Goal: Task Accomplishment & Management: Complete application form

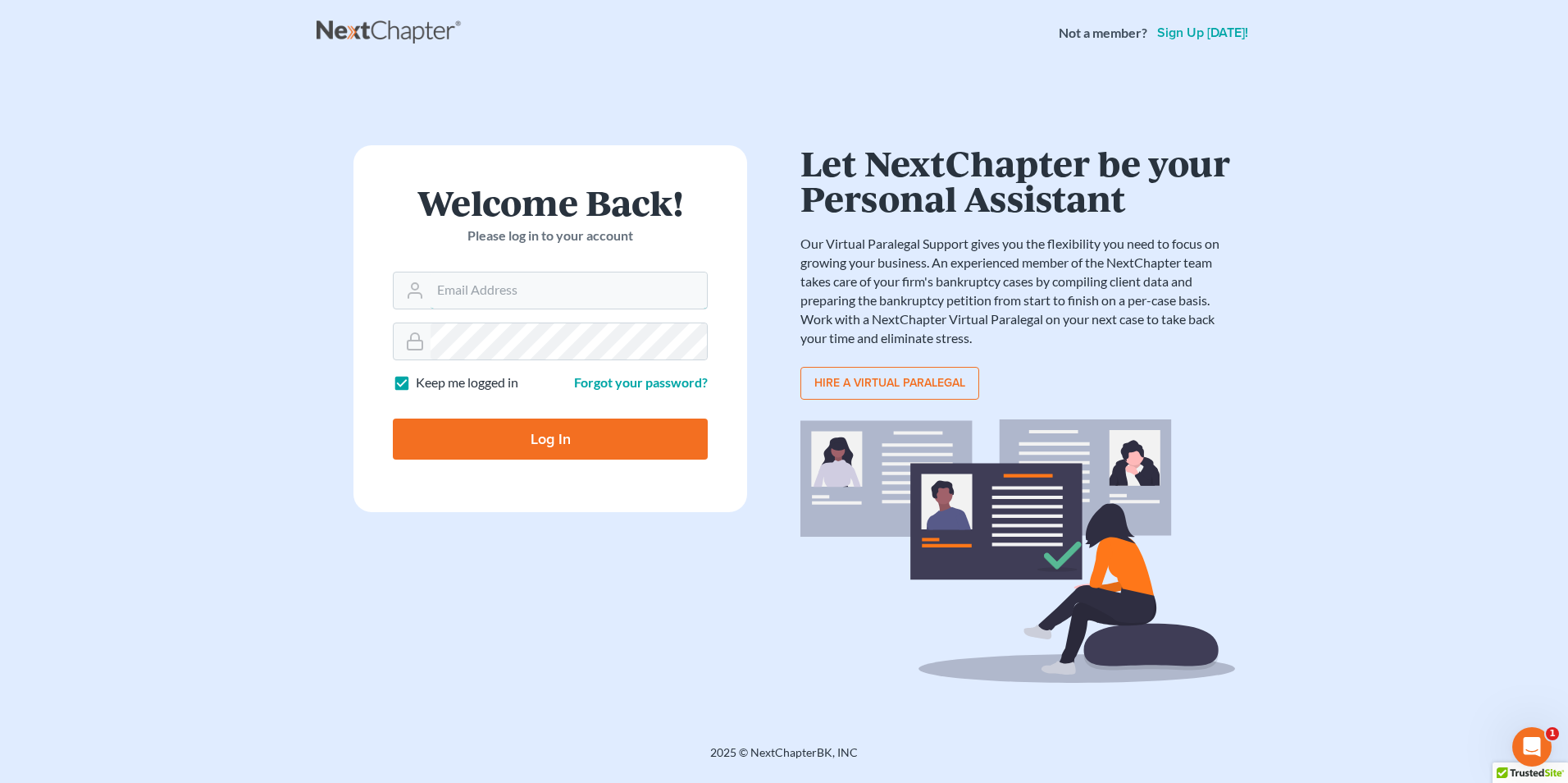
type input "karon@jennislaw.com"
click at [485, 436] on input "Log In" at bounding box center [550, 438] width 315 height 41
type input "Thinking..."
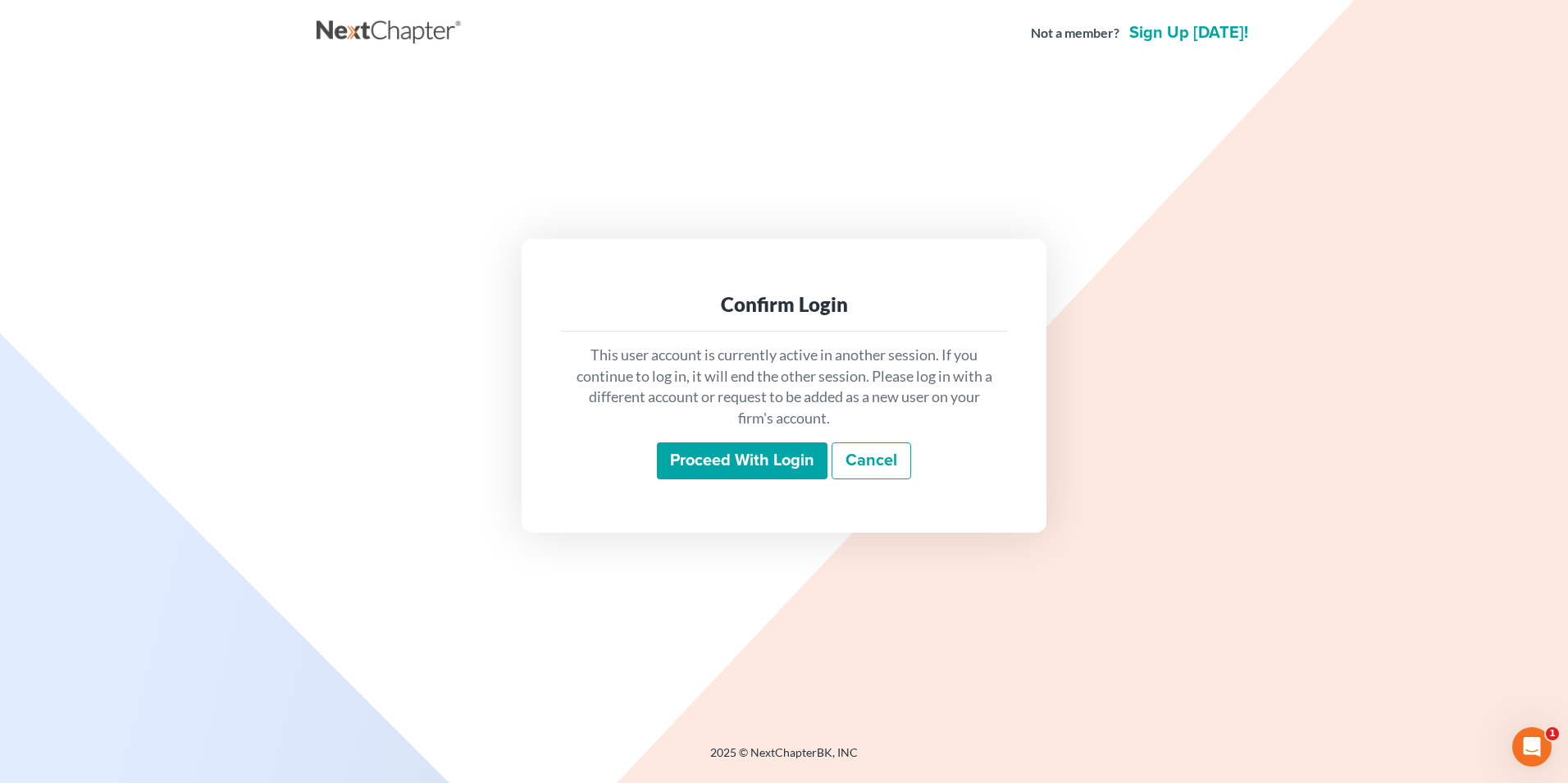
click at [785, 464] on input "Proceed with login" at bounding box center [742, 461] width 170 height 38
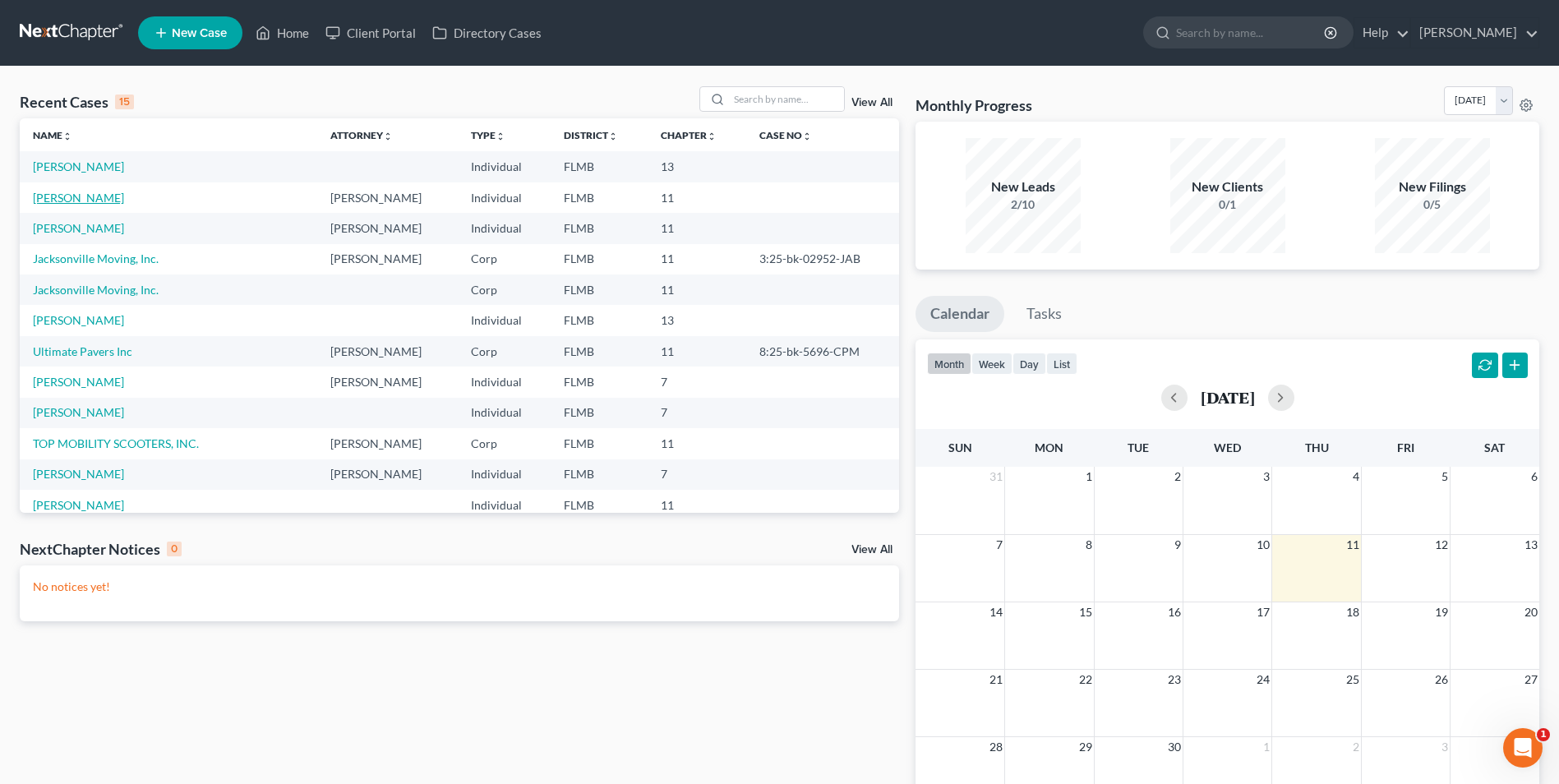
click at [86, 193] on link "[PERSON_NAME]" at bounding box center [79, 197] width 91 height 14
click at [64, 169] on link "[PERSON_NAME]" at bounding box center [79, 166] width 91 height 14
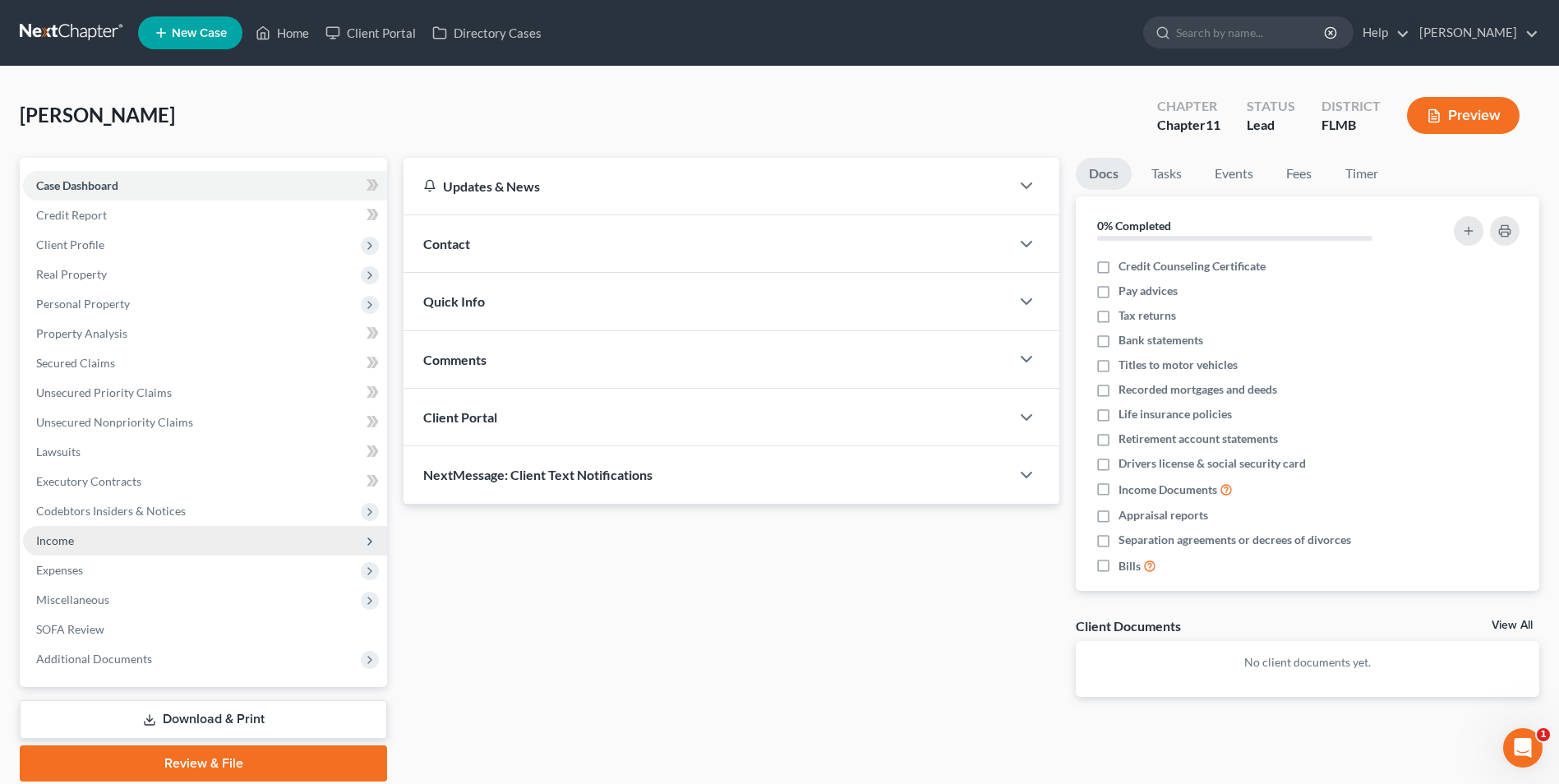
click at [71, 541] on span "Income" at bounding box center [55, 540] width 38 height 14
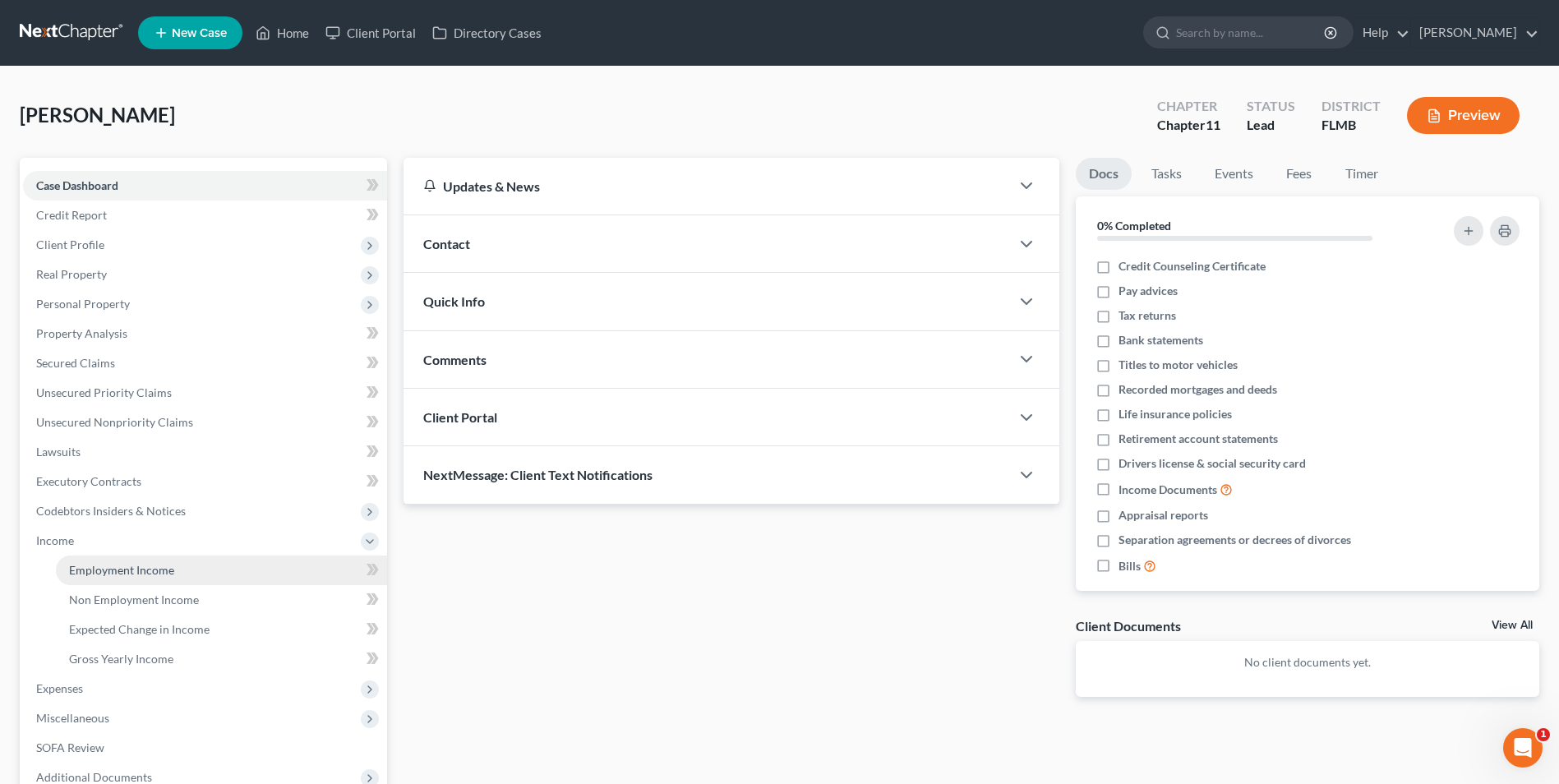
click at [130, 571] on span "Employment Income" at bounding box center [121, 570] width 105 height 14
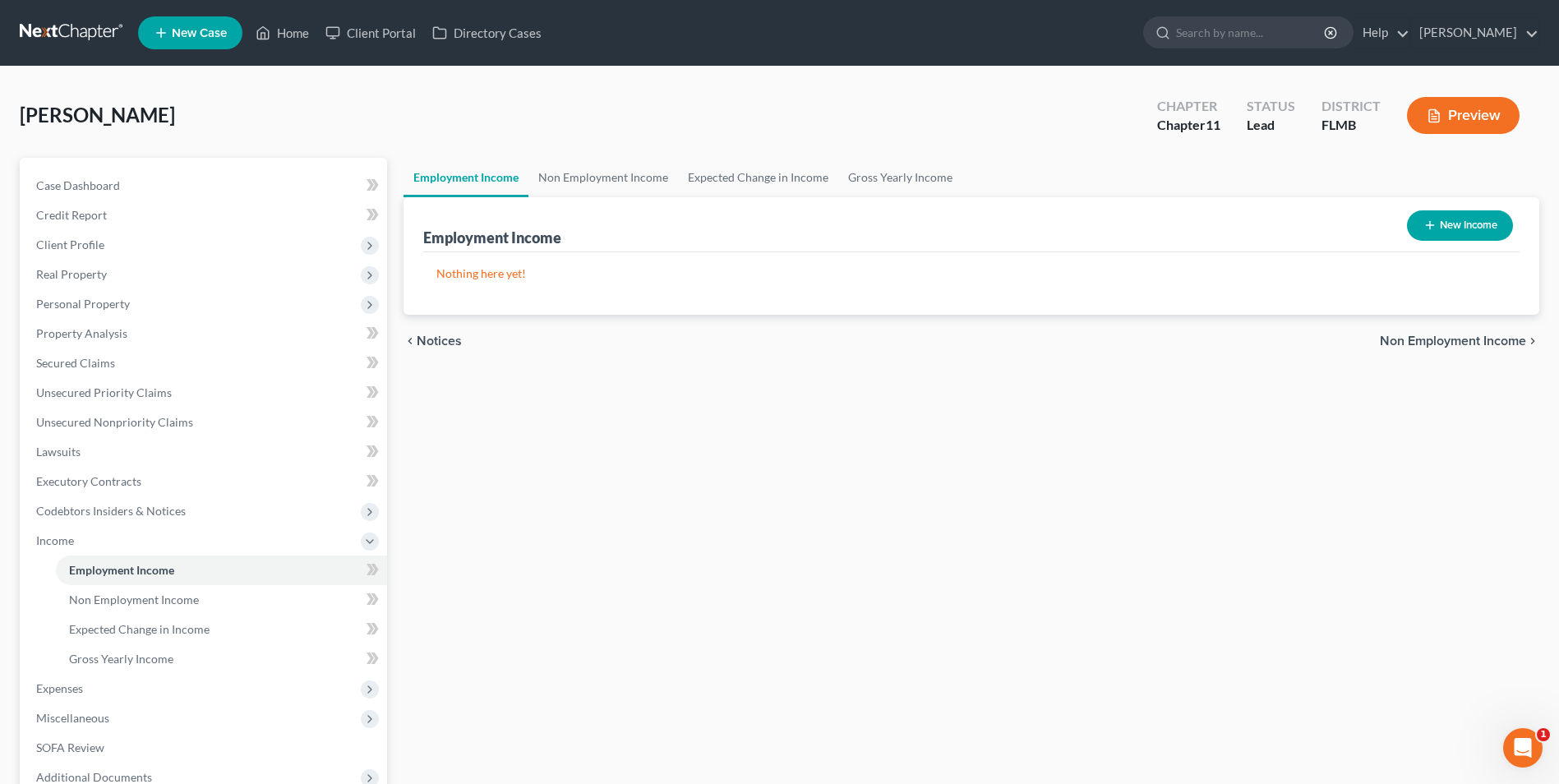
click at [1449, 228] on button "New Income" at bounding box center [1460, 226] width 106 height 30
select select "0"
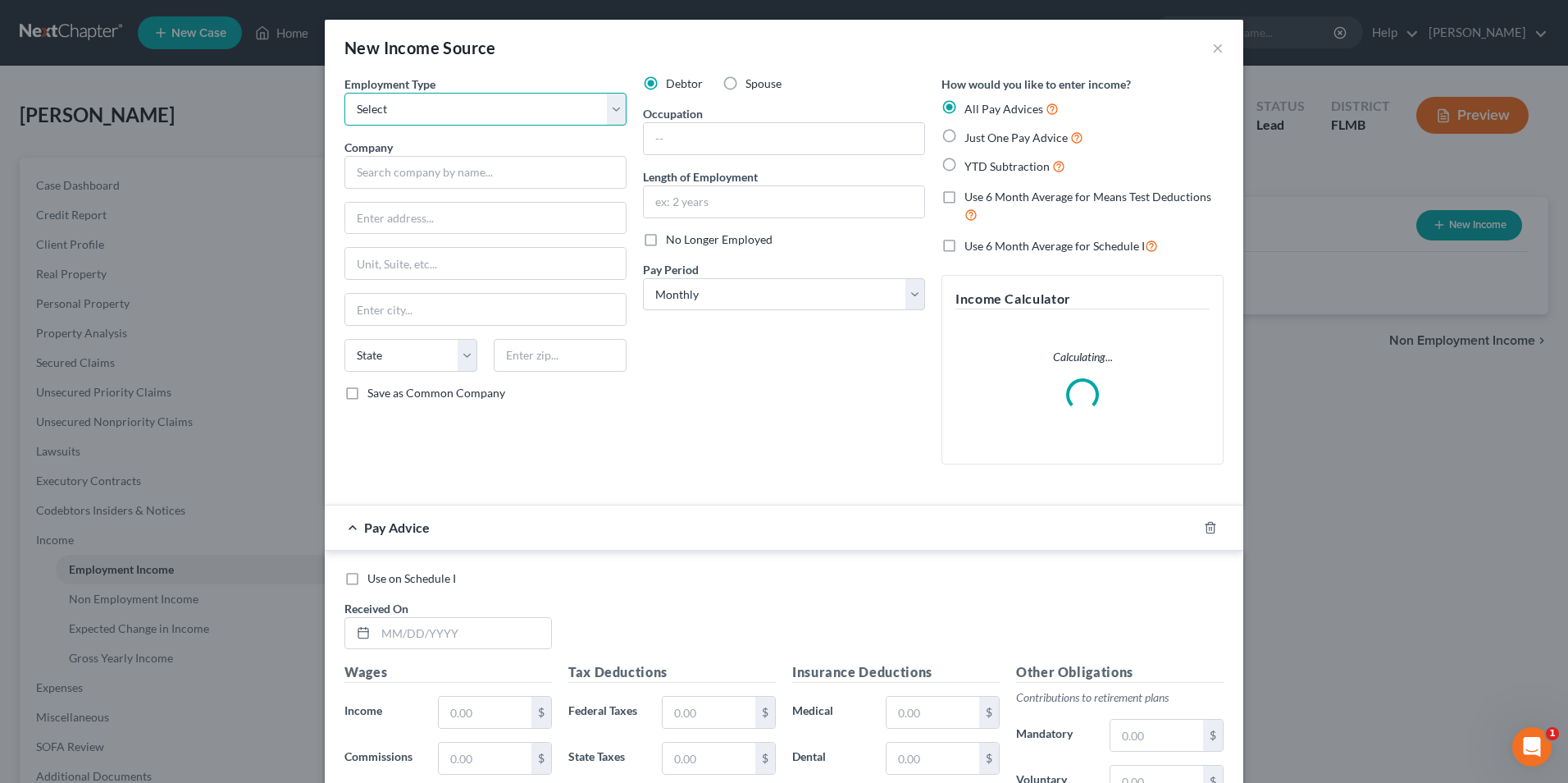
click at [605, 114] on select "Select Full or Part Time Employment Self Employment" at bounding box center [485, 109] width 282 height 33
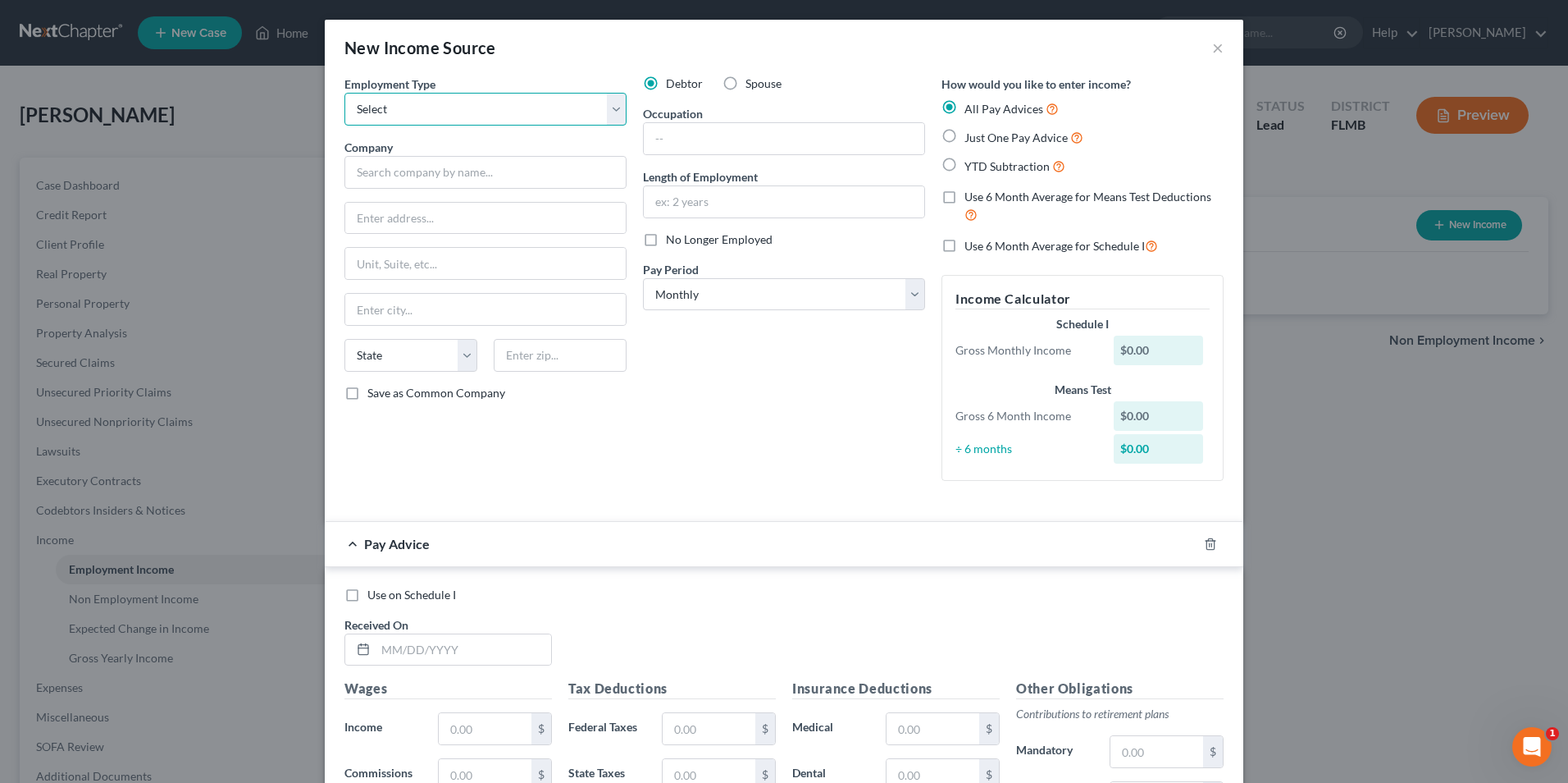
click at [605, 114] on select "Select Full or Part Time Employment Self Employment" at bounding box center [485, 109] width 282 height 33
click at [1212, 44] on button "×" at bounding box center [1218, 47] width 11 height 20
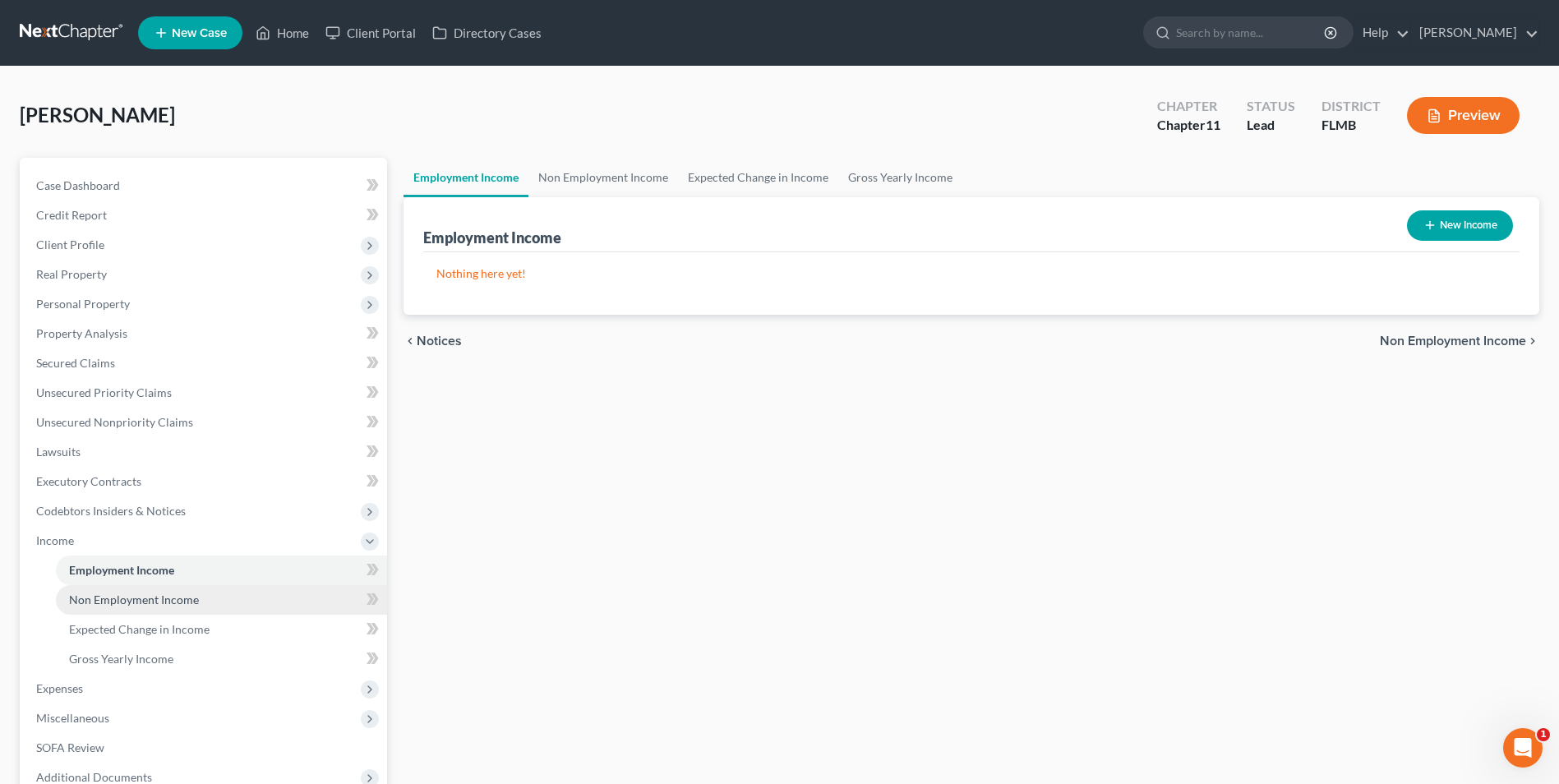
click at [117, 596] on span "Non Employment Income" at bounding box center [134, 599] width 130 height 14
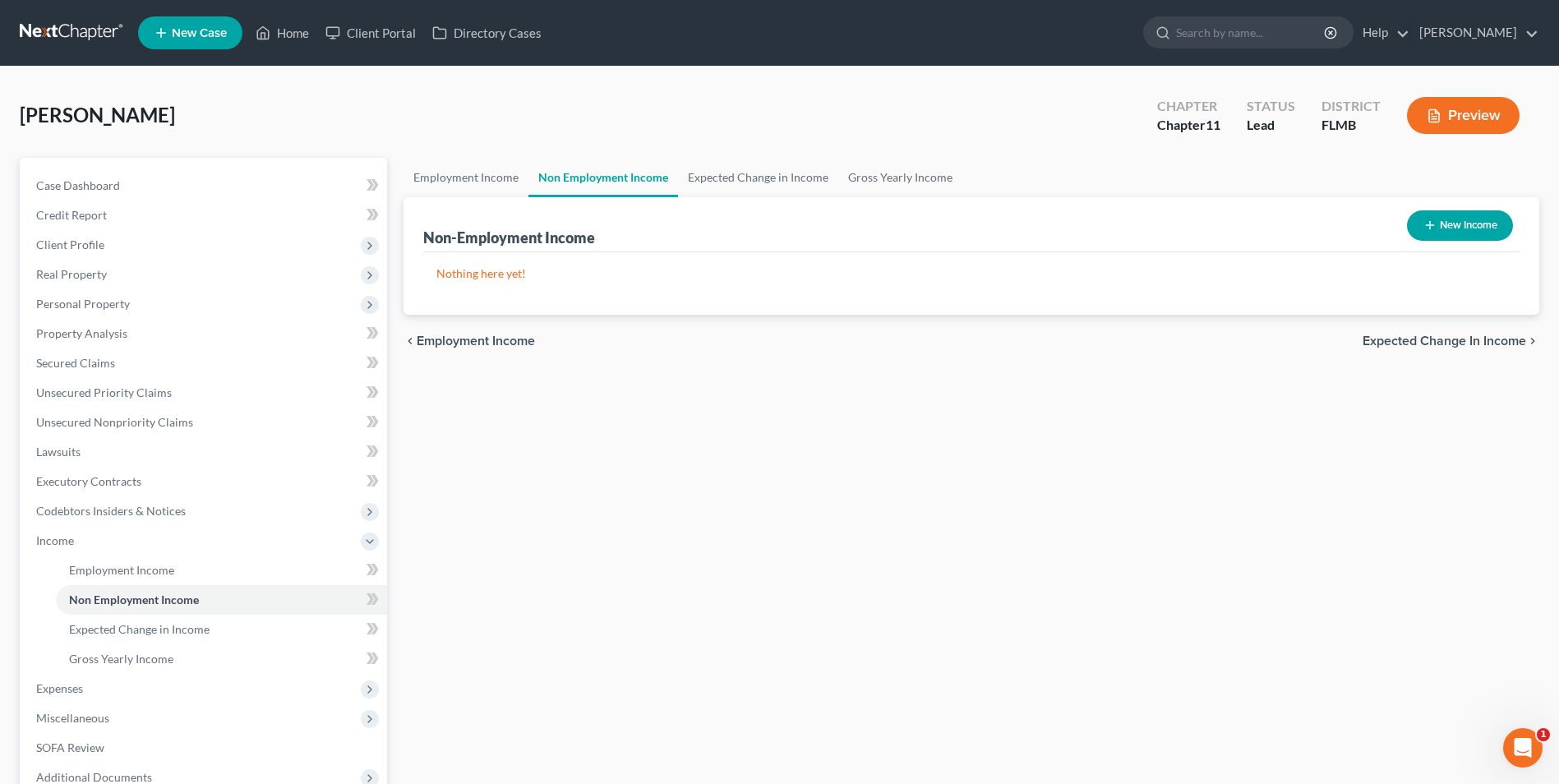
click at [1492, 230] on button "New Income" at bounding box center [1460, 226] width 106 height 30
select select "0"
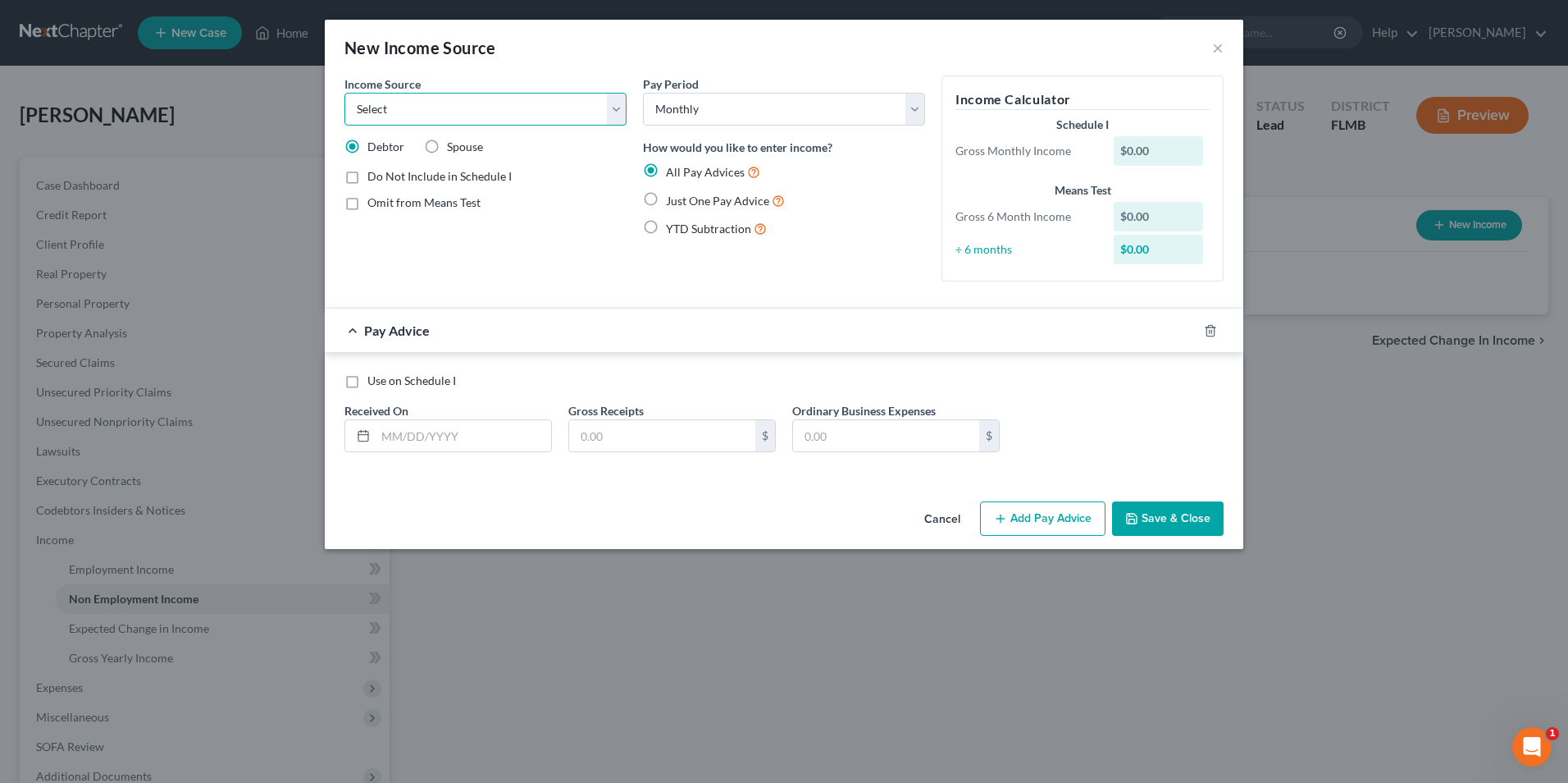
click at [614, 116] on select "Select Unemployment Disability (from employer) Pension Retirement Social Securi…" at bounding box center [485, 109] width 282 height 33
select select "3"
click at [344, 93] on select "Select Unemployment Disability (from employer) Pension Retirement Social Securi…" at bounding box center [485, 109] width 282 height 33
click at [1158, 146] on div "$0.00" at bounding box center [1158, 151] width 90 height 29
click at [1209, 151] on div "$0.00" at bounding box center [1162, 151] width 114 height 29
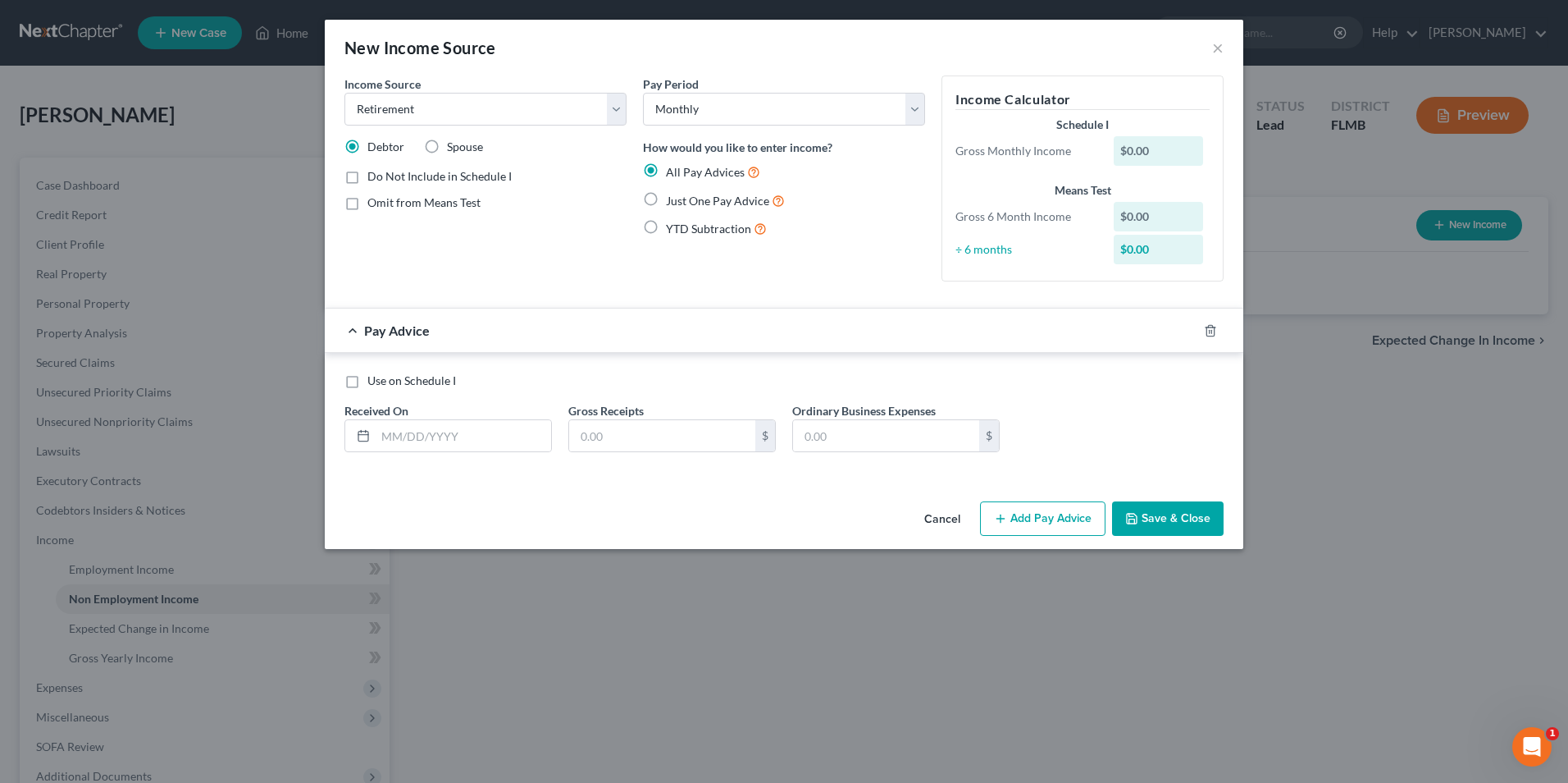
click at [1134, 151] on div "$0.00" at bounding box center [1158, 151] width 90 height 29
click at [1152, 153] on div "$0.00" at bounding box center [1158, 151] width 90 height 29
click at [1144, 150] on div "$0.00" at bounding box center [1158, 151] width 90 height 29
drag, startPoint x: 628, startPoint y: 437, endPoint x: 652, endPoint y: 437, distance: 24.0
click at [628, 437] on input "text" at bounding box center [662, 436] width 186 height 31
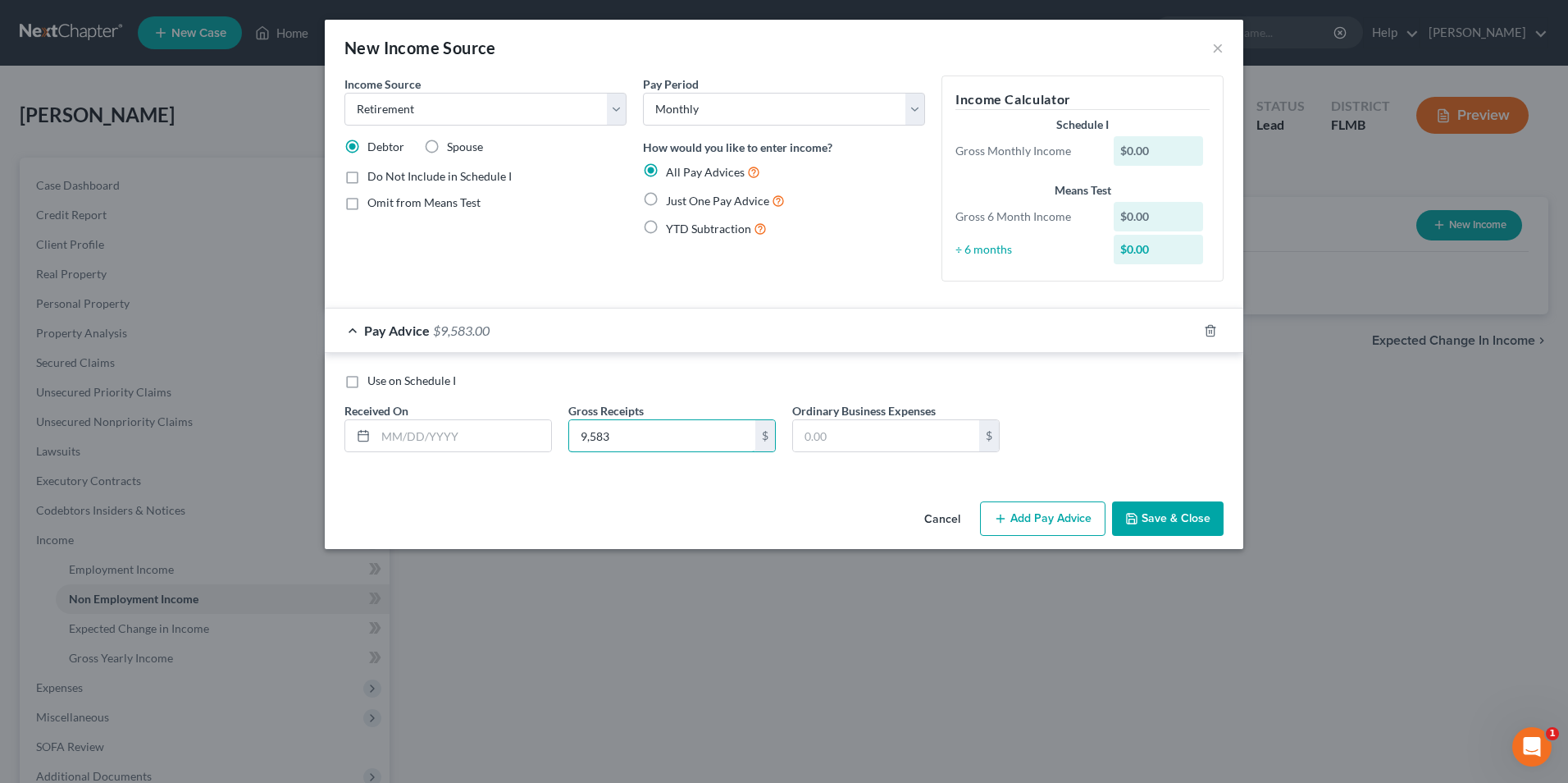
type input "9,583"
click at [452, 436] on input "text" at bounding box center [463, 436] width 175 height 31
click at [1178, 525] on button "Save & Close" at bounding box center [1168, 519] width 112 height 34
click at [430, 432] on input "text" at bounding box center [463, 436] width 175 height 31
type input "0"
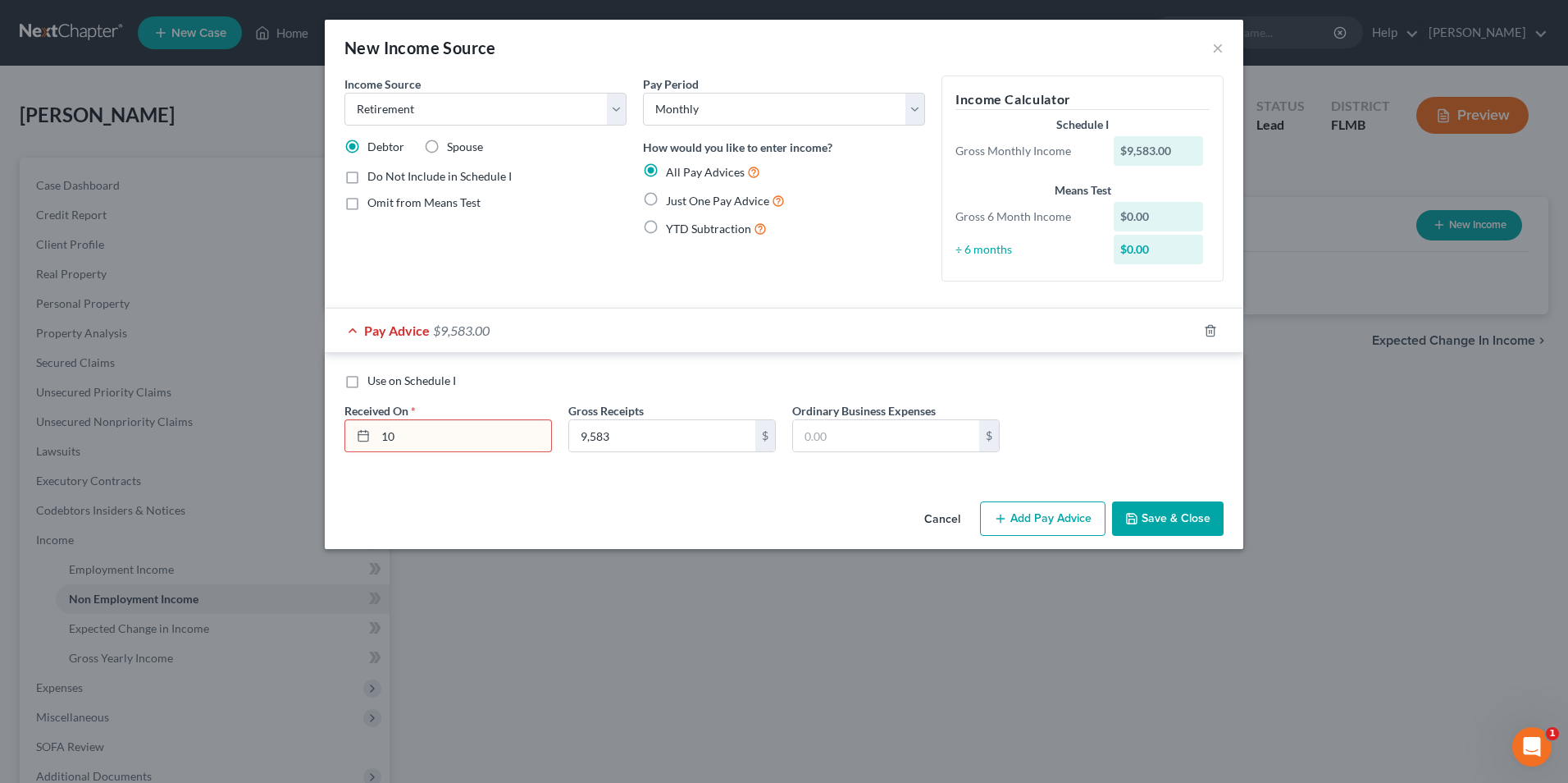
type input "1"
type input "09/01/2025"
click at [1172, 520] on button "Save & Close" at bounding box center [1168, 519] width 112 height 34
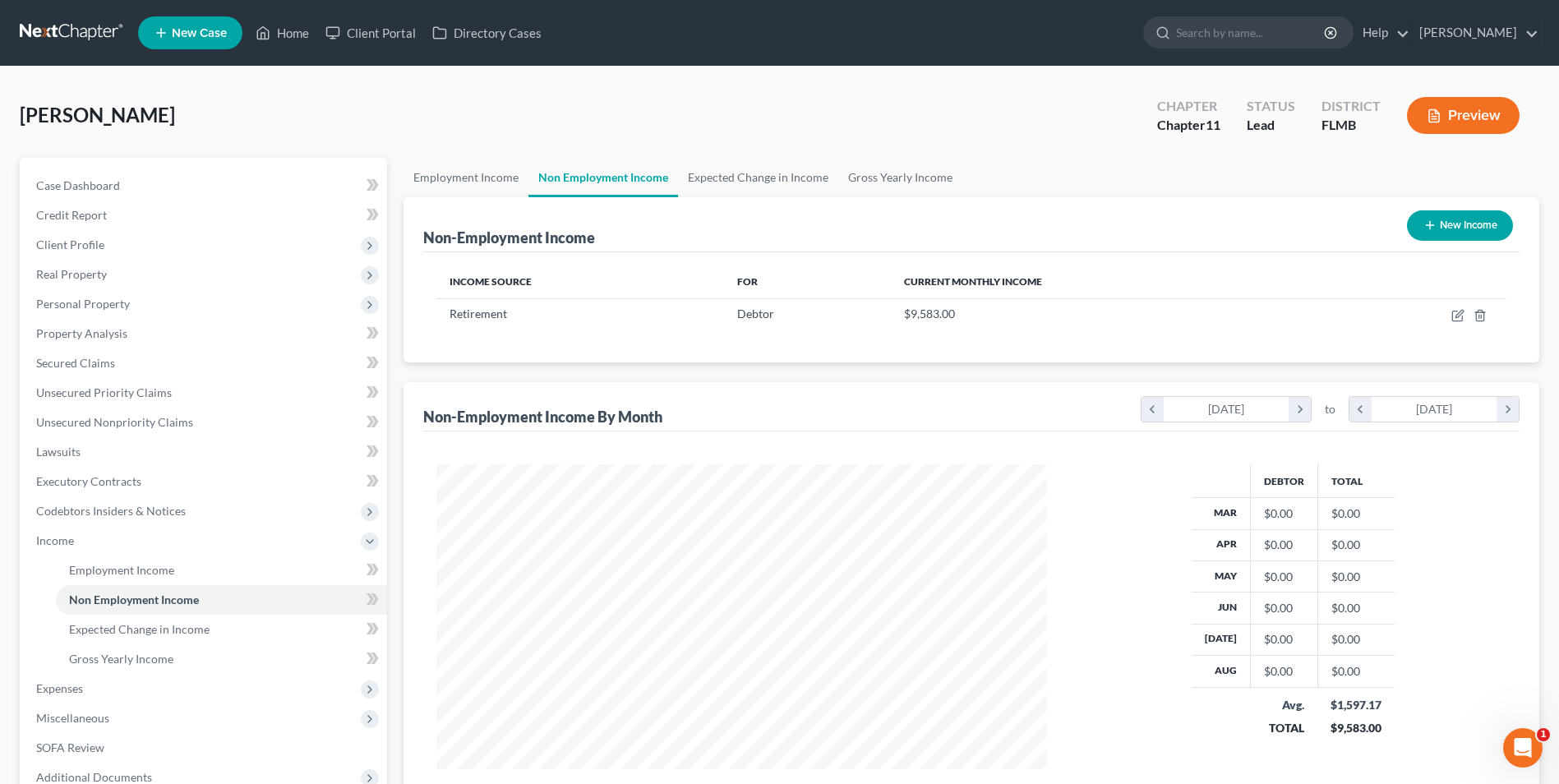
click at [1444, 225] on button "New Income" at bounding box center [1460, 226] width 106 height 30
select select "0"
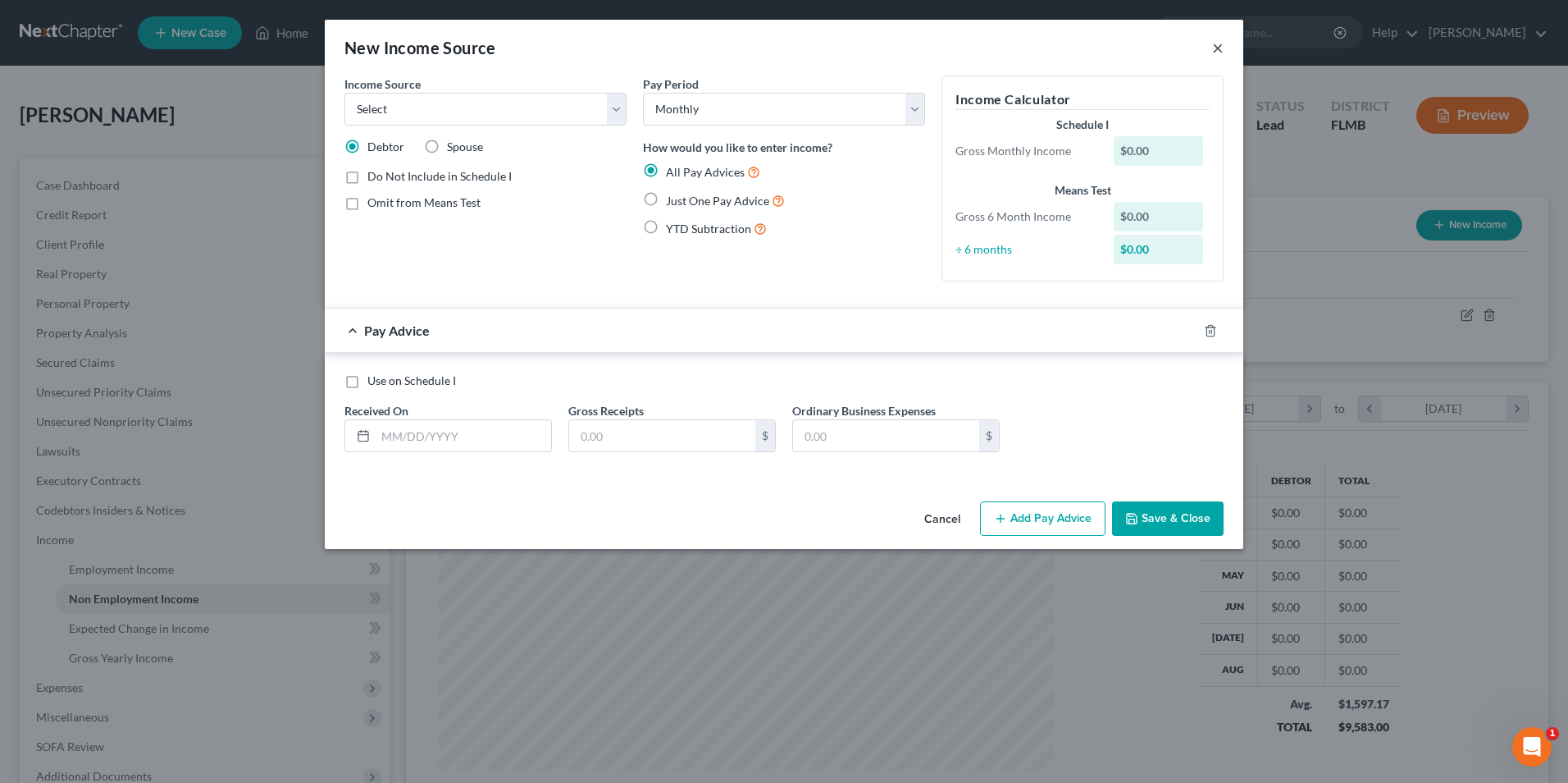
click at [1215, 48] on button "×" at bounding box center [1218, 47] width 11 height 20
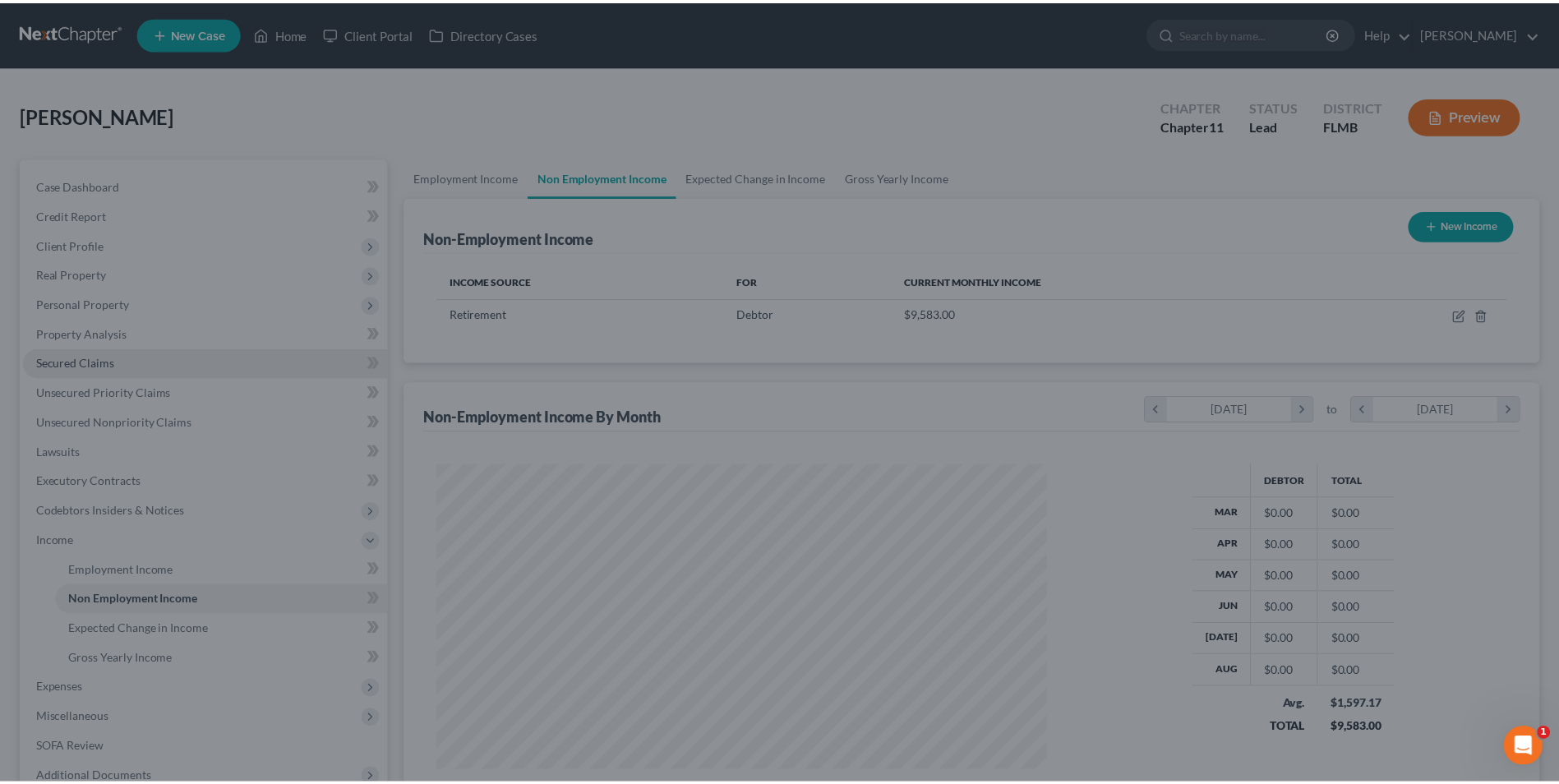
scroll to position [821378, 821291]
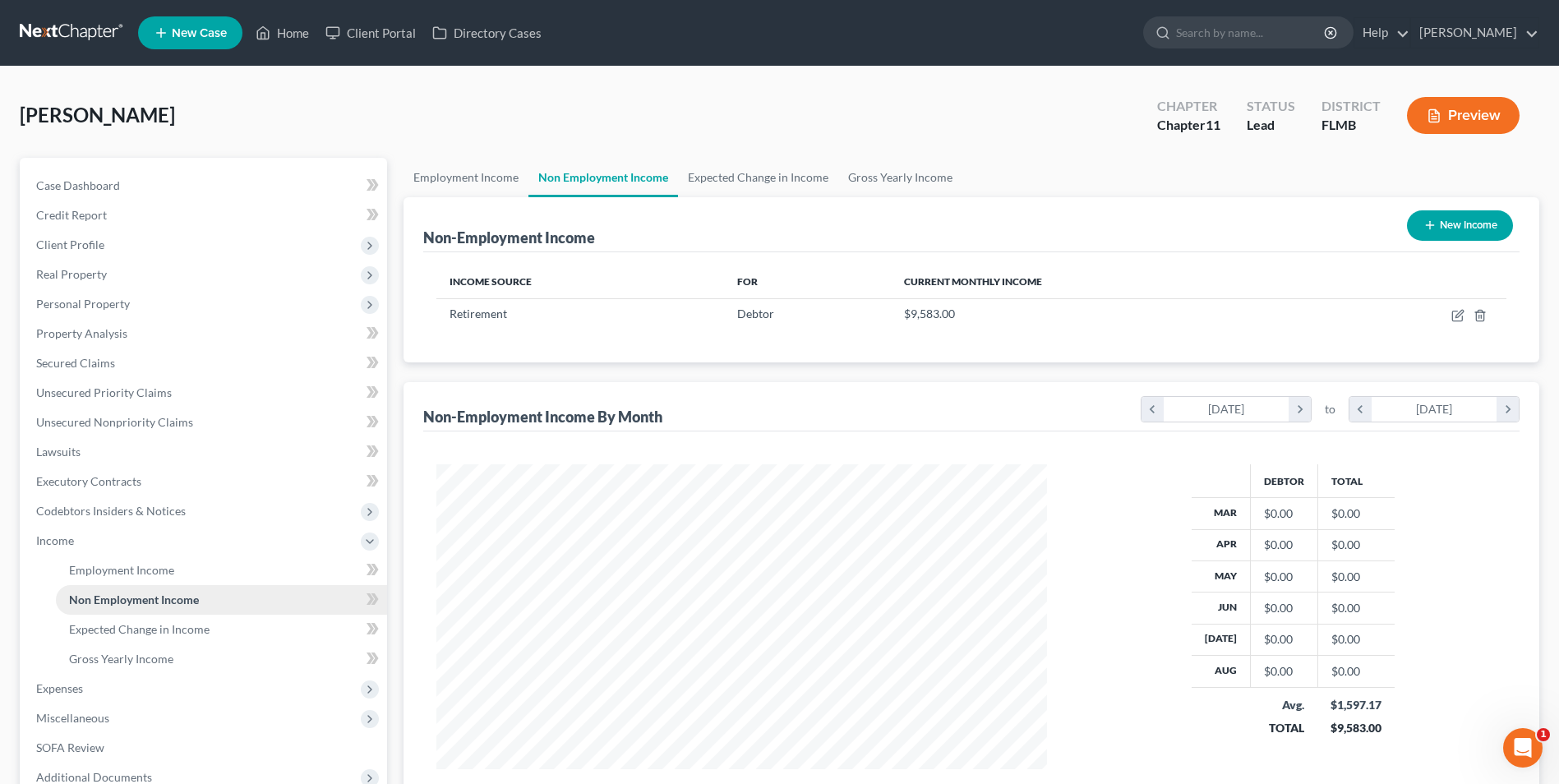
click at [108, 599] on span "Non Employment Income" at bounding box center [134, 599] width 130 height 14
click at [136, 598] on span "Non Employment Income" at bounding box center [134, 599] width 130 height 14
click at [1476, 218] on button "New Income" at bounding box center [1460, 226] width 106 height 30
select select "0"
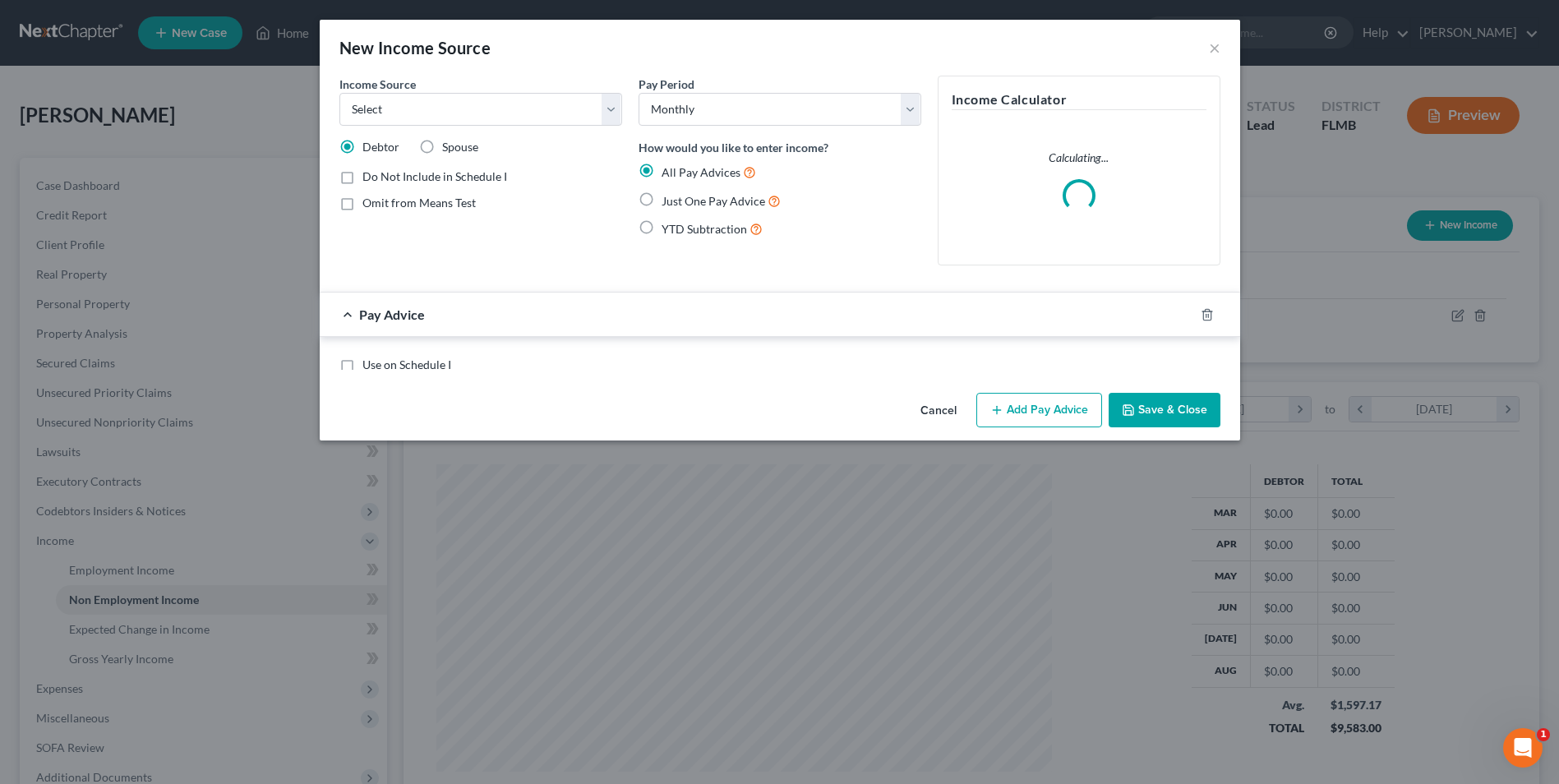
scroll to position [307, 650]
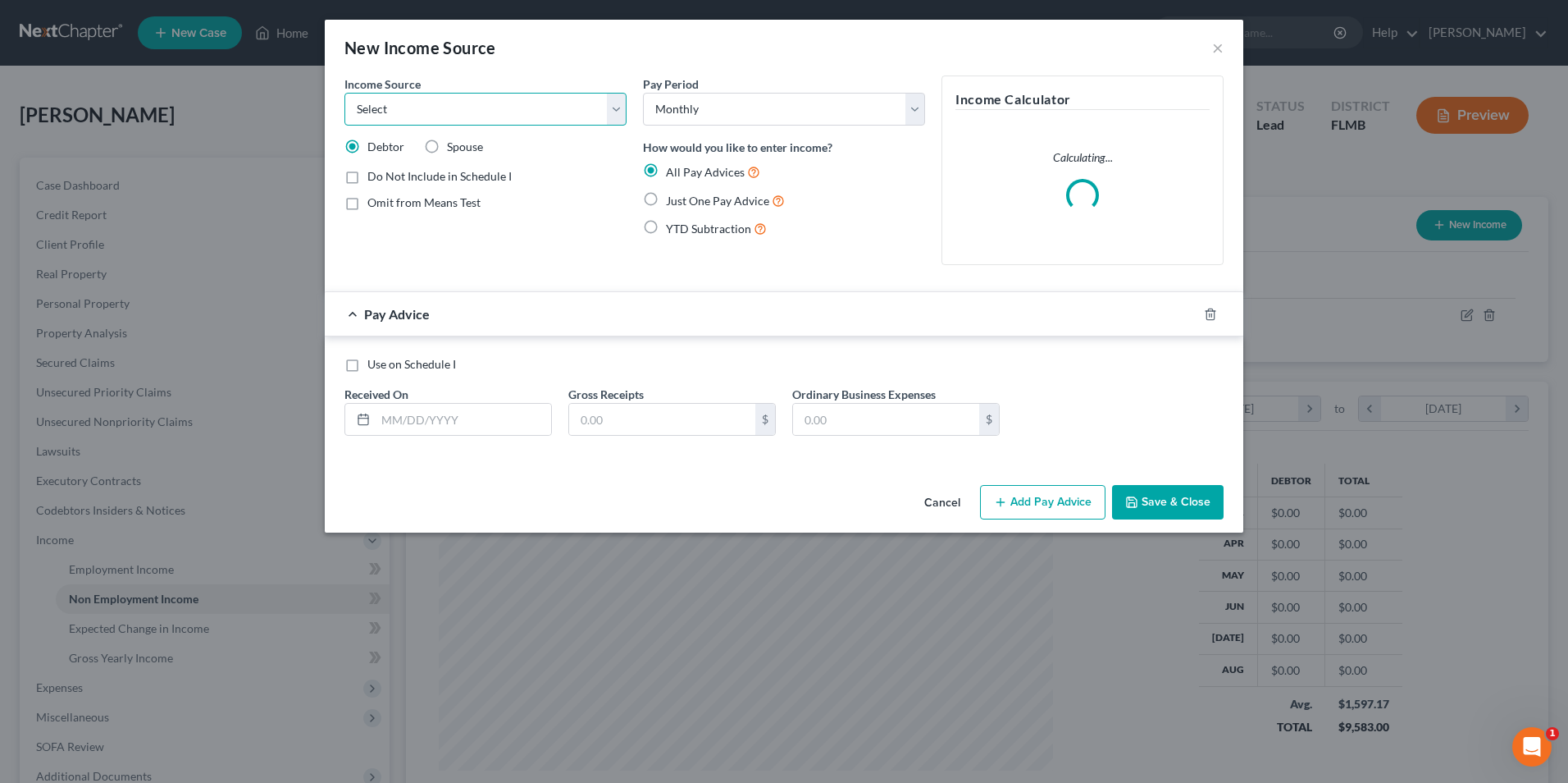
click at [618, 114] on select "Select Unemployment Disability (from employer) Pension Retirement Social Securi…" at bounding box center [485, 109] width 282 height 33
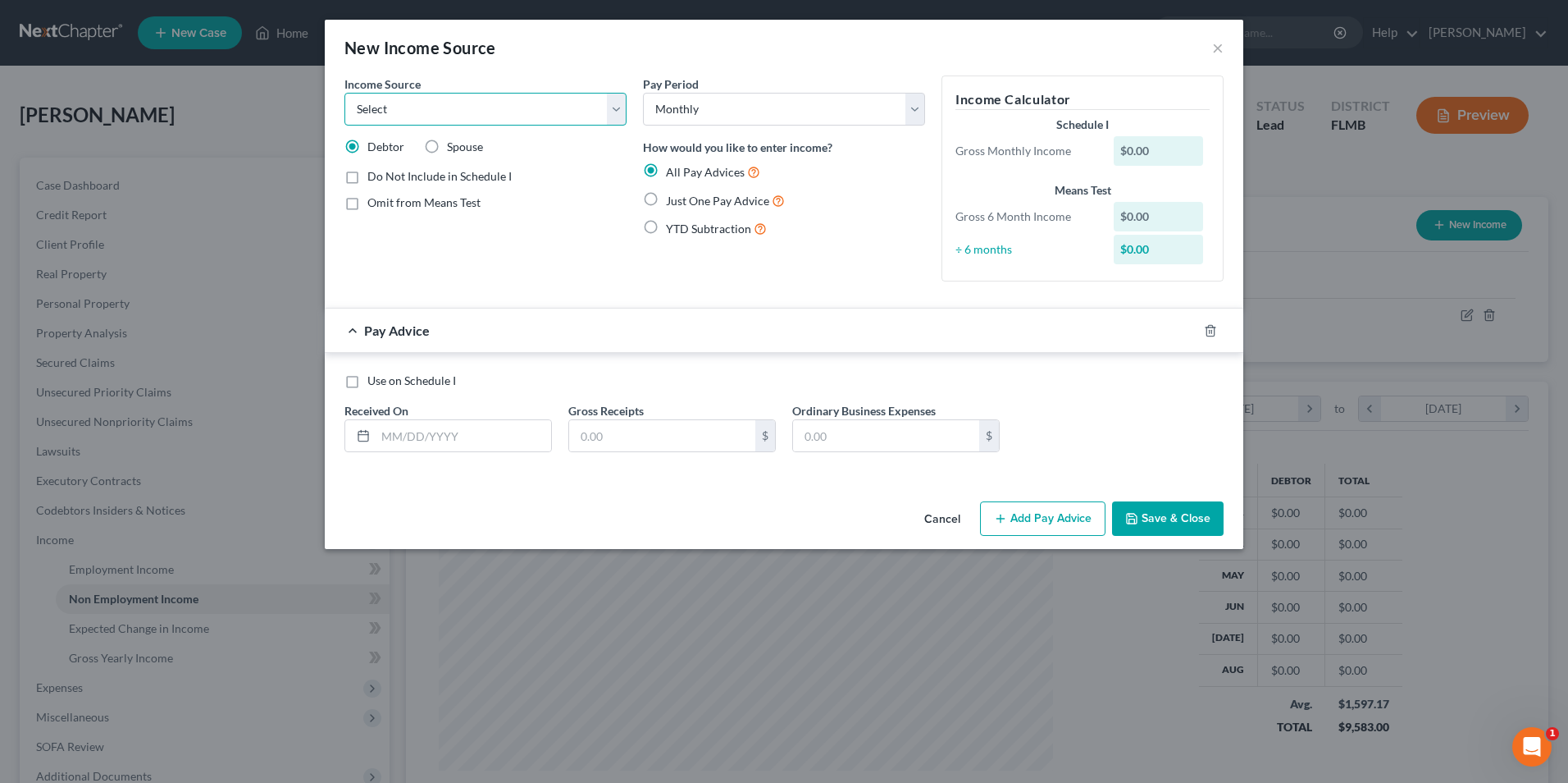
select select "13"
click at [344, 93] on select "Select Unemployment Disability (from employer) Pension Retirement Social Securi…" at bounding box center [485, 109] width 282 height 33
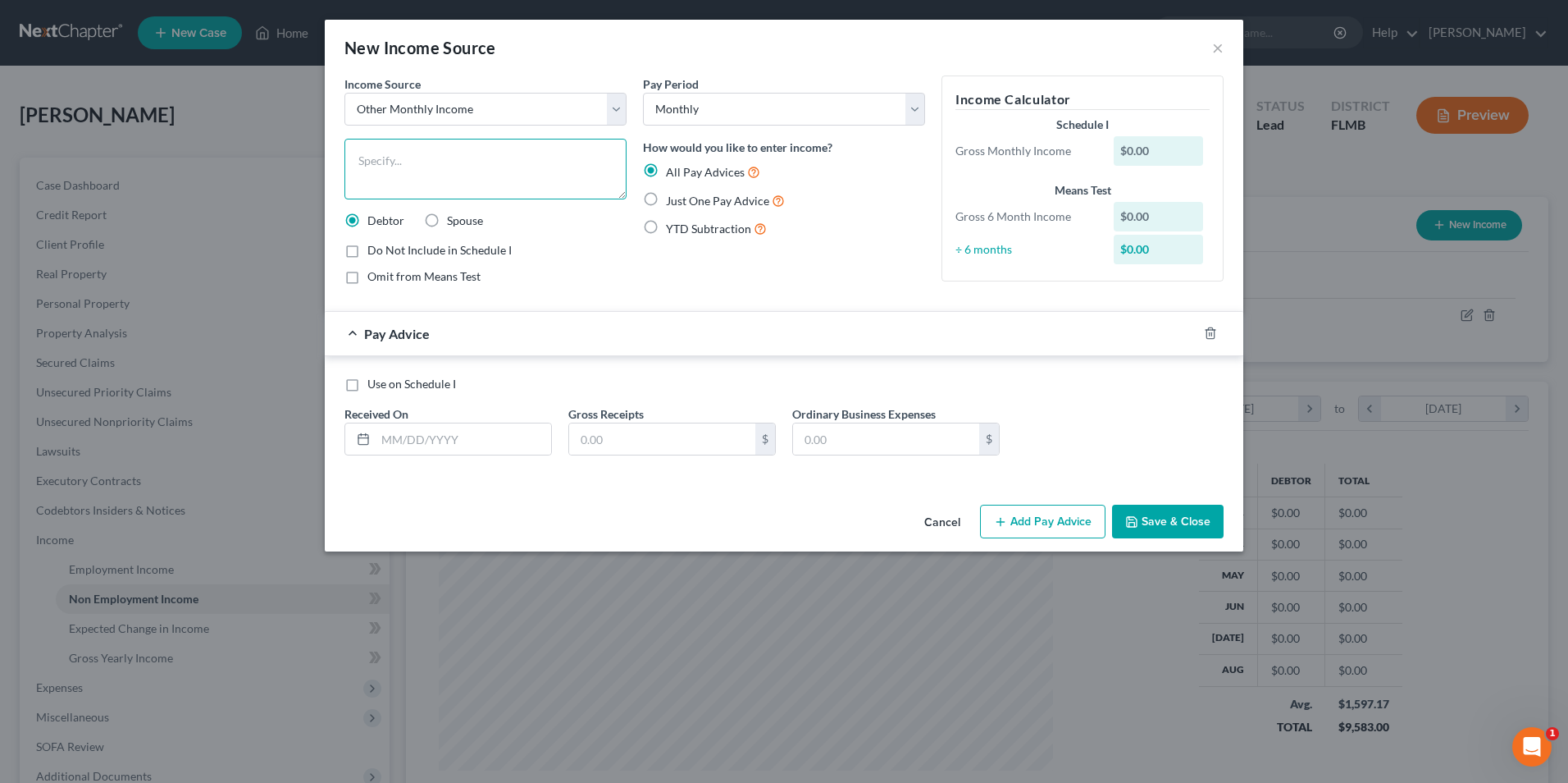
click at [417, 171] on textarea at bounding box center [485, 169] width 282 height 61
type textarea "Interest only payments from Lori and Scott Hickman"
click at [512, 447] on input "text" at bounding box center [463, 438] width 175 height 31
type input "09/01/2025"
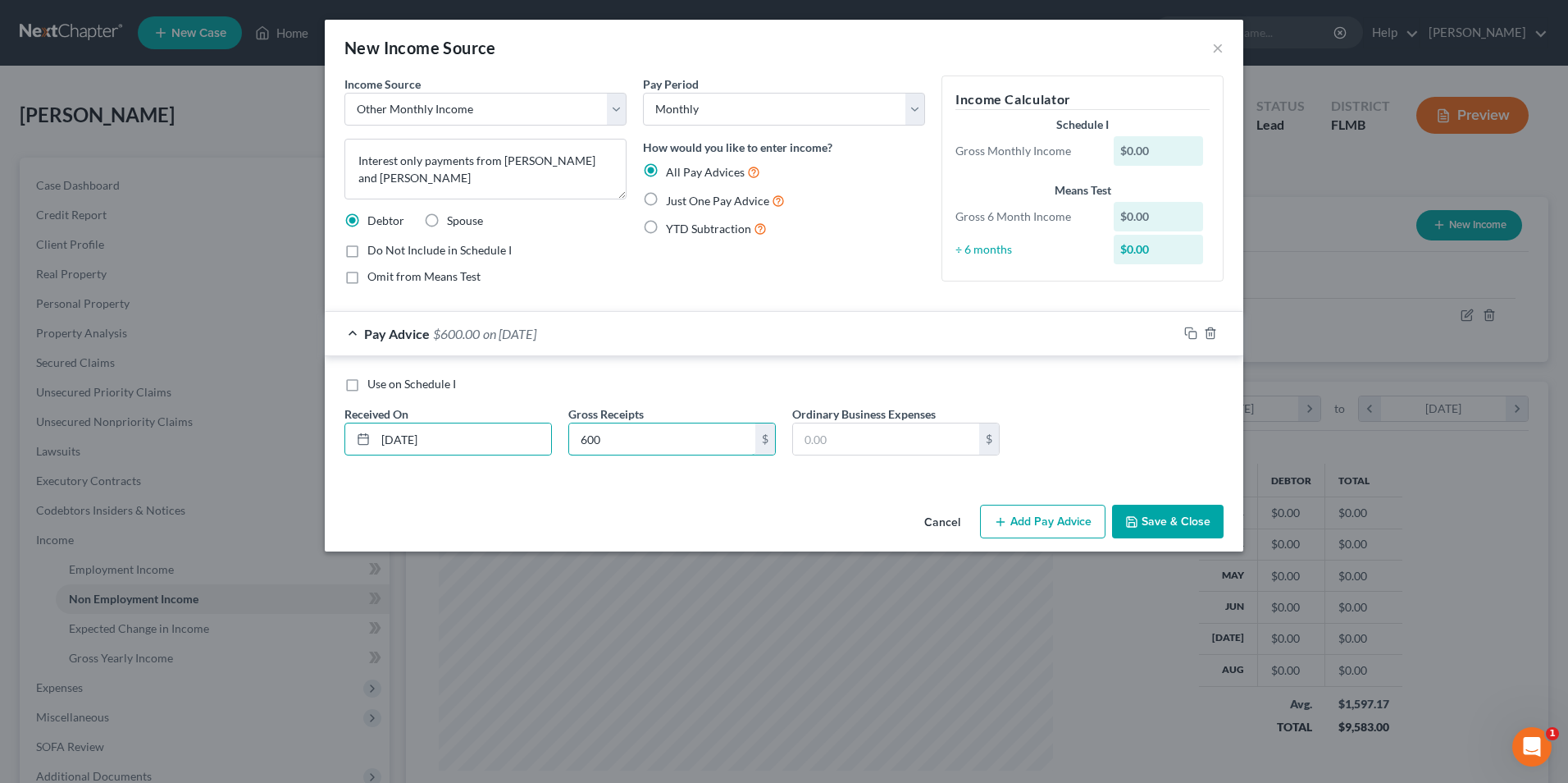
type input "600"
click at [1176, 522] on button "Save & Close" at bounding box center [1168, 522] width 112 height 34
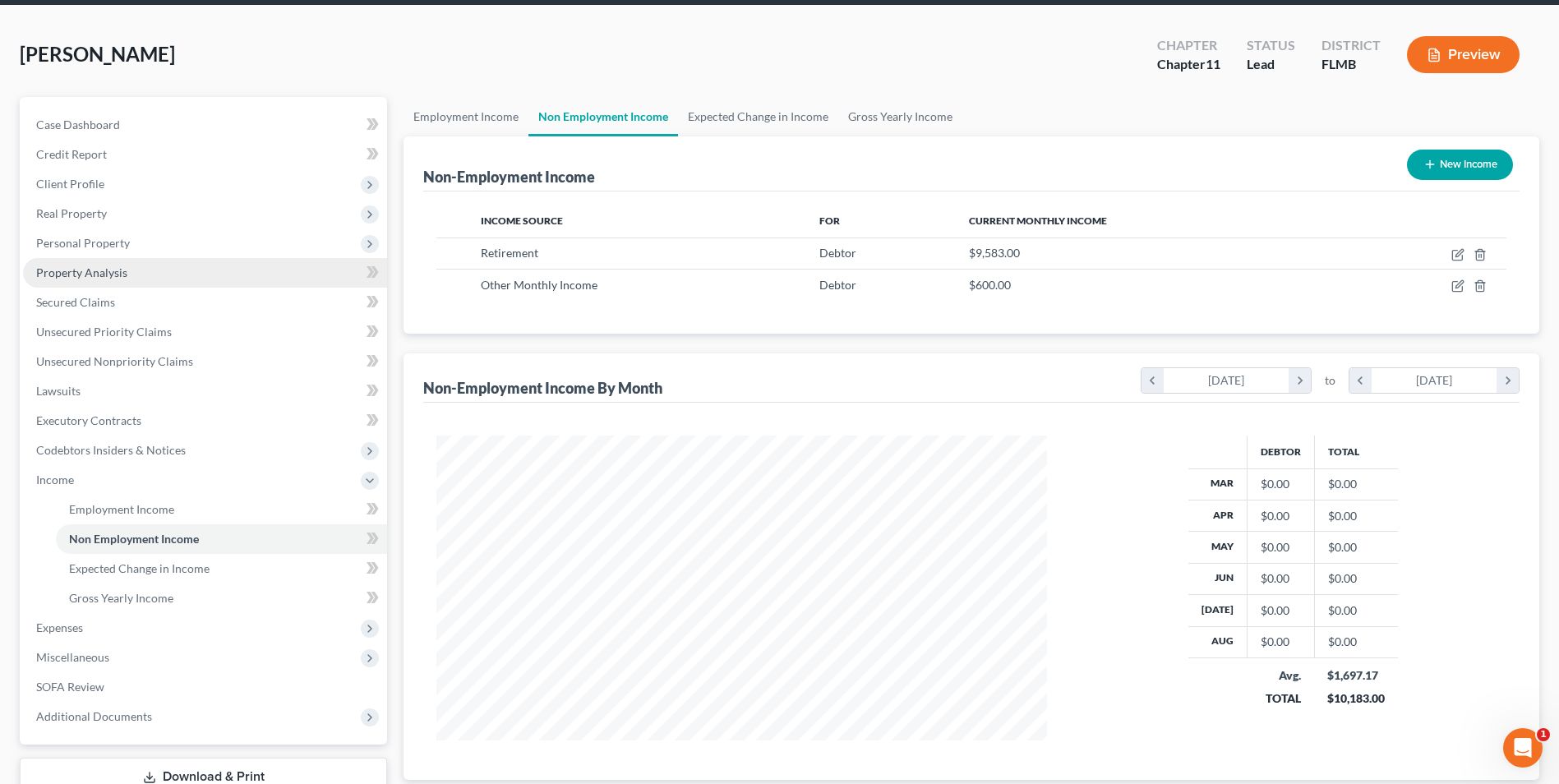
scroll to position [0, 0]
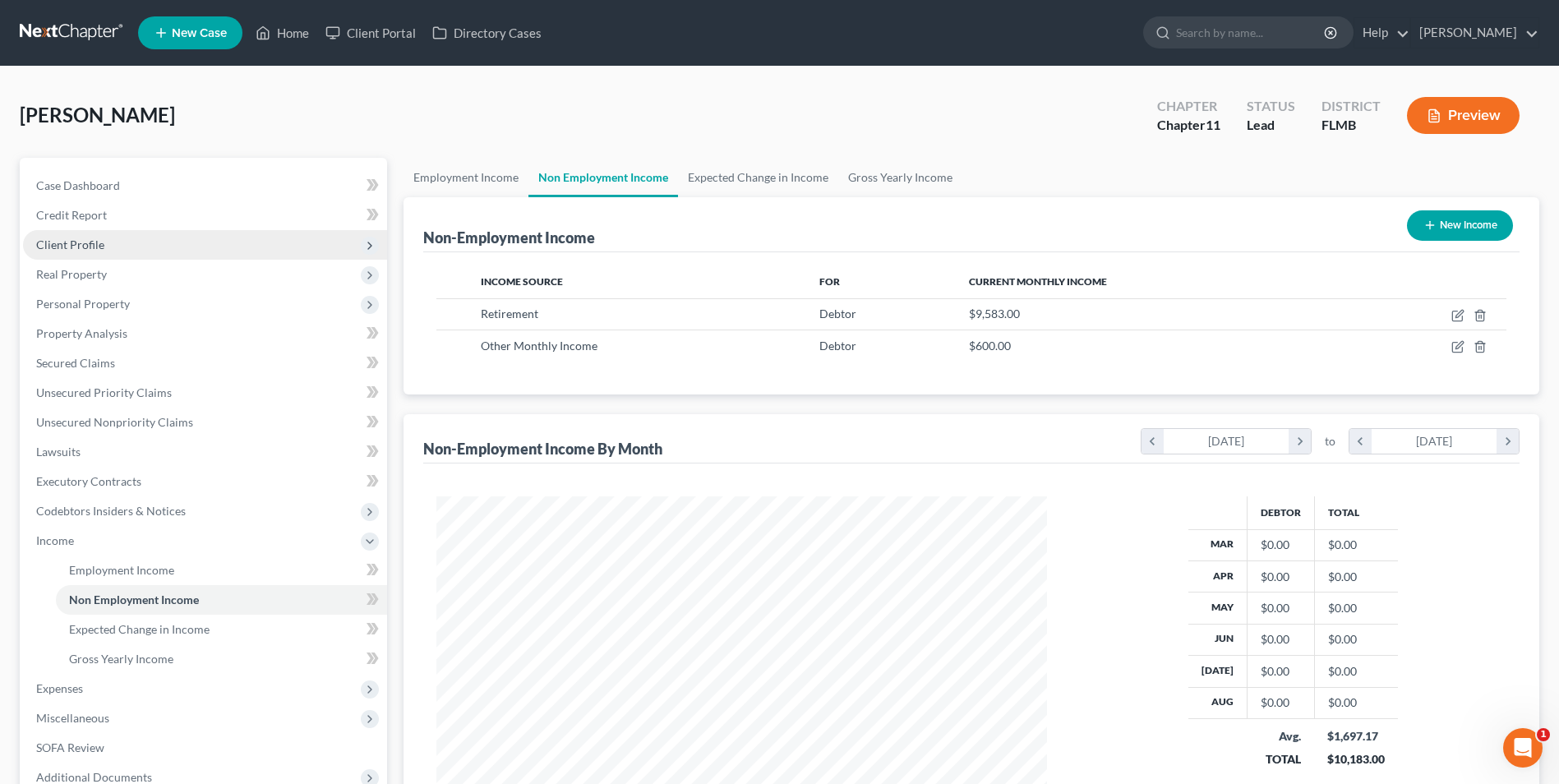
click at [87, 245] on span "Client Profile" at bounding box center [70, 244] width 68 height 14
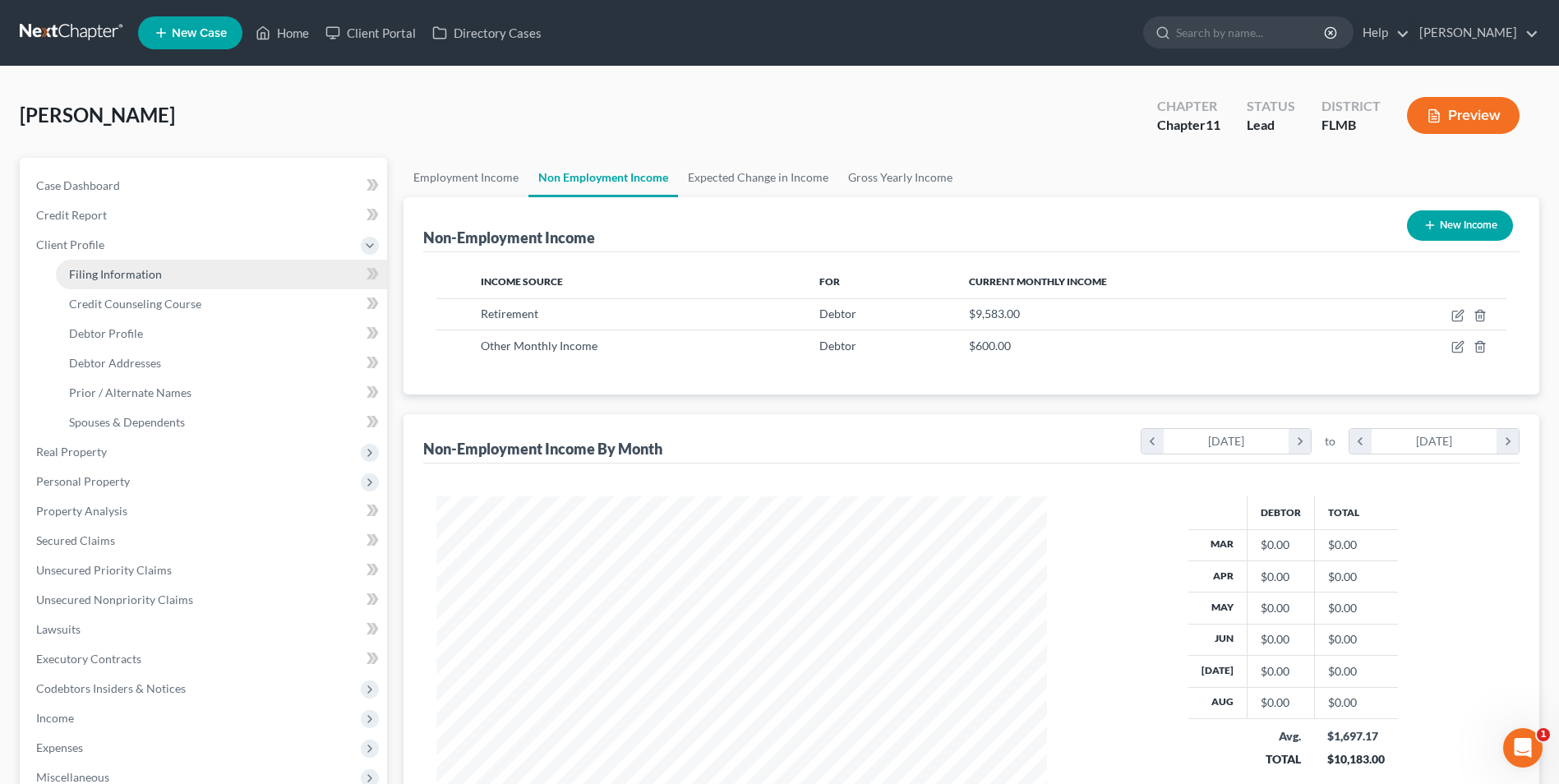
click at [156, 279] on span "Filing Information" at bounding box center [116, 274] width 93 height 14
select select "0"
select select "1"
select select "9"
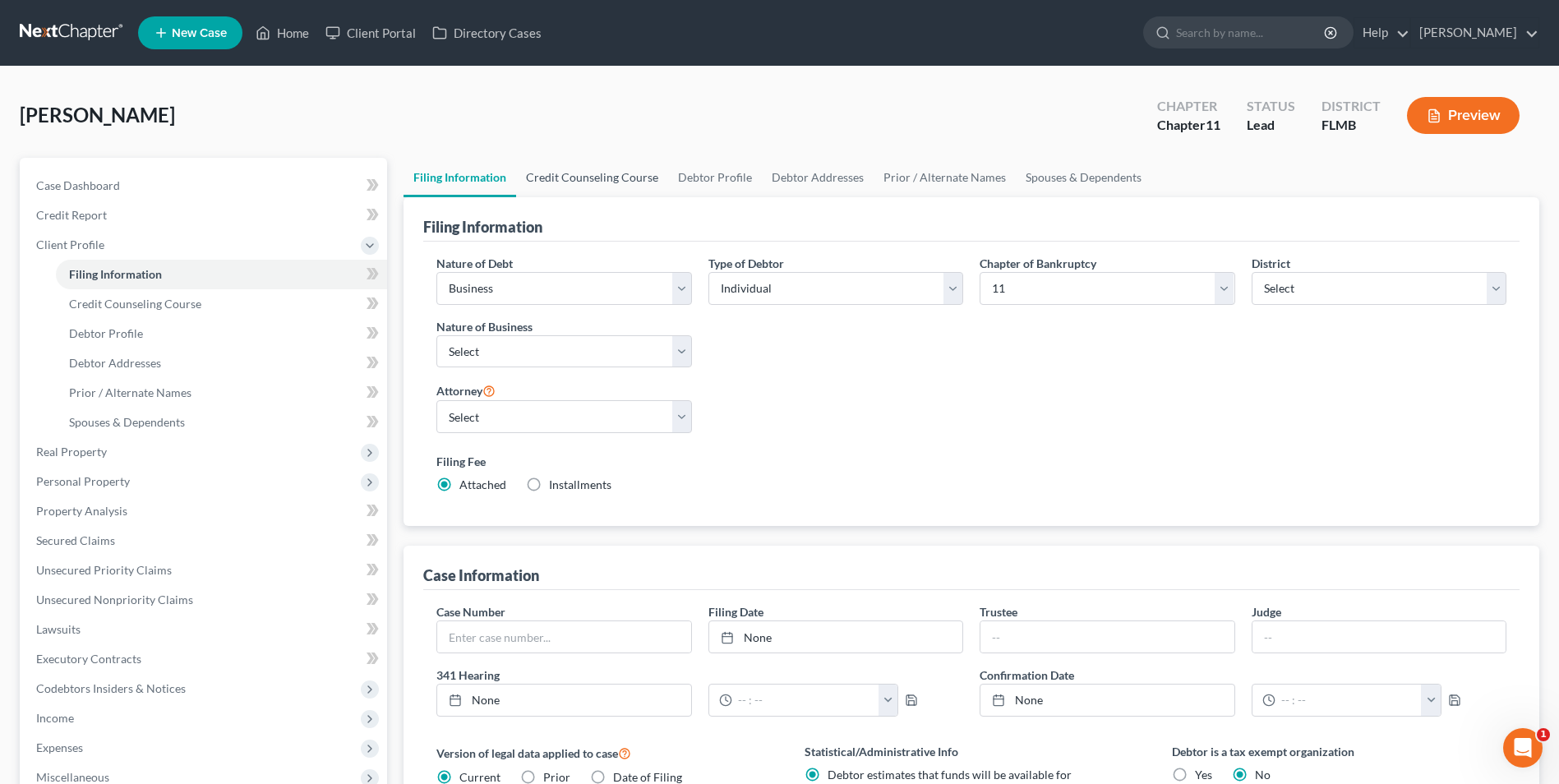
click at [581, 165] on link "Credit Counseling Course" at bounding box center [592, 177] width 152 height 40
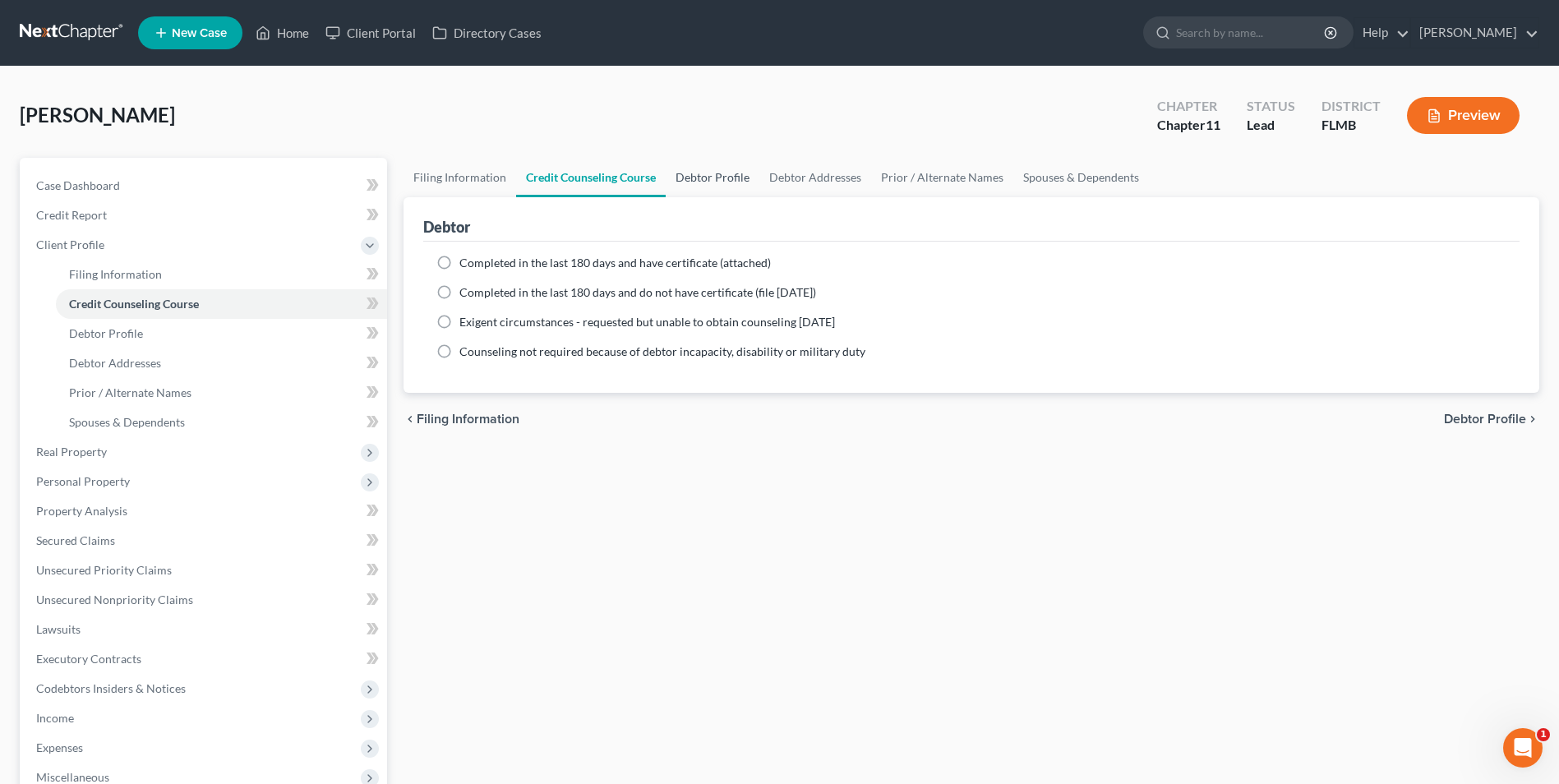
click at [729, 180] on link "Debtor Profile" at bounding box center [712, 177] width 94 height 40
select select "1"
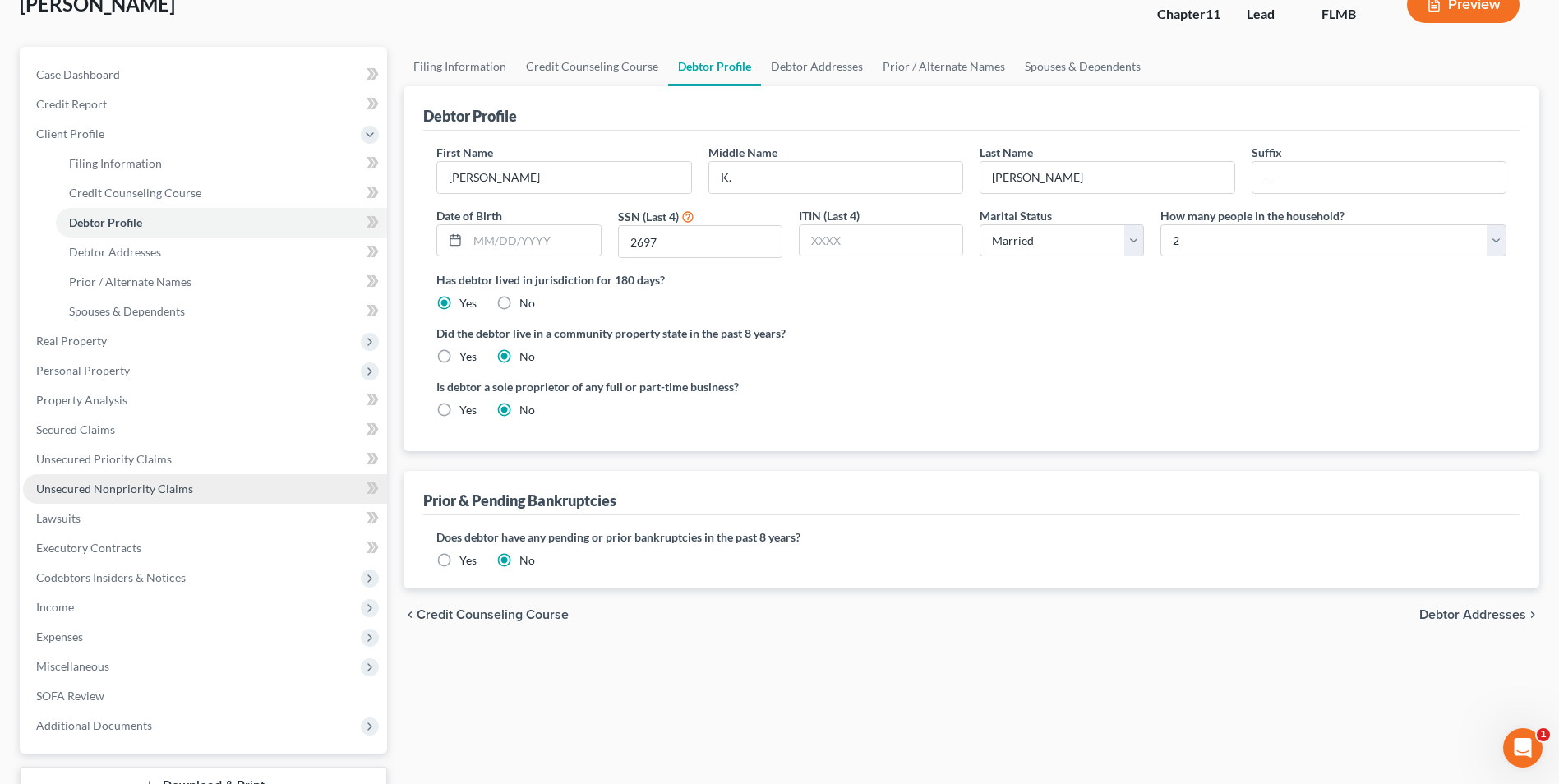
scroll to position [237, 0]
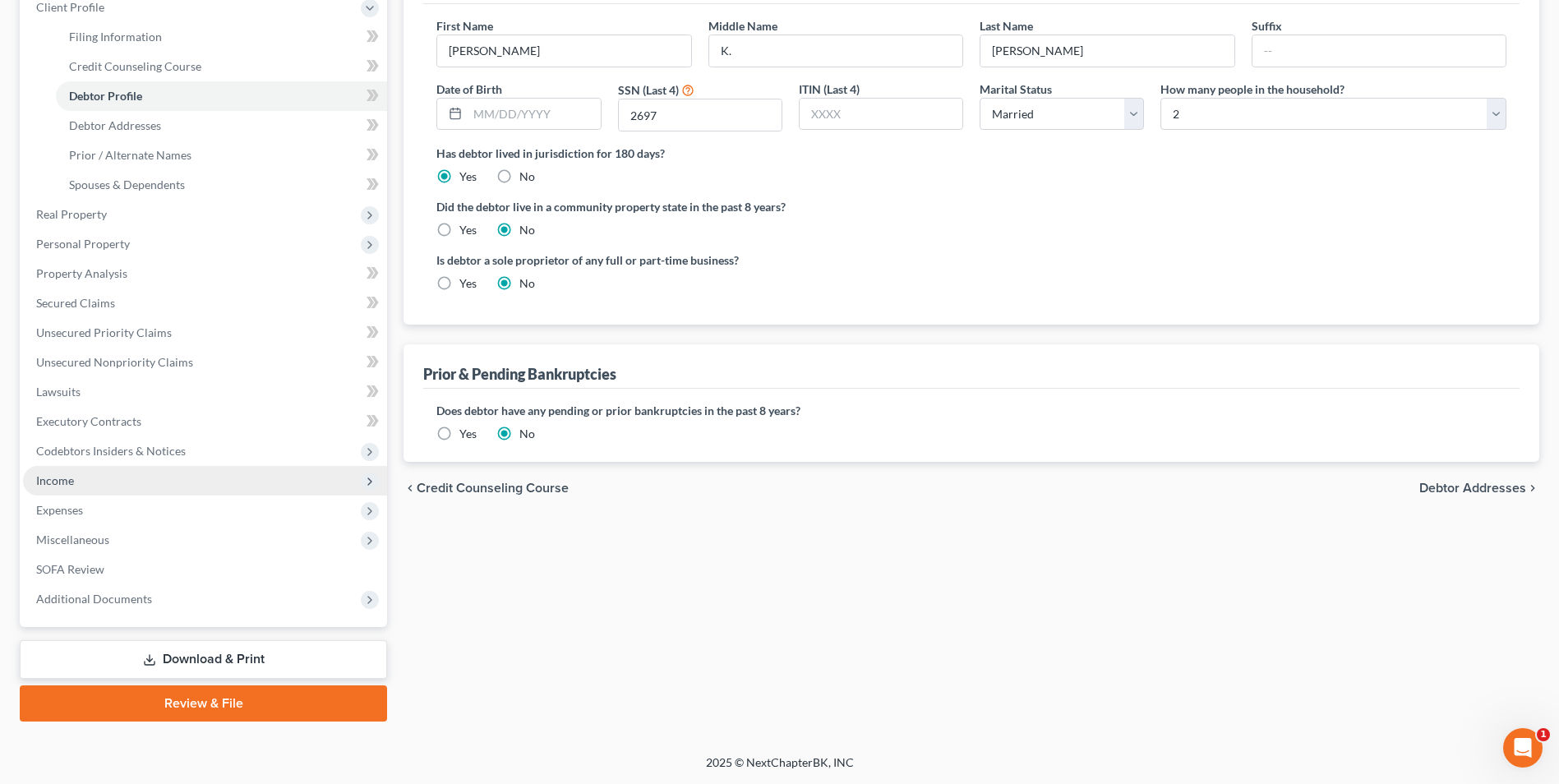
click at [50, 478] on span "Income" at bounding box center [55, 480] width 38 height 14
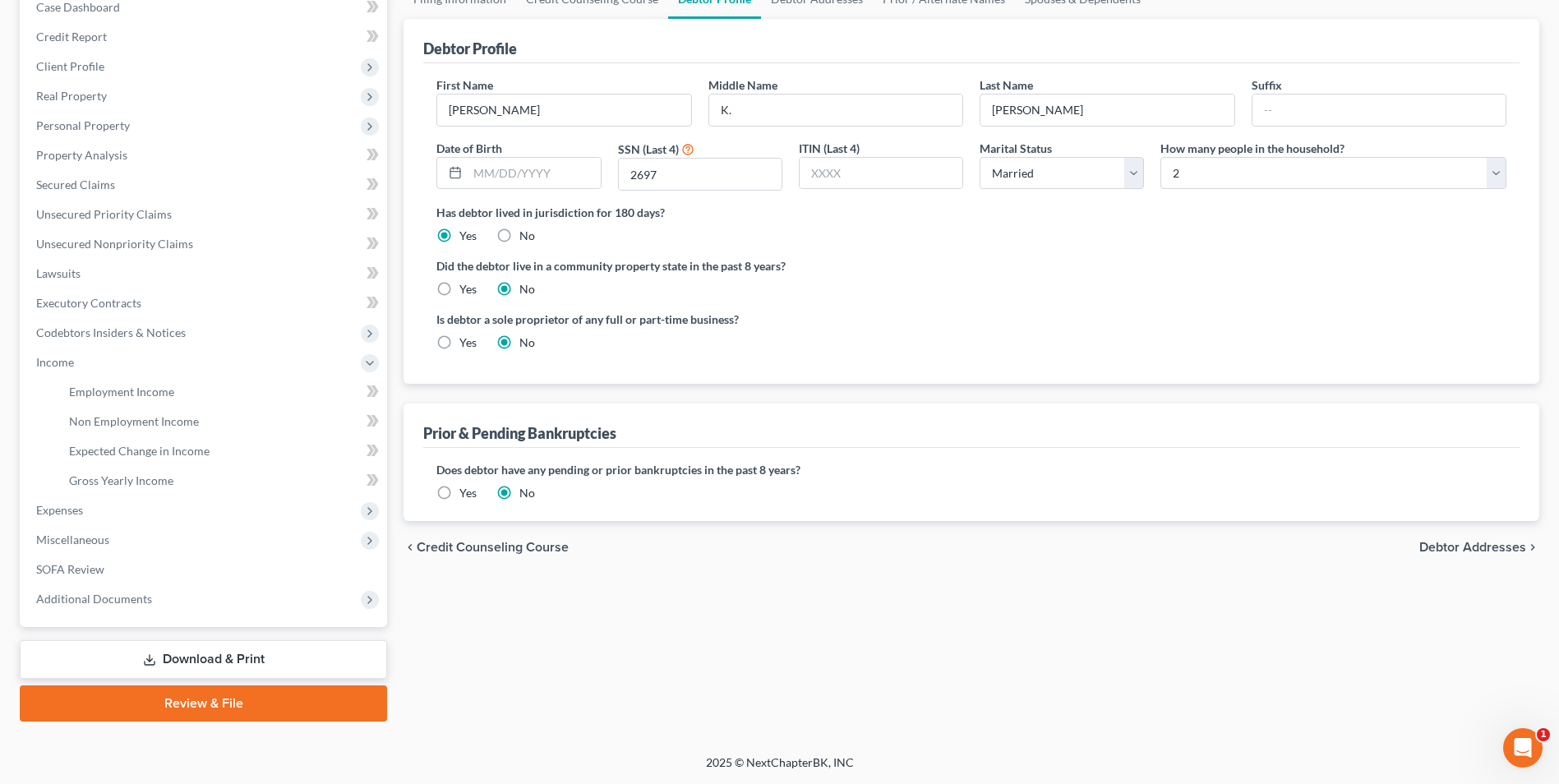
scroll to position [178, 0]
click at [151, 423] on span "Non Employment Income" at bounding box center [134, 421] width 130 height 14
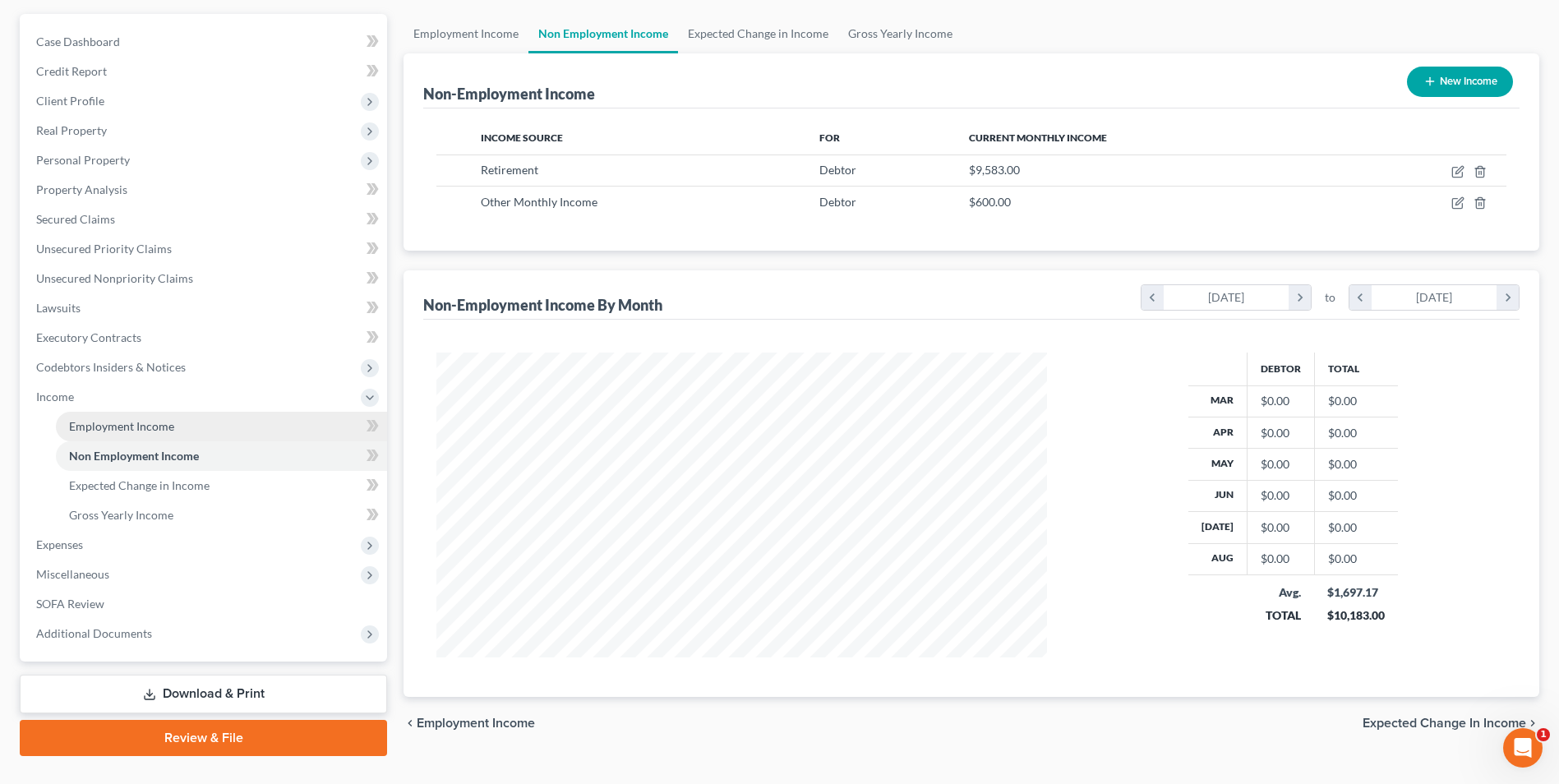
scroll to position [164, 0]
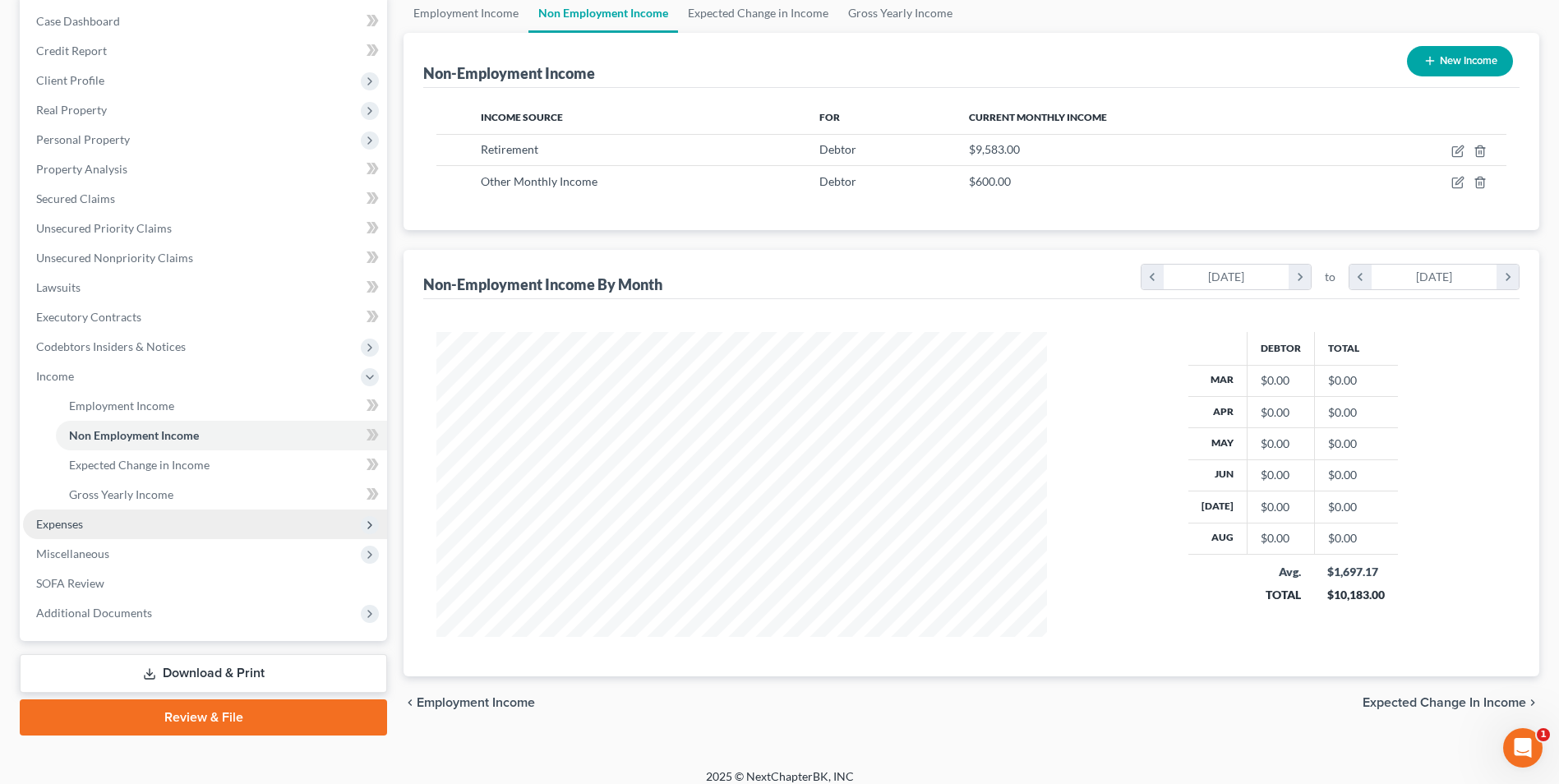
click at [54, 521] on span "Expenses" at bounding box center [59, 523] width 46 height 14
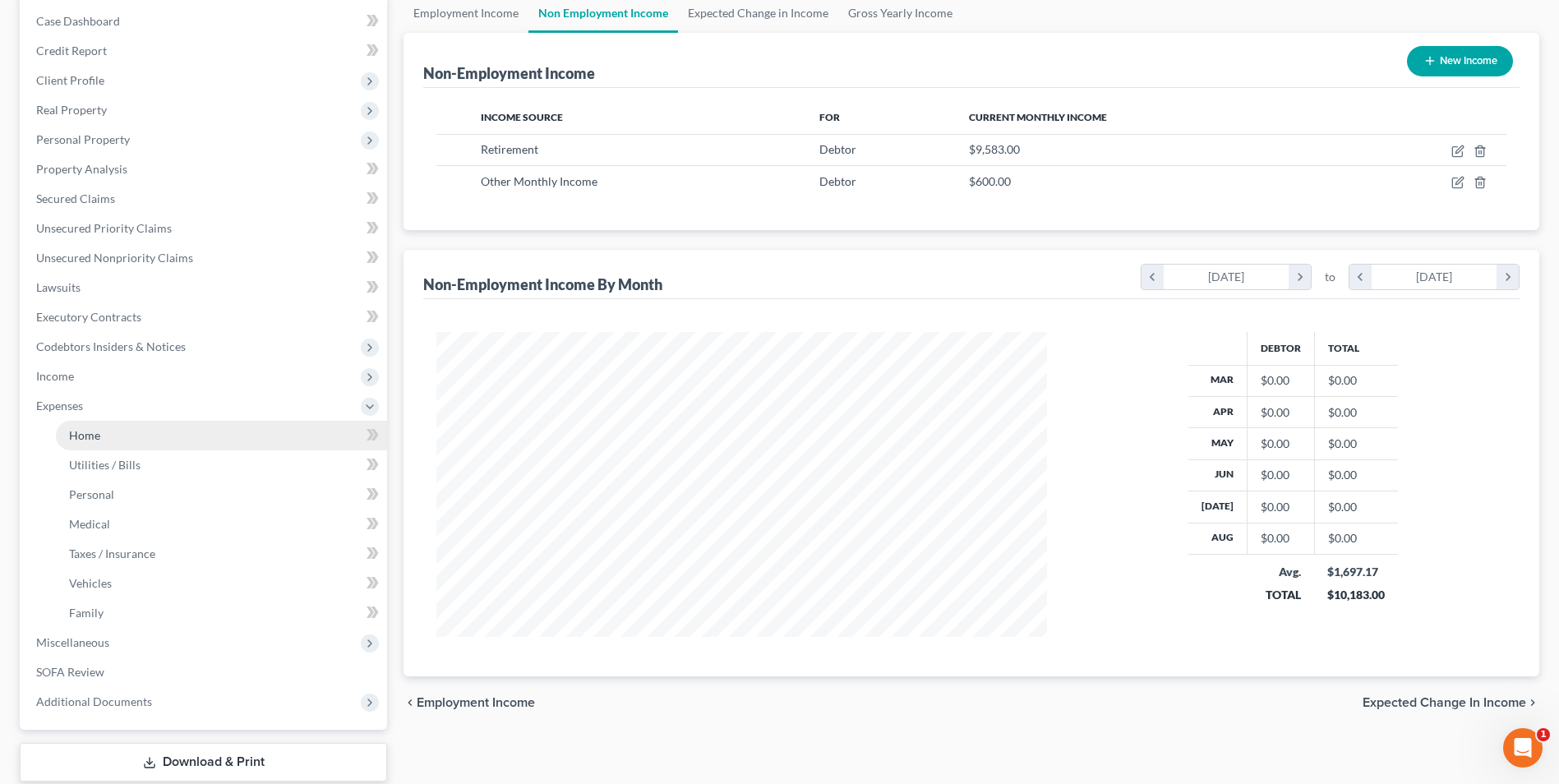
click at [81, 435] on span "Home" at bounding box center [84, 435] width 31 height 14
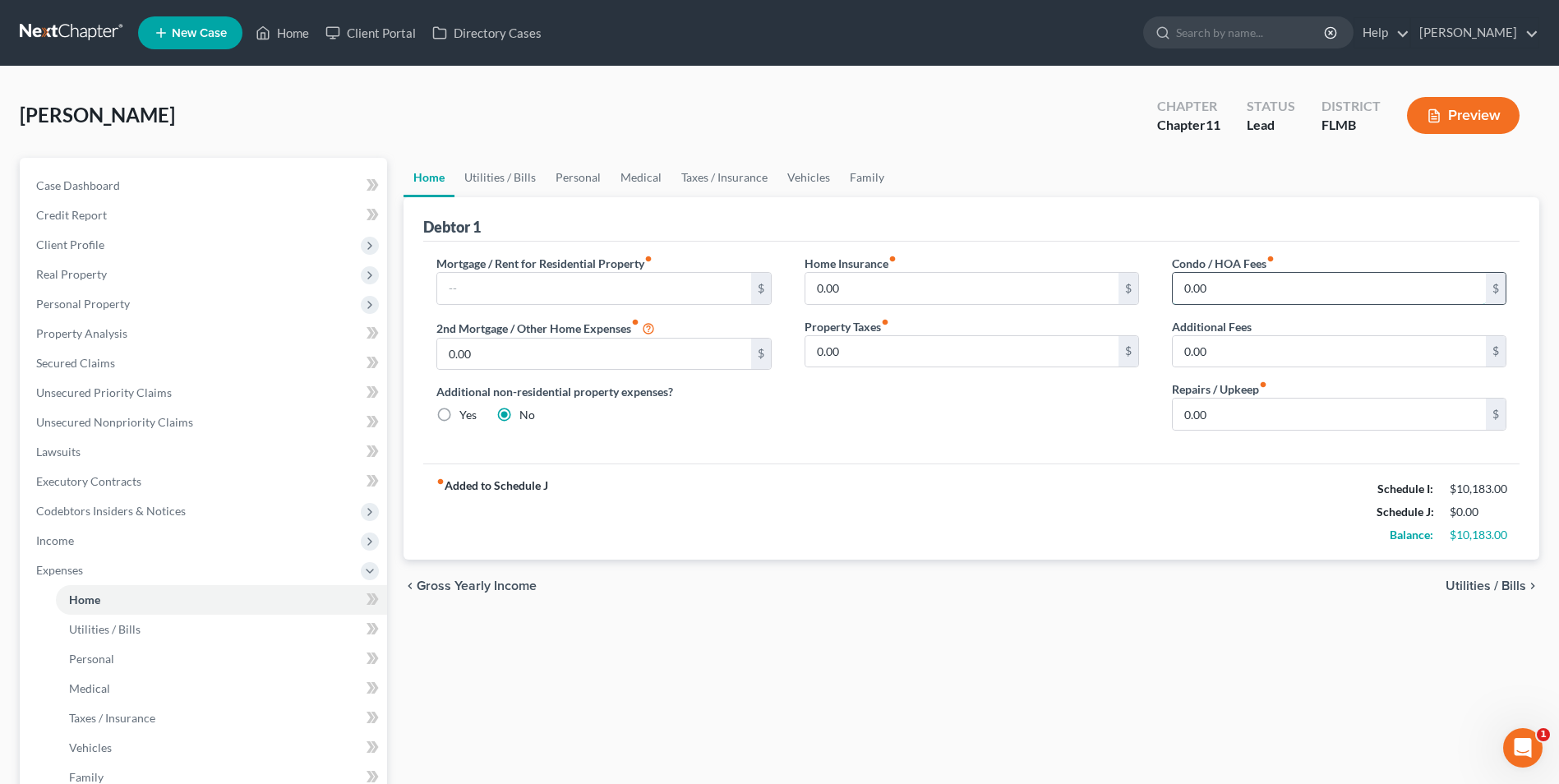
click at [1257, 292] on input "0.00" at bounding box center [1330, 288] width 313 height 31
click at [928, 465] on div "fiber_manual_record Added to Schedule J Schedule I: $10,183.00 Schedule J: $42.…" at bounding box center [971, 511] width 1096 height 96
click at [1276, 290] on input "42" at bounding box center [1330, 288] width 313 height 31
click at [1261, 293] on input "42" at bounding box center [1330, 288] width 313 height 31
type input "42.00"
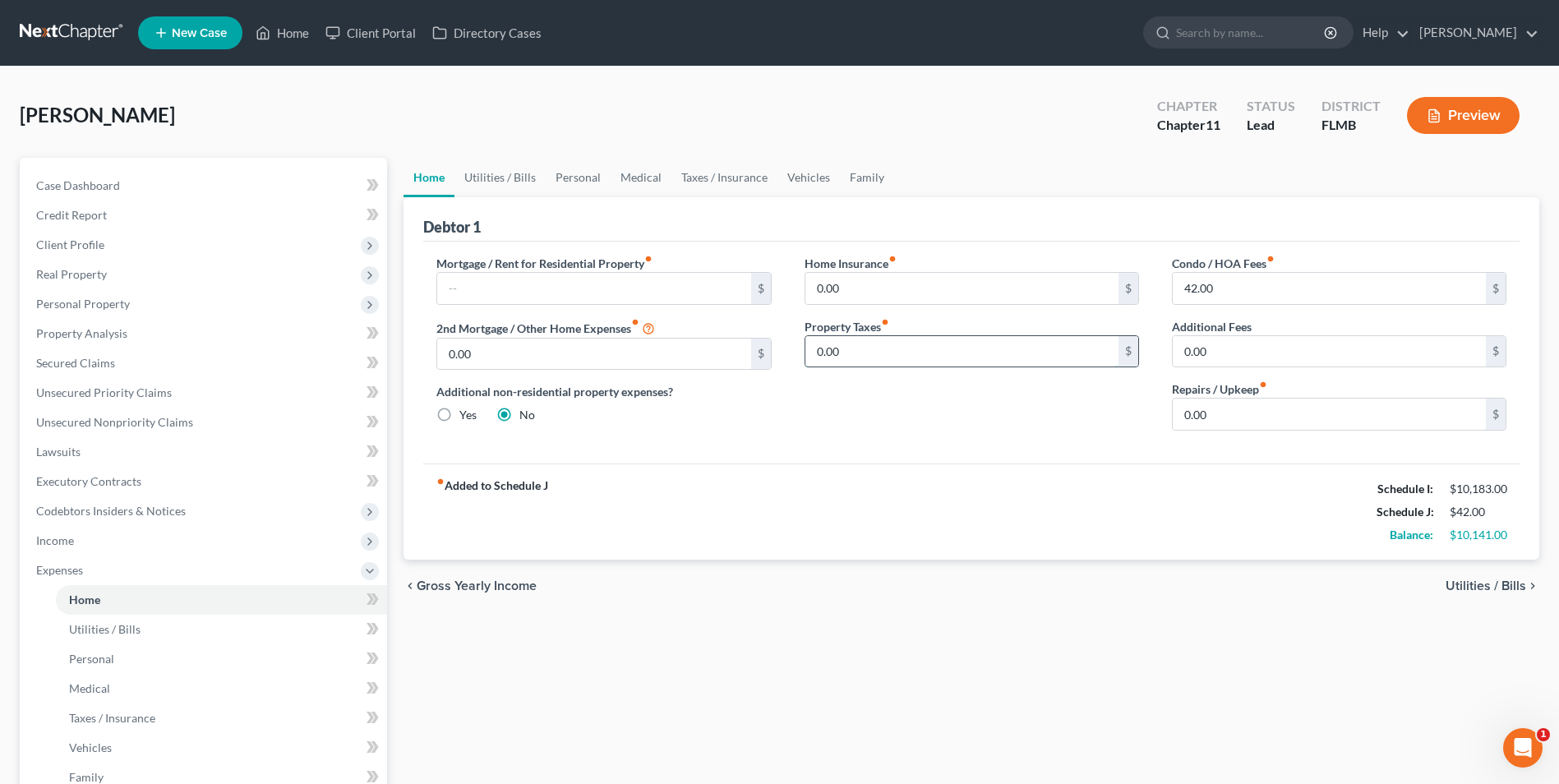
click at [896, 355] on input "0.00" at bounding box center [962, 352] width 313 height 31
type input "1,922.00"
click at [861, 286] on input "0.00" at bounding box center [962, 288] width 313 height 31
type input "600"
click at [1372, 410] on input "0.00" at bounding box center [1330, 413] width 313 height 31
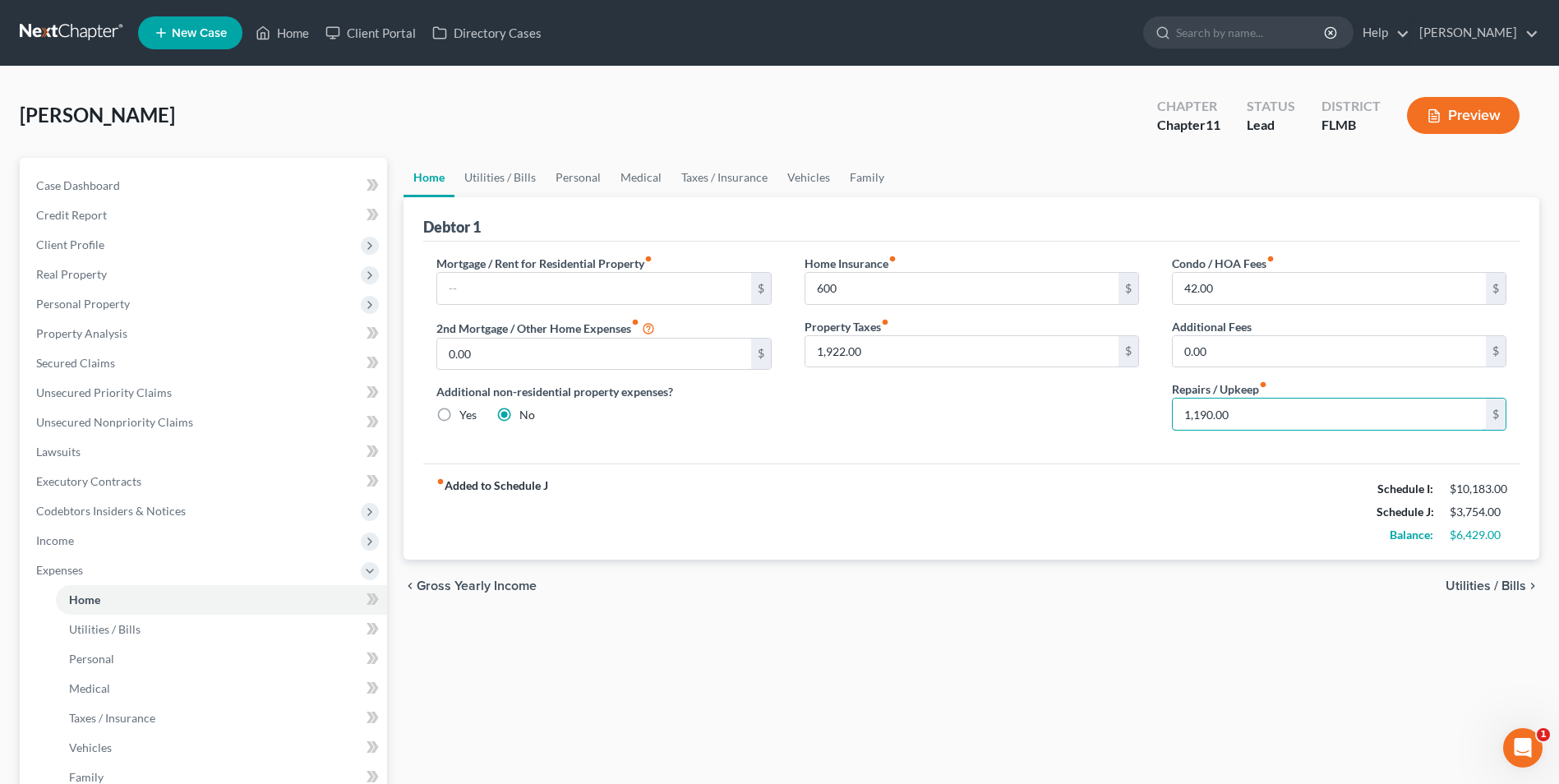
type input "1,190.00"
click at [1471, 580] on span "Utilities / Bills" at bounding box center [1486, 586] width 81 height 13
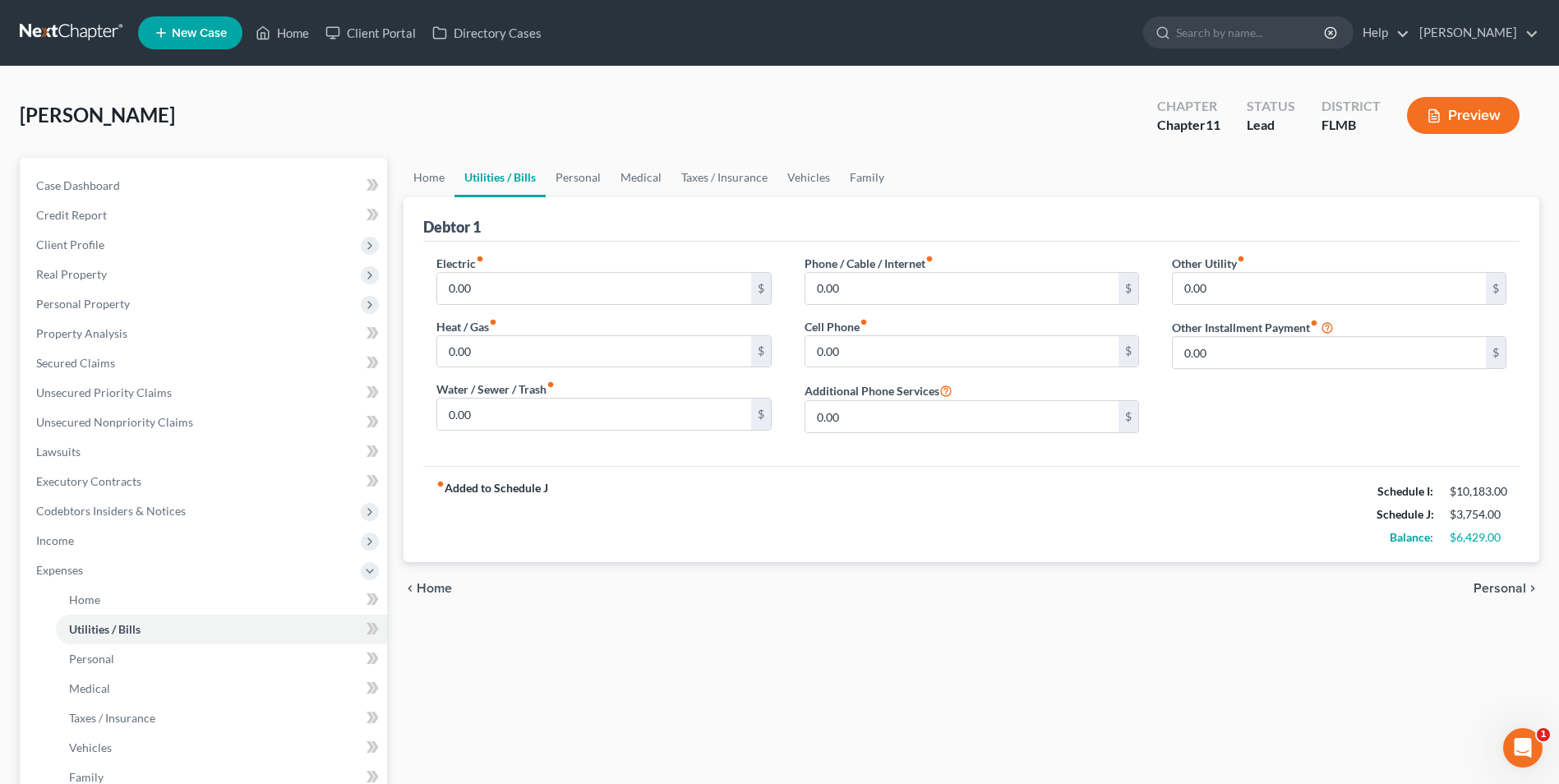
click at [1518, 593] on span "Personal" at bounding box center [1499, 589] width 52 height 13
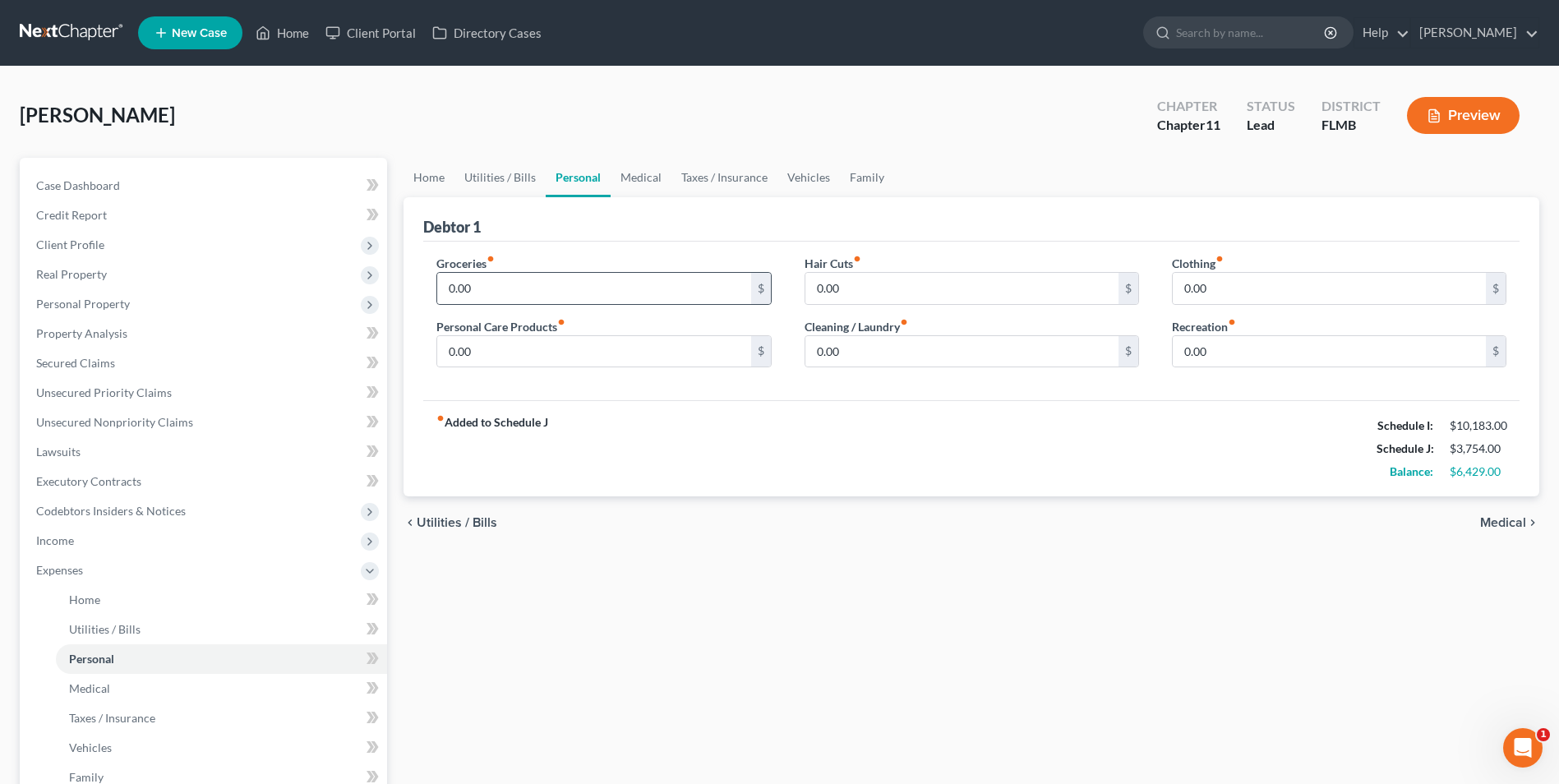
click at [559, 272] on div "0.00 $" at bounding box center [603, 288] width 335 height 33
click at [518, 284] on input "0.00" at bounding box center [594, 288] width 313 height 31
type input "3,000"
click at [1213, 350] on input "0.00" at bounding box center [1330, 352] width 313 height 31
type input "300.00"
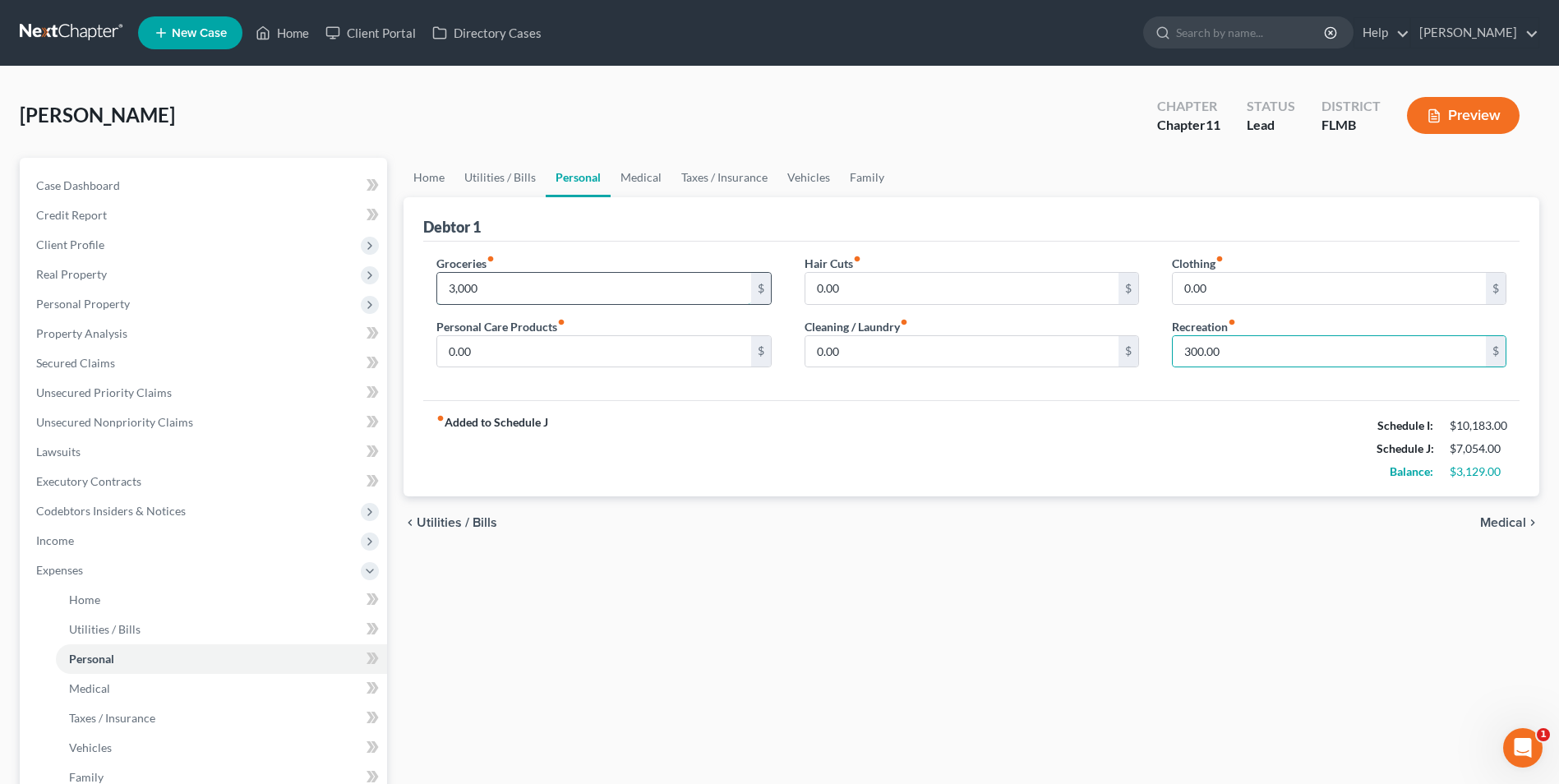
click at [559, 279] on input "3,000" at bounding box center [594, 288] width 313 height 31
type input "3,000.00"
click at [929, 358] on input "0.00" at bounding box center [962, 352] width 313 height 31
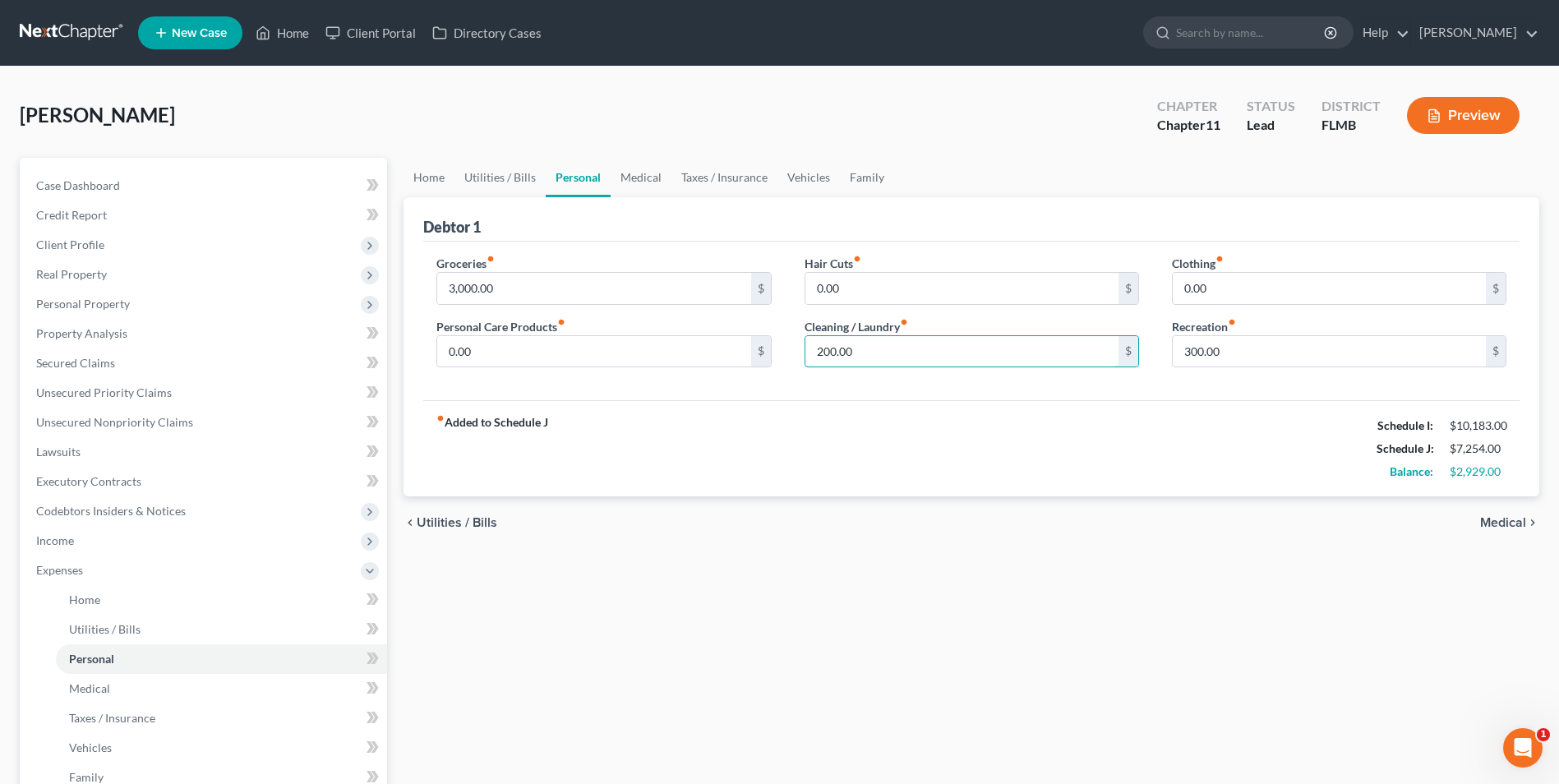
type input "200.00"
click at [1499, 522] on span "Medical" at bounding box center [1503, 522] width 46 height 13
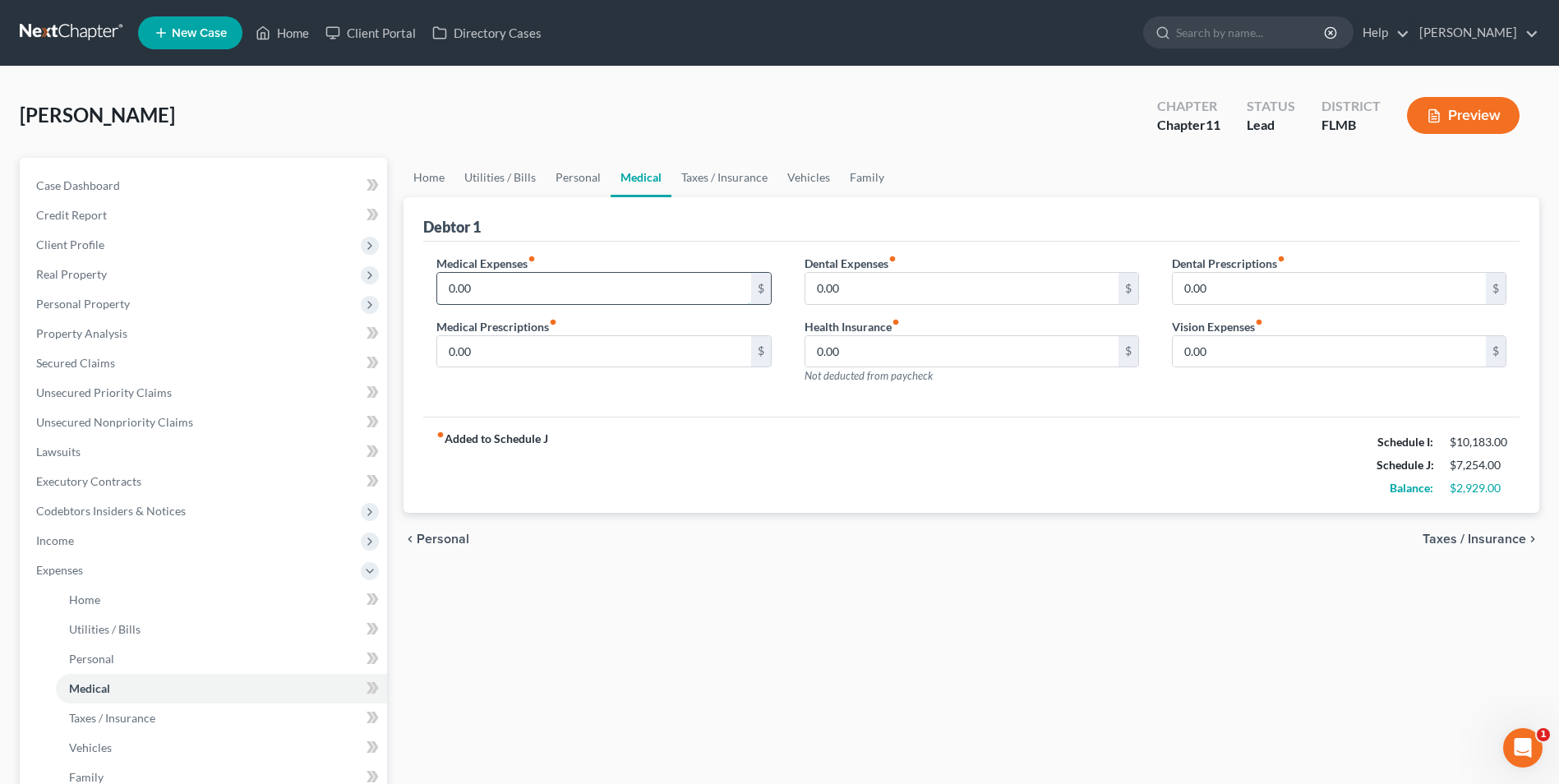
click at [515, 283] on input "0.00" at bounding box center [594, 288] width 313 height 31
type input "1,000.00"
click at [864, 290] on input "0.00" at bounding box center [962, 288] width 313 height 31
click at [953, 342] on input "0.00" at bounding box center [962, 352] width 313 height 31
type input "690.00"
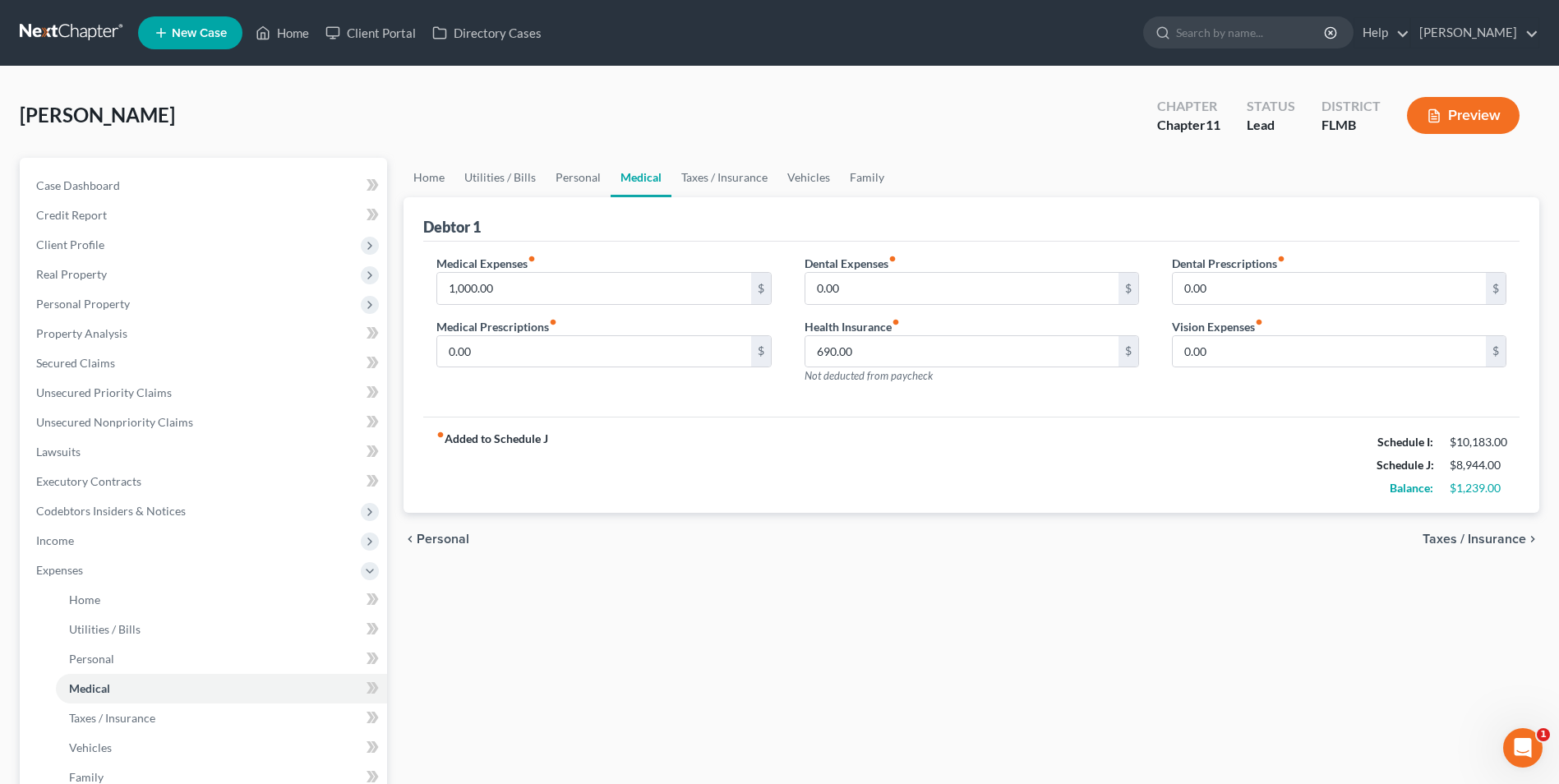
click at [1474, 534] on span "Taxes / Insurance" at bounding box center [1474, 539] width 103 height 13
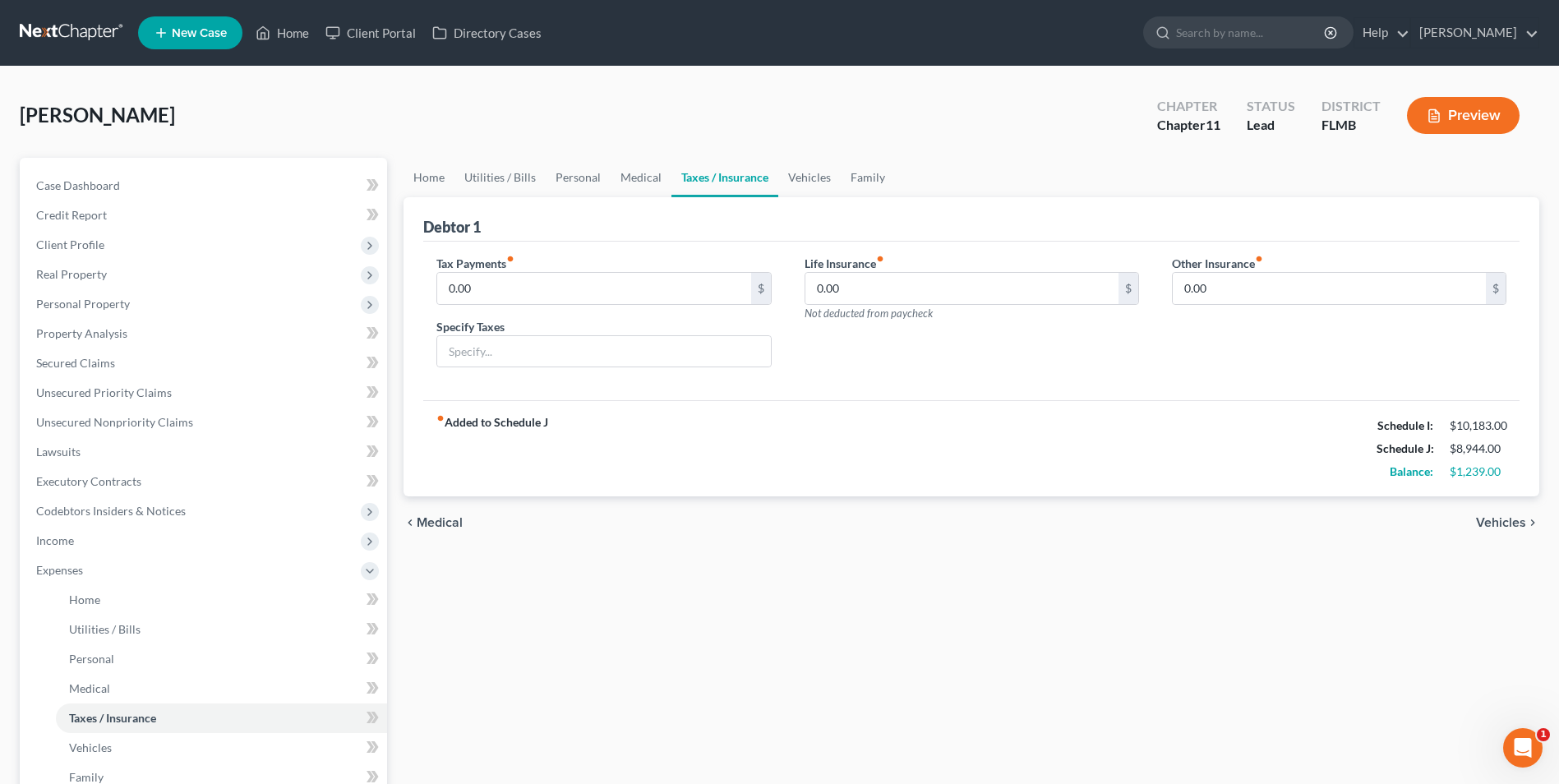
click at [1510, 521] on span "Vehicles" at bounding box center [1501, 522] width 50 height 13
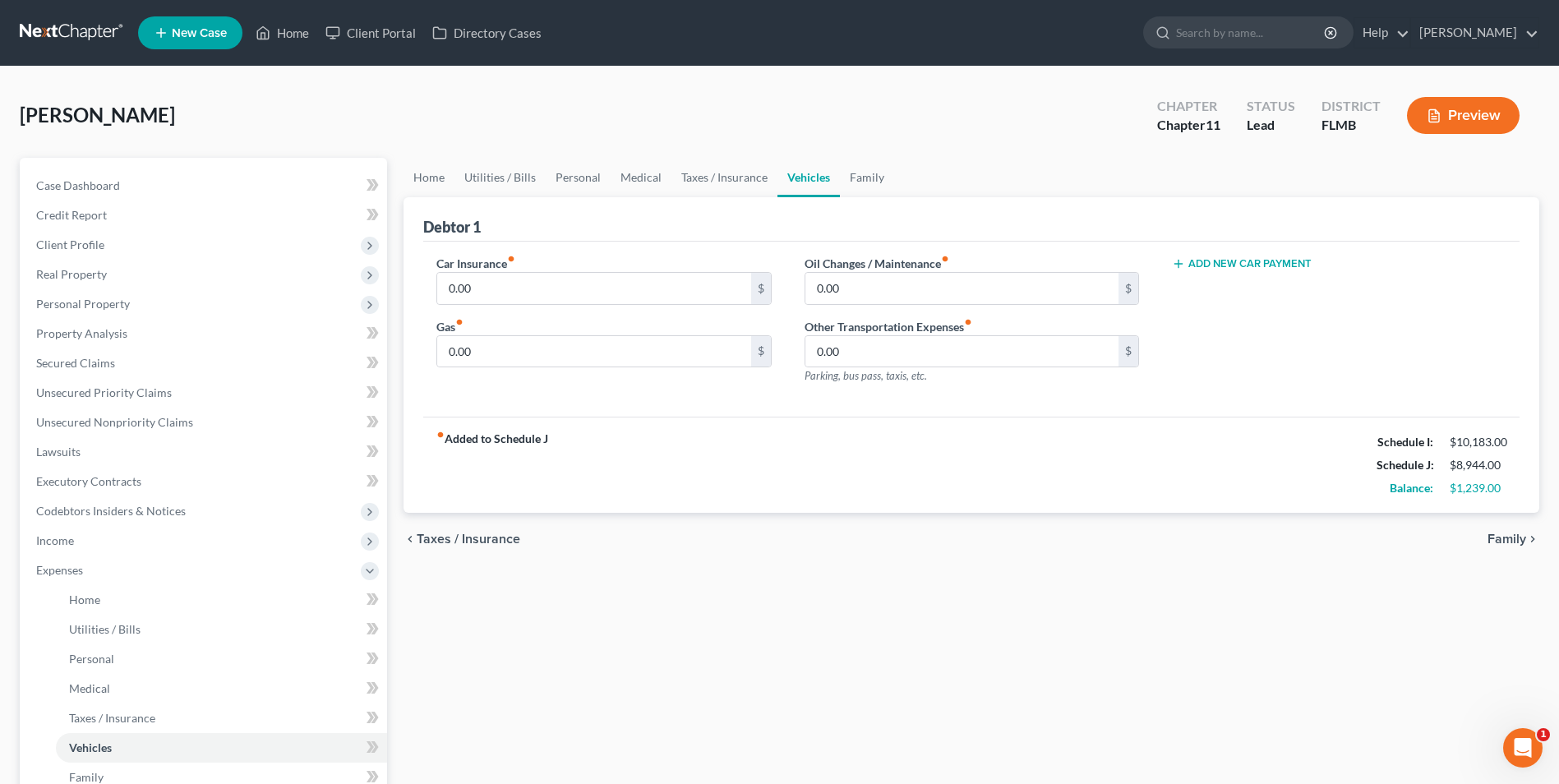
click at [1510, 521] on div "chevron_left Taxes / Insurance Family chevron_right" at bounding box center [972, 538] width 1136 height 52
click at [1508, 540] on span "Family" at bounding box center [1507, 539] width 39 height 13
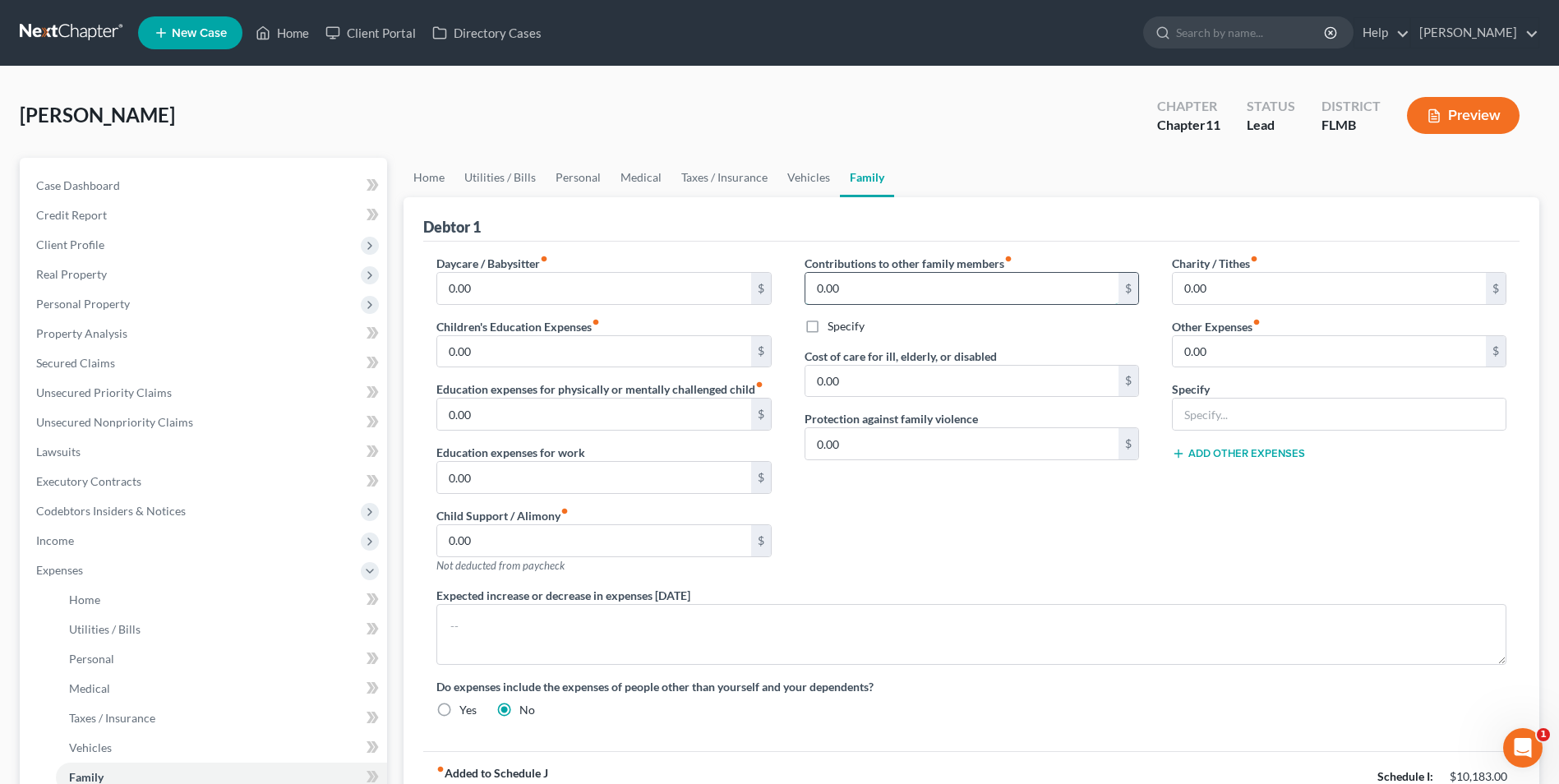
click at [922, 281] on input "0.00" at bounding box center [962, 288] width 313 height 31
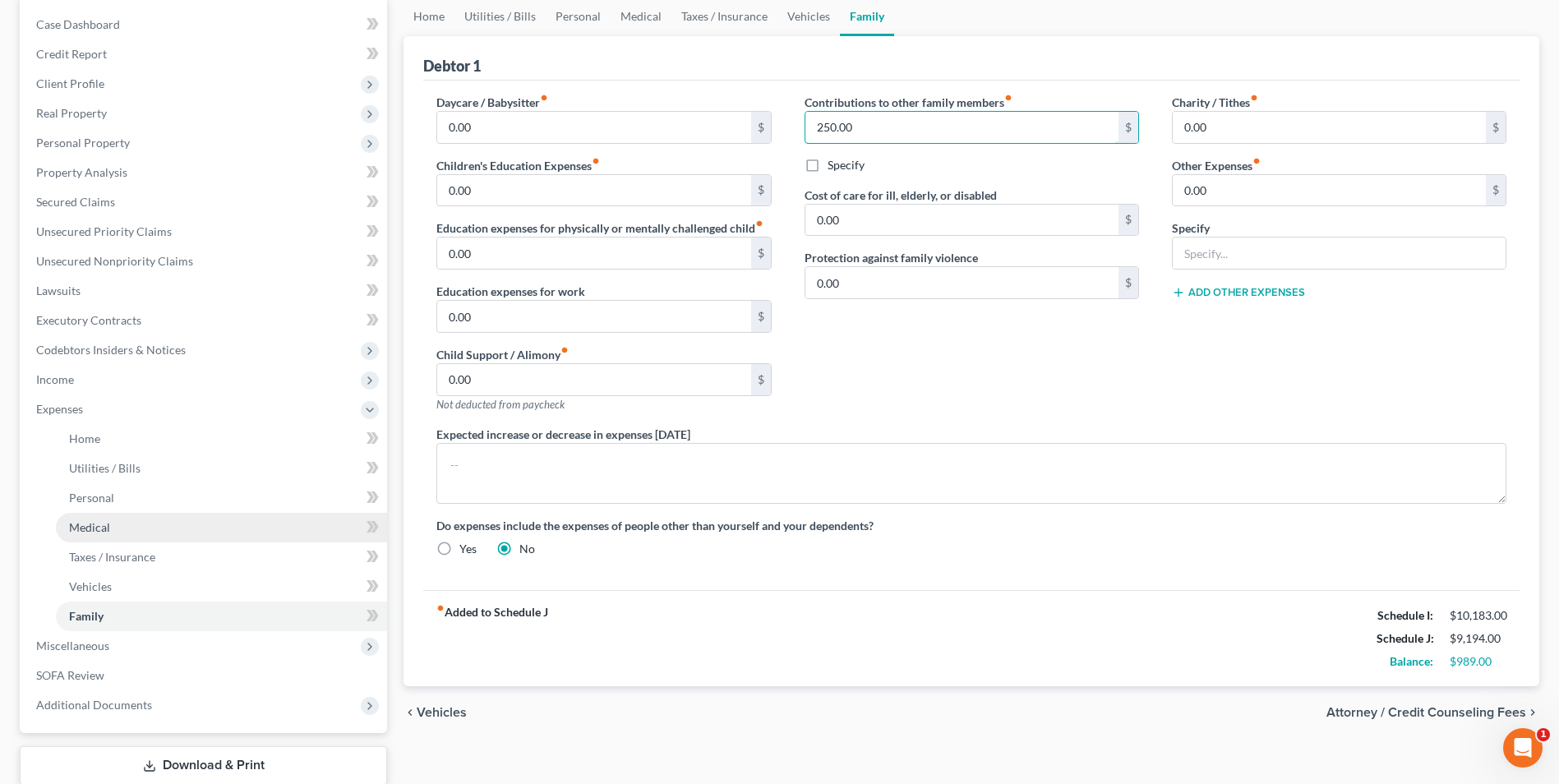
scroll to position [164, 0]
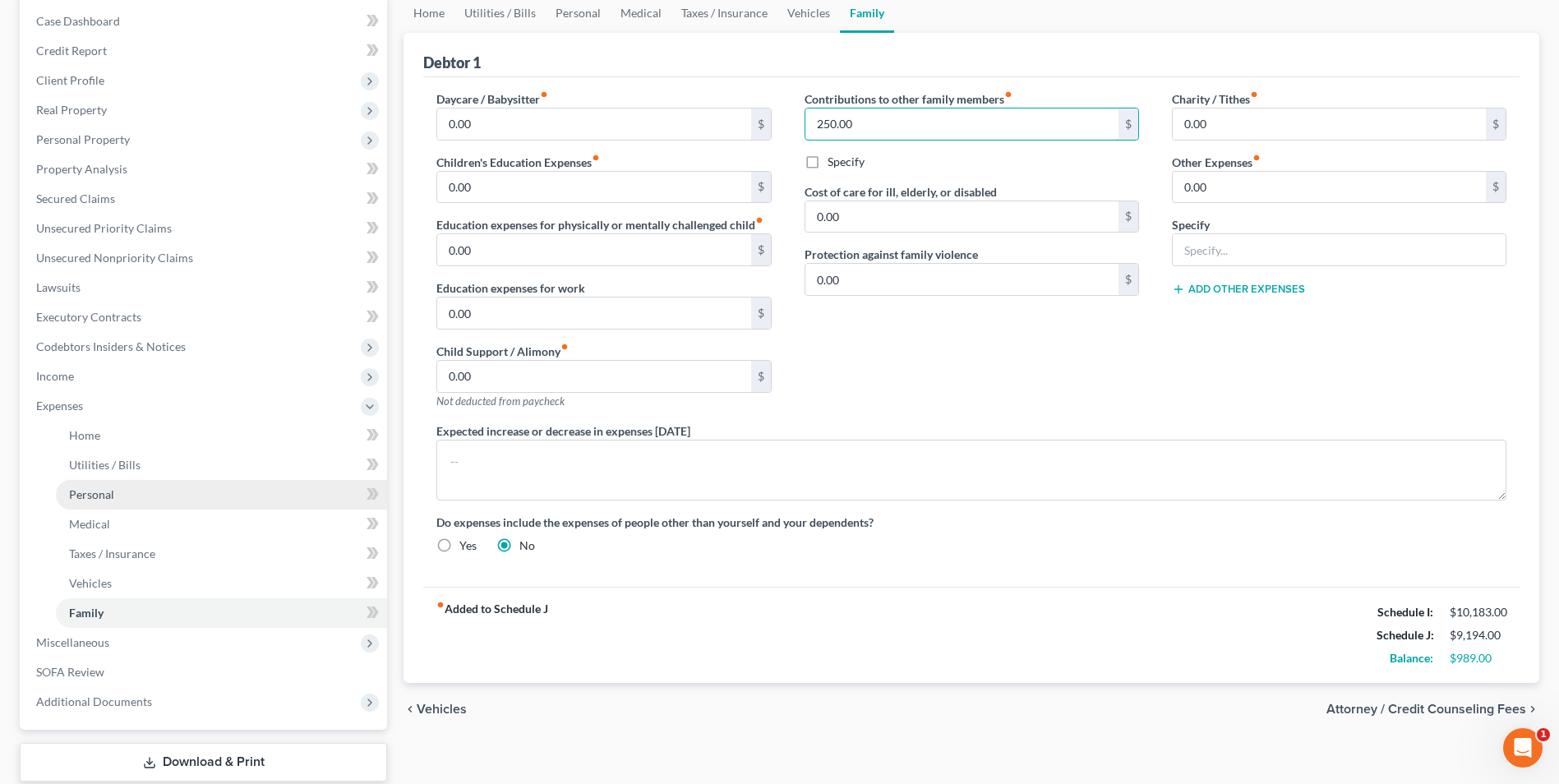
type input "250.00"
click at [82, 491] on span "Personal" at bounding box center [92, 494] width 46 height 14
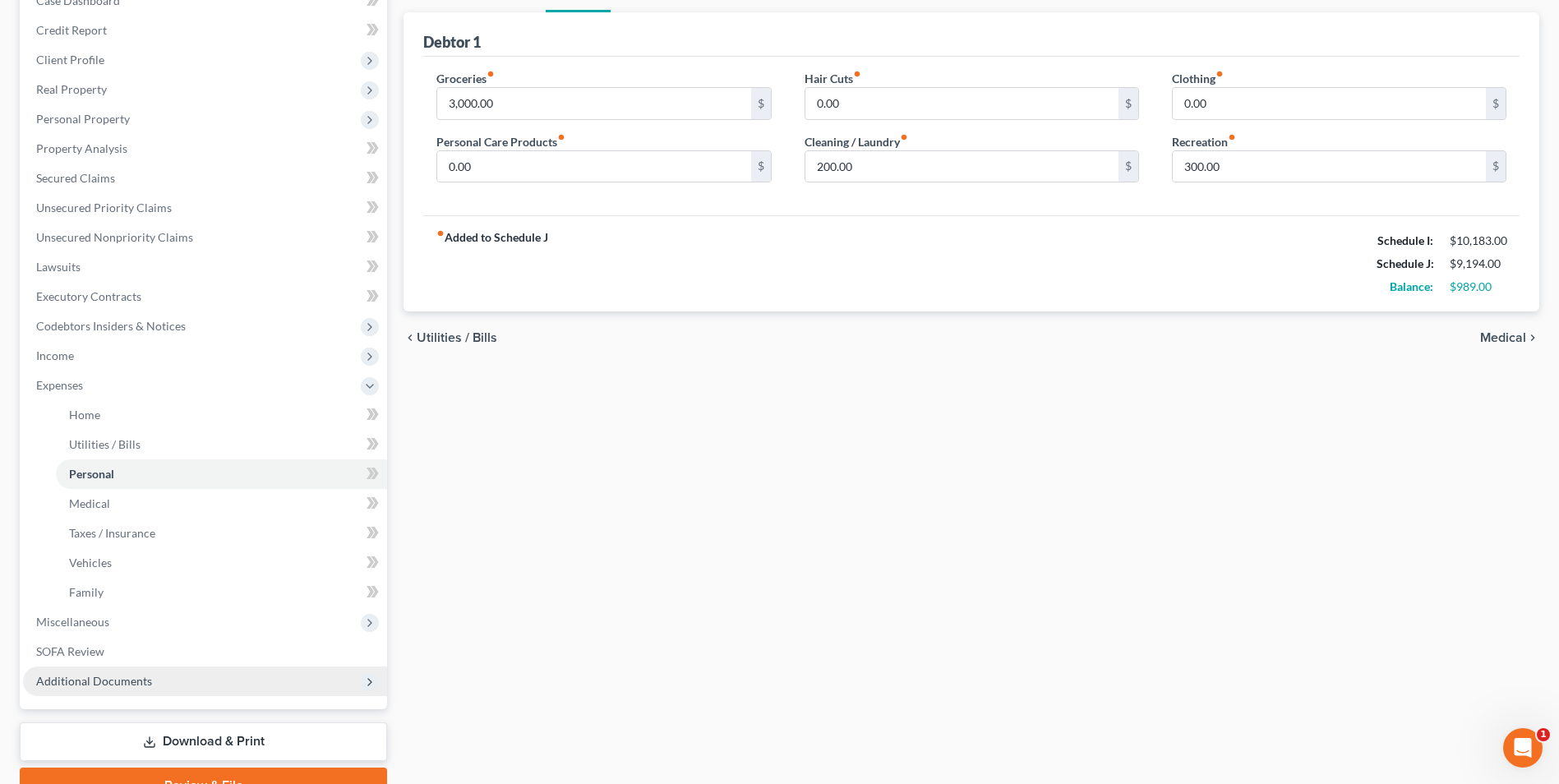
scroll to position [267, 0]
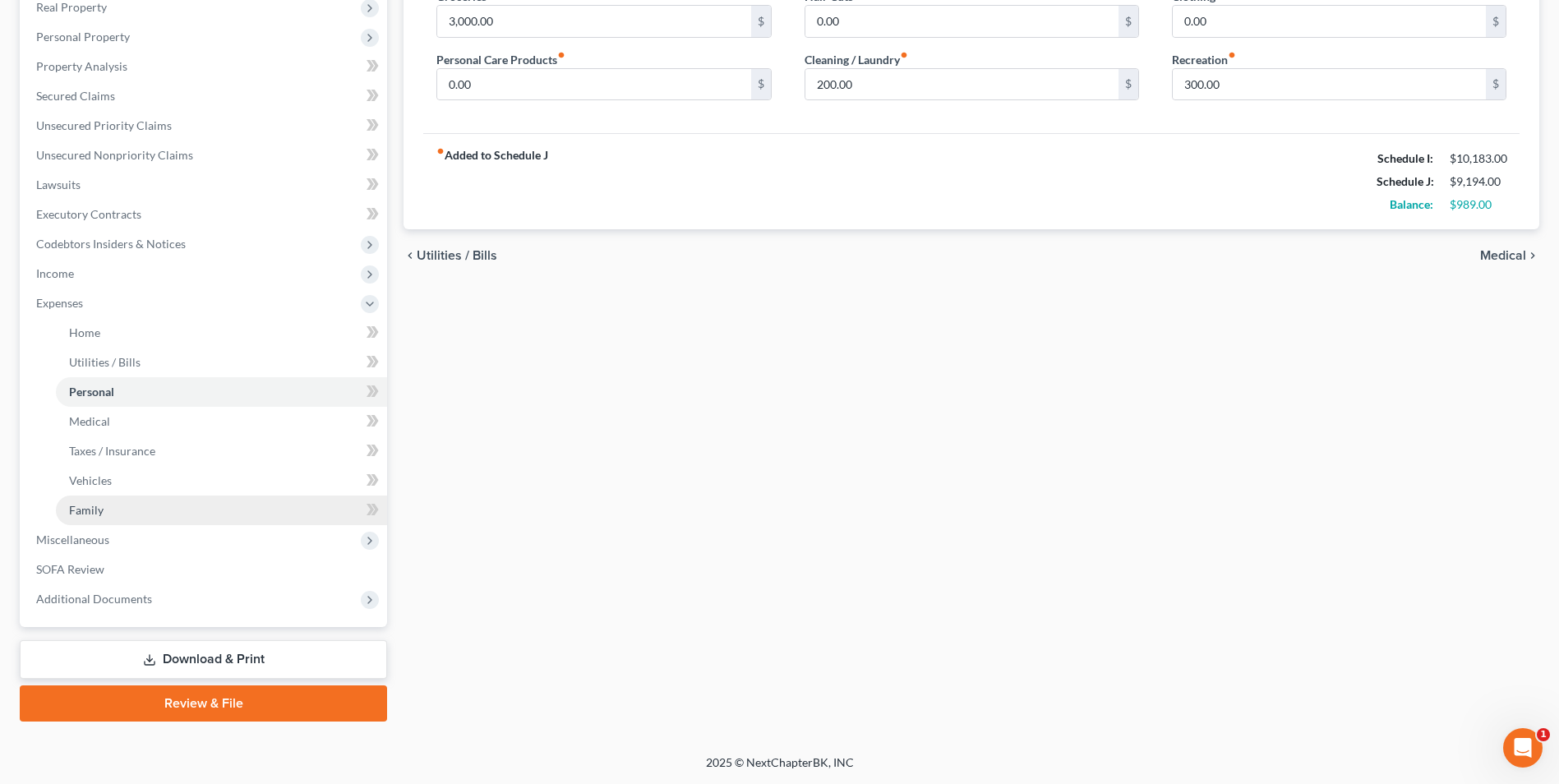
click at [82, 507] on span "Family" at bounding box center [86, 509] width 34 height 14
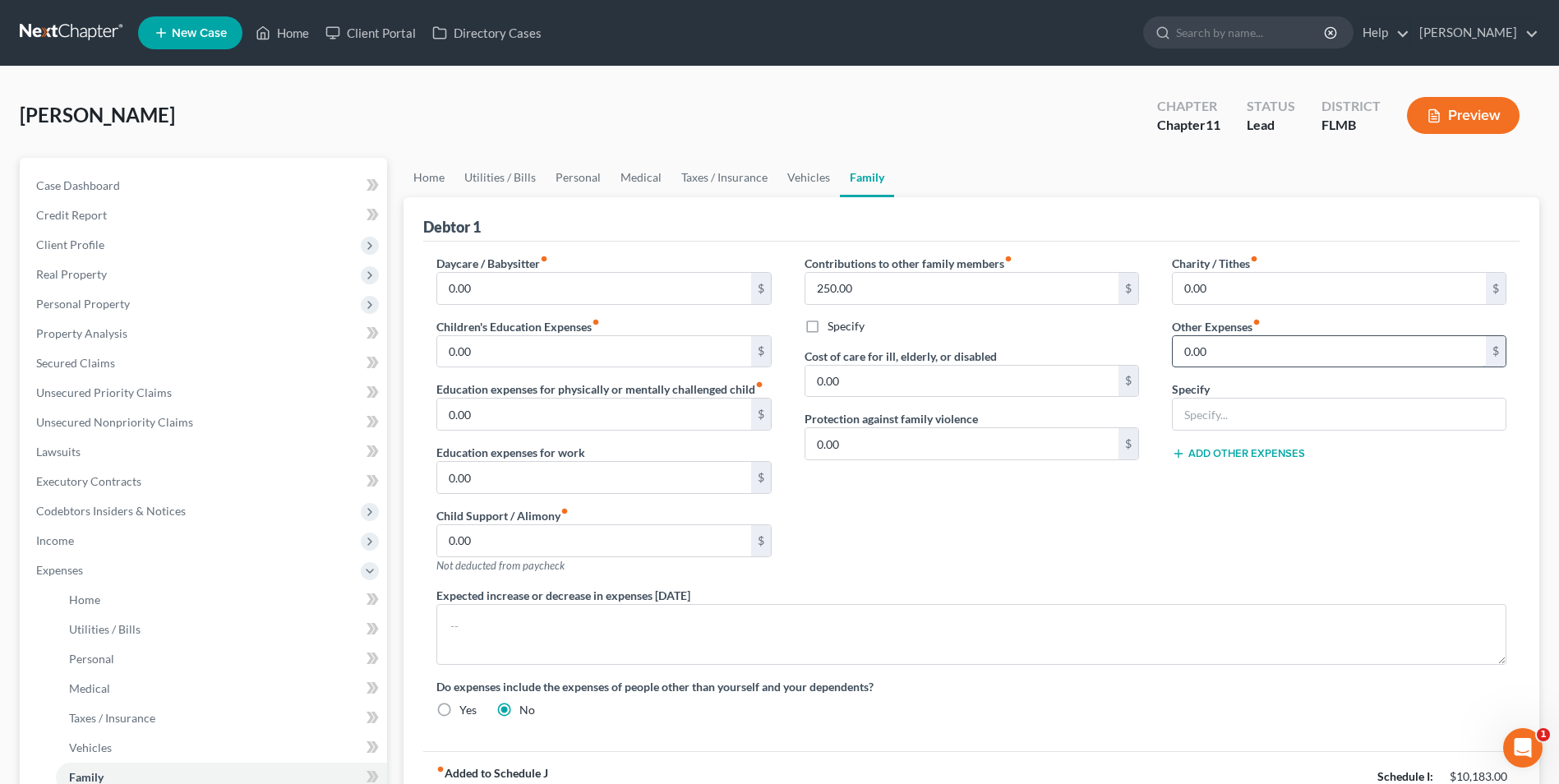
click at [1196, 356] on input "0.00" at bounding box center [1330, 352] width 313 height 31
type input "75.00"
click at [1223, 412] on input "text" at bounding box center [1339, 413] width 333 height 31
type input "O"
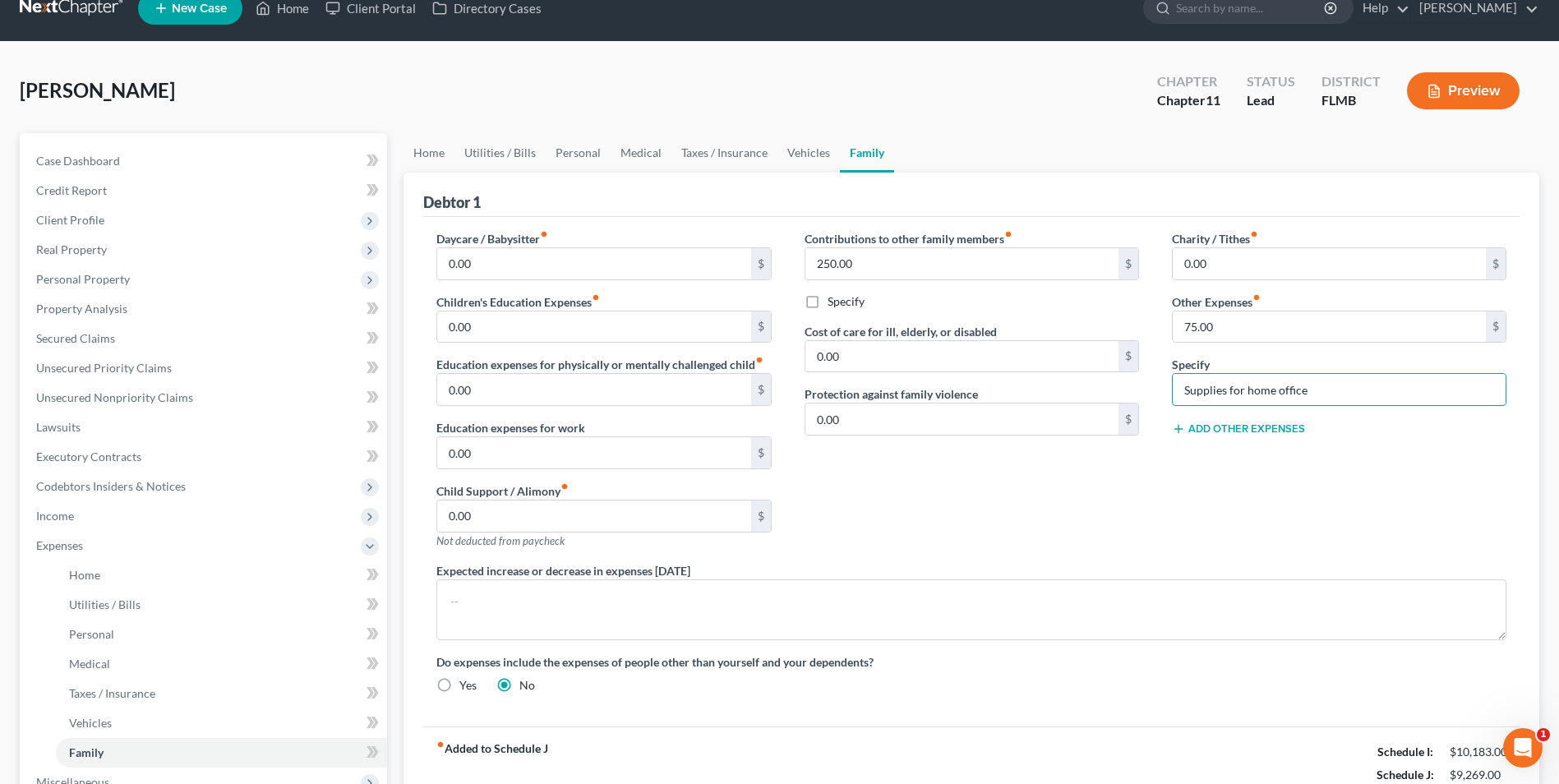
scroll to position [21, 0]
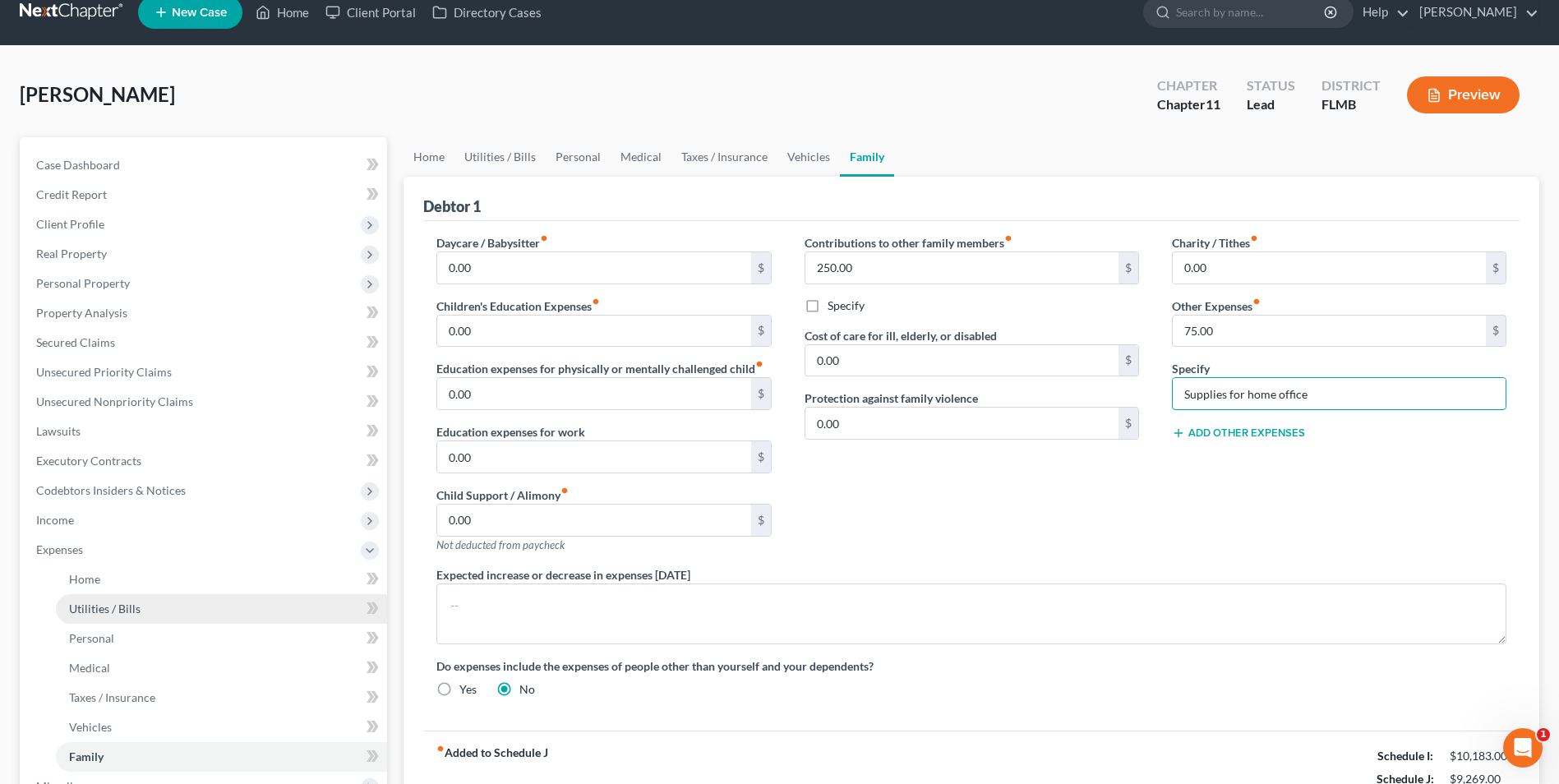
type input "Supplies for home office"
click at [118, 598] on link "Utilities / Bills" at bounding box center [221, 609] width 331 height 29
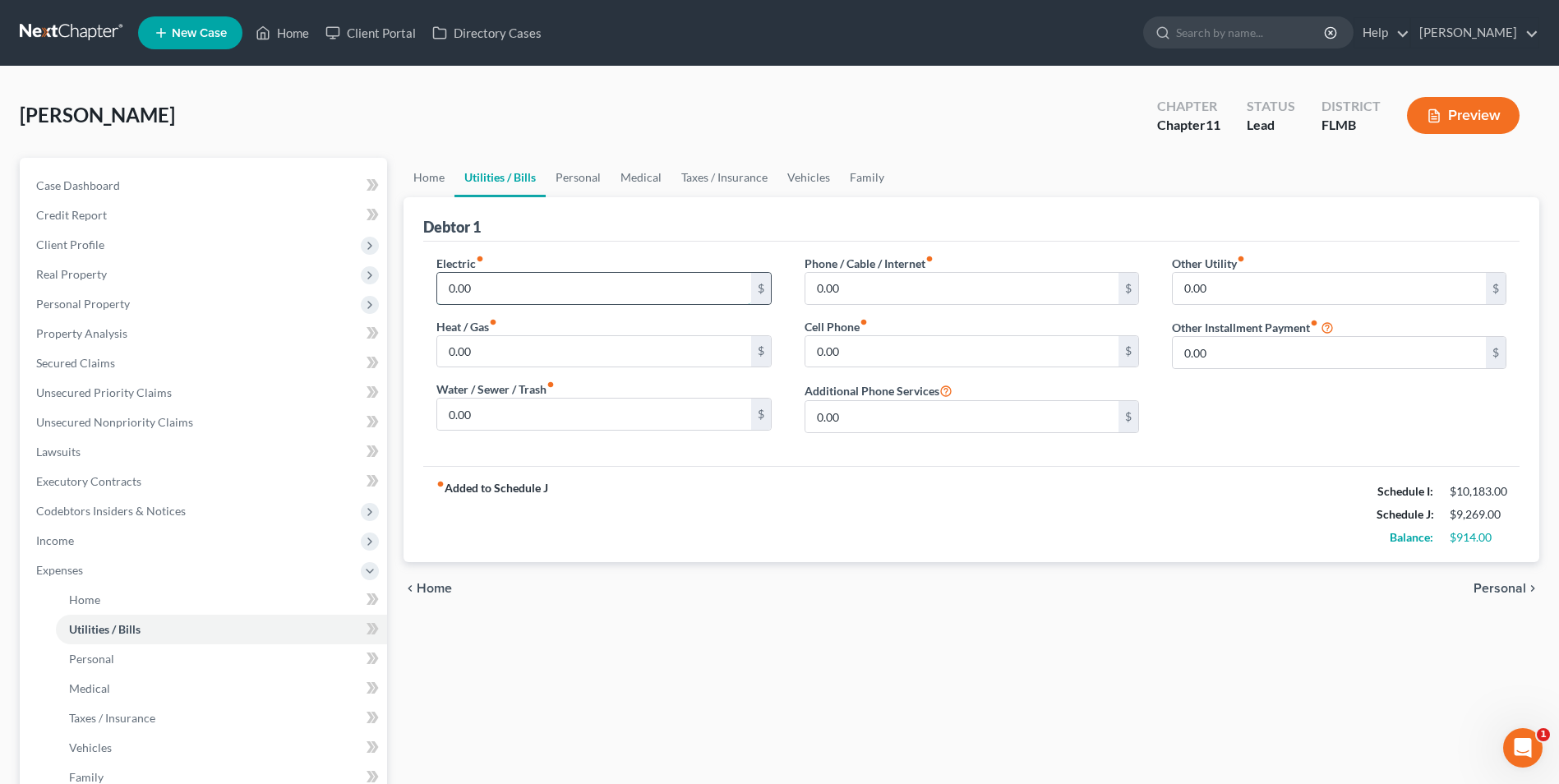
click at [583, 295] on input "0.00" at bounding box center [594, 288] width 313 height 31
type input "465.00"
click at [913, 300] on input "0.00" at bounding box center [962, 288] width 313 height 31
type input "235.00"
click at [669, 355] on input "0.00" at bounding box center [594, 352] width 313 height 31
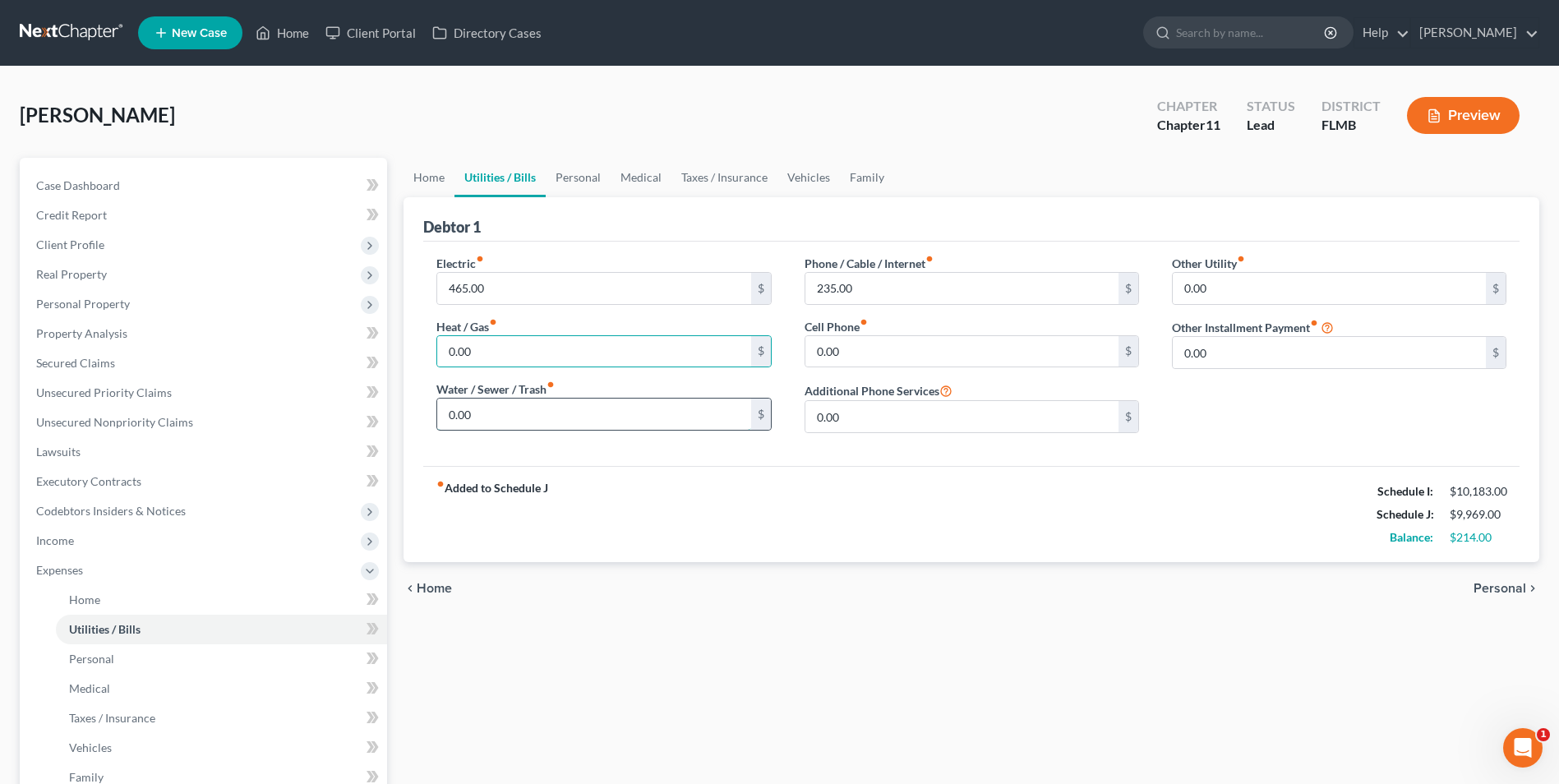
click at [506, 400] on input "0.00" at bounding box center [594, 413] width 313 height 31
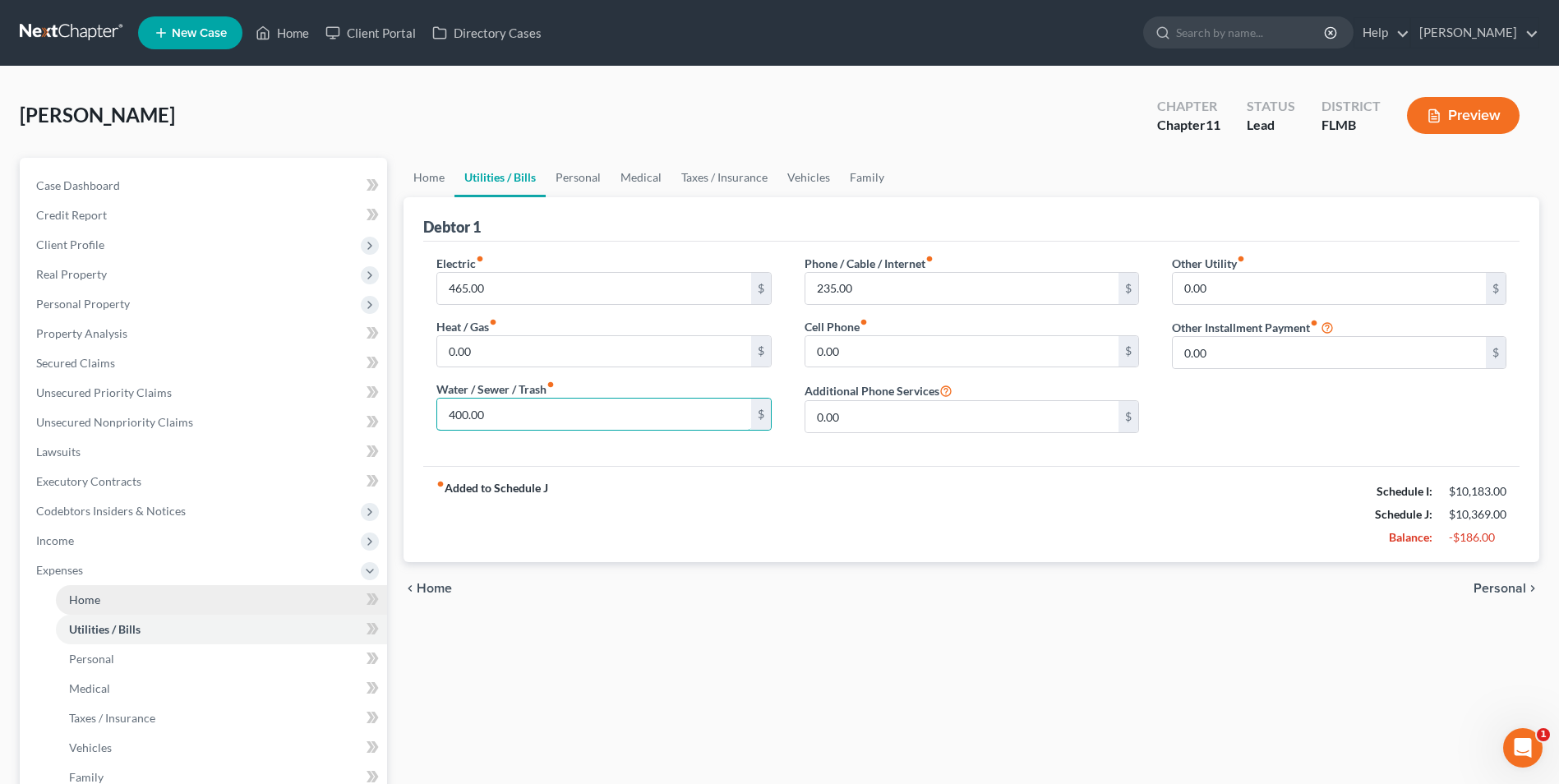
type input "400.00"
drag, startPoint x: 142, startPoint y: 601, endPoint x: 193, endPoint y: 587, distance: 52.9
click at [142, 601] on link "Home" at bounding box center [221, 599] width 331 height 29
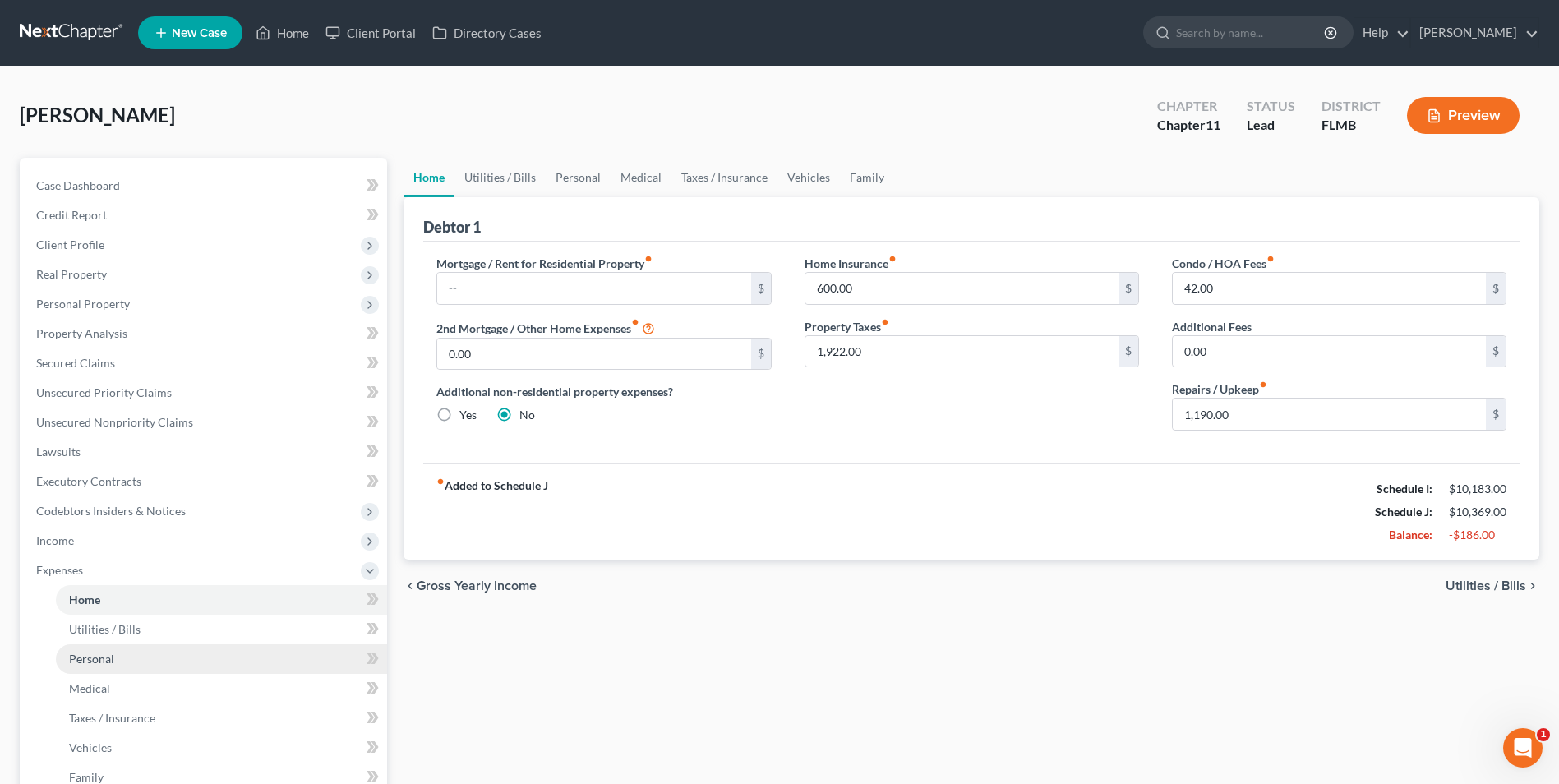
click at [101, 656] on span "Personal" at bounding box center [92, 658] width 46 height 14
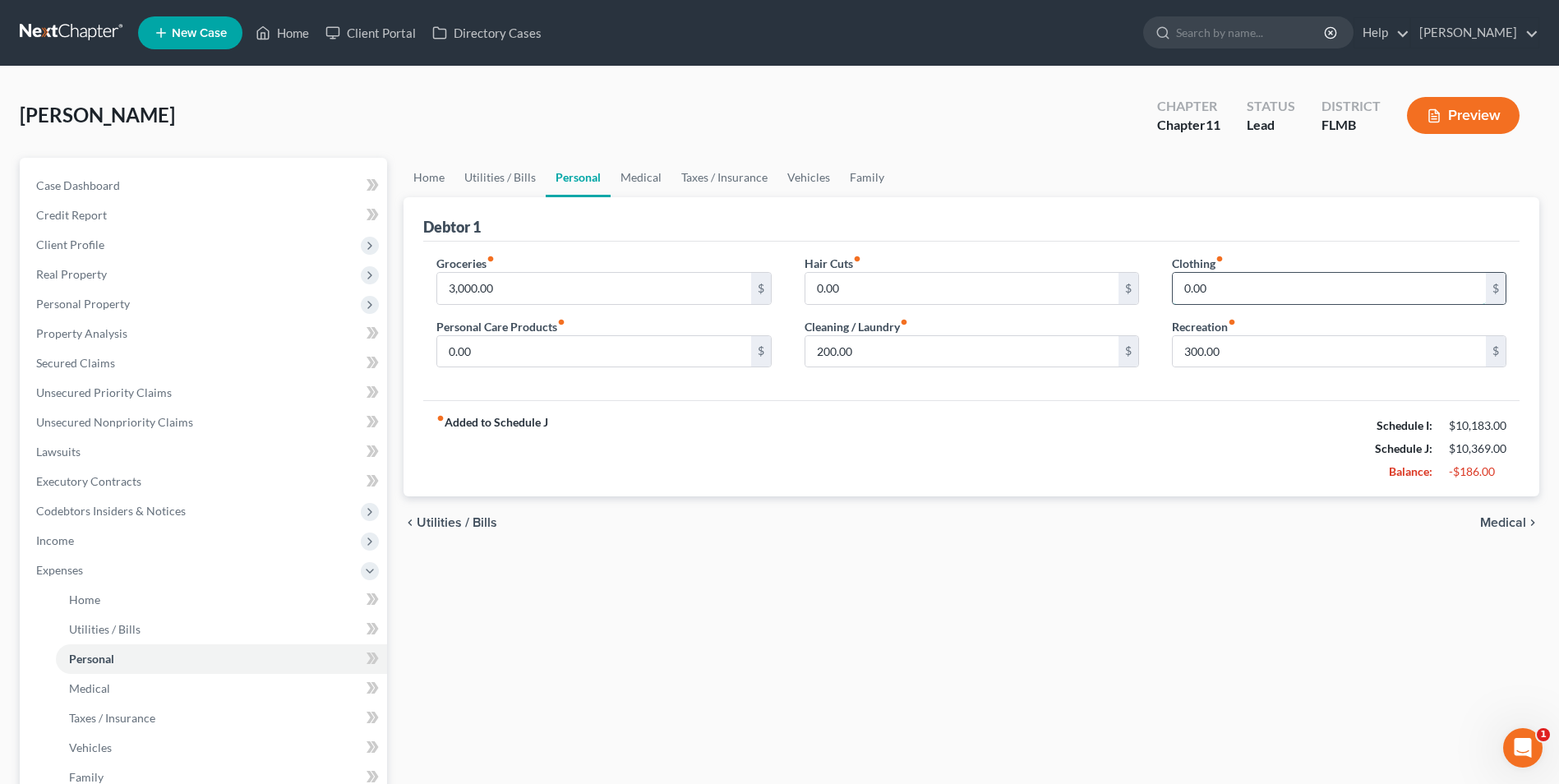
click at [1237, 287] on input "0.00" at bounding box center [1330, 288] width 313 height 31
type input "50.00"
click at [456, 351] on input "0.00" at bounding box center [594, 352] width 313 height 31
type input "100.00"
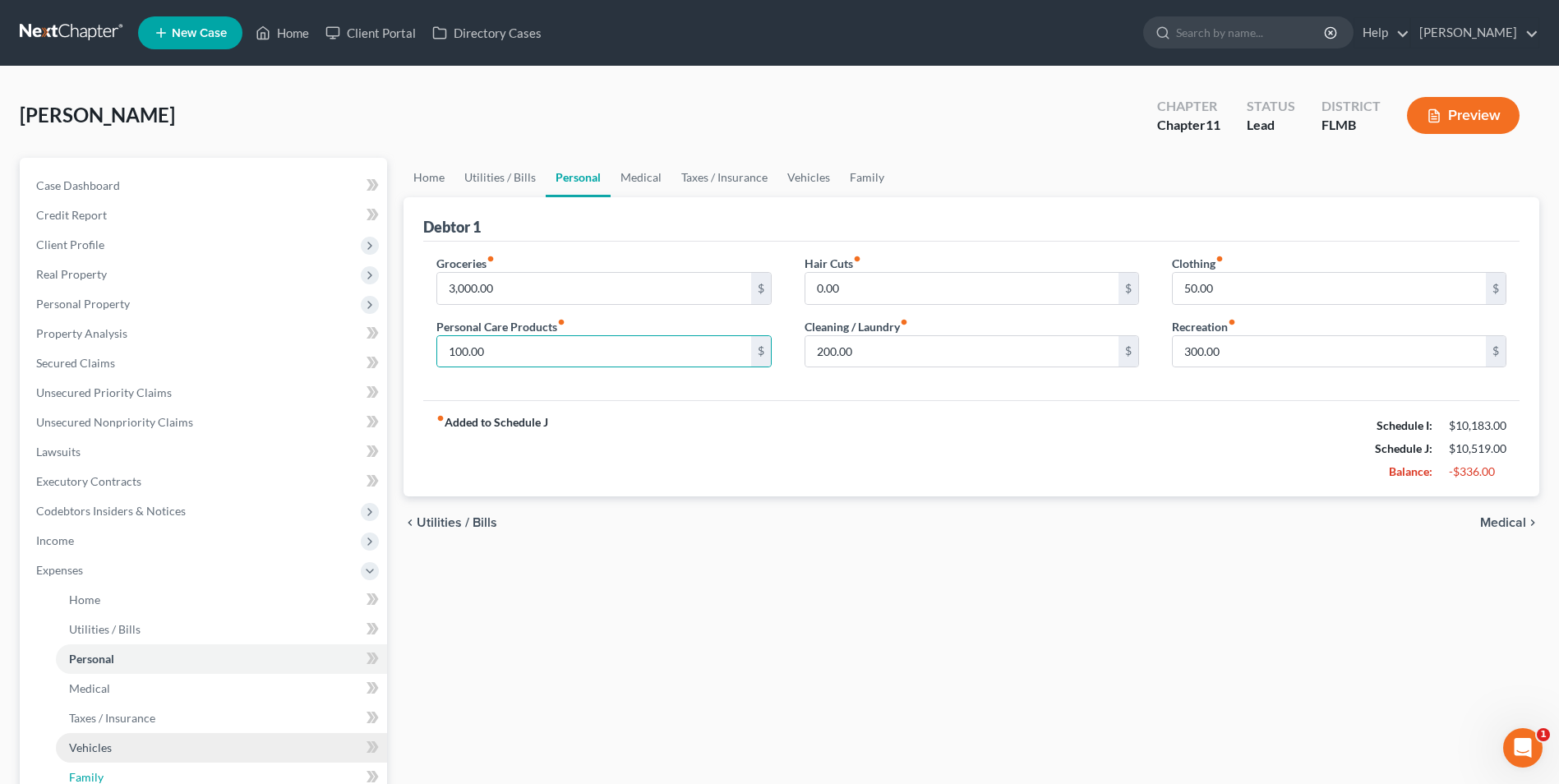
click at [89, 762] on link "Family" at bounding box center [221, 776] width 331 height 29
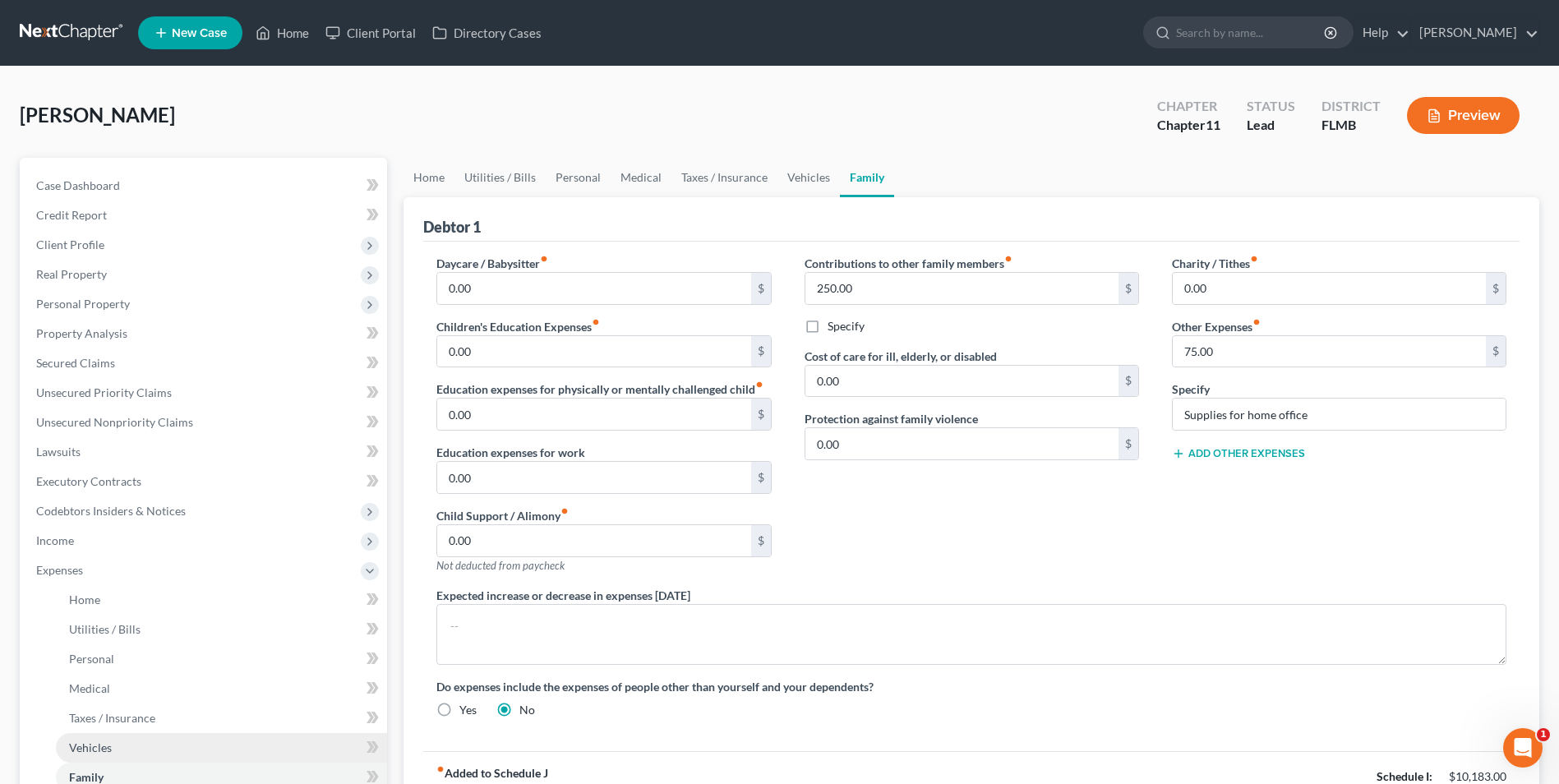
click at [115, 743] on link "Vehicles" at bounding box center [221, 747] width 331 height 29
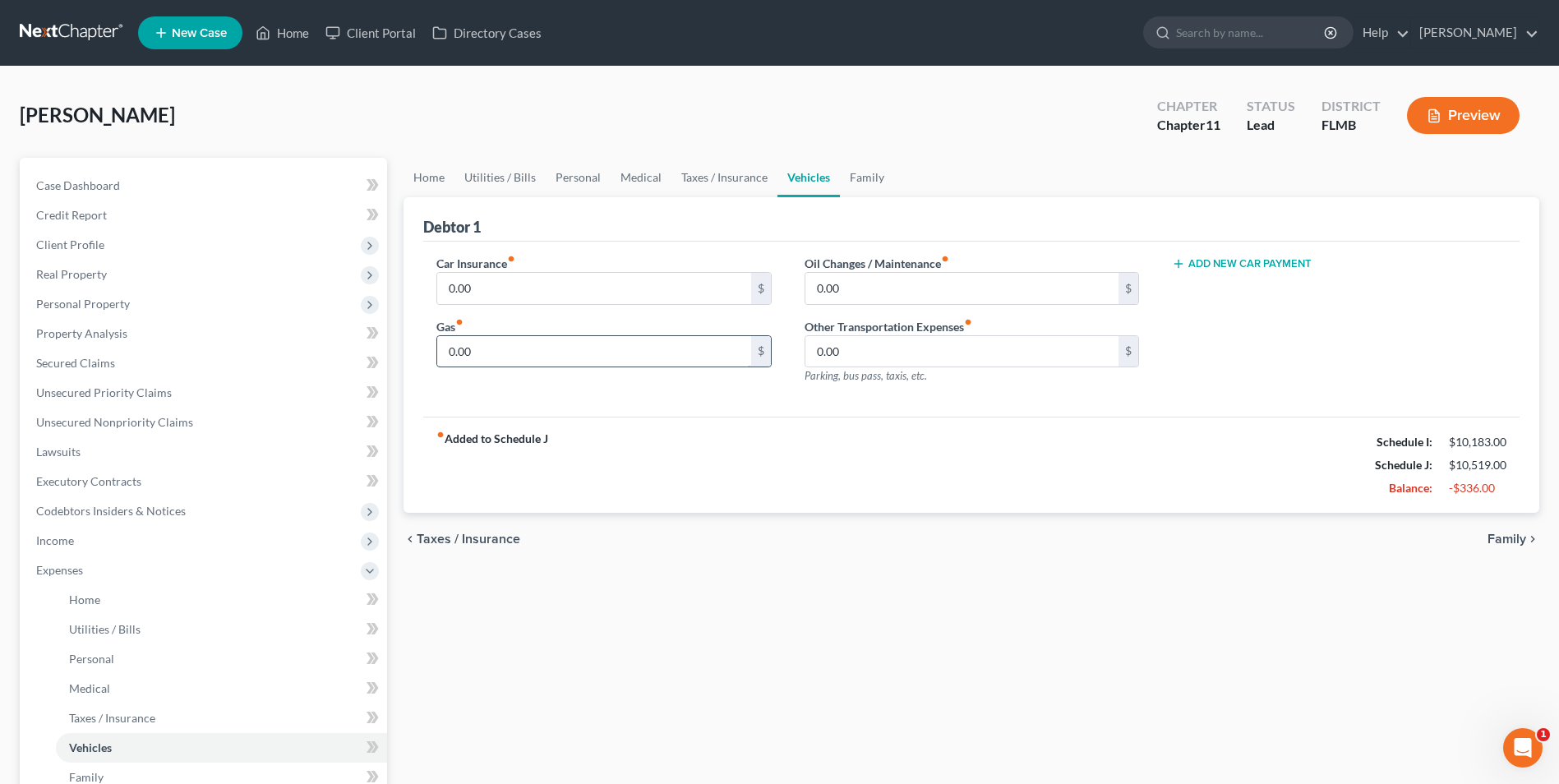
click at [529, 354] on input "0.00" at bounding box center [594, 352] width 313 height 31
type input "600.00"
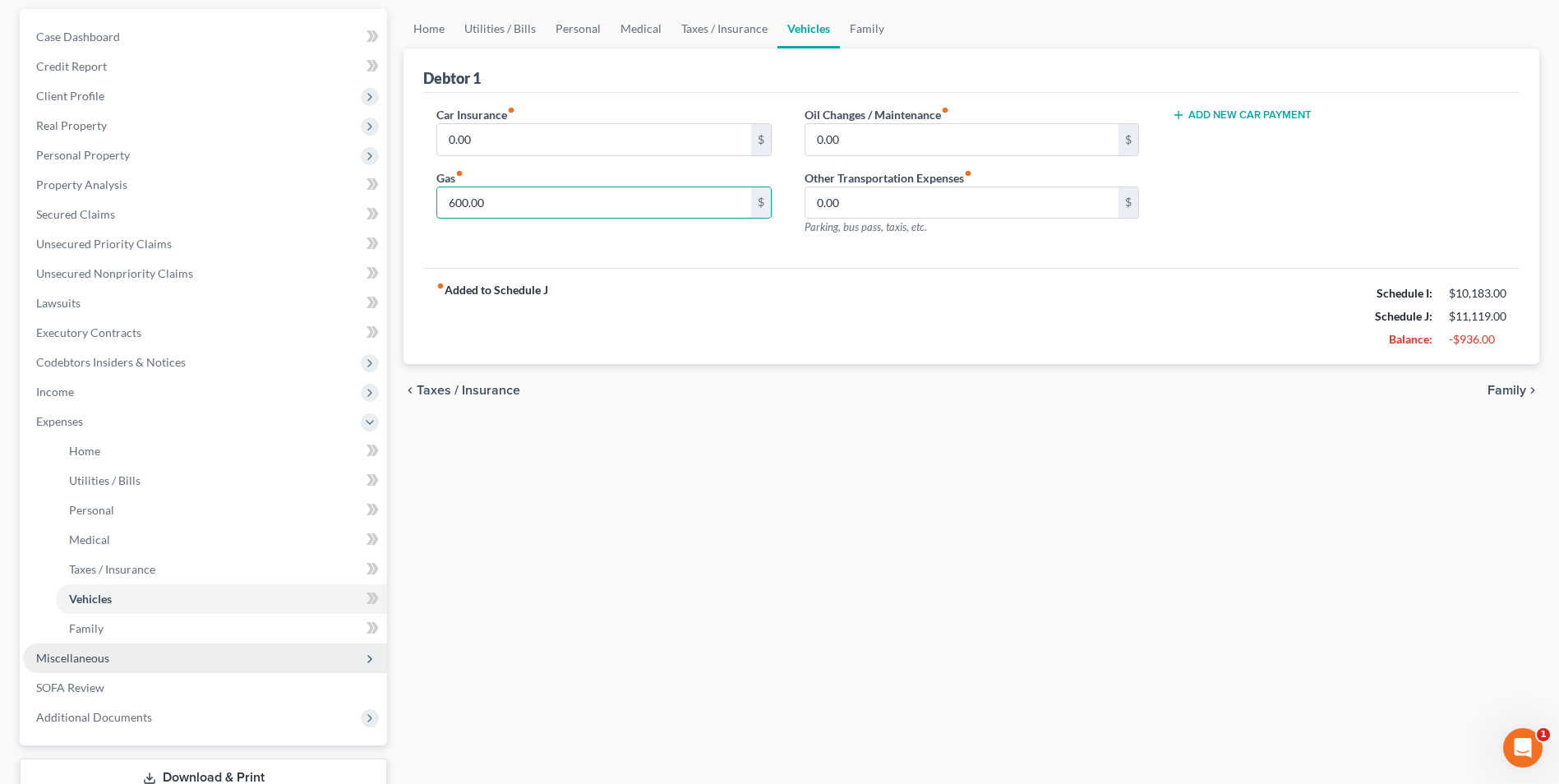
scroll to position [164, 0]
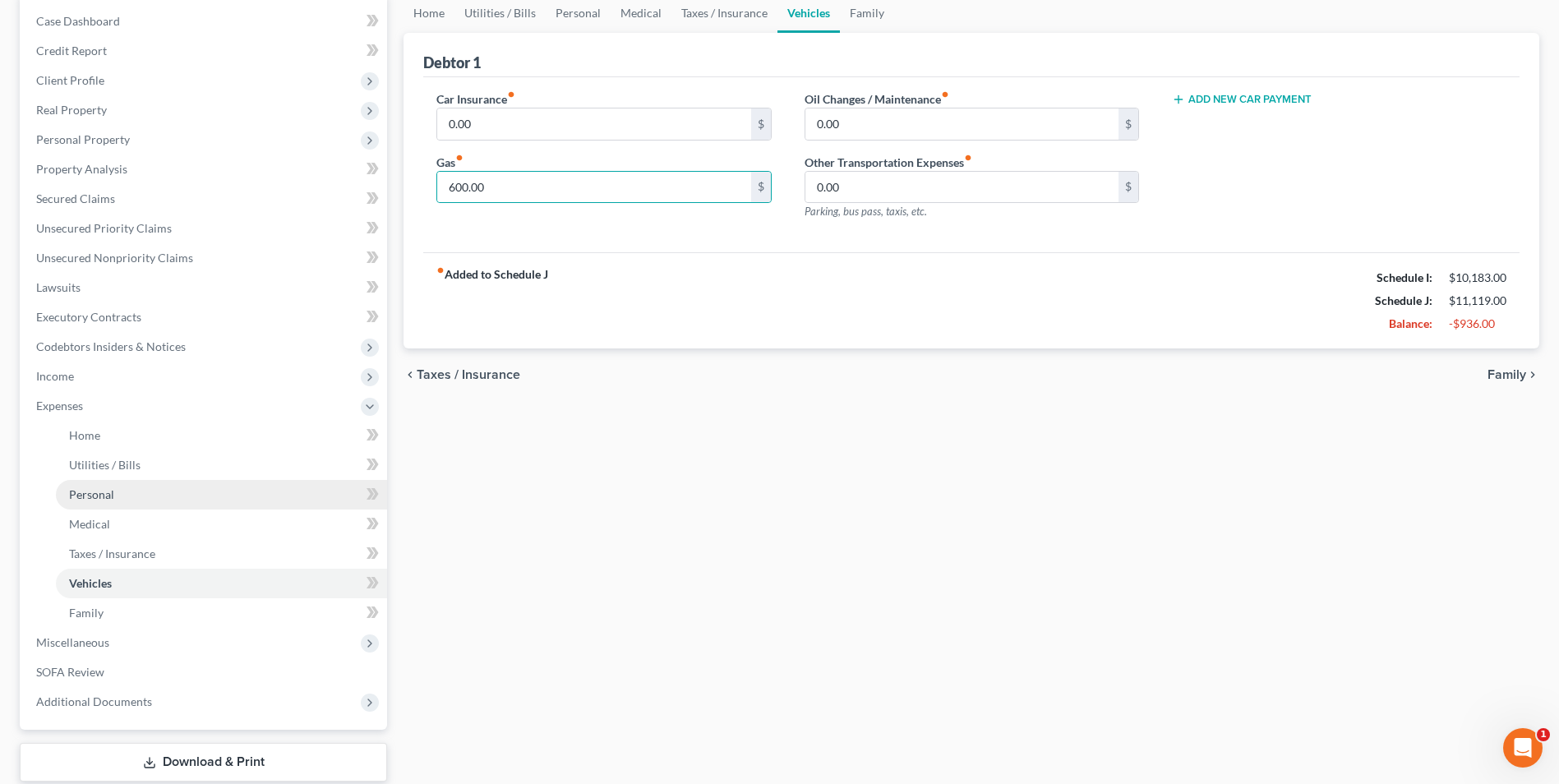
drag, startPoint x: 96, startPoint y: 491, endPoint x: 106, endPoint y: 493, distance: 10.2
click at [96, 491] on span "Personal" at bounding box center [92, 494] width 46 height 14
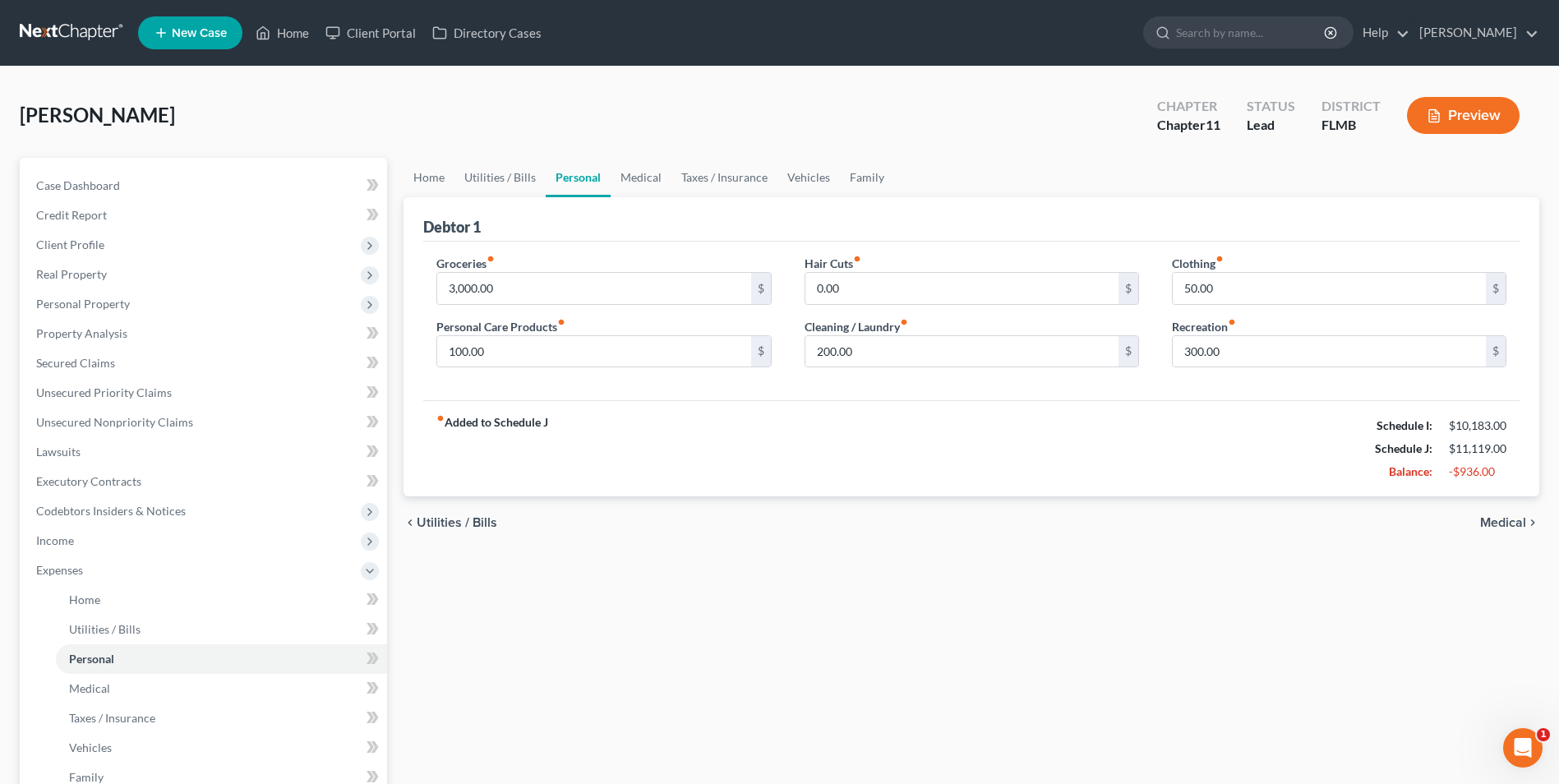
click at [1519, 522] on span "Medical" at bounding box center [1503, 522] width 46 height 13
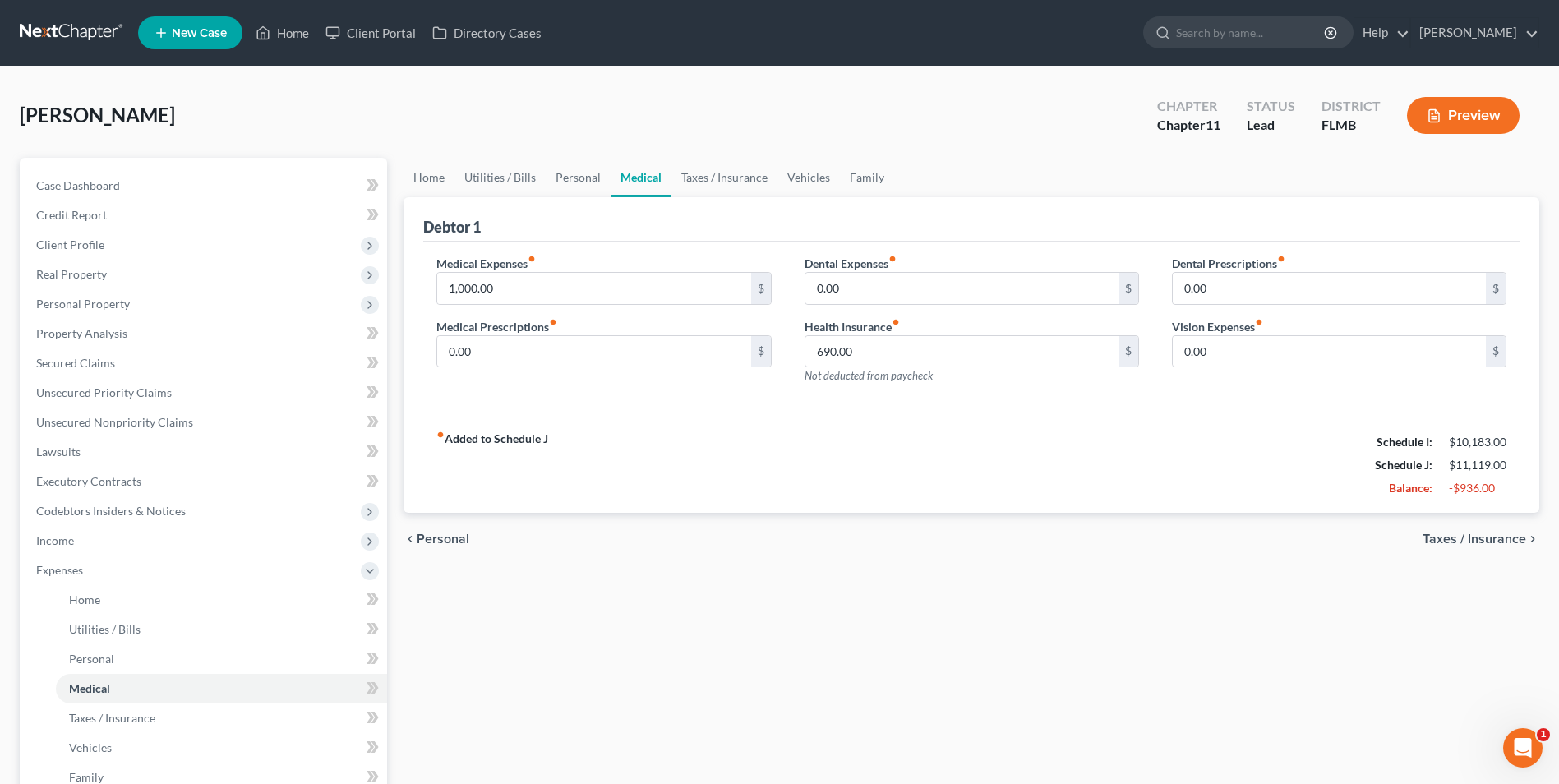
click at [1519, 522] on div "chevron_left Personal Taxes / Insurance chevron_right" at bounding box center [972, 538] width 1136 height 52
click at [1514, 533] on span "Taxes / Insurance" at bounding box center [1474, 539] width 103 height 13
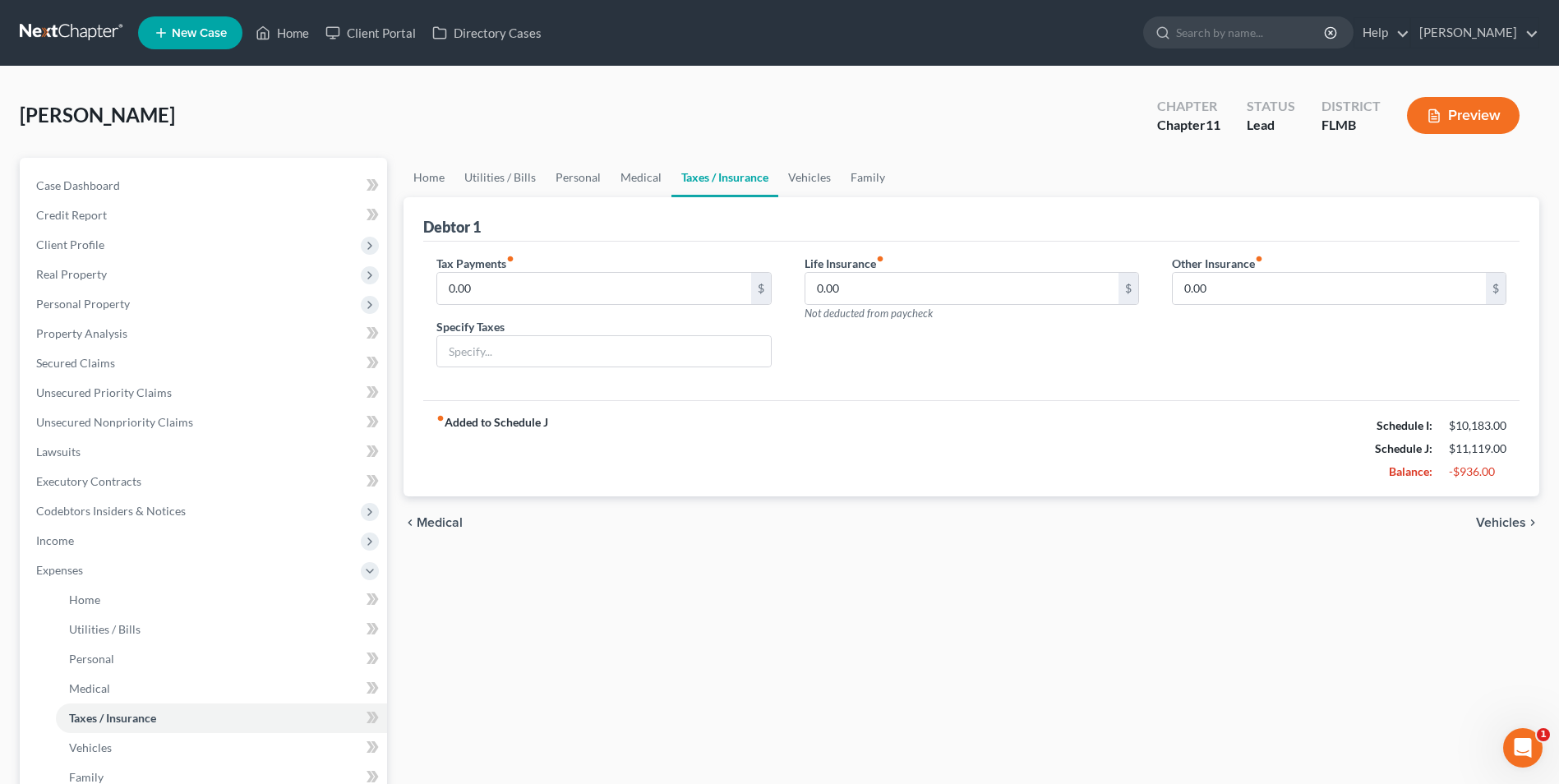
click at [1507, 536] on div "chevron_left Medical Vehicles chevron_right" at bounding box center [972, 522] width 1136 height 52
click at [1499, 516] on span "Vehicles" at bounding box center [1501, 522] width 50 height 13
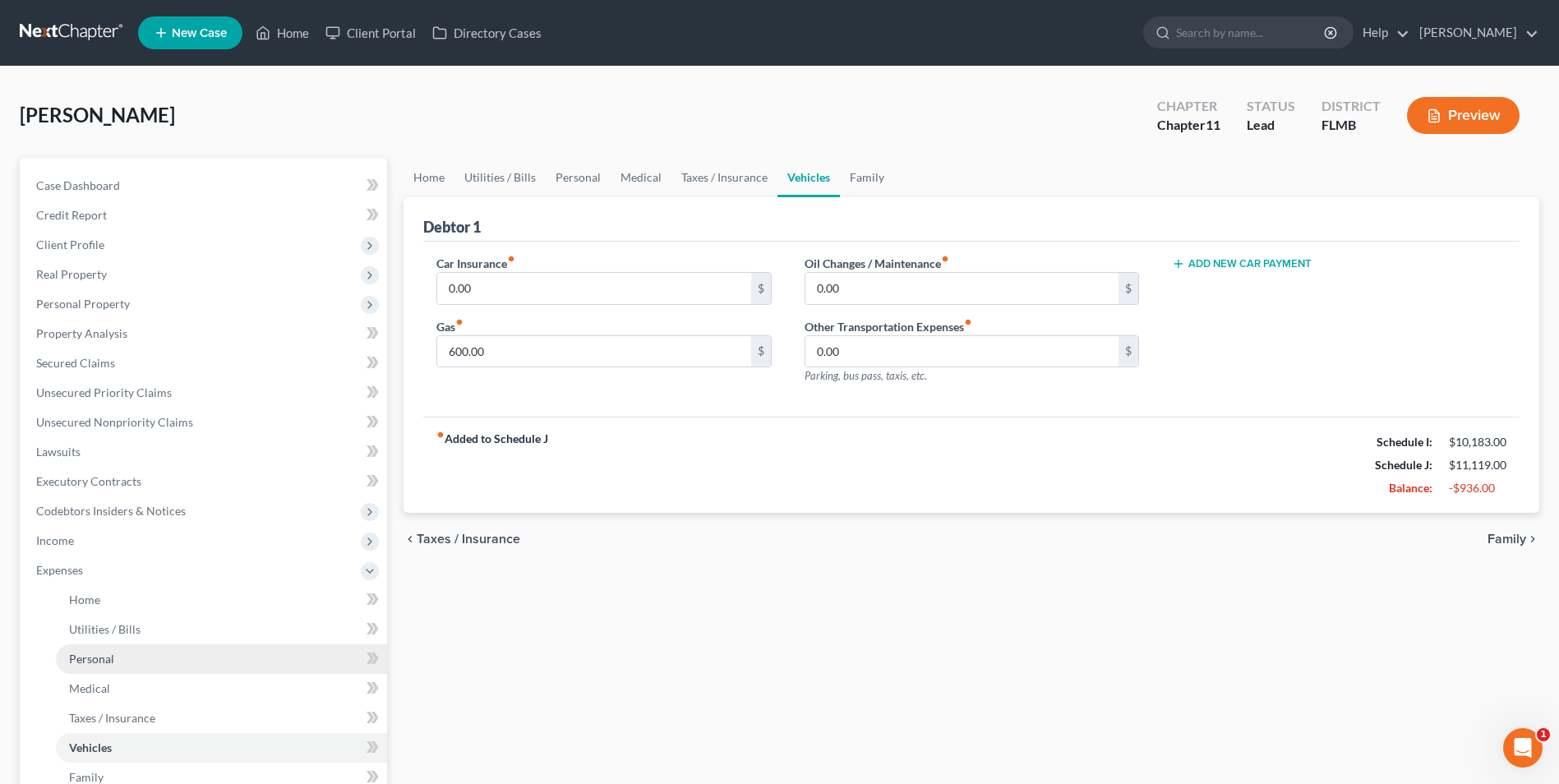
click at [71, 654] on span "Personal" at bounding box center [92, 658] width 46 height 14
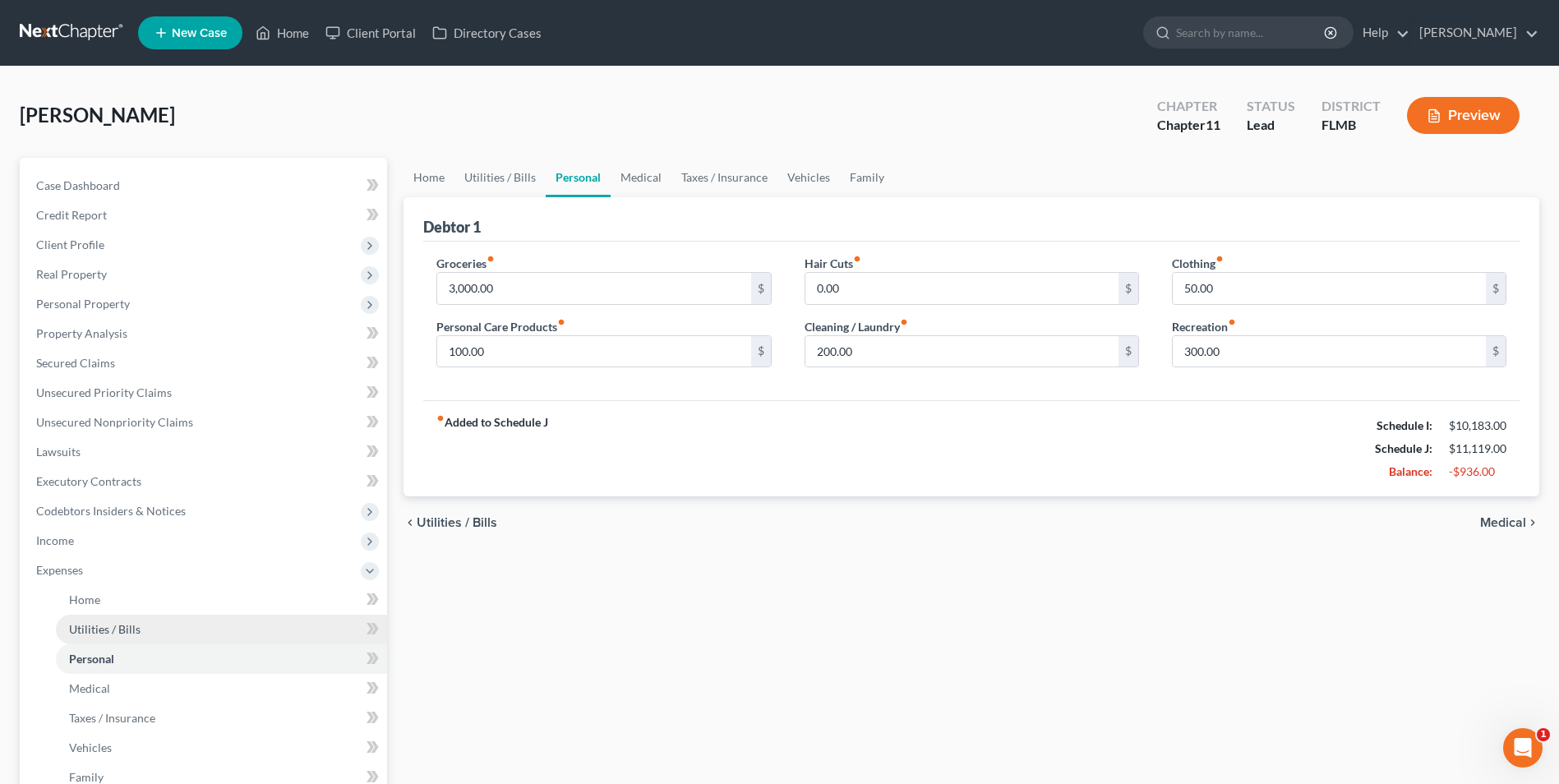
click at [96, 628] on span "Utilities / Bills" at bounding box center [104, 629] width 71 height 14
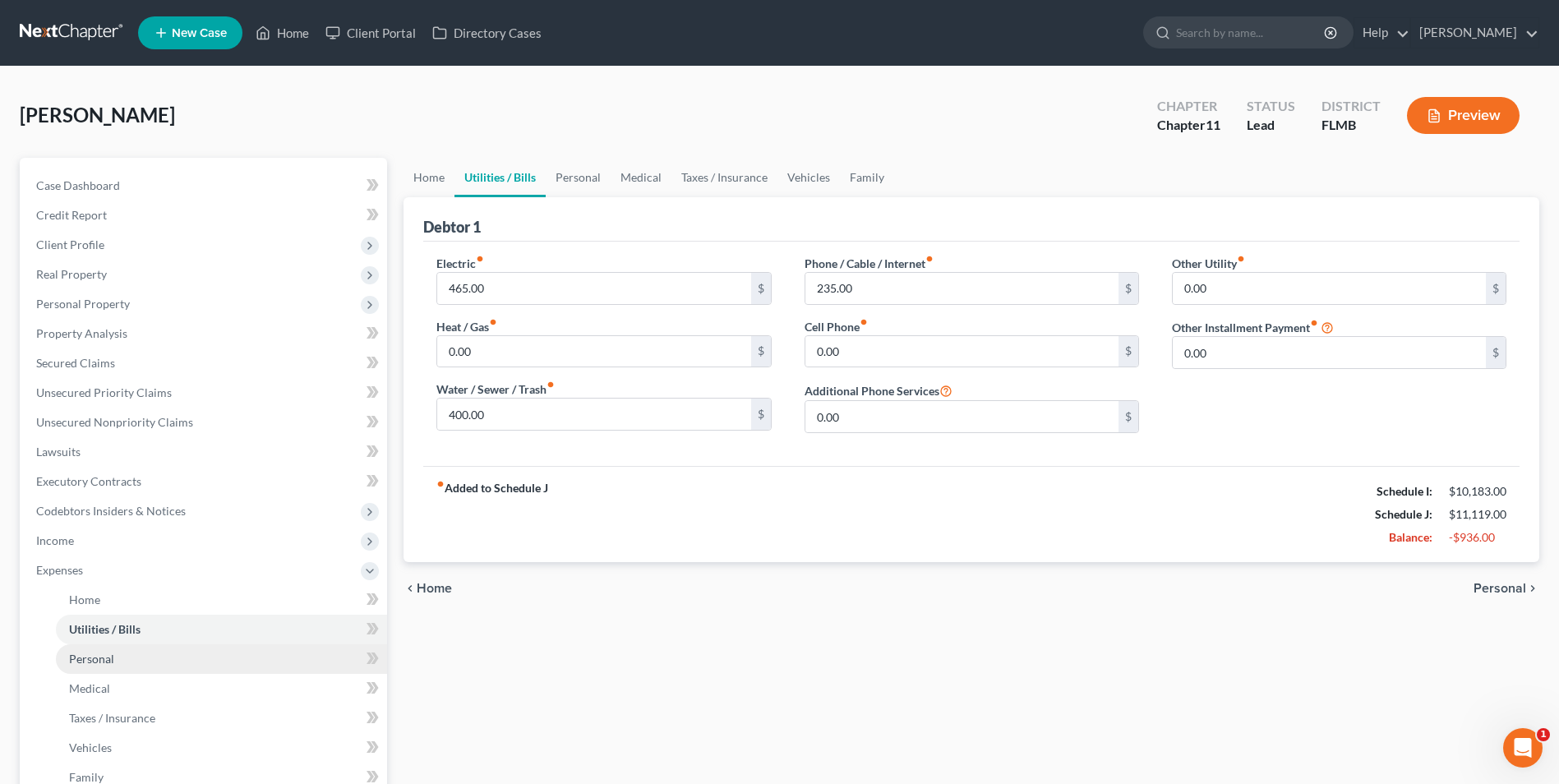
click at [71, 666] on link "Personal" at bounding box center [221, 659] width 331 height 29
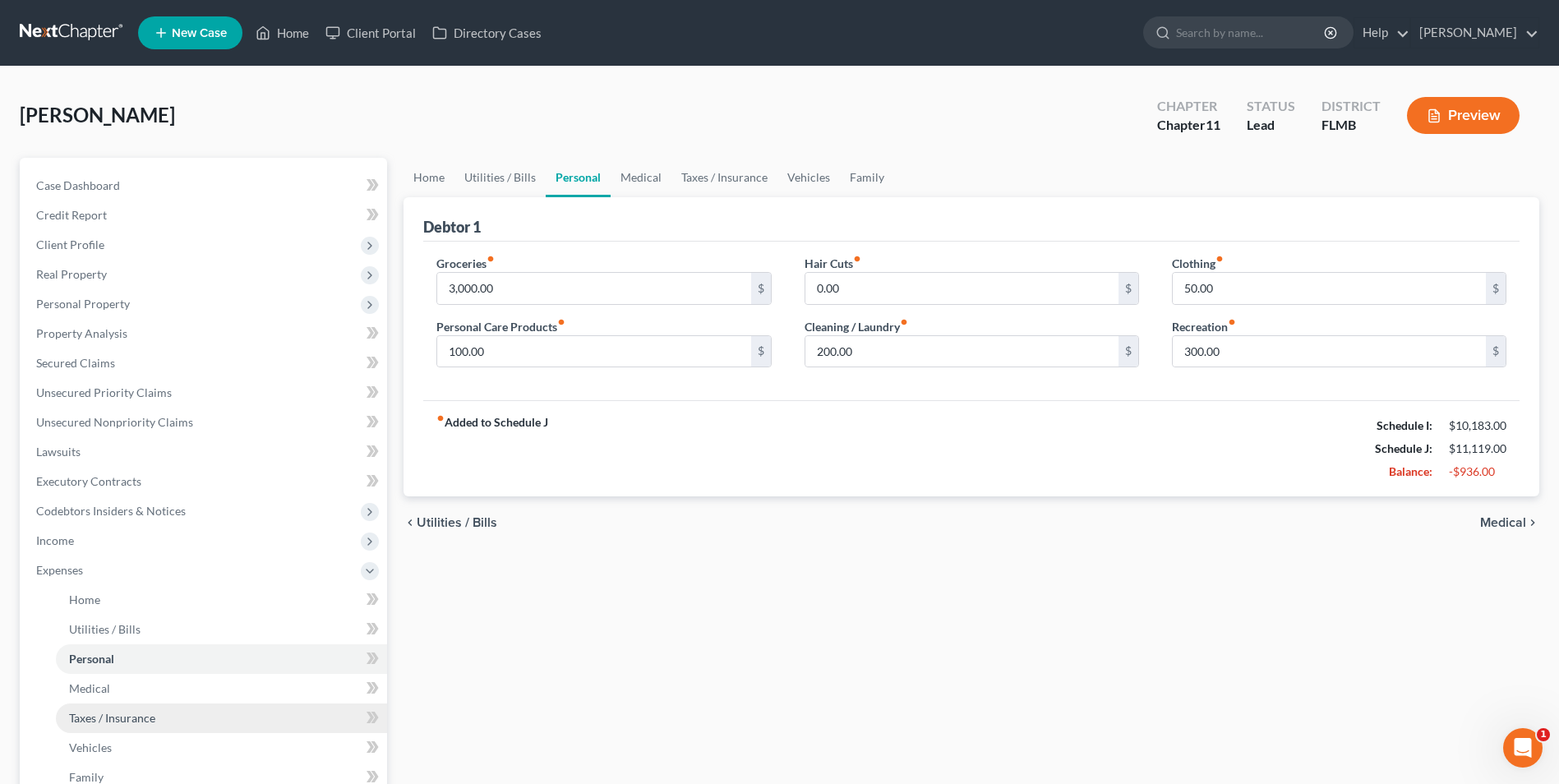
click at [103, 713] on span "Taxes / Insurance" at bounding box center [112, 718] width 86 height 14
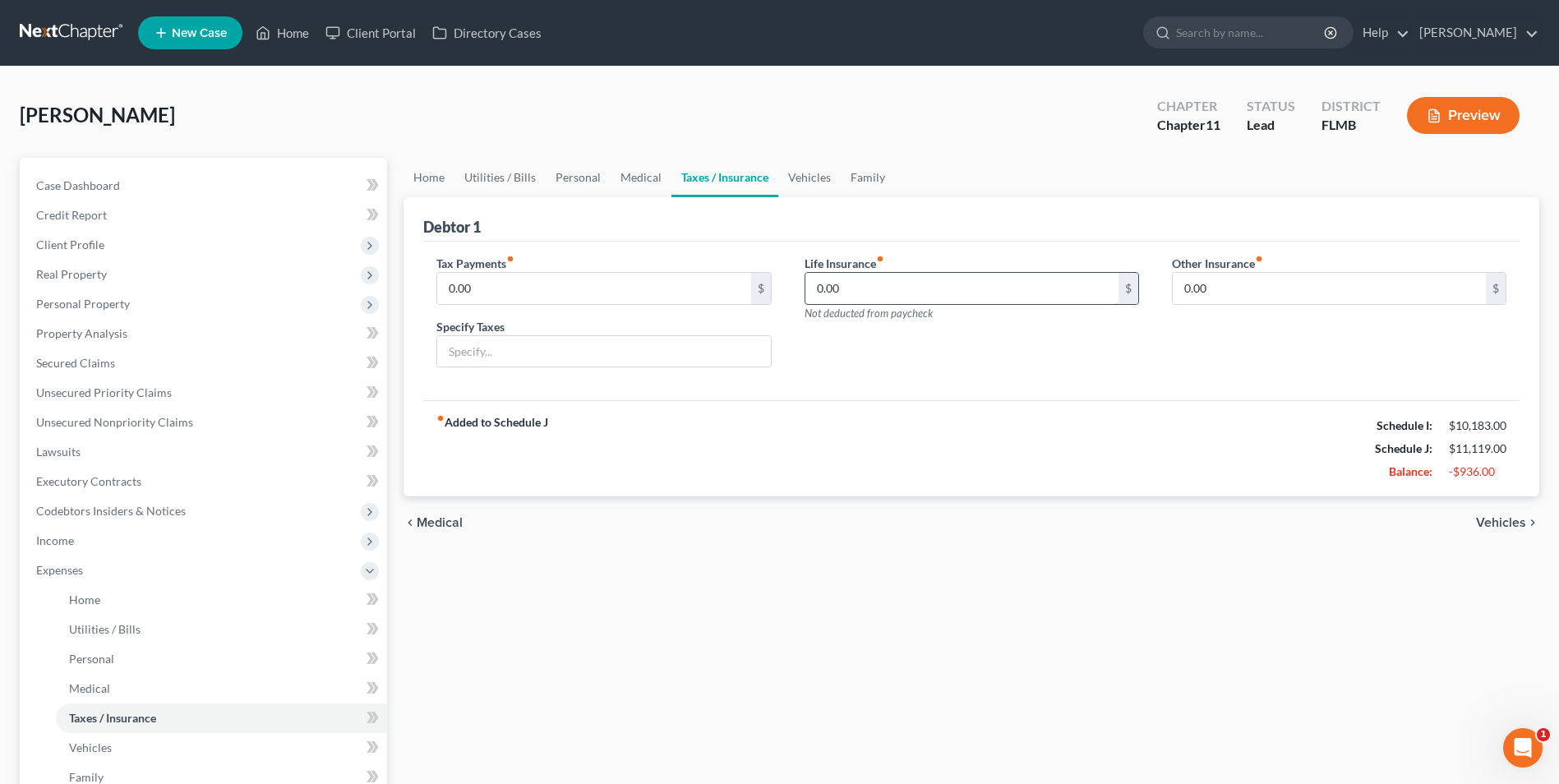
click at [889, 288] on input "0.00" at bounding box center [962, 288] width 313 height 31
type input "300.00"
click at [77, 688] on span "Medical" at bounding box center [89, 688] width 41 height 14
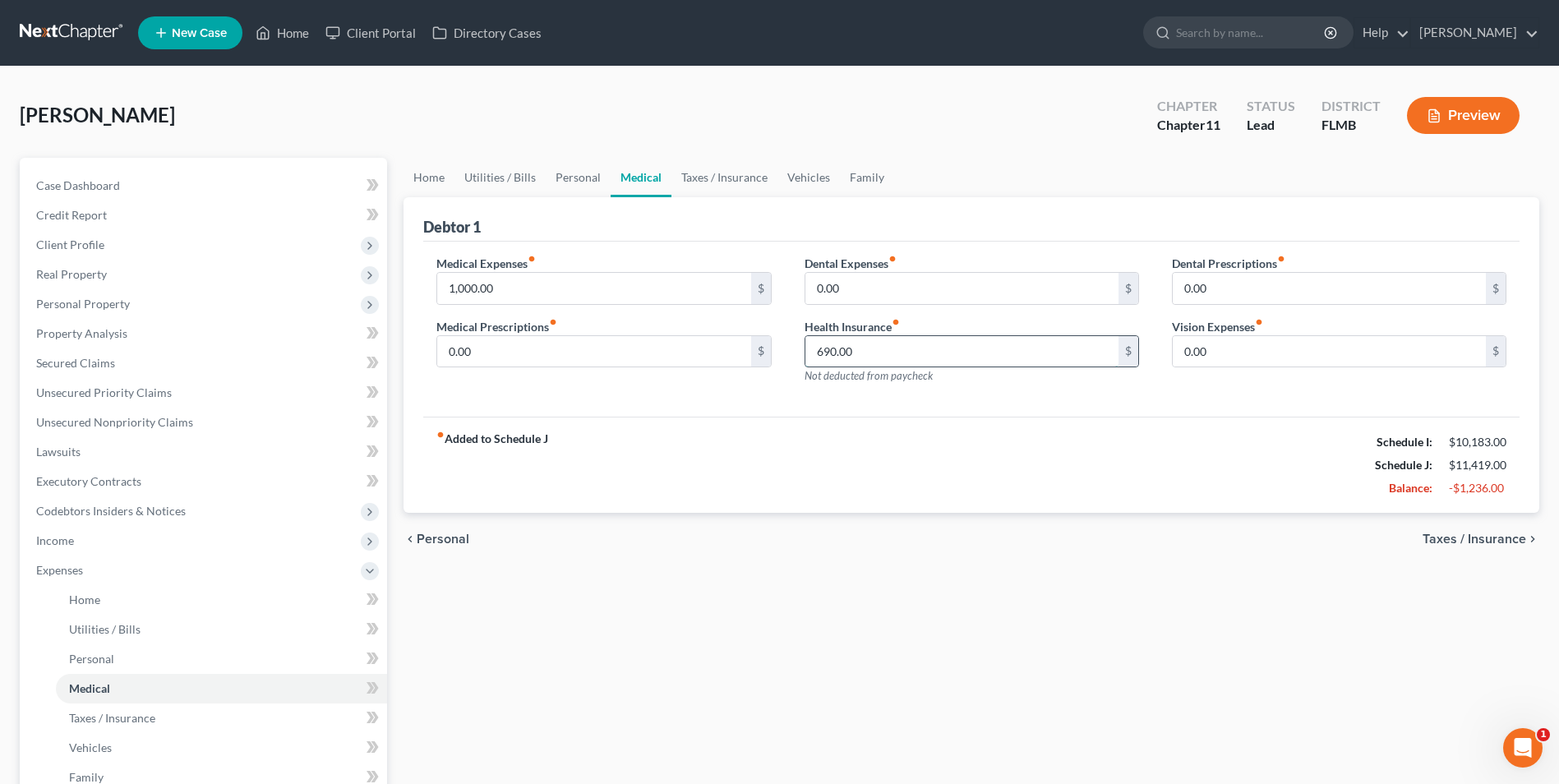
click at [896, 357] on input "690.00" at bounding box center [962, 352] width 313 height 31
drag, startPoint x: 75, startPoint y: 712, endPoint x: 112, endPoint y: 719, distance: 37.7
click at [75, 712] on span "Taxes / Insurance" at bounding box center [112, 718] width 86 height 14
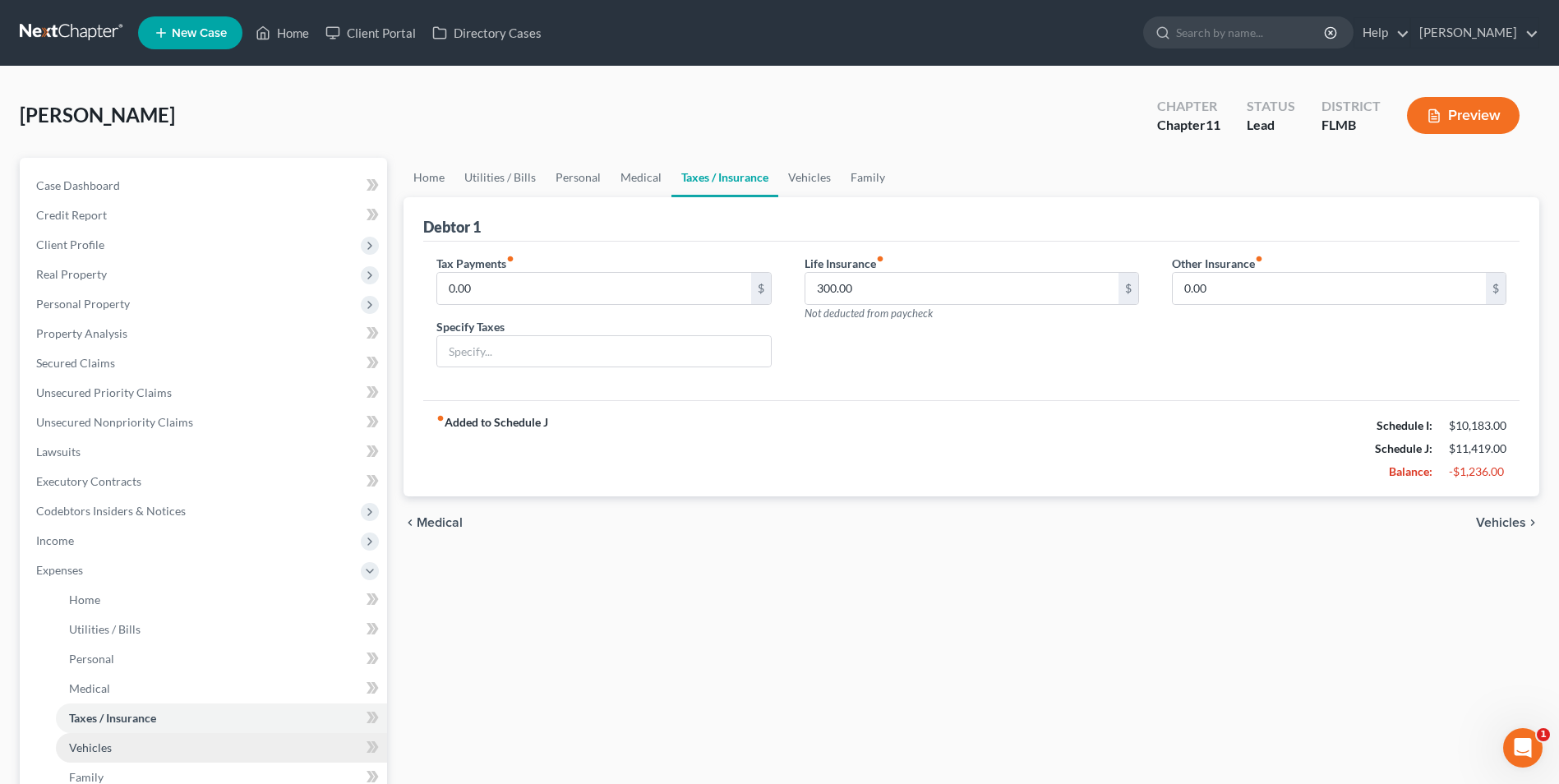
click at [87, 749] on span "Vehicles" at bounding box center [90, 747] width 43 height 14
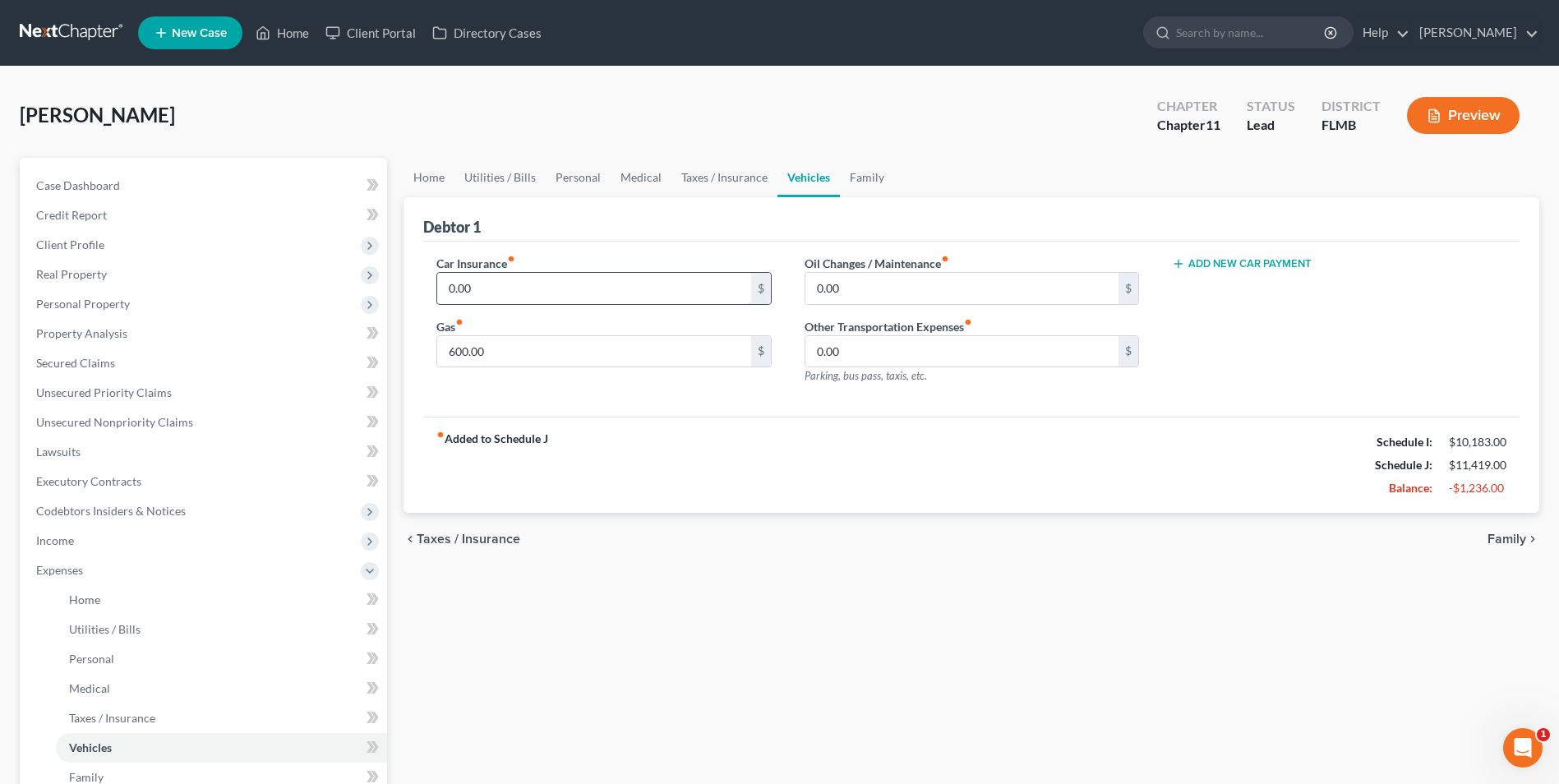
click at [490, 286] on input "0.00" at bounding box center [594, 288] width 313 height 31
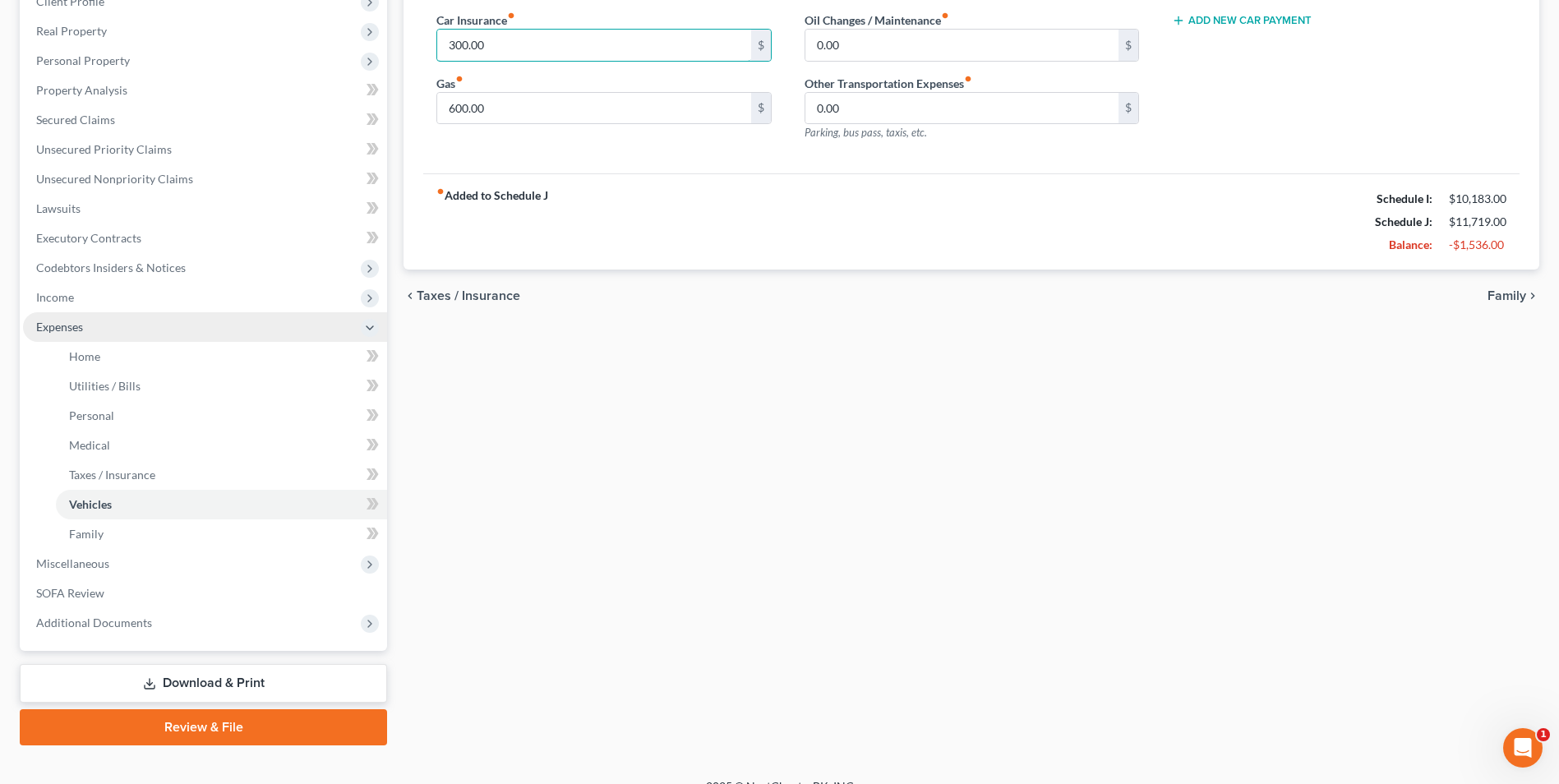
scroll to position [246, 0]
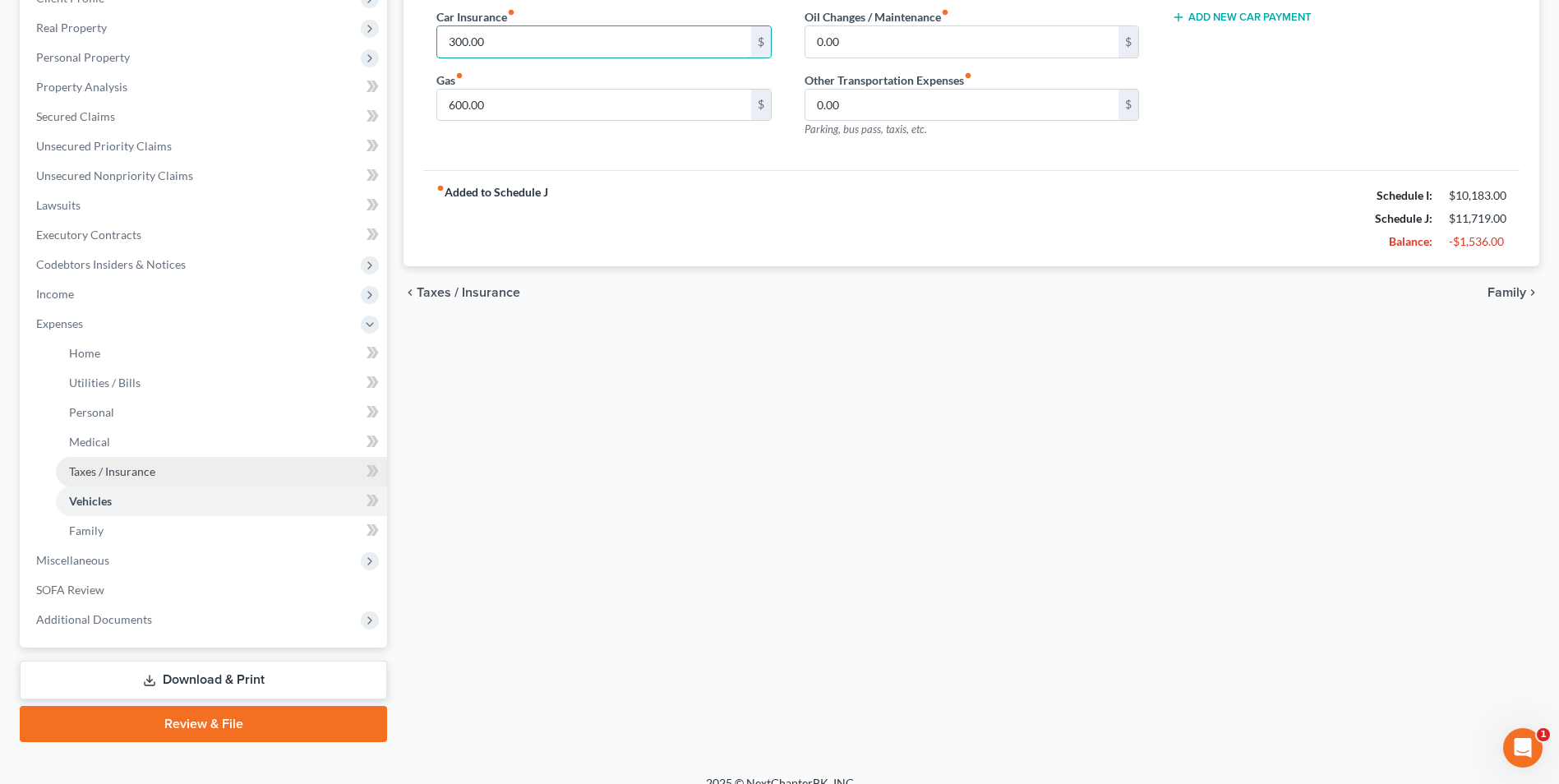
type input "300.00"
click at [113, 477] on span "Taxes / Insurance" at bounding box center [112, 471] width 86 height 14
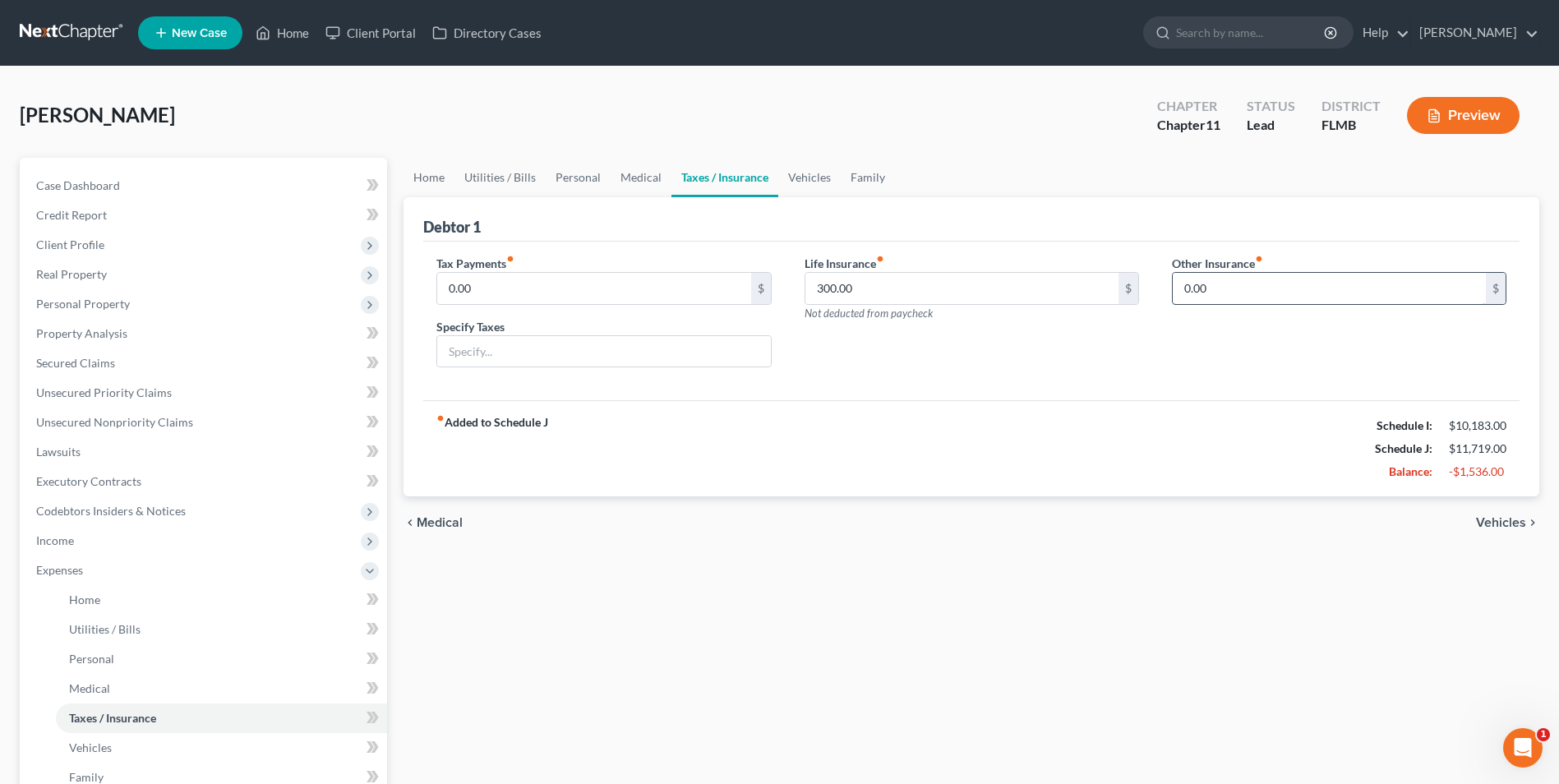
click at [1252, 276] on input "0.00" at bounding box center [1330, 288] width 313 height 31
type input "910.00"
click at [1226, 337] on input "text" at bounding box center [1339, 334] width 333 height 31
type input "Boat Ins. $750.00, Jewelry insurance $160.00"
click at [712, 443] on div "fiber_manual_record Added to Schedule J Schedule I: $10,183.00 Schedule J: $12,…" at bounding box center [971, 447] width 1096 height 96
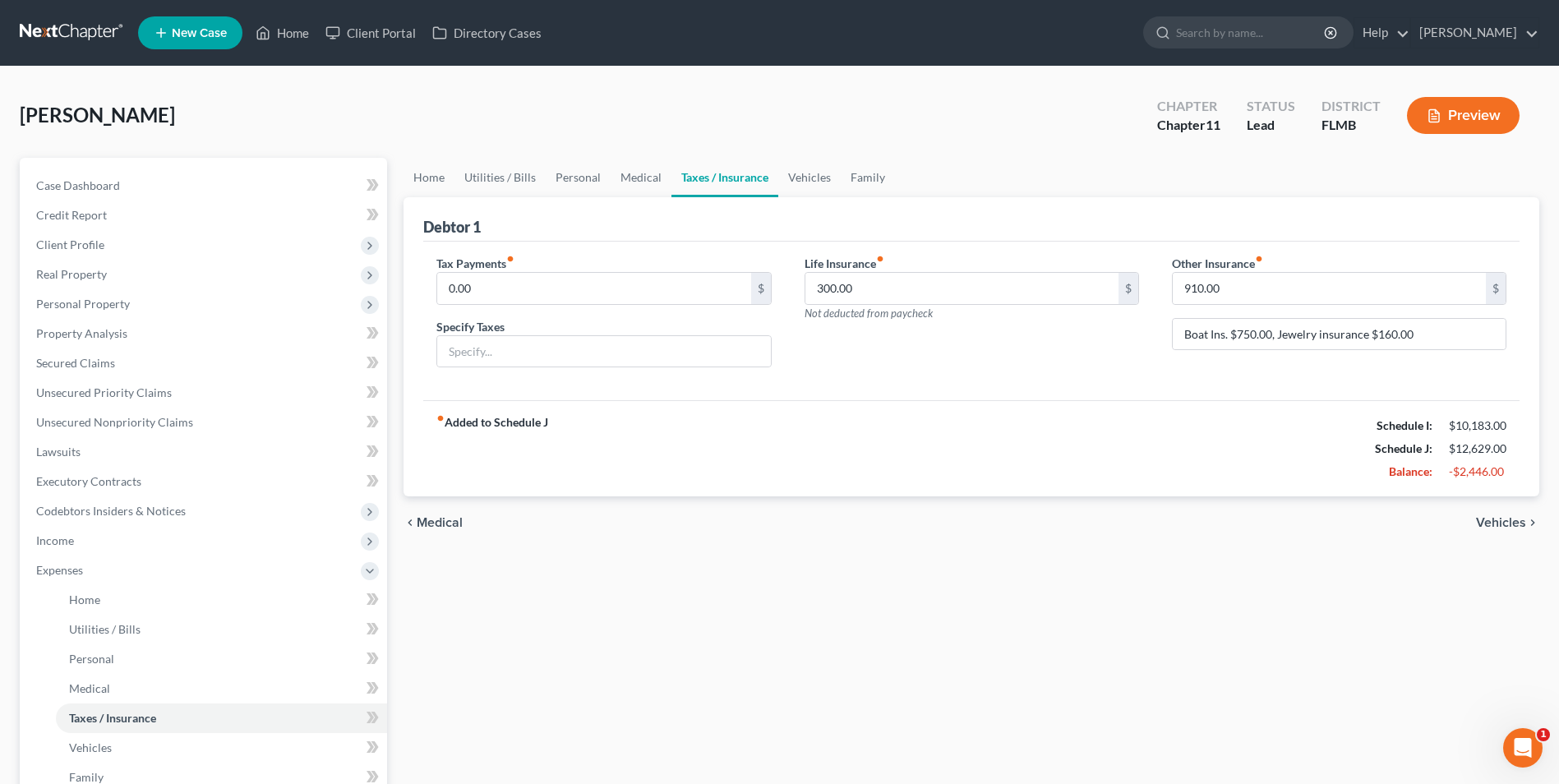
click at [1499, 527] on span "Vehicles" at bounding box center [1501, 522] width 50 height 13
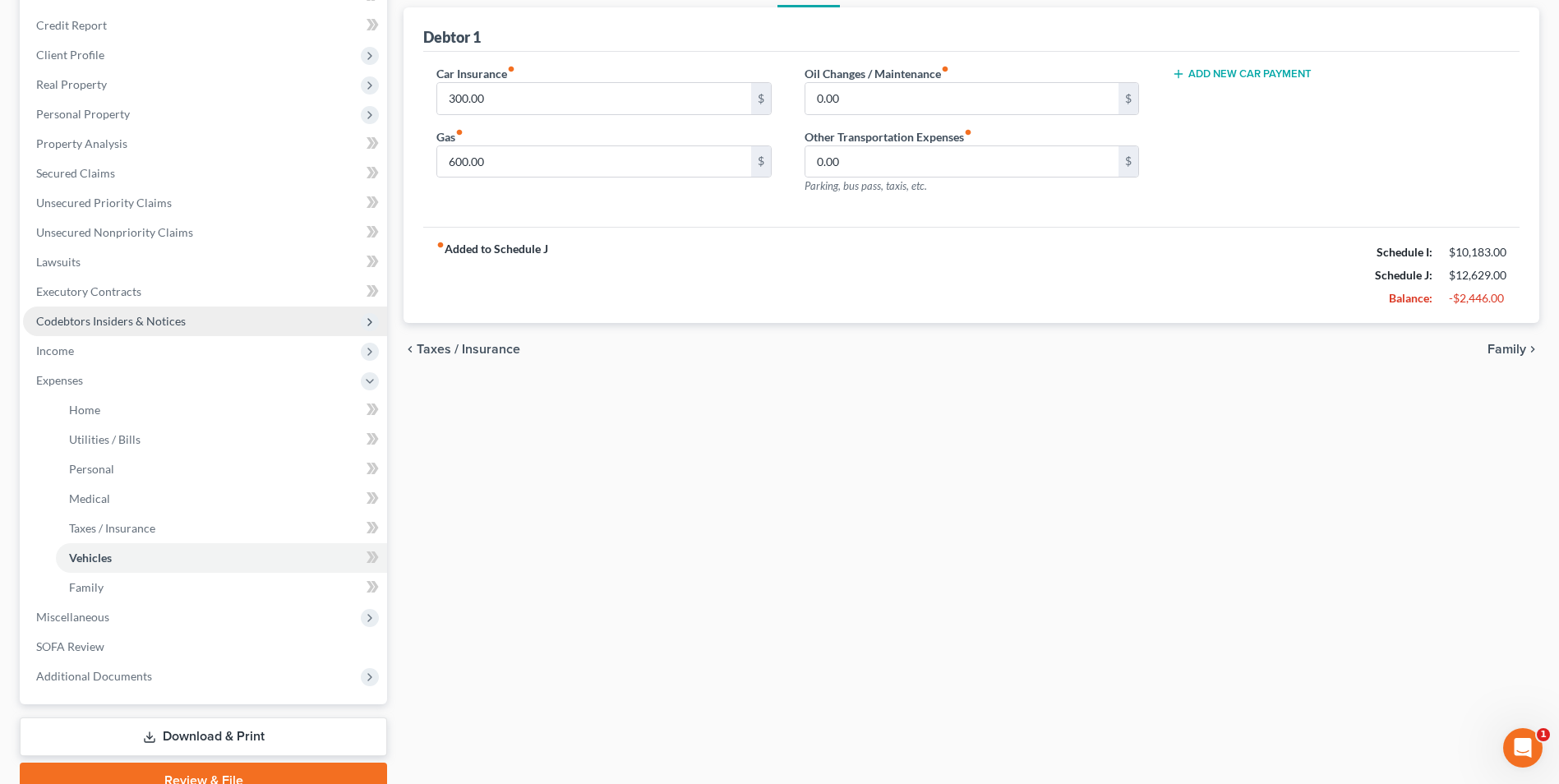
scroll to position [267, 0]
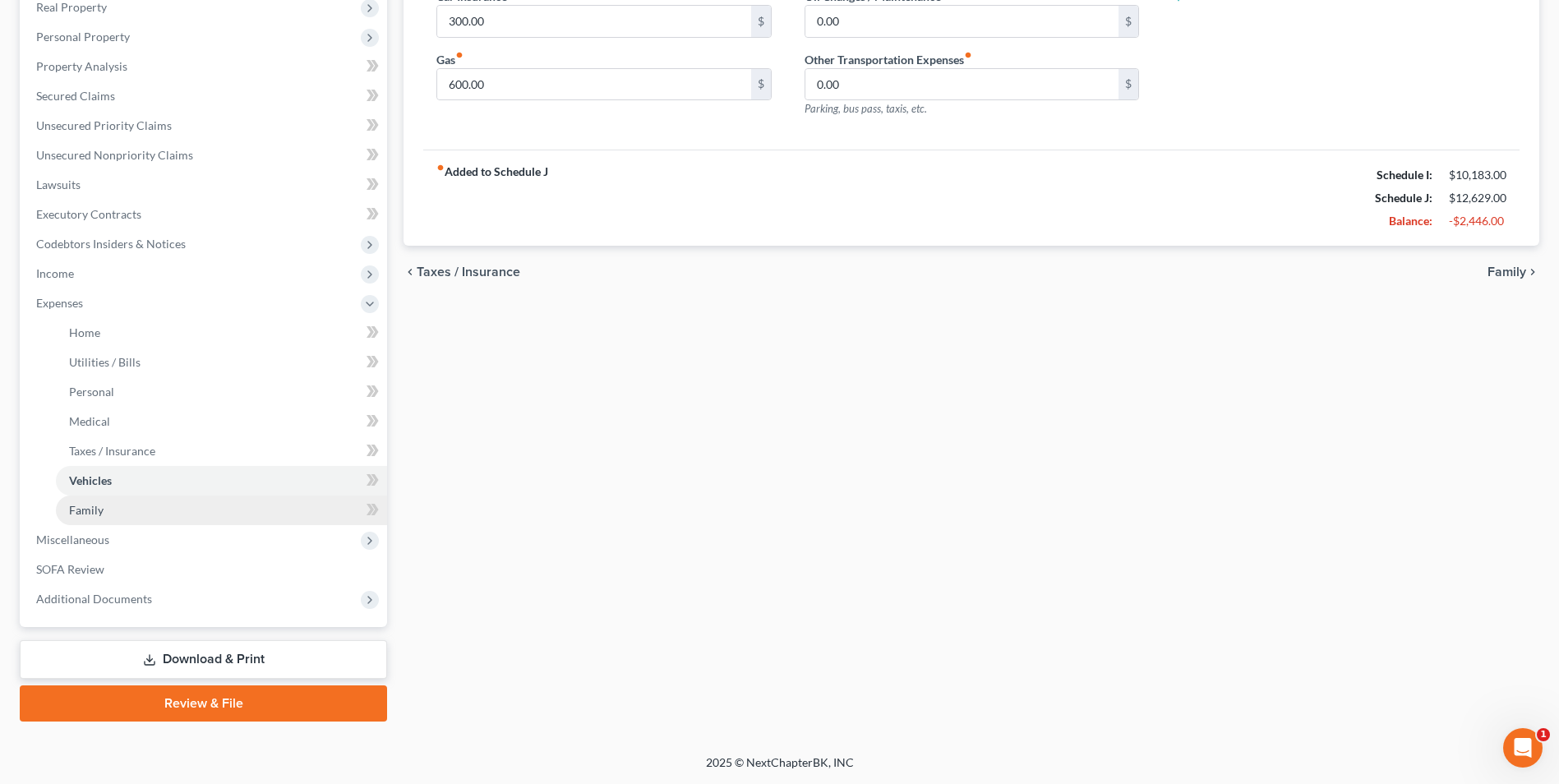
click at [89, 515] on span "Family" at bounding box center [86, 509] width 34 height 14
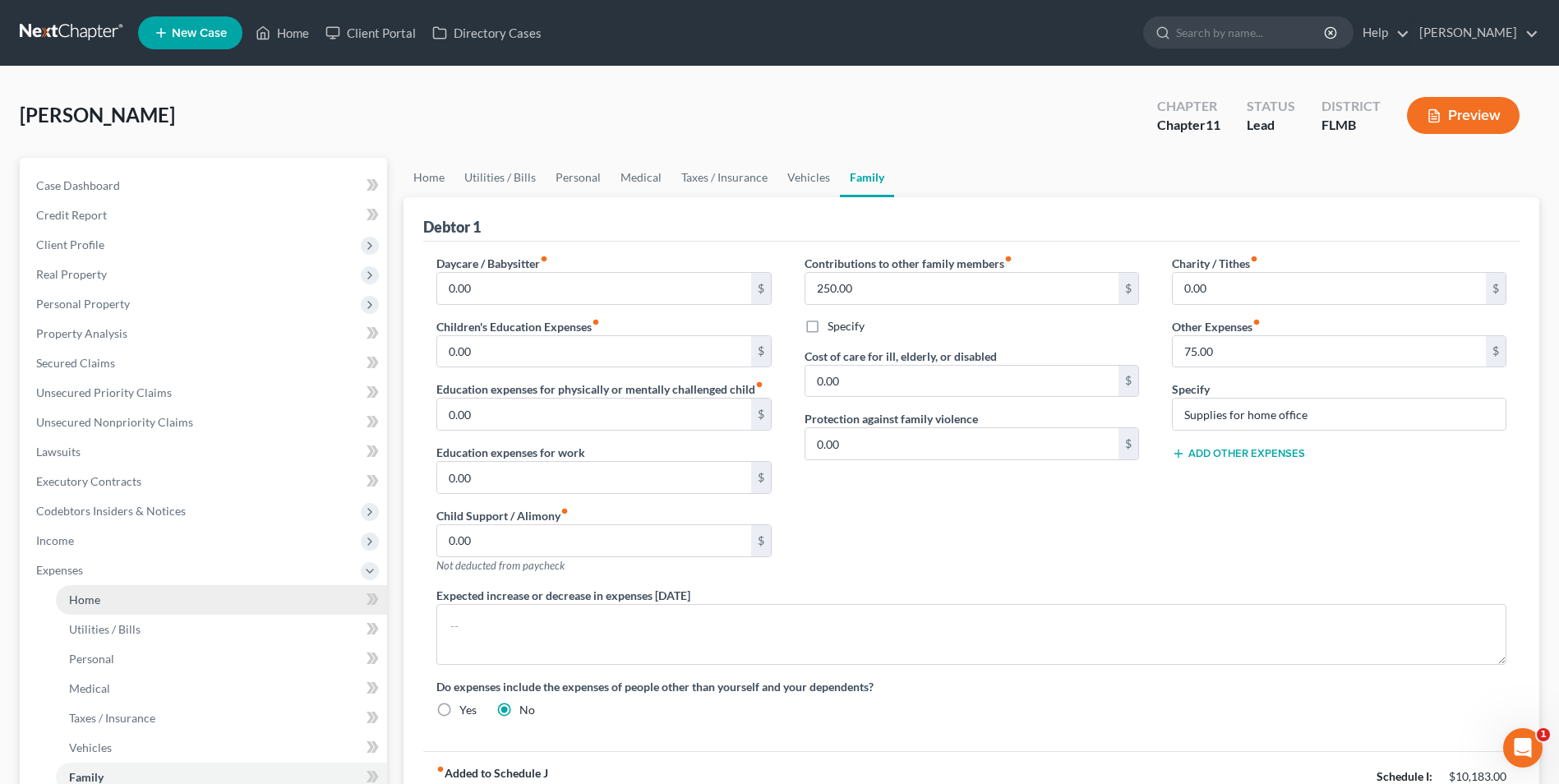
click at [88, 598] on span "Home" at bounding box center [84, 599] width 31 height 14
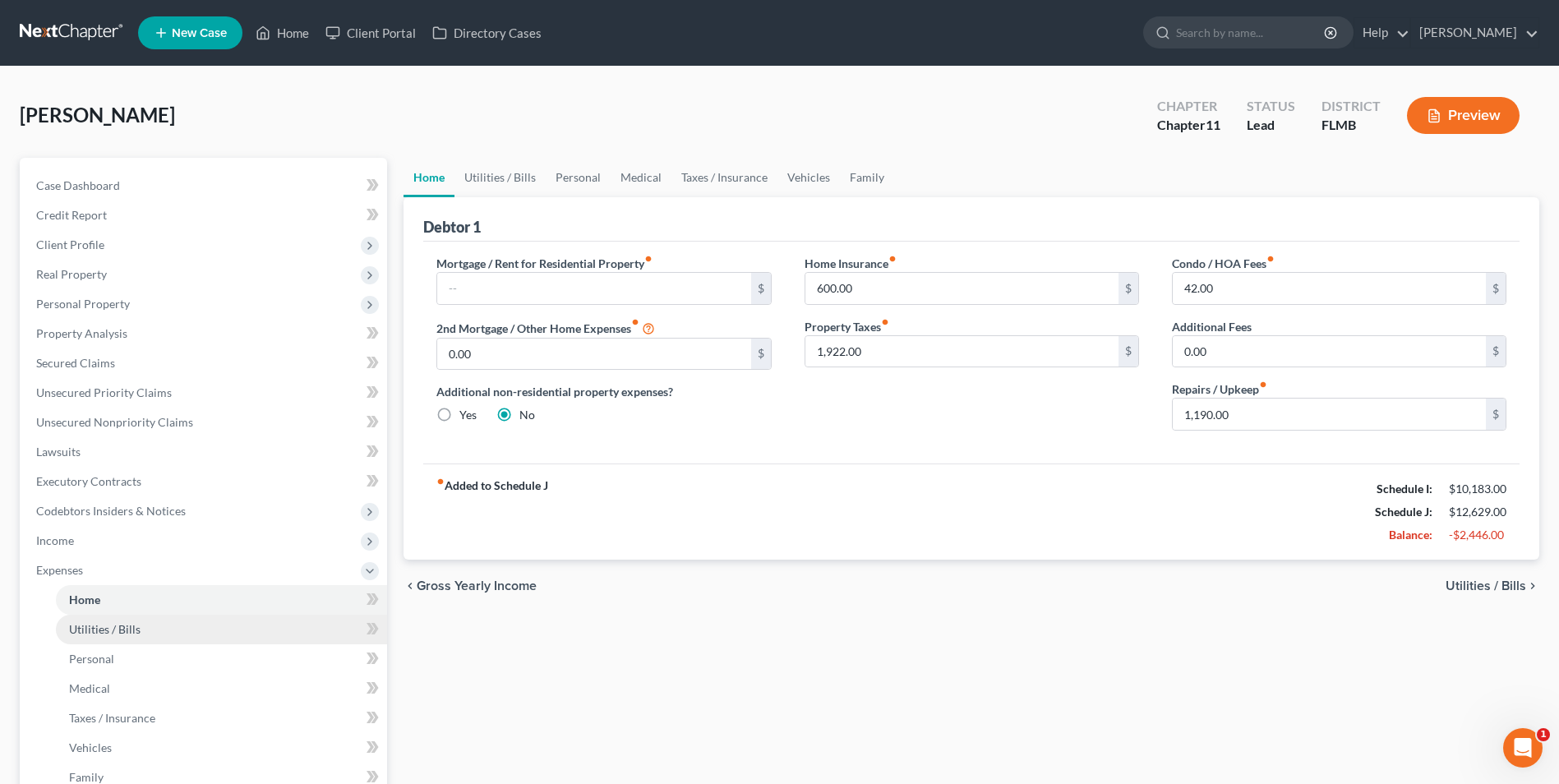
click at [92, 629] on span "Utilities / Bills" at bounding box center [104, 629] width 71 height 14
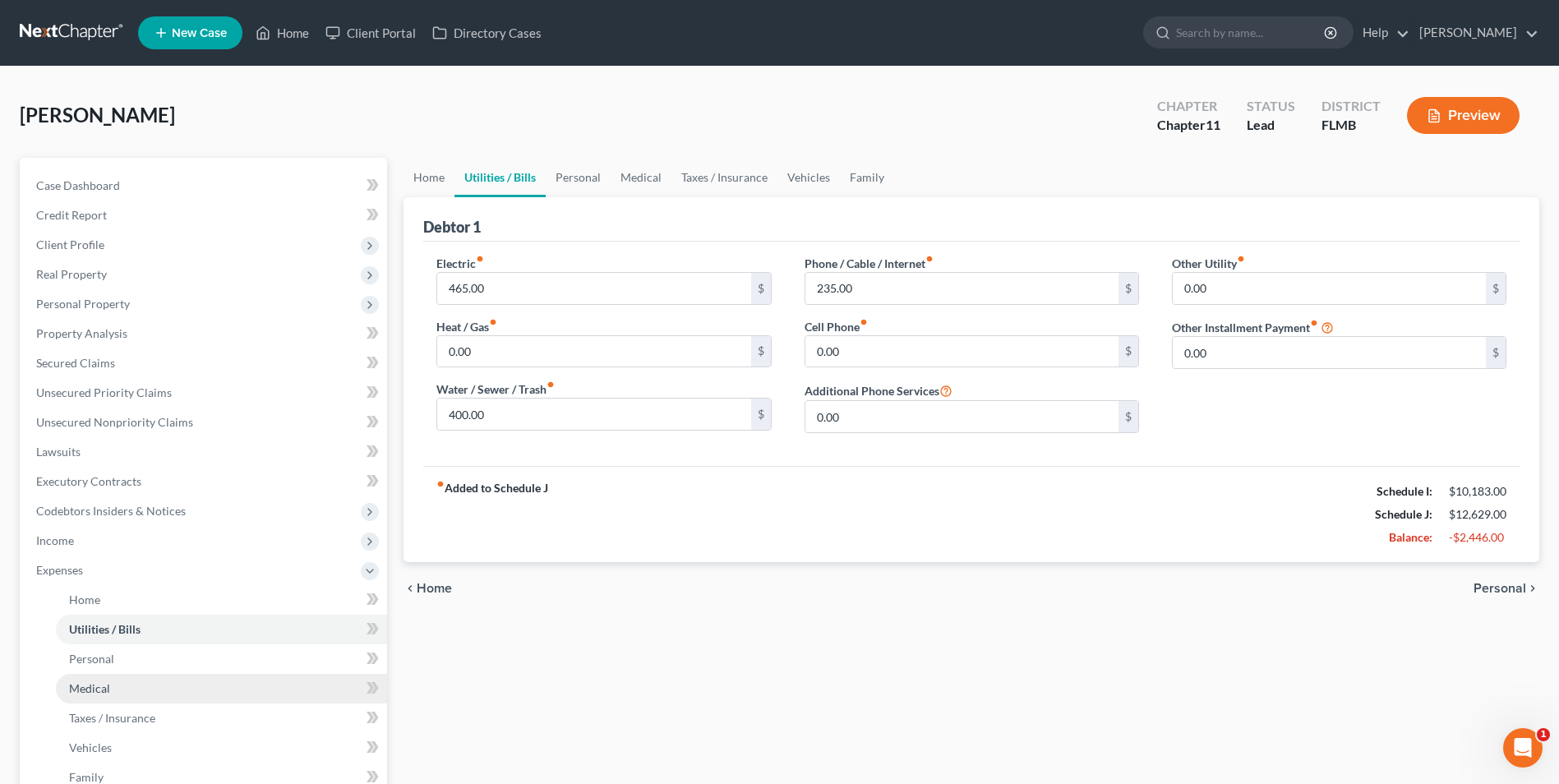
click at [96, 693] on span "Medical" at bounding box center [89, 688] width 41 height 14
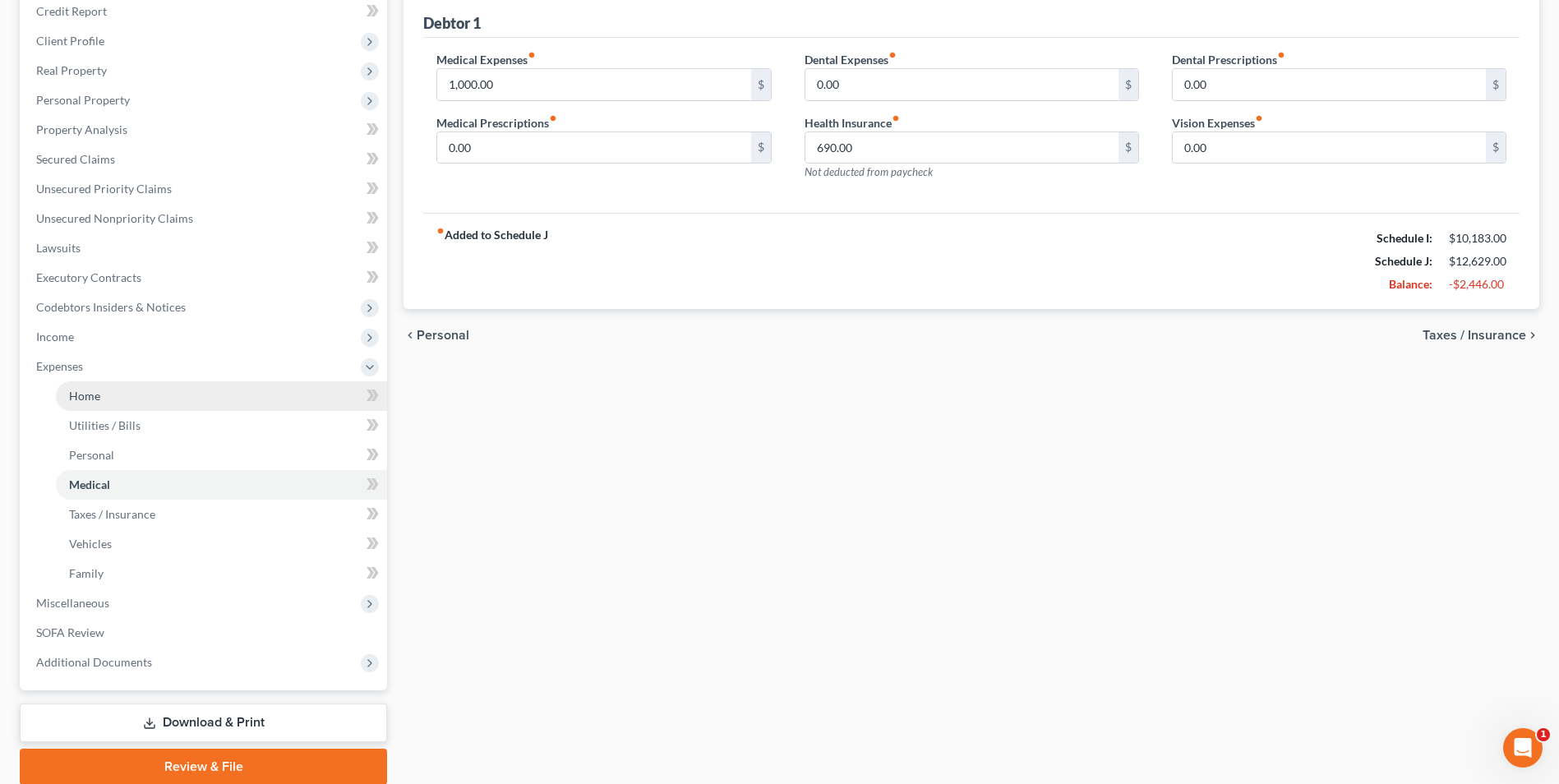
scroll to position [267, 0]
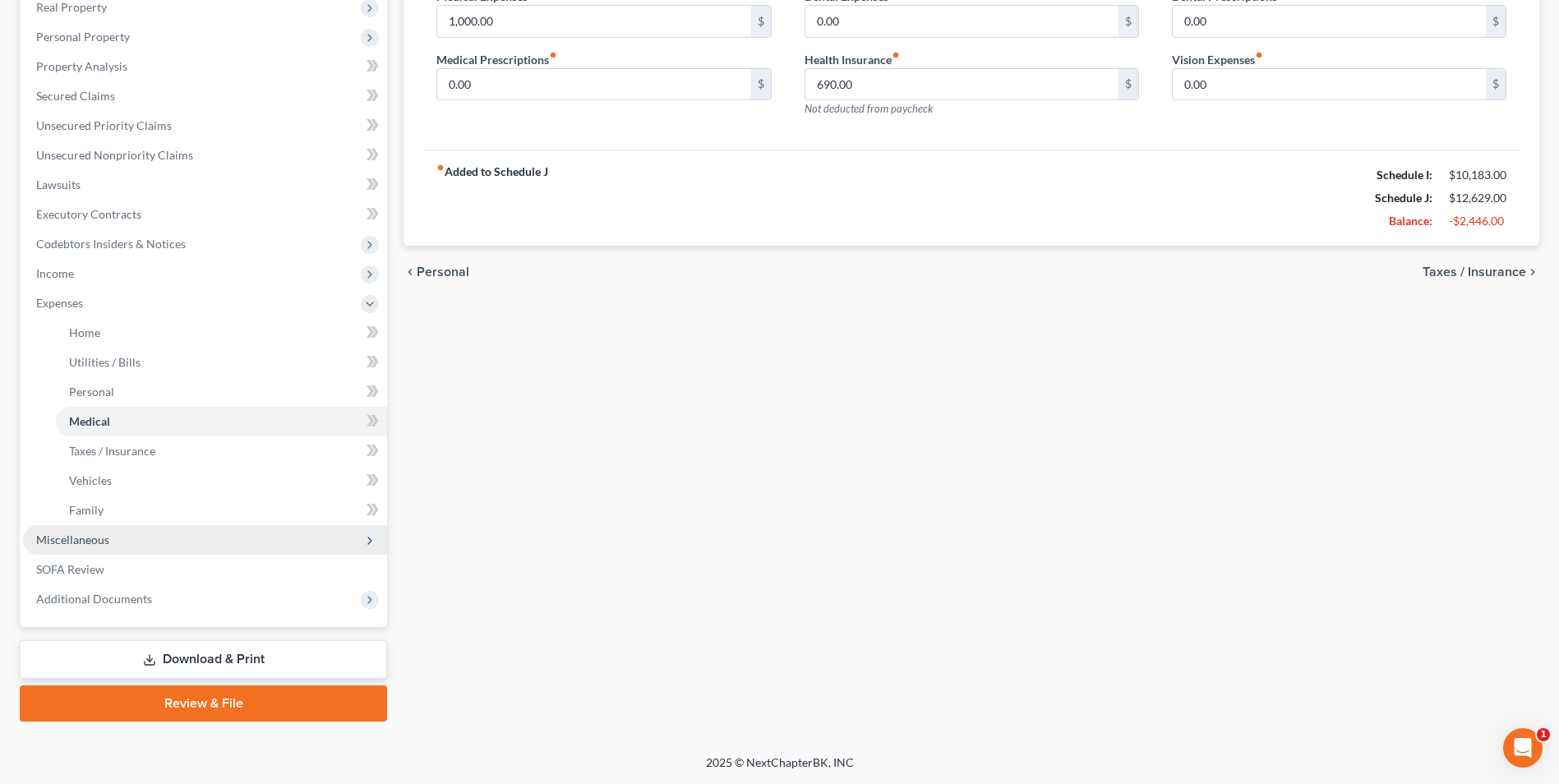
click at [50, 539] on span "Miscellaneous" at bounding box center [72, 539] width 73 height 14
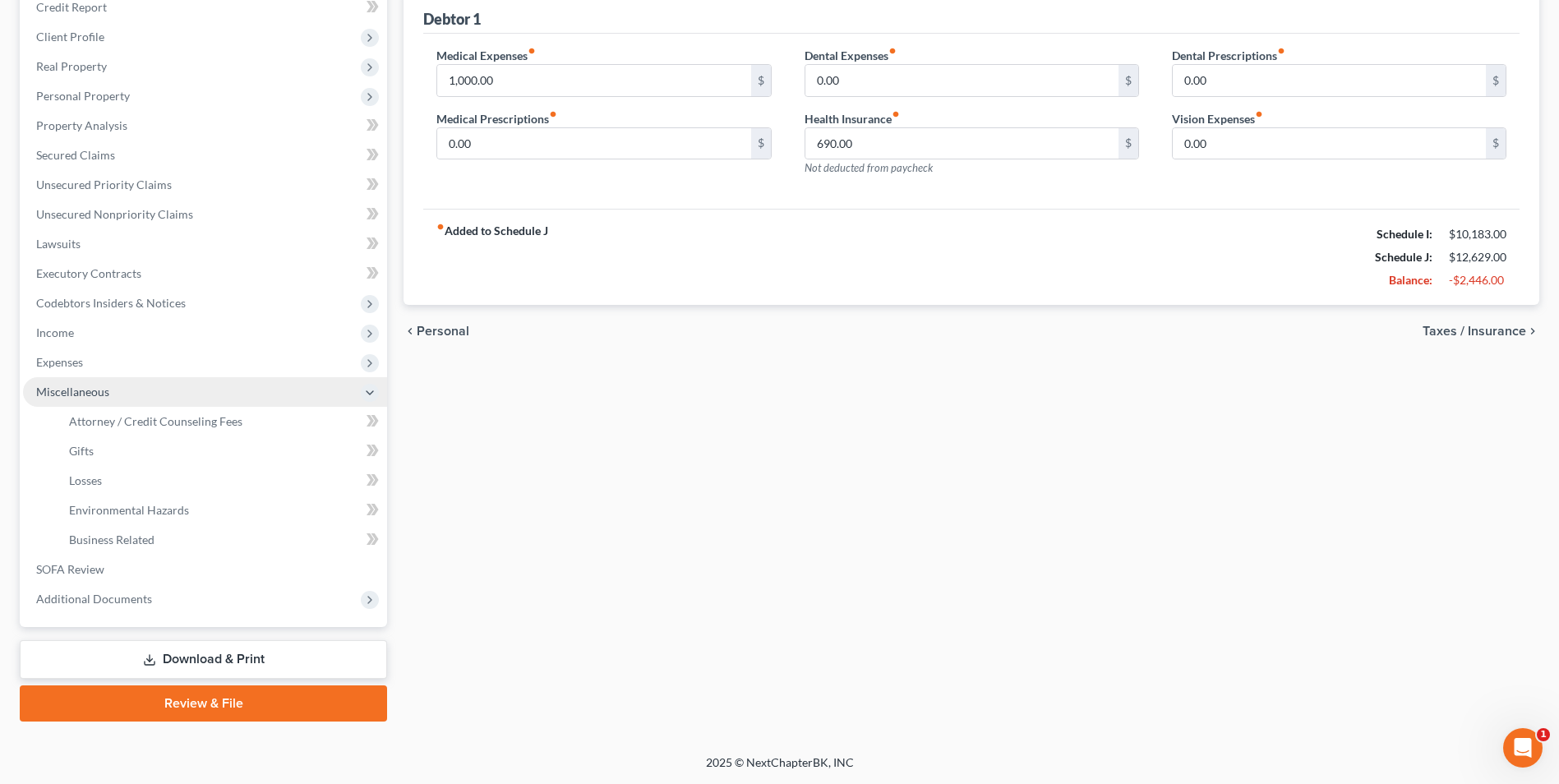
scroll to position [208, 0]
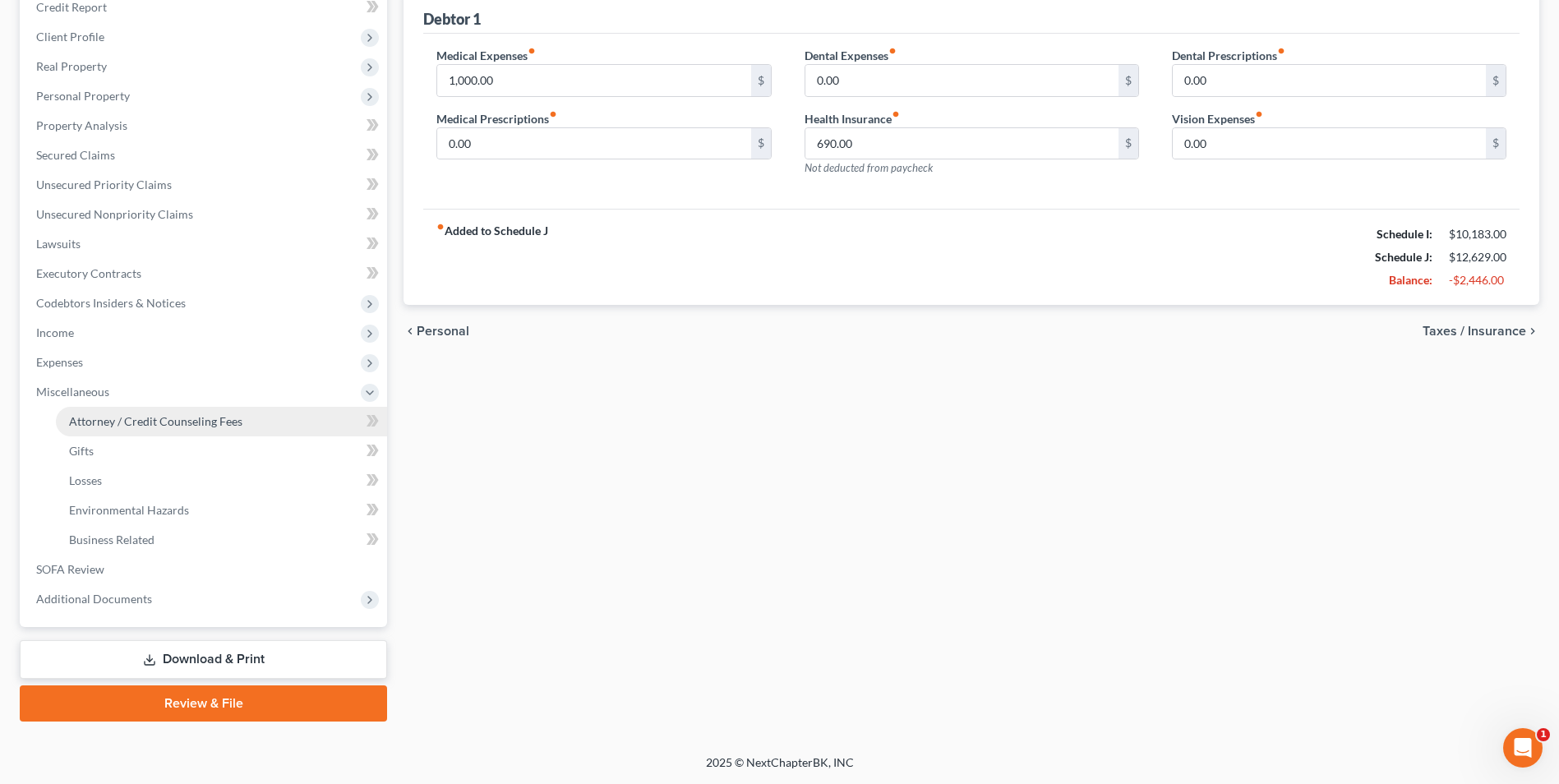
click at [175, 424] on span "Attorney / Credit Counseling Fees" at bounding box center [156, 421] width 174 height 14
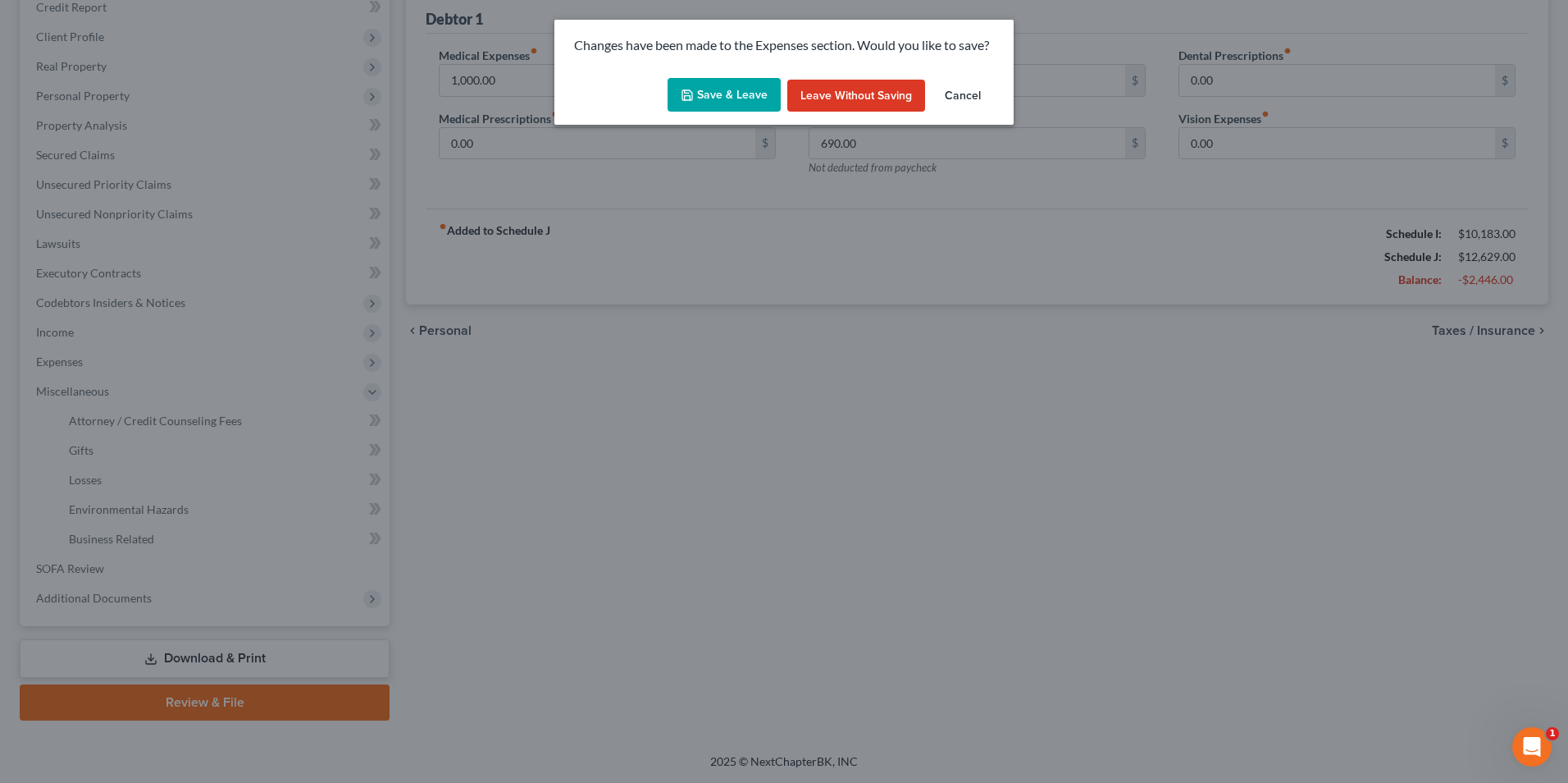
click at [735, 94] on button "Save & Leave" at bounding box center [725, 95] width 114 height 34
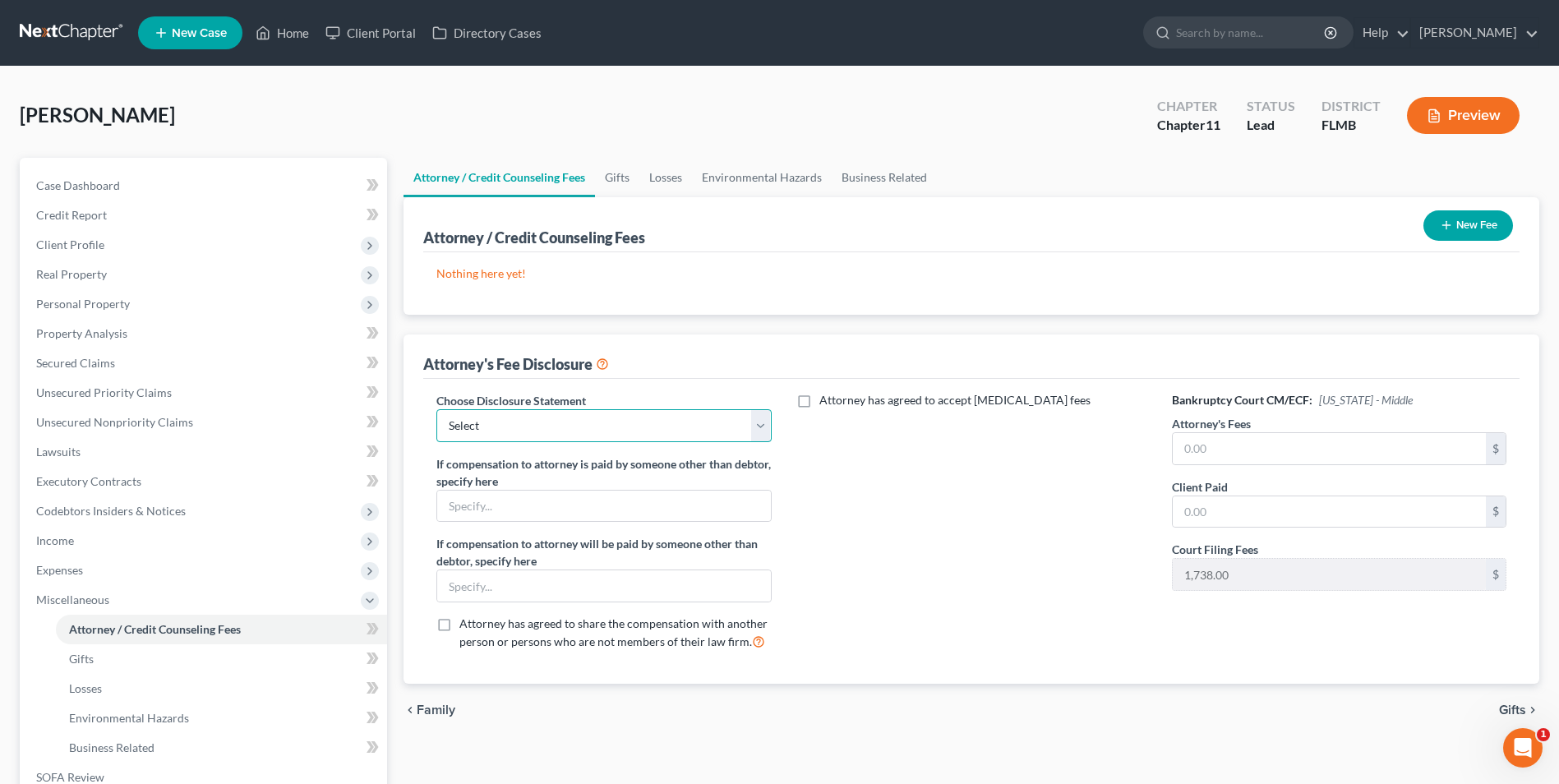
click at [617, 429] on select "Select Disclosure of Compensation of Attorney for Debtor" at bounding box center [603, 426] width 335 height 33
select select "0"
click at [436, 410] on select "Select Disclosure of Compensation of Attorney for Debtor" at bounding box center [603, 426] width 335 height 33
click at [661, 495] on input "text" at bounding box center [603, 505] width 333 height 31
click at [756, 435] on select "Select Disclosure of Compensation of Attorney for Debtor" at bounding box center [603, 426] width 335 height 33
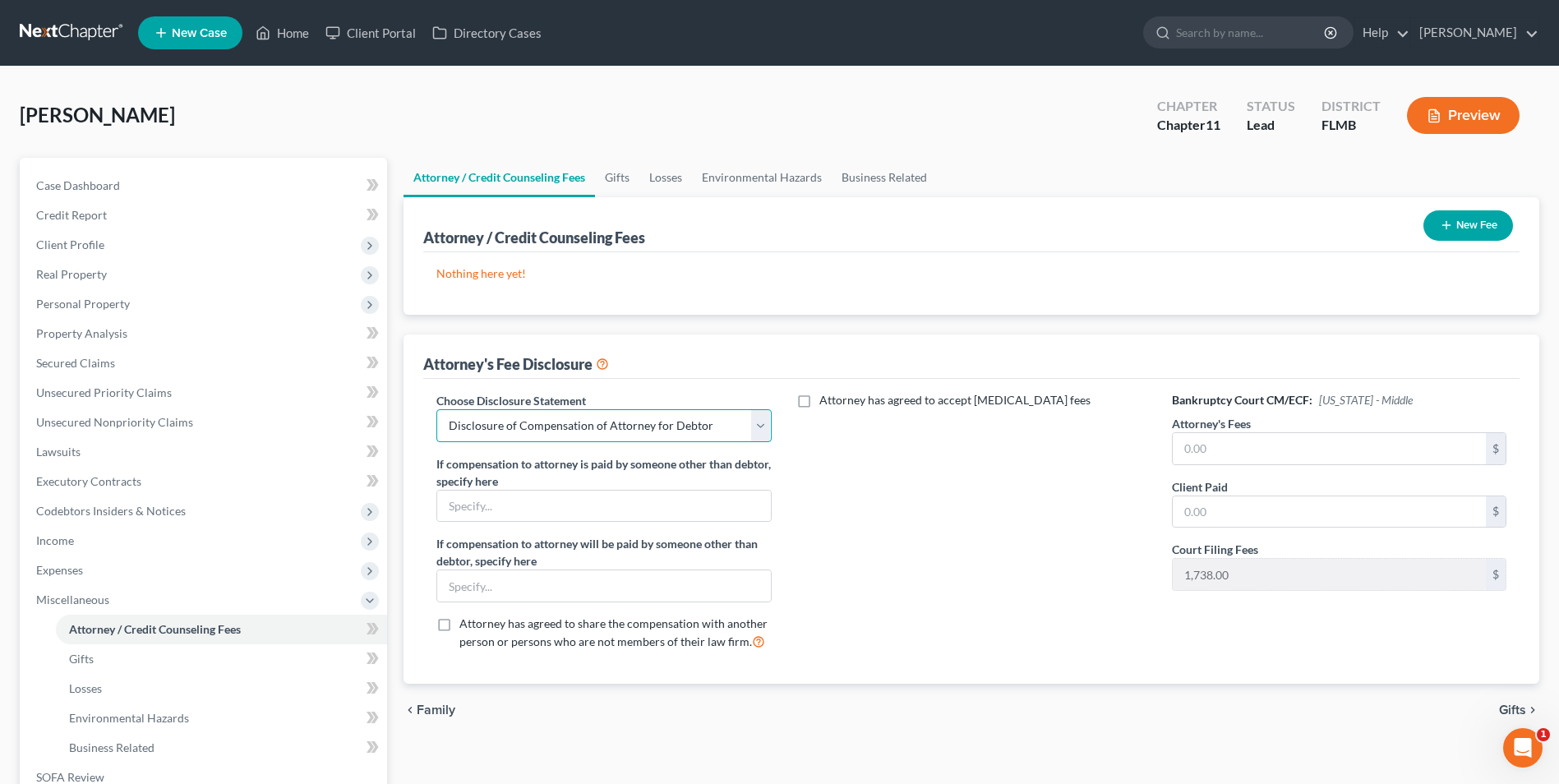
select select
click at [436, 410] on select "Select Disclosure of Compensation of Attorney for Debtor" at bounding box center [603, 426] width 335 height 33
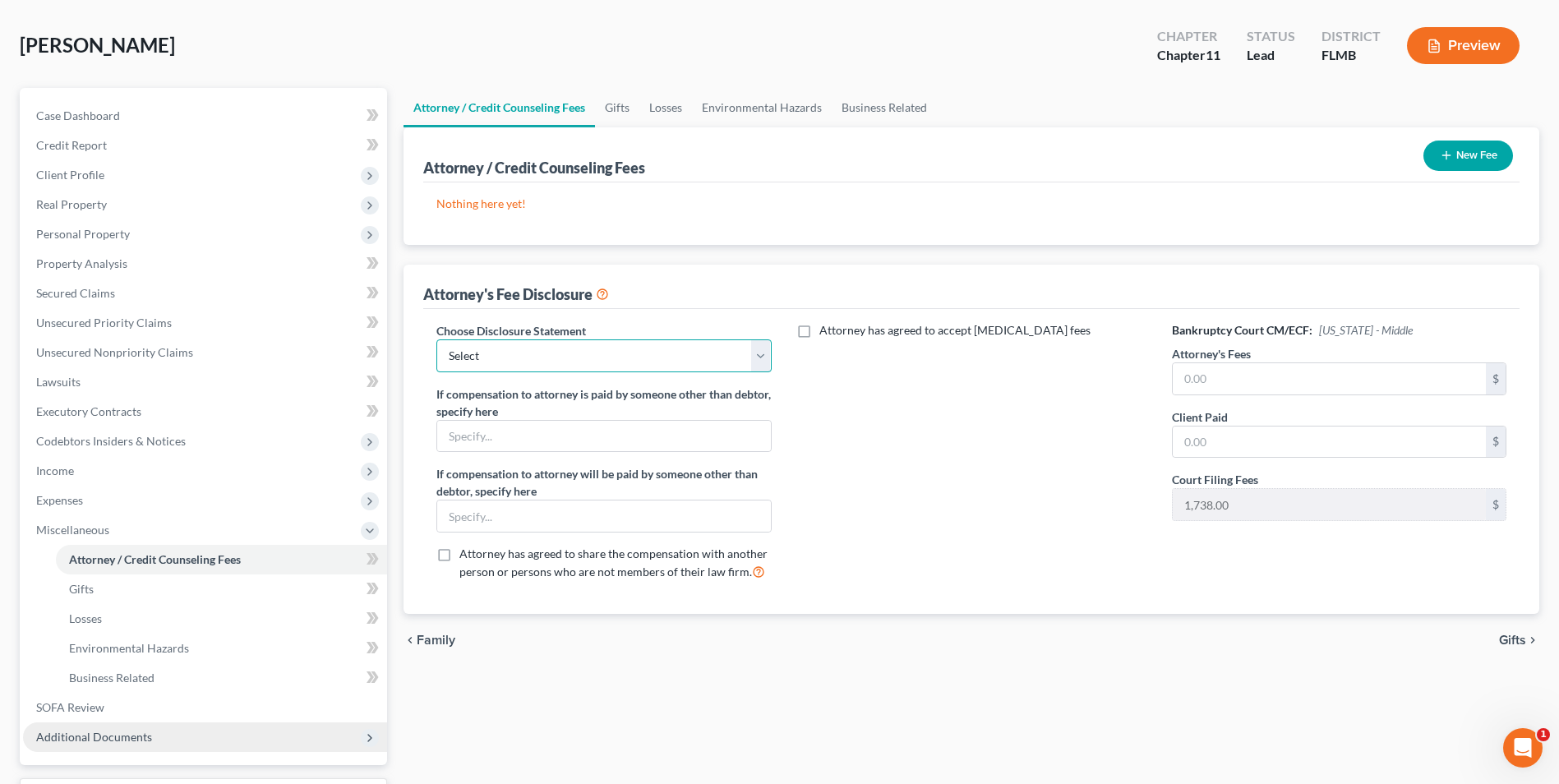
scroll to position [164, 0]
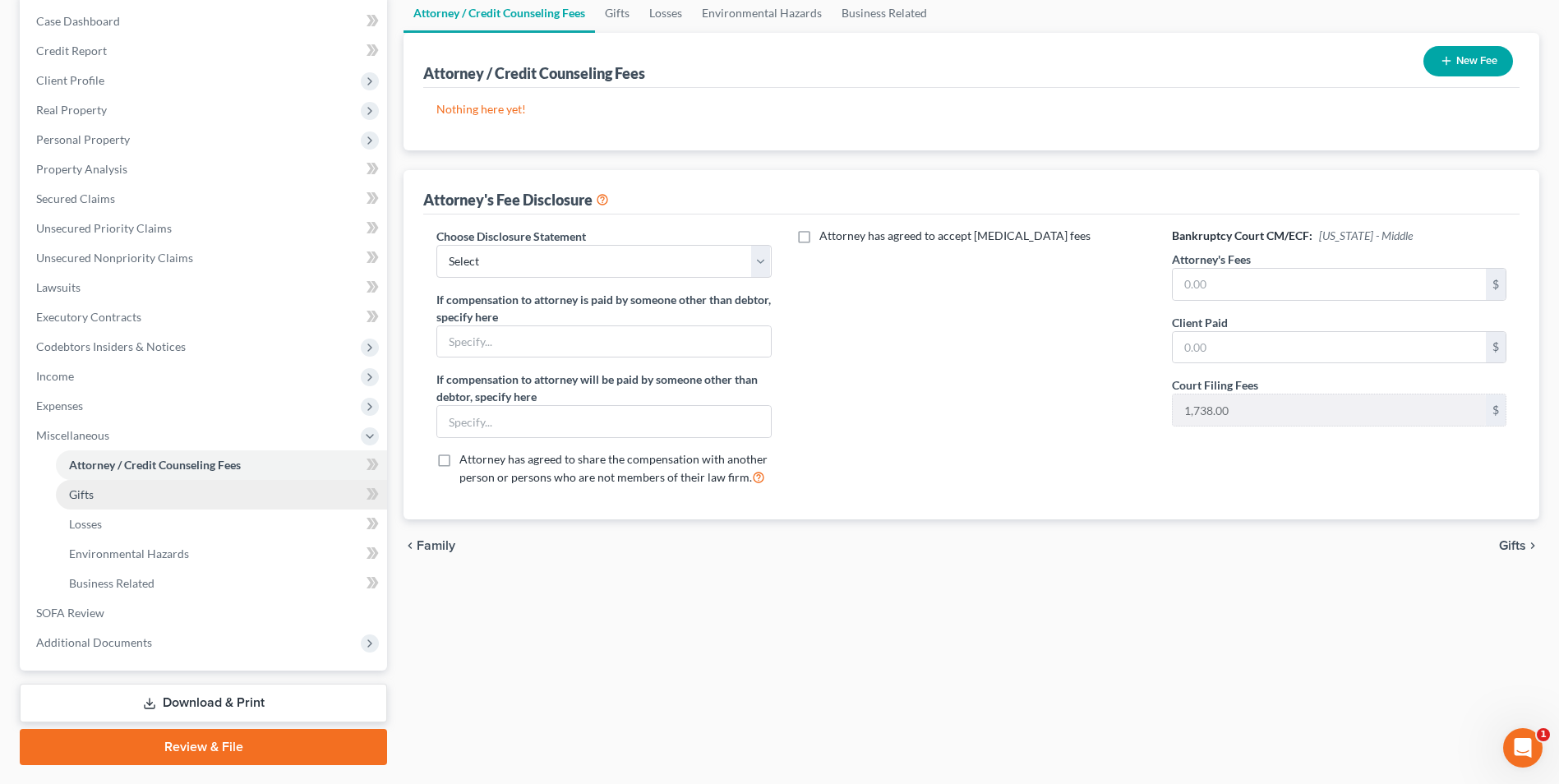
click at [93, 493] on span "Gifts" at bounding box center [82, 494] width 25 height 14
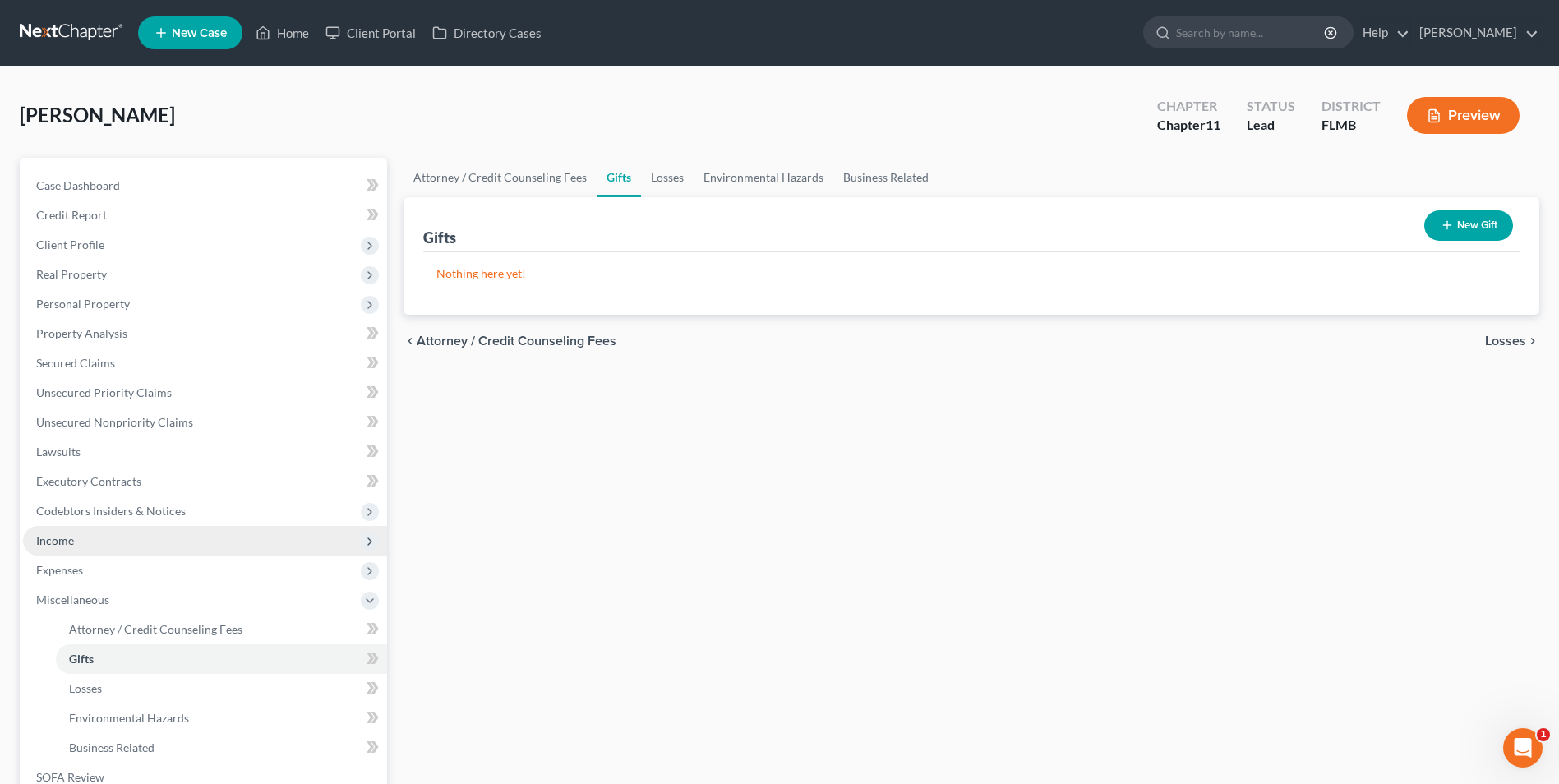
click at [65, 549] on span "Income" at bounding box center [205, 540] width 364 height 29
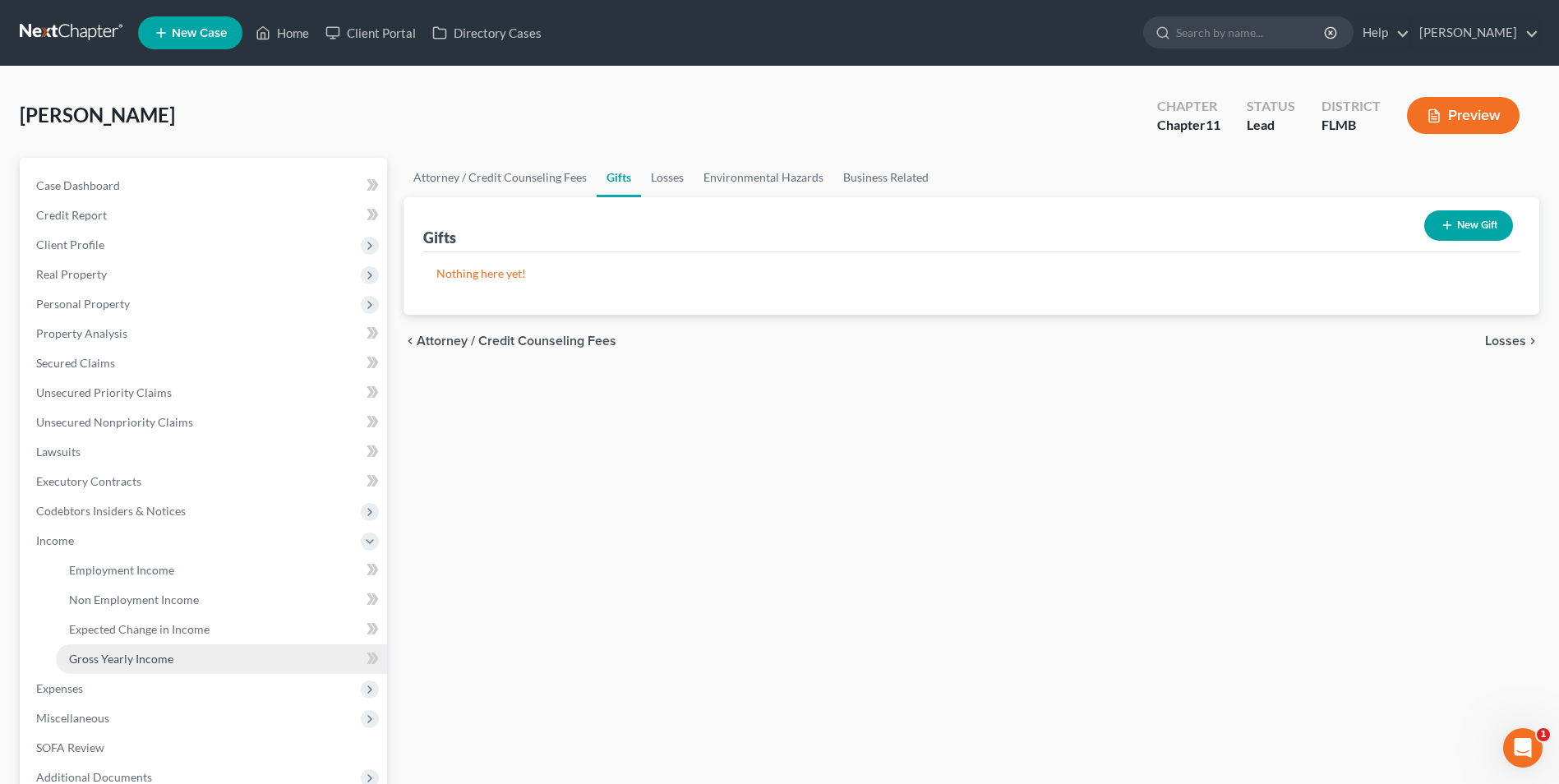
click at [122, 663] on span "Gross Yearly Income" at bounding box center [121, 658] width 104 height 14
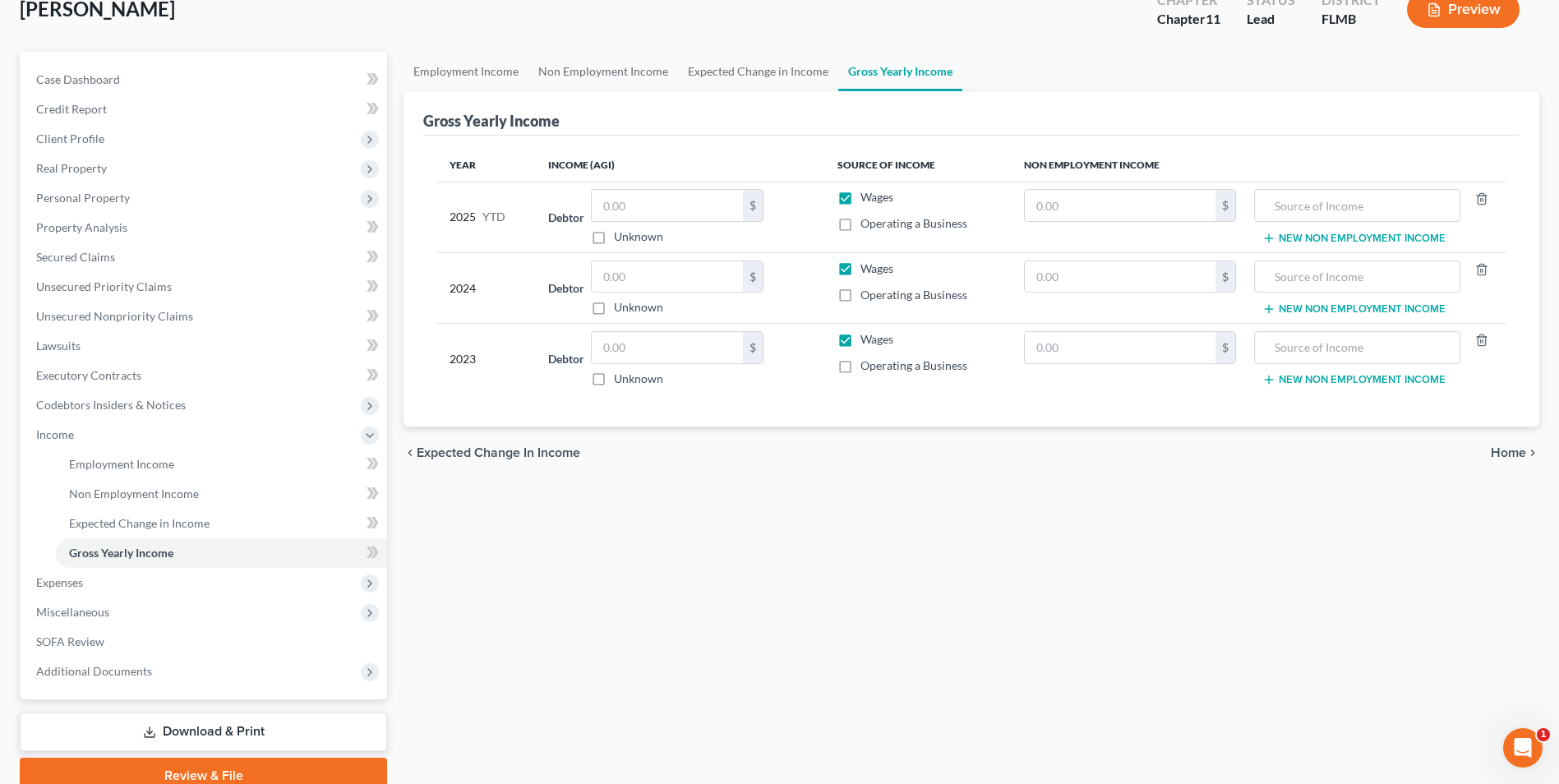
scroll to position [164, 0]
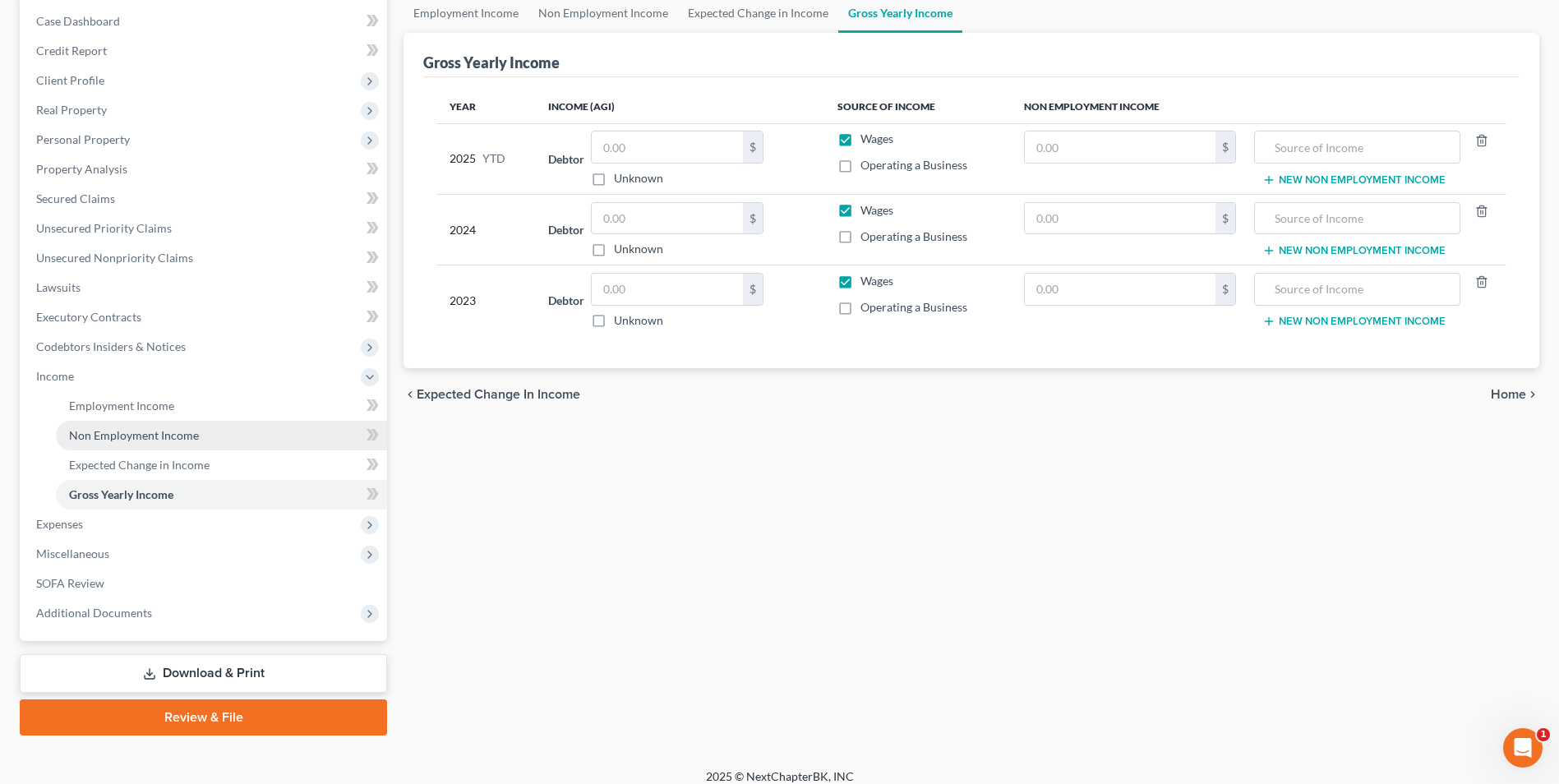
click at [114, 432] on span "Non Employment Income" at bounding box center [134, 435] width 130 height 14
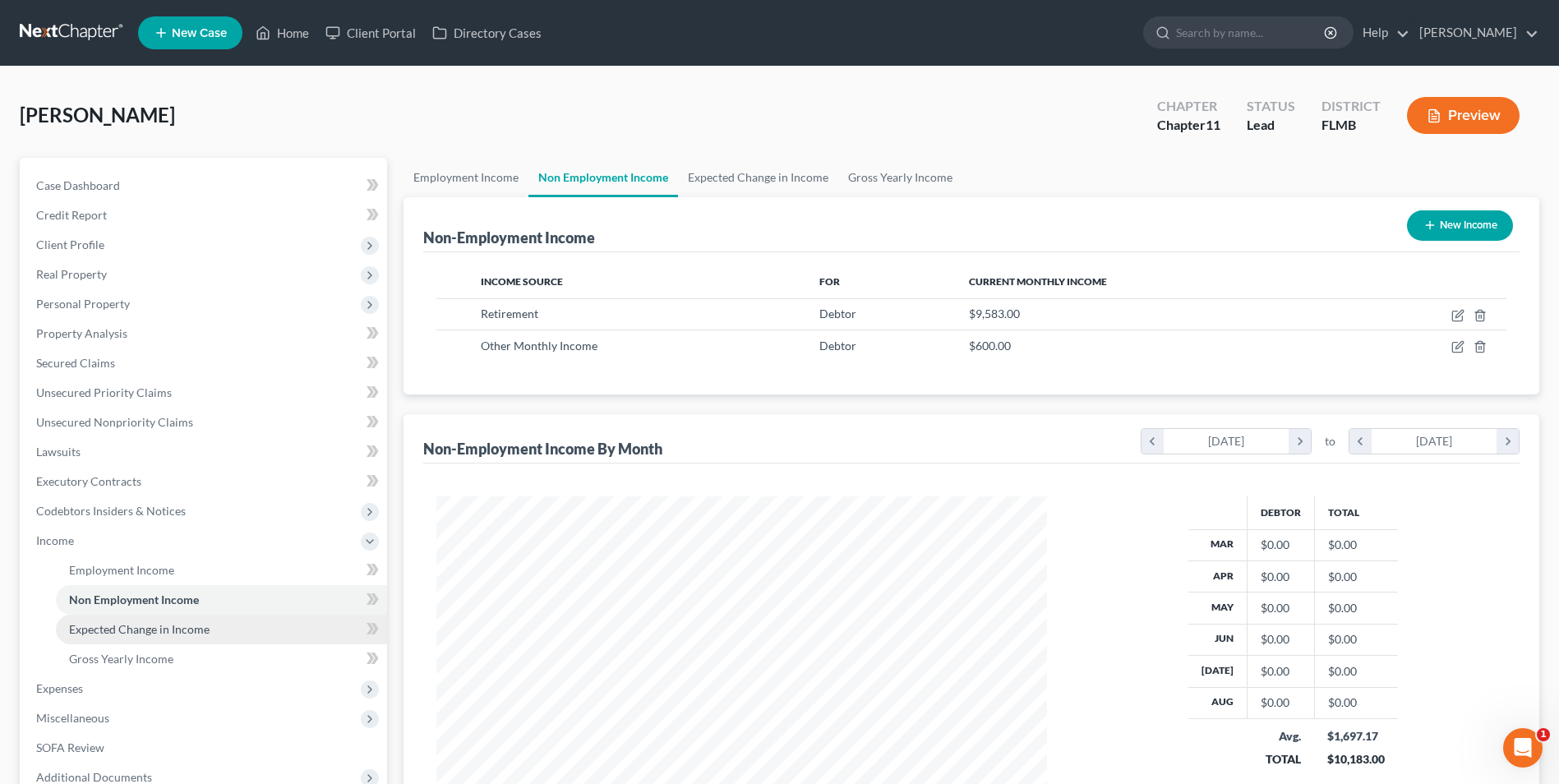
click at [83, 627] on span "Expected Change in Income" at bounding box center [139, 629] width 140 height 14
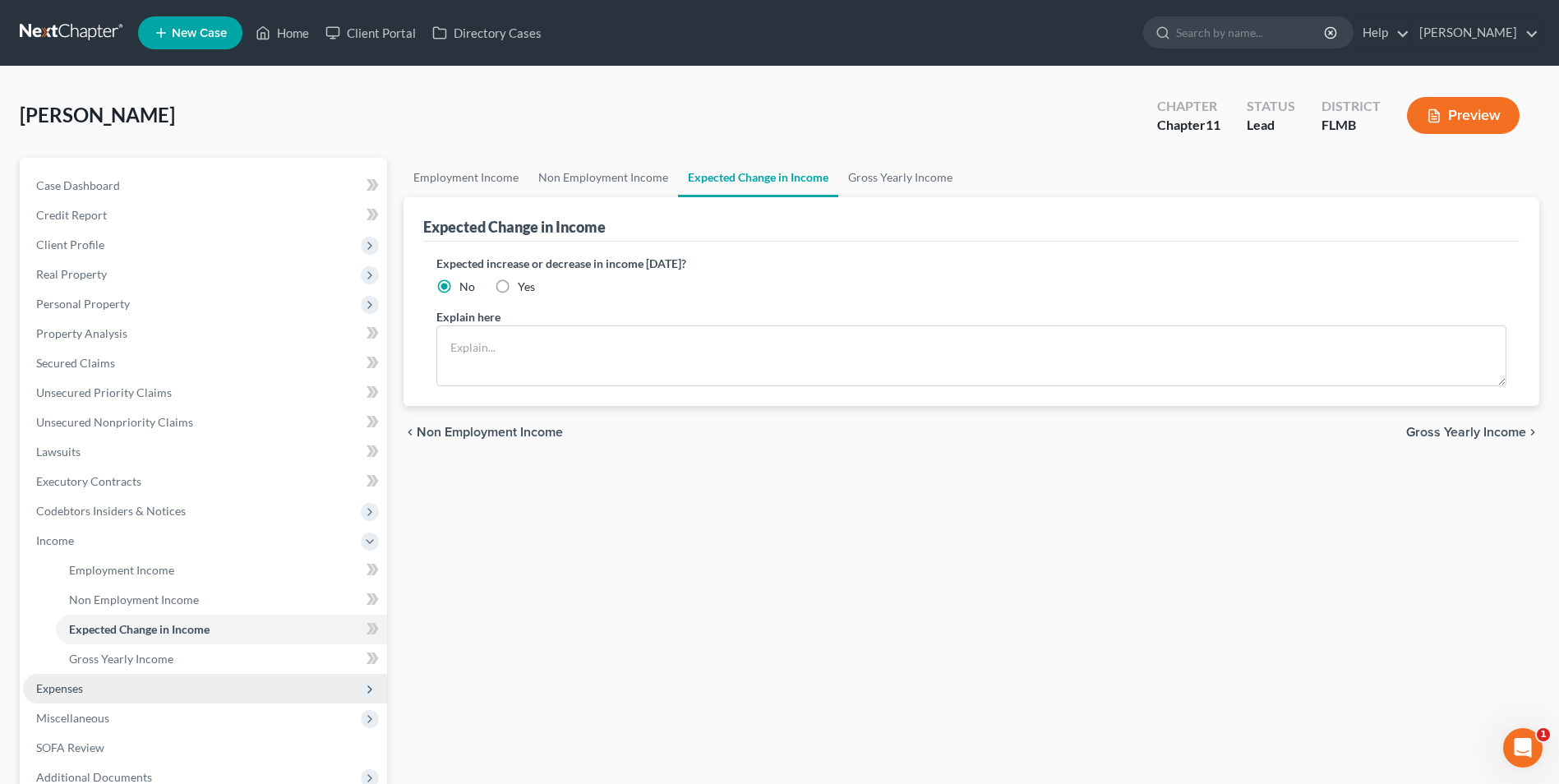
click at [55, 691] on span "Expenses" at bounding box center [59, 688] width 46 height 14
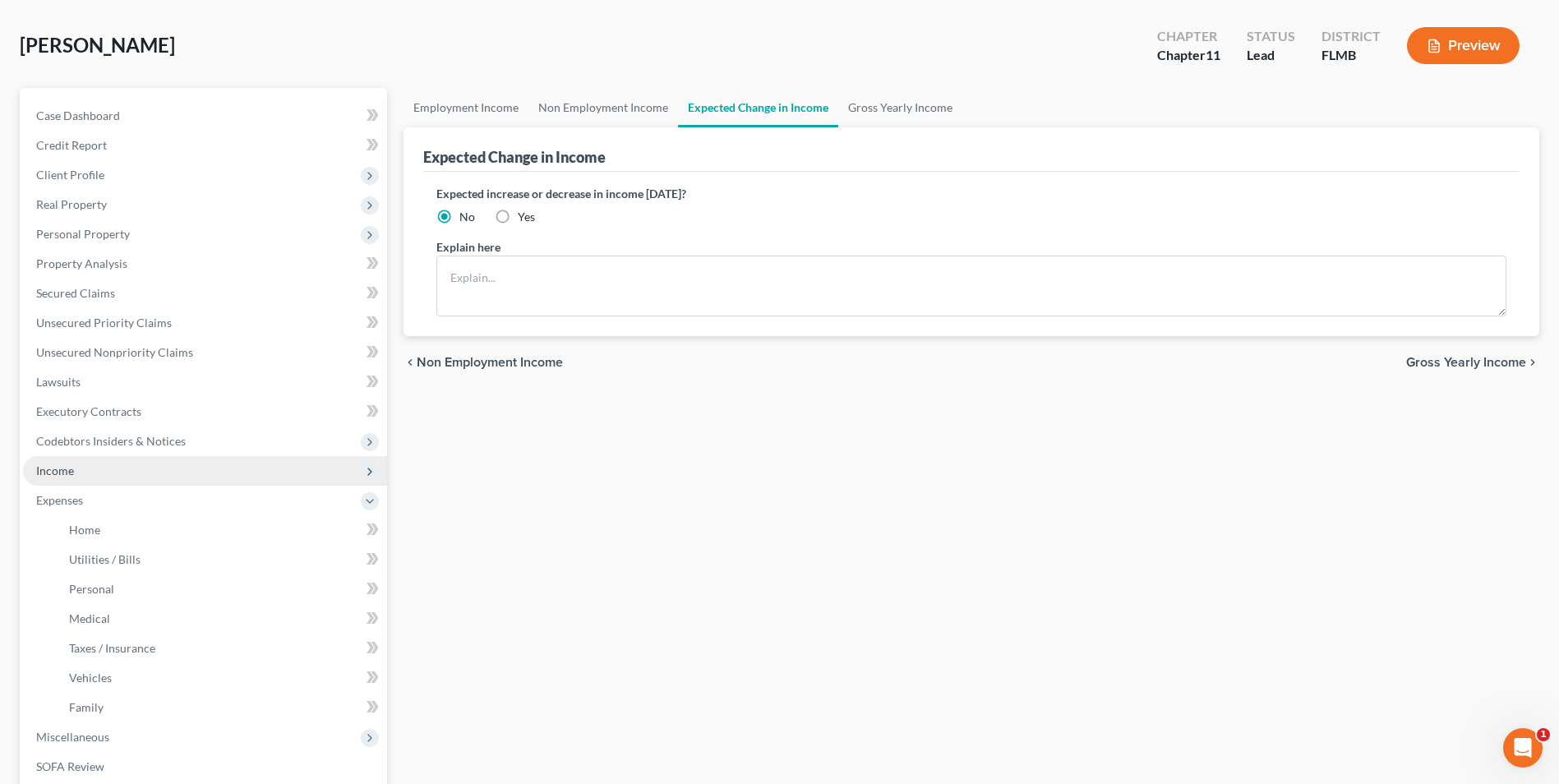
scroll to position [164, 0]
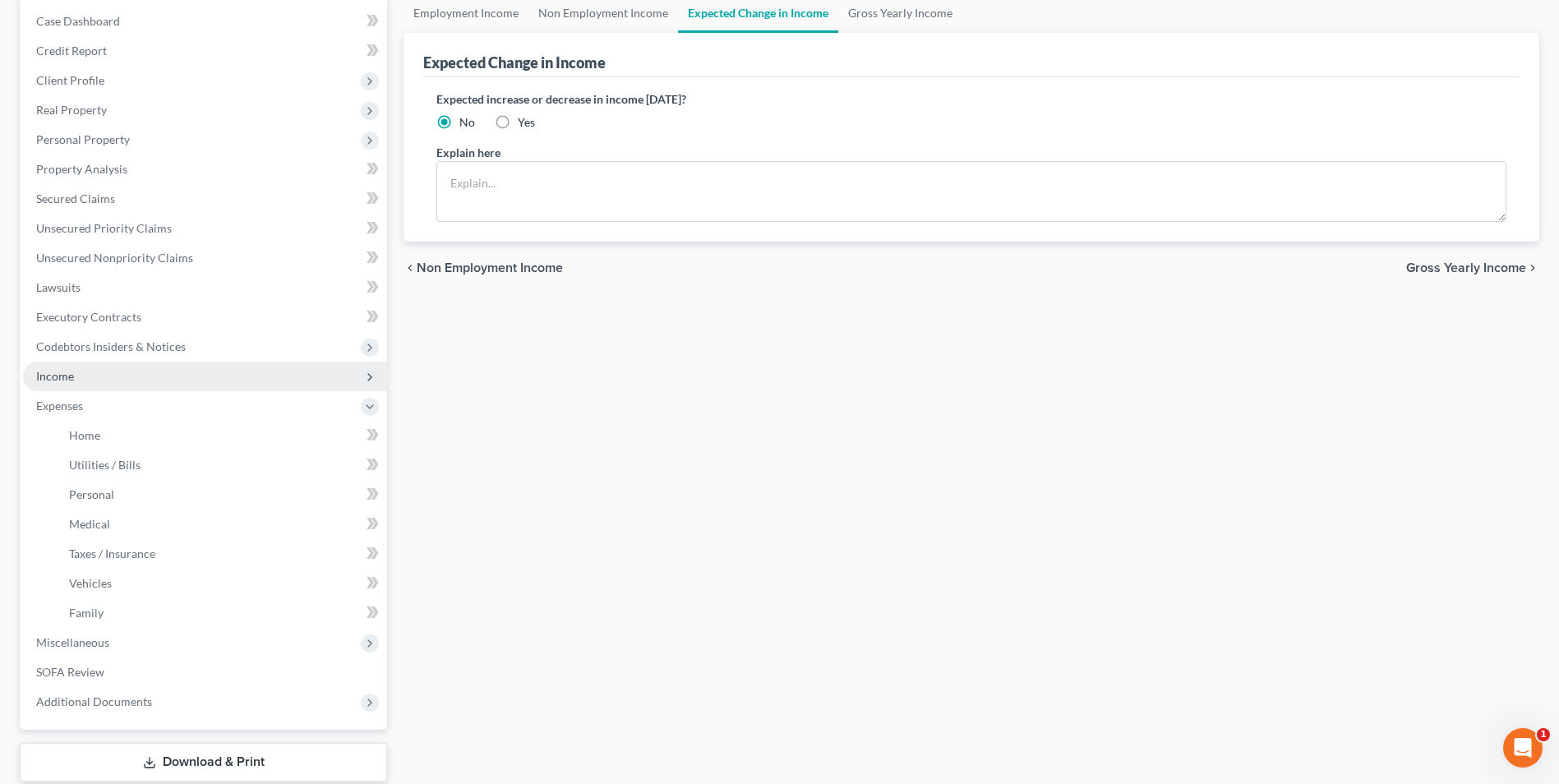
click at [54, 376] on span "Income" at bounding box center [55, 375] width 38 height 14
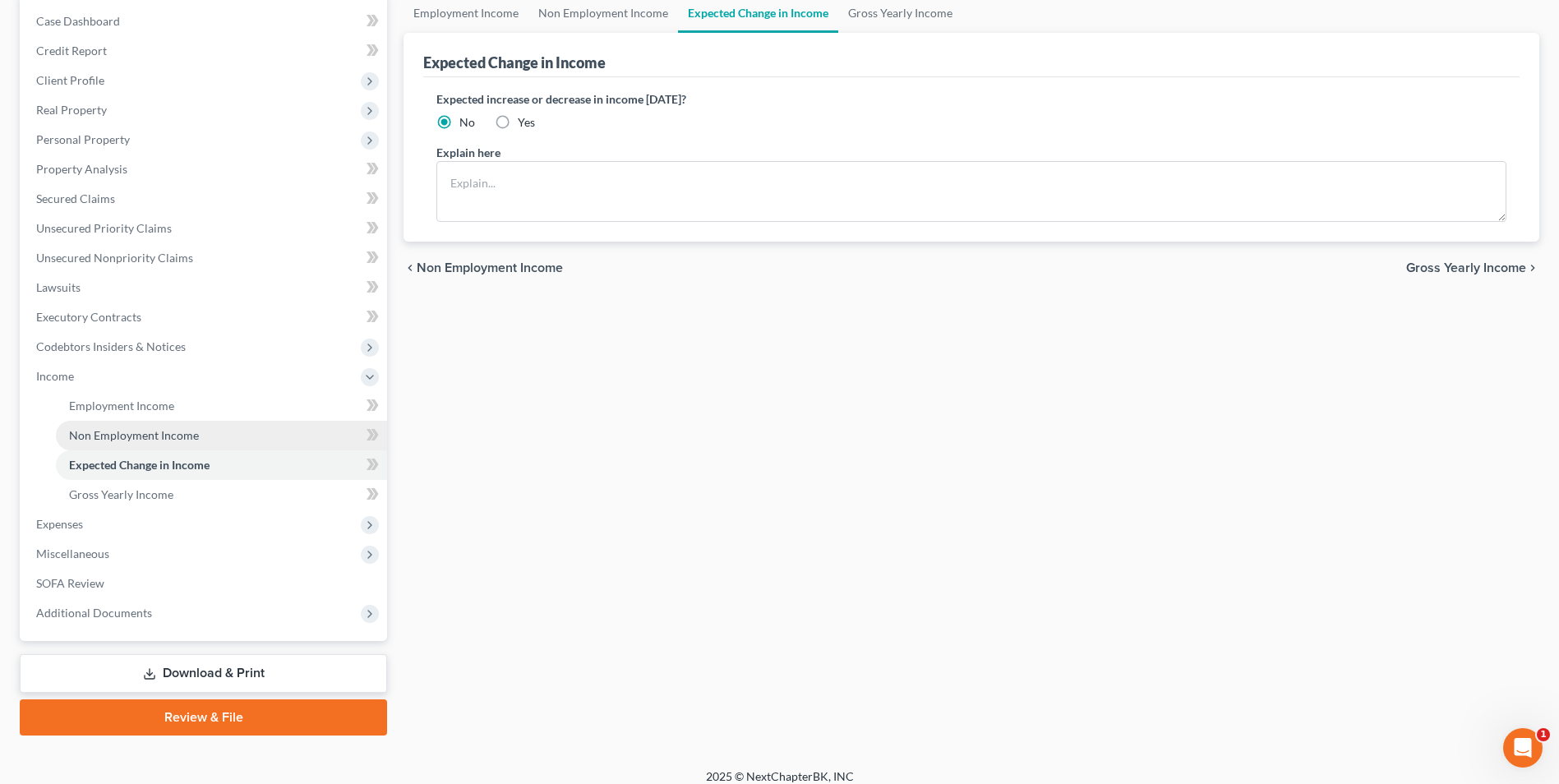
click at [113, 433] on span "Non Employment Income" at bounding box center [134, 435] width 130 height 14
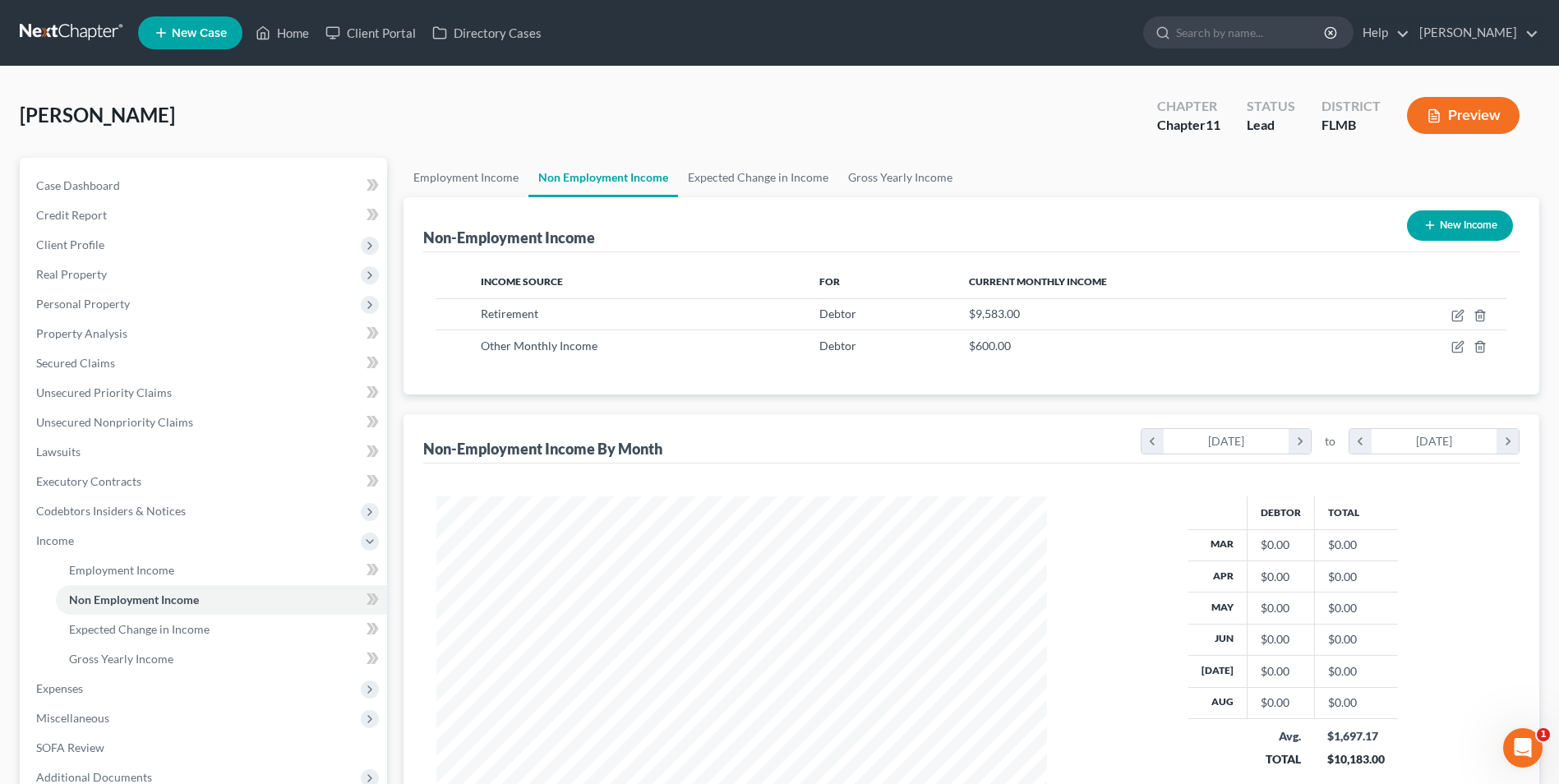
click at [1442, 223] on button "New Income" at bounding box center [1460, 226] width 106 height 30
select select "0"
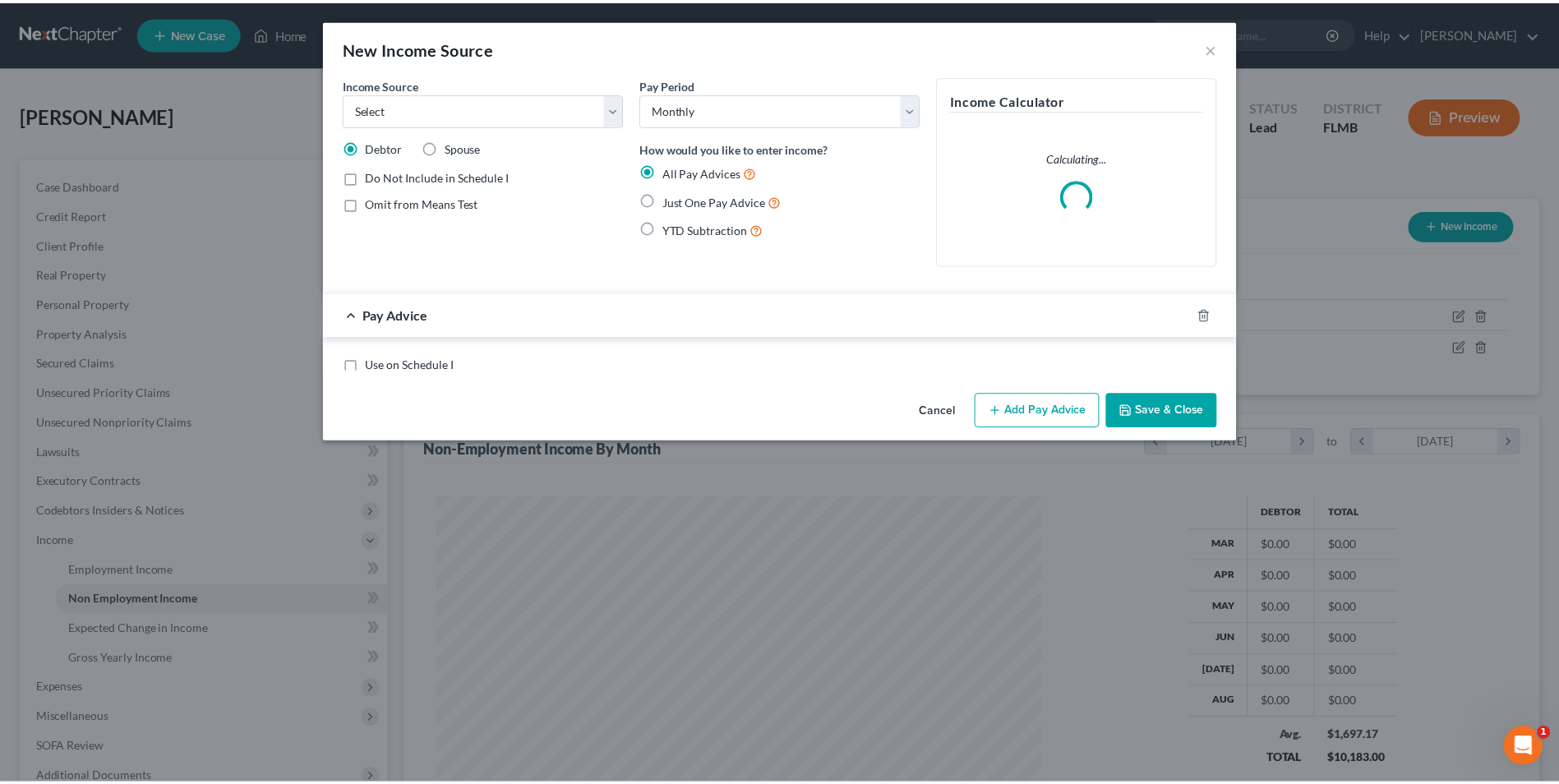
scroll to position [307, 650]
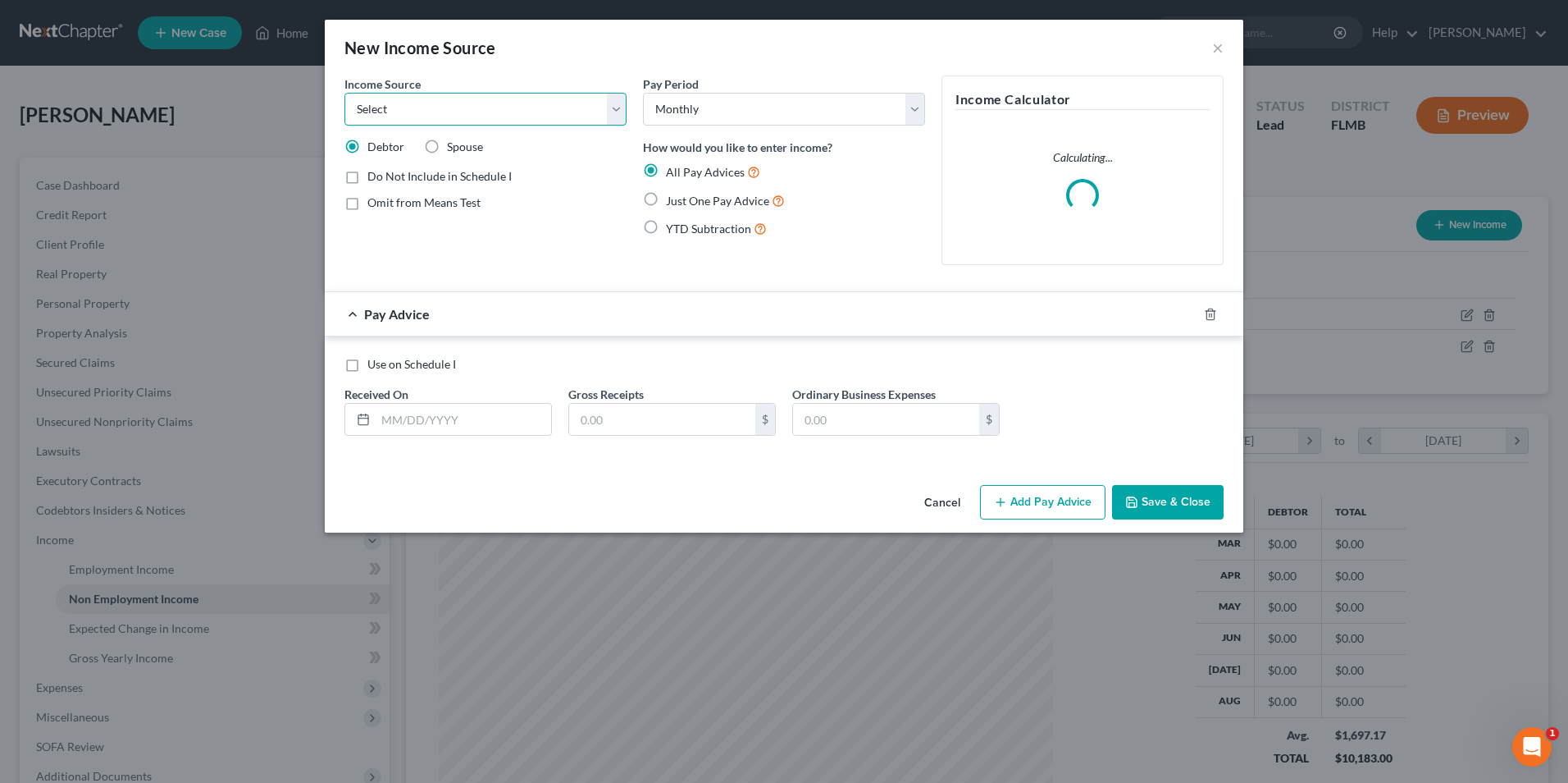
click at [530, 118] on select "Select Unemployment Disability (from employer) Pension Retirement Social Securi…" at bounding box center [485, 109] width 282 height 33
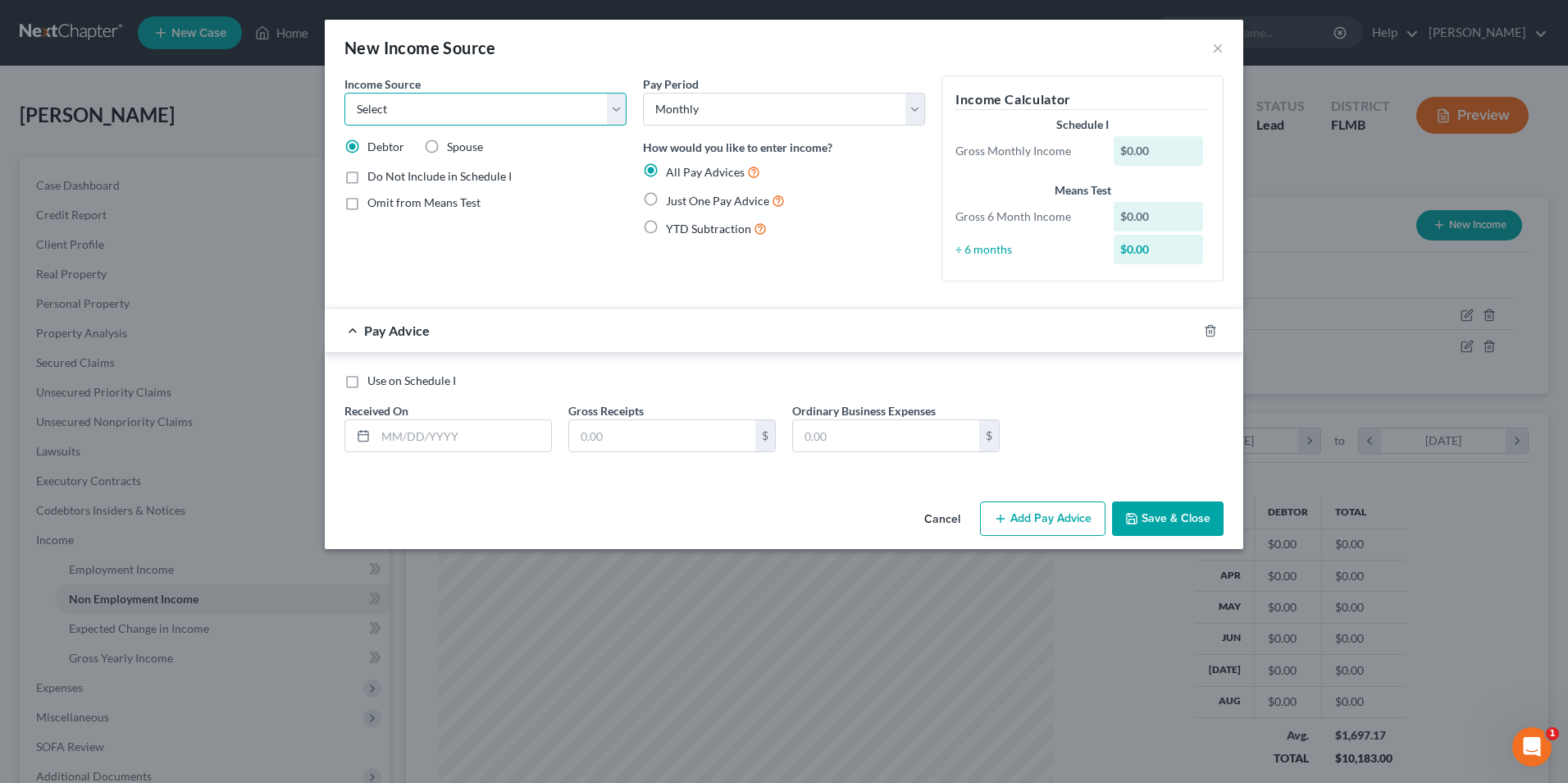
select select "6"
click at [344, 93] on select "Select Unemployment Disability (from employer) Pension Retirement Social Securi…" at bounding box center [485, 109] width 282 height 33
drag, startPoint x: 393, startPoint y: 438, endPoint x: 672, endPoint y: 425, distance: 279.3
click at [393, 438] on input "text" at bounding box center [463, 436] width 175 height 31
type input "09/01/2025"
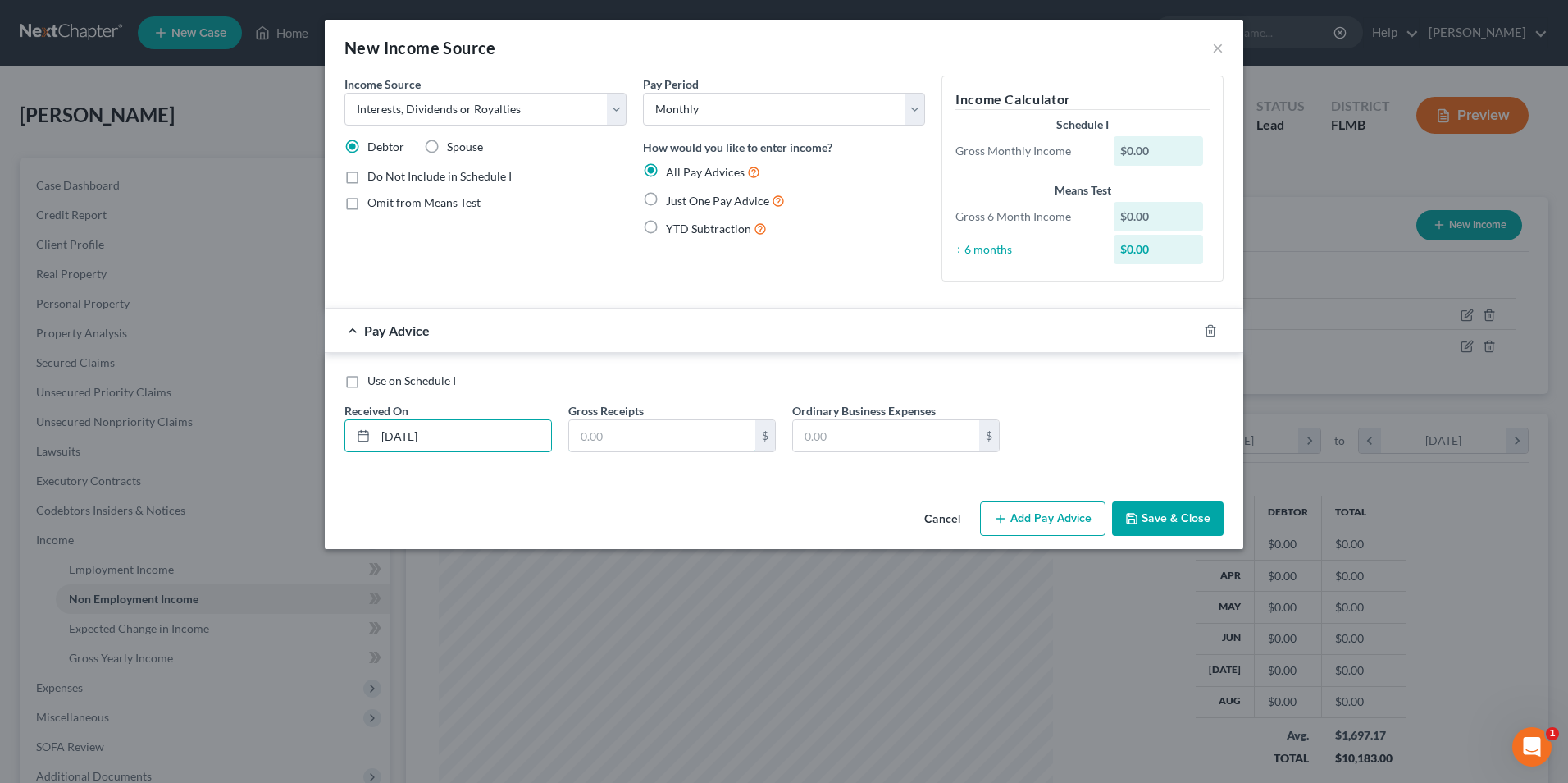
type input "9,583"
click at [647, 433] on input "9,583" at bounding box center [662, 436] width 186 height 31
click at [1225, 40] on div "New Income Source ×" at bounding box center [784, 47] width 919 height 56
click at [1219, 49] on button "×" at bounding box center [1218, 47] width 11 height 20
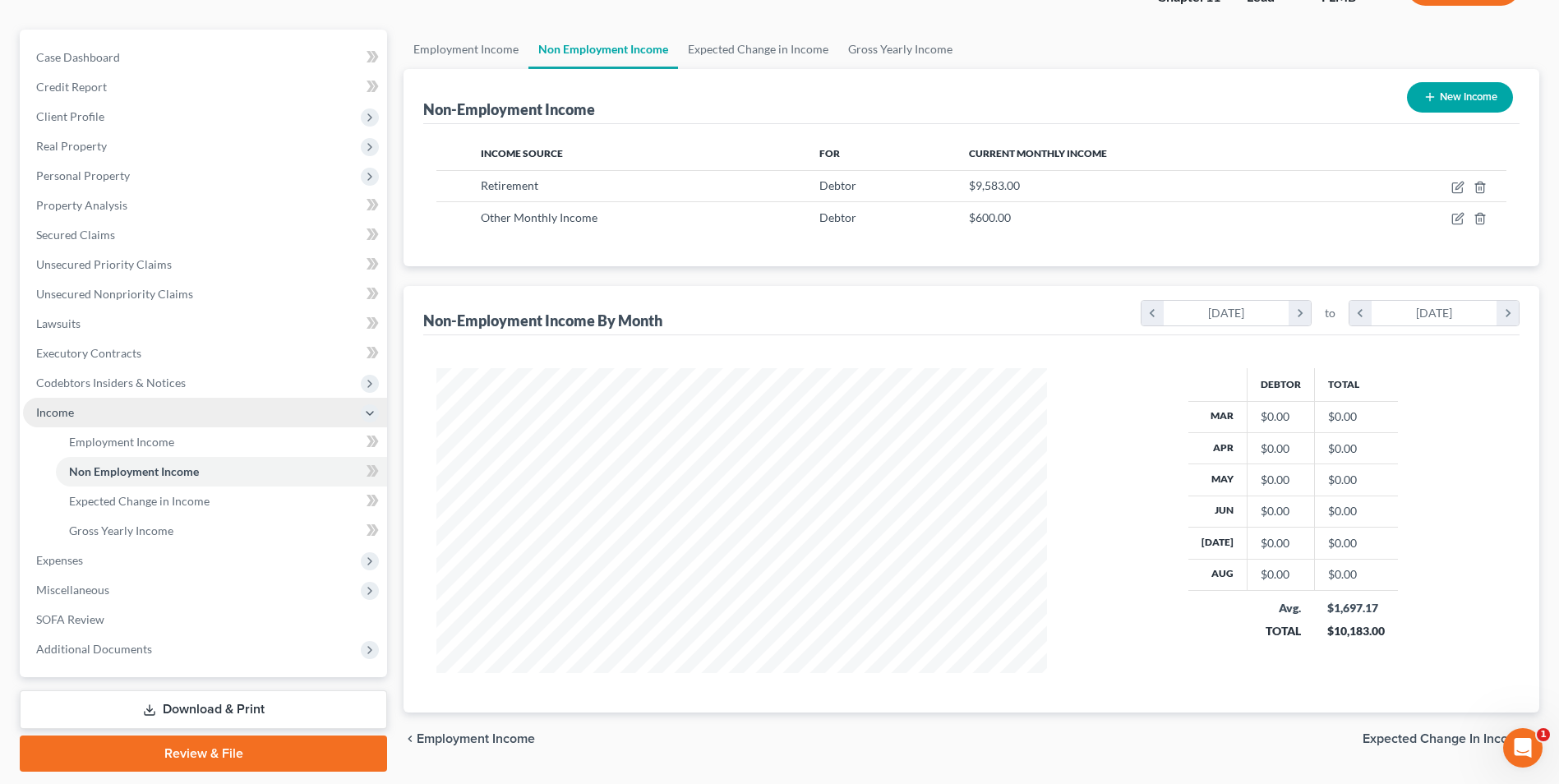
scroll to position [164, 0]
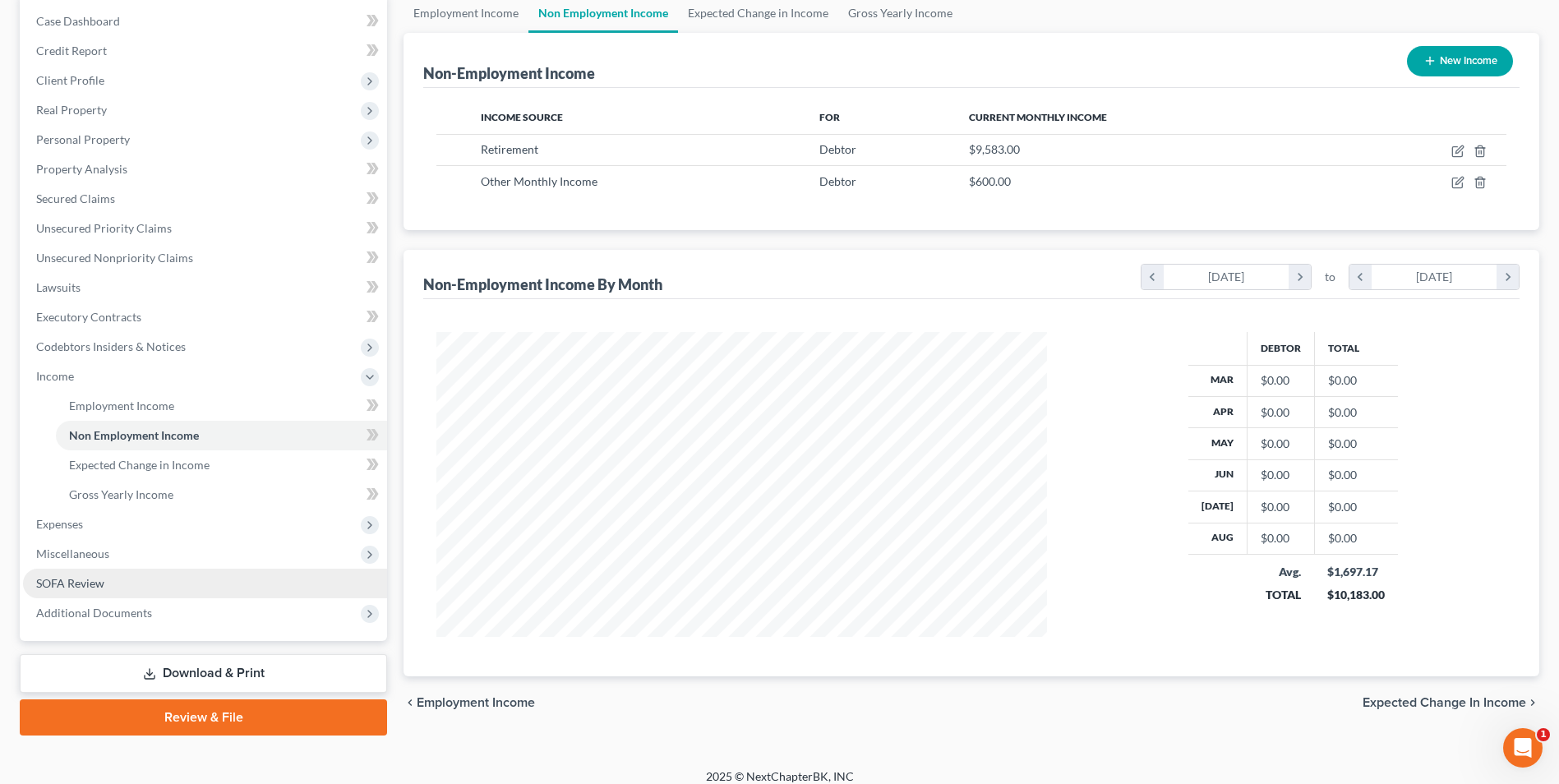
click at [86, 581] on span "SOFA Review" at bounding box center [70, 583] width 68 height 14
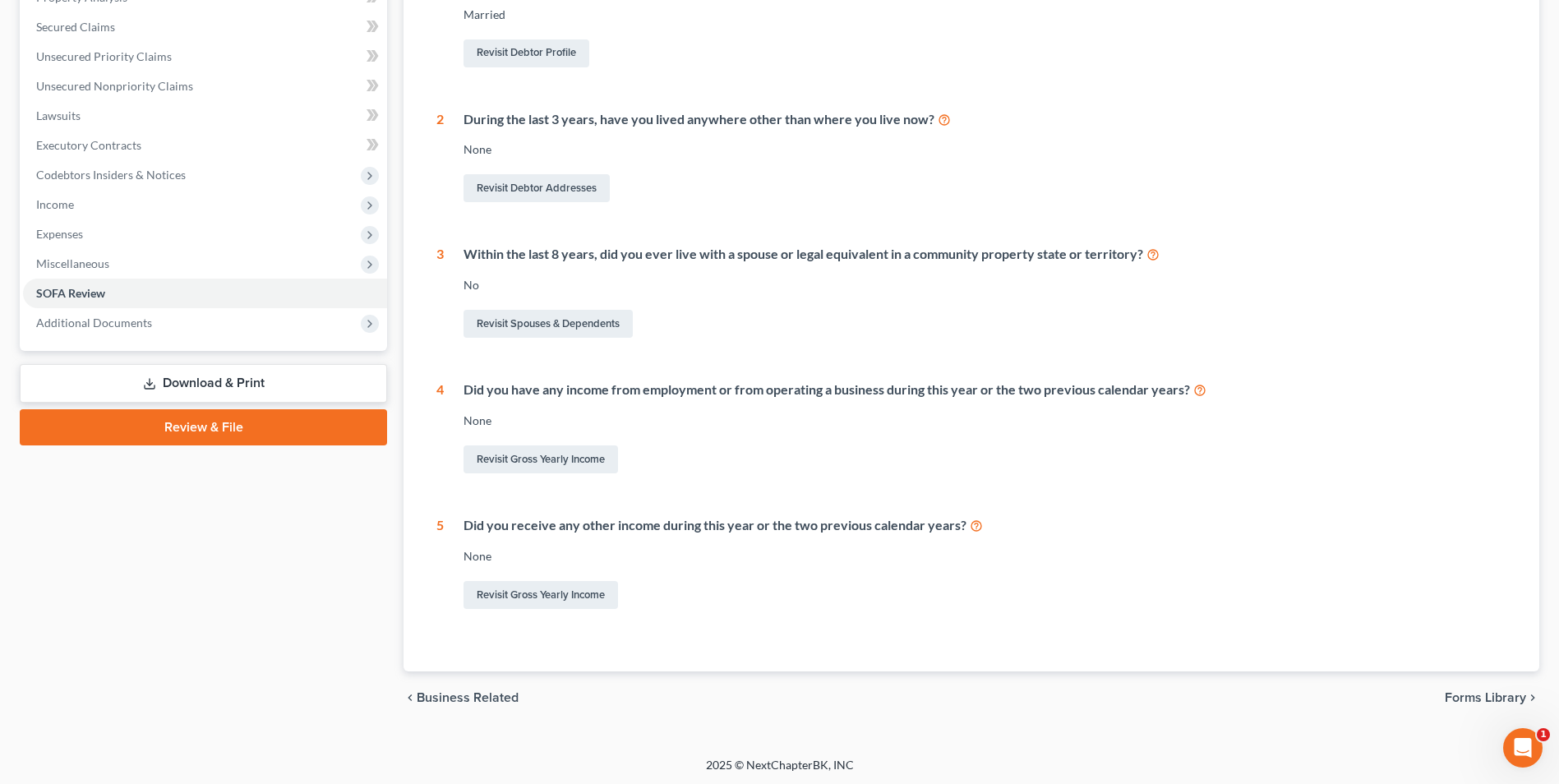
scroll to position [338, 0]
click at [1501, 690] on span "Forms Library" at bounding box center [1486, 695] width 82 height 13
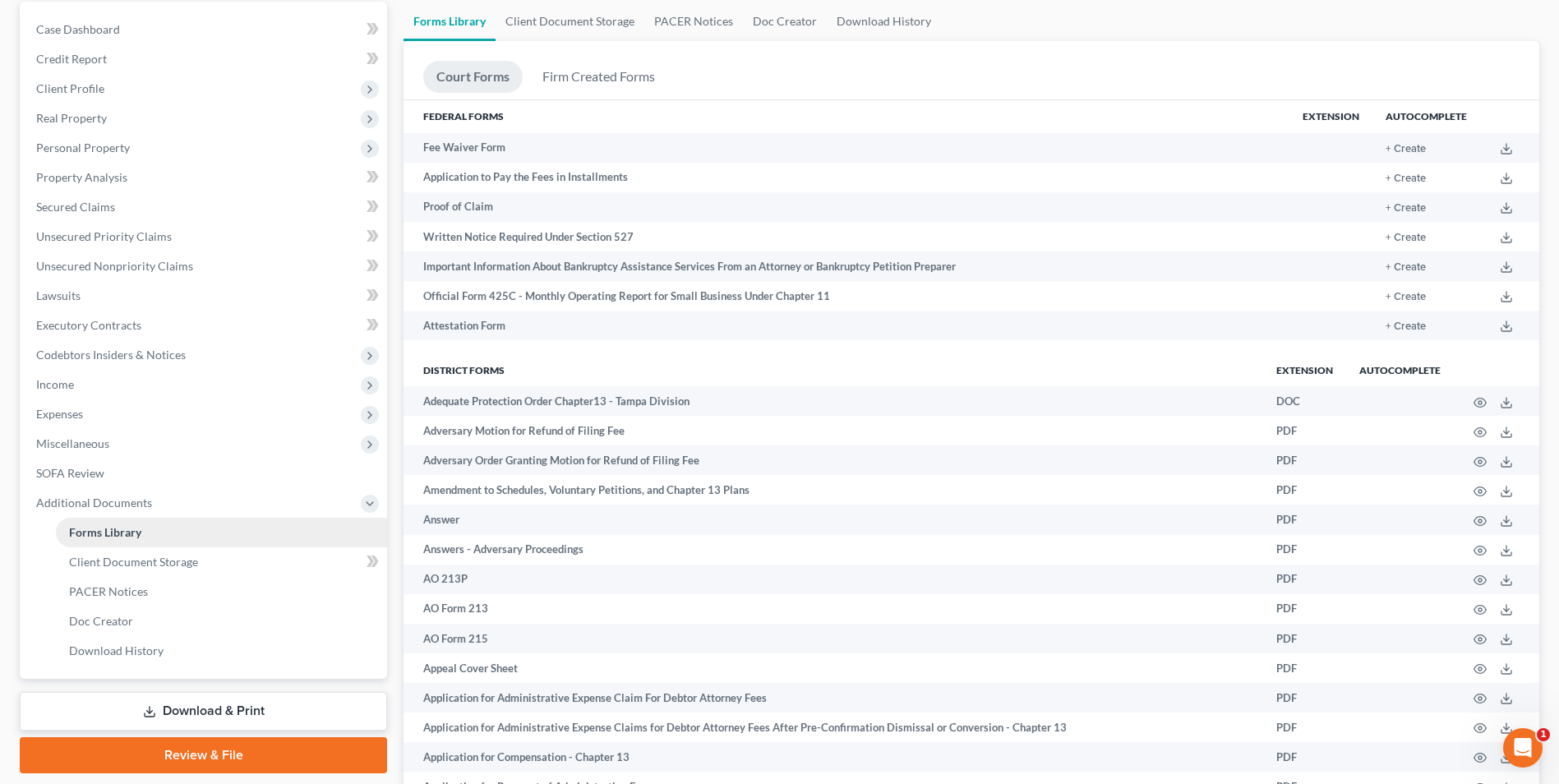
scroll to position [164, 0]
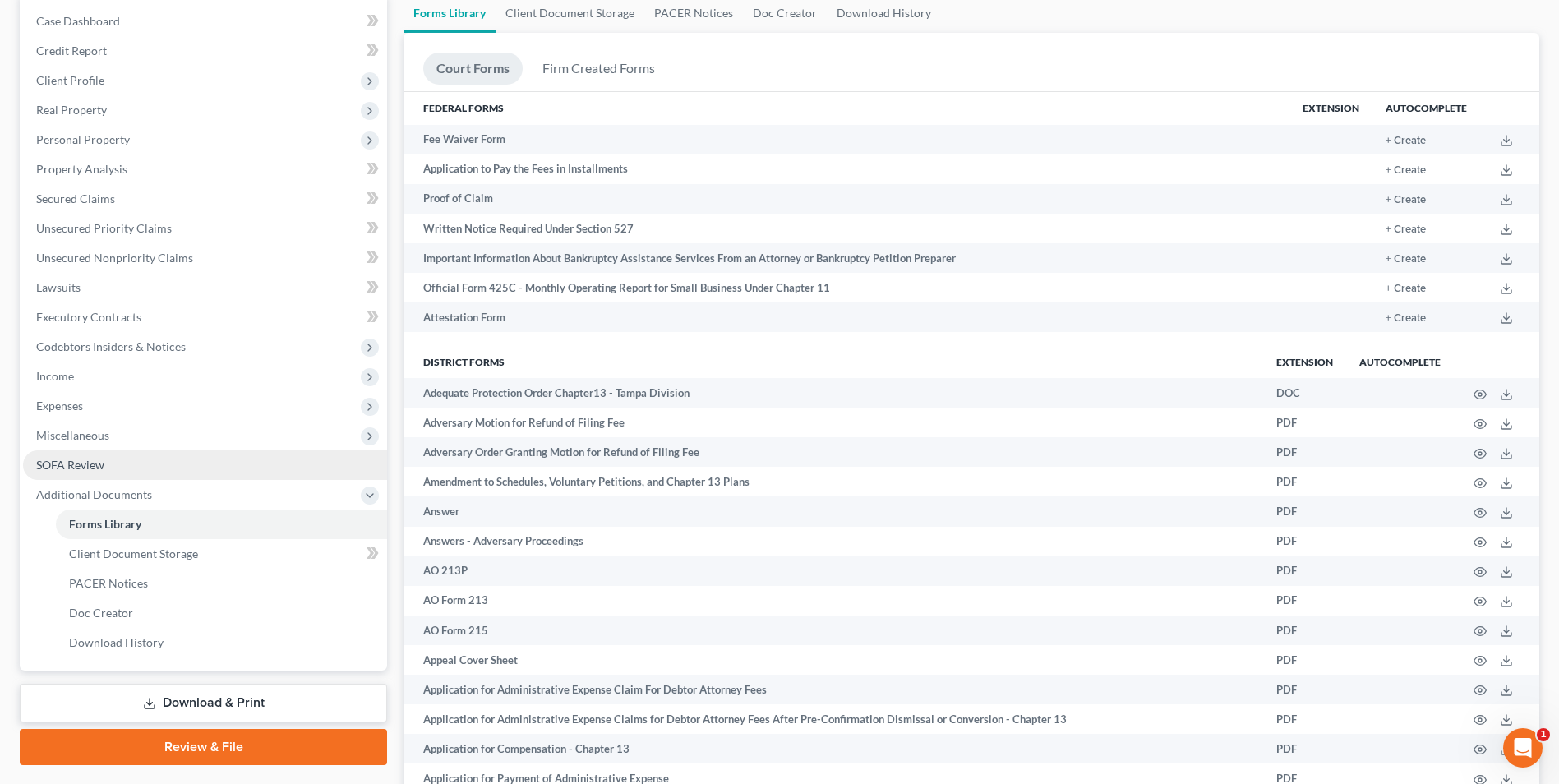
drag, startPoint x: 77, startPoint y: 465, endPoint x: 228, endPoint y: 471, distance: 151.1
click at [77, 465] on span "SOFA Review" at bounding box center [70, 465] width 68 height 14
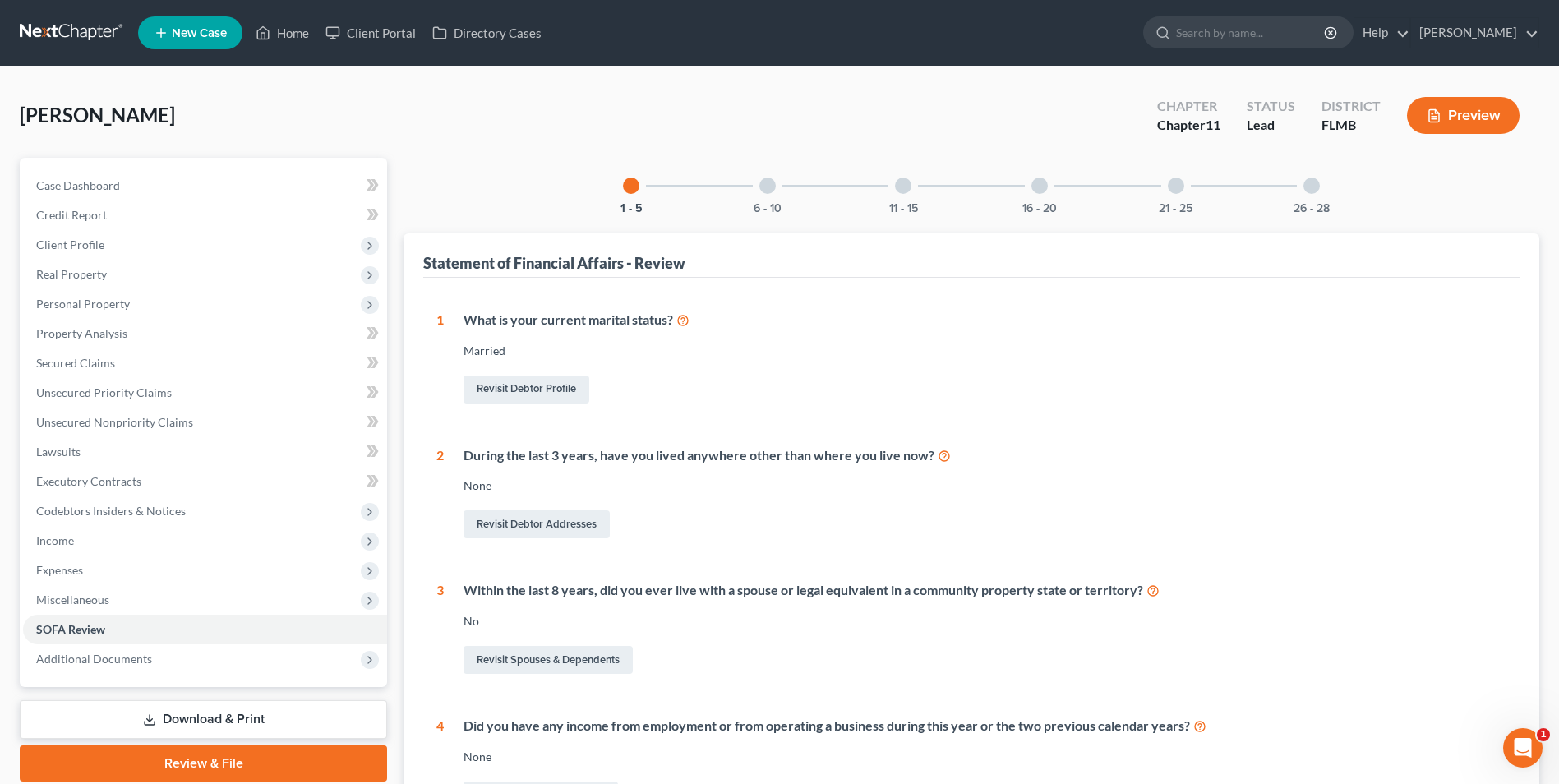
click at [766, 179] on div at bounding box center [767, 185] width 16 height 16
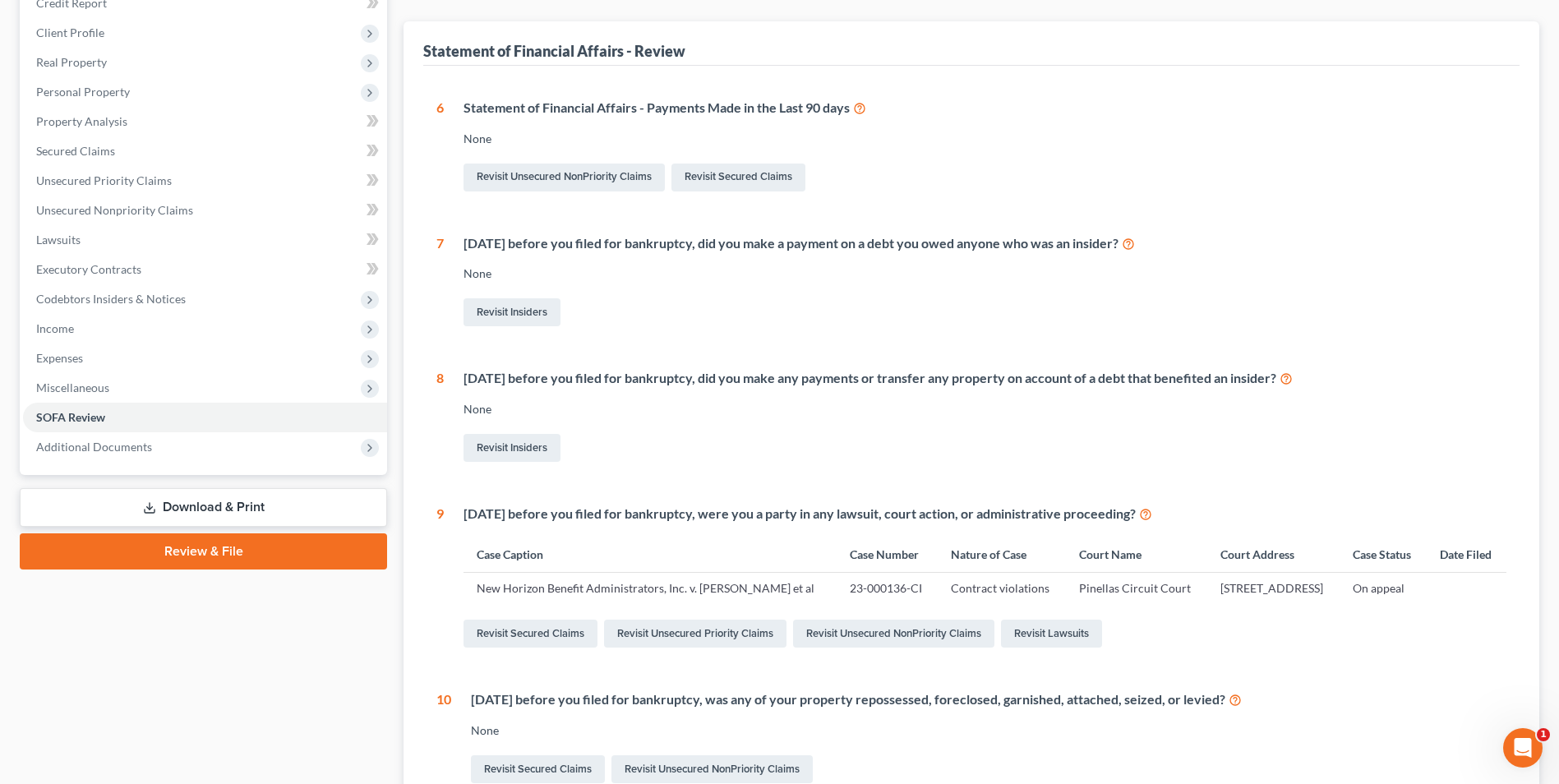
scroll to position [329, 0]
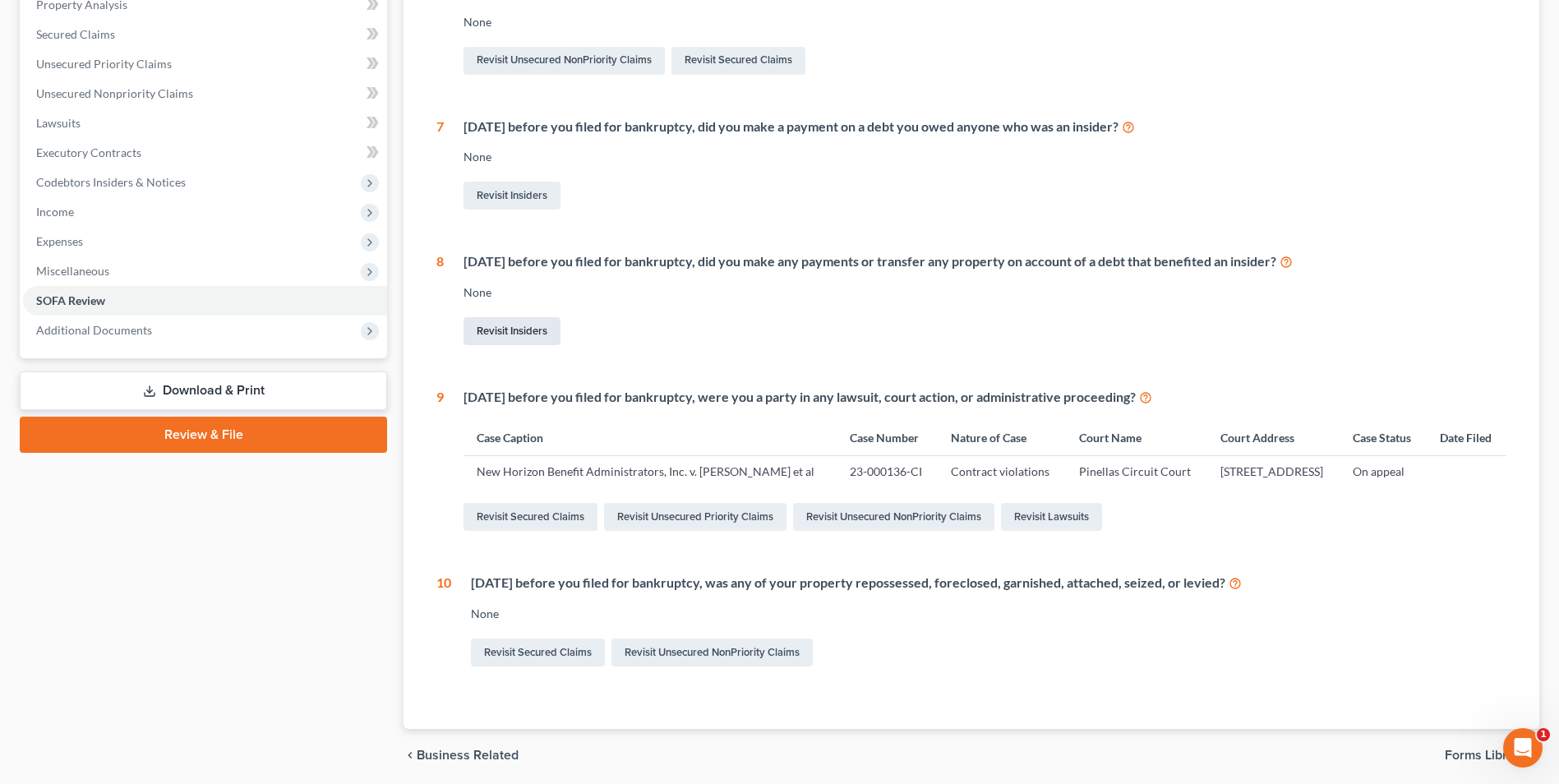
click at [503, 331] on link "Revisit Insiders" at bounding box center [512, 331] width 97 height 27
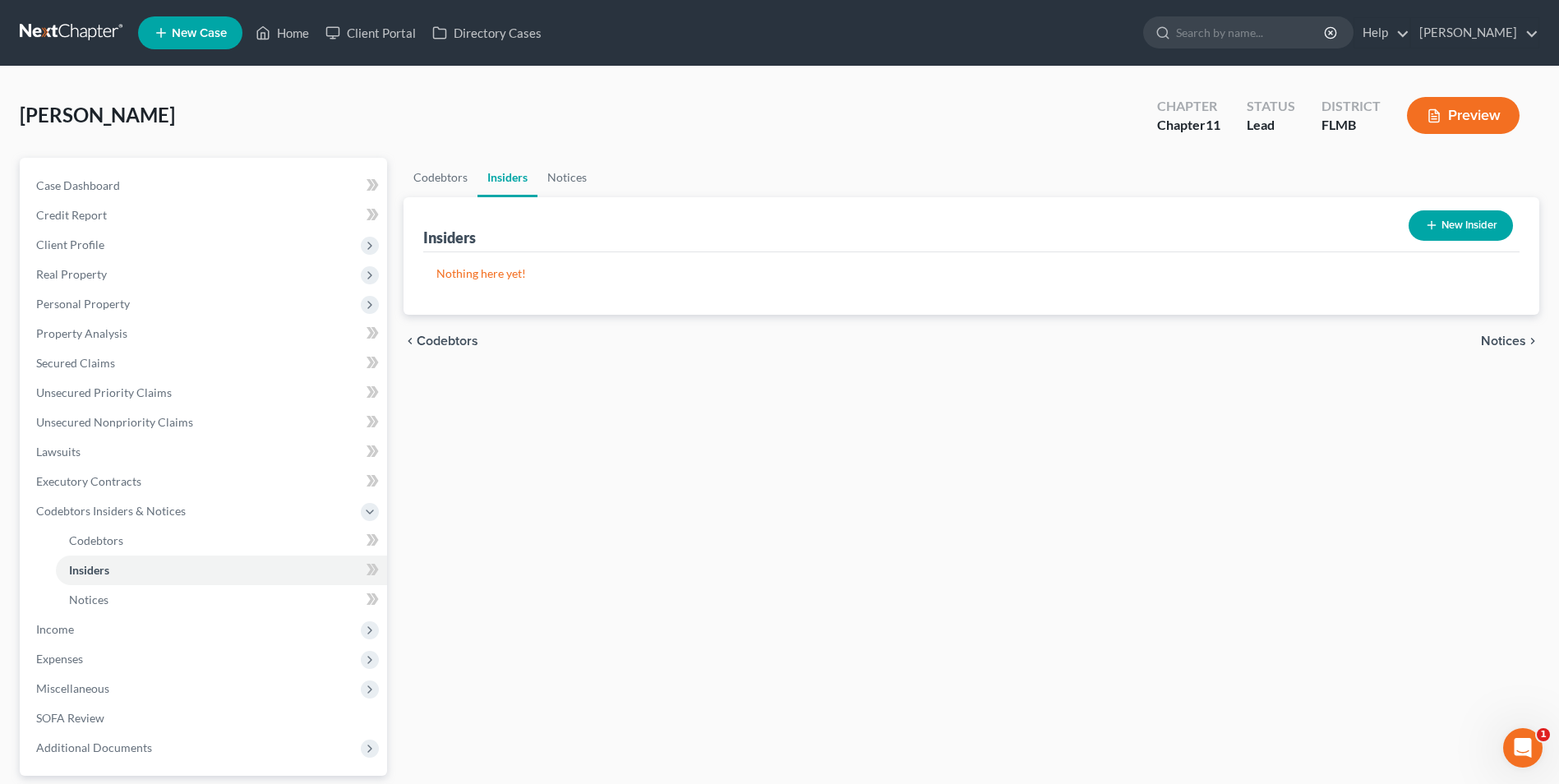
click at [1465, 224] on button "New Insider" at bounding box center [1461, 226] width 104 height 30
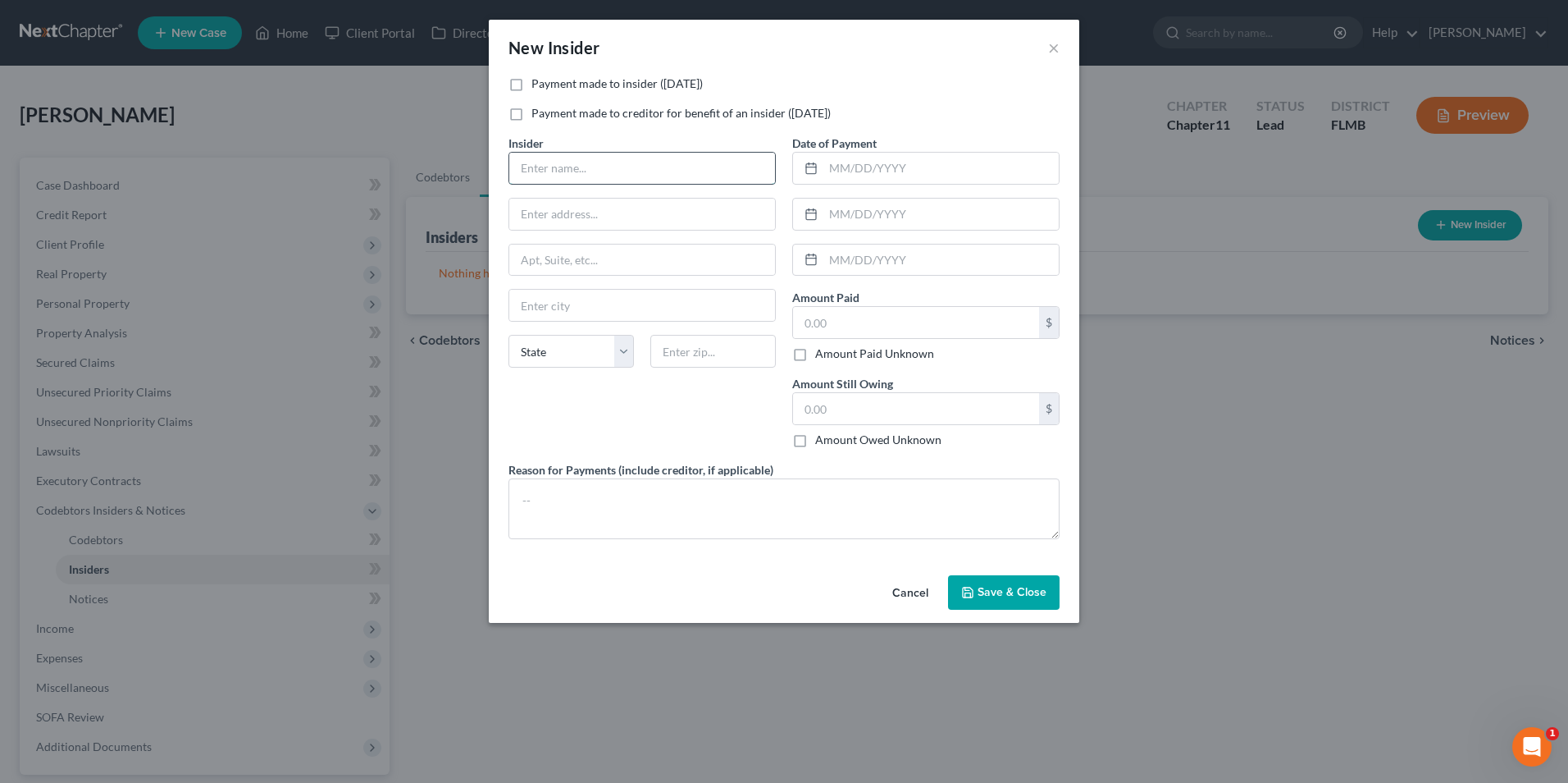
click at [649, 167] on input "text" at bounding box center [642, 168] width 266 height 31
click at [905, 564] on div "Payment made to insider (within 1 year) Payment made to creditor for benefit of…" at bounding box center [784, 322] width 590 height 493
click at [909, 591] on button "Cancel" at bounding box center [910, 593] width 62 height 33
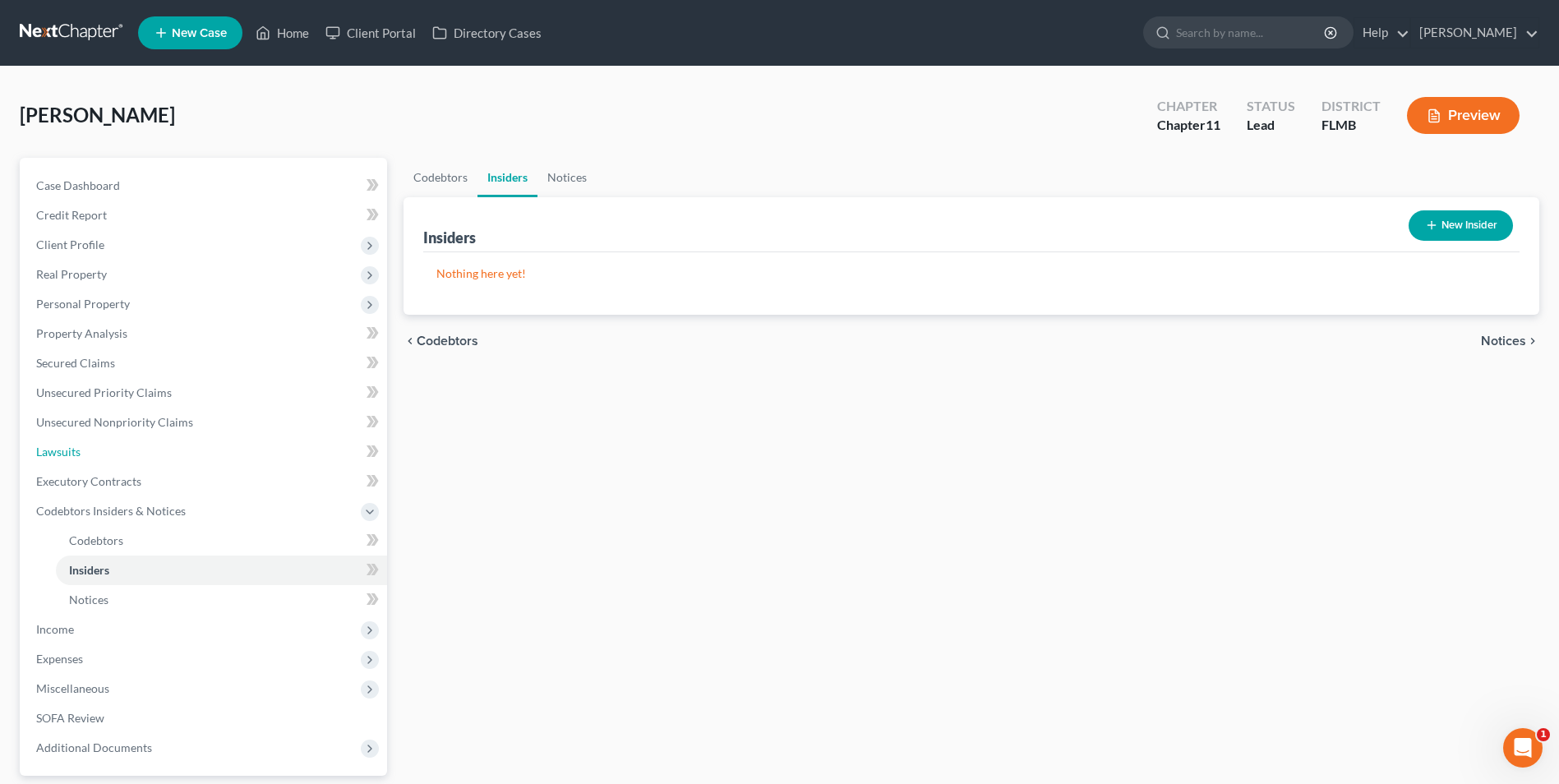
drag, startPoint x: 57, startPoint y: 447, endPoint x: 440, endPoint y: 439, distance: 383.1
click at [57, 447] on span "Lawsuits" at bounding box center [58, 451] width 45 height 14
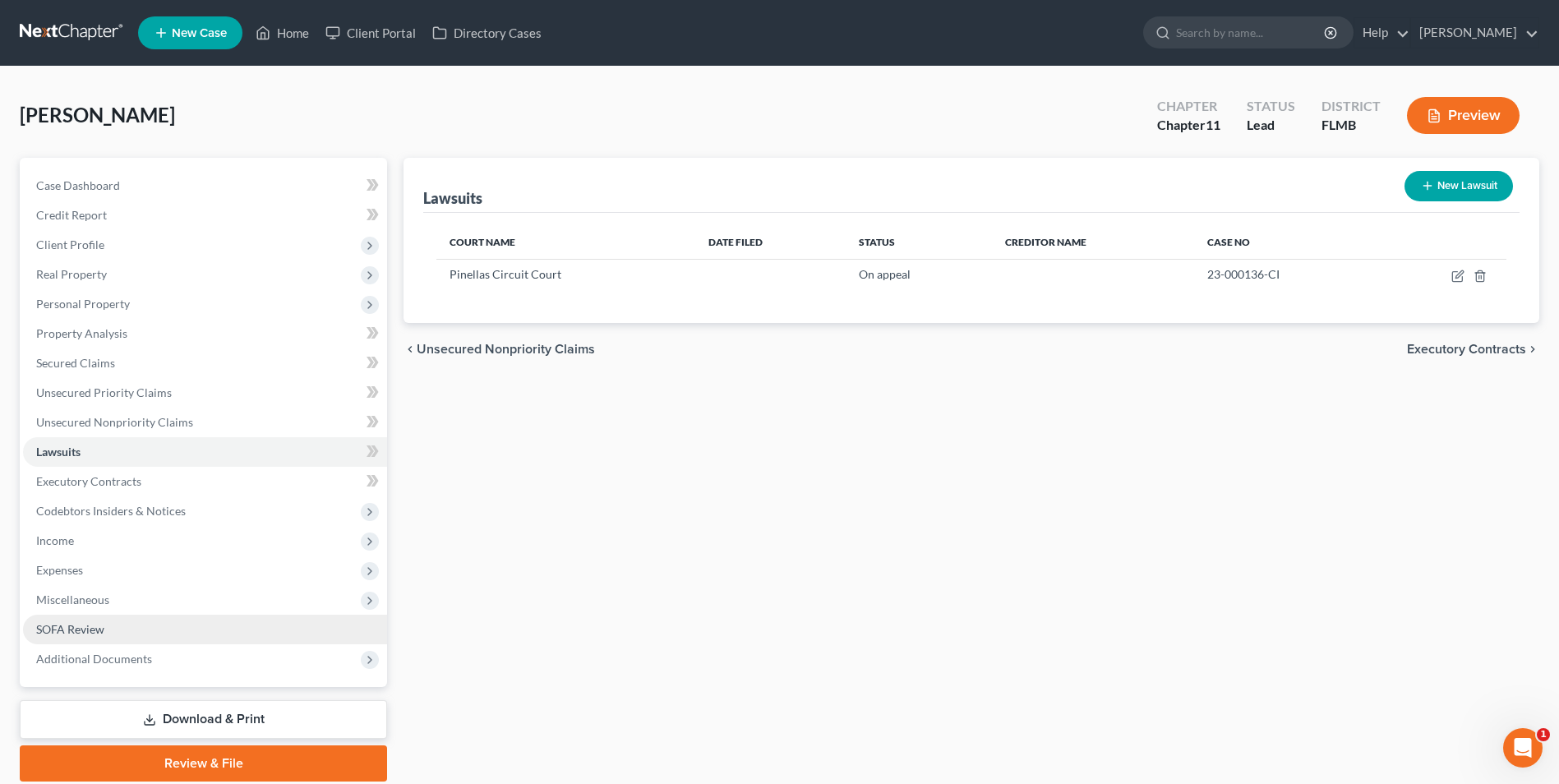
click at [83, 620] on link "SOFA Review" at bounding box center [205, 629] width 364 height 29
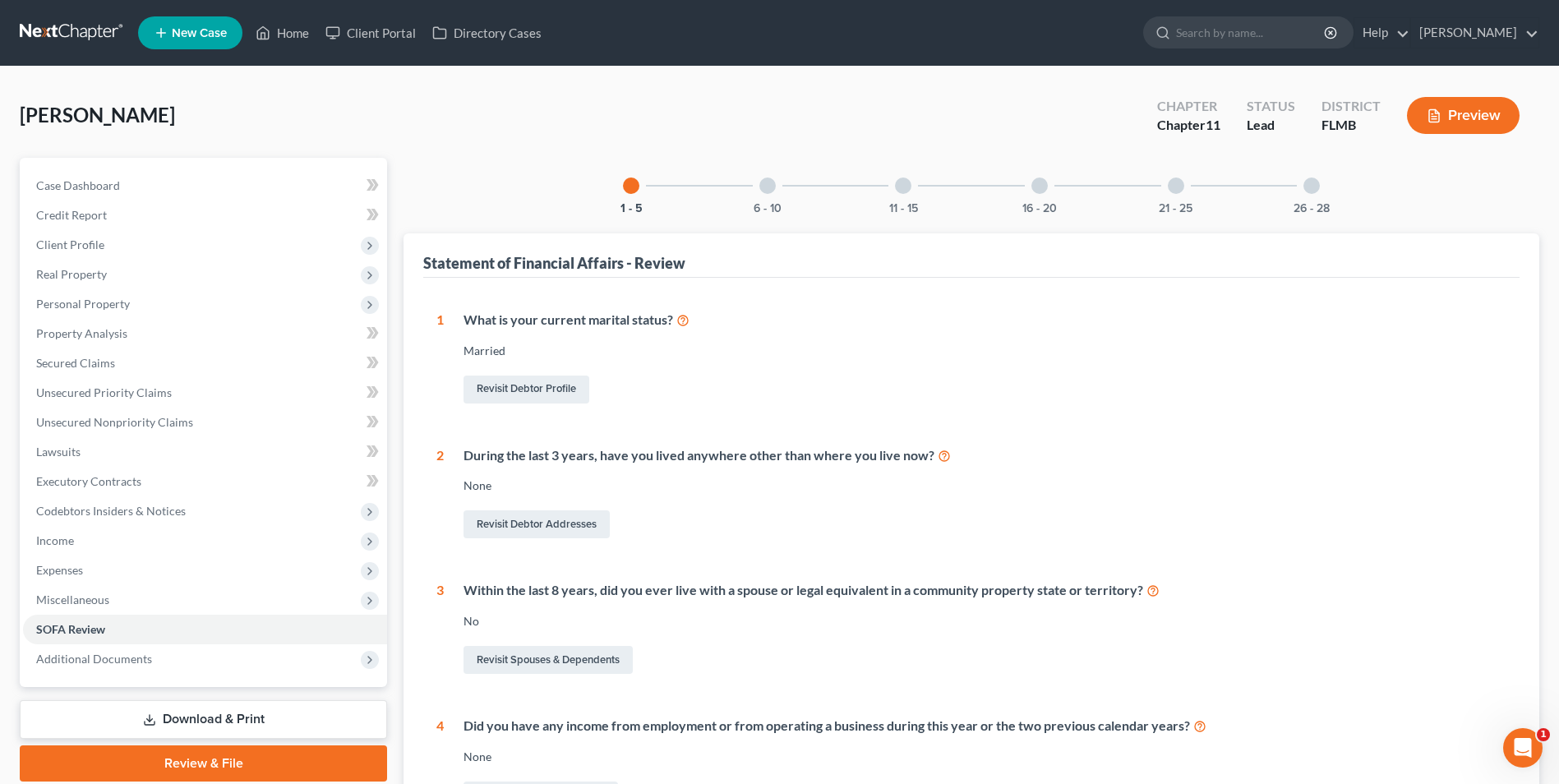
click at [898, 189] on div at bounding box center [903, 185] width 16 height 16
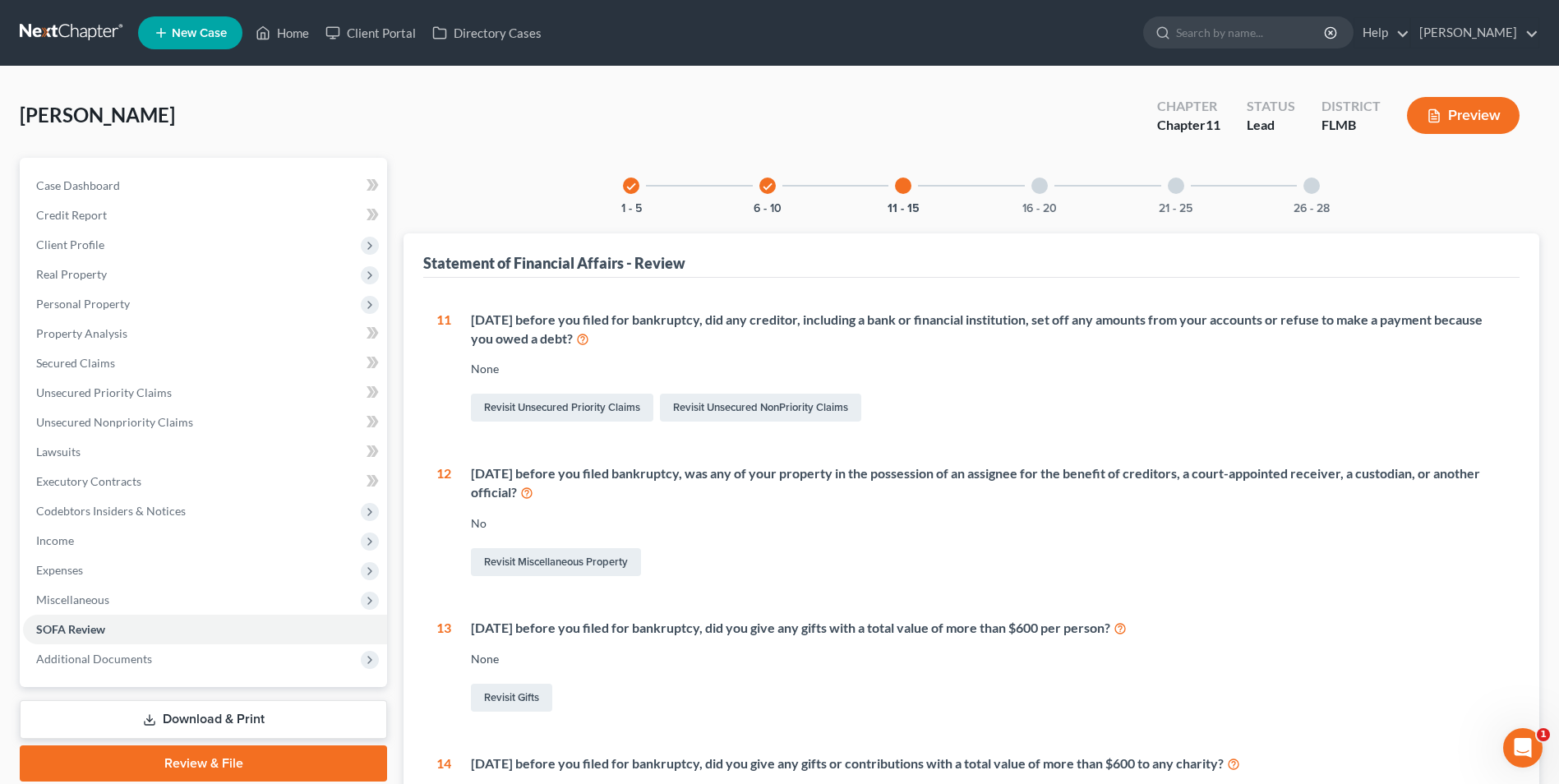
click at [1040, 188] on div at bounding box center [1039, 185] width 16 height 16
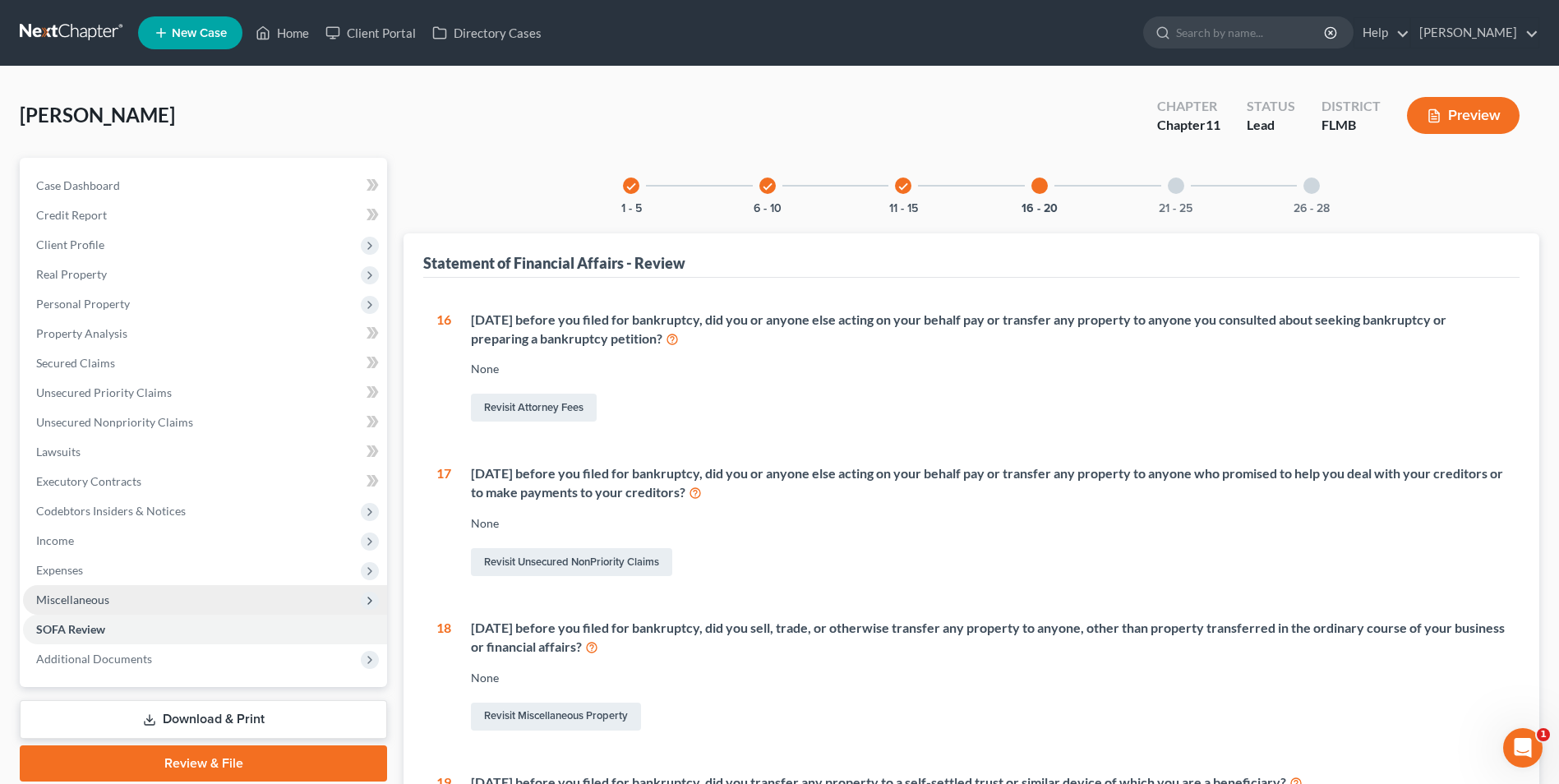
click at [65, 597] on span "Miscellaneous" at bounding box center [72, 599] width 73 height 14
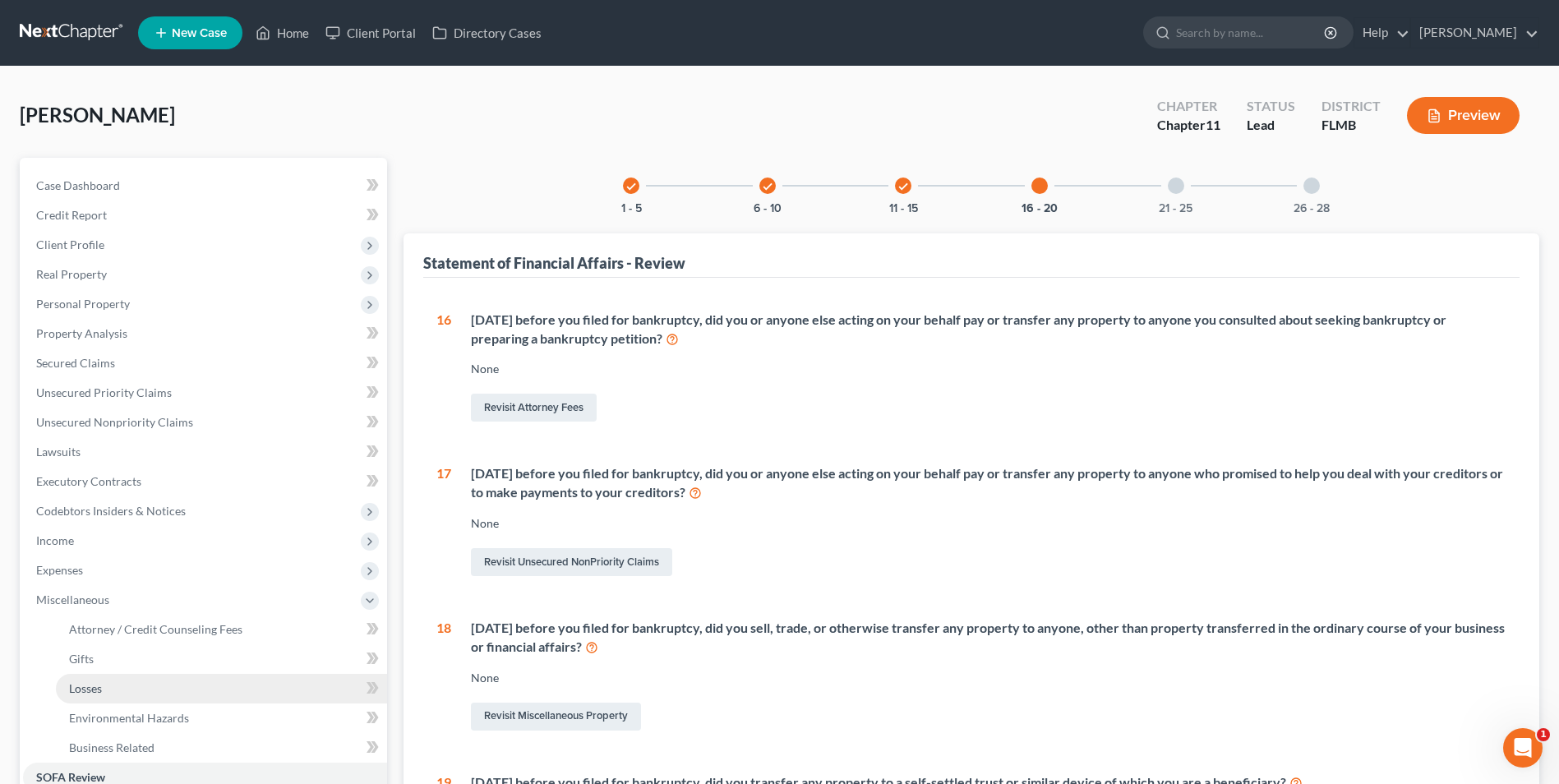
click at [95, 679] on link "Losses" at bounding box center [221, 688] width 331 height 29
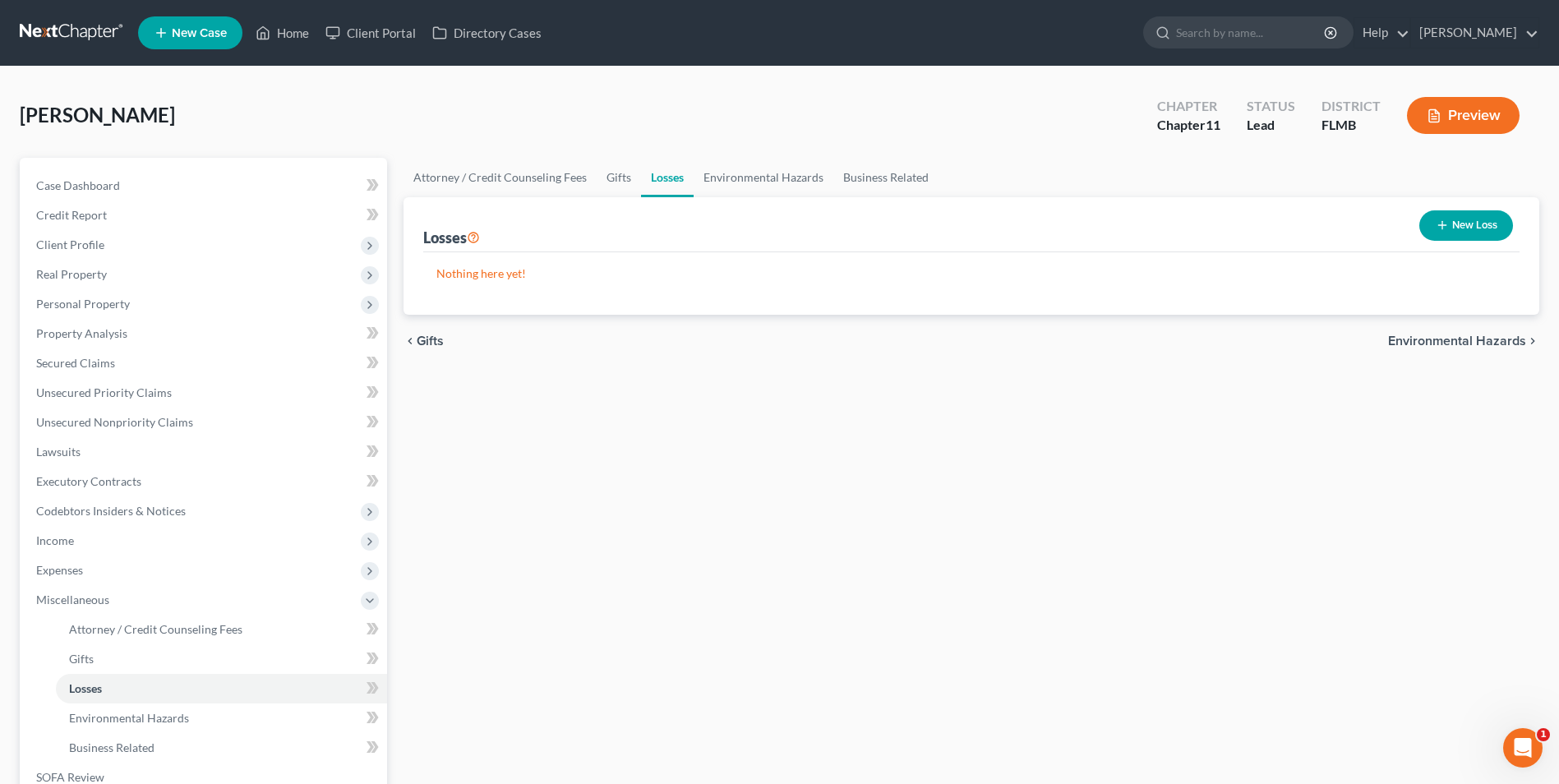
click at [1471, 226] on button "New Loss" at bounding box center [1466, 226] width 94 height 30
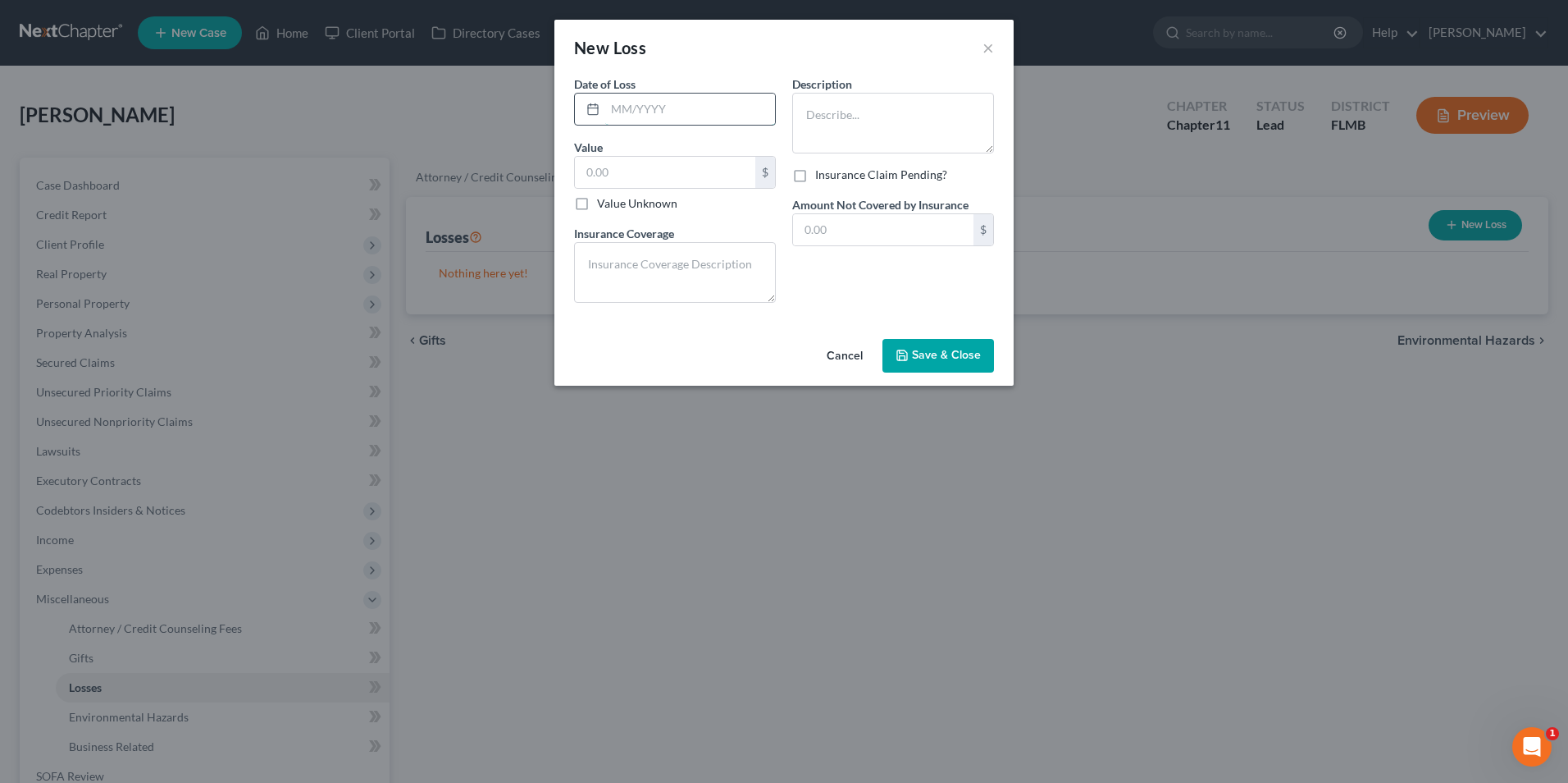
click at [725, 106] on input "text" at bounding box center [690, 109] width 169 height 31
type input "09/2024"
type input "5,000"
type textarea "None"
click at [812, 117] on textarea "Gutters, pool and hot tub" at bounding box center [892, 123] width 202 height 61
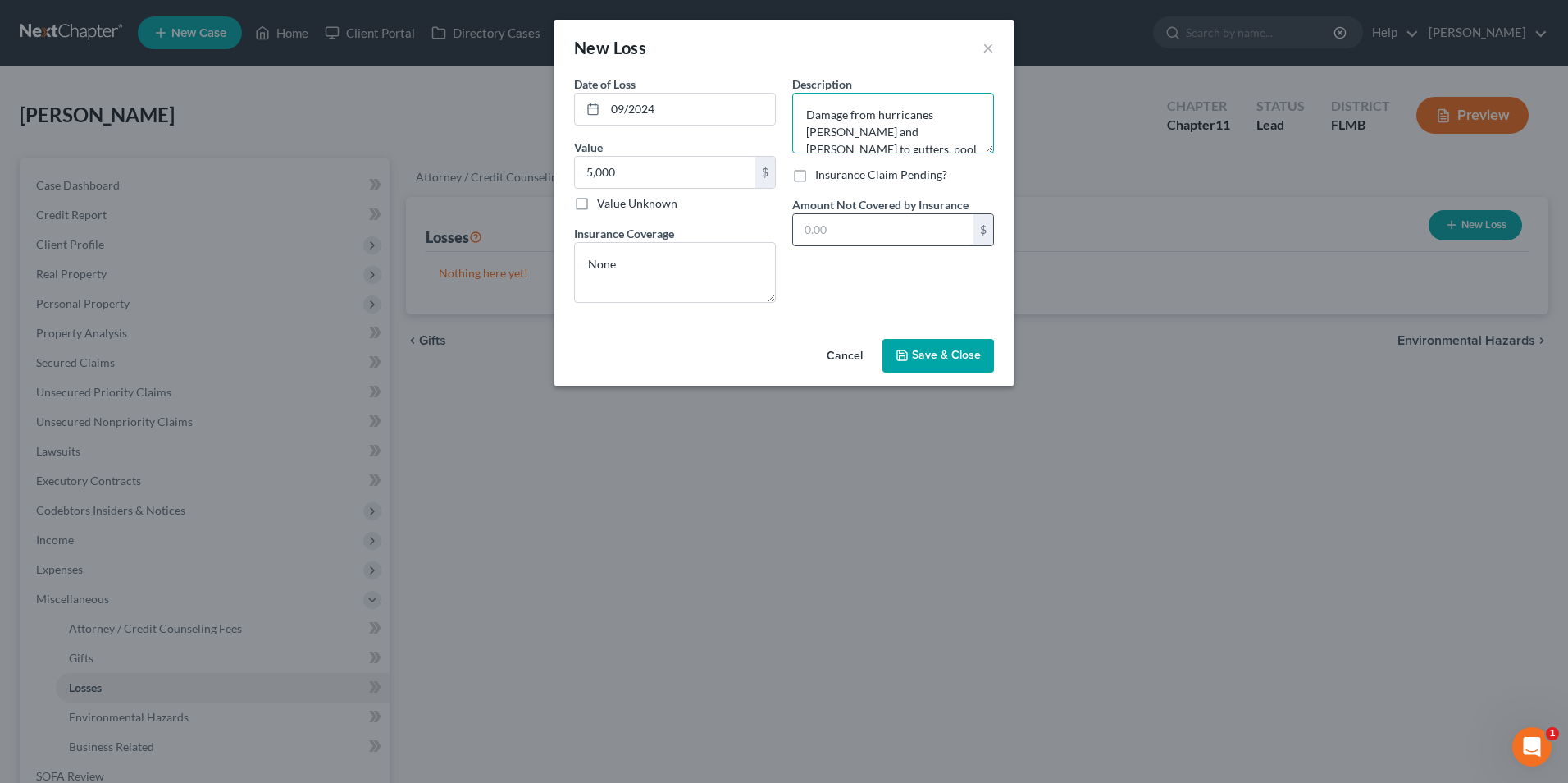
type textarea "Damage from hurricanes [PERSON_NAME] and [PERSON_NAME] to gutters, pool and hot…"
click at [854, 235] on input "text" at bounding box center [883, 229] width 181 height 31
type input "5,000"
click at [916, 355] on span "Save & Close" at bounding box center [946, 355] width 69 height 14
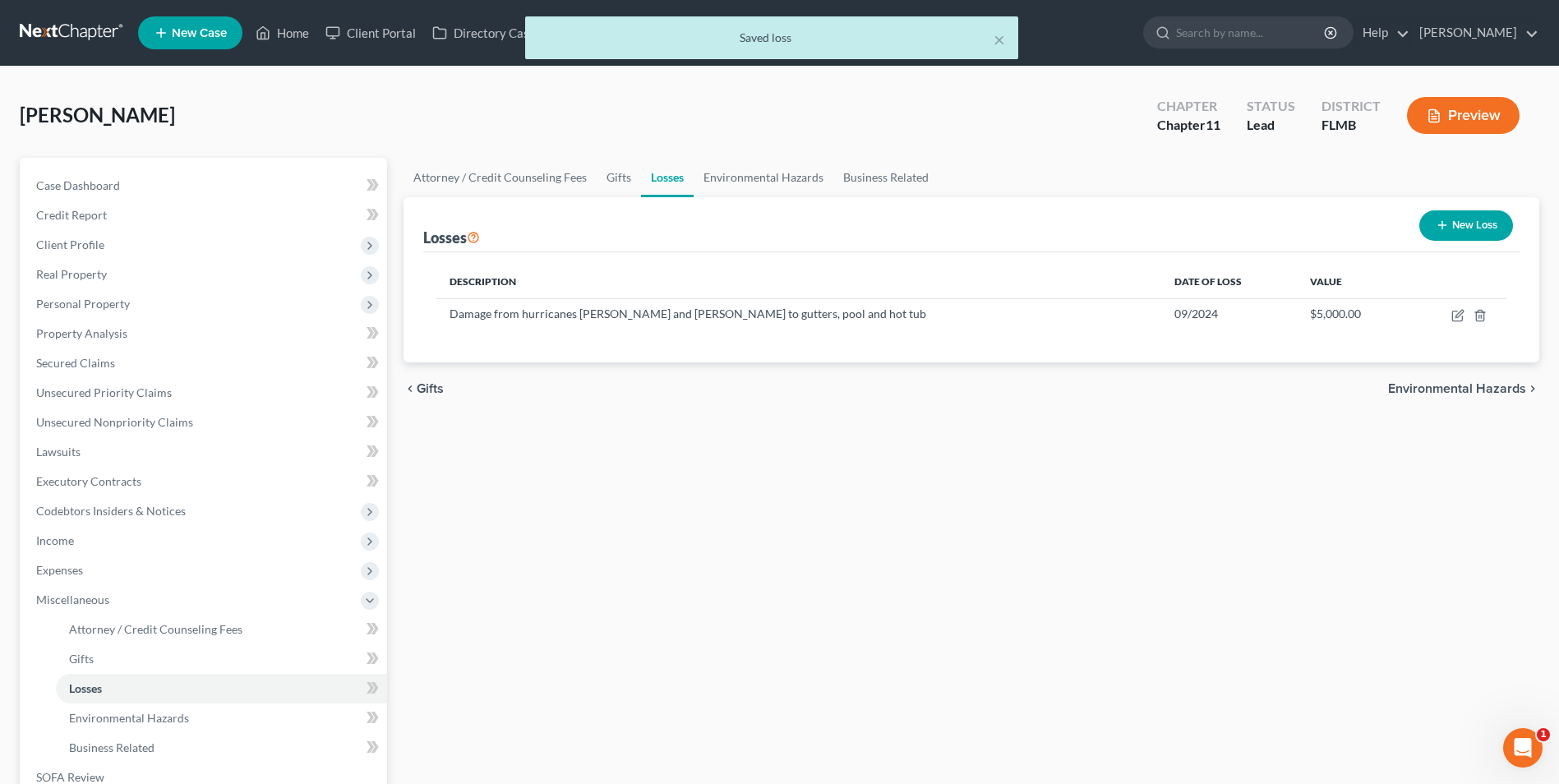
click at [1476, 233] on button "New Loss" at bounding box center [1466, 226] width 94 height 30
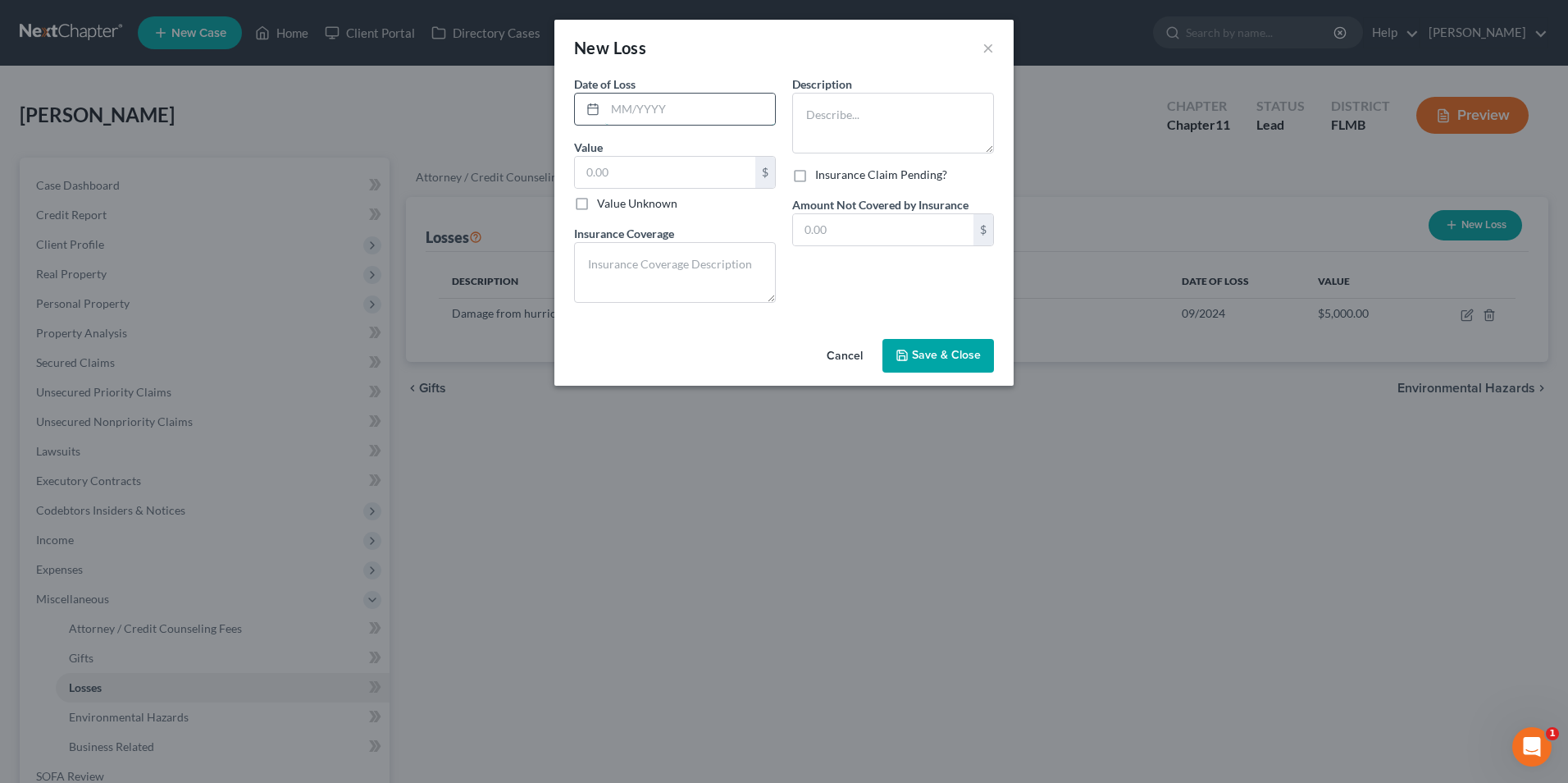
drag, startPoint x: 631, startPoint y: 116, endPoint x: 696, endPoint y: 108, distance: 65.5
click at [631, 116] on input "text" at bounding box center [690, 109] width 169 height 31
type input "09/2024"
type input "5,000"
type input "5000"
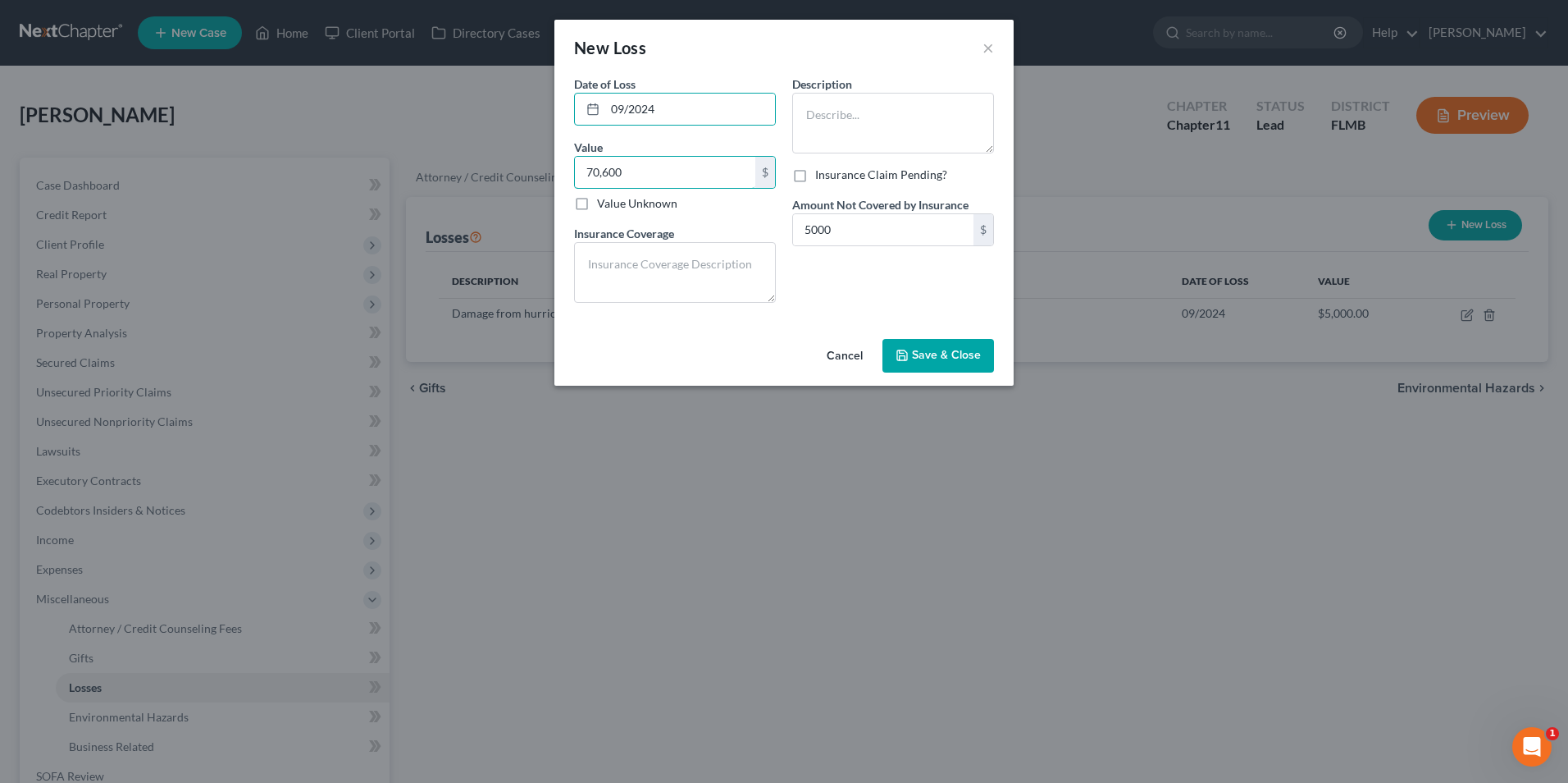
type input "70,600"
type textarea "None"
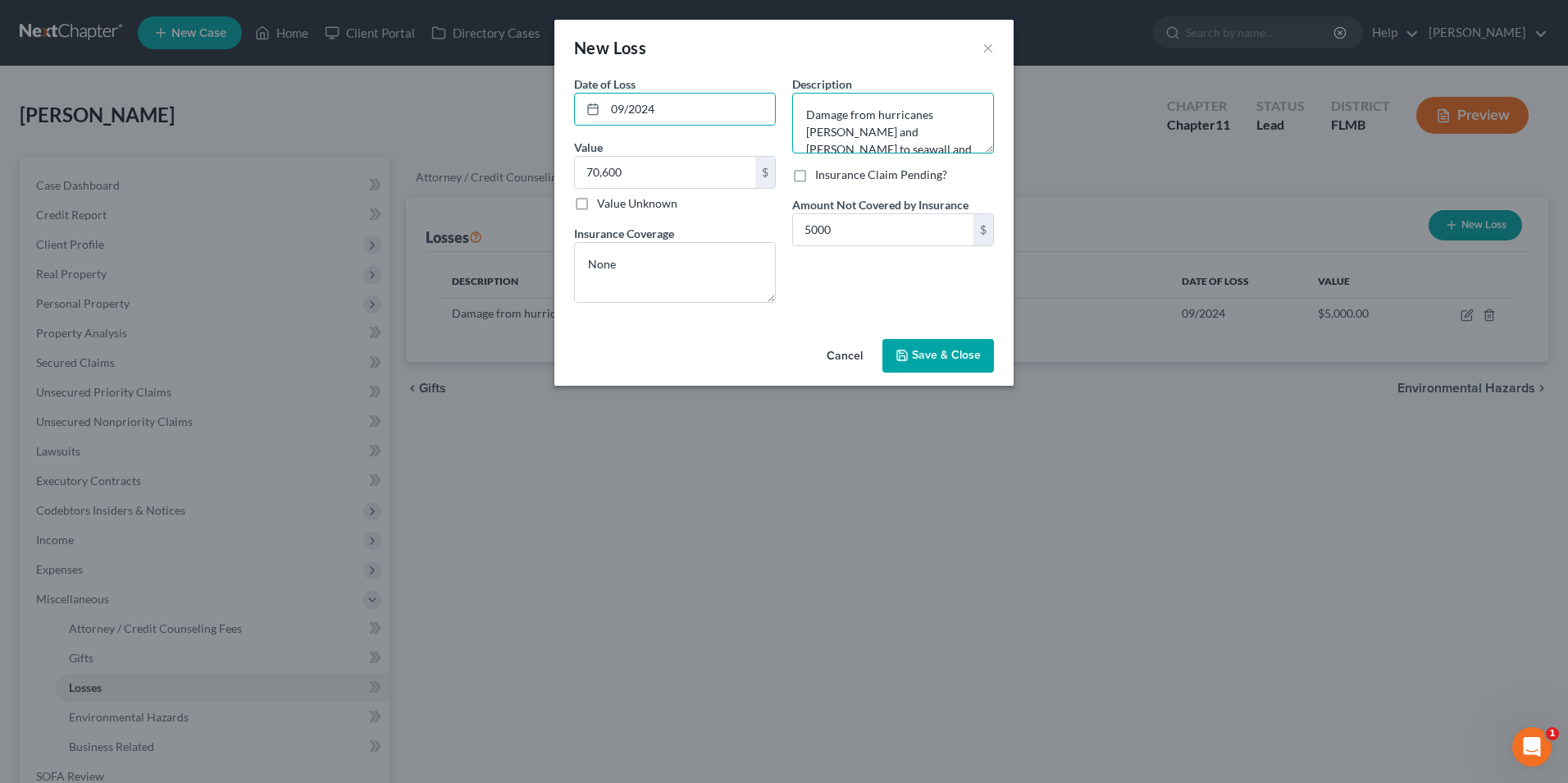
scroll to position [3, 0]
type textarea "Damage from hurricanes [PERSON_NAME] and [PERSON_NAME] to seawall and dock with…"
type input "70,600"
click at [965, 353] on span "Save & Close" at bounding box center [946, 355] width 69 height 14
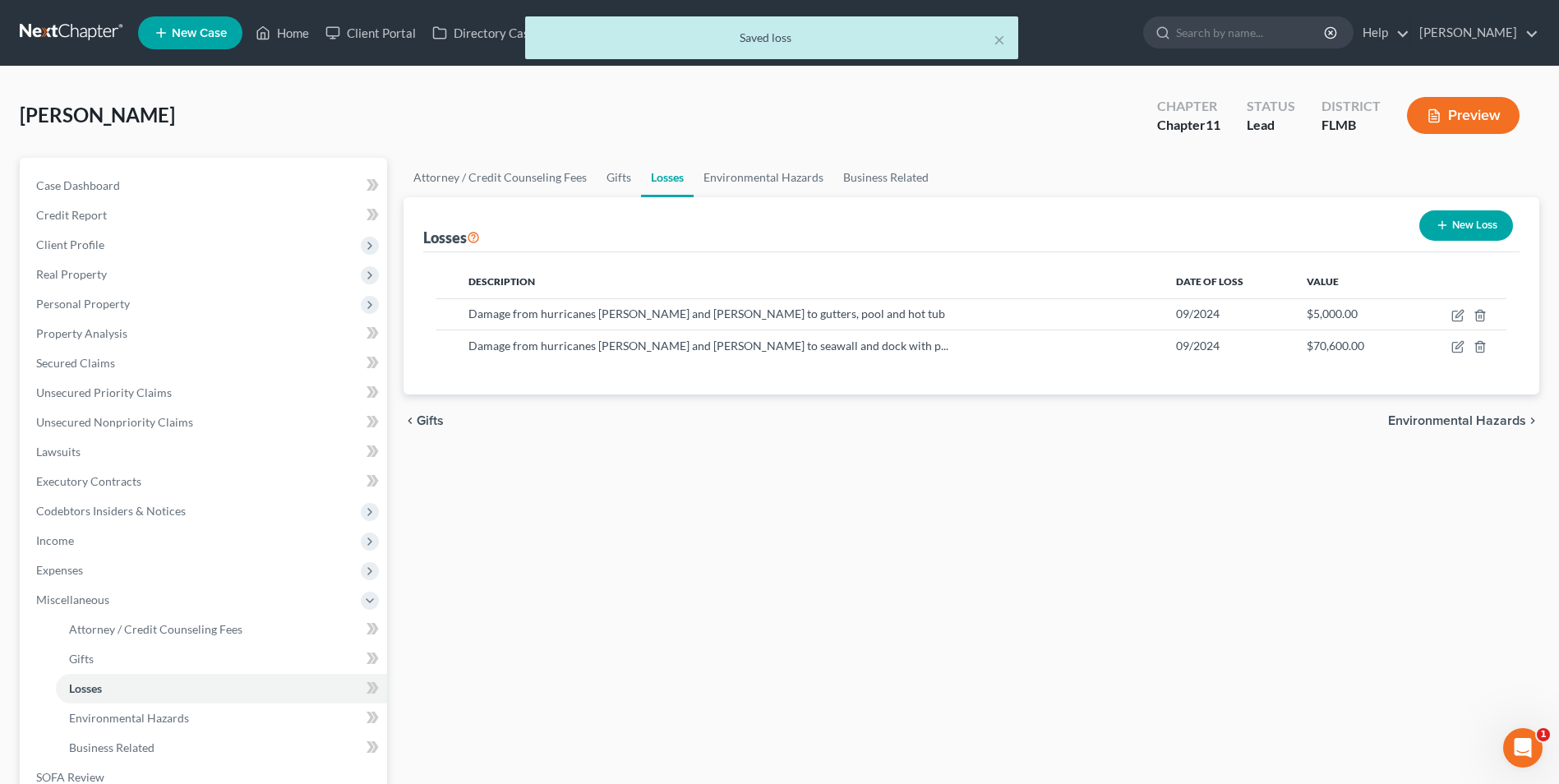
click at [1444, 224] on icon "button" at bounding box center [1442, 226] width 13 height 13
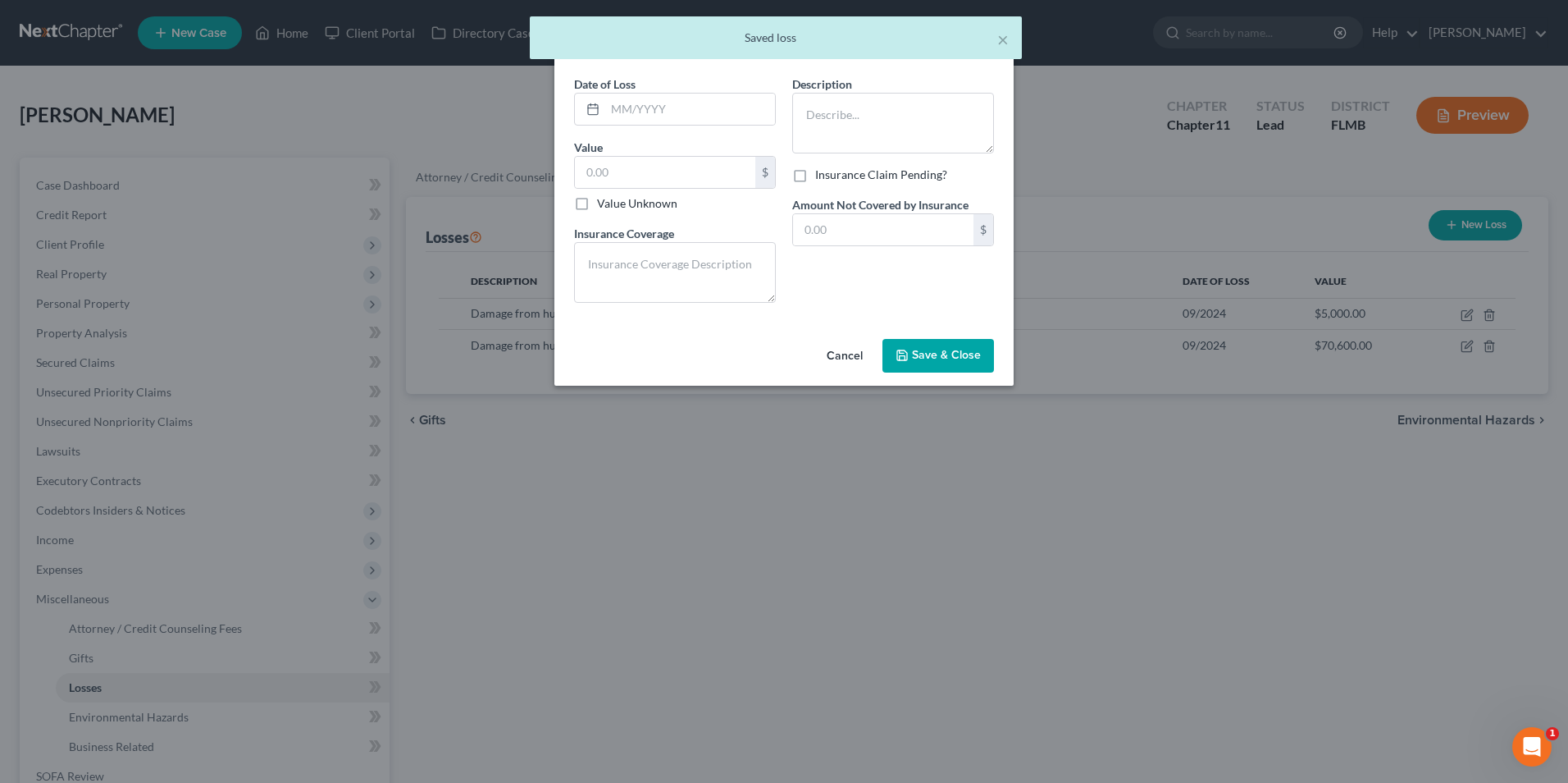
click at [627, 90] on span "Date of Loss" at bounding box center [605, 83] width 62 height 14
click at [646, 96] on input "text" at bounding box center [690, 109] width 169 height 31
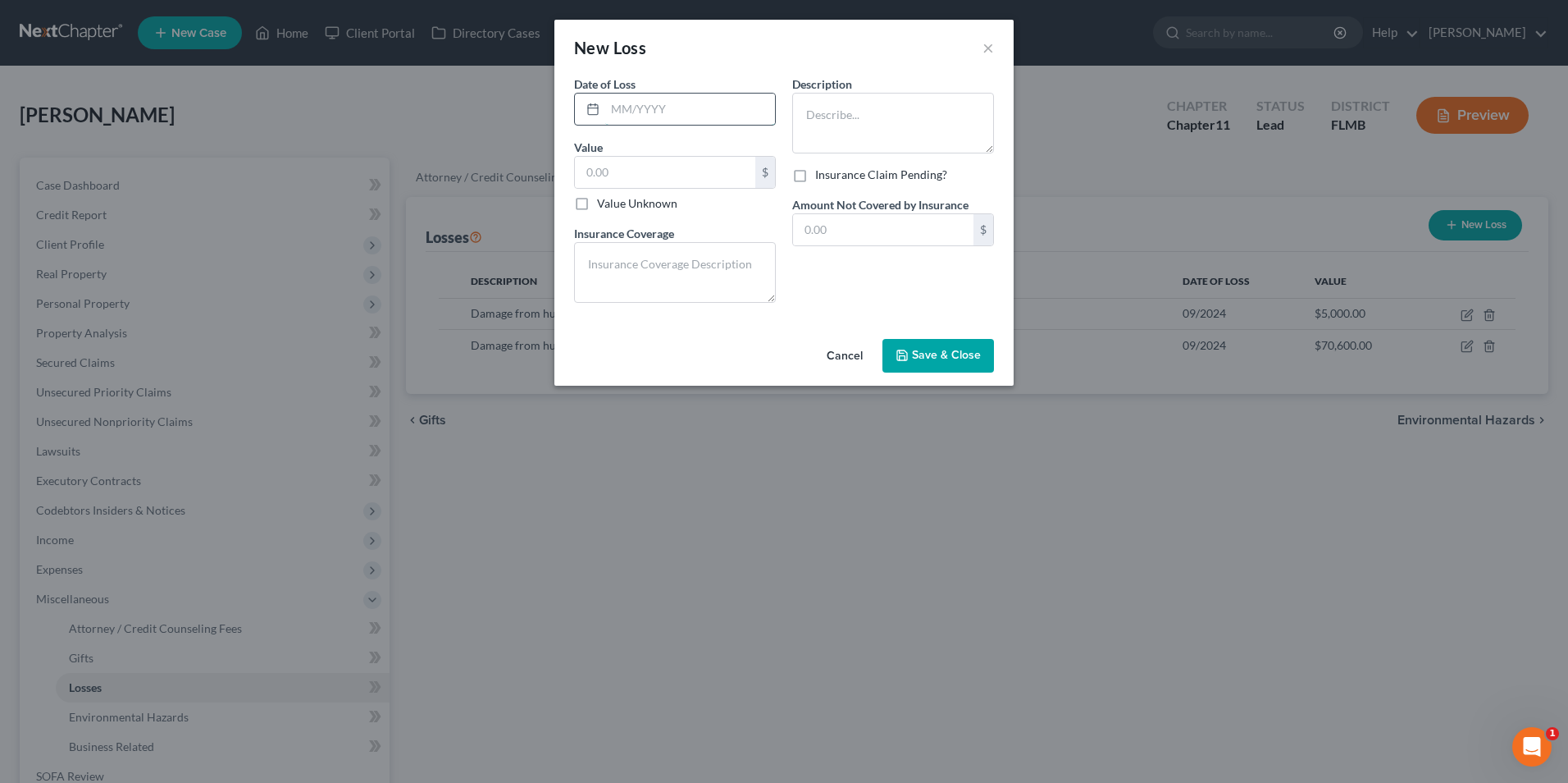
type input "09/2024"
type input "70,600"
type input "7,0600"
type input "4,000"
type textarea "None"
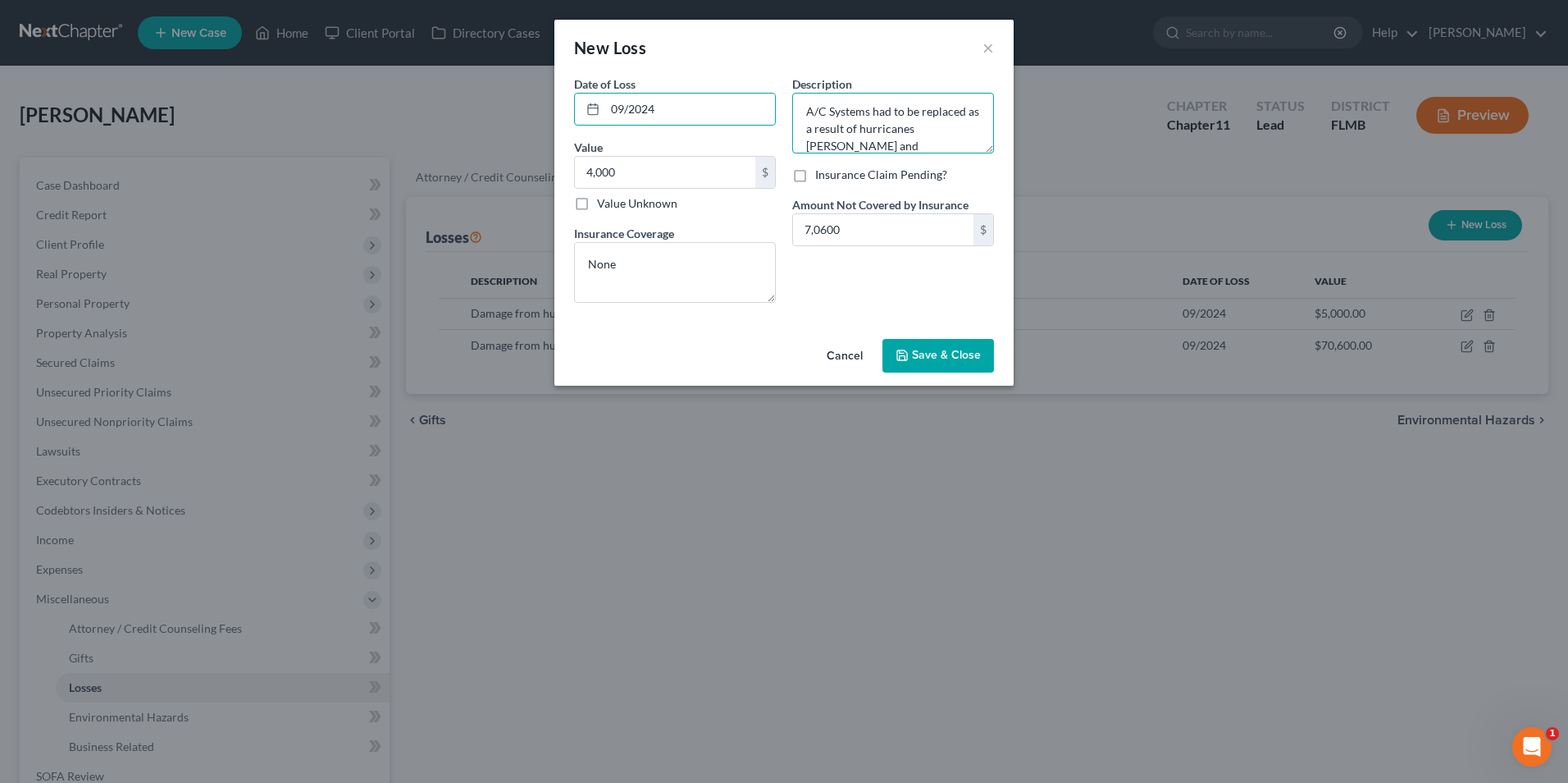
type textarea "A/C Systems had to be replaced as a result of hurricanes [PERSON_NAME] and [PER…"
type input "4"
type input "4,000"
click at [939, 353] on span "Save & Close" at bounding box center [946, 355] width 69 height 14
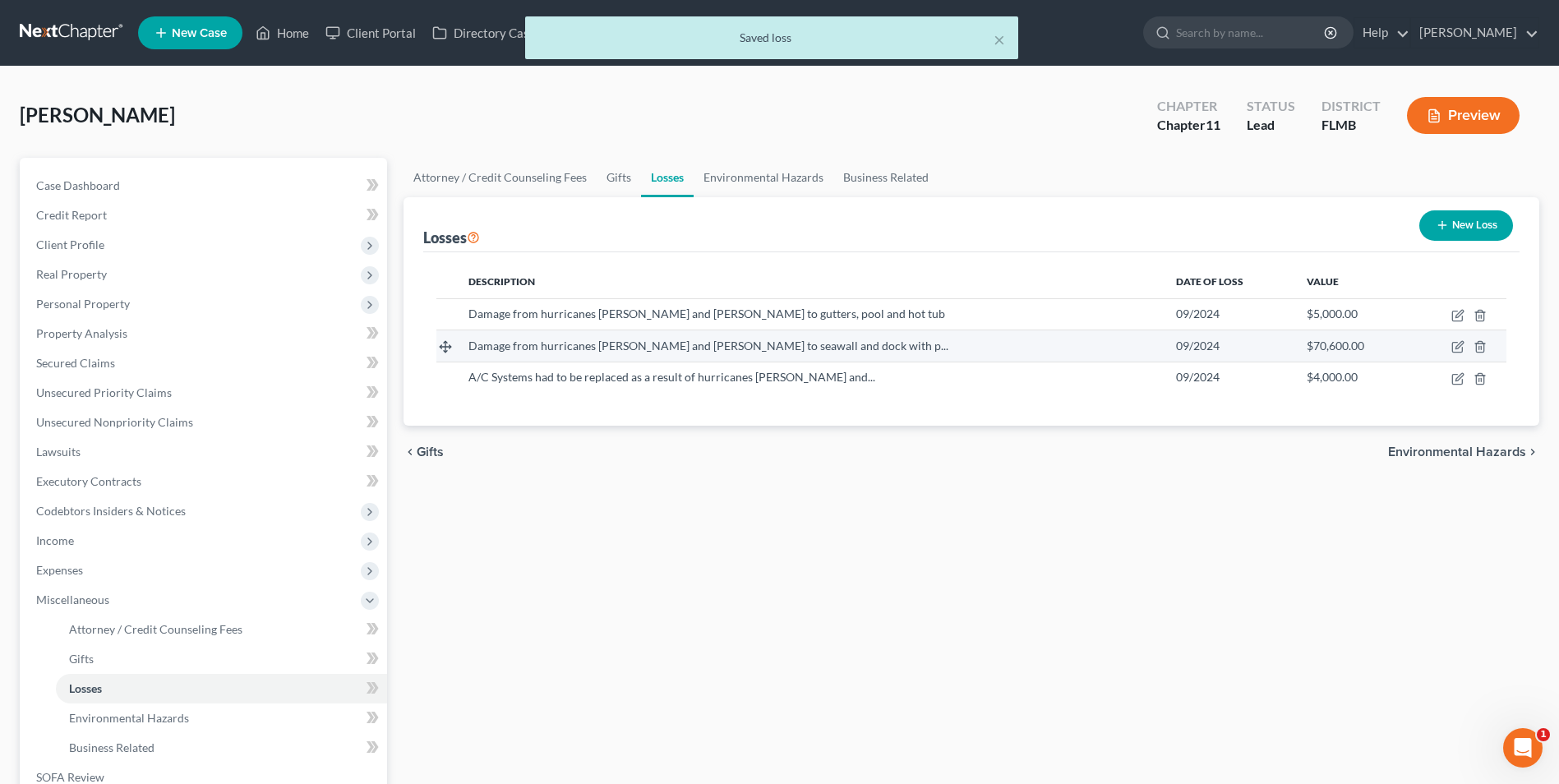
click at [988, 350] on div "Damage from hurricanes Helene and Milton to seawall and dock with p..." at bounding box center [809, 345] width 682 height 16
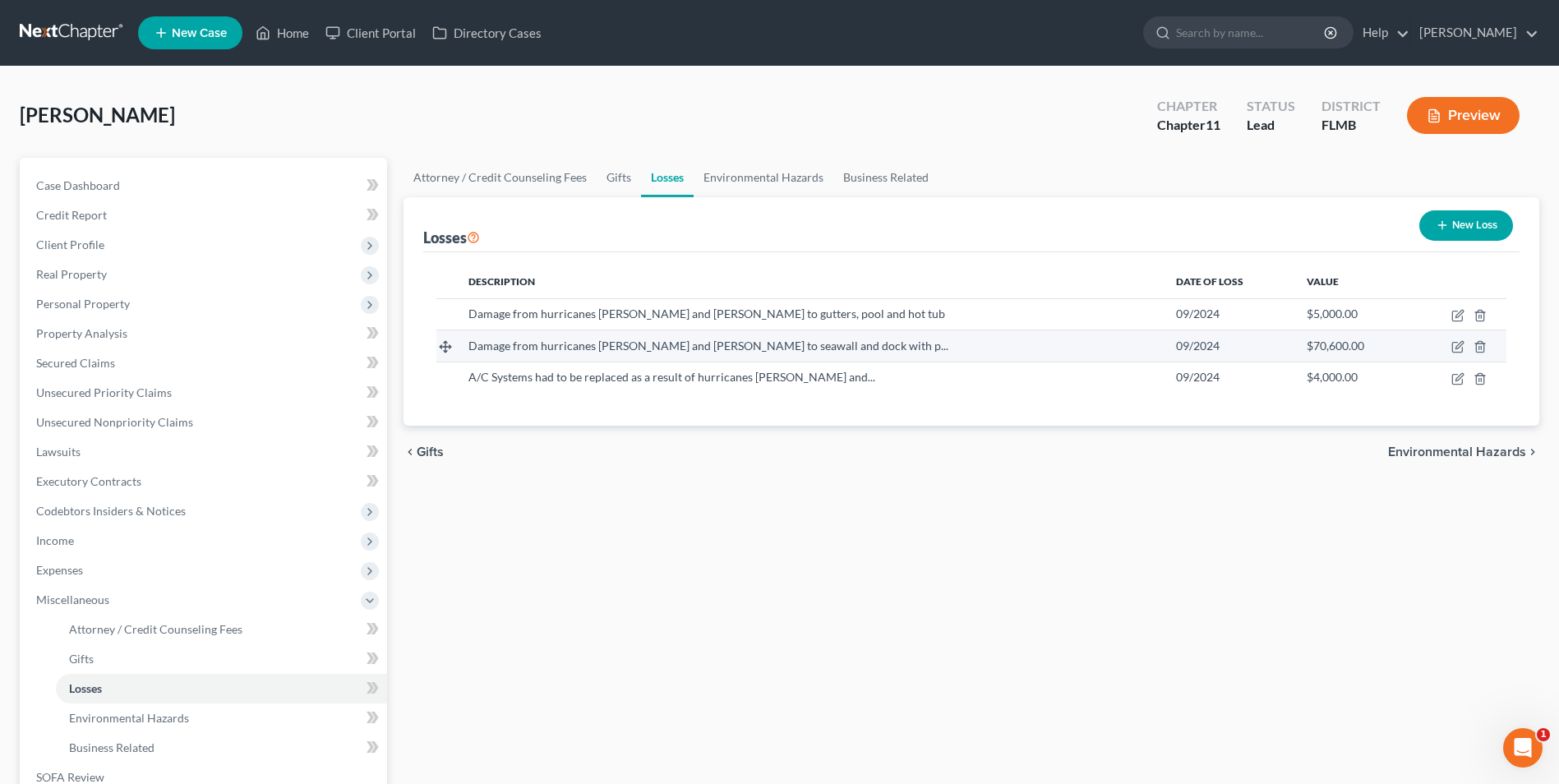
click at [525, 341] on span "Damage from hurricanes Helene and Milton to seawall and dock with p..." at bounding box center [708, 345] width 480 height 14
click at [1459, 349] on icon "button" at bounding box center [1458, 347] width 13 height 13
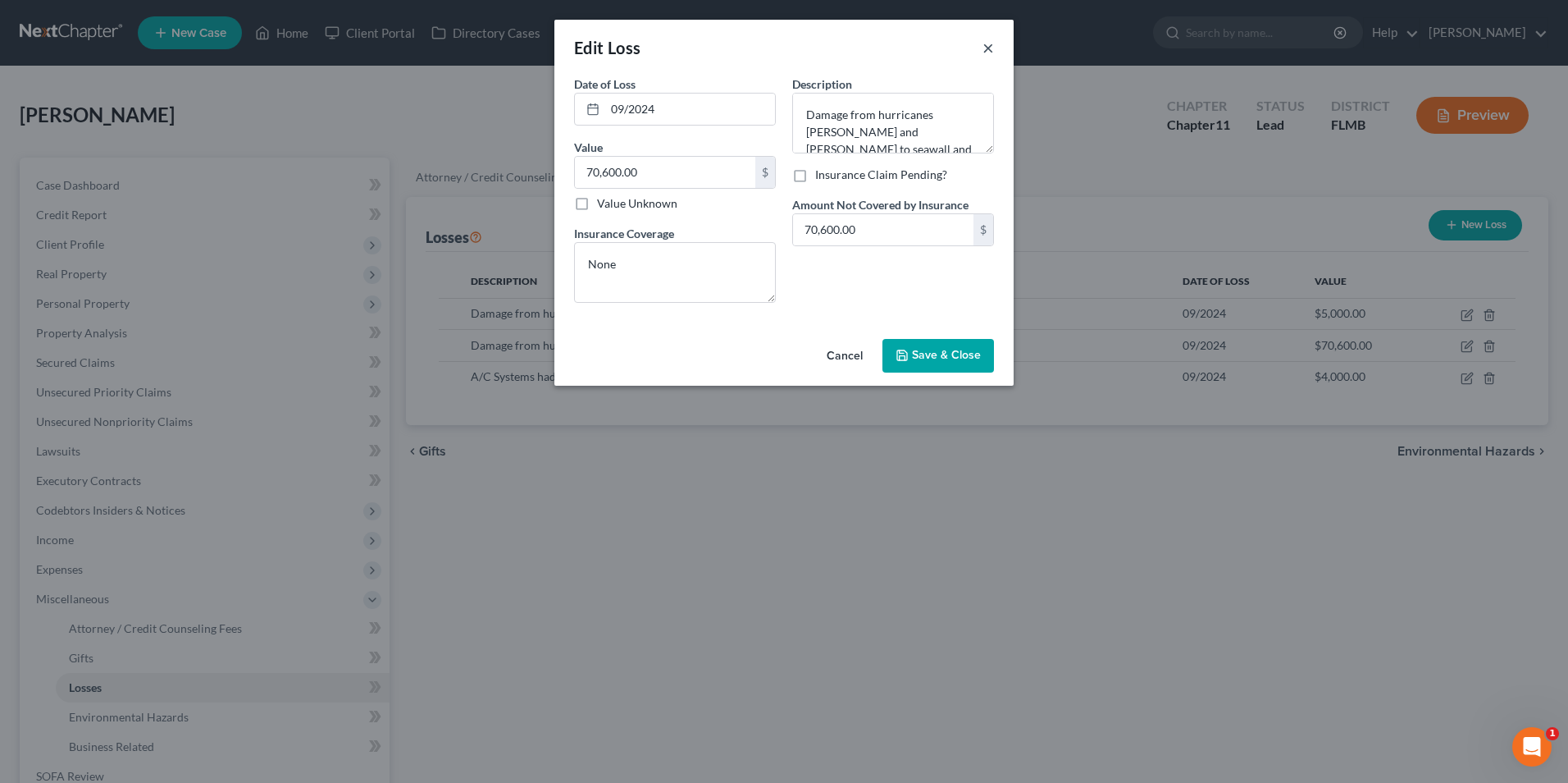
click at [991, 46] on button "×" at bounding box center [988, 47] width 11 height 20
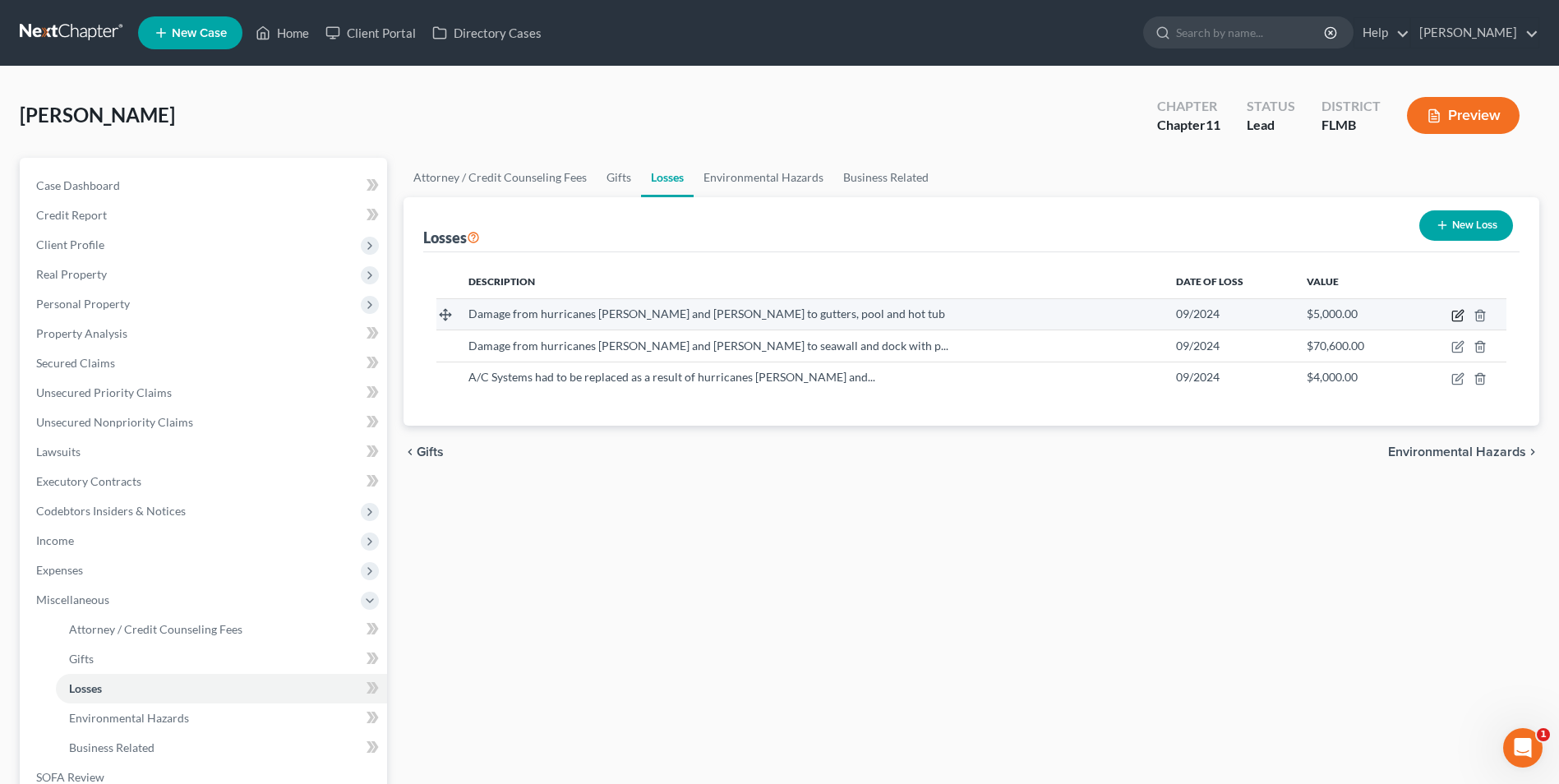
click at [1460, 313] on icon "button" at bounding box center [1458, 316] width 13 height 13
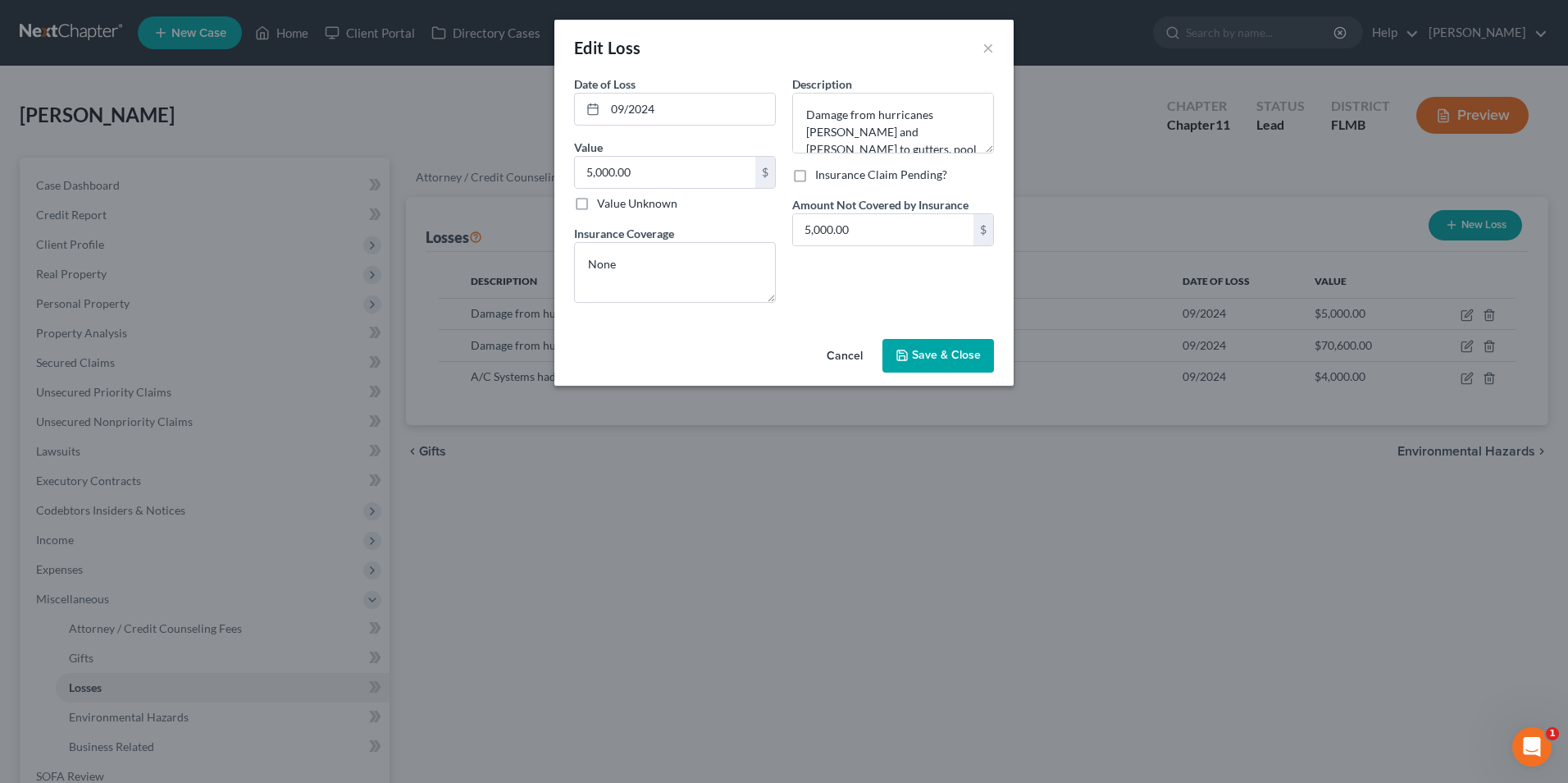
click at [854, 353] on button "Cancel" at bounding box center [845, 357] width 62 height 33
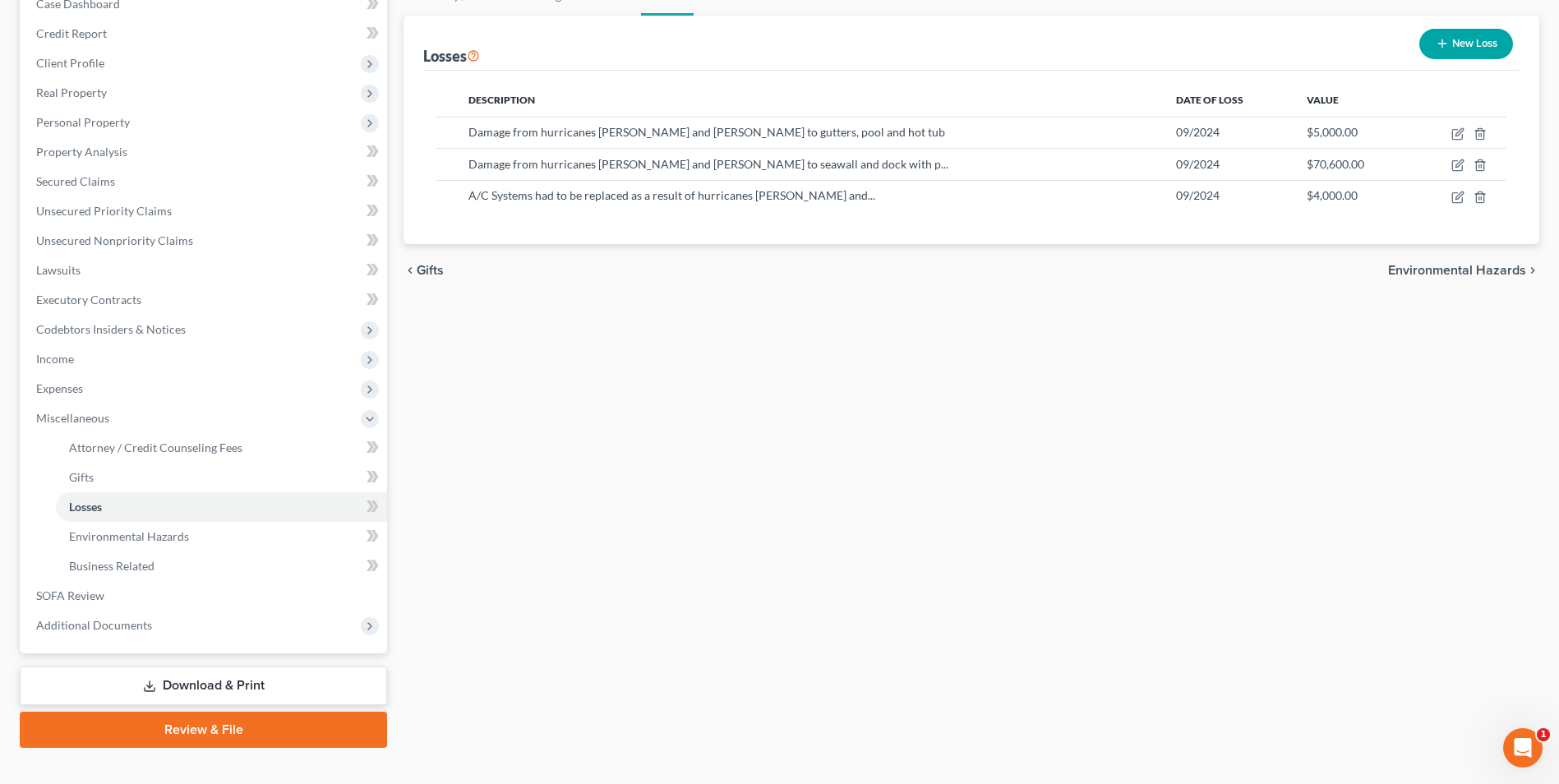
scroll to position [208, 0]
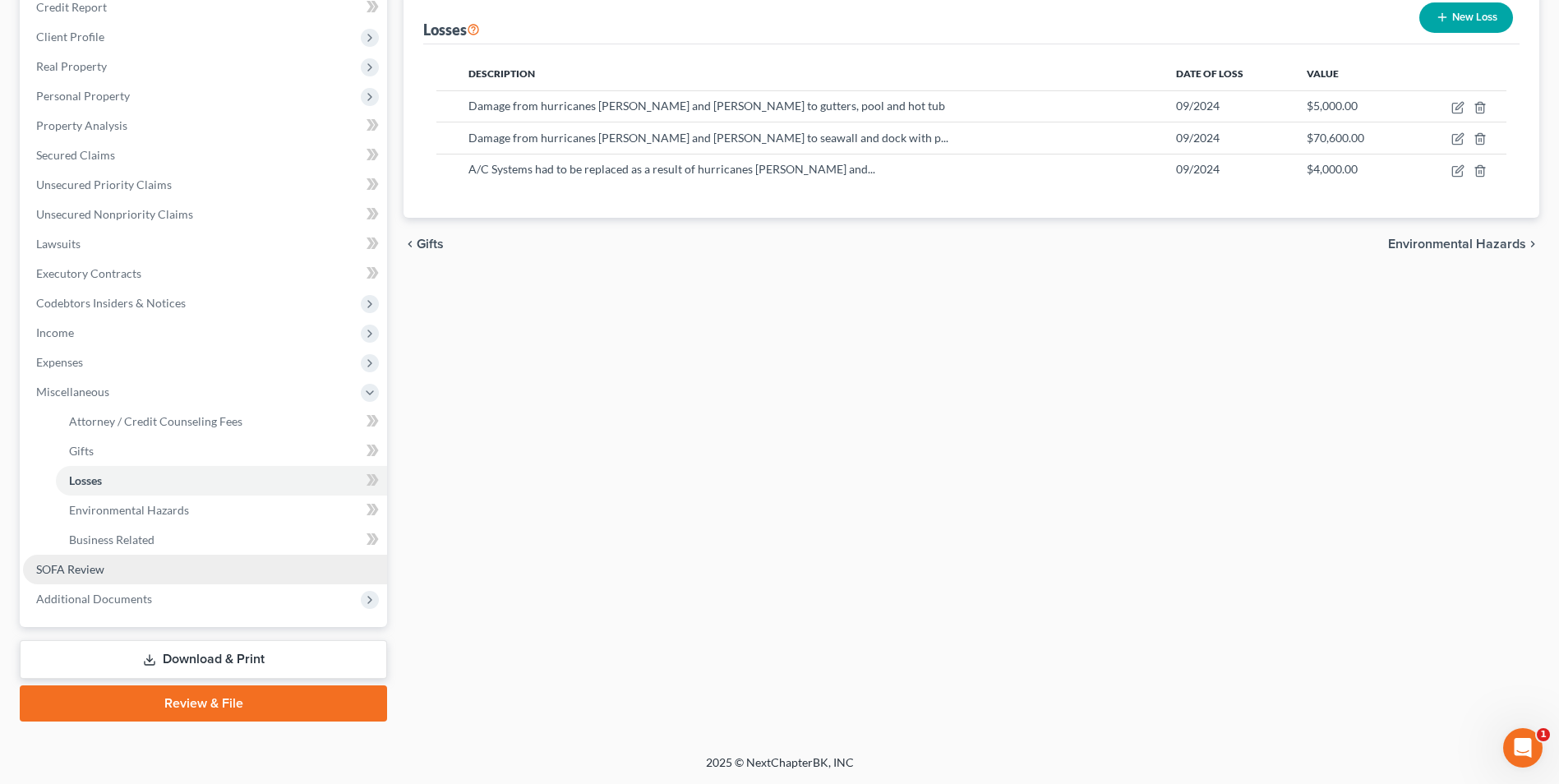
drag, startPoint x: 89, startPoint y: 564, endPoint x: 115, endPoint y: 554, distance: 27.9
click at [89, 564] on span "SOFA Review" at bounding box center [70, 569] width 68 height 14
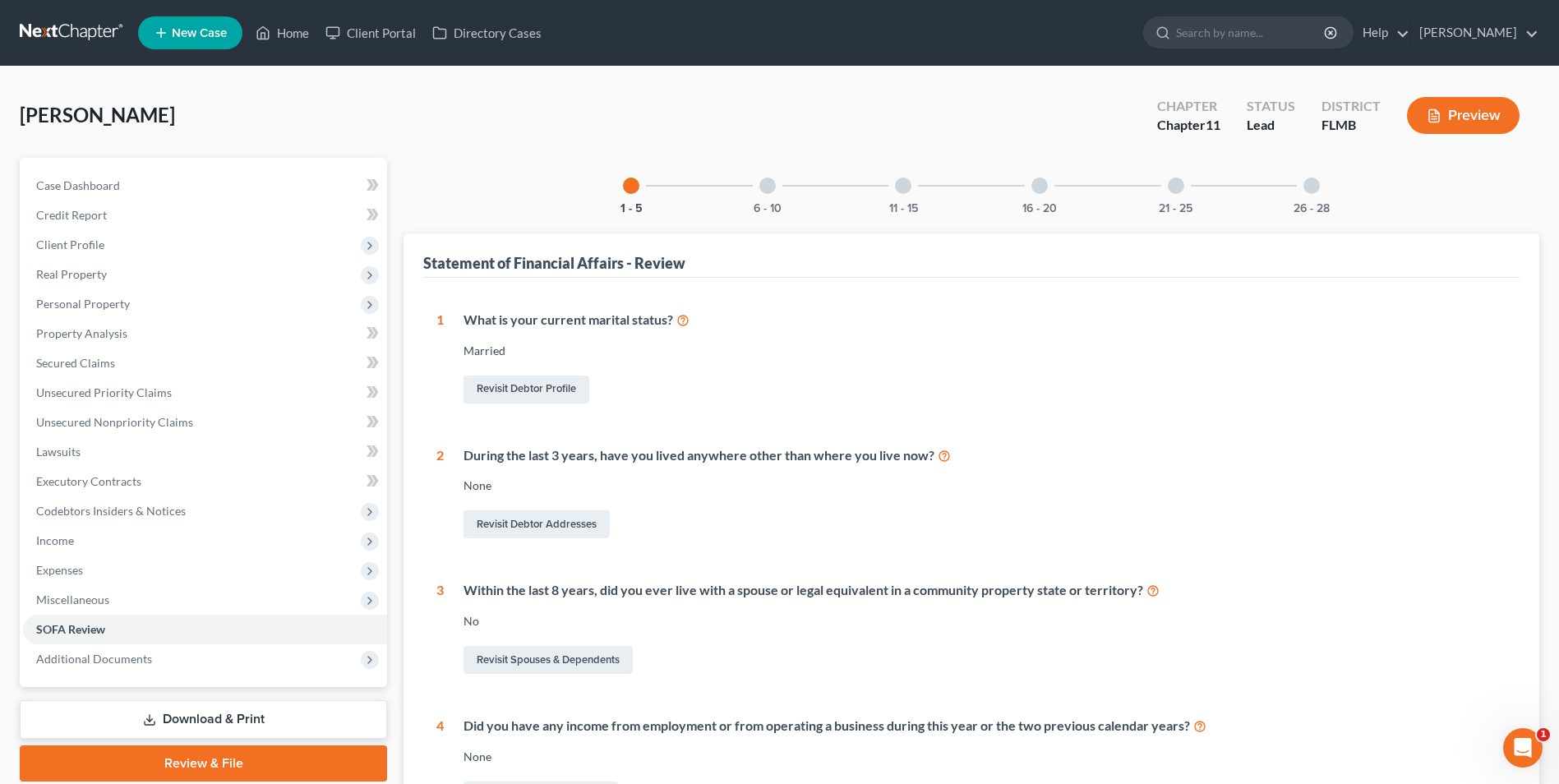
click at [1046, 183] on div at bounding box center [1039, 185] width 16 height 16
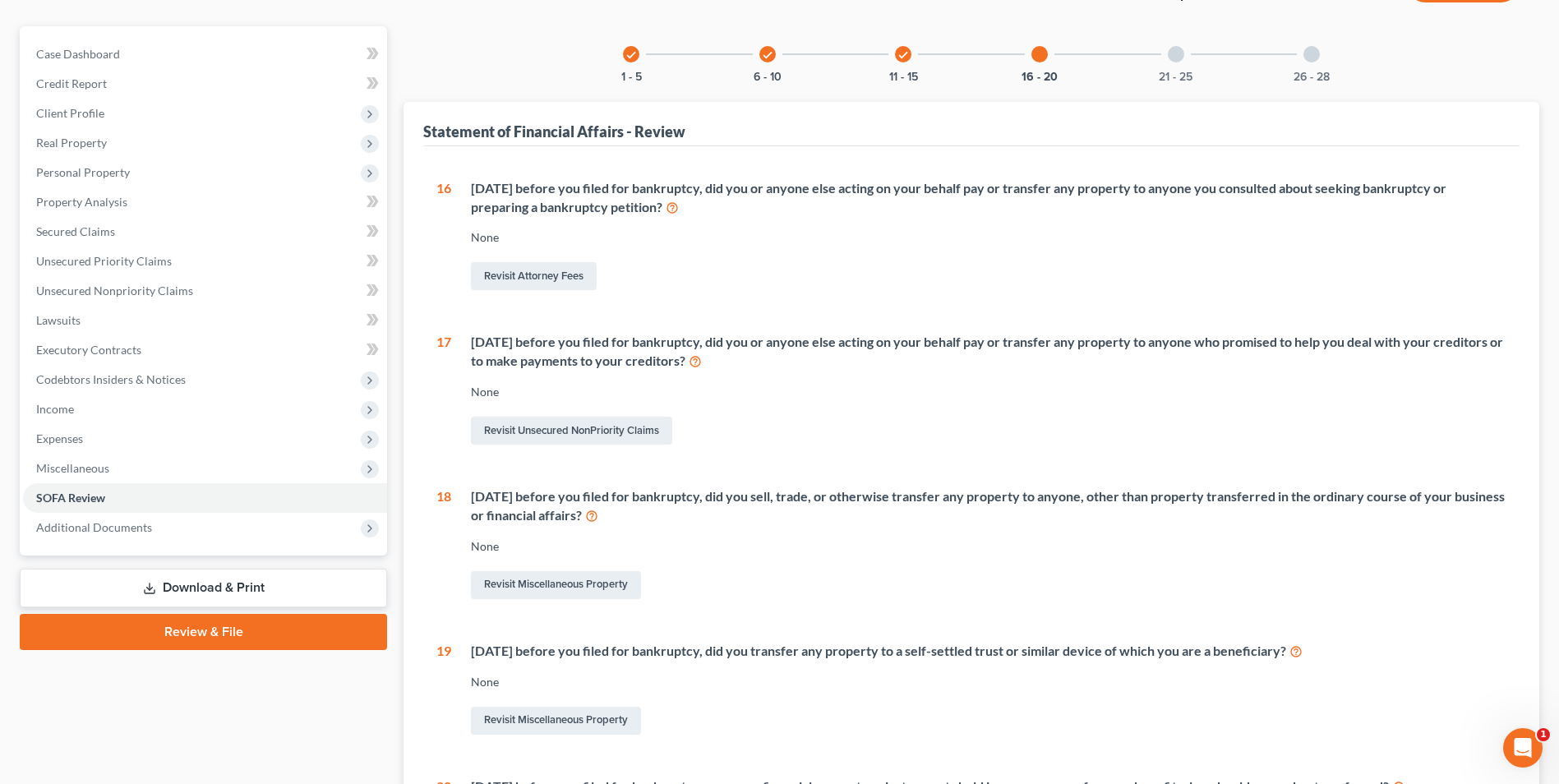
scroll to position [395, 0]
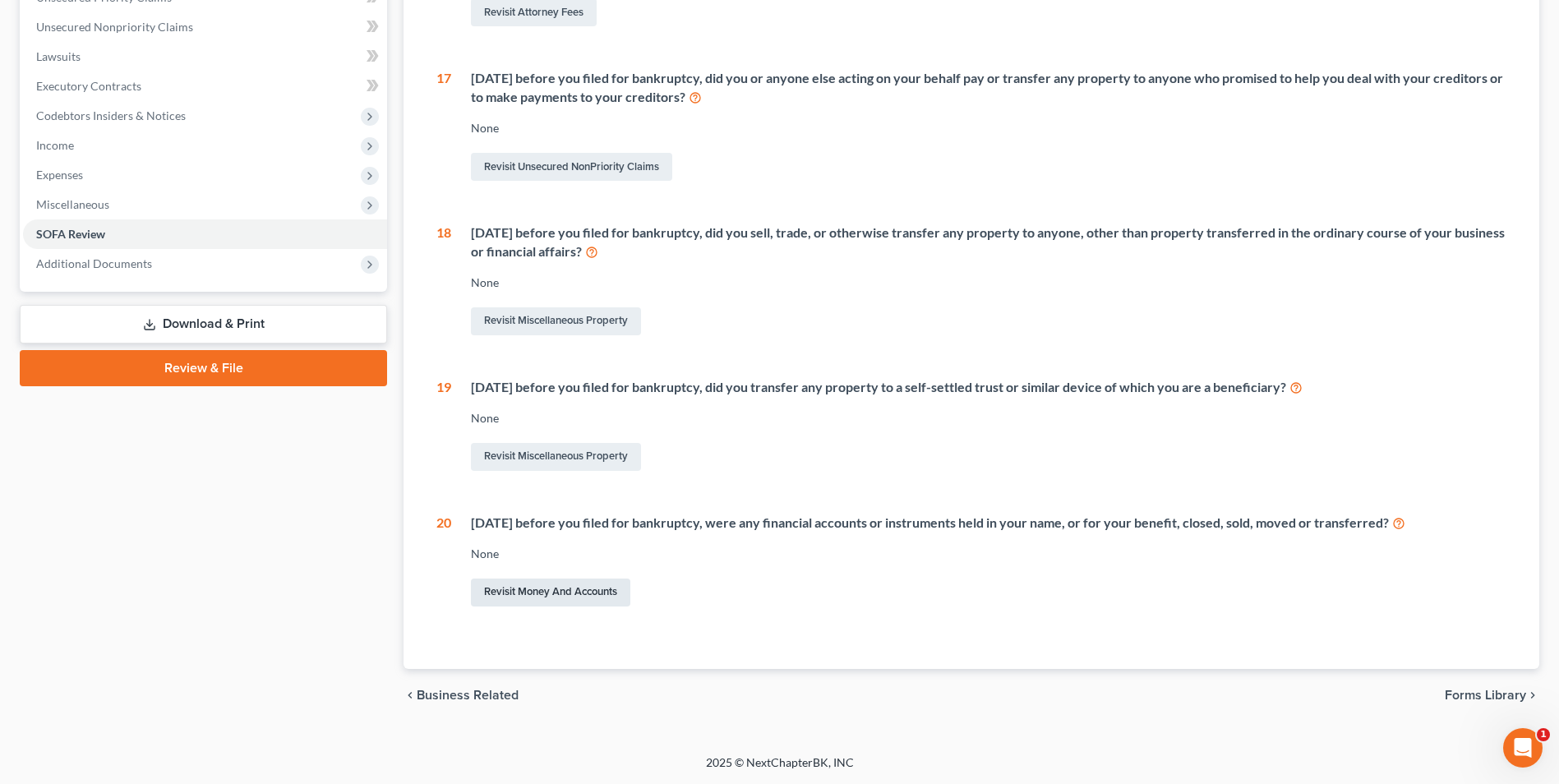
click at [527, 589] on link "Revisit Money and Accounts" at bounding box center [551, 592] width 159 height 27
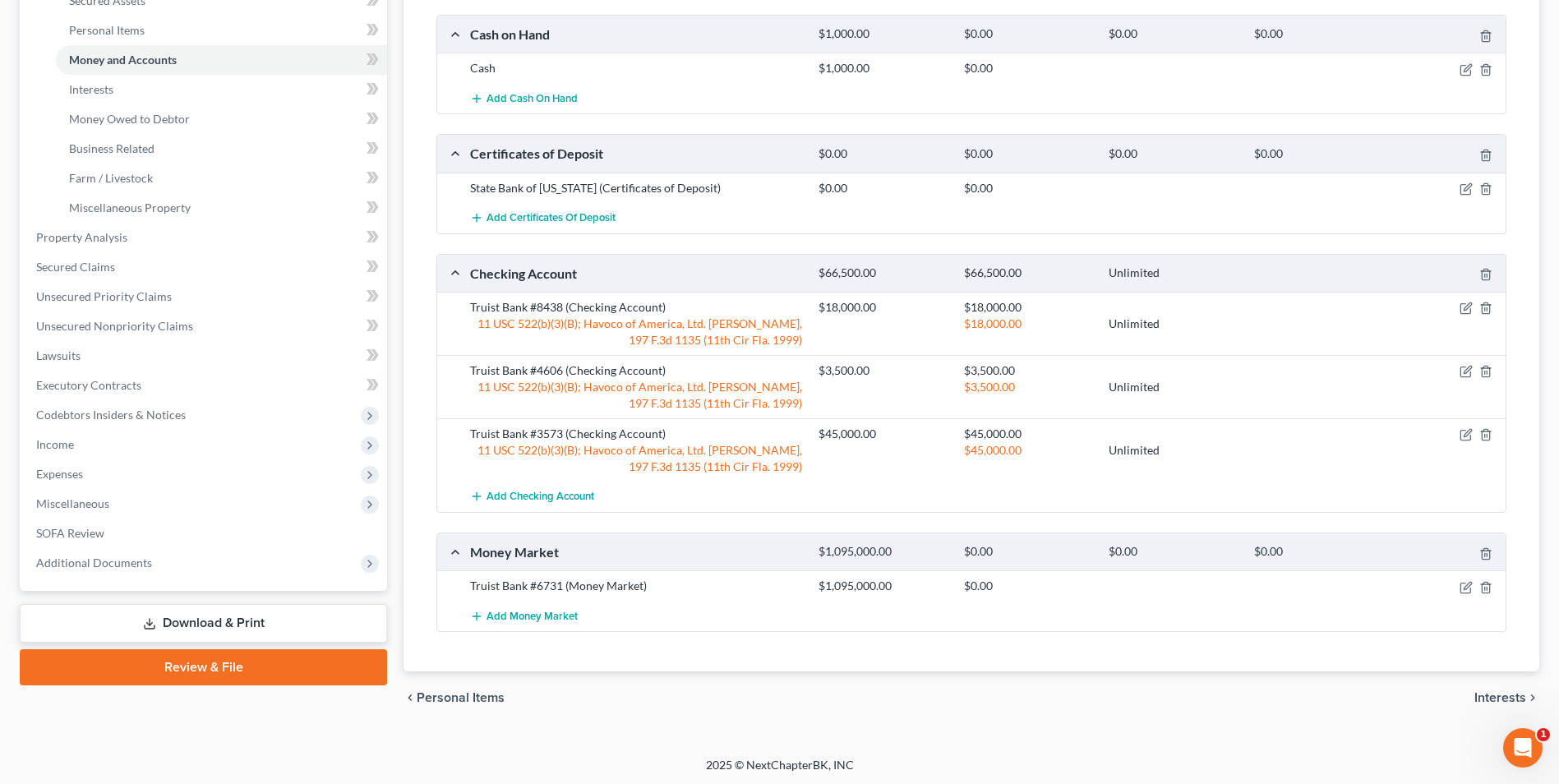
scroll to position [394, 0]
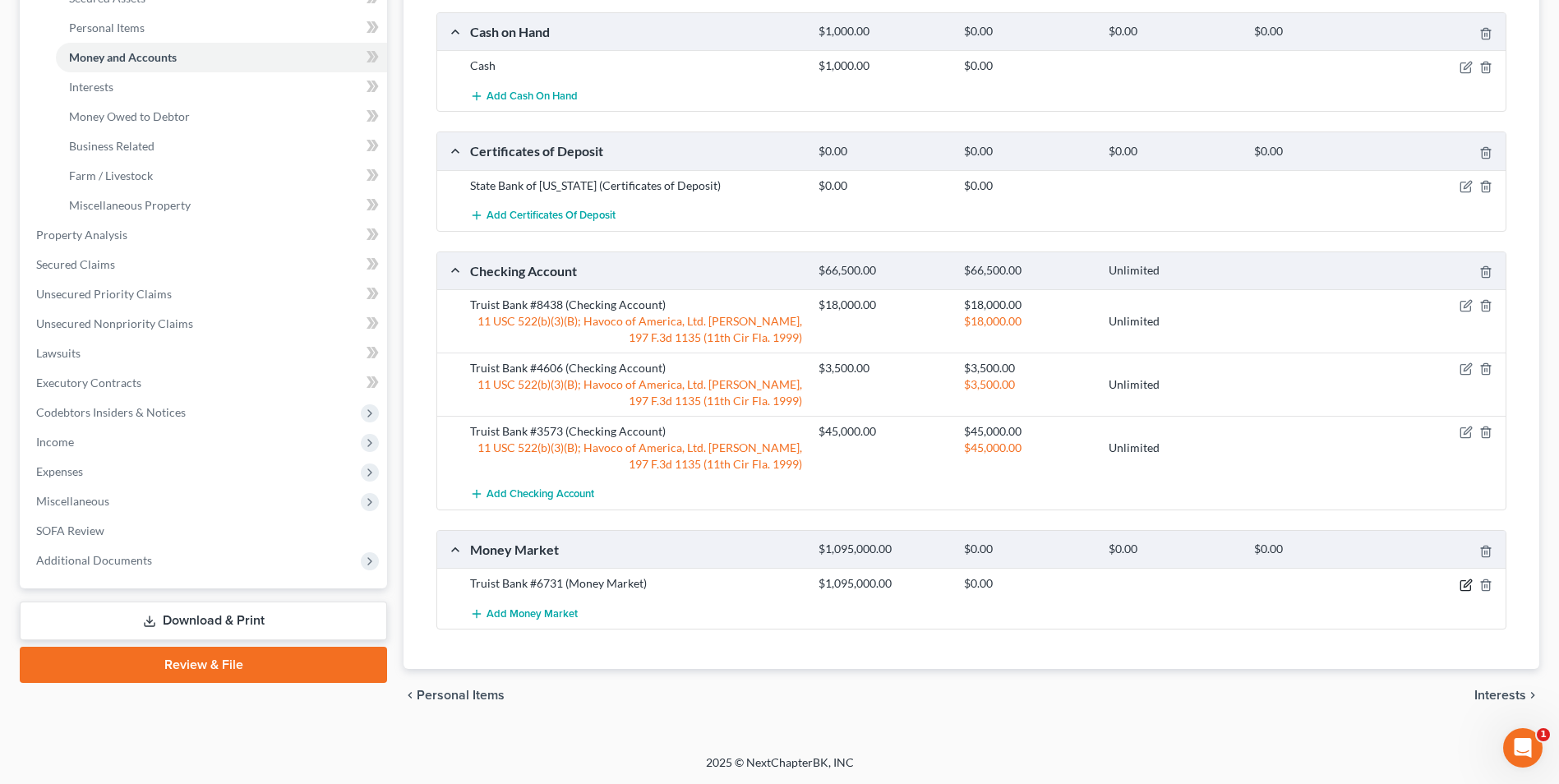
click at [1470, 584] on icon "button" at bounding box center [1466, 585] width 13 height 13
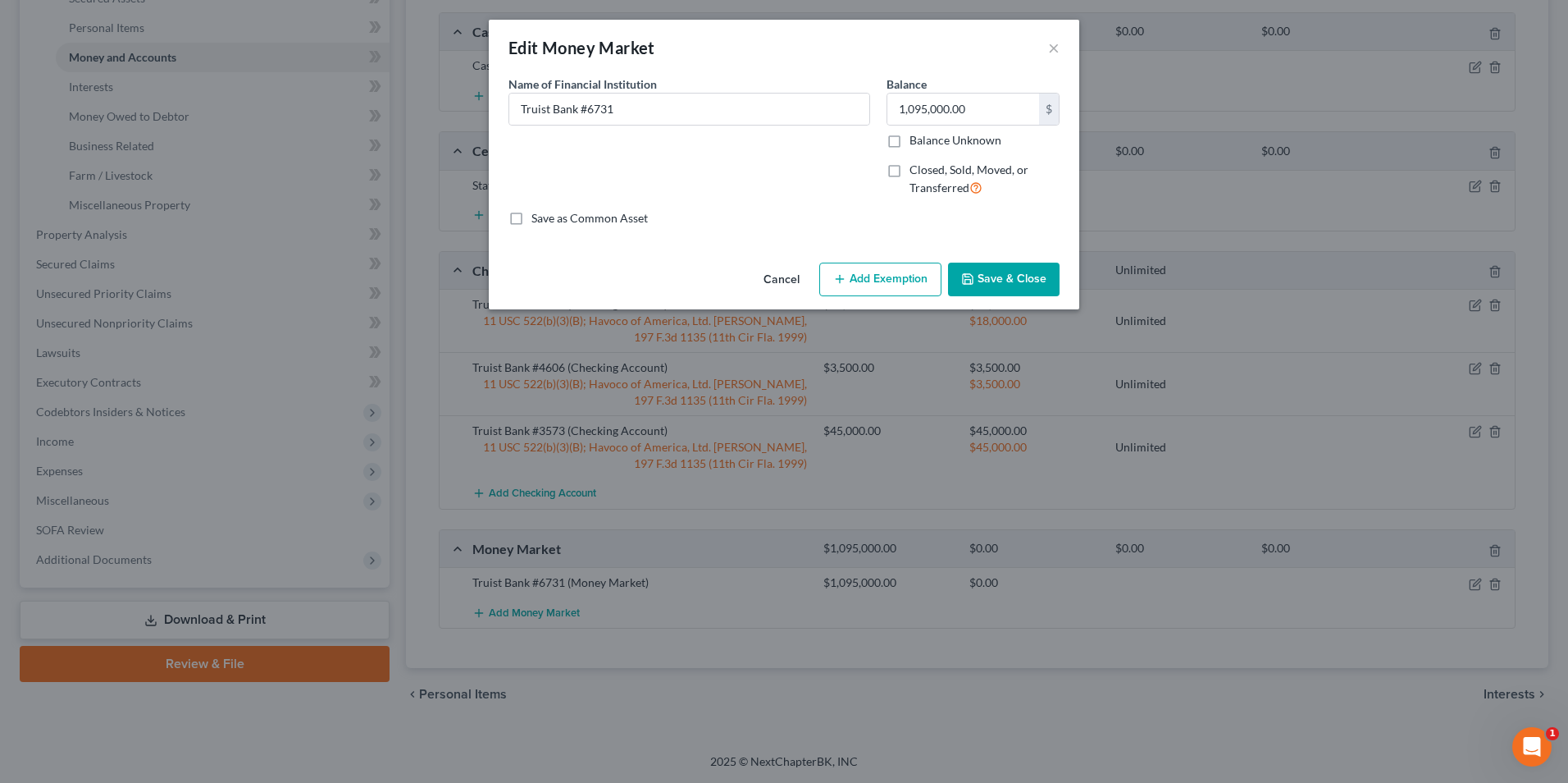
click at [909, 175] on label "Closed, Sold, Moved, or Transferred" at bounding box center [984, 179] width 150 height 35
click at [916, 172] on input "Closed, Sold, Moved, or Transferred" at bounding box center [921, 167] width 10 height 10
checkbox input "true"
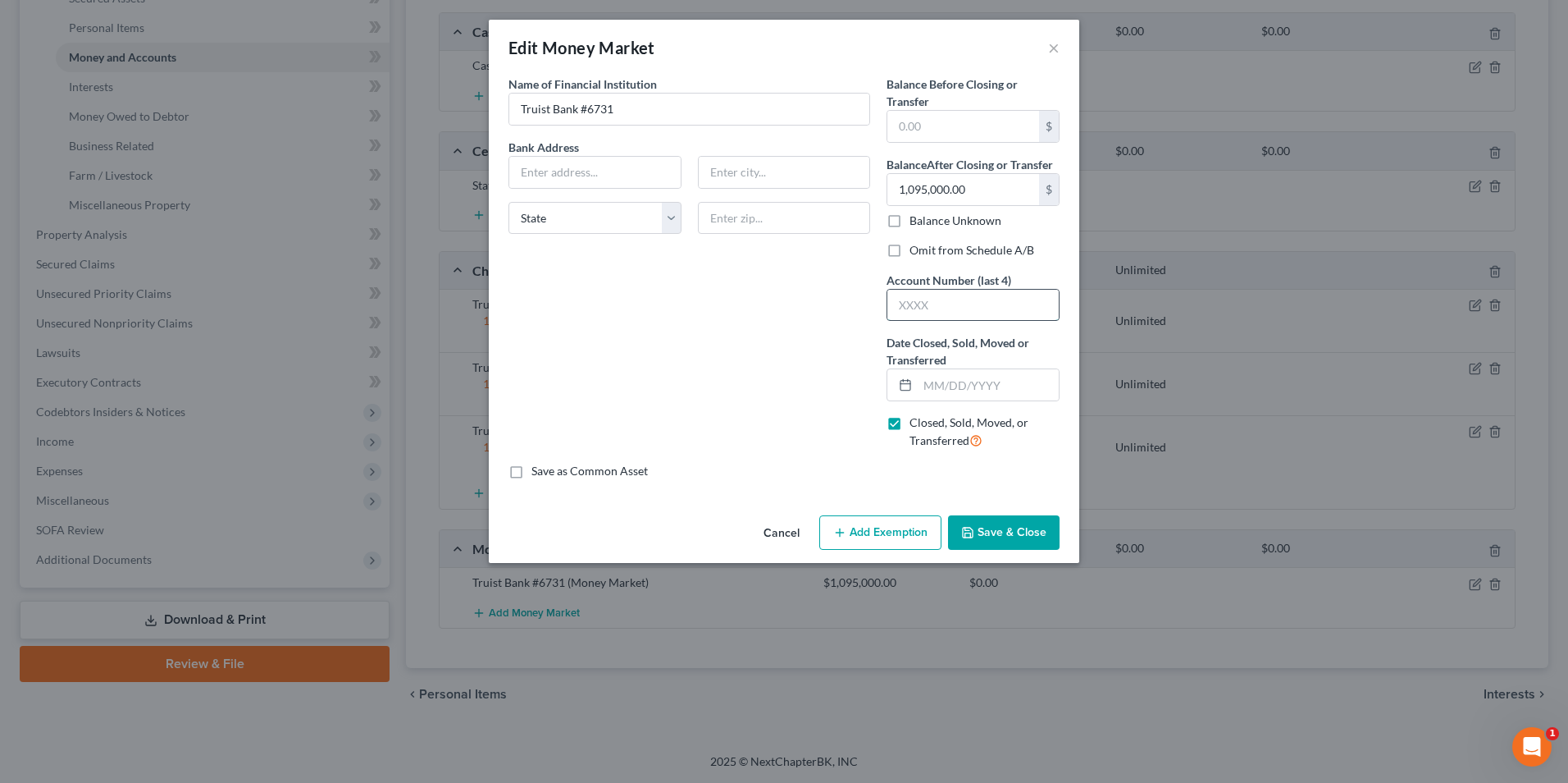
click at [972, 316] on input "text" at bounding box center [973, 305] width 171 height 31
type input "9011"
click at [990, 396] on input "text" at bounding box center [988, 384] width 141 height 31
type input "[DATE]"
drag, startPoint x: 533, startPoint y: 172, endPoint x: 682, endPoint y: 161, distance: 149.4
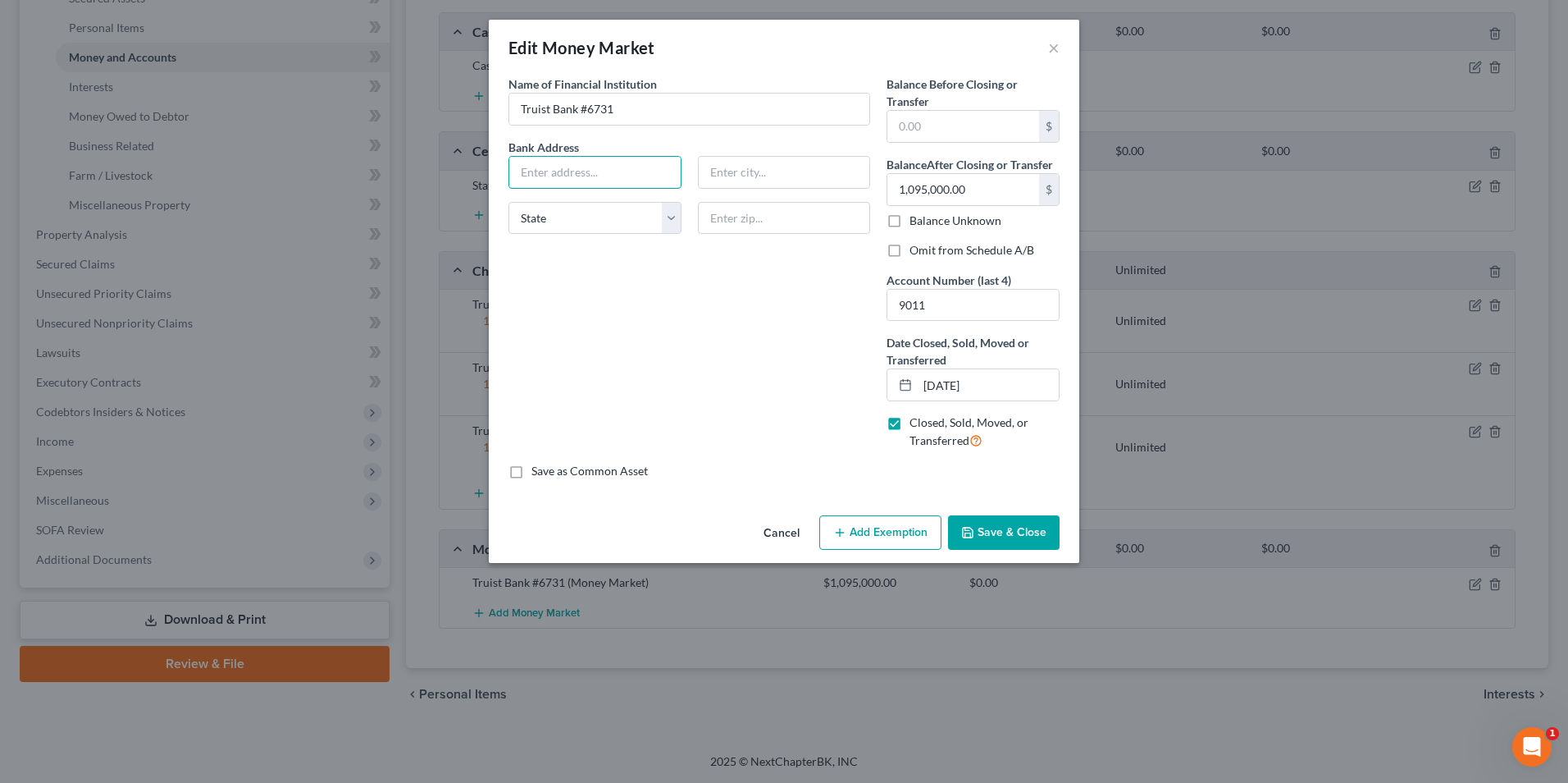
click at [534, 171] on input "text" at bounding box center [594, 172] width 171 height 31
type input "[STREET_ADDRESS][PERSON_NAME]"
type input "Charlotte"
type input "3"
type input "28202"
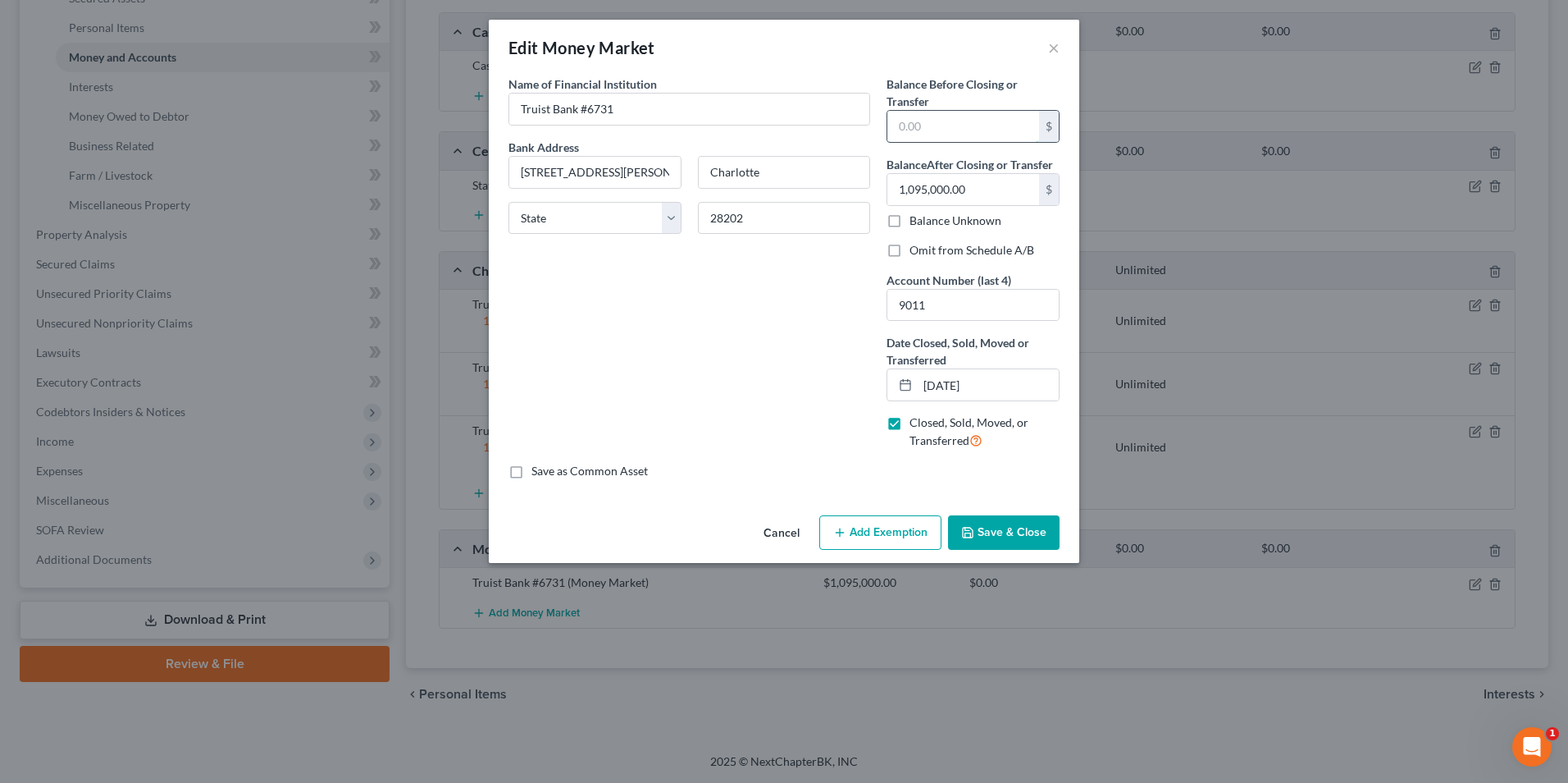
select select "28"
click at [931, 120] on input "text" at bounding box center [963, 126] width 151 height 31
type input "7,000."
click at [771, 521] on button "Cancel" at bounding box center [782, 533] width 62 height 33
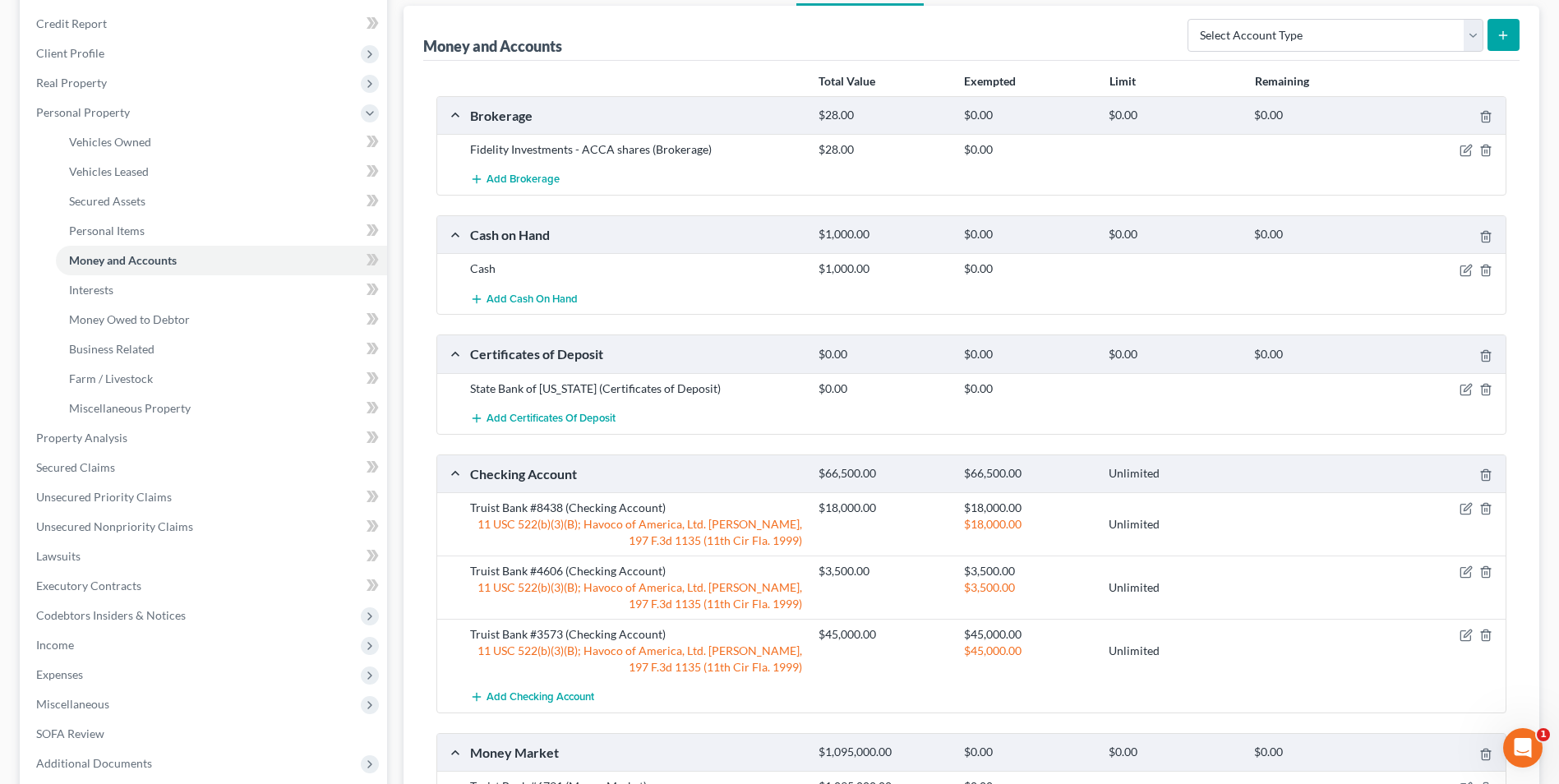
scroll to position [230, 0]
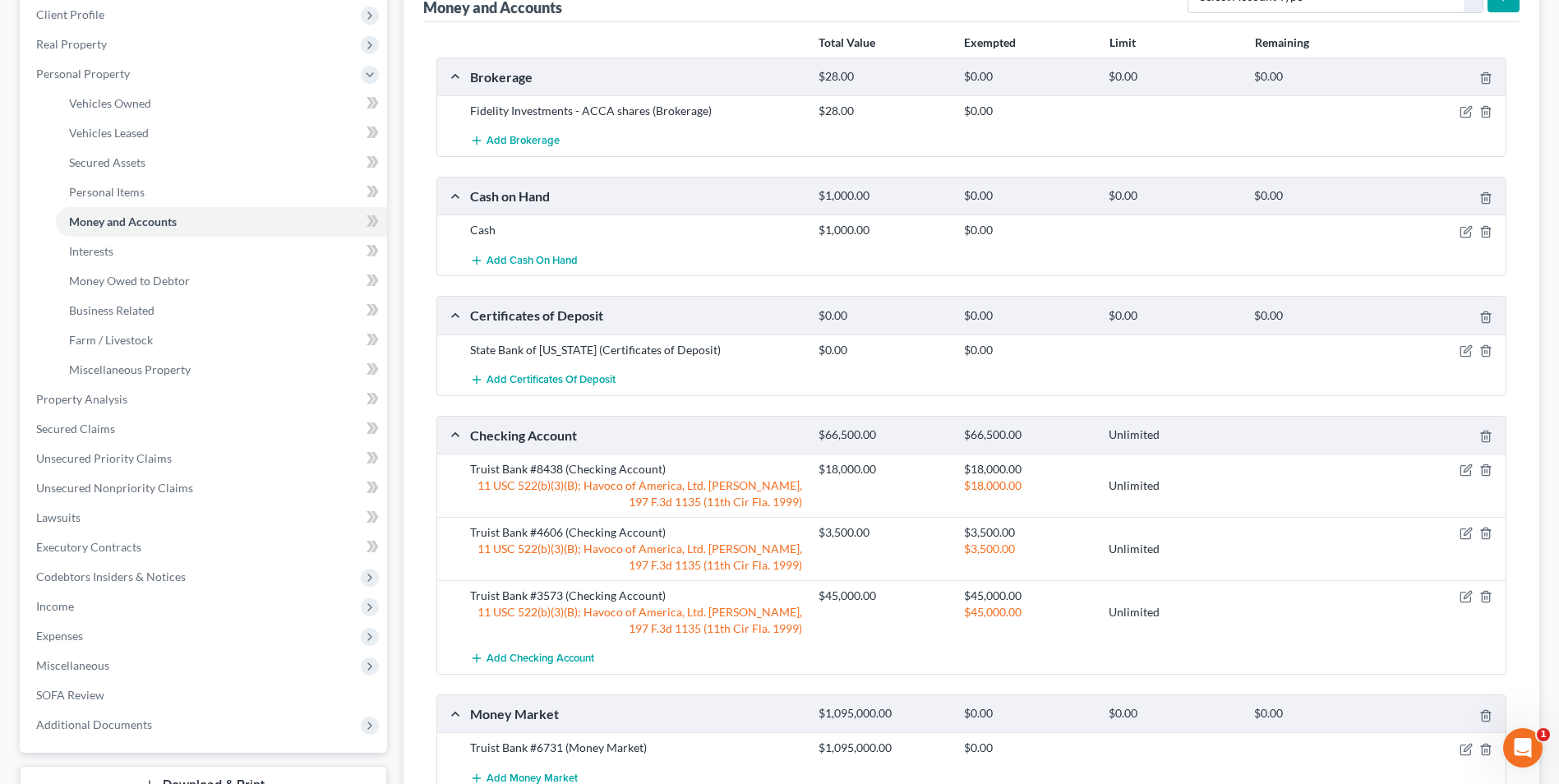
click at [576, 348] on div "State Bank of [US_STATE] (Certificates of Deposit)" at bounding box center [636, 350] width 349 height 16
click at [1464, 353] on icon "button" at bounding box center [1468, 349] width 8 height 8
select select "45"
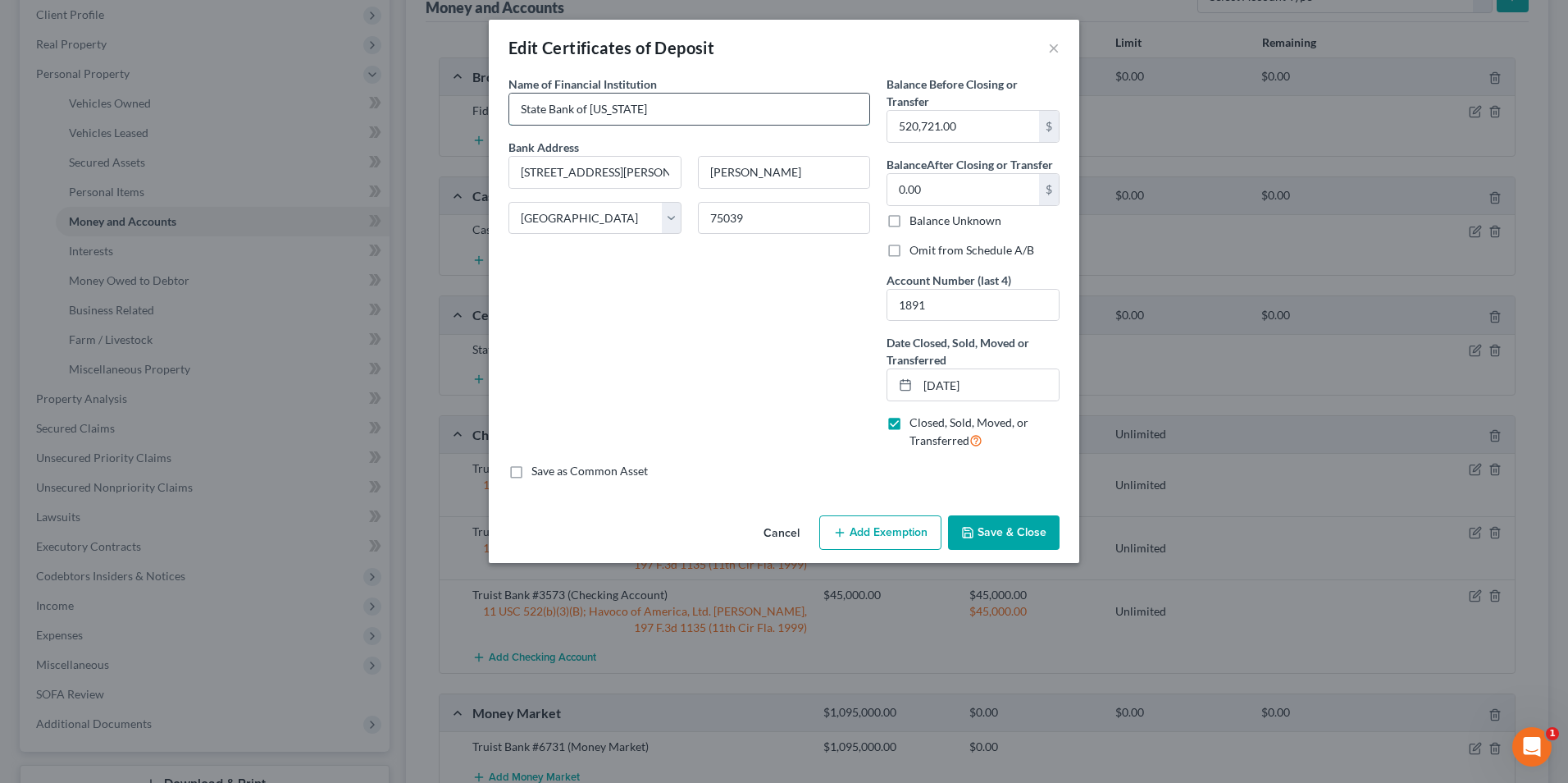
click at [693, 107] on input "State Bank of Texas" at bounding box center [689, 109] width 361 height 31
type input "State Bank of Texas"
click at [768, 527] on button "Cancel" at bounding box center [782, 533] width 62 height 33
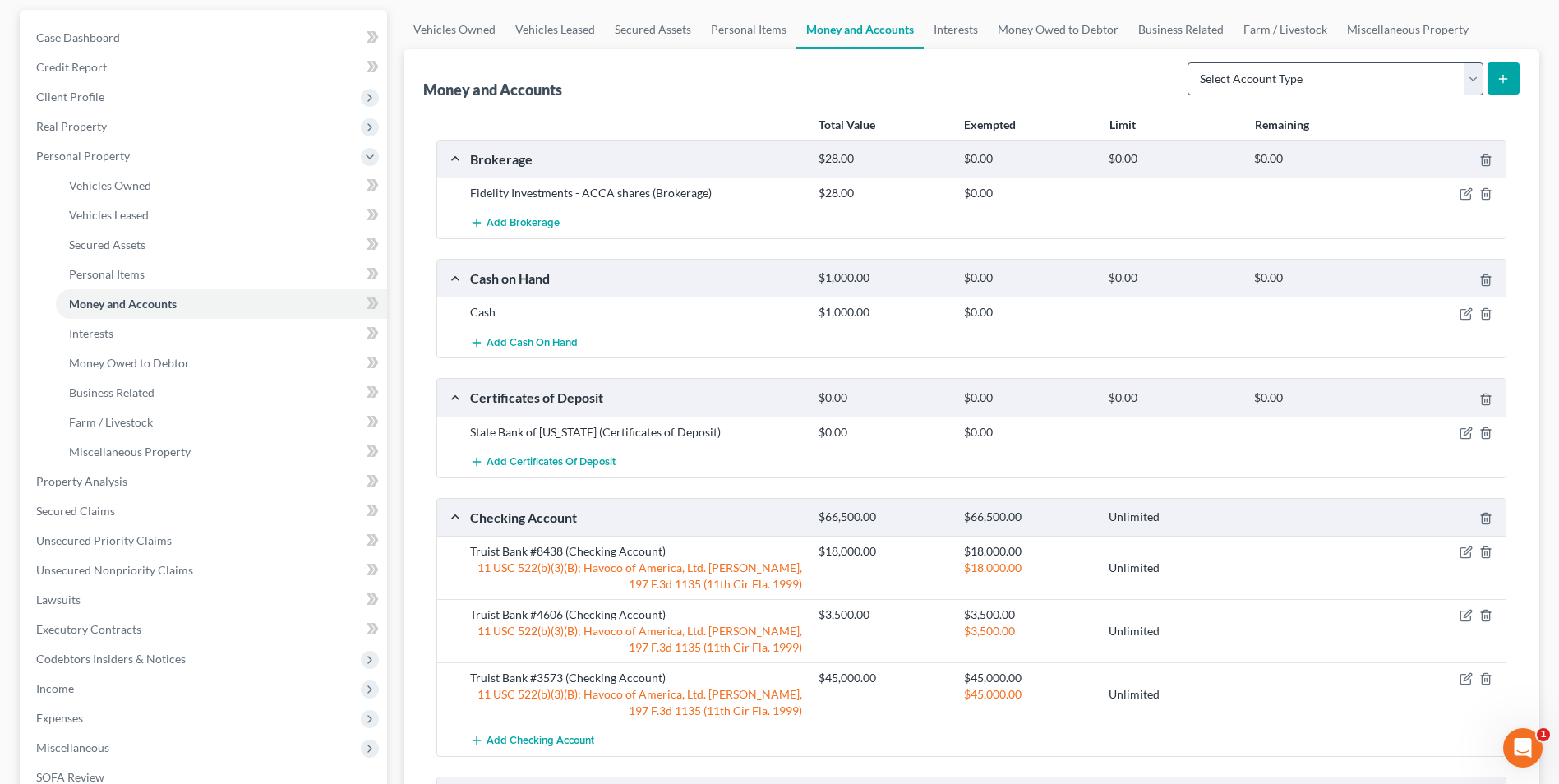
scroll to position [0, 0]
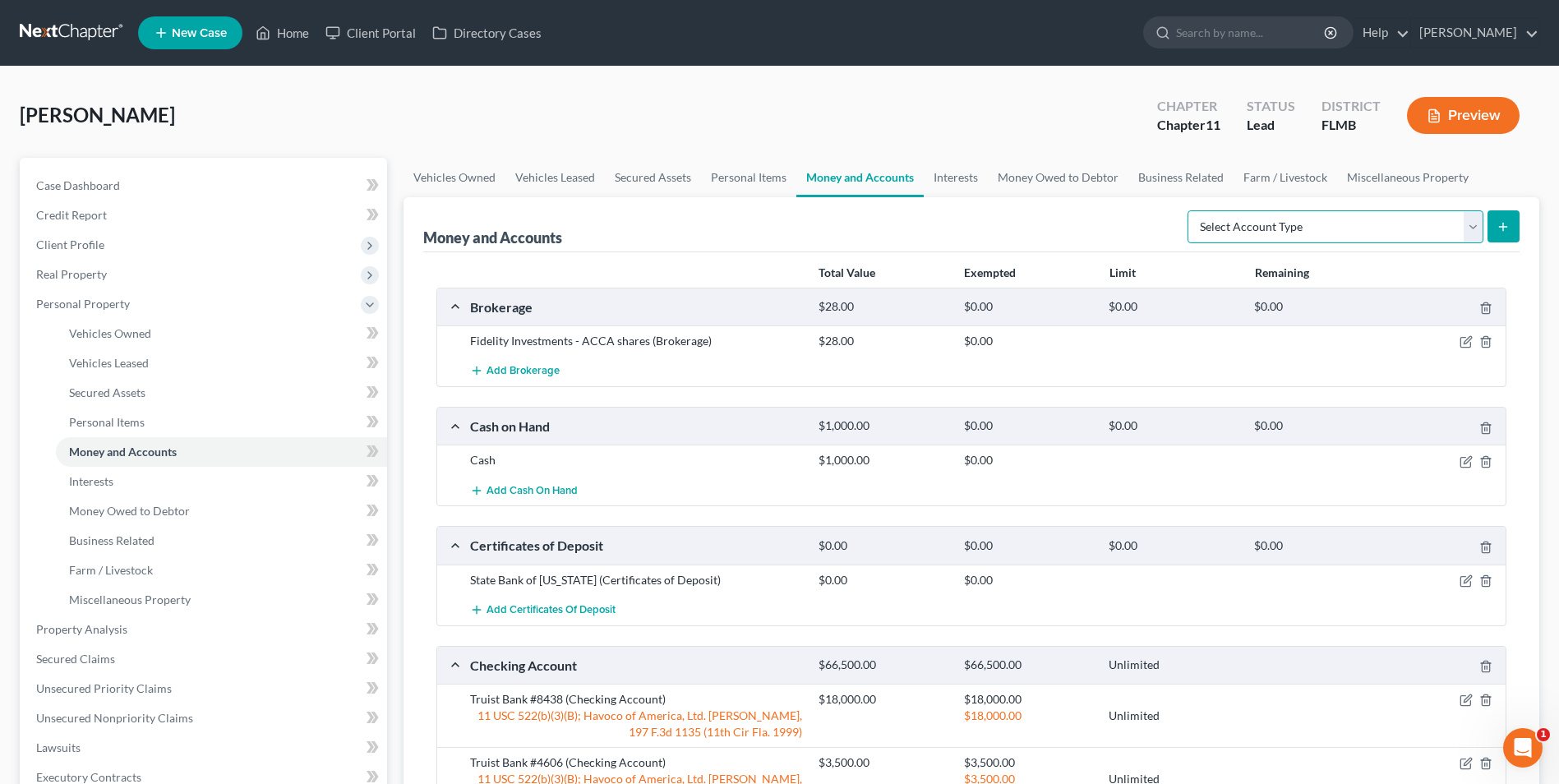
click at [1481, 228] on select "Select Account Type Brokerage Cash on Hand Certificates of Deposit Checking Acc…" at bounding box center [1335, 227] width 296 height 33
select select "money_market"
click at [1191, 210] on select "Select Account Type Brokerage Cash on Hand Certificates of Deposit Checking Acc…" at bounding box center [1335, 227] width 296 height 33
click at [1498, 221] on icon "submit" at bounding box center [1503, 227] width 13 height 13
click at [1477, 228] on select "Select Account Type Brokerage Cash on Hand Certificates of Deposit Checking Acc…" at bounding box center [1335, 227] width 296 height 33
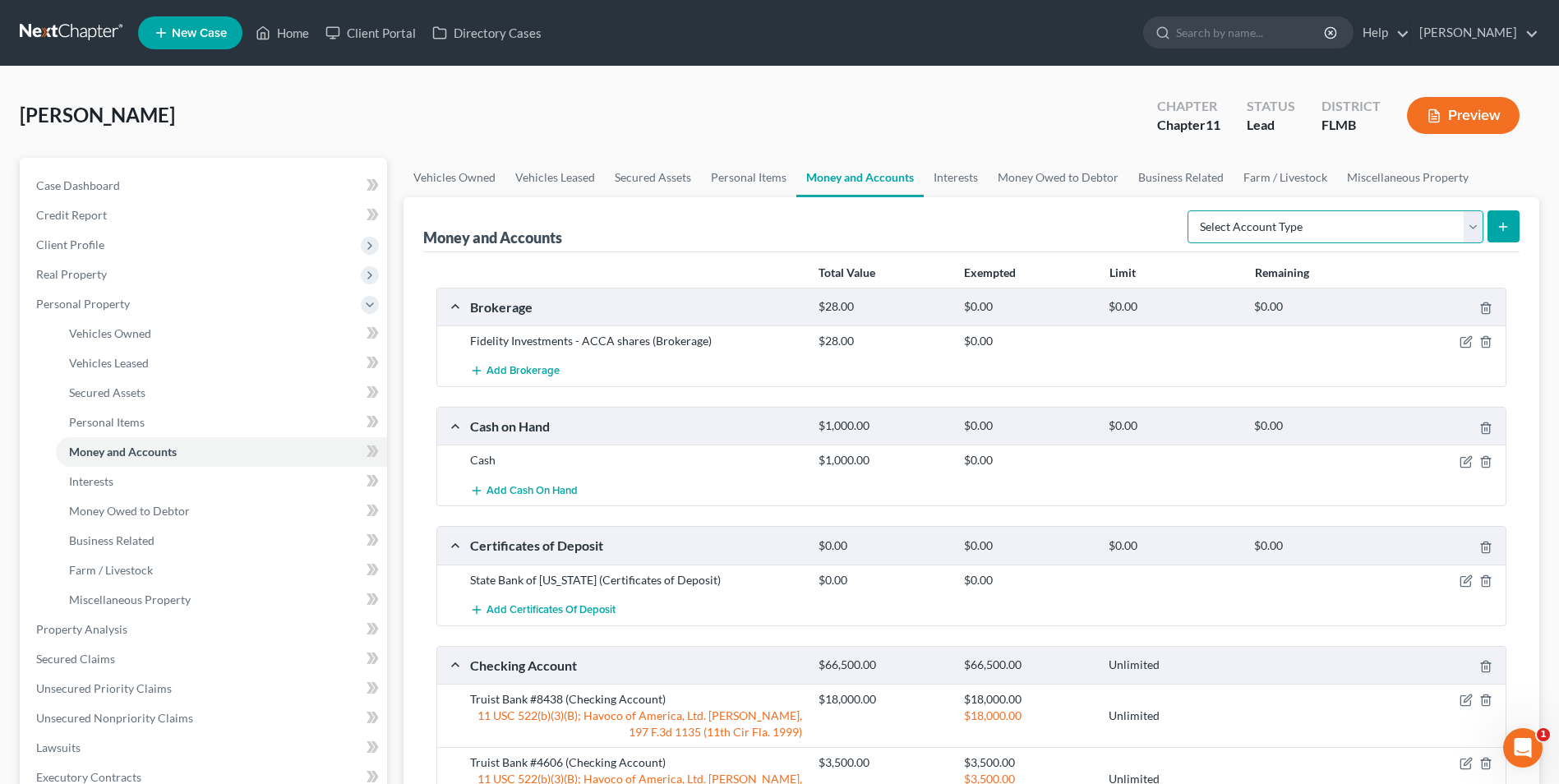
select select "money_market"
click at [1191, 210] on select "Select Account Type Brokerage Cash on Hand Certificates of Deposit Checking Acc…" at bounding box center [1335, 227] width 296 height 33
click at [1502, 211] on button "submit" at bounding box center [1504, 227] width 32 height 32
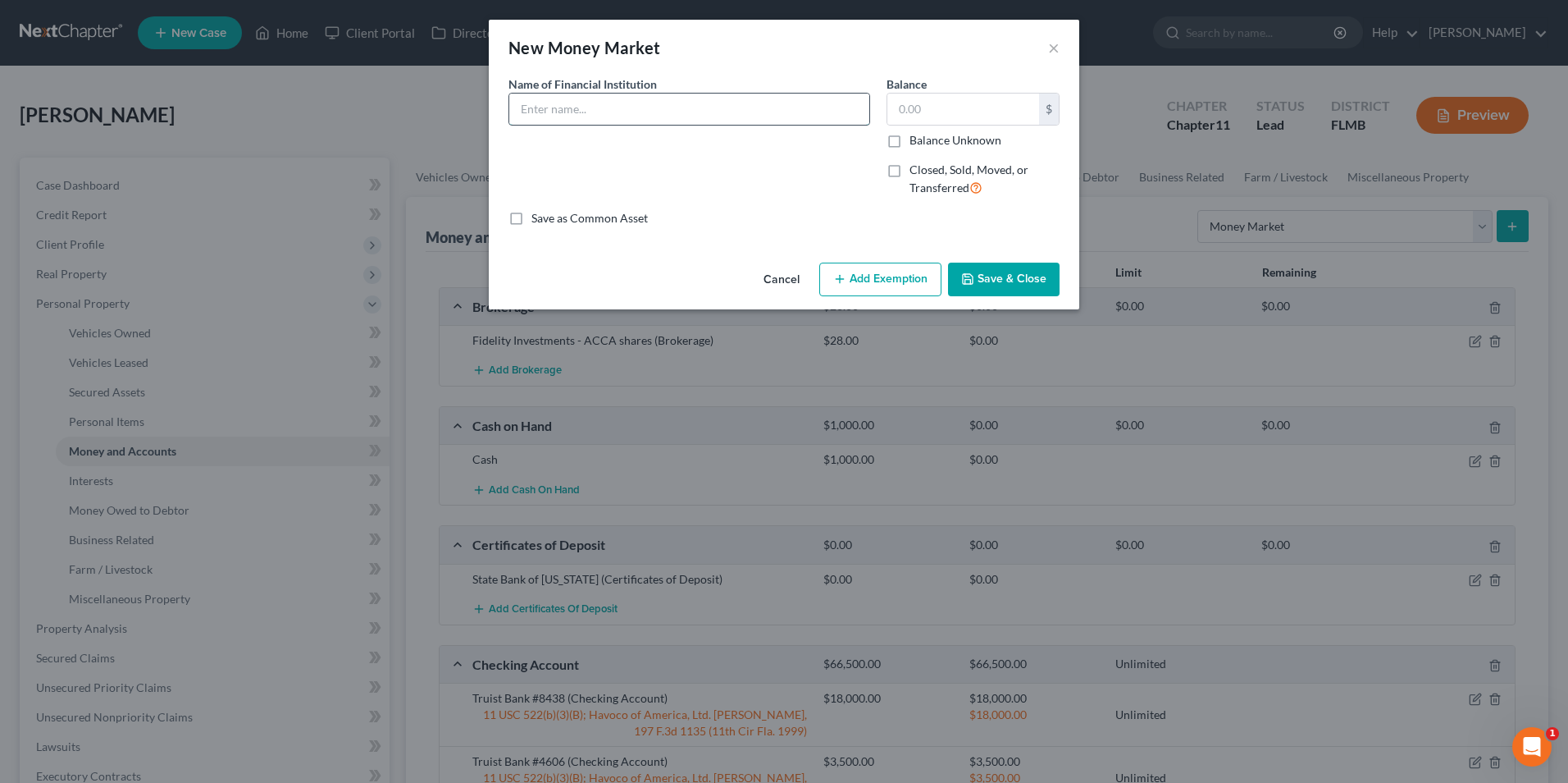
click at [582, 96] on input "text" at bounding box center [689, 109] width 361 height 31
type input "Truist Bank #9011"
type input "4"
type input "7,000"
click at [909, 170] on label "Closed, Sold, Moved, or Transferred" at bounding box center [984, 179] width 150 height 35
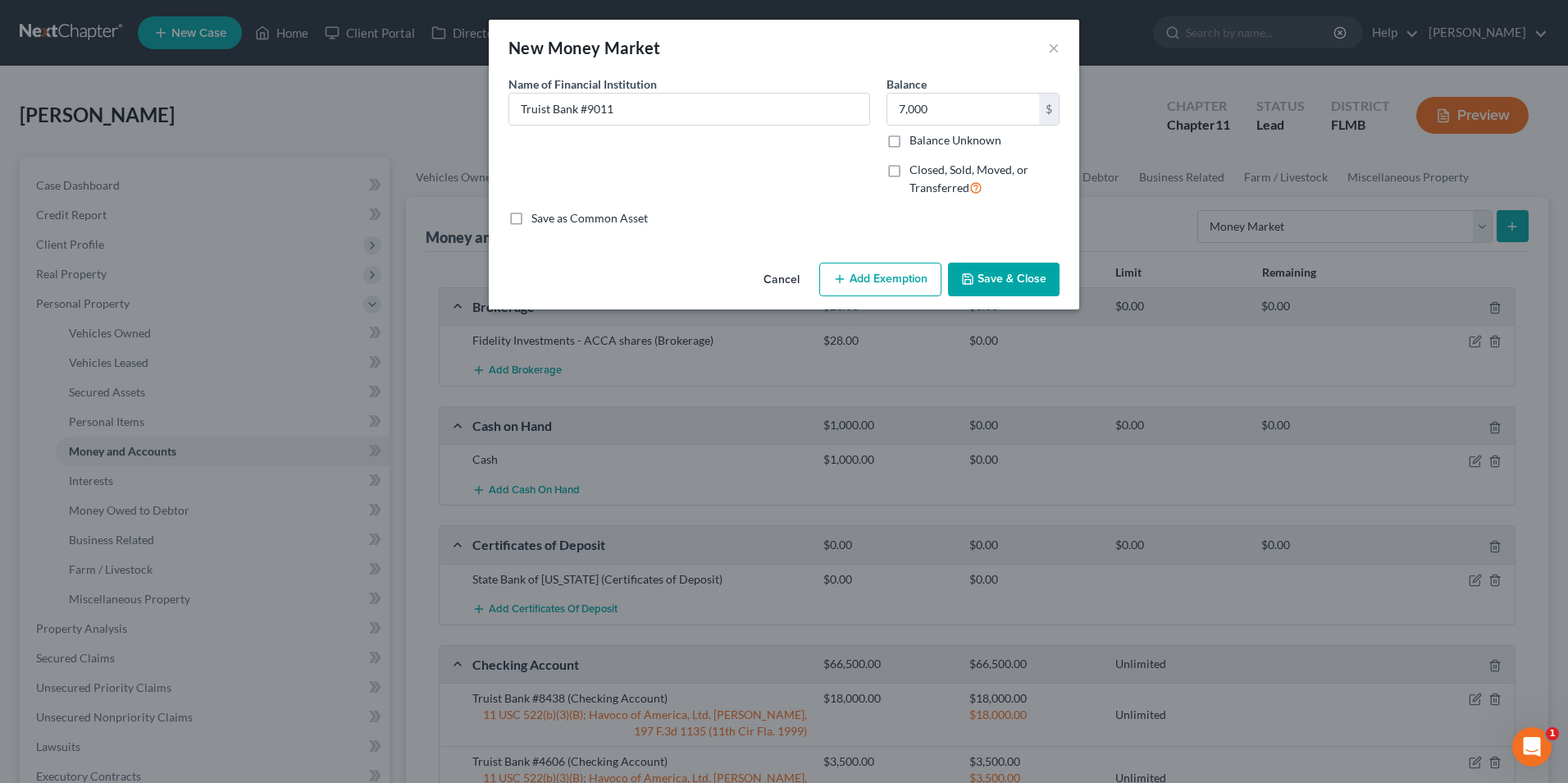
click at [916, 170] on input "Closed, Sold, Moved, or Transferred" at bounding box center [921, 167] width 10 height 10
checkbox input "true"
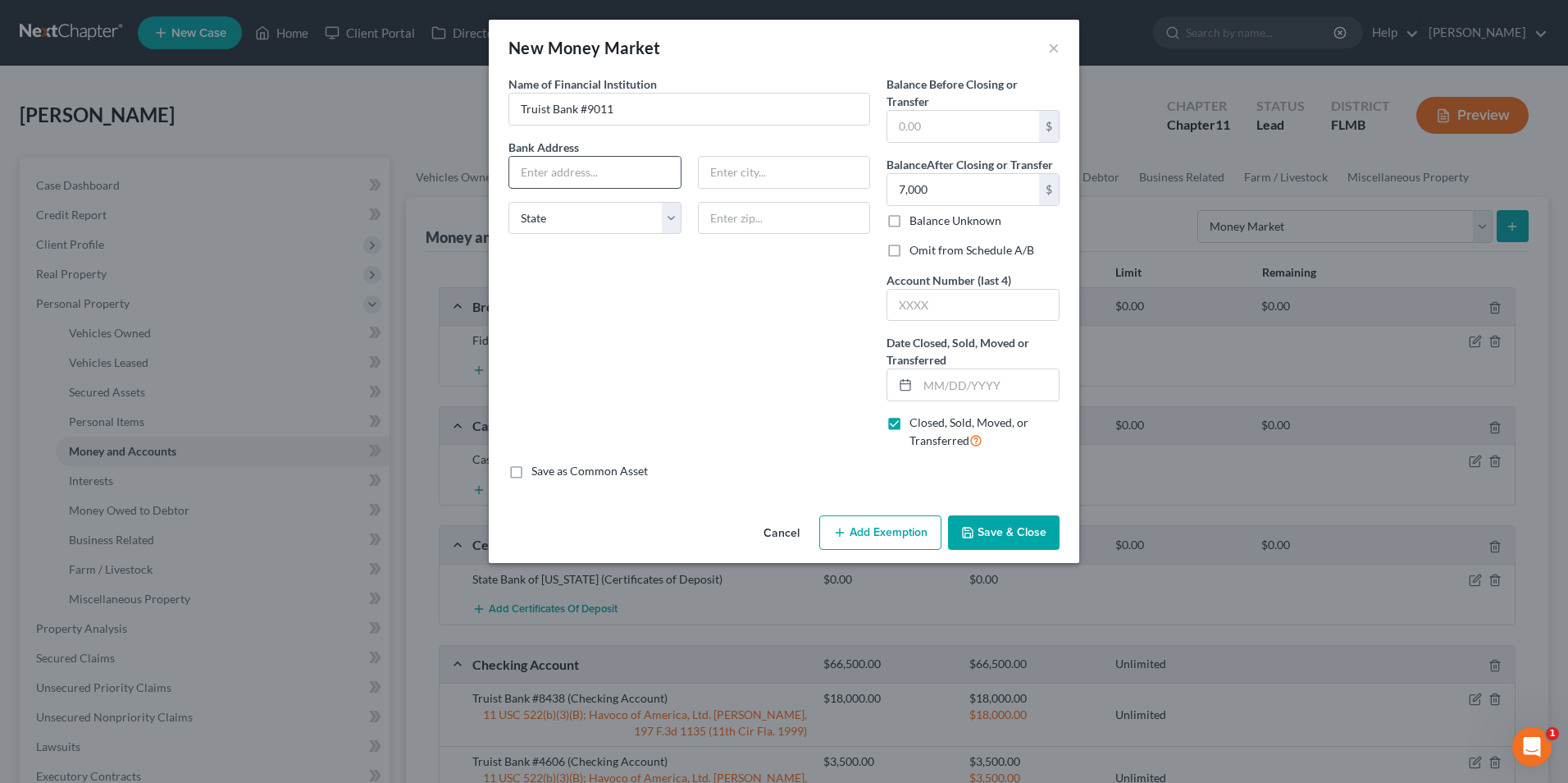
click at [636, 167] on input "text" at bounding box center [594, 172] width 171 height 31
type input "[STREET_ADDRESS][PERSON_NAME]"
type input "Charlotte"
type input "28202"
type input "7,000."
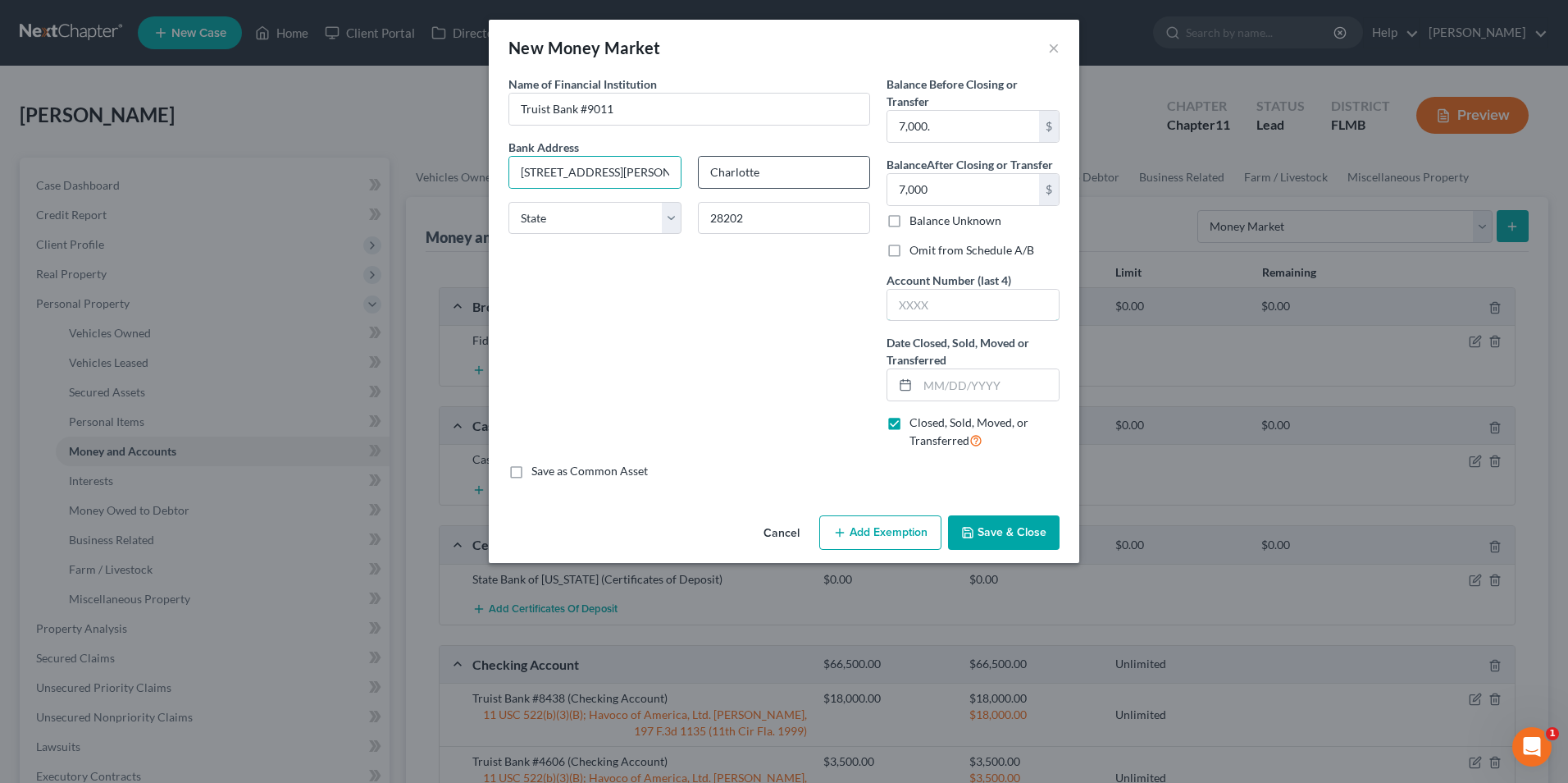
type input "9011"
type input "[DATE]"
select select "28"
click at [593, 219] on select "State [US_STATE] AK AR AZ CA CO CT DE DC [GEOGRAPHIC_DATA] [GEOGRAPHIC_DATA] GU…" at bounding box center [594, 218] width 173 height 33
select select "28"
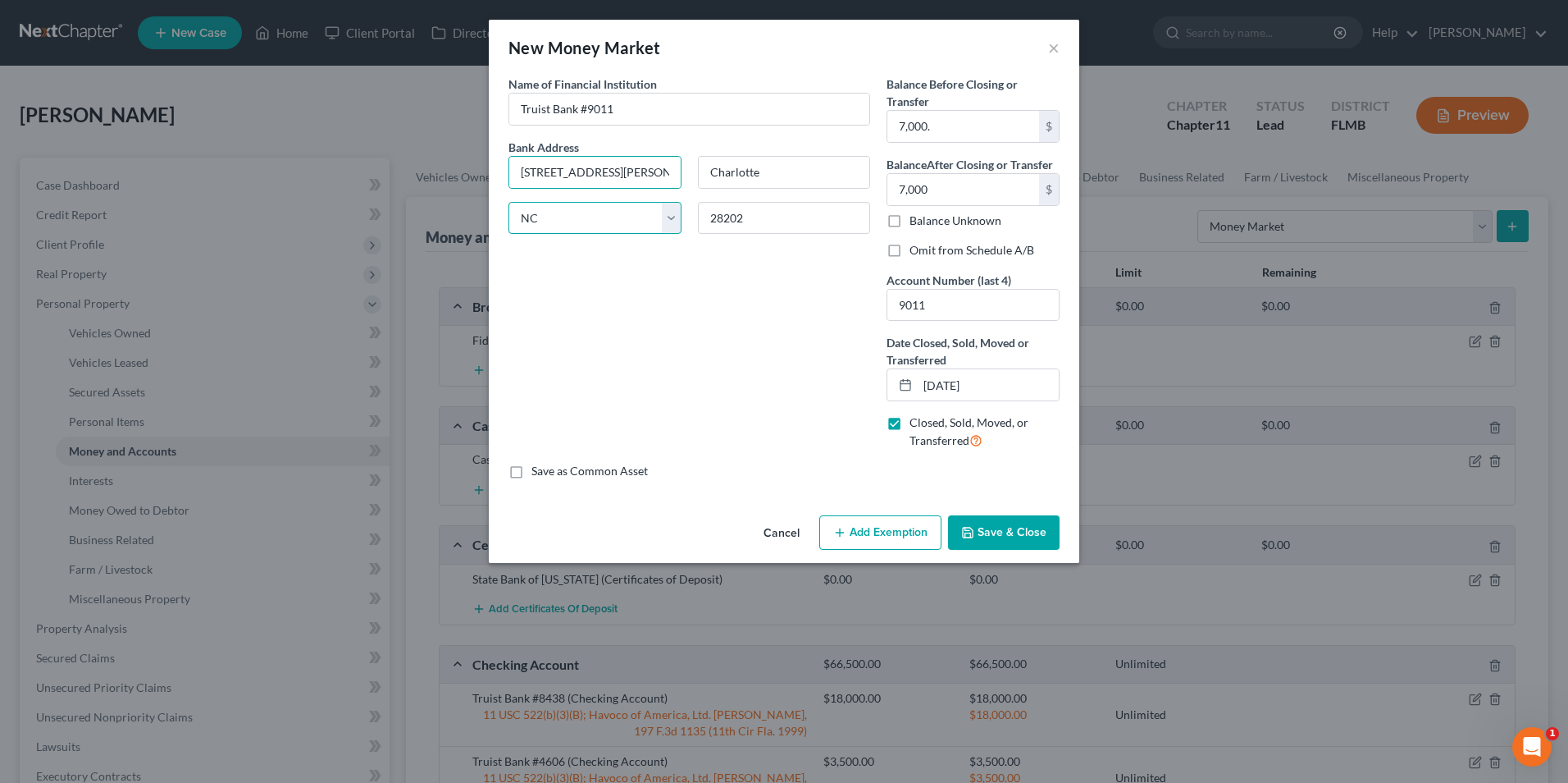
click at [508, 202] on select "State [US_STATE] AK AR AZ CA CO CT DE DC [GEOGRAPHIC_DATA] [GEOGRAPHIC_DATA] GU…" at bounding box center [594, 218] width 173 height 33
click at [977, 116] on input "7,000." at bounding box center [963, 126] width 151 height 31
type input "7,000.00"
type input "7"
type input "0.00"
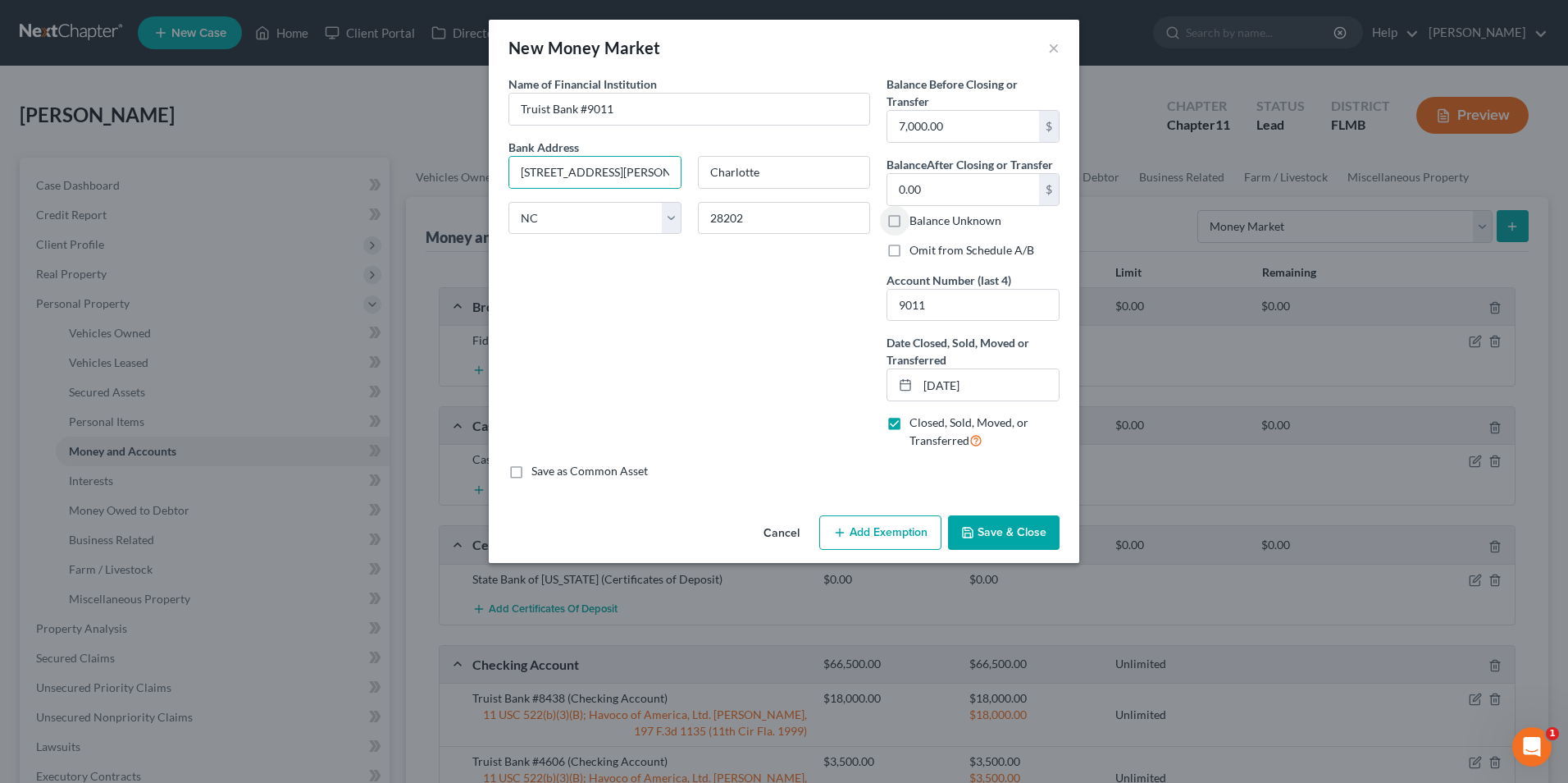
click at [909, 246] on label "Omit from Schedule A/B" at bounding box center [972, 250] width 125 height 16
click at [916, 246] on input "Omit from Schedule A/B" at bounding box center [921, 247] width 10 height 10
checkbox input "true"
click at [995, 533] on button "Save & Close" at bounding box center [1004, 532] width 112 height 34
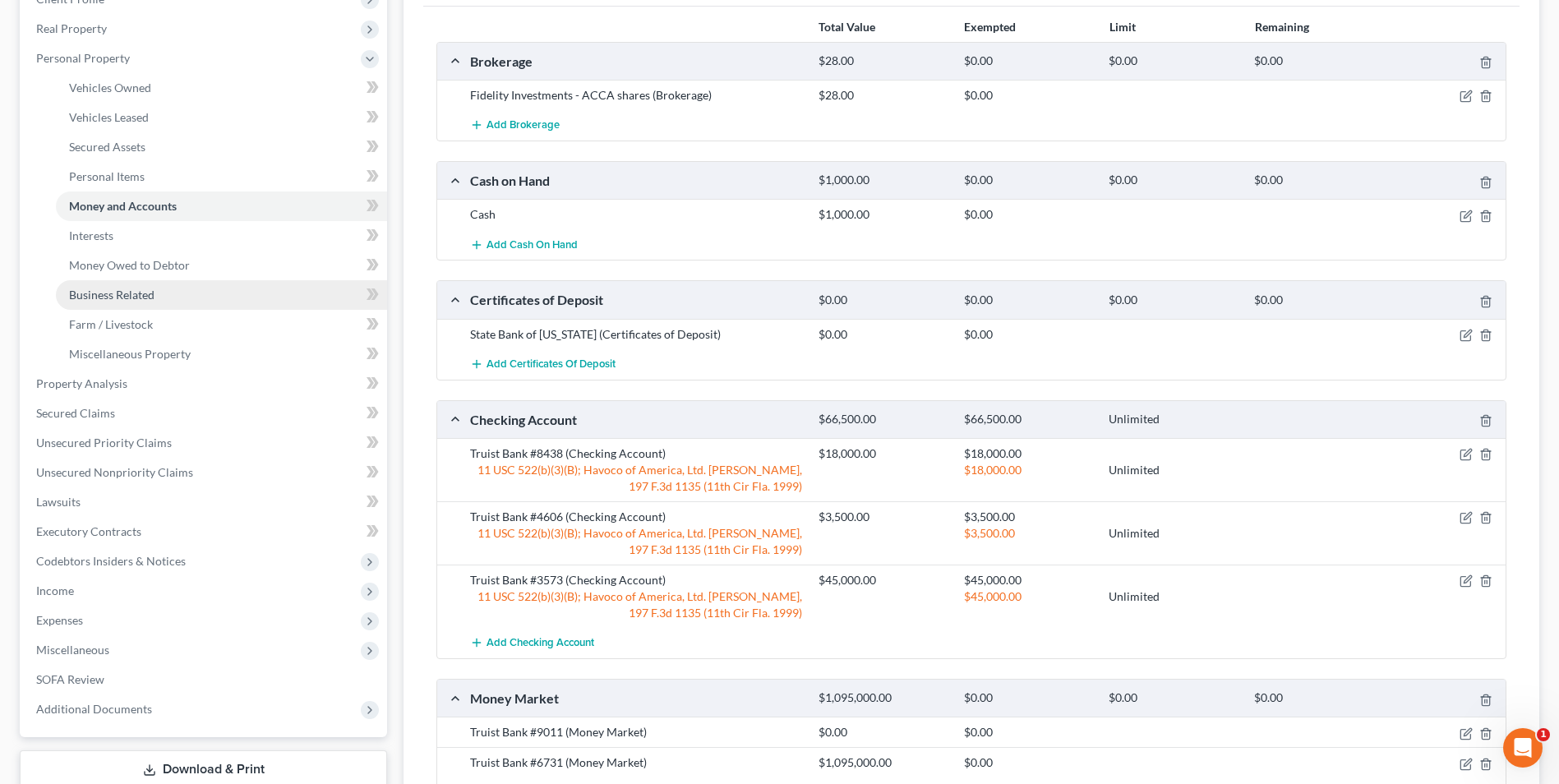
scroll to position [246, 0]
click at [64, 682] on span "SOFA Review" at bounding box center [70, 678] width 68 height 14
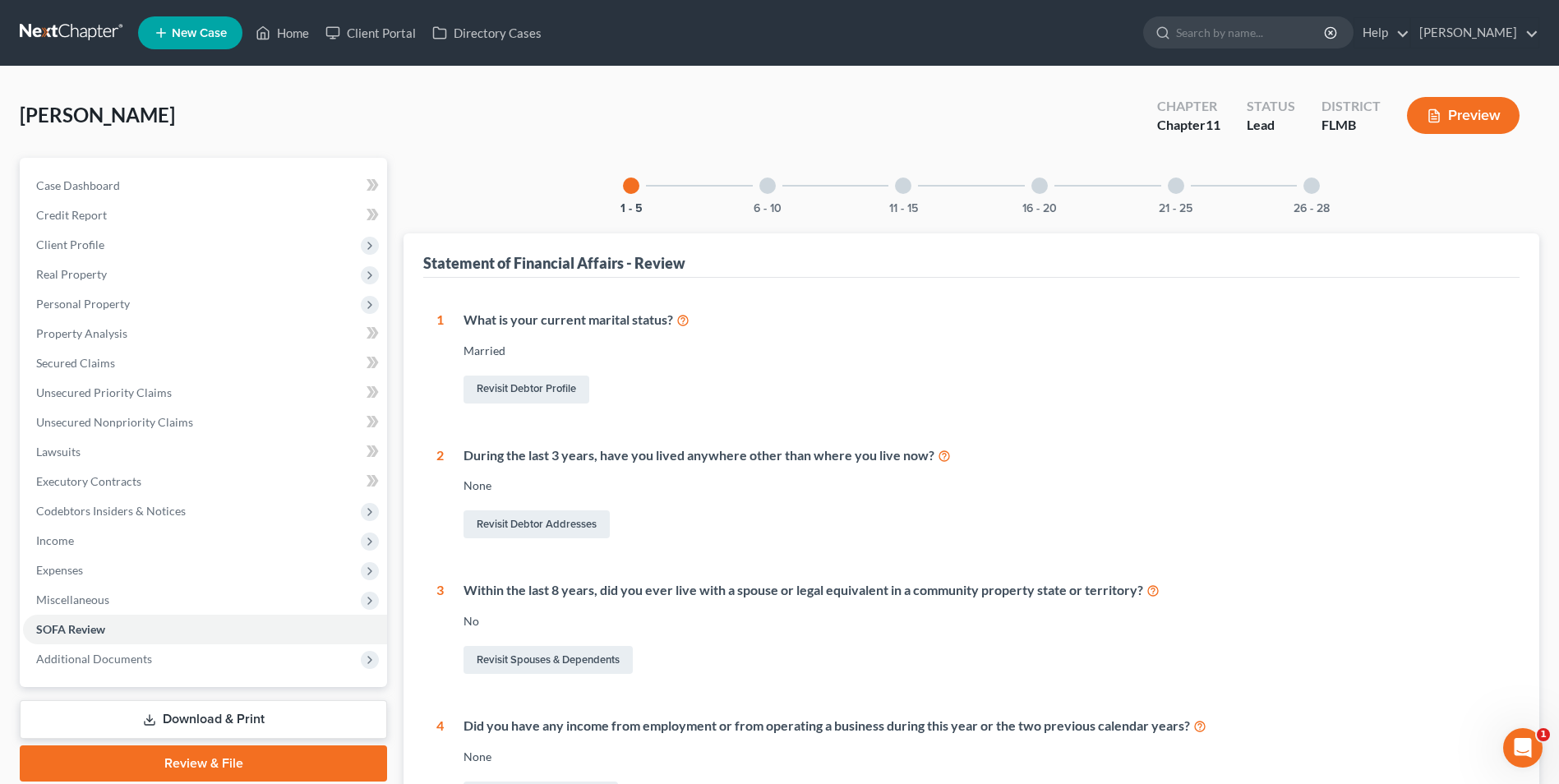
click at [1036, 191] on div at bounding box center [1039, 185] width 16 height 16
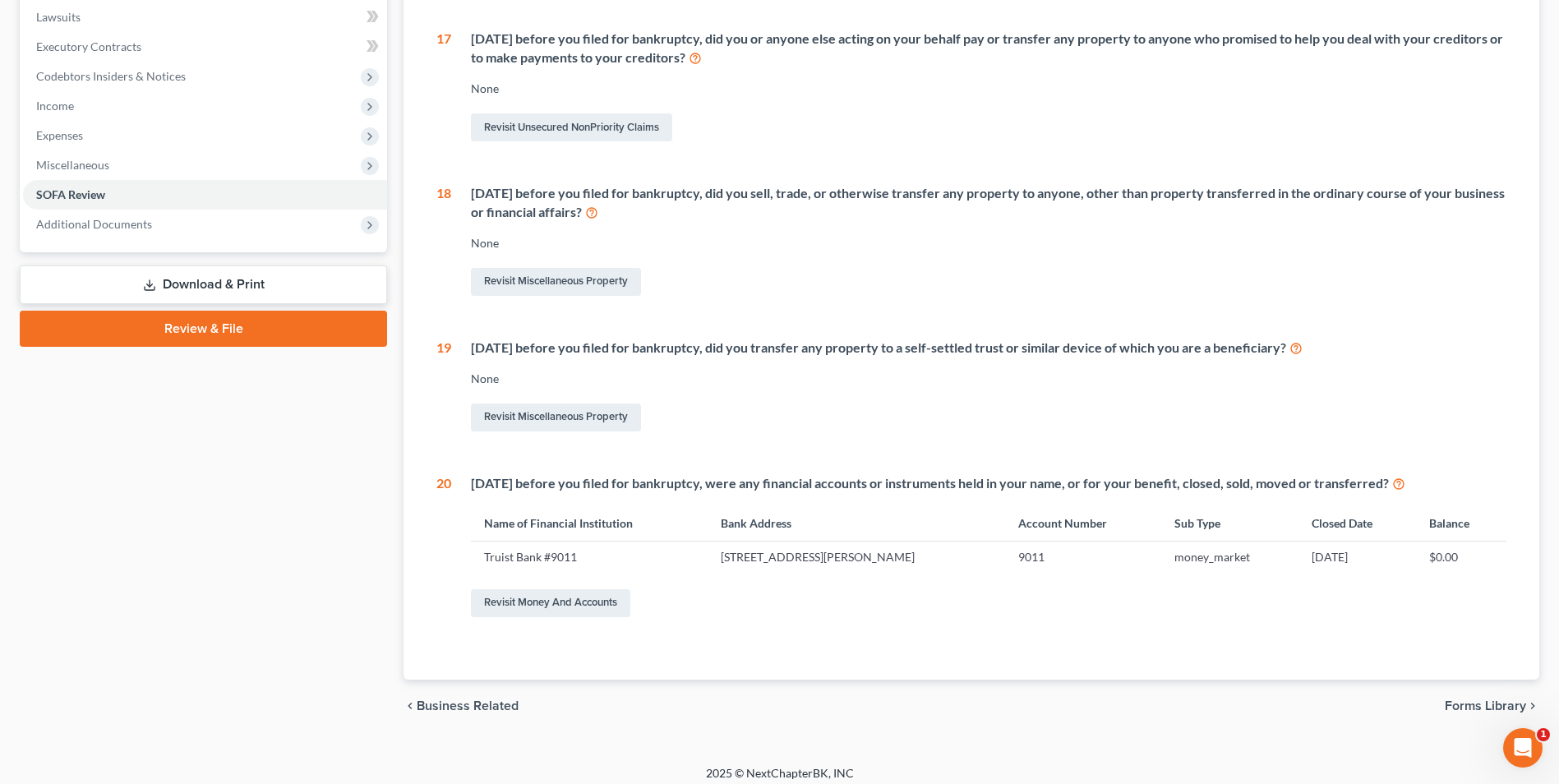
scroll to position [446, 0]
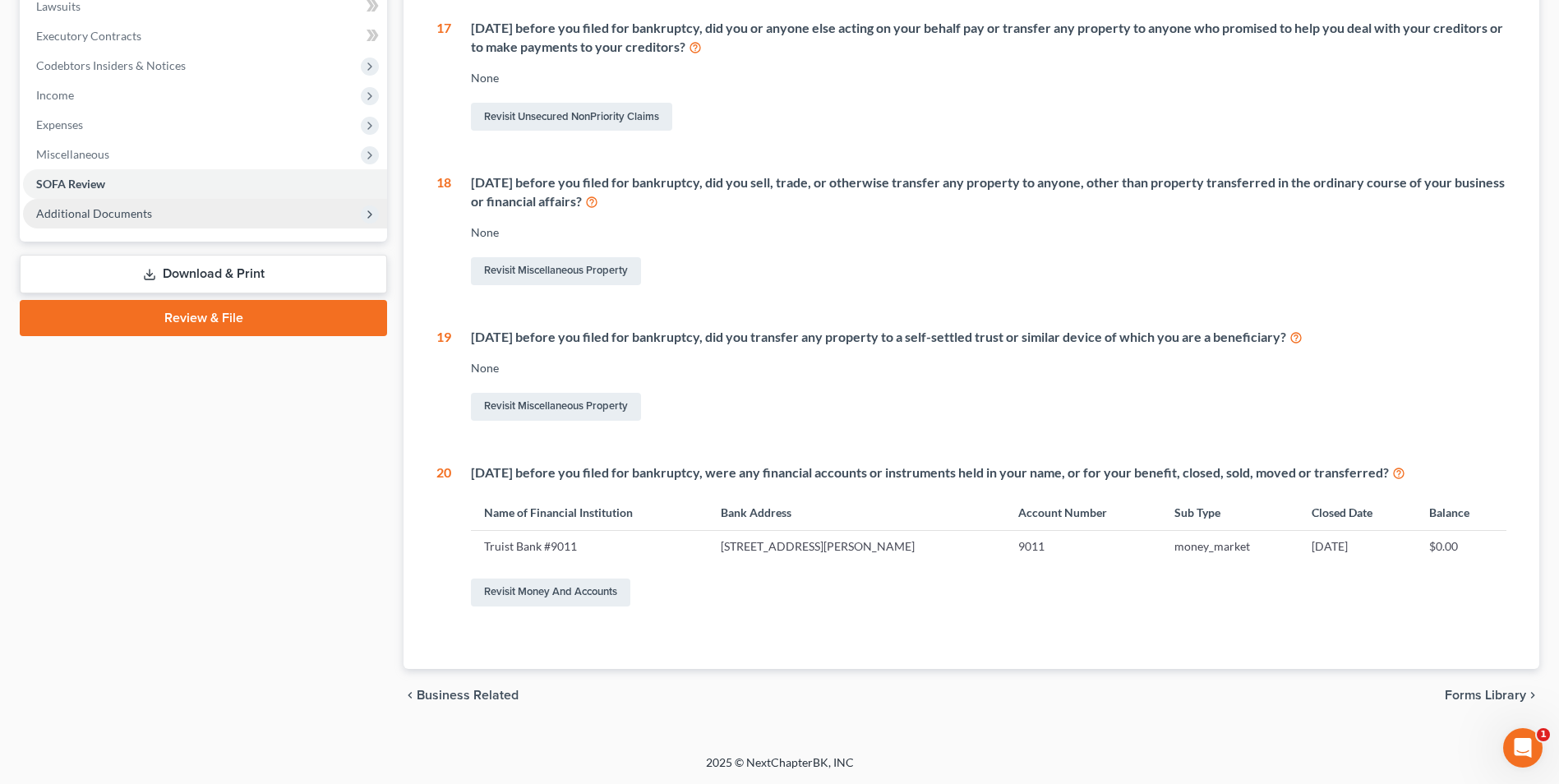
click at [111, 207] on span "Additional Documents" at bounding box center [94, 213] width 116 height 14
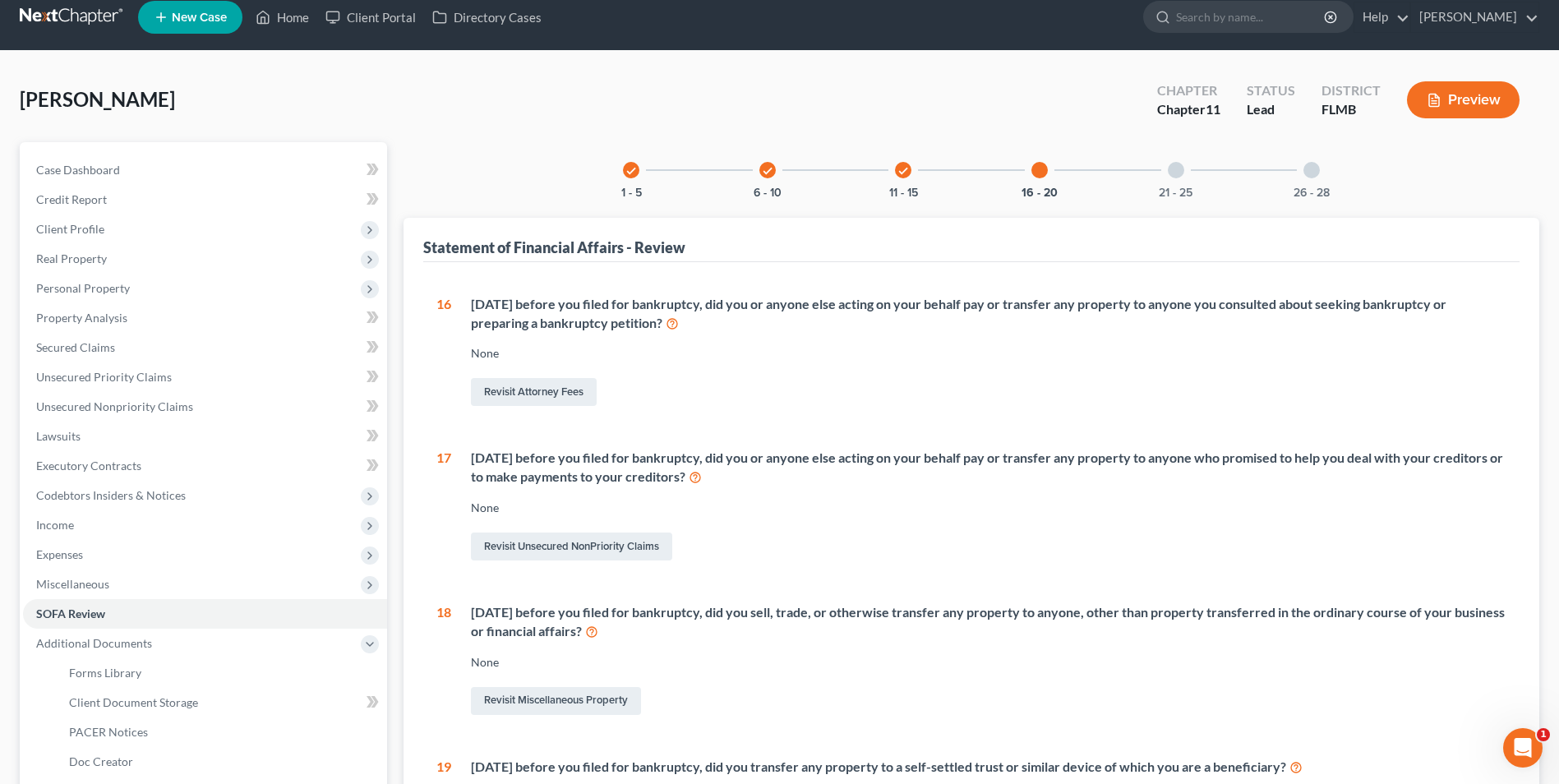
scroll to position [0, 0]
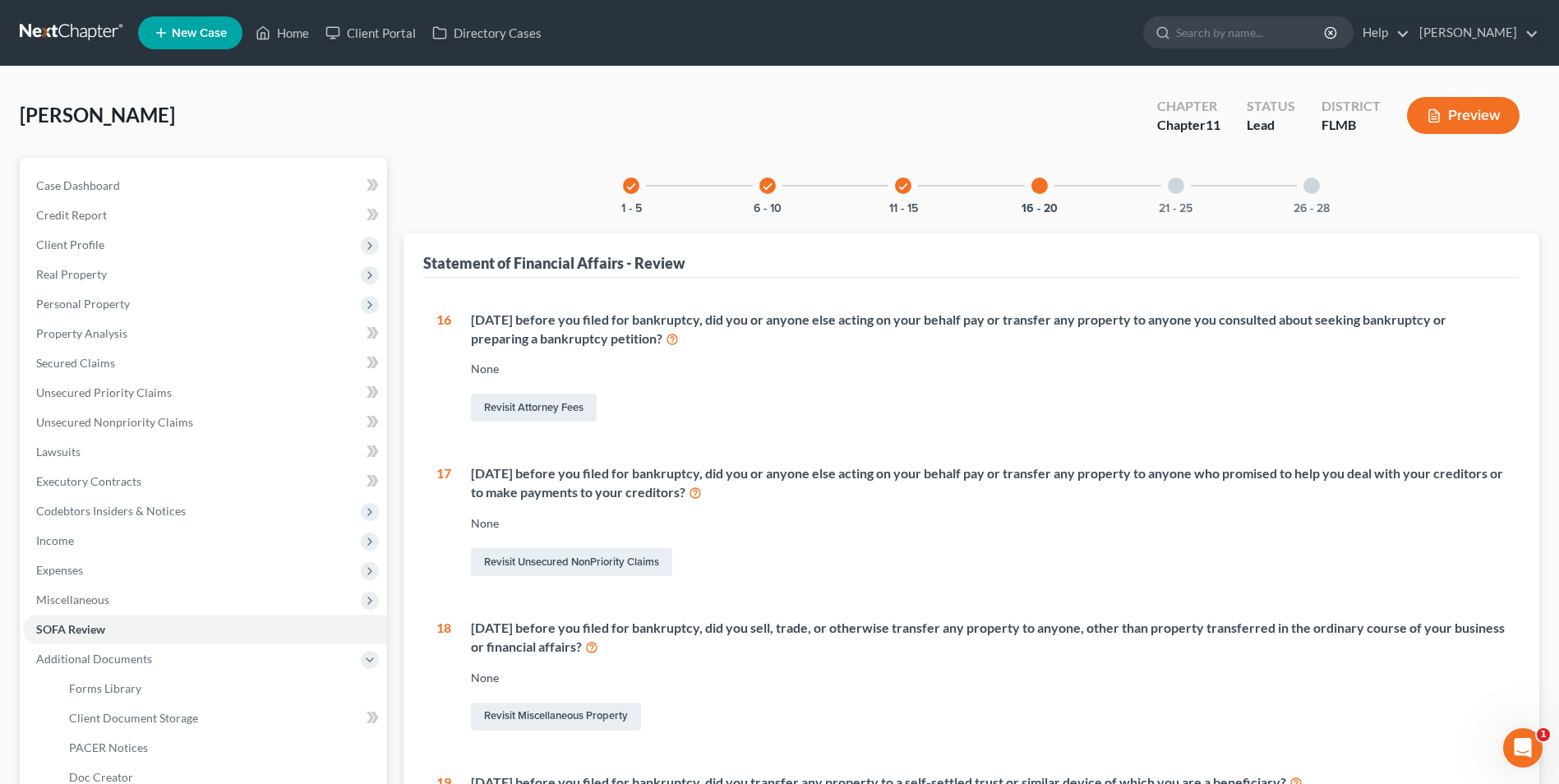
click at [1178, 184] on div at bounding box center [1176, 185] width 16 height 16
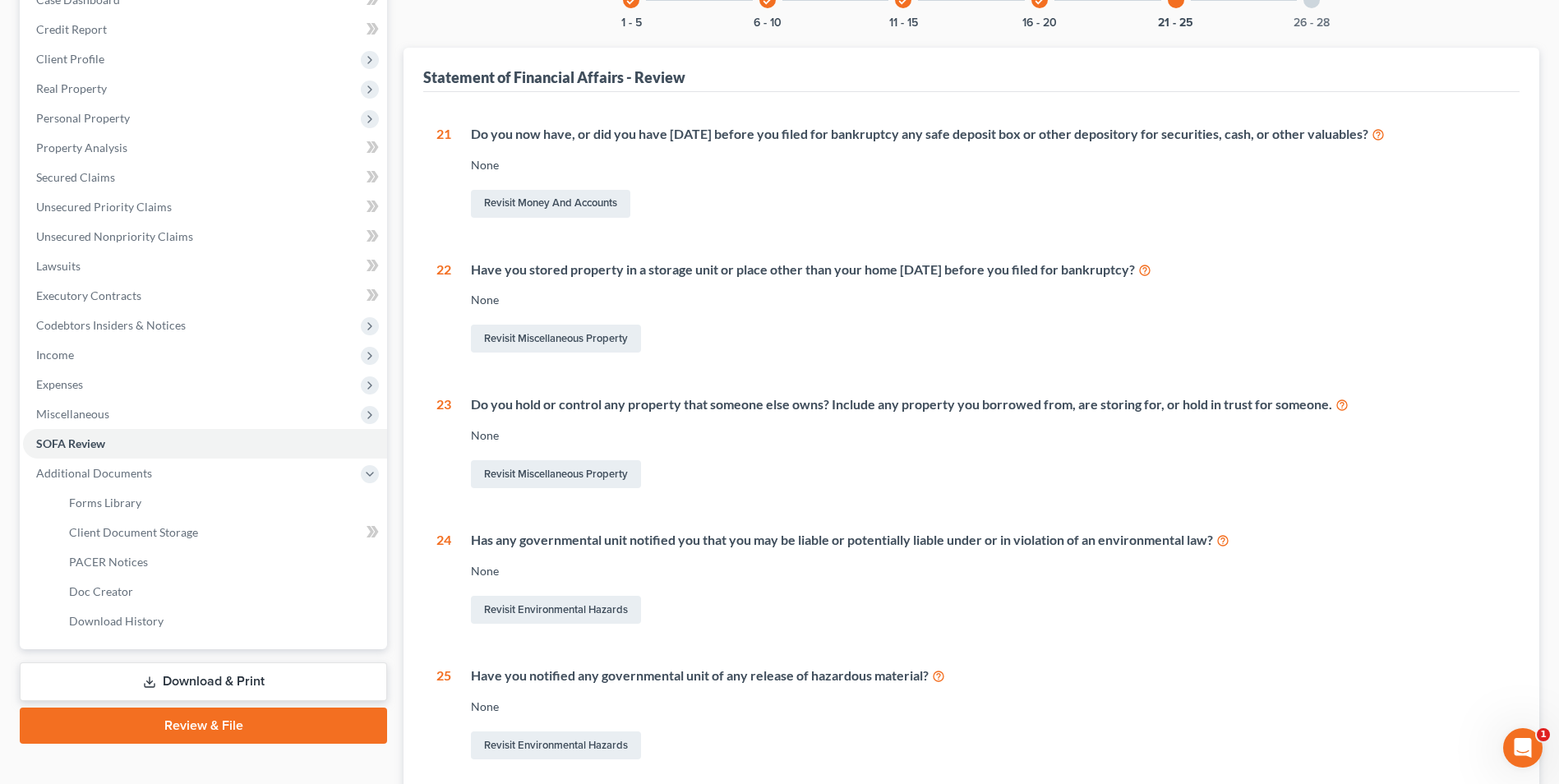
scroll to position [174, 0]
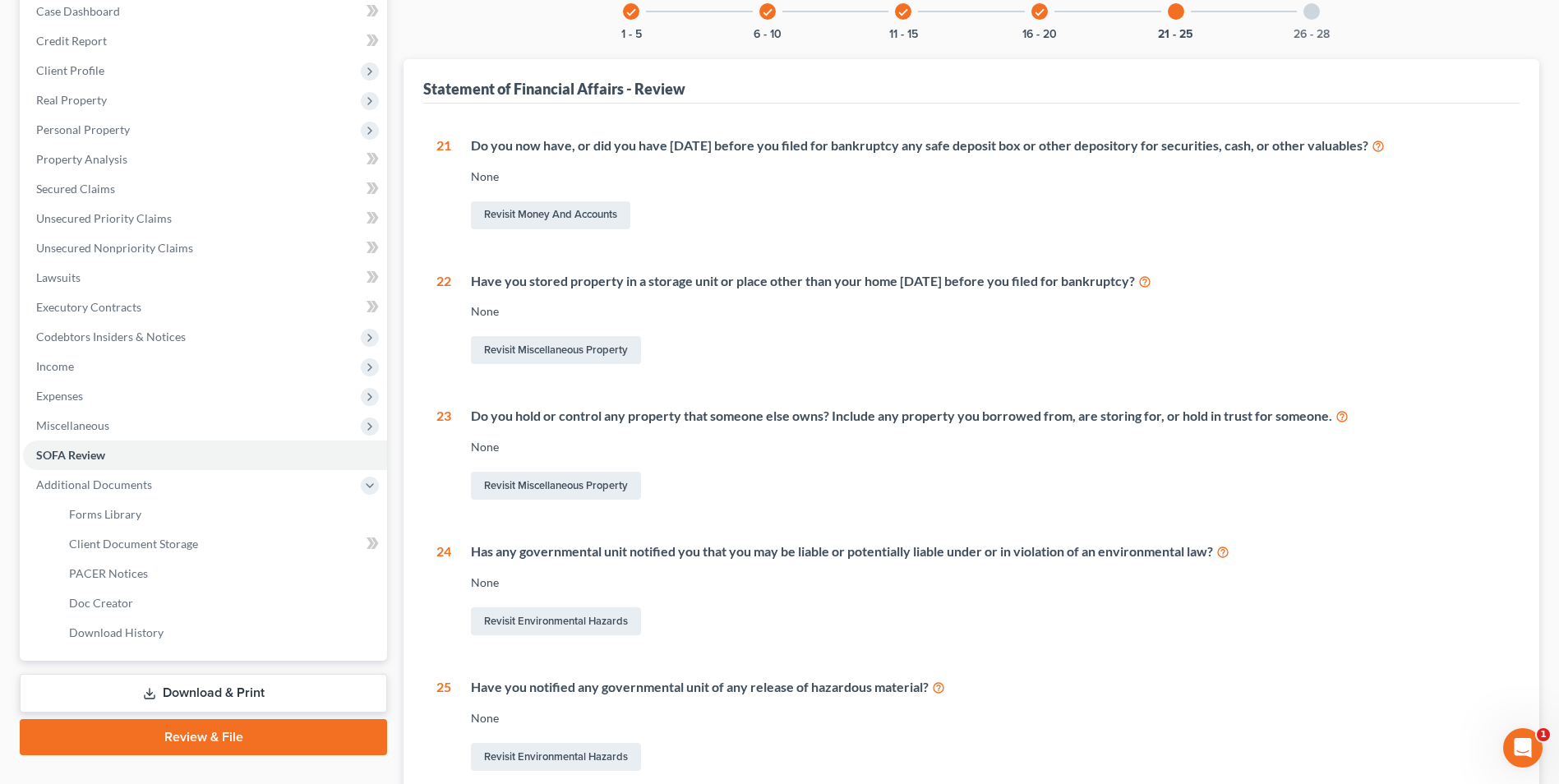
click at [1311, 14] on div at bounding box center [1311, 10] width 16 height 16
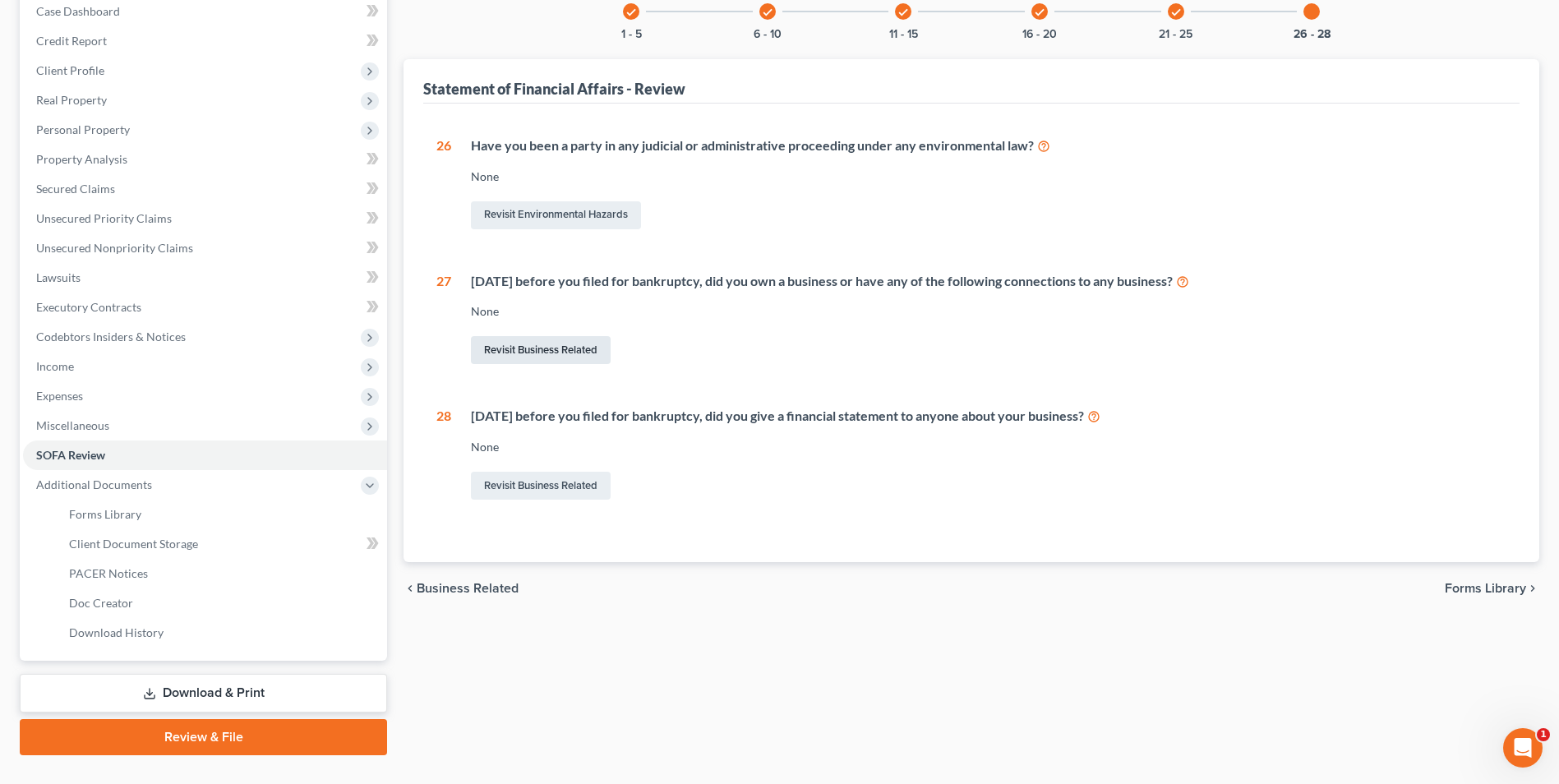
click at [569, 352] on link "Revisit Business Related" at bounding box center [541, 350] width 139 height 27
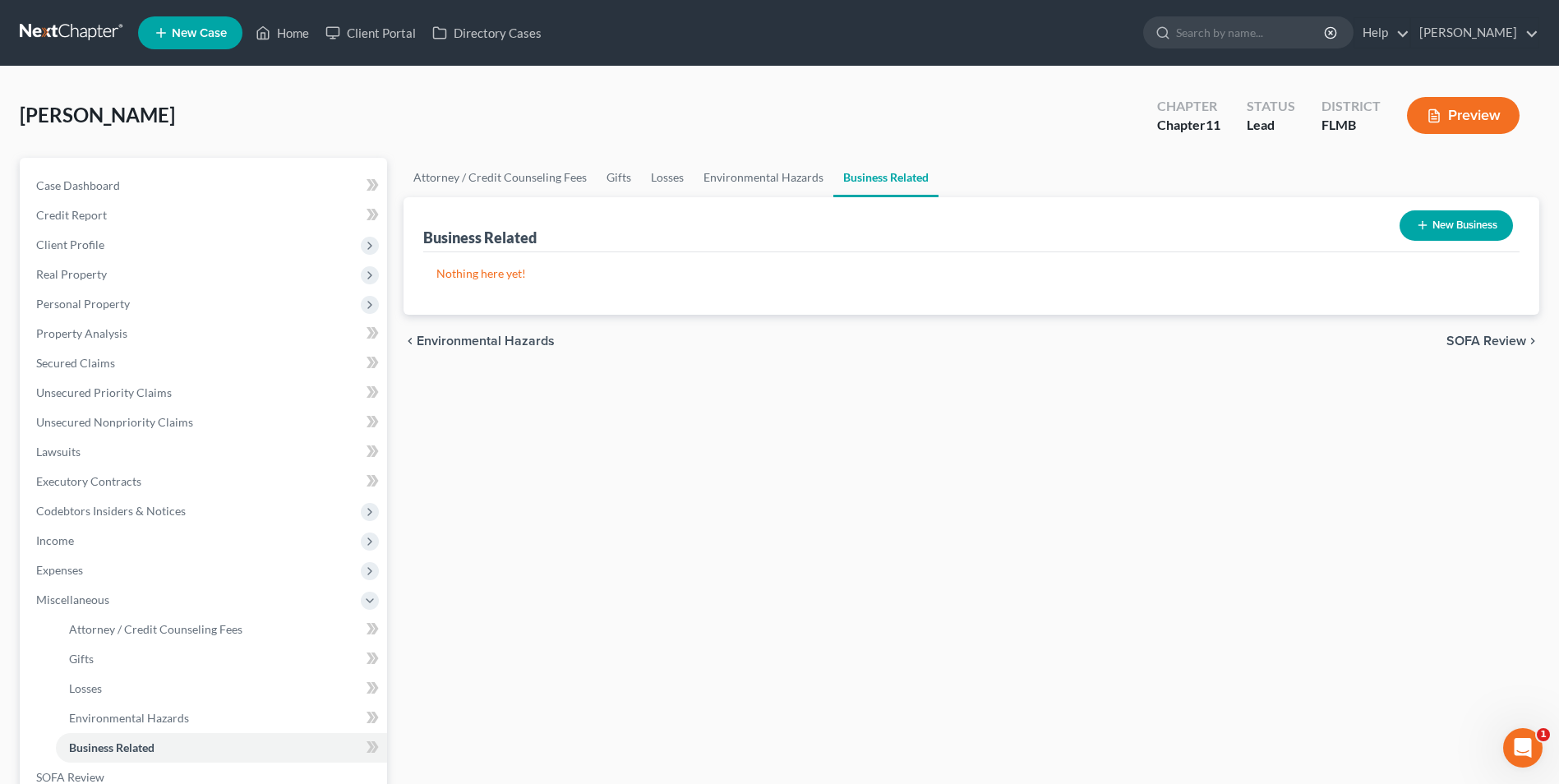
click at [1465, 226] on button "New Business" at bounding box center [1457, 226] width 114 height 30
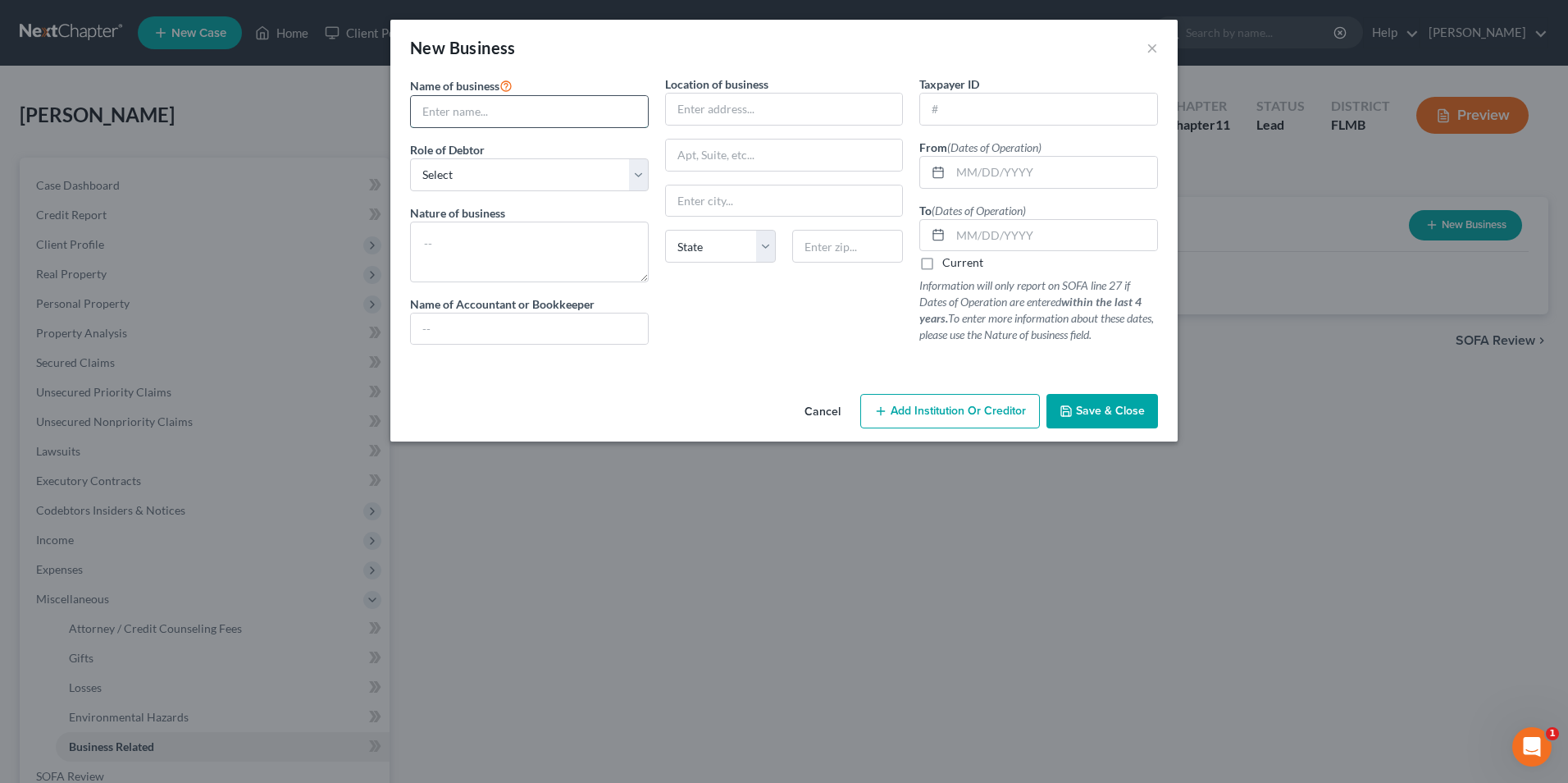
click at [588, 120] on input "text" at bounding box center [529, 111] width 237 height 31
type input "Medahub Operations Group, Inc."
click at [752, 101] on input "text" at bounding box center [784, 109] width 237 height 31
type input "[STREET_ADDRESS]"
type input "T"
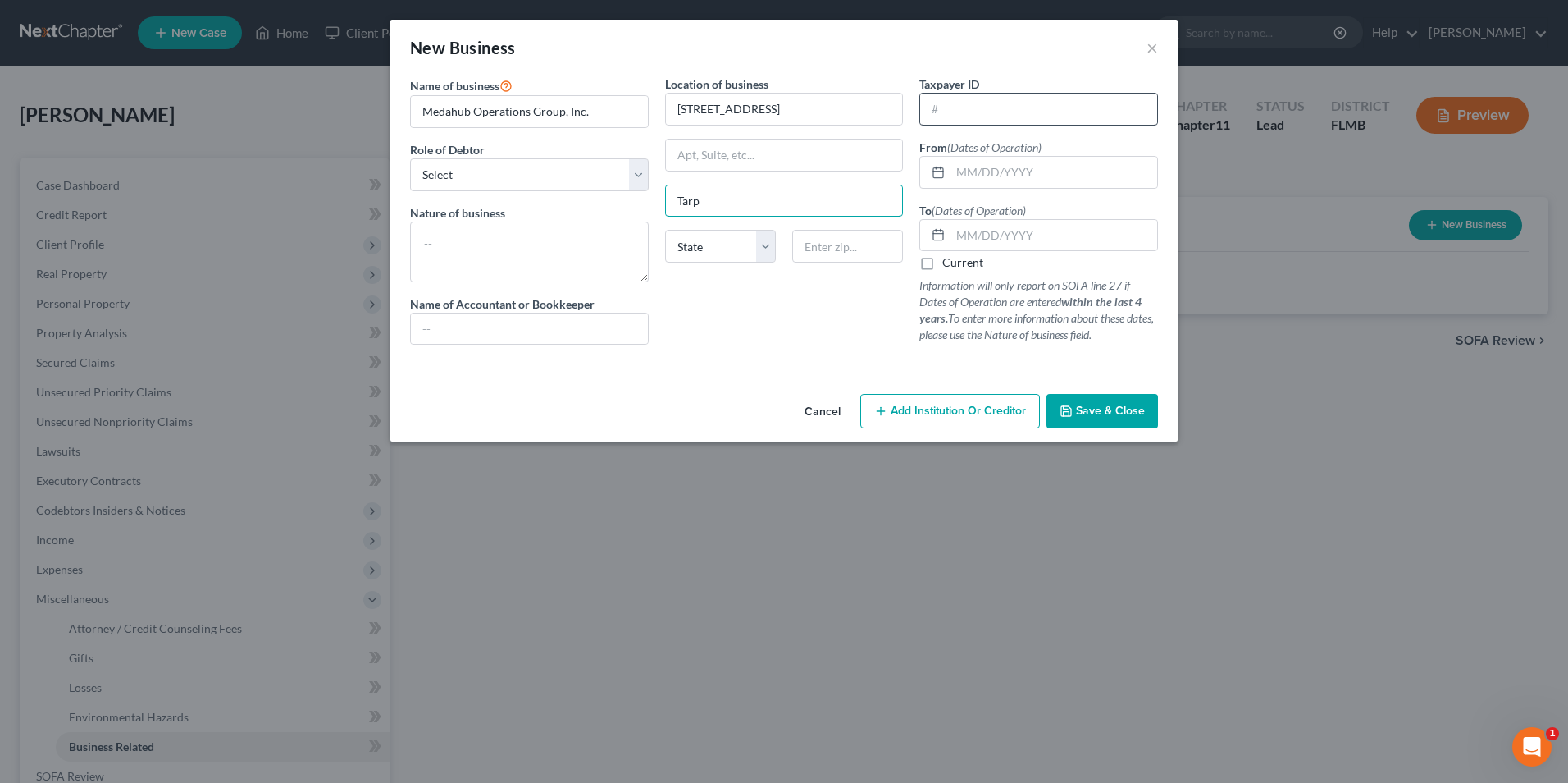
type input "[GEOGRAPHIC_DATA]"
select select "9"
type input "34689"
click at [637, 182] on select "Select A member of a limited liability company (LLC) or limited liability partn…" at bounding box center [529, 174] width 238 height 33
select select "officer"
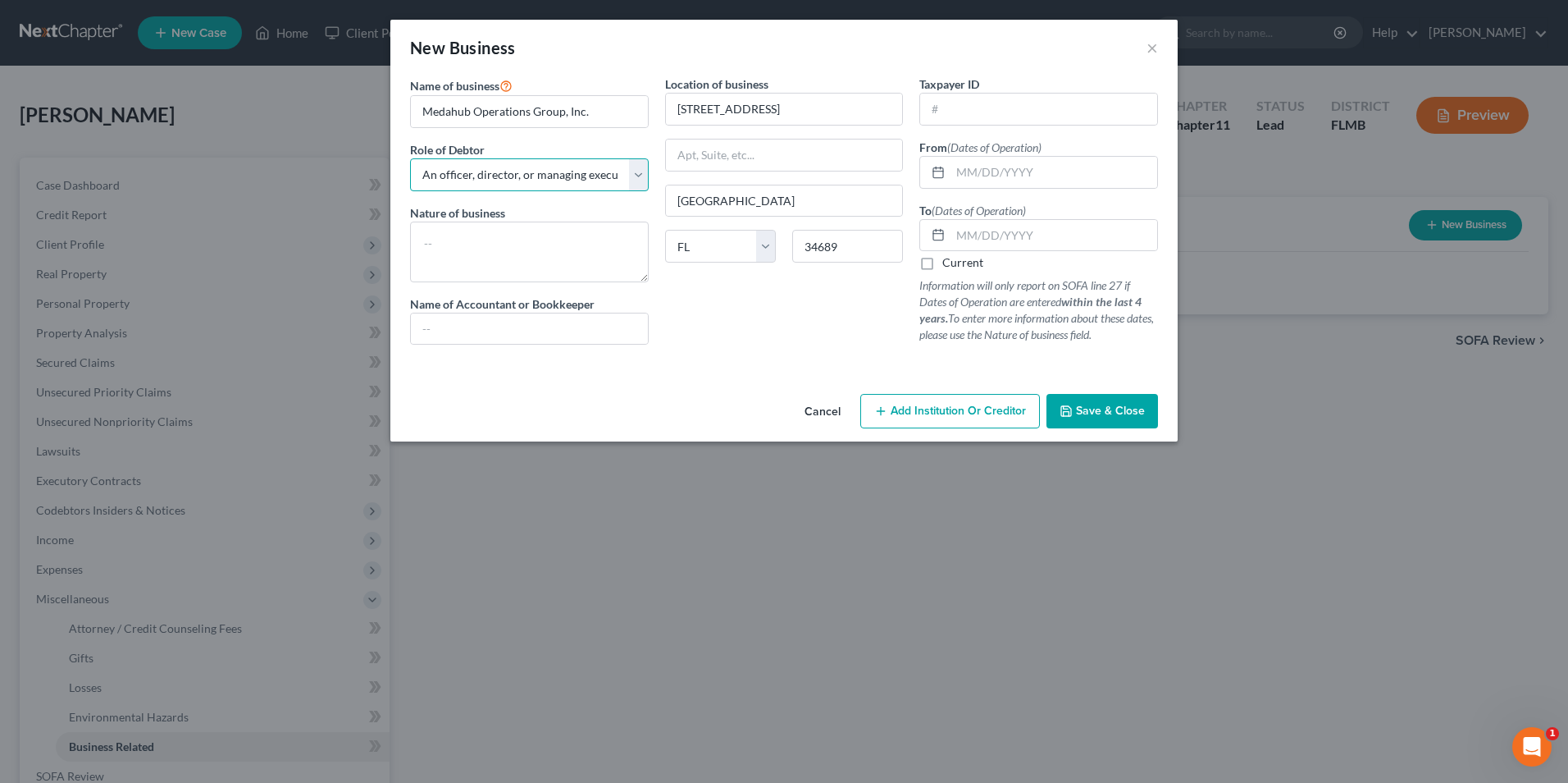
click at [410, 158] on select "Select A member of a limited liability company (LLC) or limited liability partn…" at bounding box center [529, 174] width 238 height 33
click at [555, 249] on textarea at bounding box center [529, 252] width 238 height 61
type textarea "Shell company"
click at [538, 323] on input "text" at bounding box center [529, 329] width 237 height 31
type input "[PERSON_NAME] CPAs and Advisors"
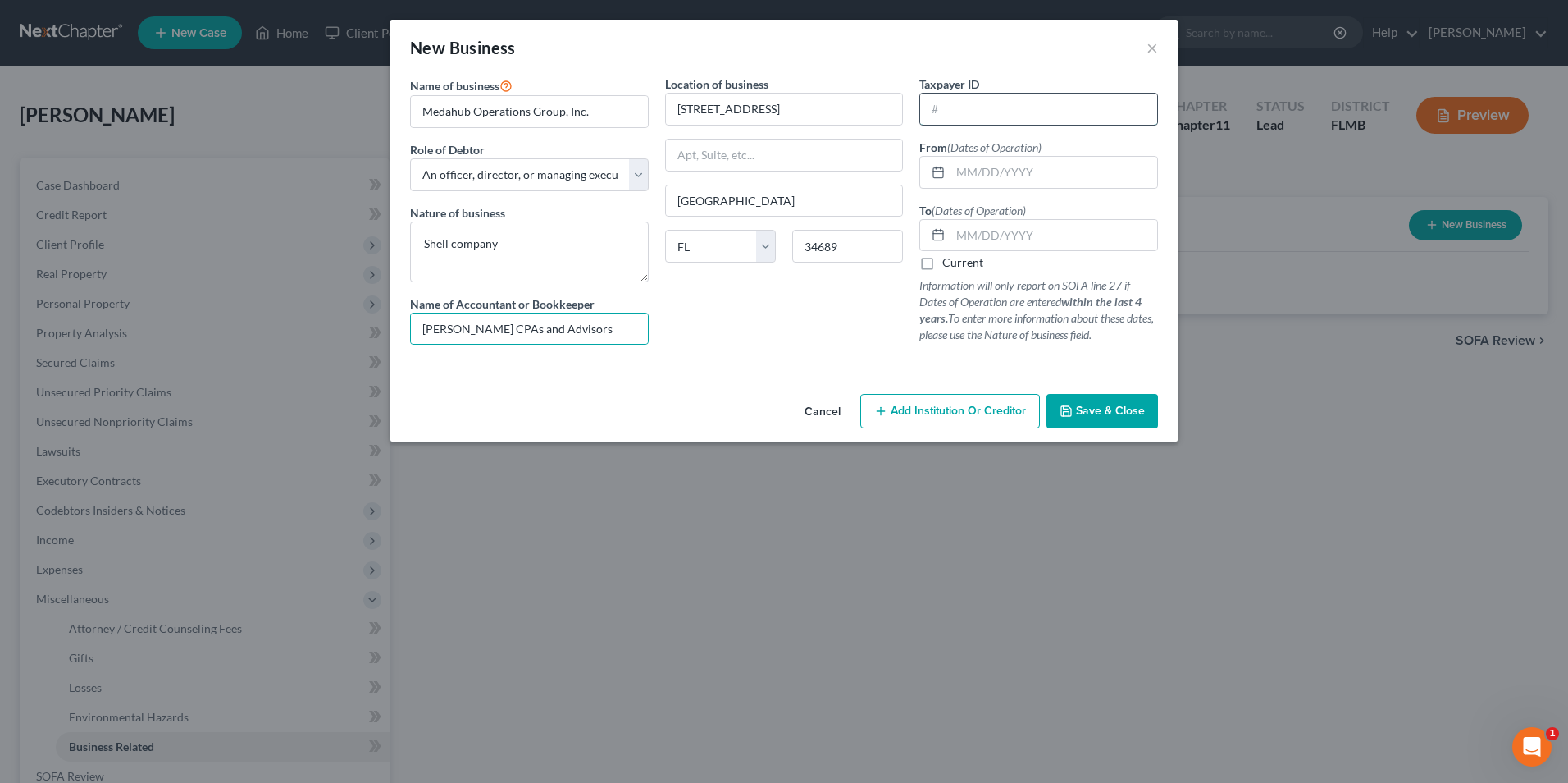
click at [1030, 115] on input "text" at bounding box center [1038, 109] width 237 height 31
type input "[US_EMPLOYER_IDENTIFICATION_NUMBER]"
click at [1041, 172] on input "text" at bounding box center [1054, 172] width 206 height 31
type input "[DATE]"
click at [1007, 236] on input "text" at bounding box center [1054, 235] width 206 height 31
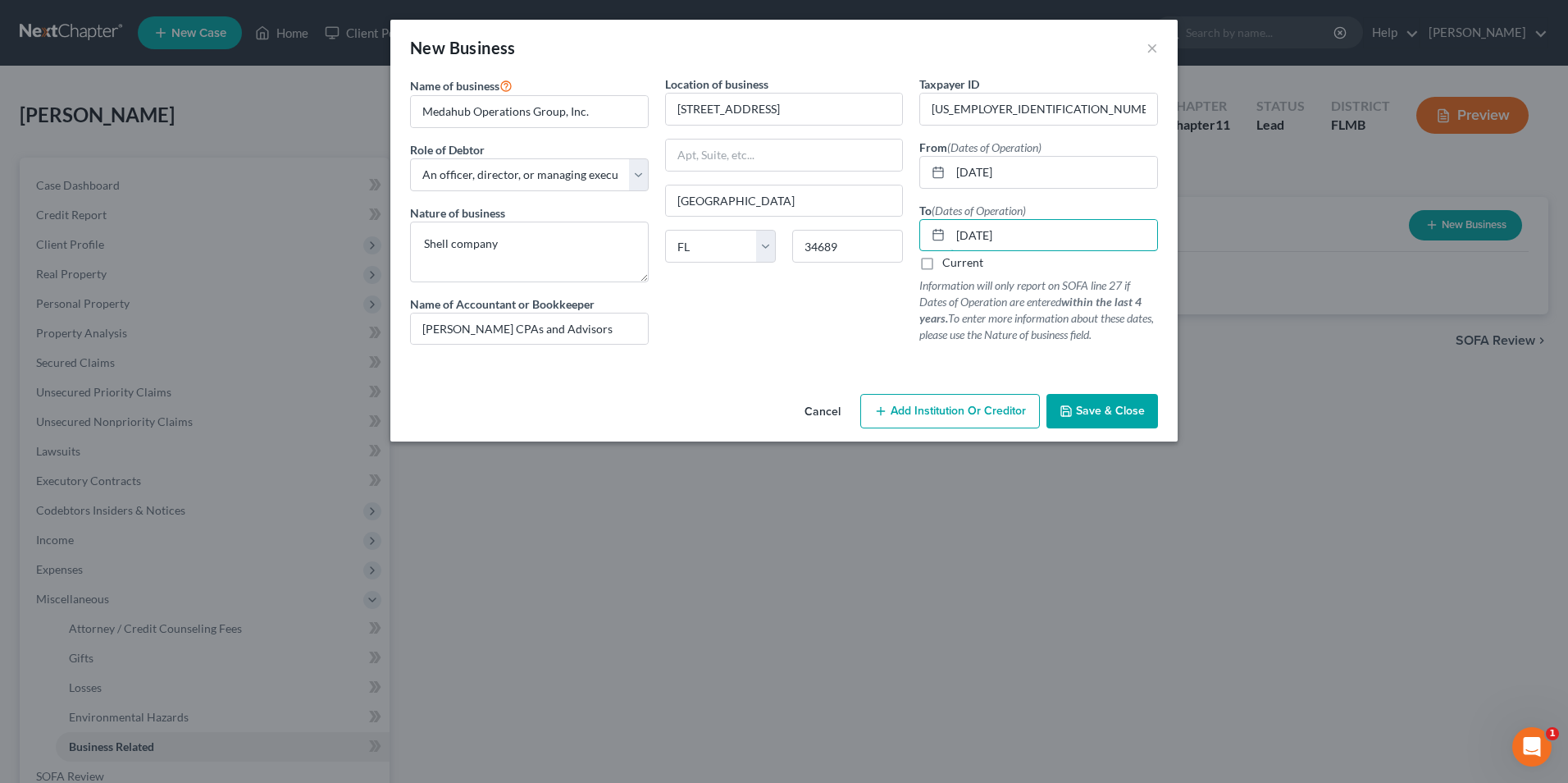
type input "[DATE]"
click at [943, 259] on label "Current" at bounding box center [962, 262] width 41 height 16
click at [949, 259] on input "Current" at bounding box center [954, 259] width 10 height 10
checkbox input "true"
click at [1099, 410] on span "Save & Close" at bounding box center [1110, 410] width 69 height 14
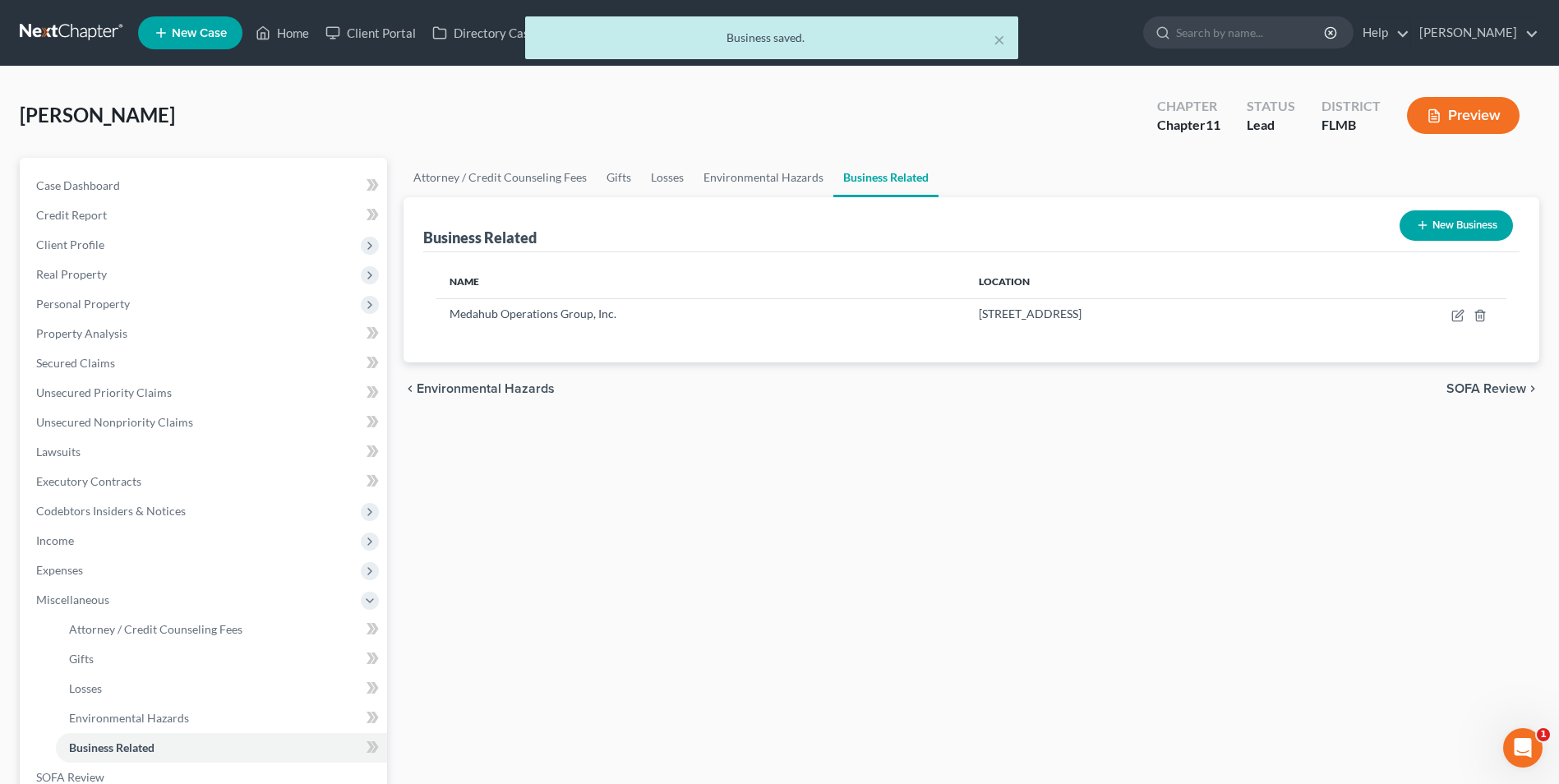
click at [1428, 220] on button "New Business" at bounding box center [1457, 226] width 114 height 30
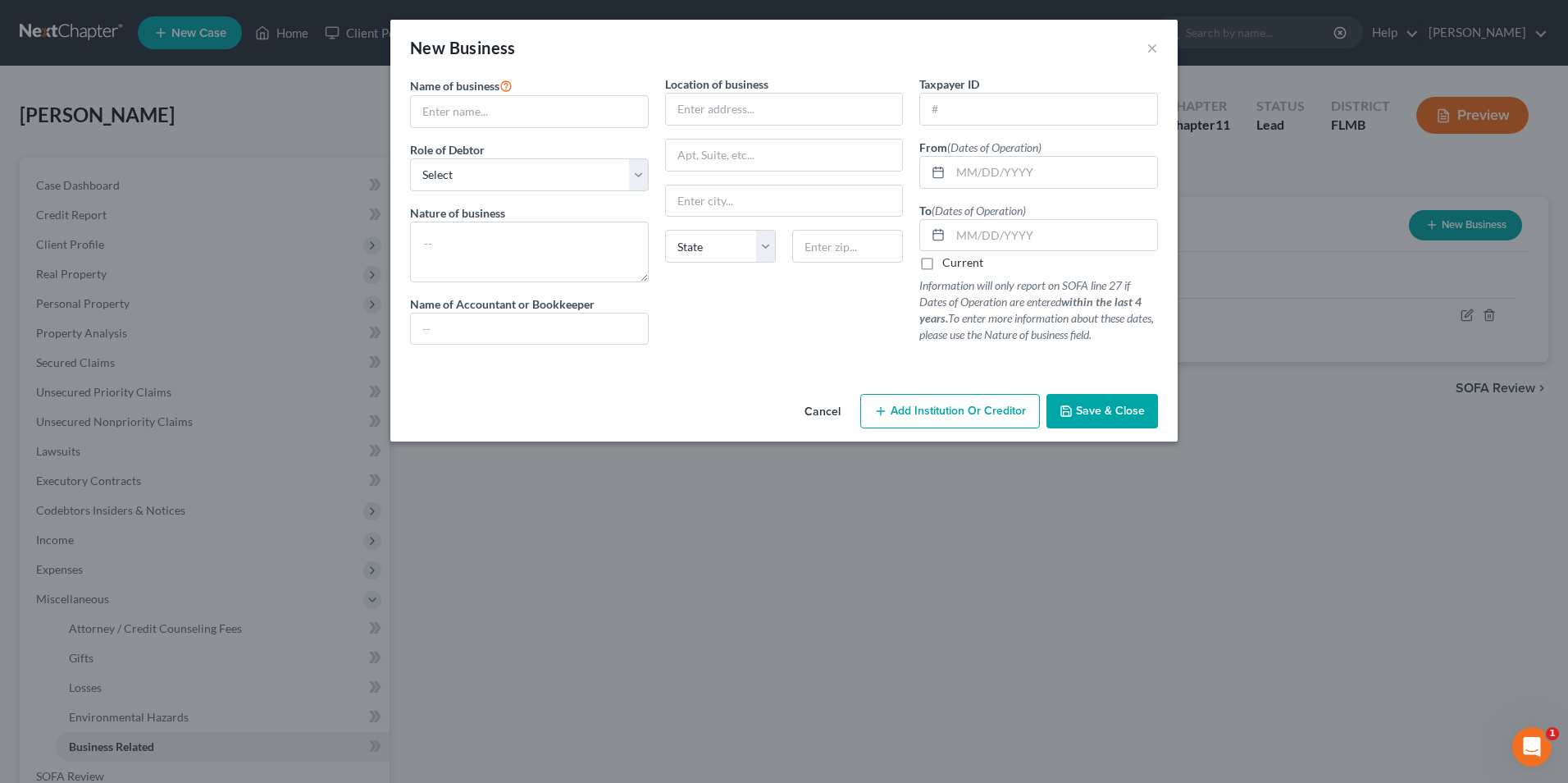
click at [488, 88] on span "Name of business" at bounding box center [454, 85] width 89 height 14
drag, startPoint x: 489, startPoint y: 102, endPoint x: 532, endPoint y: 90, distance: 44.6
click at [489, 102] on input "text" at bounding box center [529, 111] width 237 height 31
type input "[PERSON_NAME] Family Foundation, Inc. (501(c))"
click at [634, 182] on select "Select A member of a limited liability company (LLC) or limited liability partn…" at bounding box center [529, 174] width 238 height 33
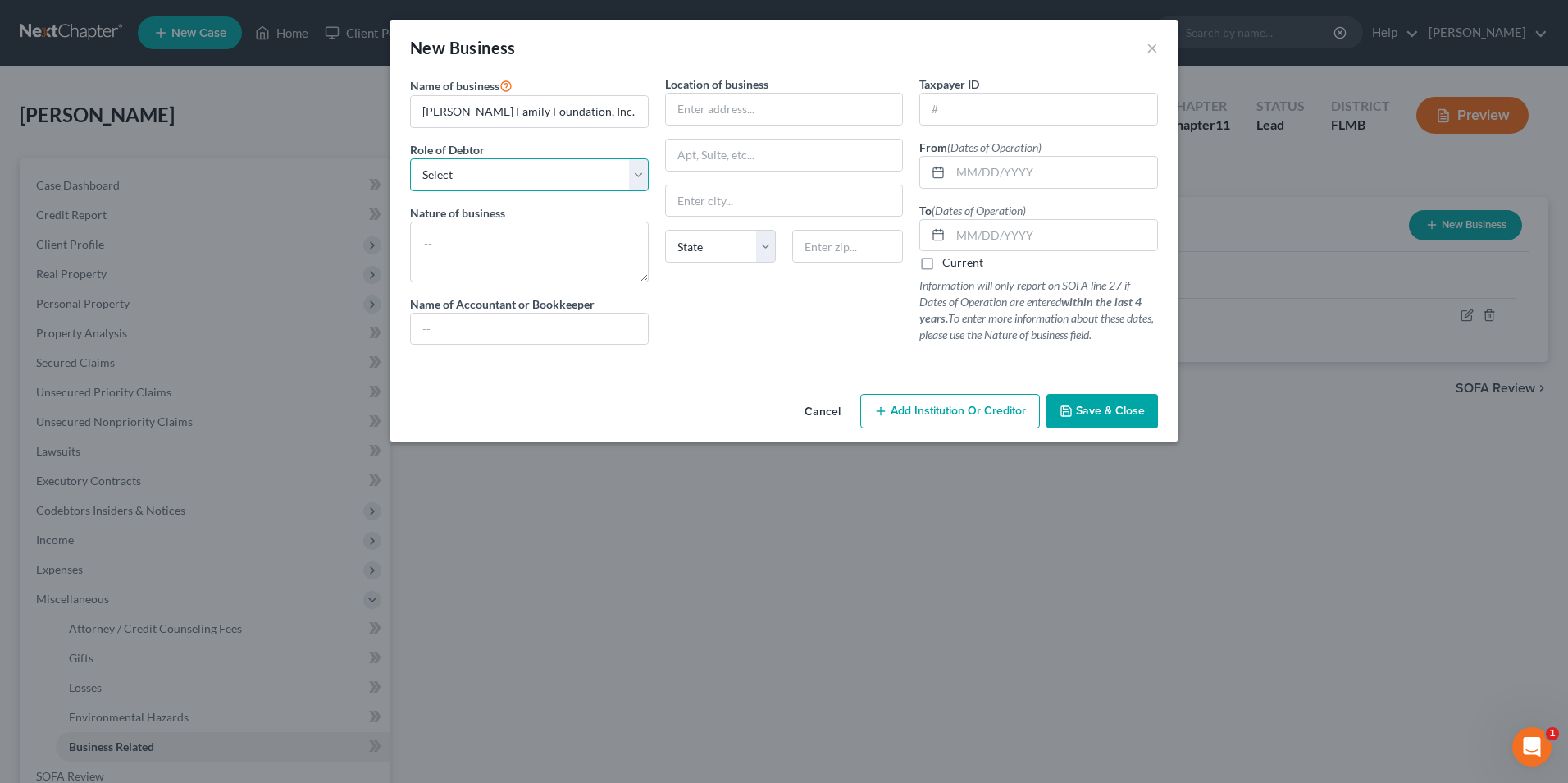
select select "officer"
click at [410, 158] on select "Select A member of a limited liability company (LLC) or limited liability partn…" at bounding box center [529, 174] width 238 height 33
click at [618, 255] on textarea at bounding box center [529, 252] width 238 height 61
type textarea "501(3)(c)"
click at [514, 313] on input "text" at bounding box center [529, 329] width 237 height 31
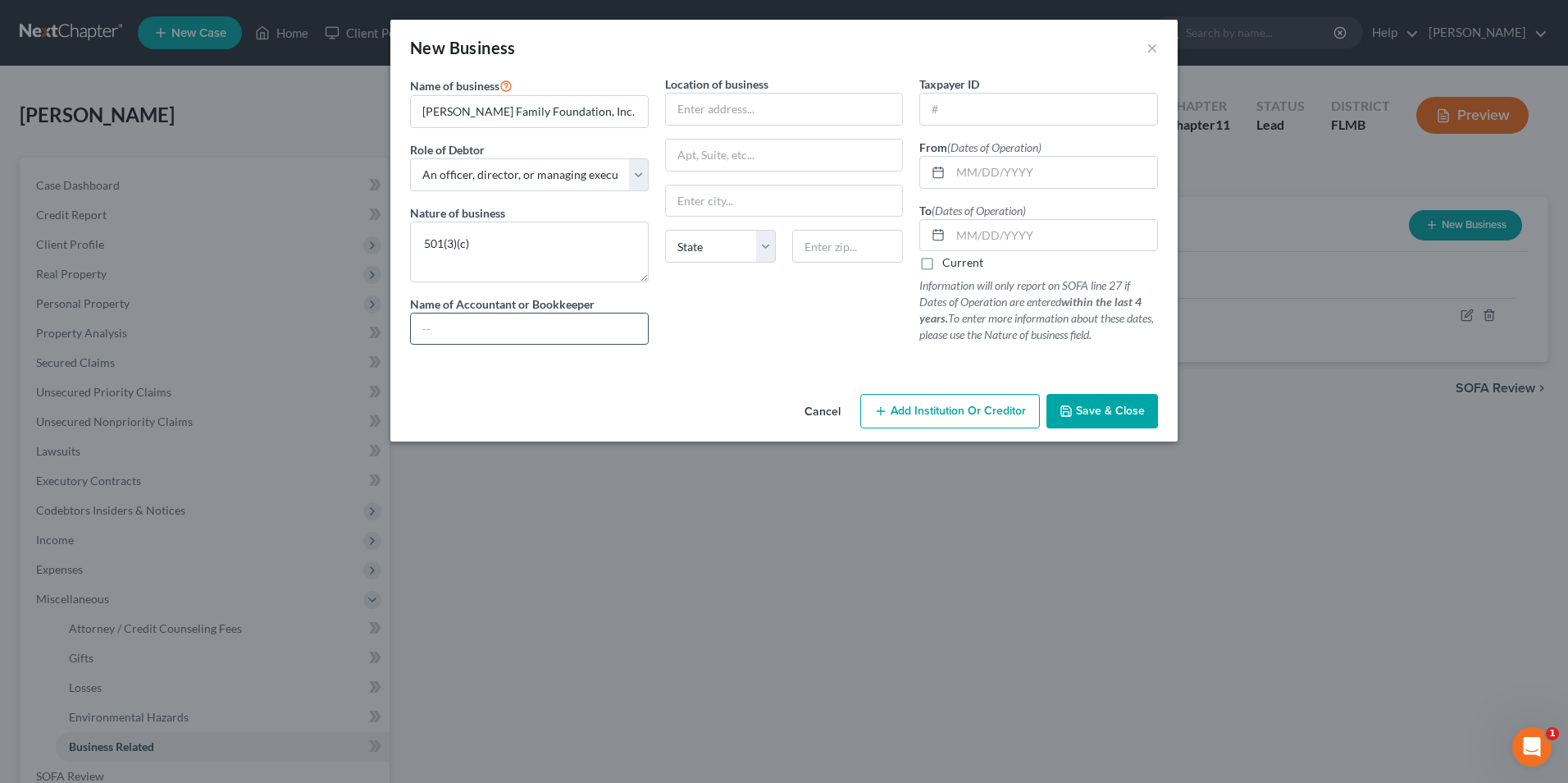
type input "[PERSON_NAME] CPAs and Advisors"
type input "[STREET_ADDRESS]"
type input "[GEOGRAPHIC_DATA]"
select select "9"
type input "34689"
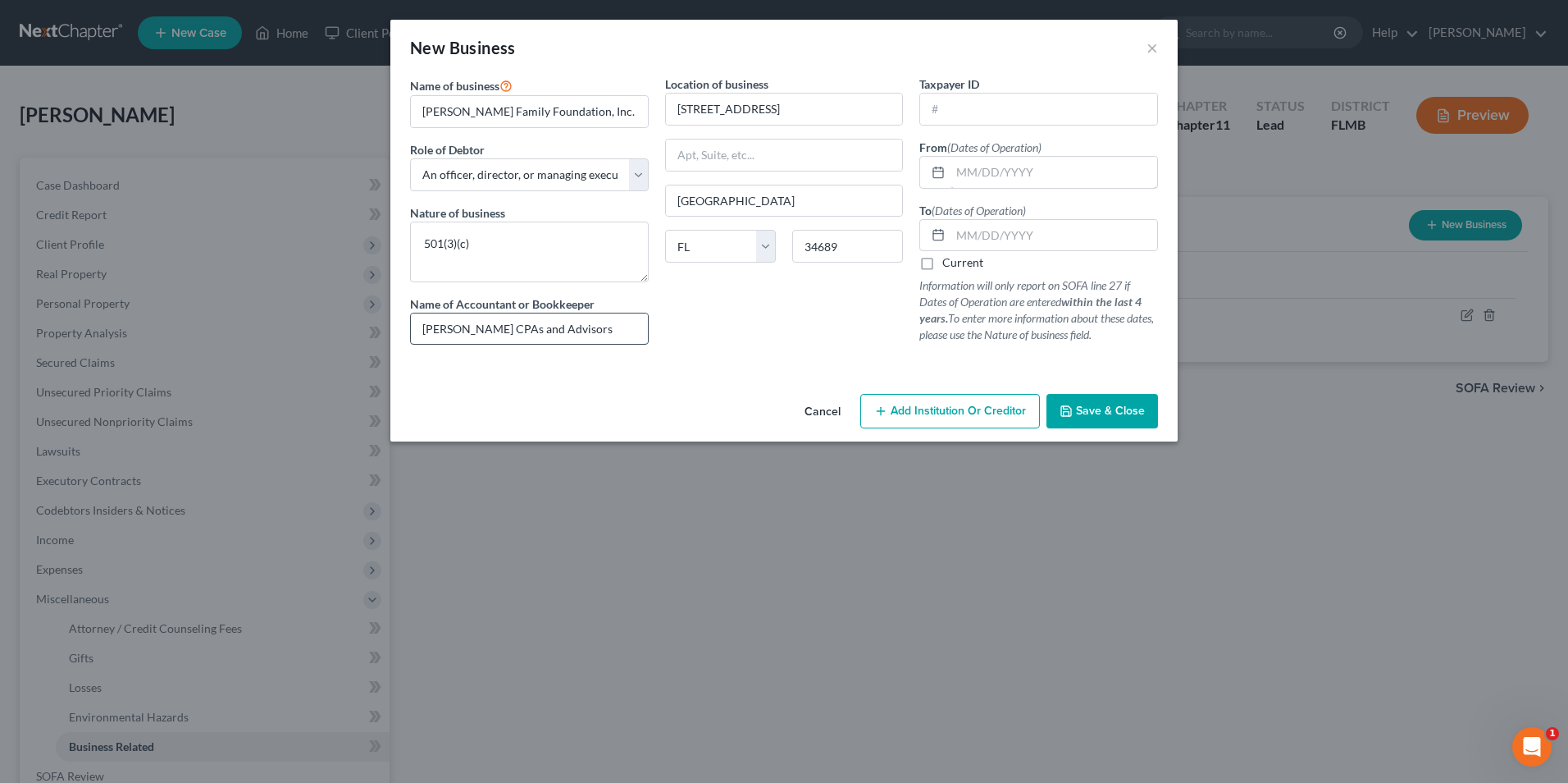
type input "[DATE]"
click at [1058, 108] on input "text" at bounding box center [1038, 109] width 237 height 31
type input "[US_EMPLOYER_IDENTIFICATION_NUMBER]"
drag, startPoint x: 1038, startPoint y: 176, endPoint x: 669, endPoint y: 145, distance: 370.3
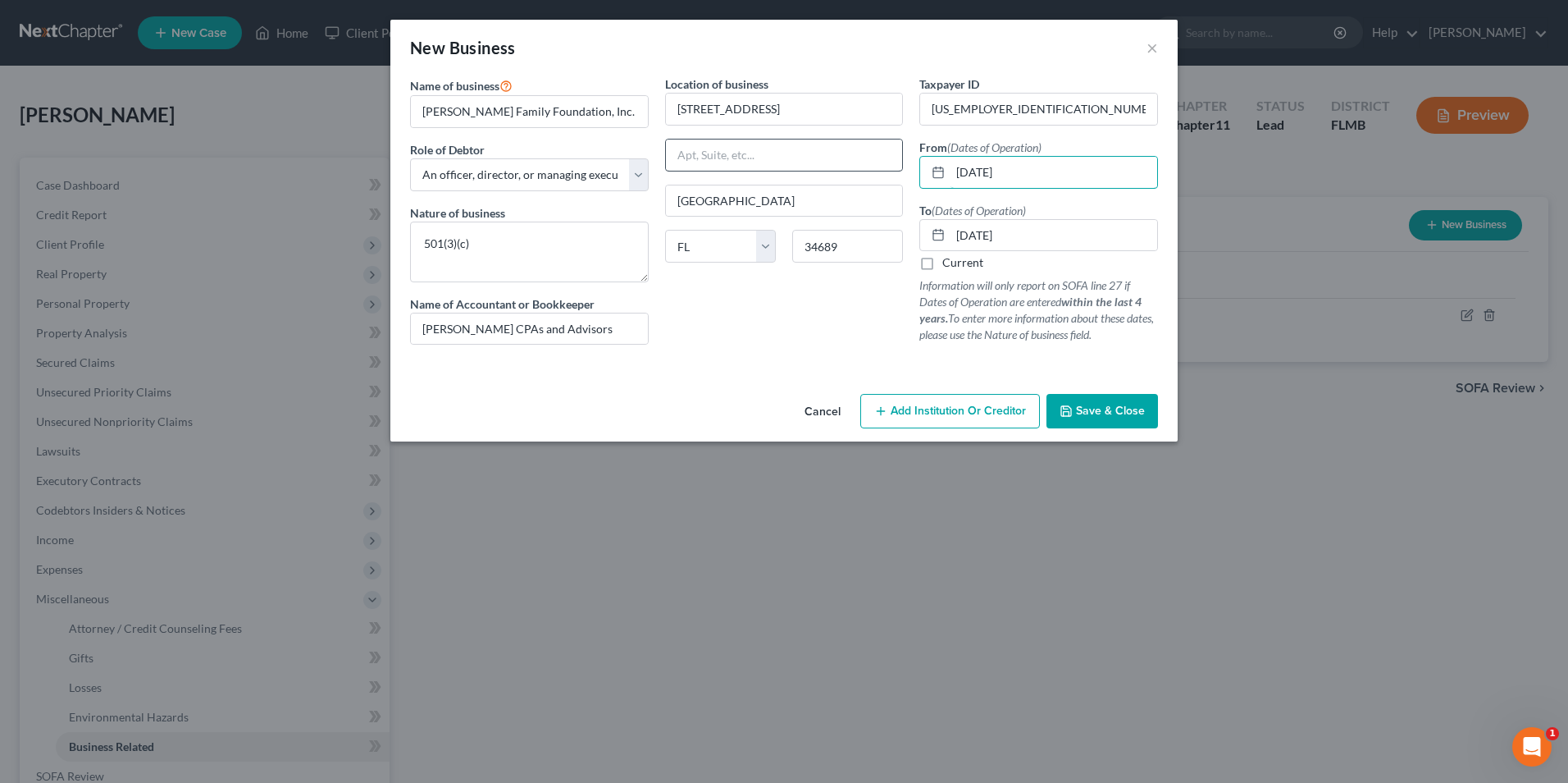
click at [667, 149] on div "Name of business * [PERSON_NAME] Family Foundation, Inc. (501(c)) Role of Debto…" at bounding box center [784, 223] width 765 height 295
type input "[DATE]"
click at [943, 257] on label "Current" at bounding box center [962, 262] width 41 height 16
click at [949, 257] on input "Current" at bounding box center [954, 259] width 10 height 10
checkbox input "true"
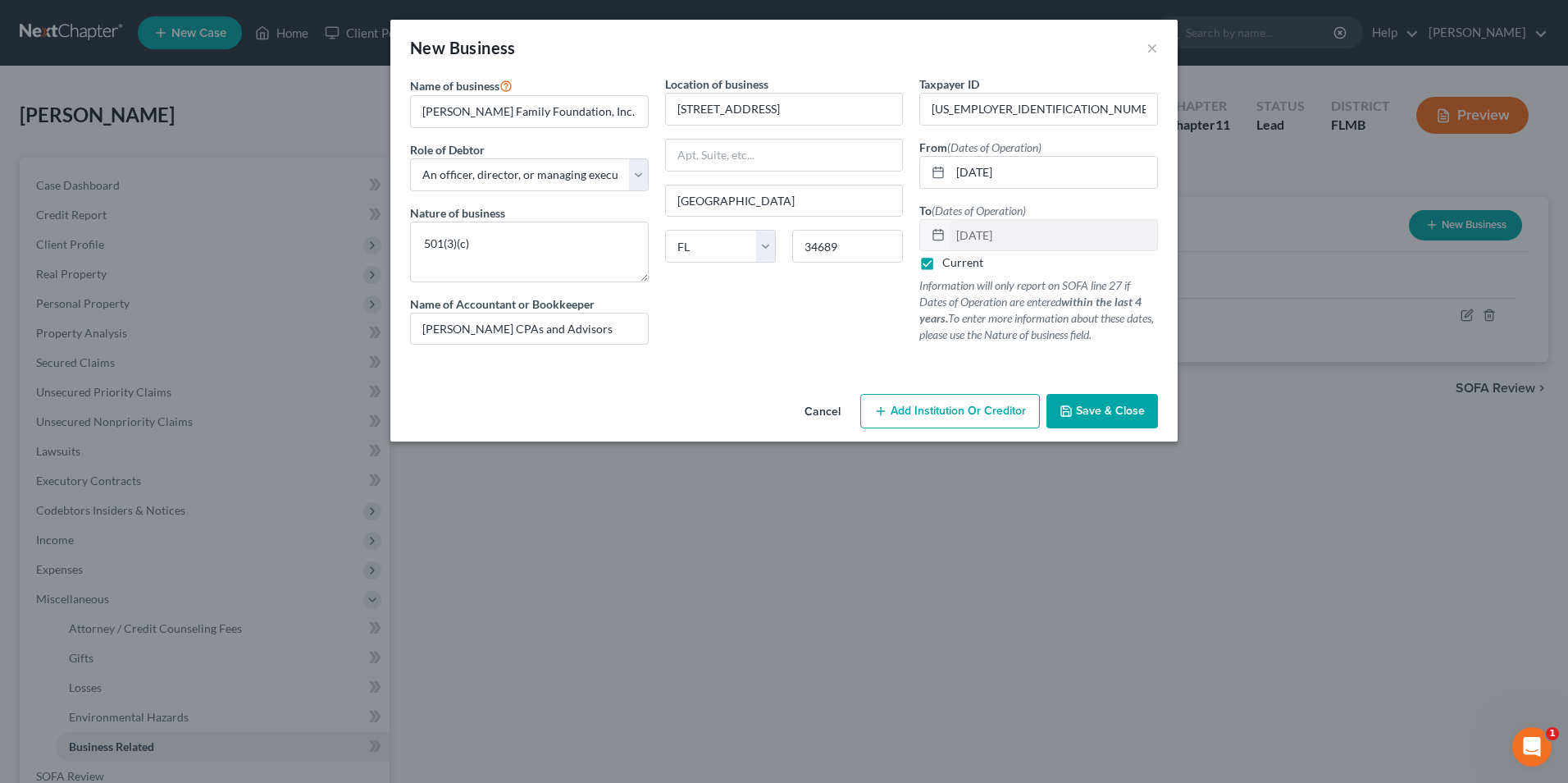
click at [1082, 412] on span "Save & Close" at bounding box center [1110, 410] width 69 height 14
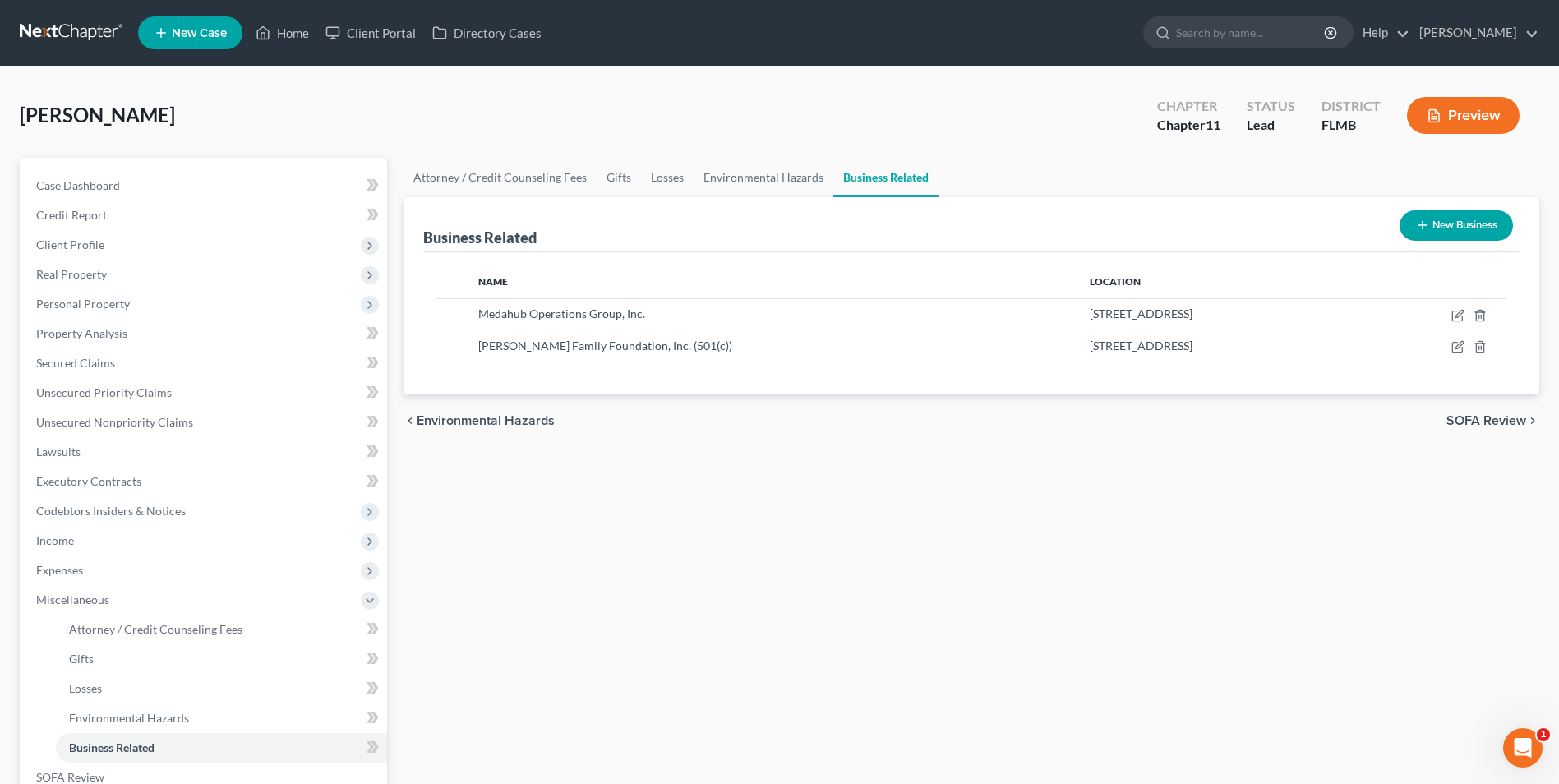
click at [1403, 235] on button "New Business" at bounding box center [1457, 226] width 114 height 30
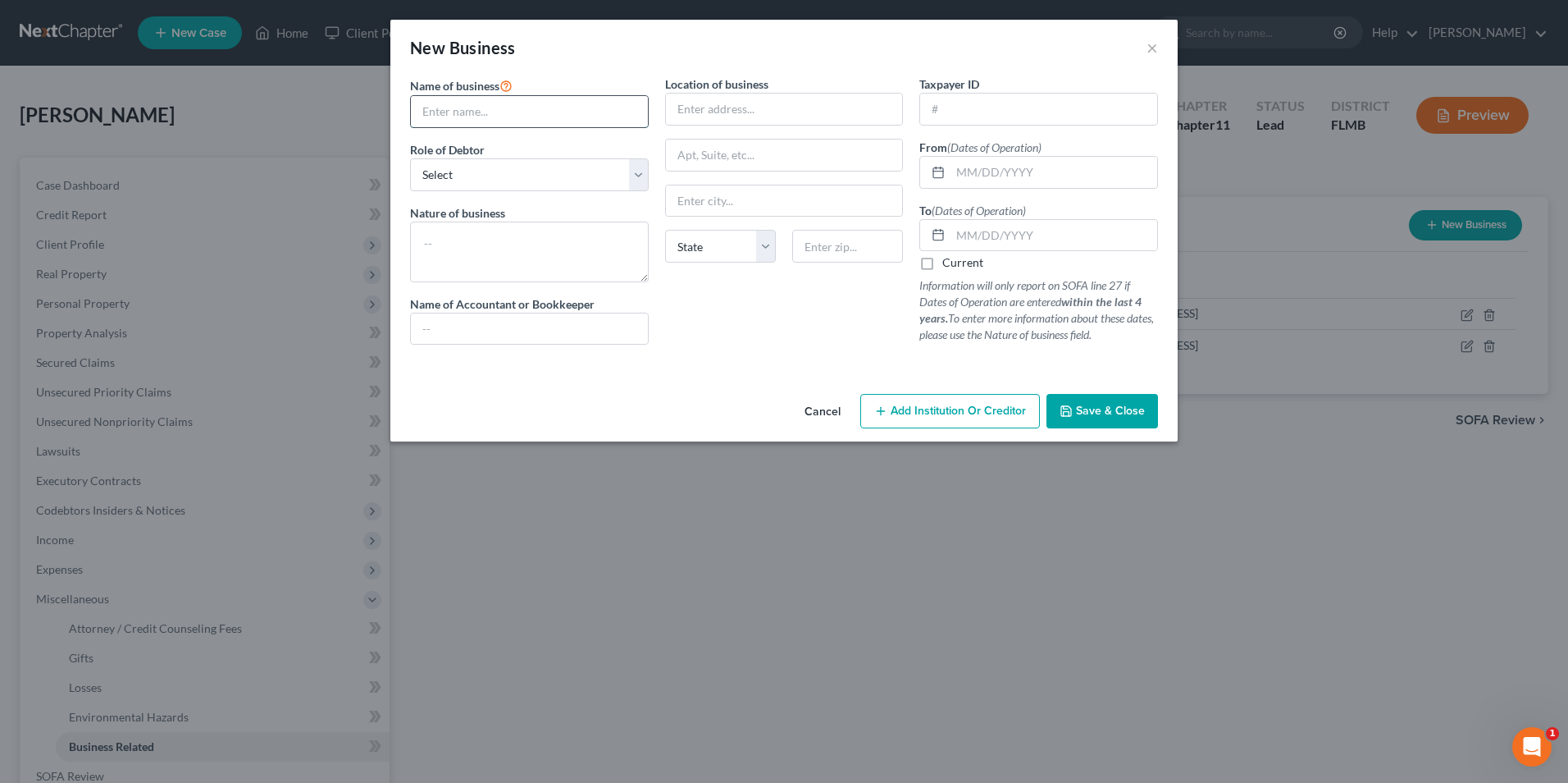
click at [448, 120] on input "text" at bounding box center [529, 111] width 237 height 31
type input "Medahub, Inc."
click at [639, 173] on select "Select A member of a limited liability company (LLC) or limited liability partn…" at bounding box center [529, 174] width 238 height 33
select select "owner"
click at [410, 158] on select "Select A member of a limited liability company (LLC) or limited liability partn…" at bounding box center [529, 174] width 238 height 33
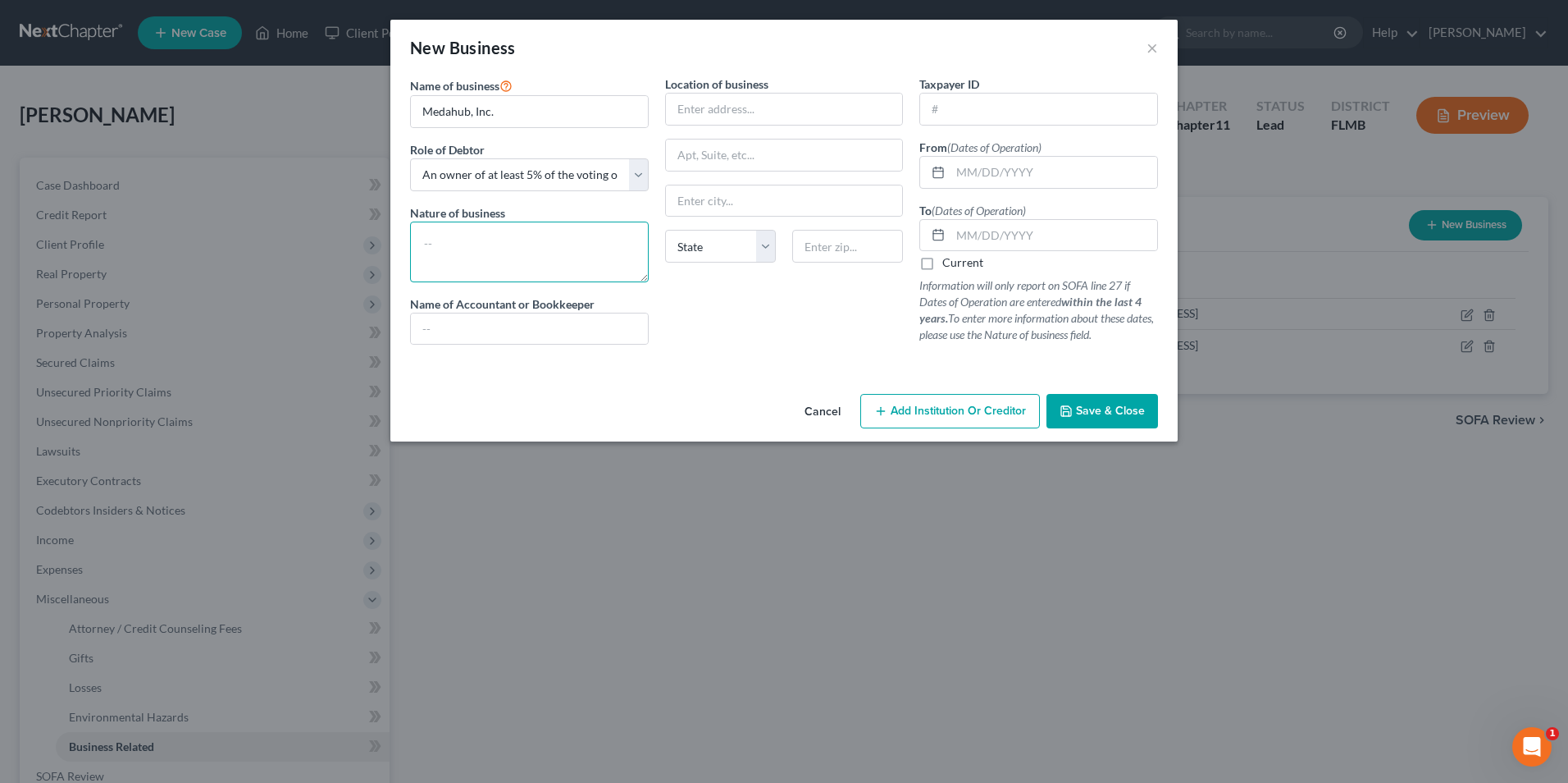
click at [565, 268] on textarea at bounding box center [529, 252] width 238 height 61
type textarea "Holding company"
type input "[PERSON_NAME] CPAs and Advisors"
type input "[STREET_ADDRESS]"
type input "[GEOGRAPHIC_DATA]"
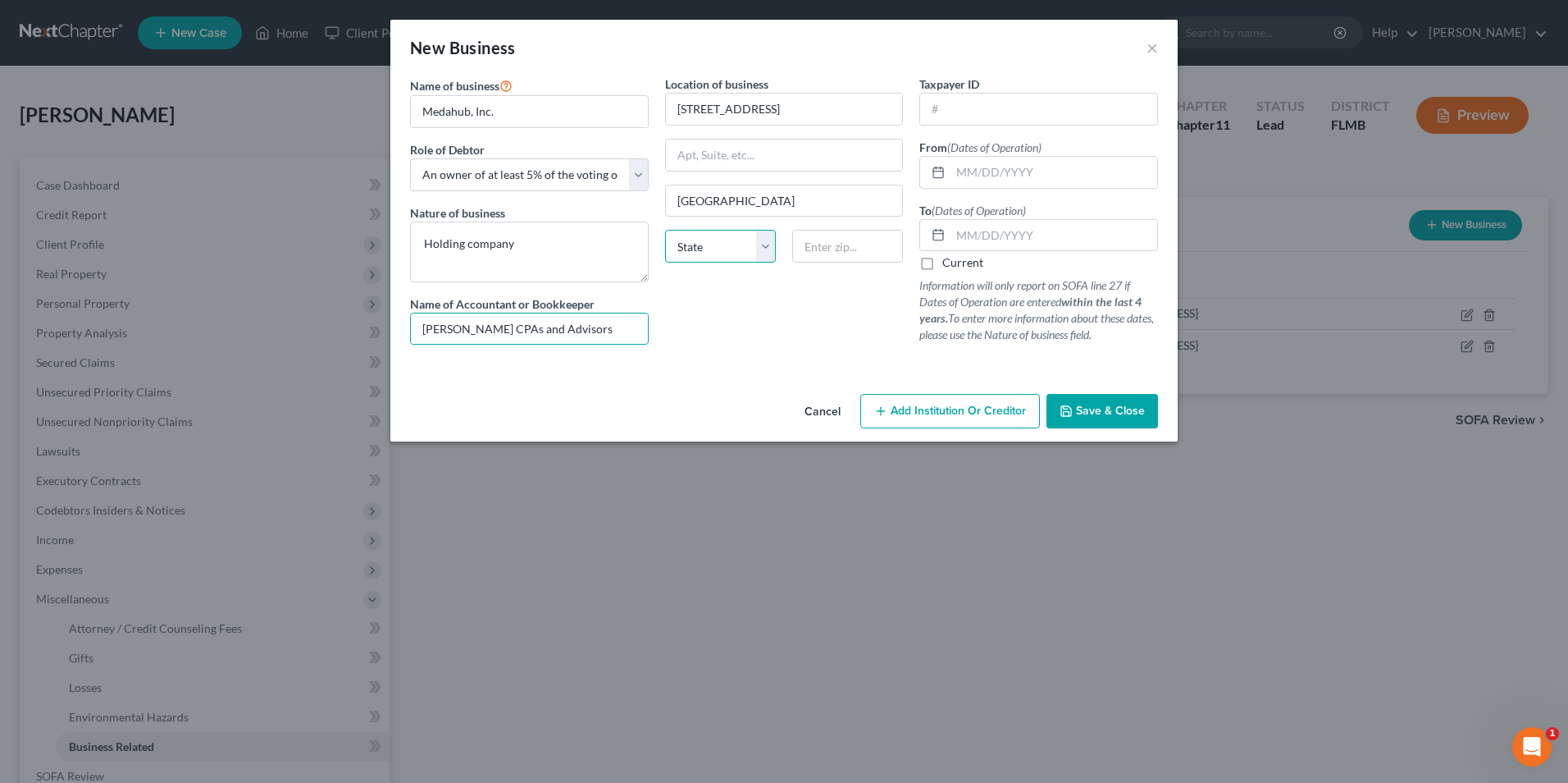
select select "9"
type input "34689"
type input "[DATE]"
click at [1007, 104] on input "text" at bounding box center [1038, 109] width 237 height 31
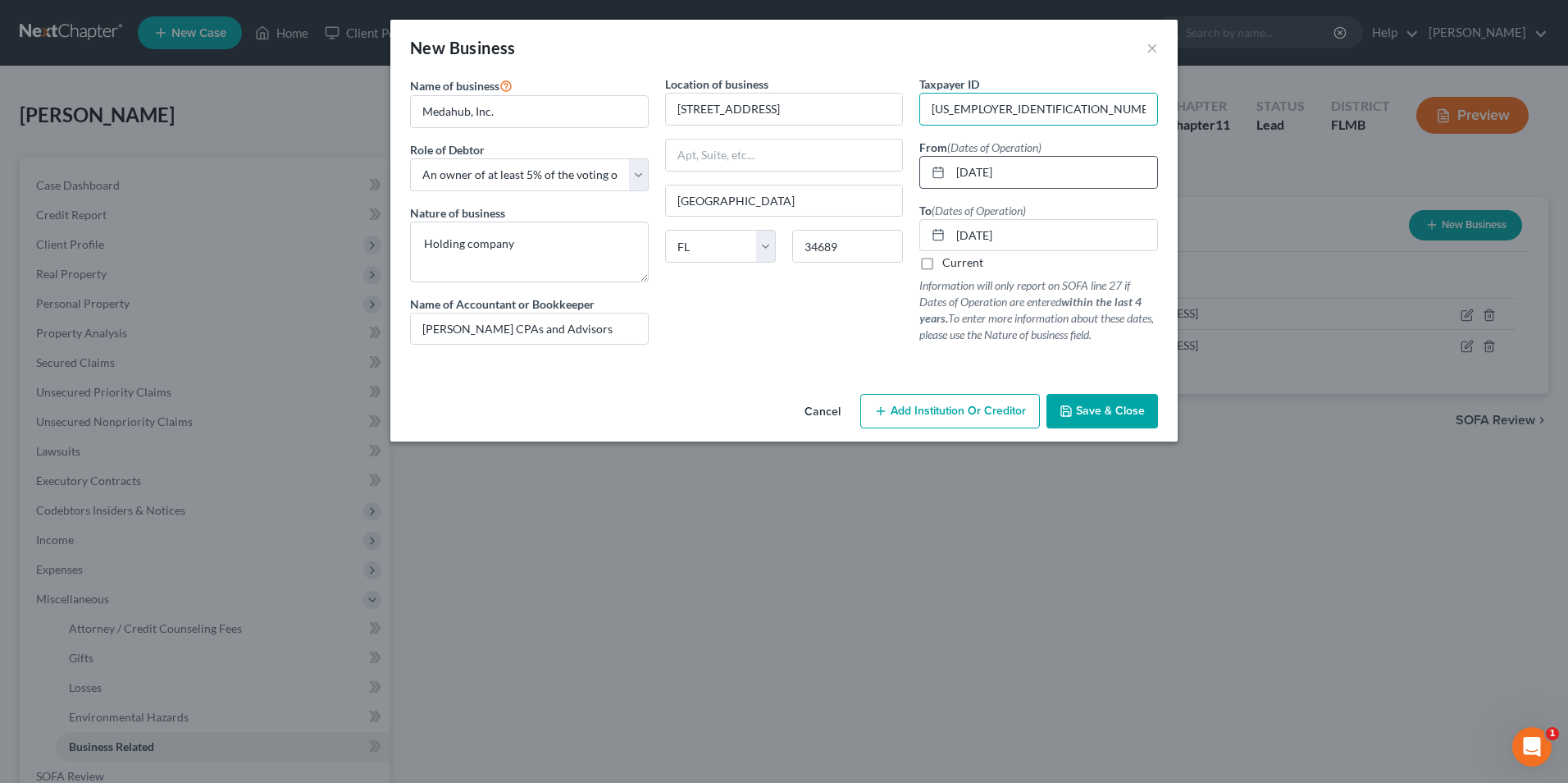
type input "[US_EMPLOYER_IDENTIFICATION_NUMBER]"
click at [932, 174] on icon at bounding box center [939, 172] width 13 height 13
click at [990, 173] on input "[DATE]" at bounding box center [1054, 172] width 206 height 31
drag, startPoint x: 1078, startPoint y: 179, endPoint x: 665, endPoint y: 171, distance: 413.1
click at [669, 172] on div "Name of business * Medahub, Inc. Role of Debtor * Select A member of a limited …" at bounding box center [784, 223] width 765 height 295
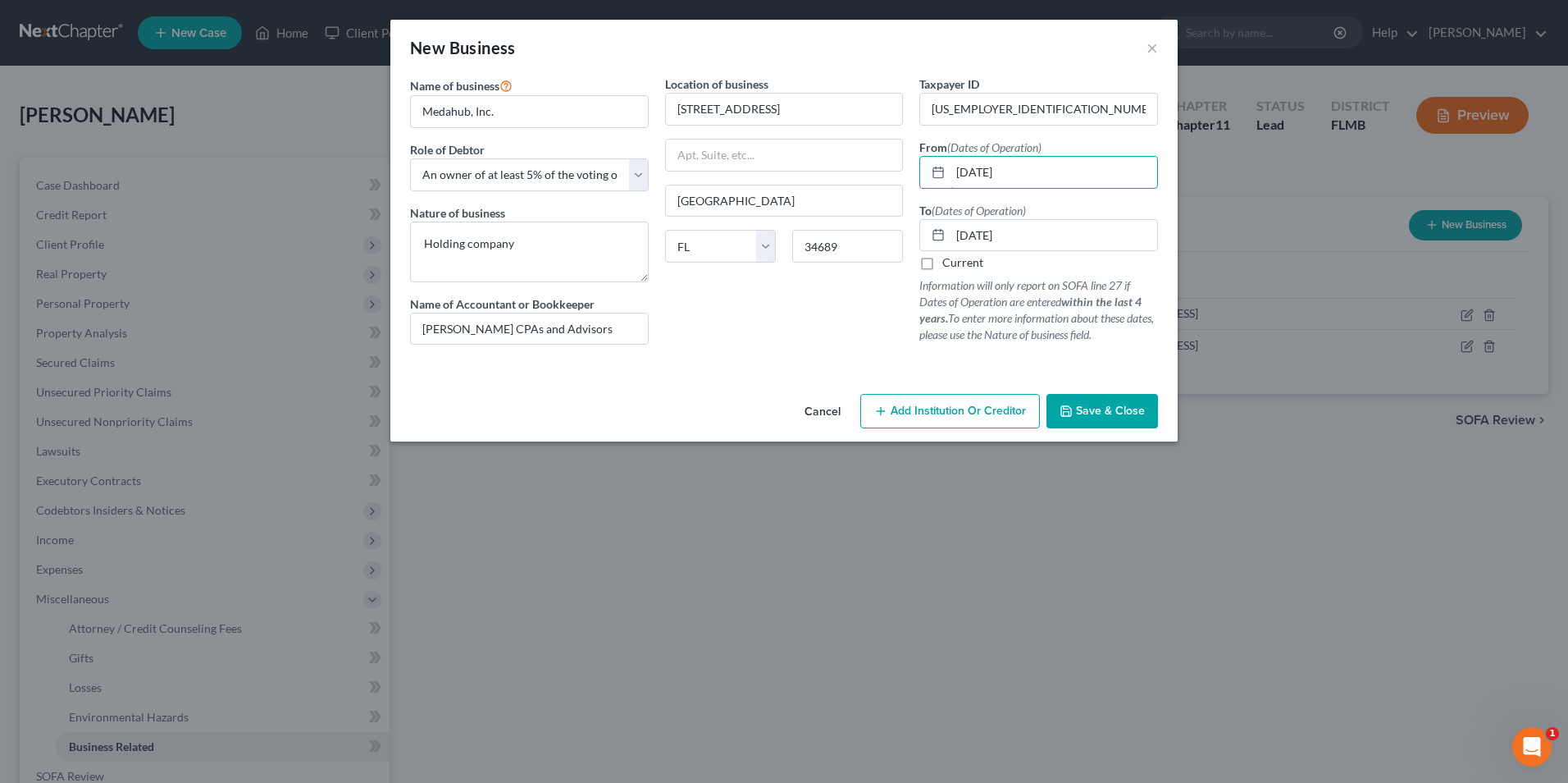
type input "[DATE]"
click at [943, 265] on label "Current" at bounding box center [962, 262] width 41 height 16
click at [949, 265] on input "Current" at bounding box center [954, 259] width 10 height 10
checkbox input "true"
click at [1131, 409] on span "Save & Close" at bounding box center [1110, 410] width 69 height 14
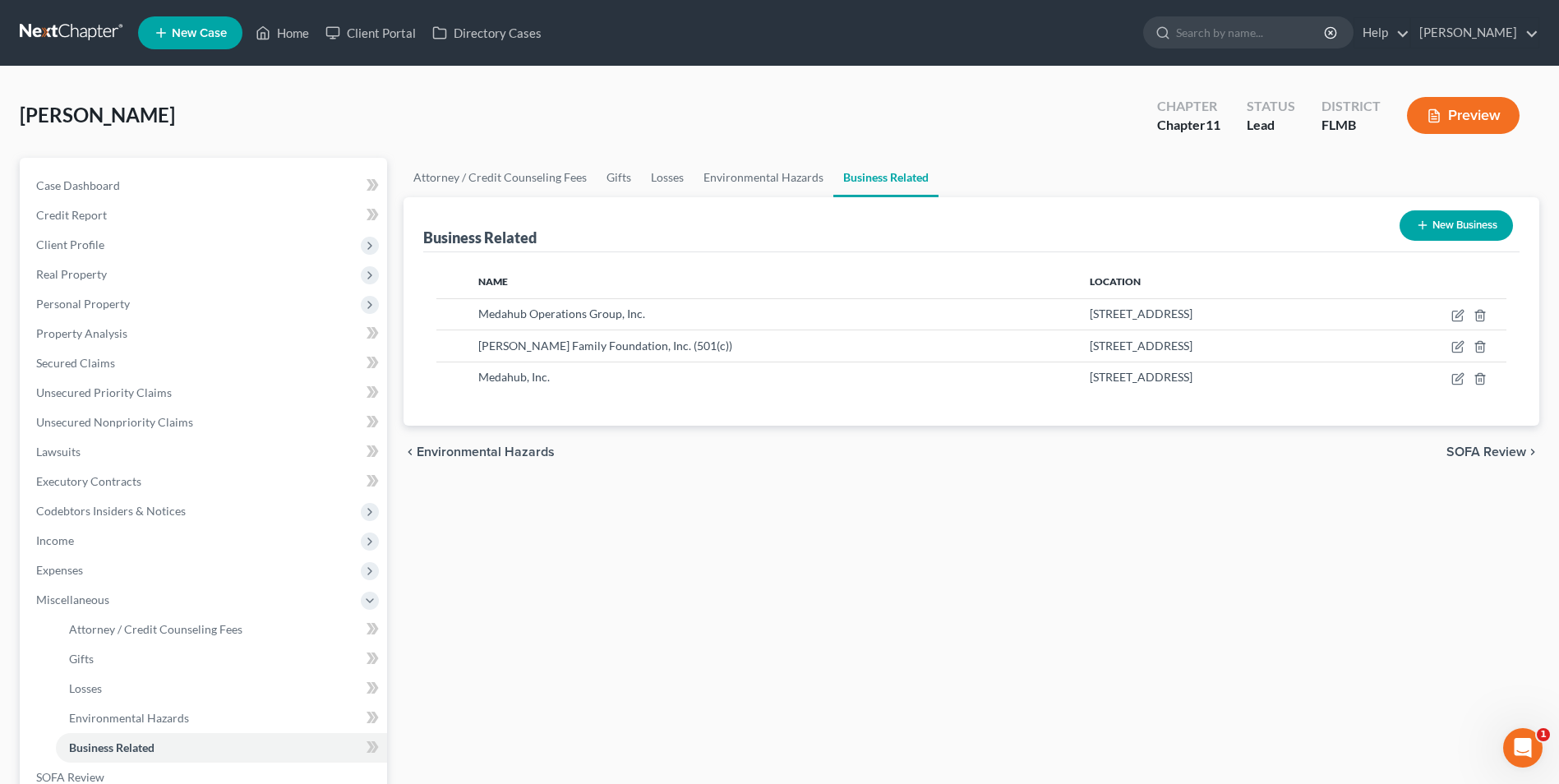
click at [1440, 228] on button "New Business" at bounding box center [1457, 226] width 114 height 30
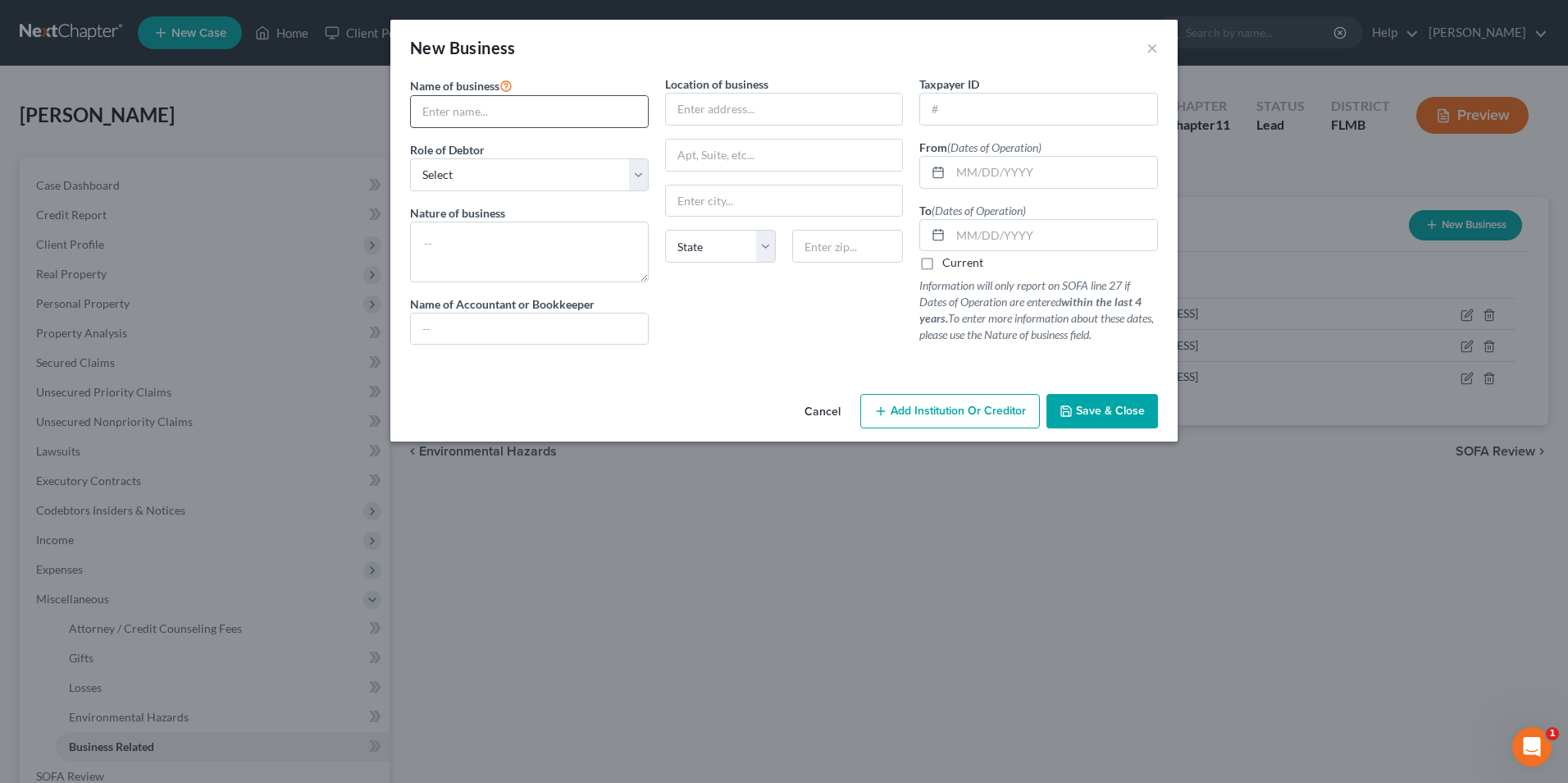
click at [537, 108] on input "text" at bounding box center [529, 111] width 237 height 31
type input "MariJ Agricultural, Inc."
click at [641, 173] on select "Select A member of a limited liability company (LLC) or limited liability partn…" at bounding box center [529, 174] width 238 height 33
select select "owner"
click at [410, 158] on select "Select A member of a limited liability company (LLC) or limited liability partn…" at bounding box center [529, 174] width 238 height 33
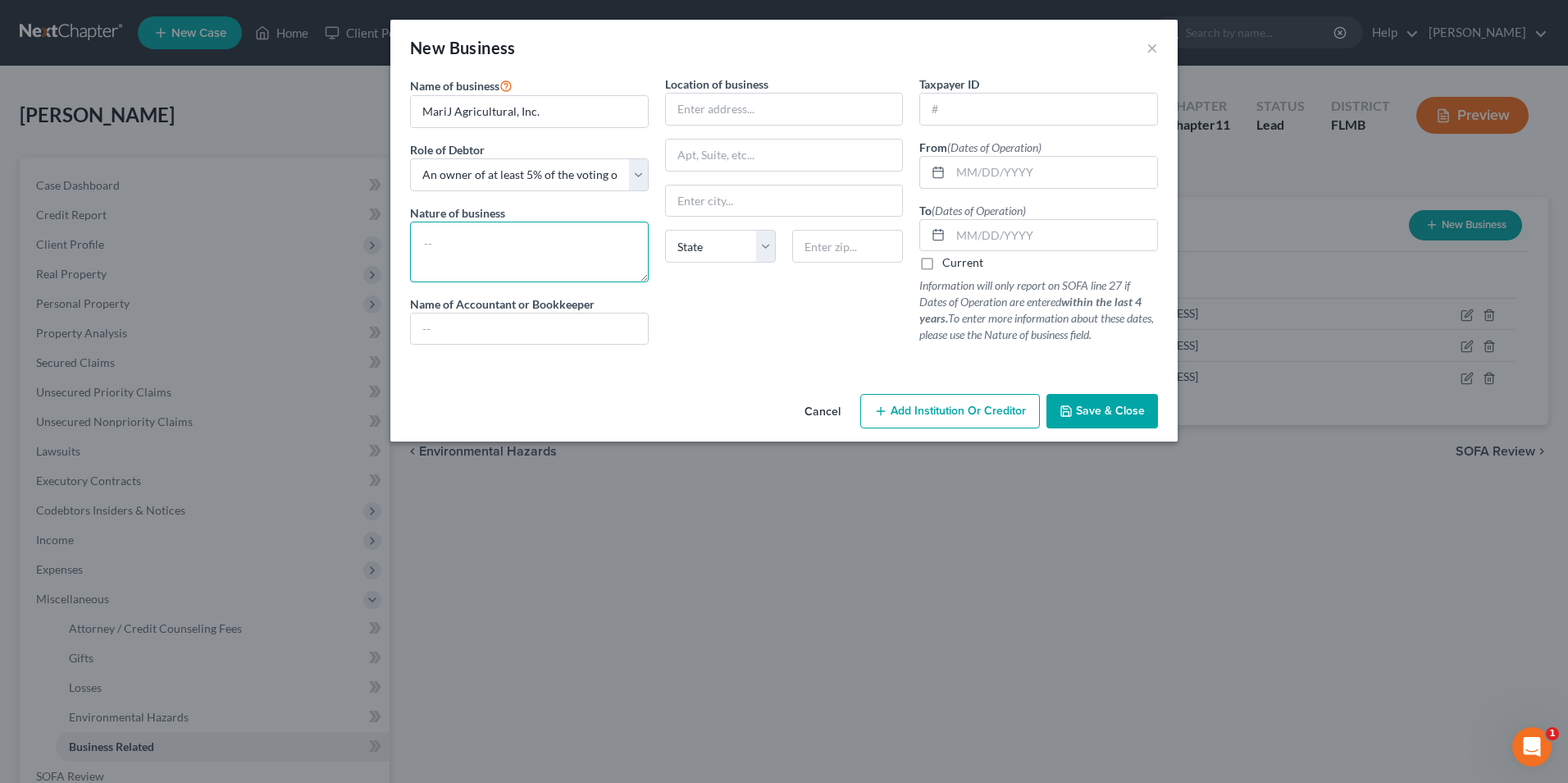
click at [611, 255] on textarea at bounding box center [529, 252] width 238 height 61
type textarea "Cannabis"
click at [765, 96] on input "text" at bounding box center [784, 109] width 237 height 31
click at [643, 400] on div "Cancel Add Institution Or Creditor Save & Close" at bounding box center [784, 414] width 787 height 54
click at [1000, 118] on input "text" at bounding box center [1038, 109] width 237 height 31
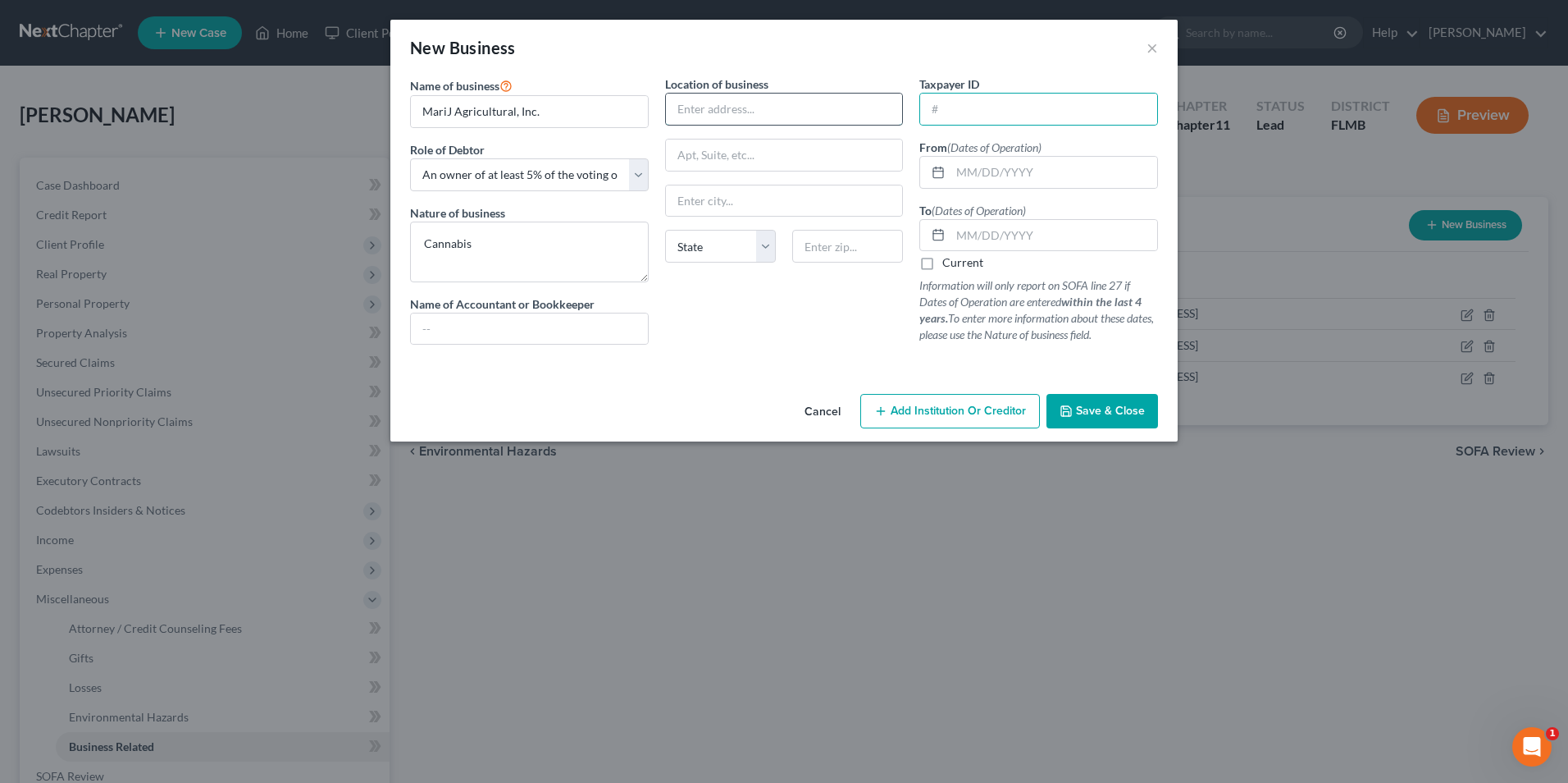
click at [698, 99] on input "text" at bounding box center [784, 109] width 237 height 31
type input "[STREET_ADDRESS]"
type input "Ste. 138"
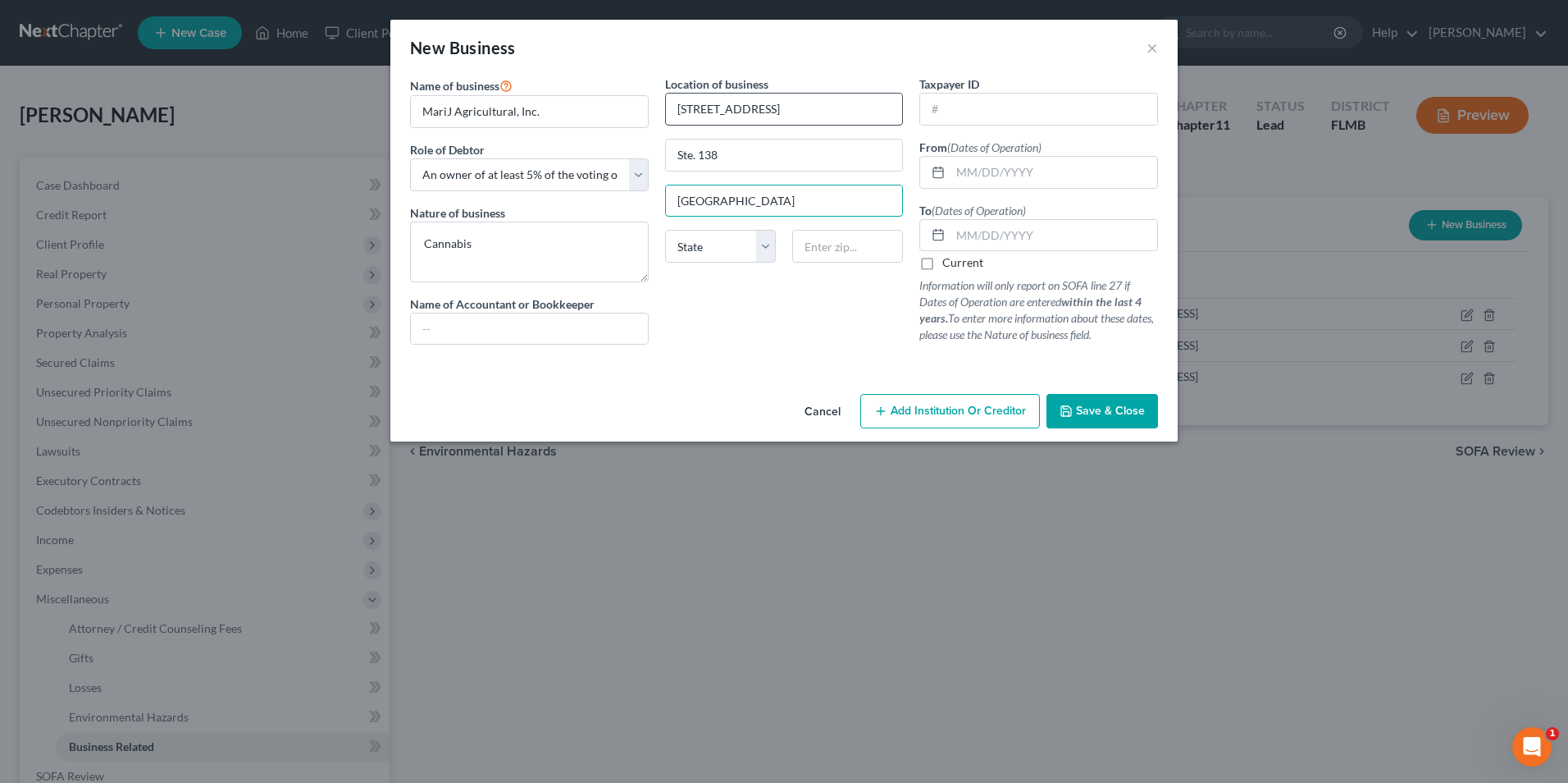
type input "[GEOGRAPHIC_DATA]"
select select "9"
type input "33607"
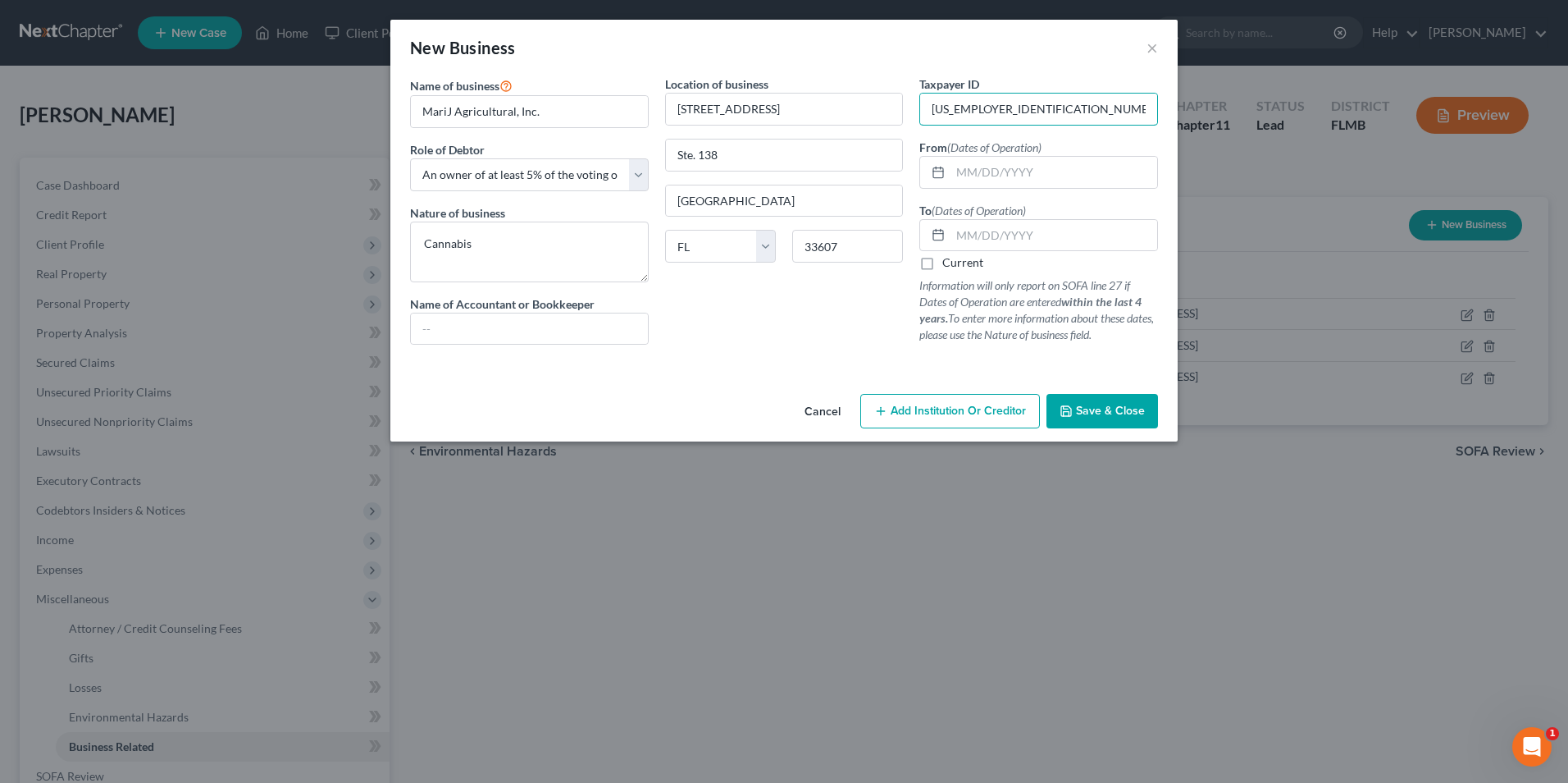
type input "[US_EMPLOYER_IDENTIFICATION_NUMBER]"
type input "[DATE]"
click at [1102, 401] on button "Save & Close" at bounding box center [1102, 411] width 112 height 34
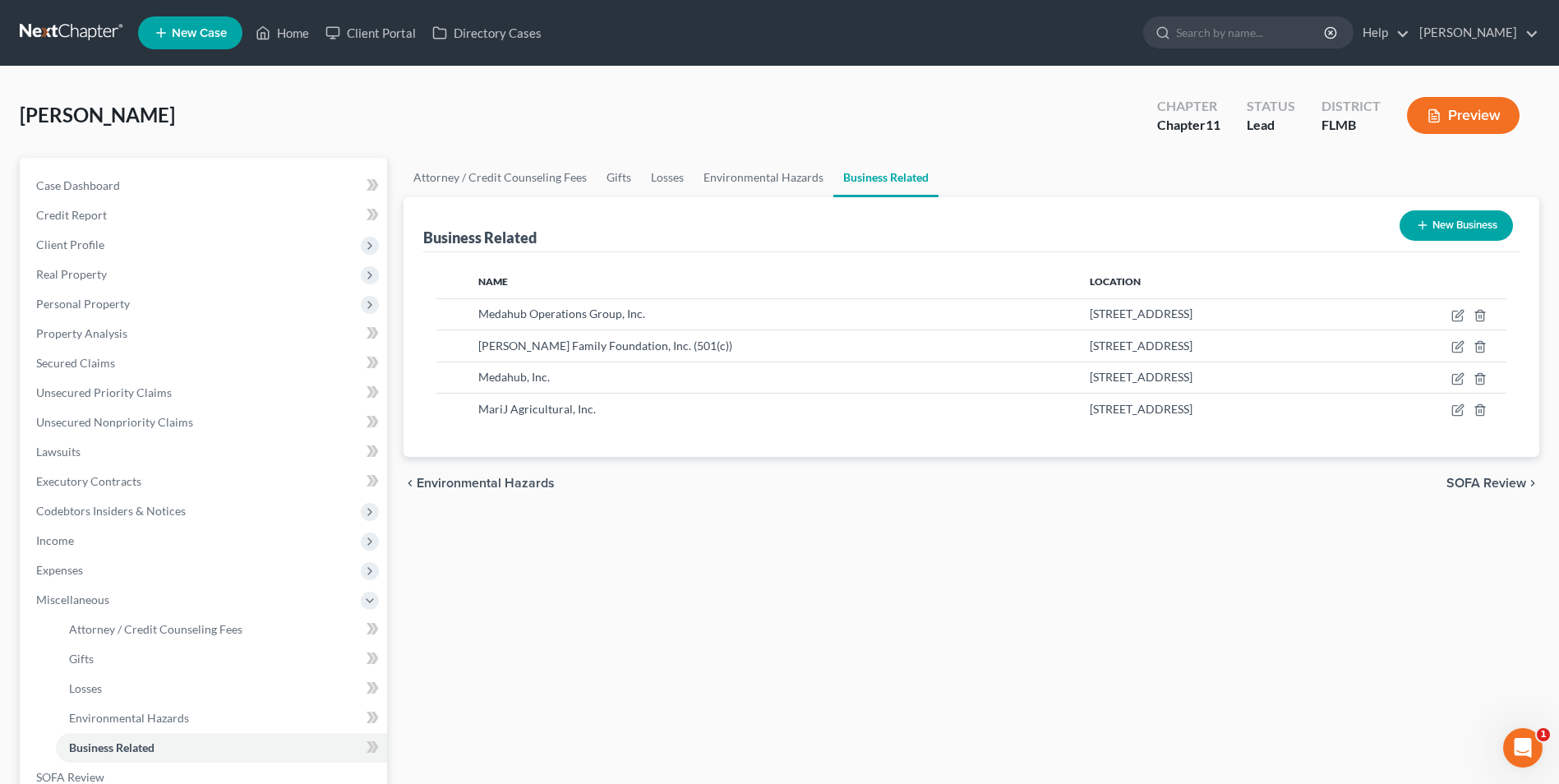
click at [1454, 219] on button "New Business" at bounding box center [1457, 226] width 114 height 30
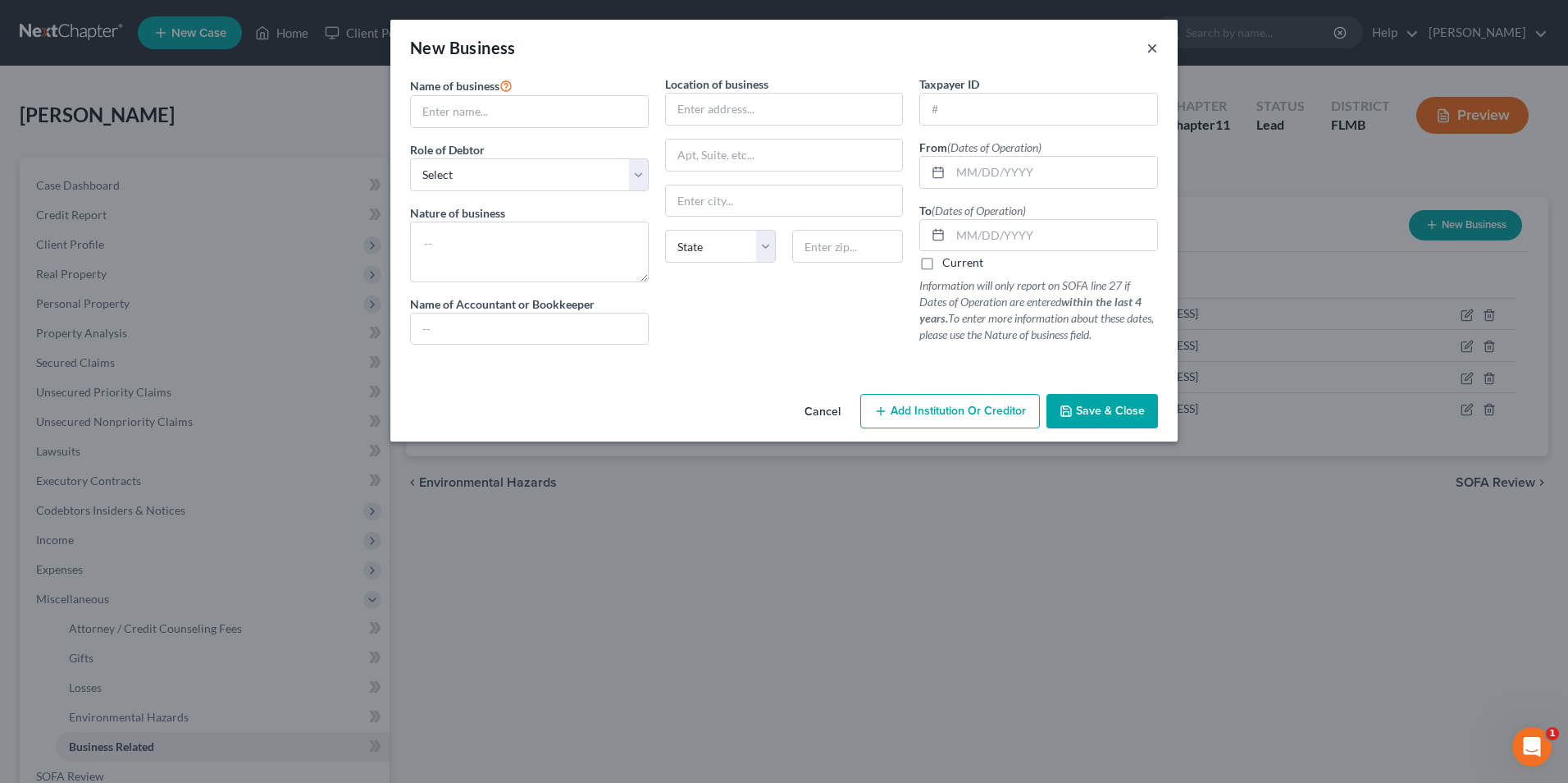
click at [1150, 49] on button "×" at bounding box center [1153, 47] width 11 height 20
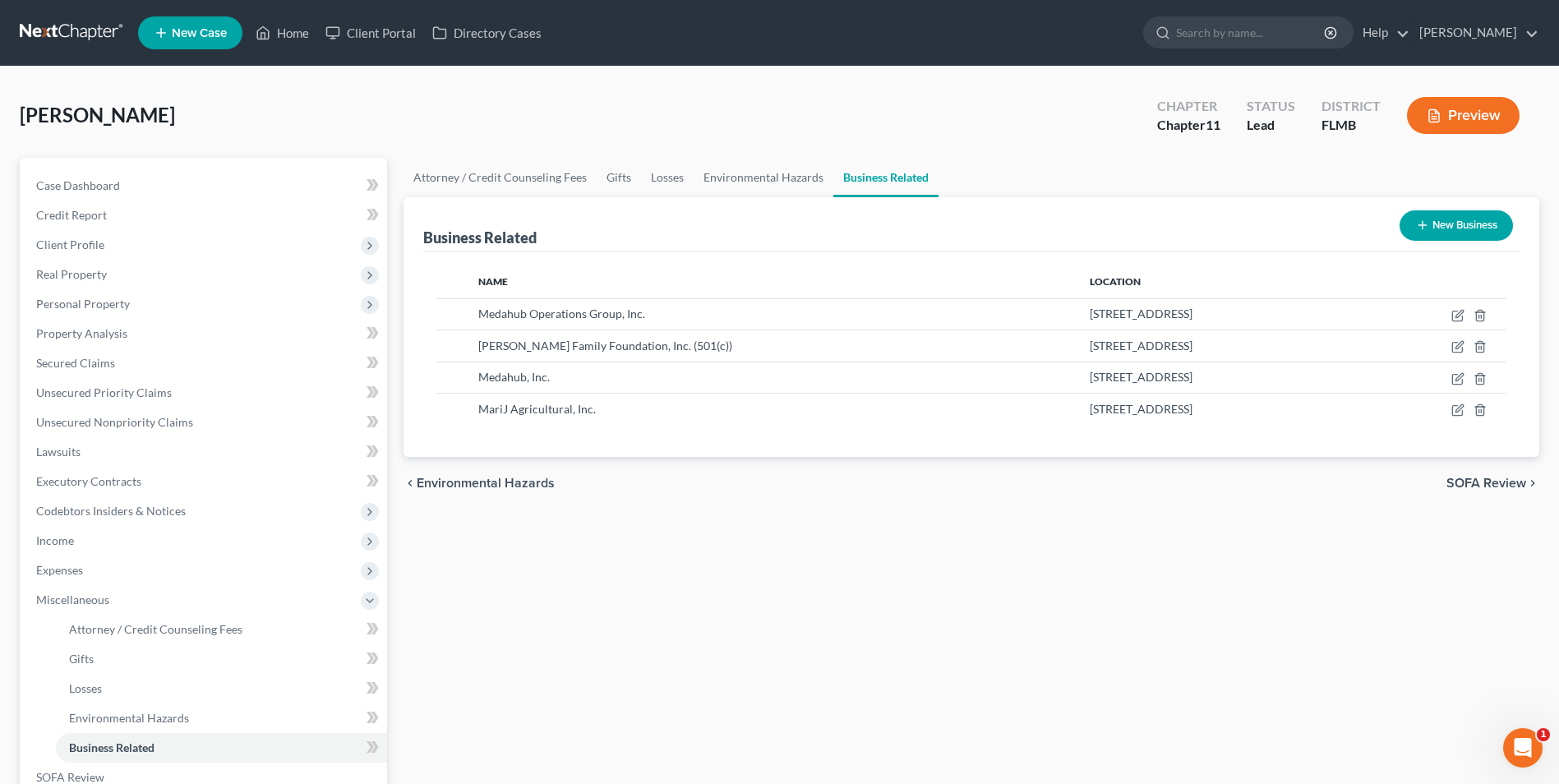
click at [1481, 119] on button "Preview" at bounding box center [1463, 115] width 113 height 37
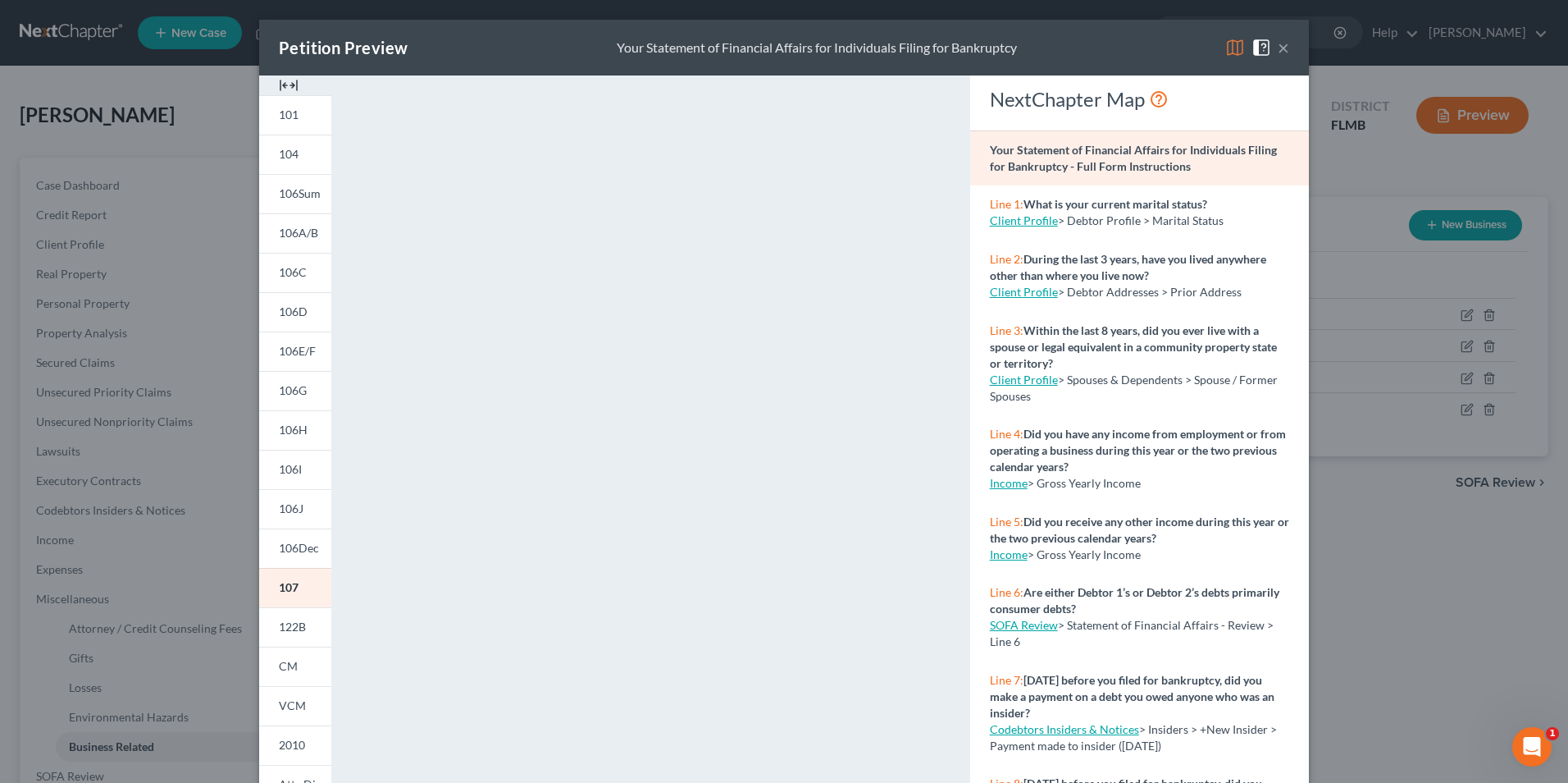
click at [1277, 38] on button "×" at bounding box center [1283, 47] width 11 height 20
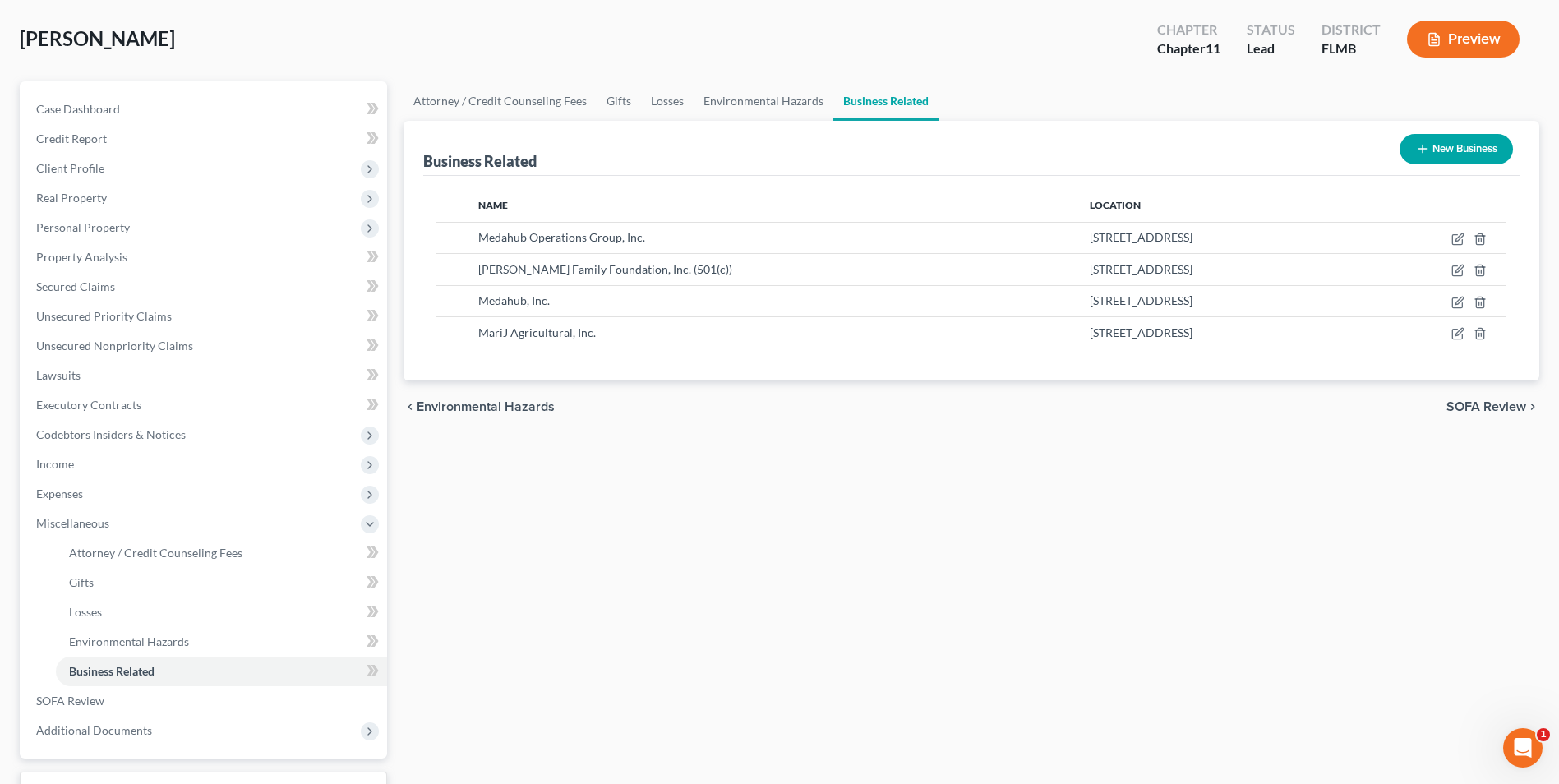
scroll to position [208, 0]
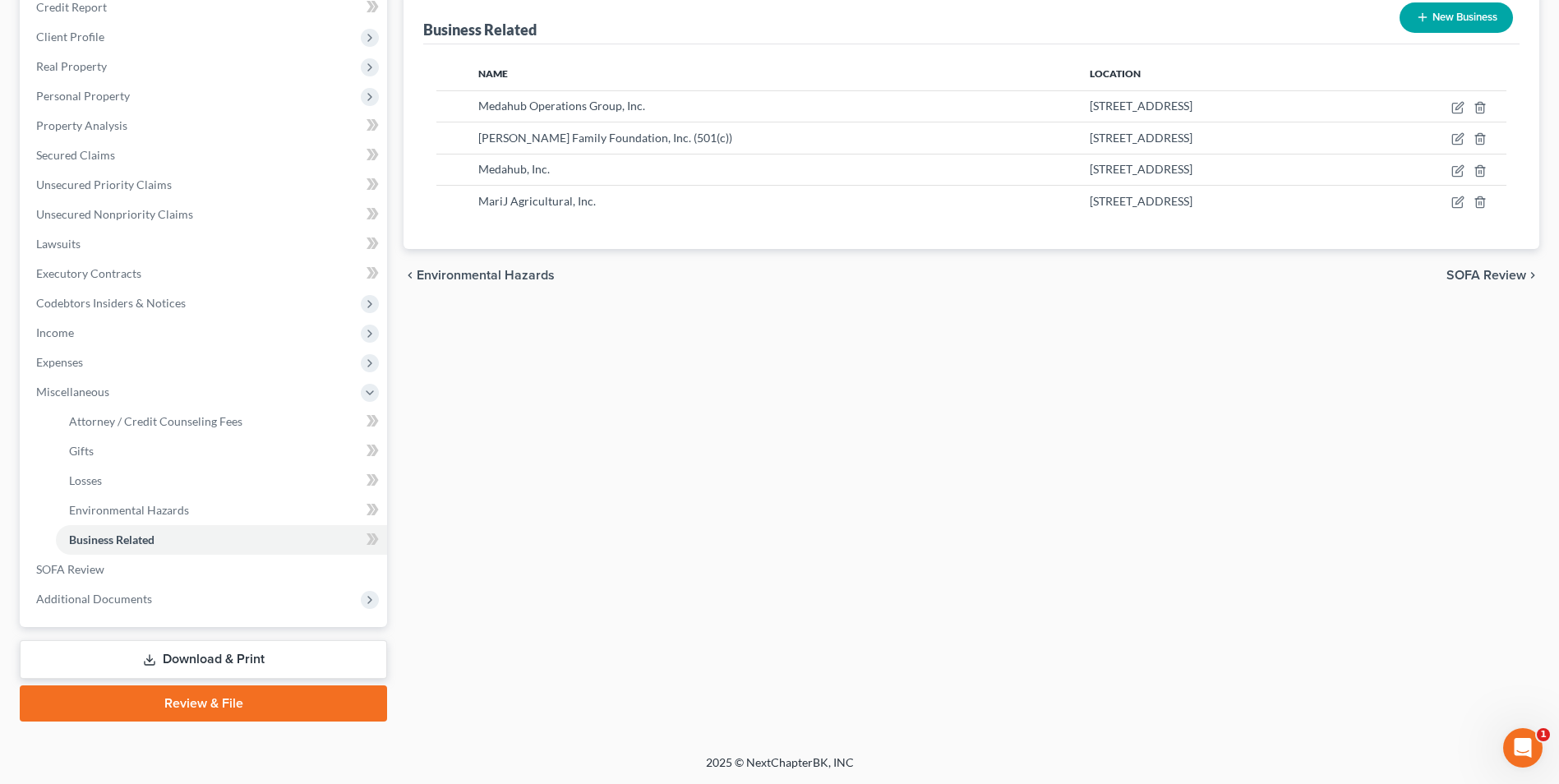
click at [251, 666] on link "Download & Print" at bounding box center [203, 659] width 367 height 39
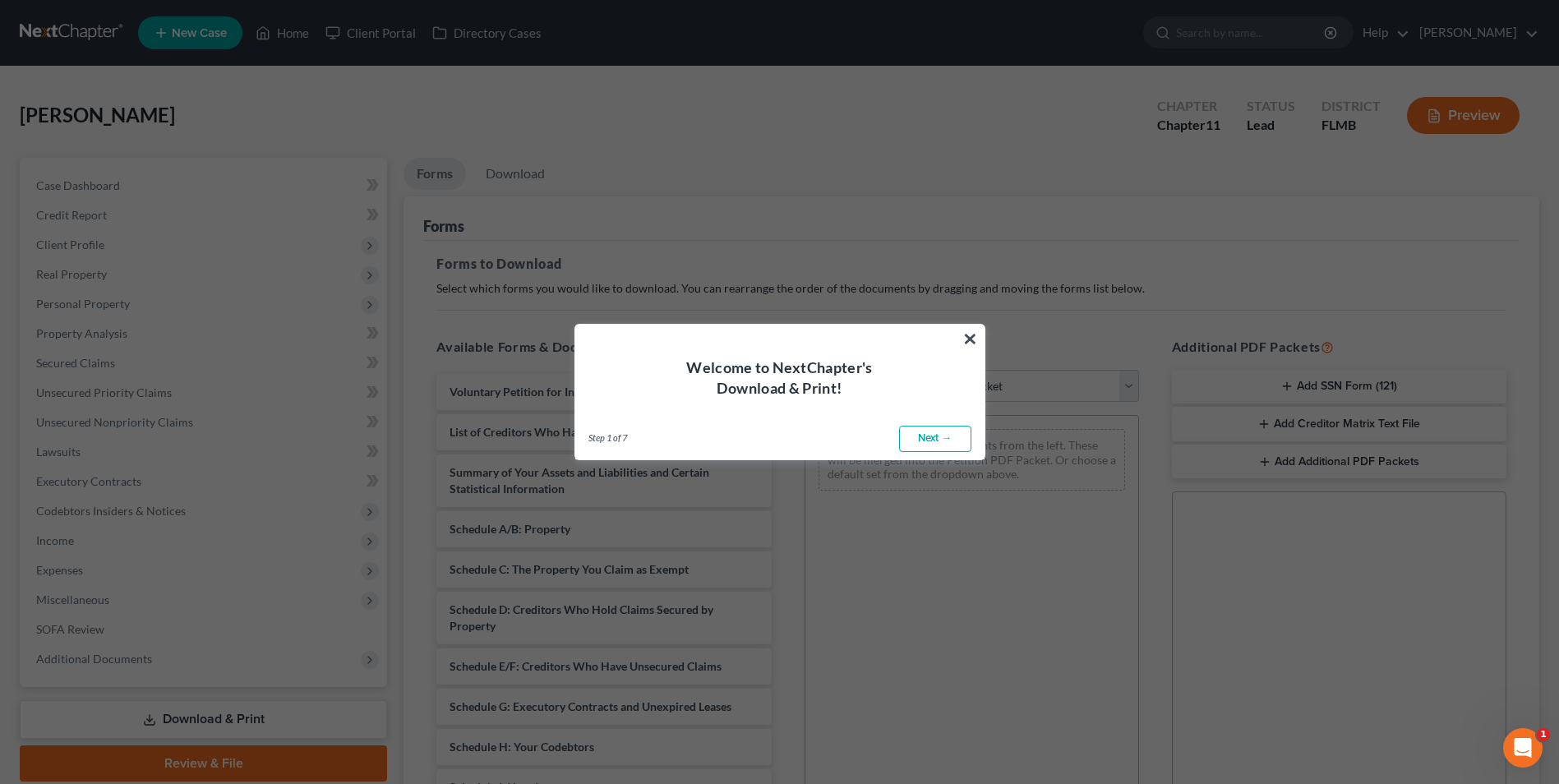
click at [930, 437] on link "Next →" at bounding box center [935, 439] width 72 height 27
select select "0"
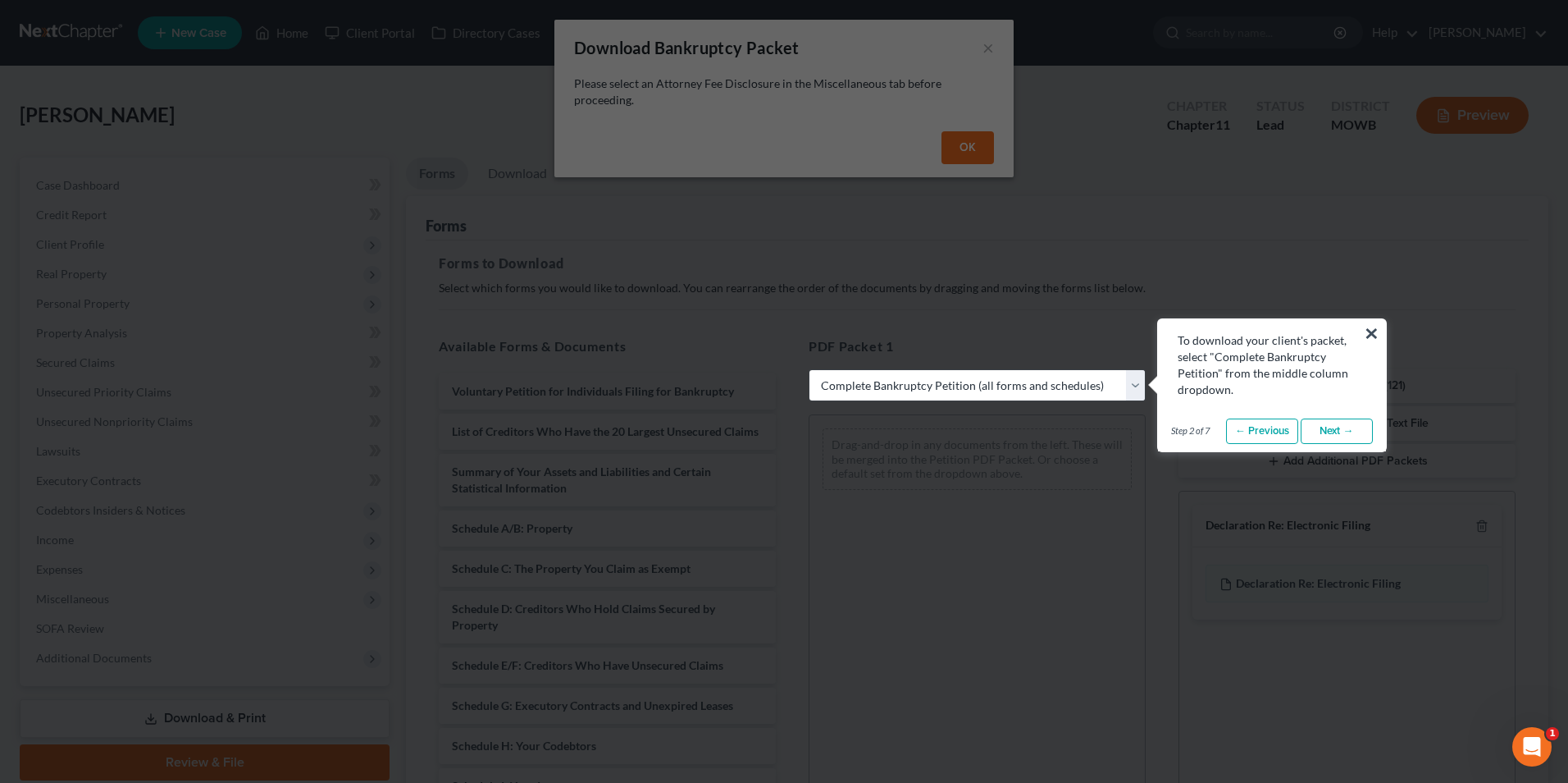
click at [1375, 329] on button "×" at bounding box center [1371, 333] width 15 height 27
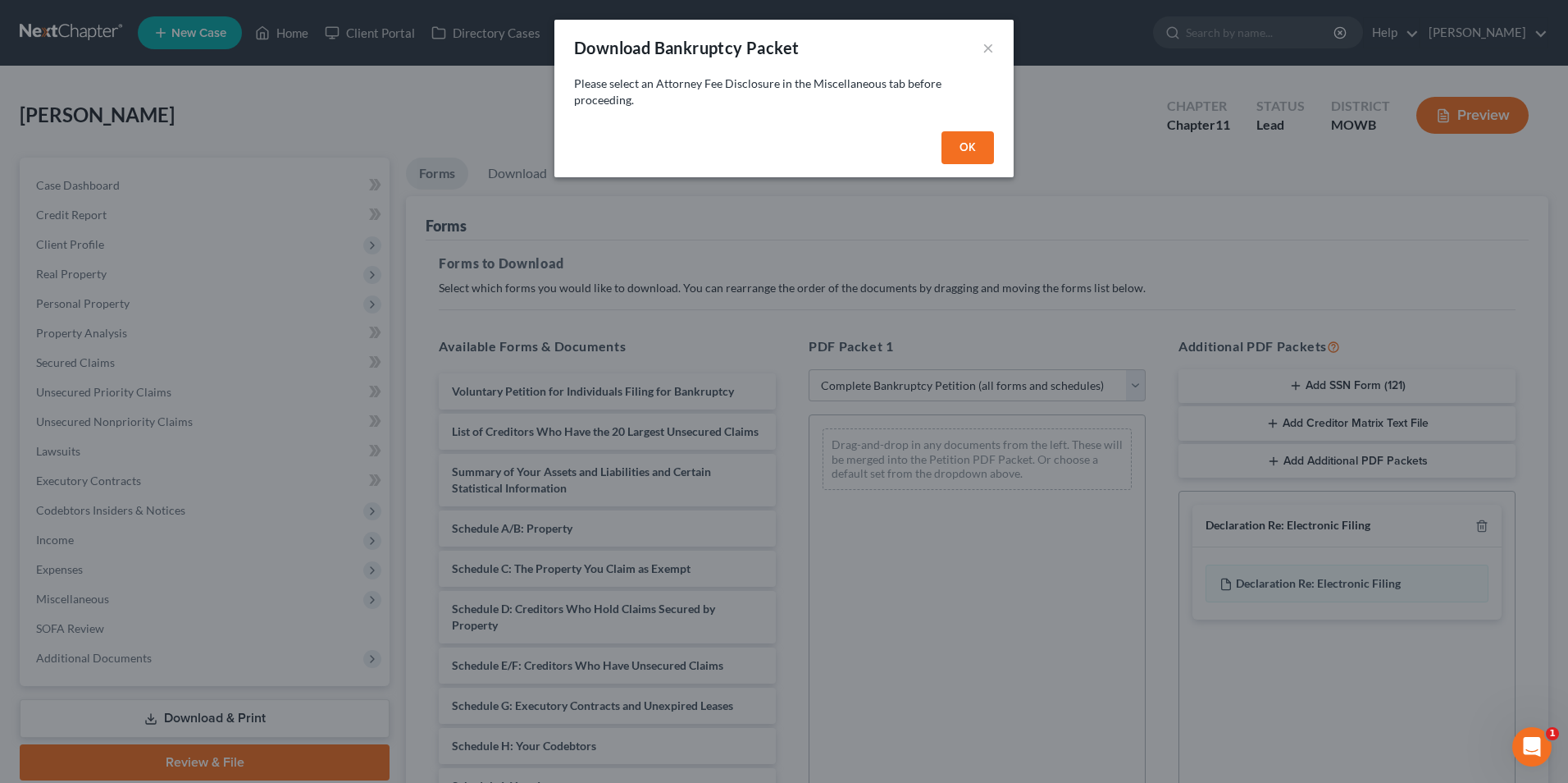
click at [1000, 53] on div "Download Bankruptcy Packet ×" at bounding box center [784, 47] width 459 height 56
click at [991, 50] on button "×" at bounding box center [988, 47] width 11 height 20
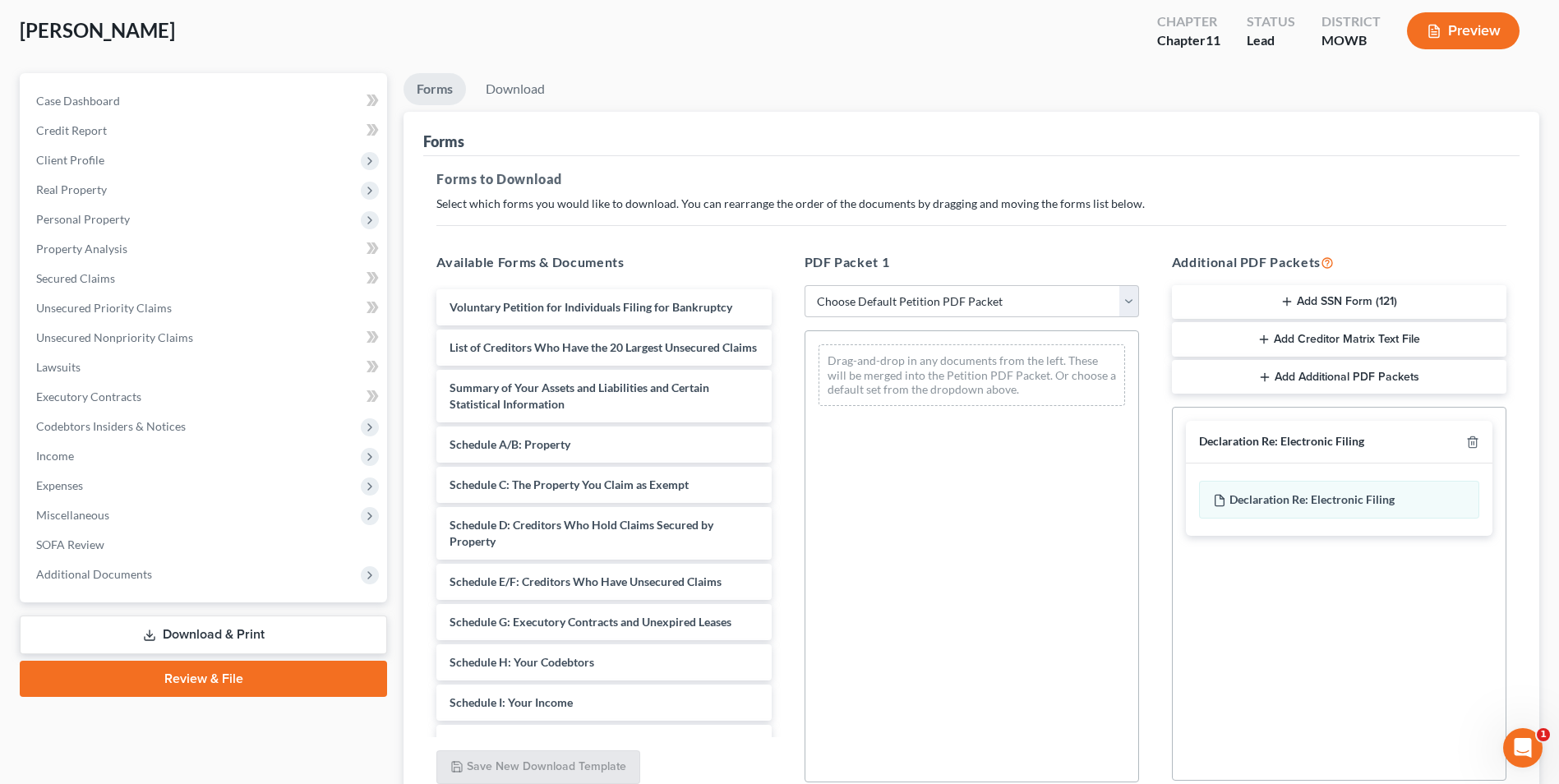
scroll to position [231, 0]
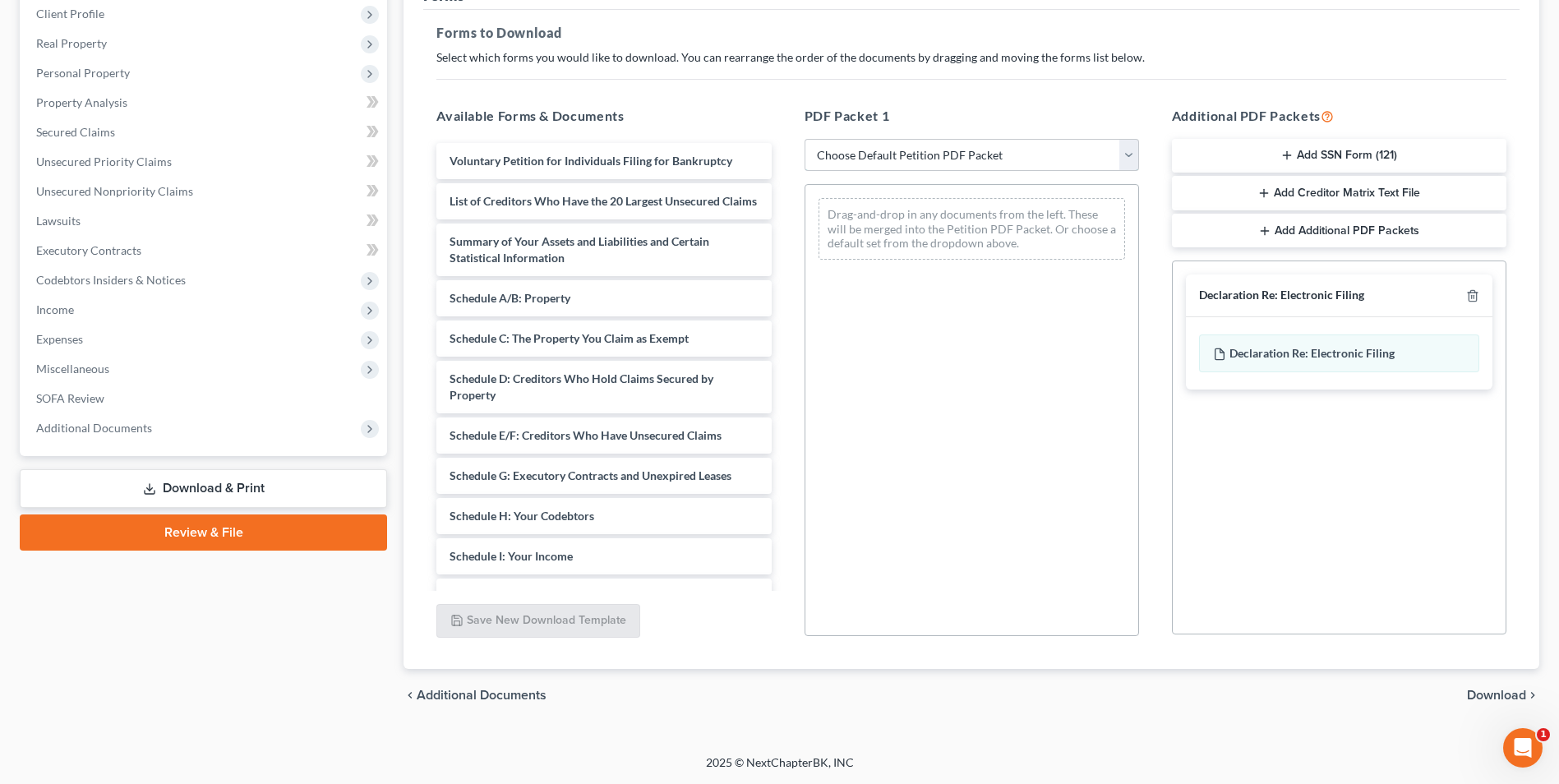
click at [1126, 153] on select "Choose Default Petition PDF Packet Complete Bankruptcy Petition (all forms and …" at bounding box center [972, 155] width 335 height 33
select select "0"
click at [811, 138] on select "Choose Default Petition PDF Packet Complete Bankruptcy Petition (all forms and …" at bounding box center [972, 155] width 335 height 33
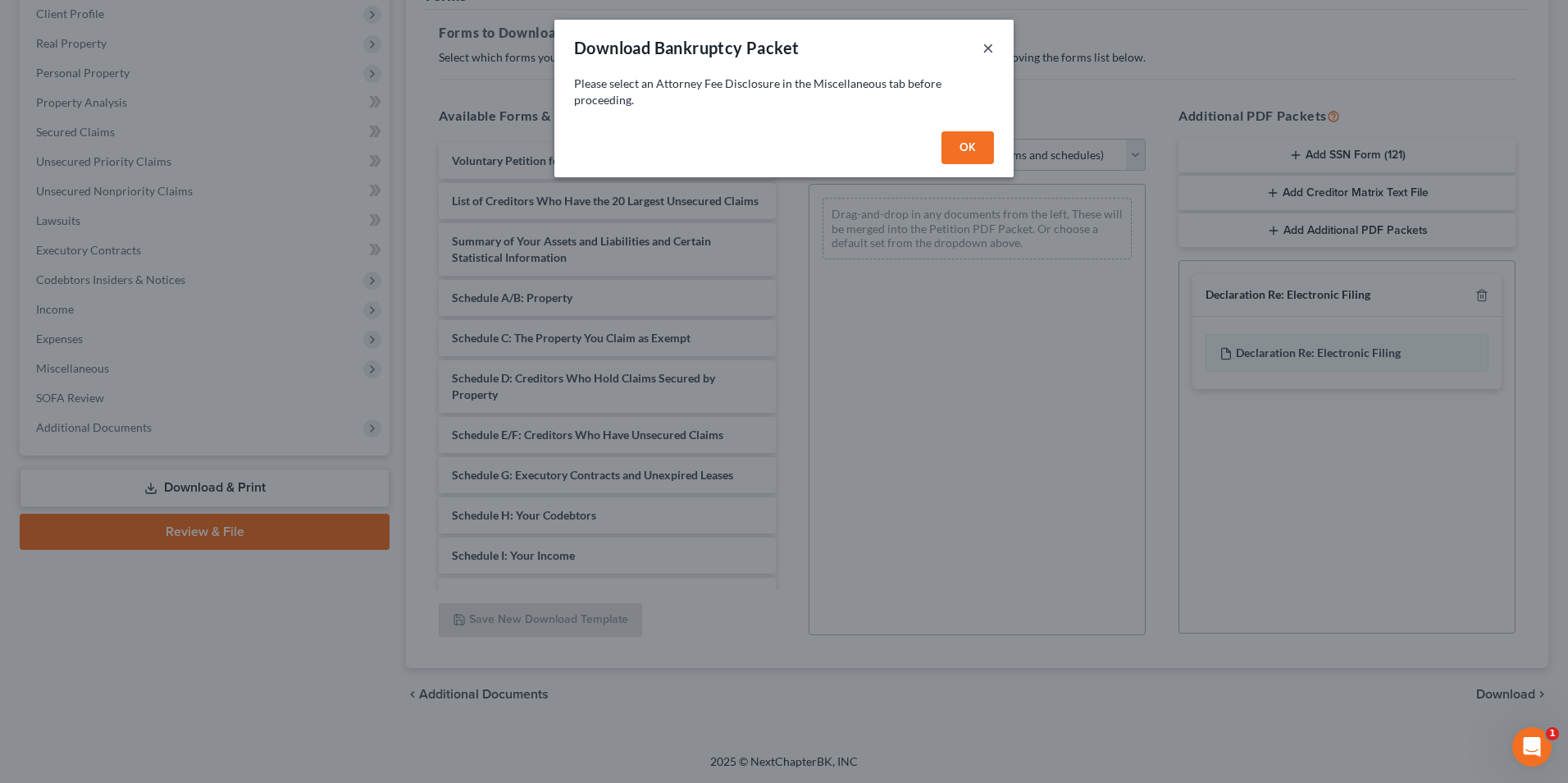
click at [987, 53] on button "×" at bounding box center [988, 47] width 11 height 20
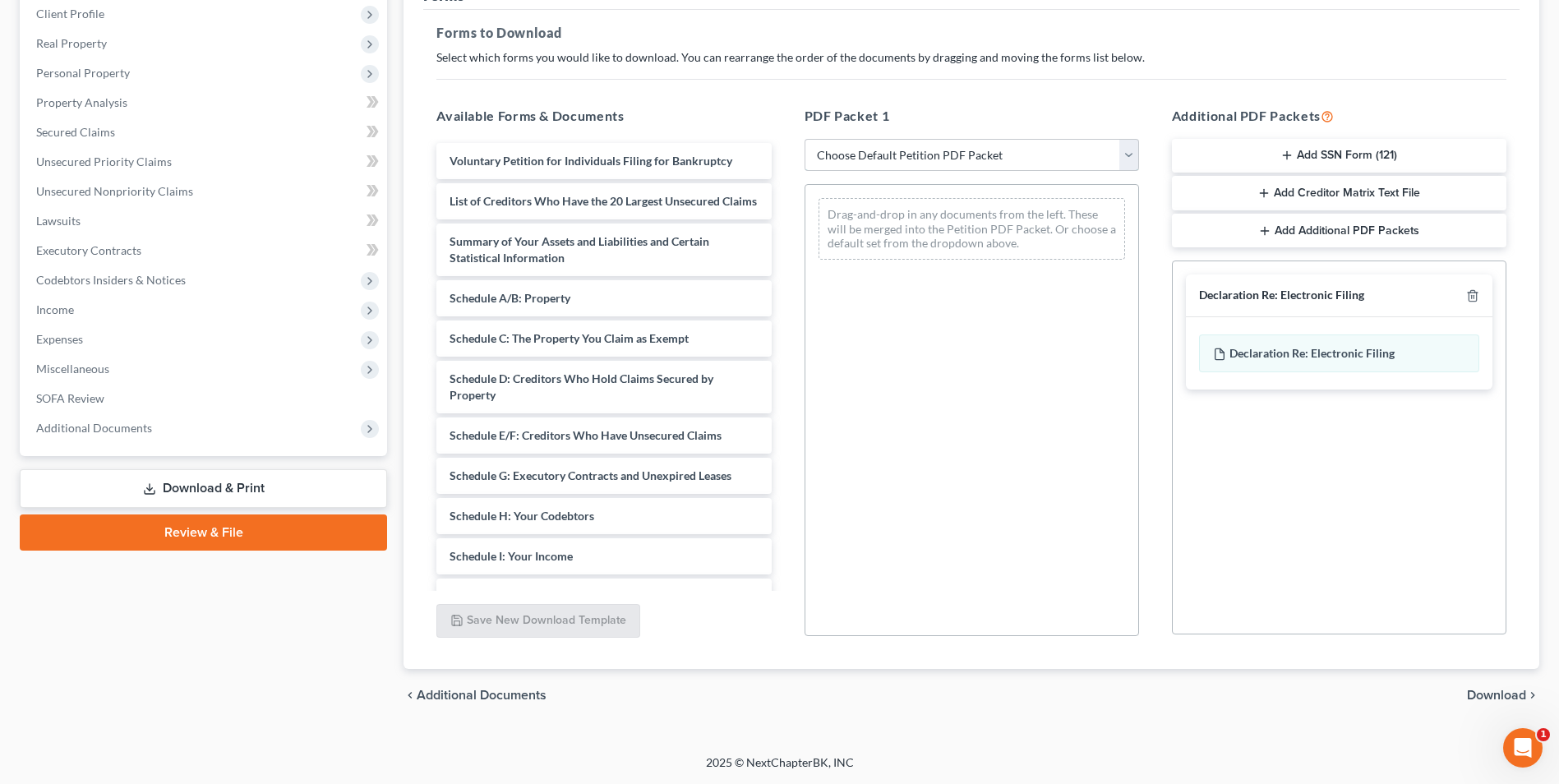
click at [1130, 161] on select "Choose Default Petition PDF Packet Complete Bankruptcy Petition (all forms and …" at bounding box center [972, 155] width 335 height 33
select select "0"
click at [811, 138] on select "Choose Default Petition PDF Packet Complete Bankruptcy Petition (all forms and …" at bounding box center [972, 155] width 335 height 33
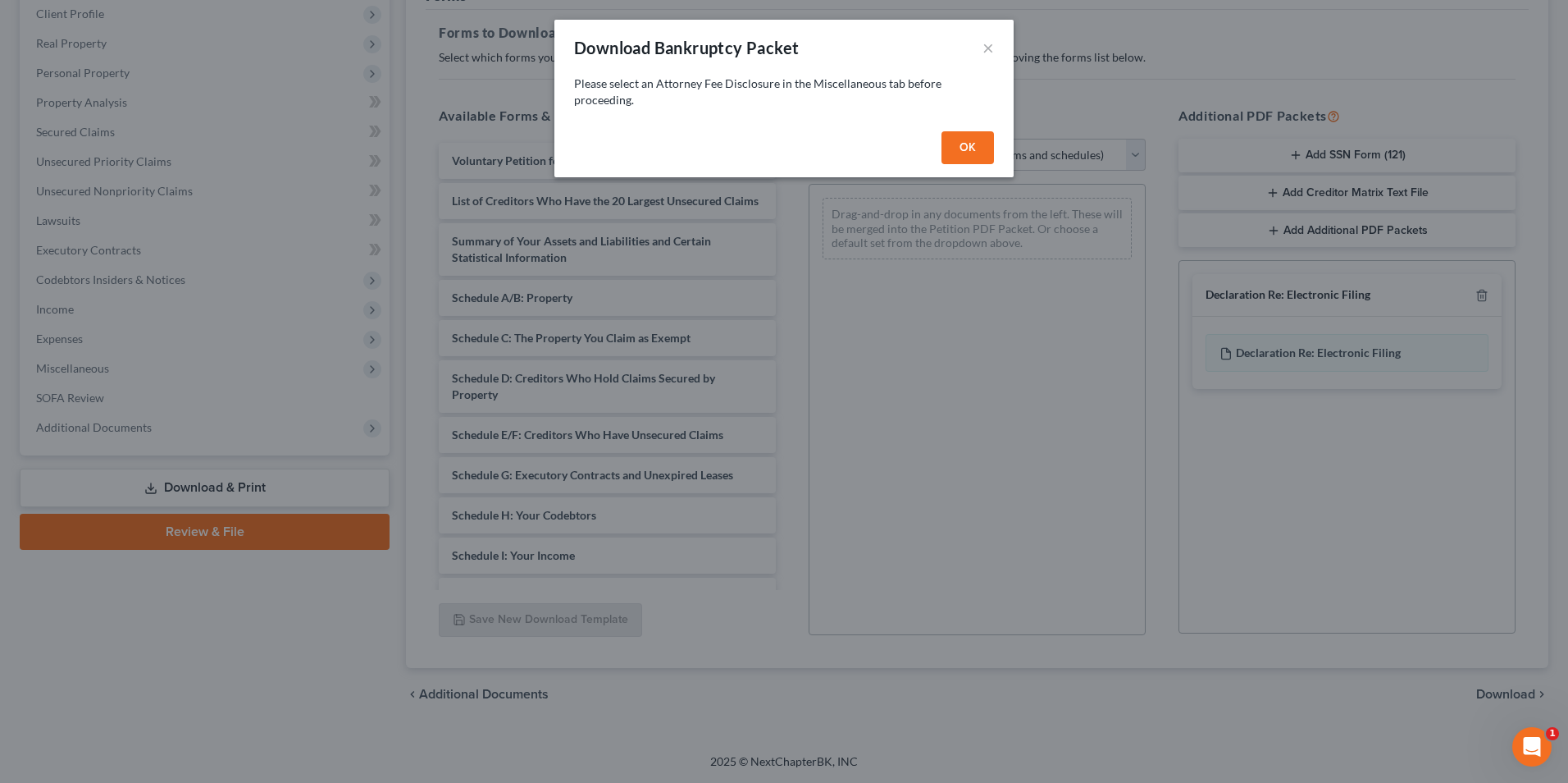
click at [961, 144] on button "OK" at bounding box center [967, 148] width 52 height 33
select select
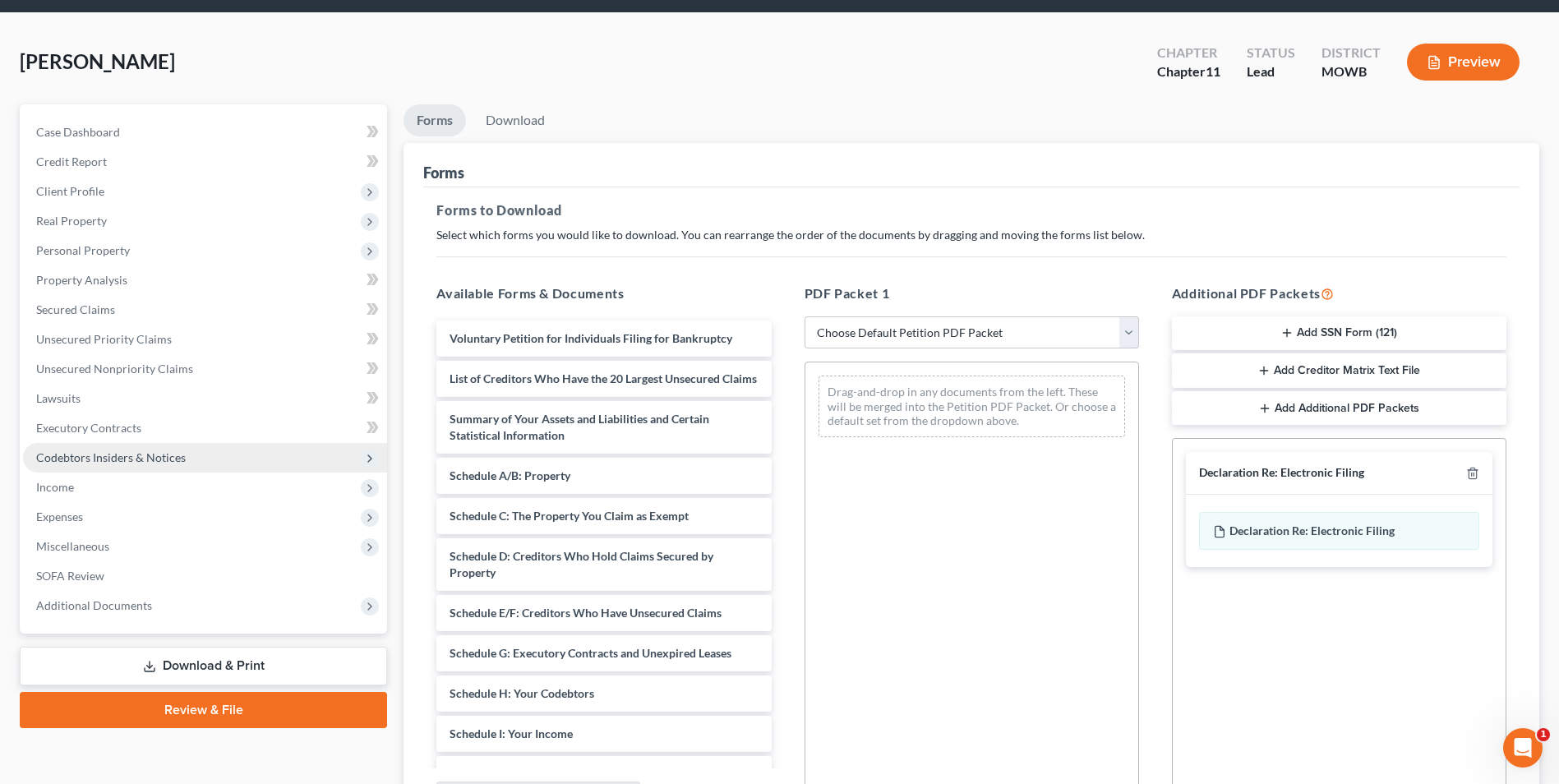
scroll to position [82, 0]
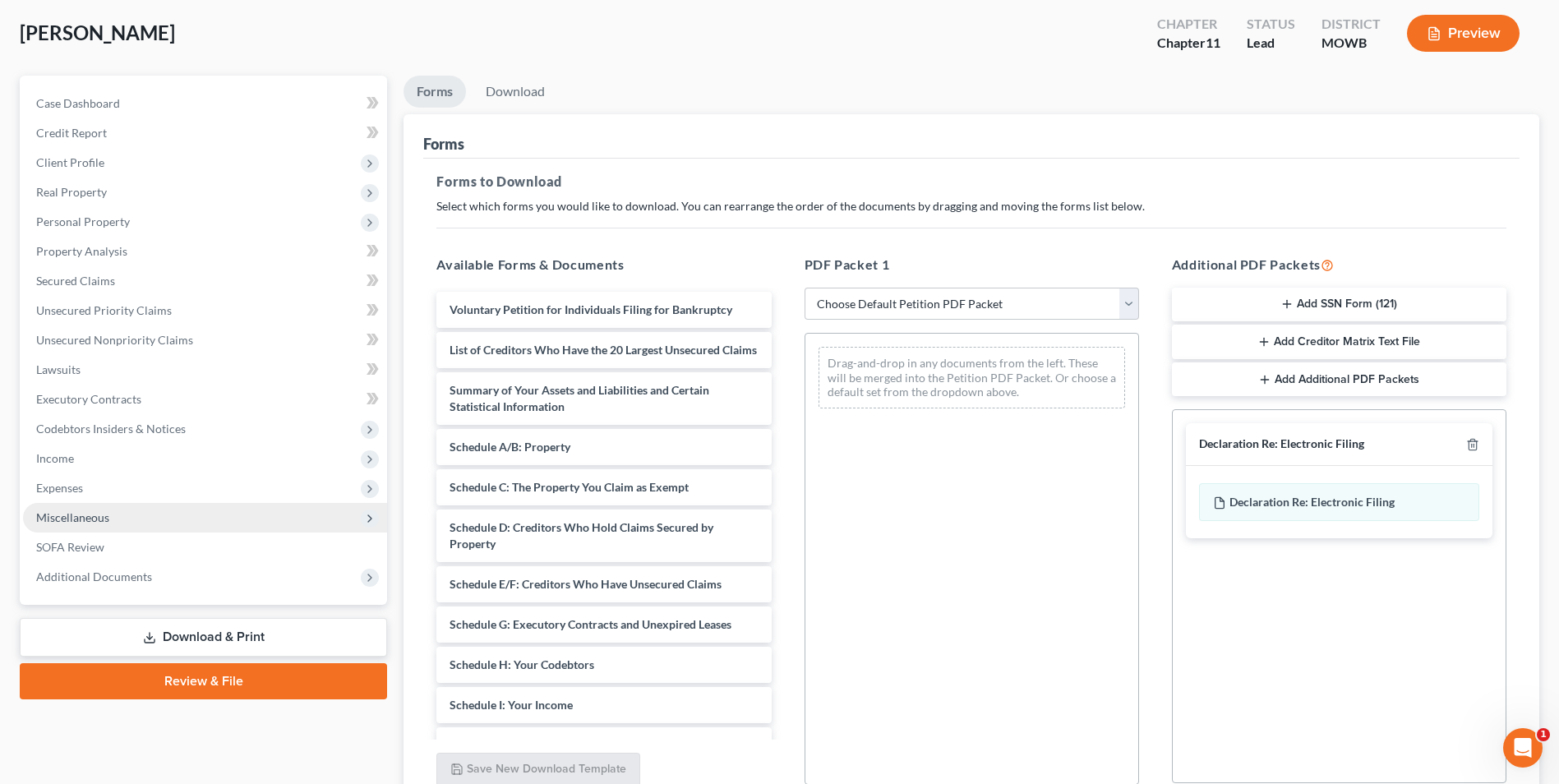
click at [95, 519] on span "Miscellaneous" at bounding box center [72, 517] width 73 height 14
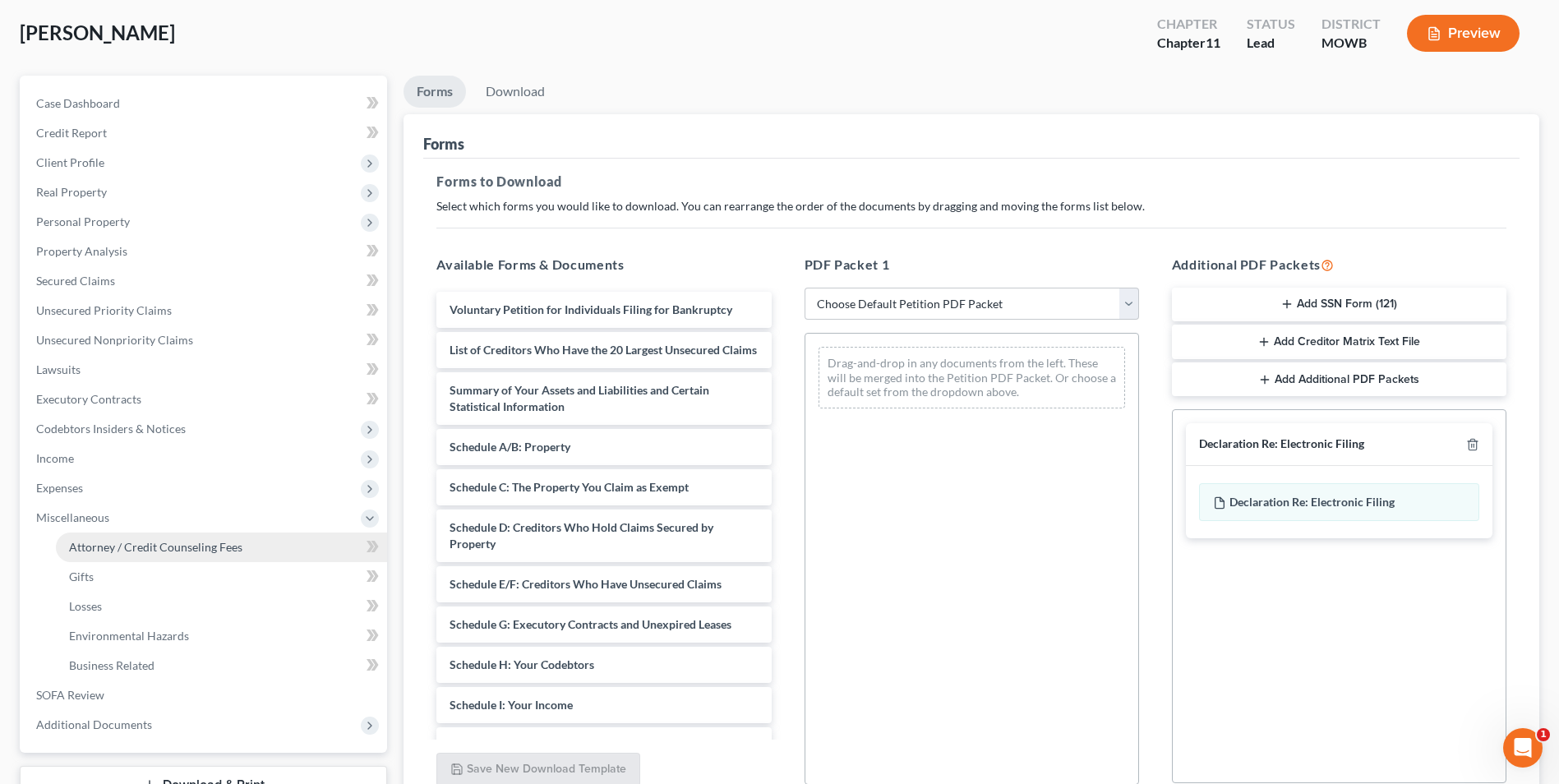
click at [113, 547] on span "Attorney / Credit Counseling Fees" at bounding box center [156, 546] width 174 height 14
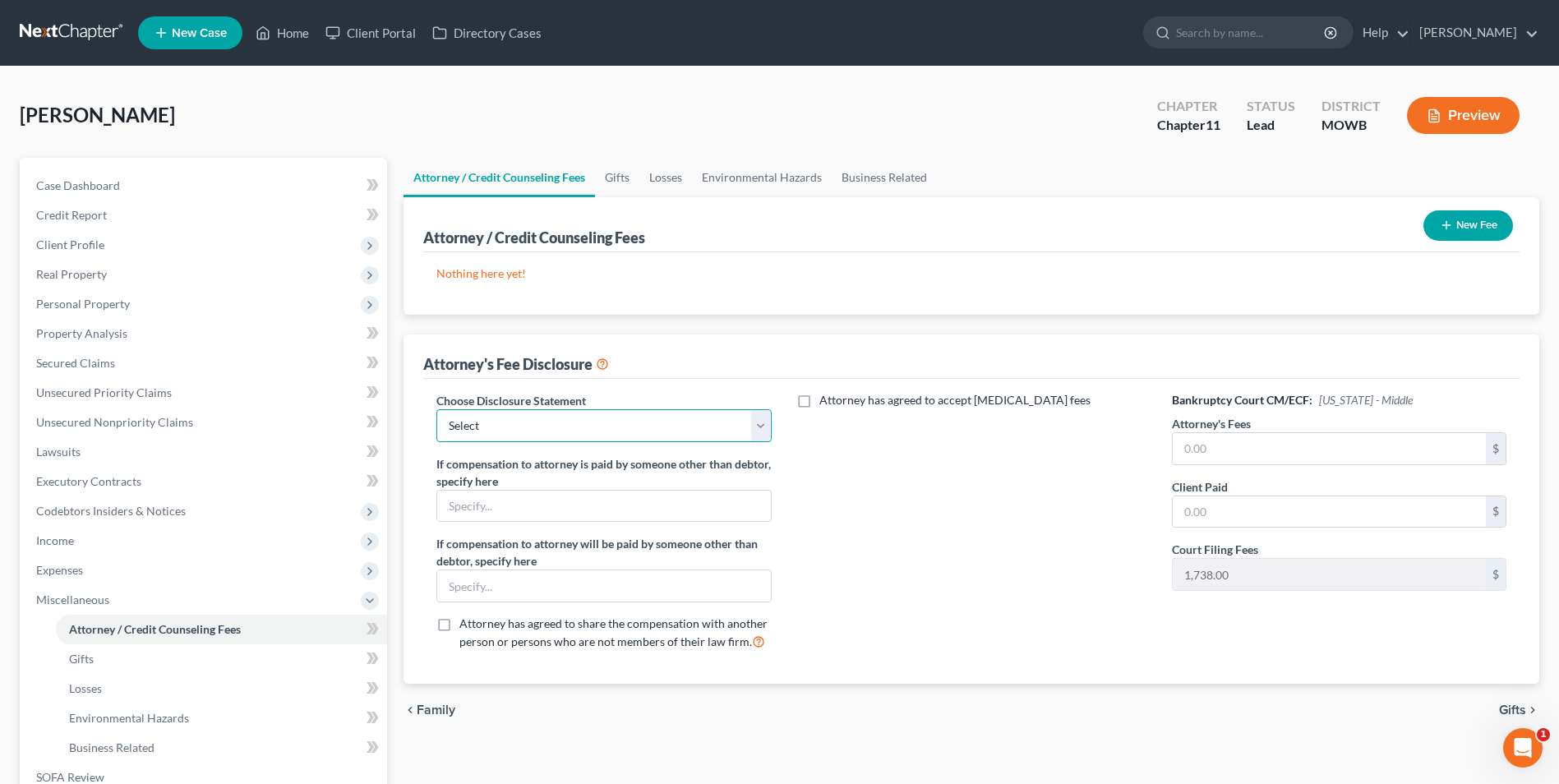
click at [768, 426] on select "Select Disclosure of Compensation of Attorney for Debtor" at bounding box center [603, 426] width 335 height 33
click at [692, 492] on input "text" at bounding box center [603, 505] width 333 height 31
click at [751, 430] on select "Select Disclosure of Compensation of Attorney for Debtor" at bounding box center [603, 426] width 335 height 33
select select "0"
click at [436, 410] on select "Select Disclosure of Compensation of Attorney for Debtor" at bounding box center [603, 426] width 335 height 33
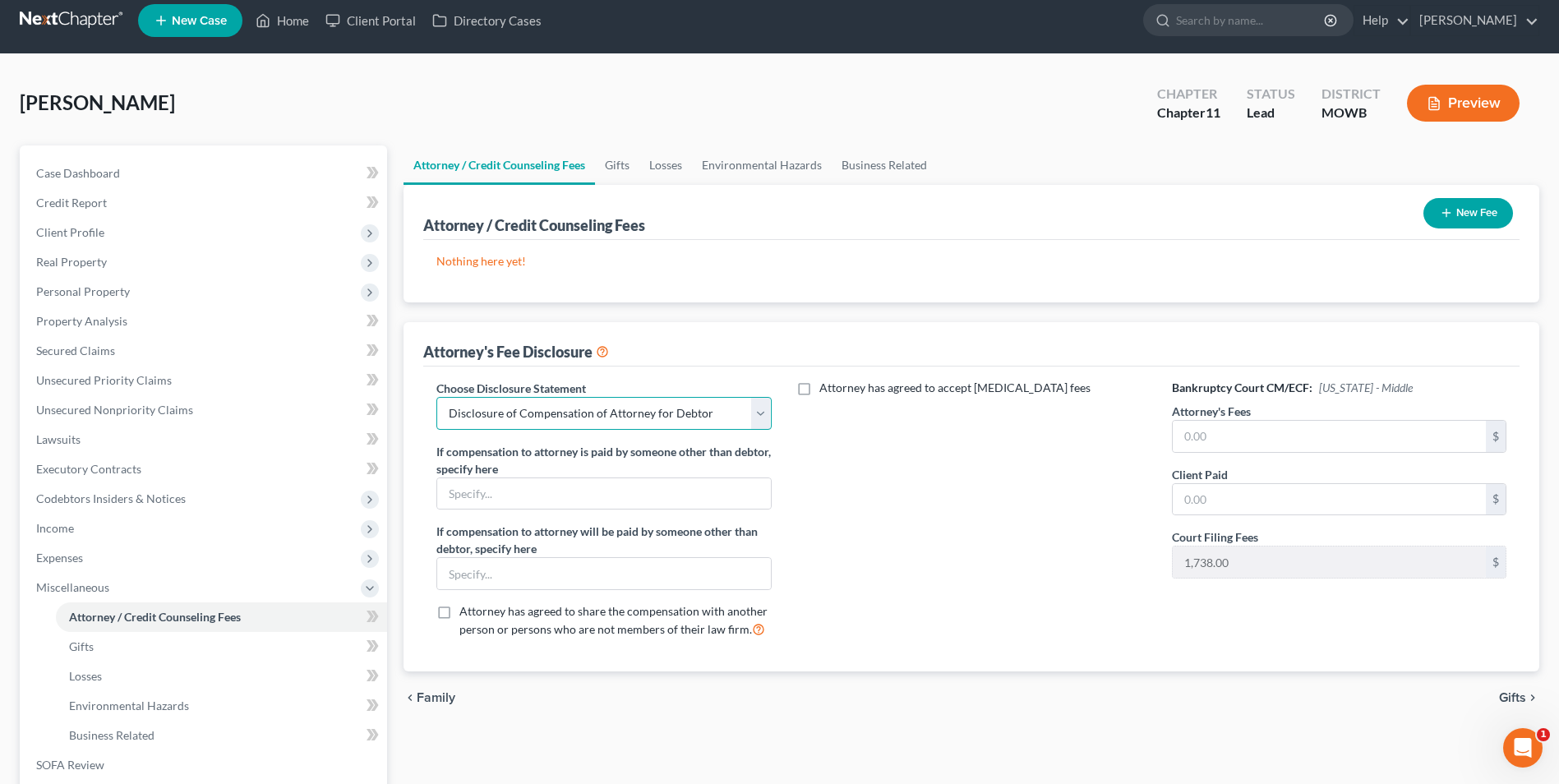
scroll to position [208, 0]
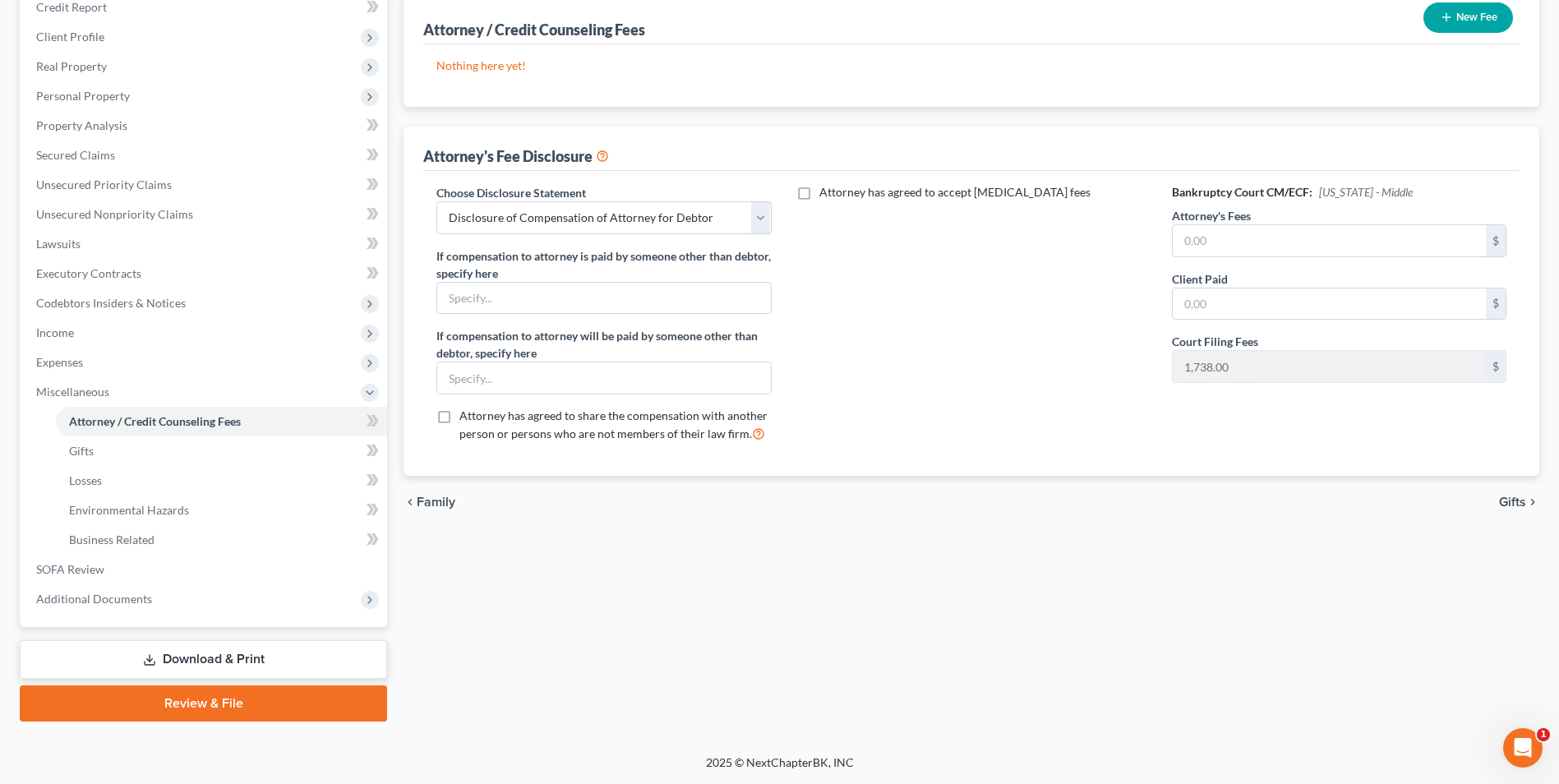
click at [176, 656] on link "Download & Print" at bounding box center [203, 659] width 367 height 39
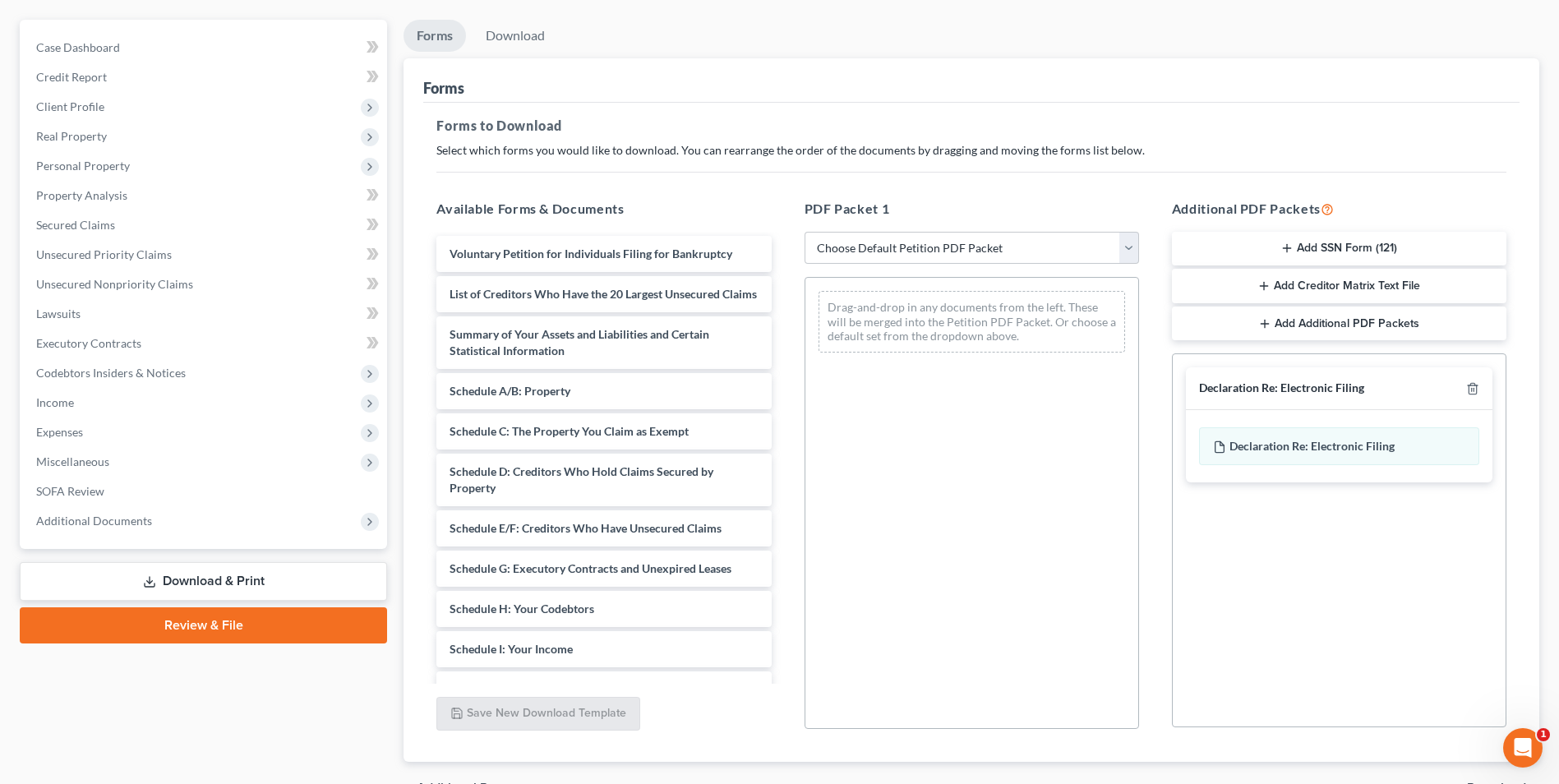
scroll to position [231, 0]
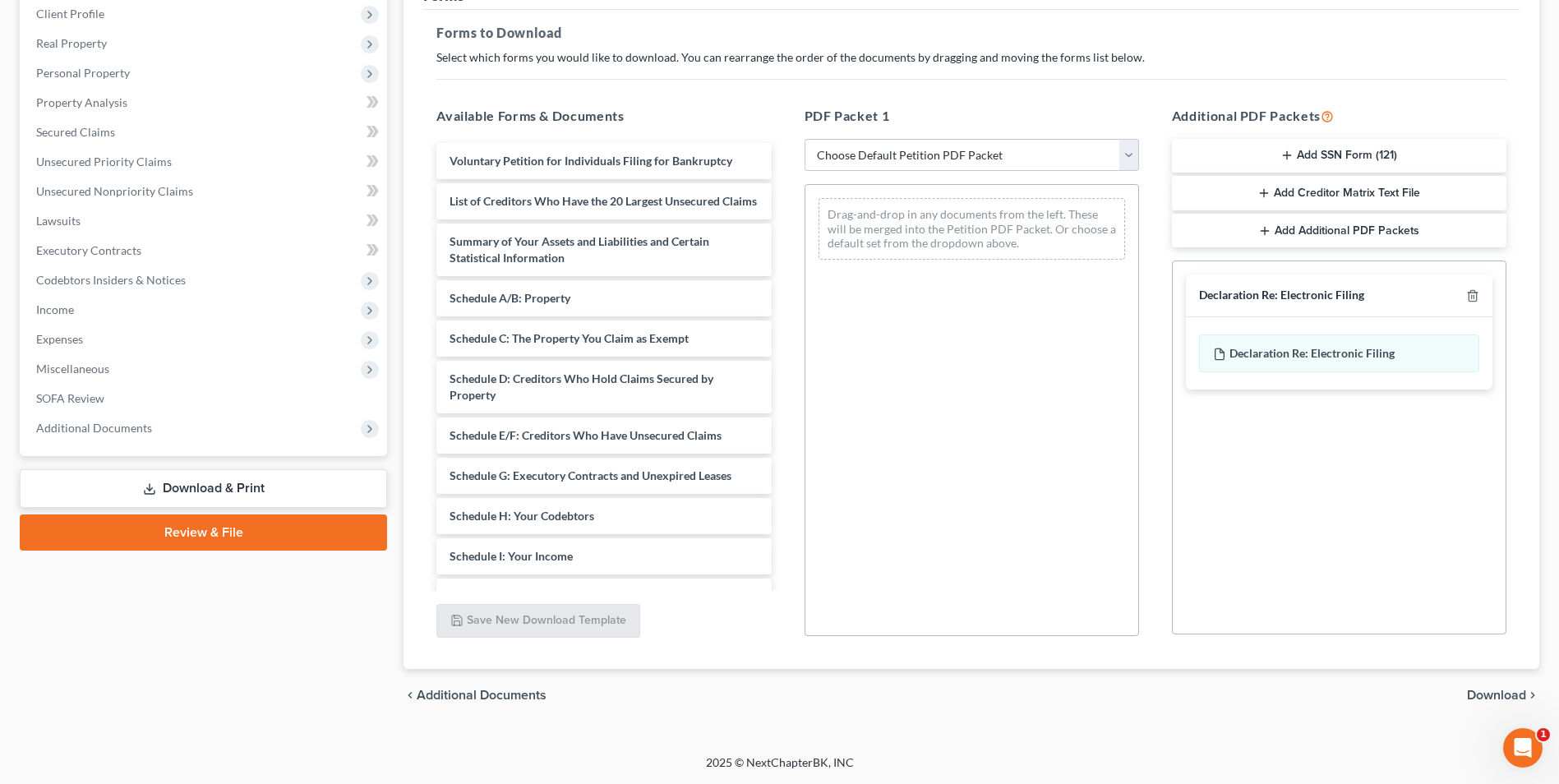
click at [293, 496] on link "Download & Print" at bounding box center [203, 488] width 367 height 39
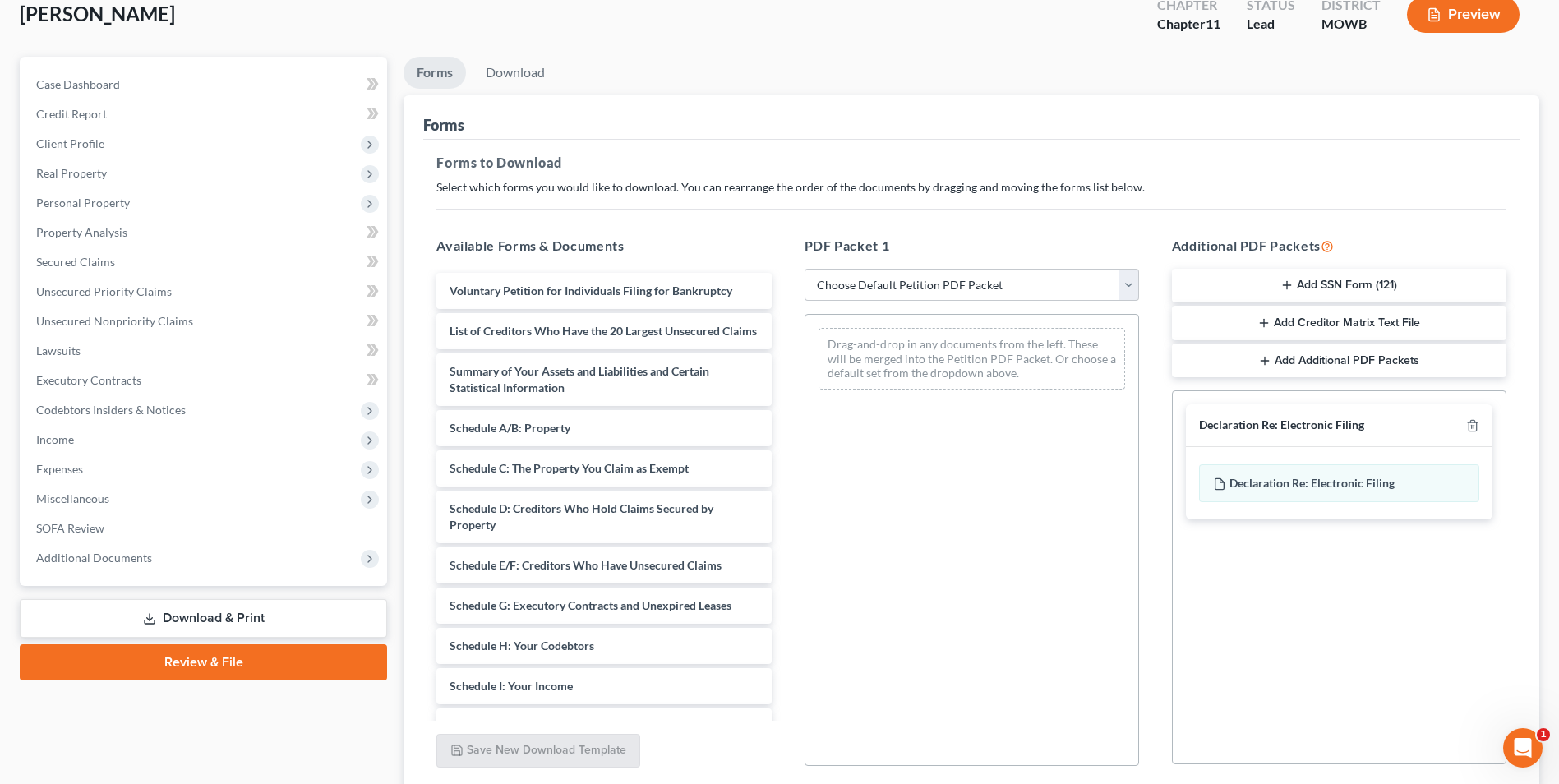
scroll to position [0, 0]
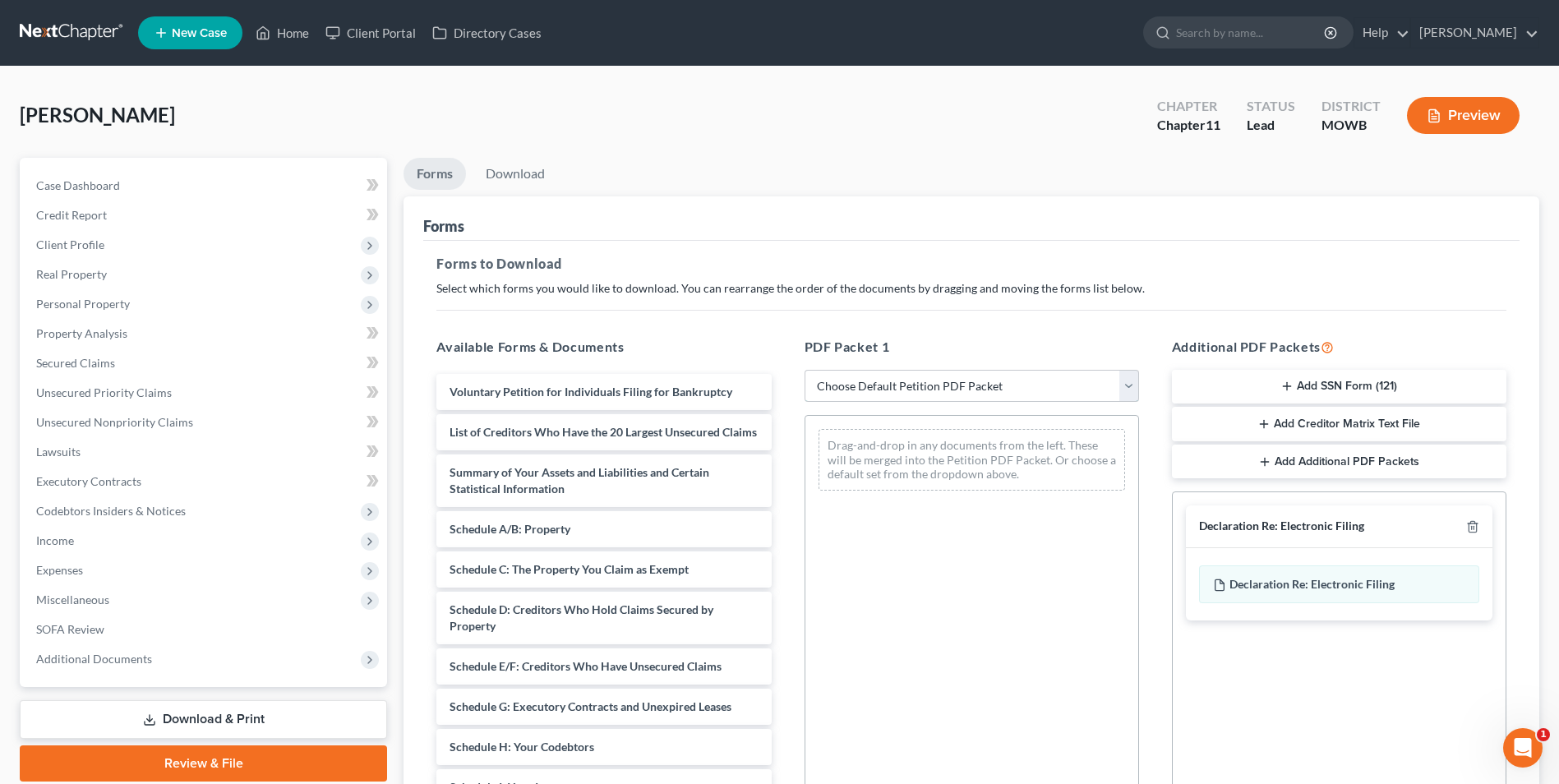
click at [1123, 390] on select "Choose Default Petition PDF Packet Complete Bankruptcy Petition (all forms and …" at bounding box center [972, 386] width 335 height 33
select select "0"
click at [805, 370] on select "Choose Default Petition PDF Packet Complete Bankruptcy Petition (all forms and …" at bounding box center [972, 386] width 335 height 33
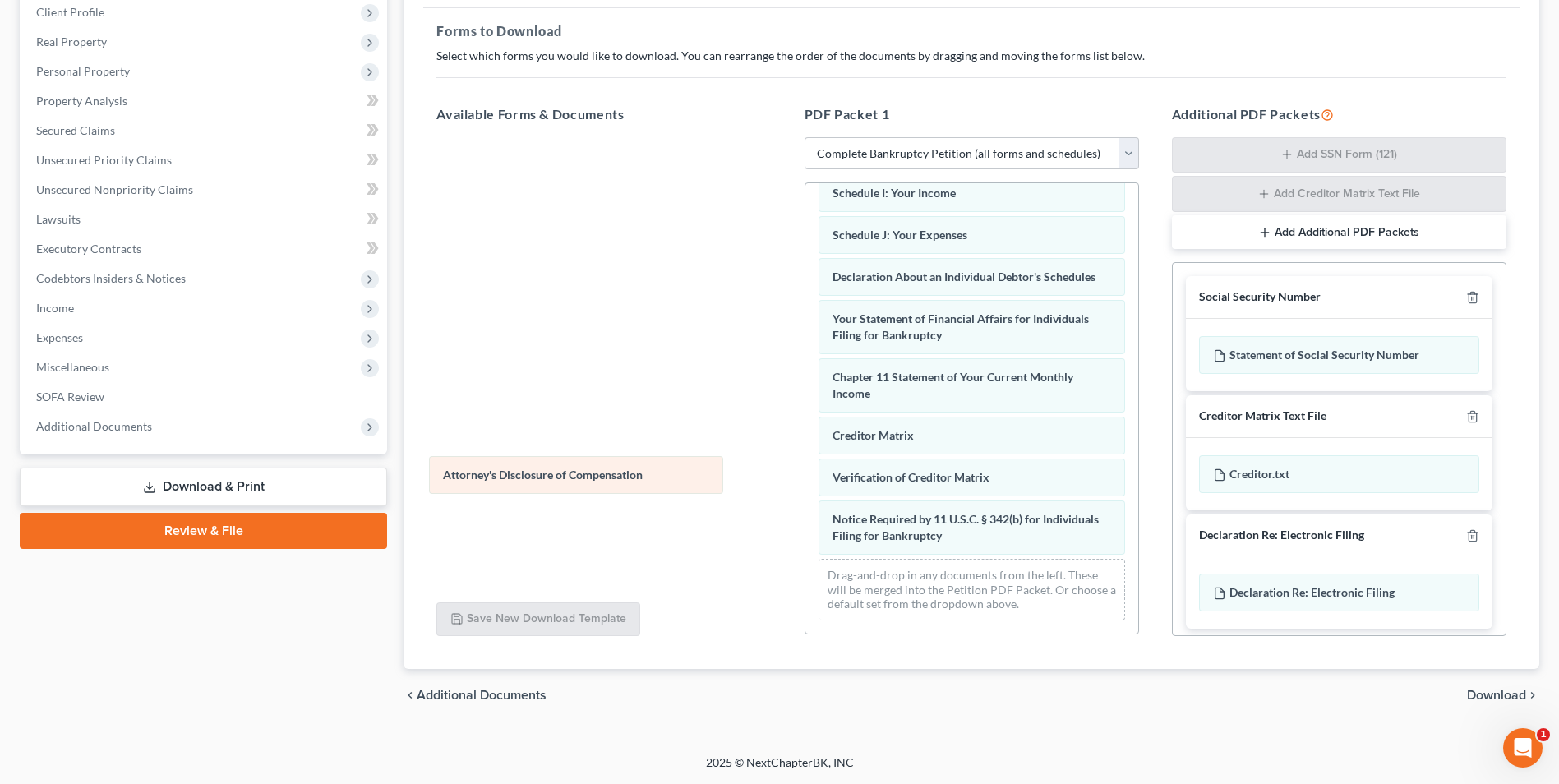
scroll to position [498, 0]
drag, startPoint x: 925, startPoint y: 537, endPoint x: 415, endPoint y: 452, distance: 517.0
click at [805, 452] on div "Attorney's Disclosure of Compensation Voluntary Petition for Individuals Filing…" at bounding box center [971, 167] width 333 height 932
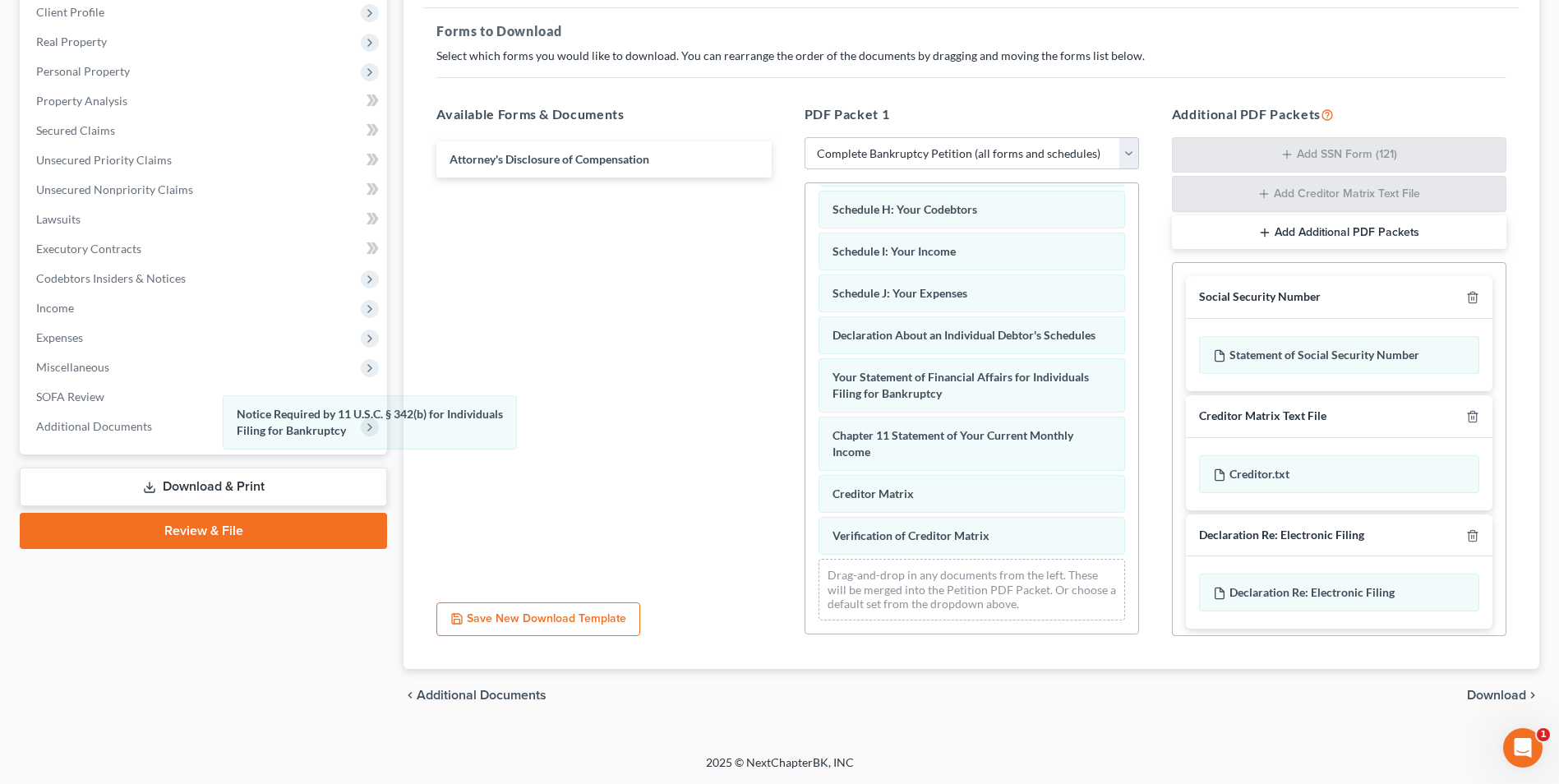
scroll to position [440, 0]
click at [805, 432] on div "Notice Required by 11 U.S.C. § 342(b) for Individuals Filing for Bankruptcy Vol…" at bounding box center [971, 196] width 333 height 873
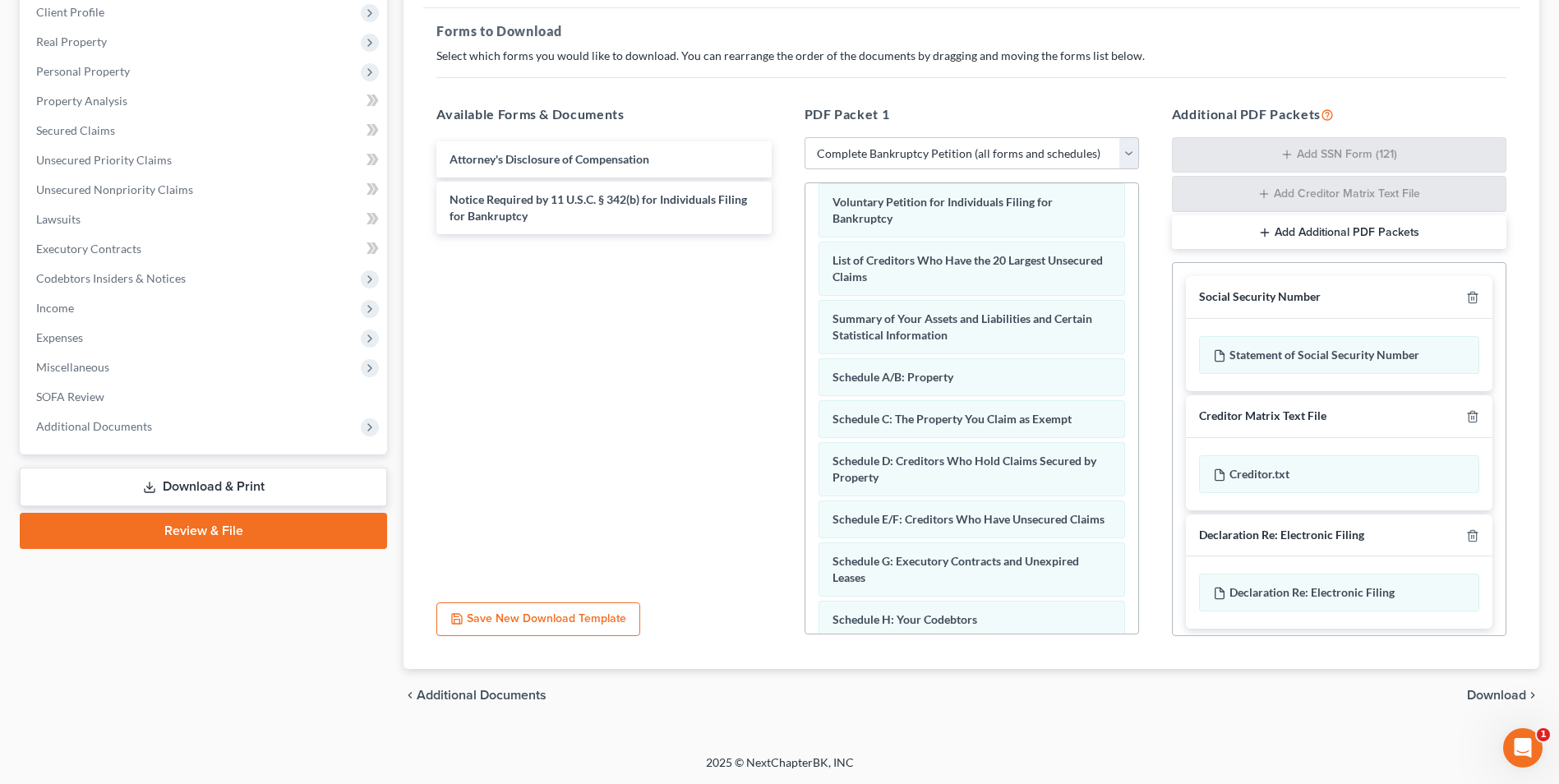
scroll to position [0, 0]
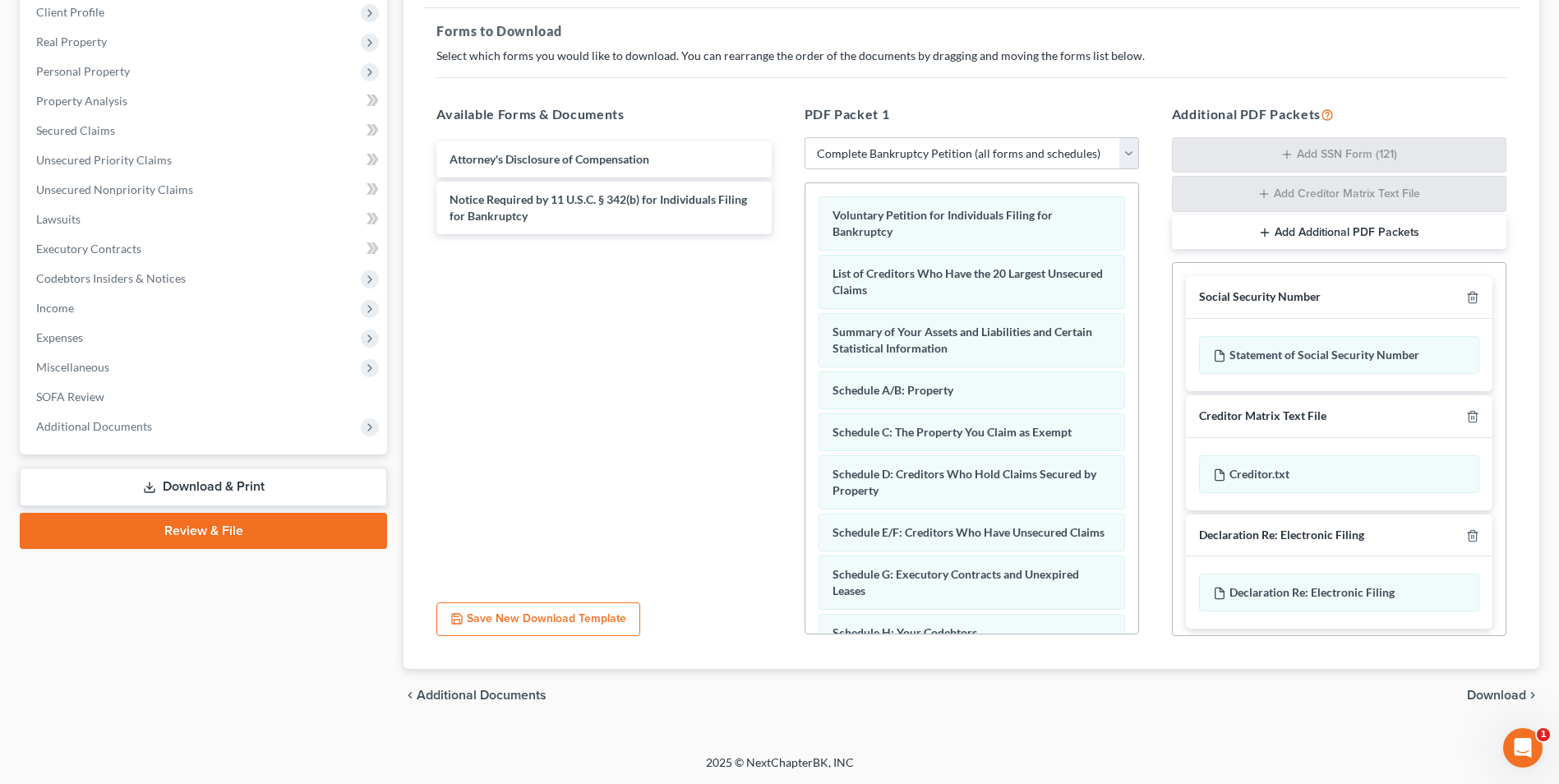
click at [546, 624] on button "Save New Download Template" at bounding box center [538, 619] width 204 height 34
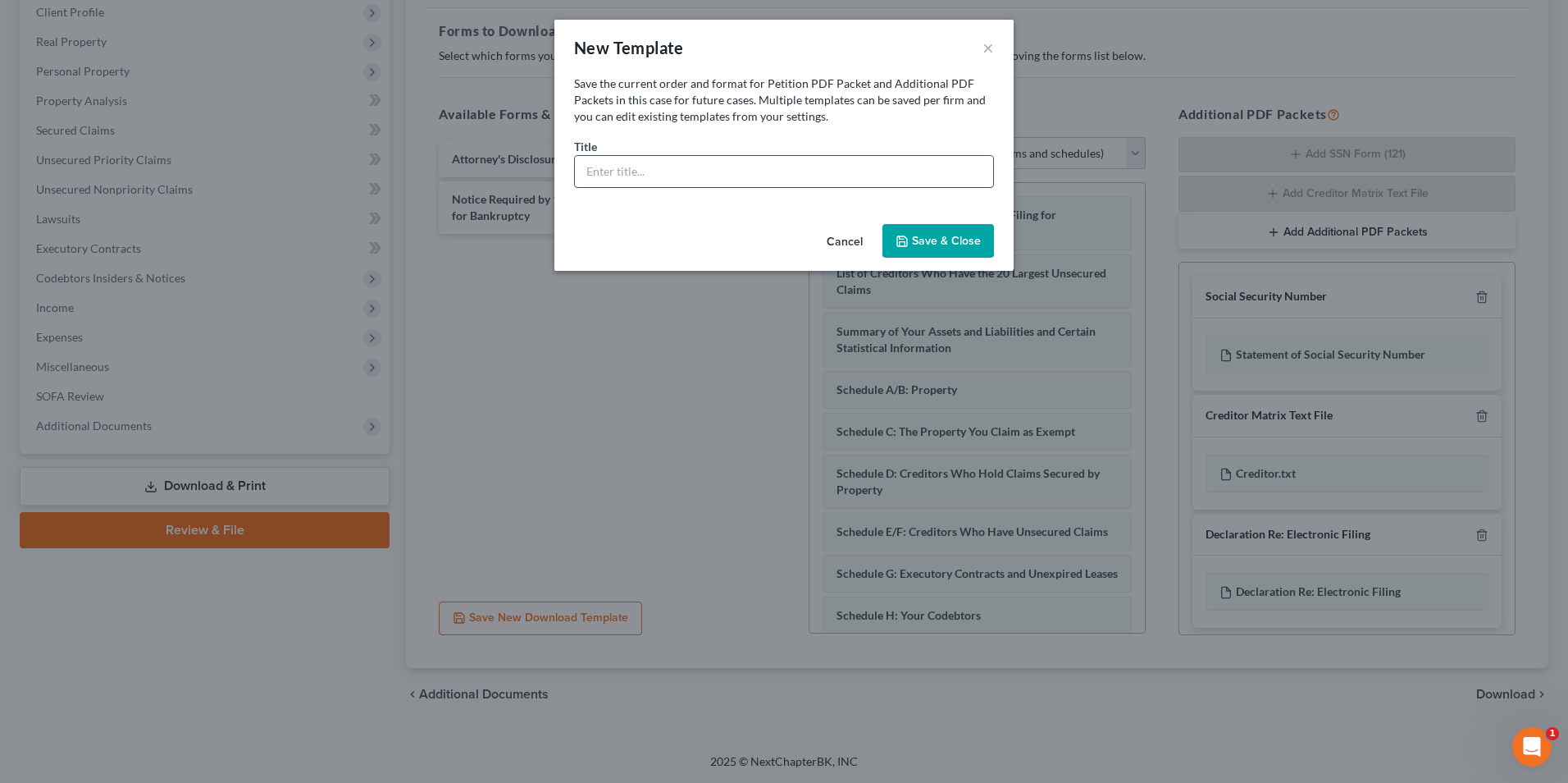
click at [684, 175] on input "text" at bounding box center [784, 171] width 418 height 31
click at [619, 164] on input "[PERSON_NAME] schedules" at bounding box center [784, 171] width 418 height 31
type input "[PERSON_NAME] 11"
click at [902, 241] on polyline "button" at bounding box center [903, 243] width 6 height 4
select select "8"
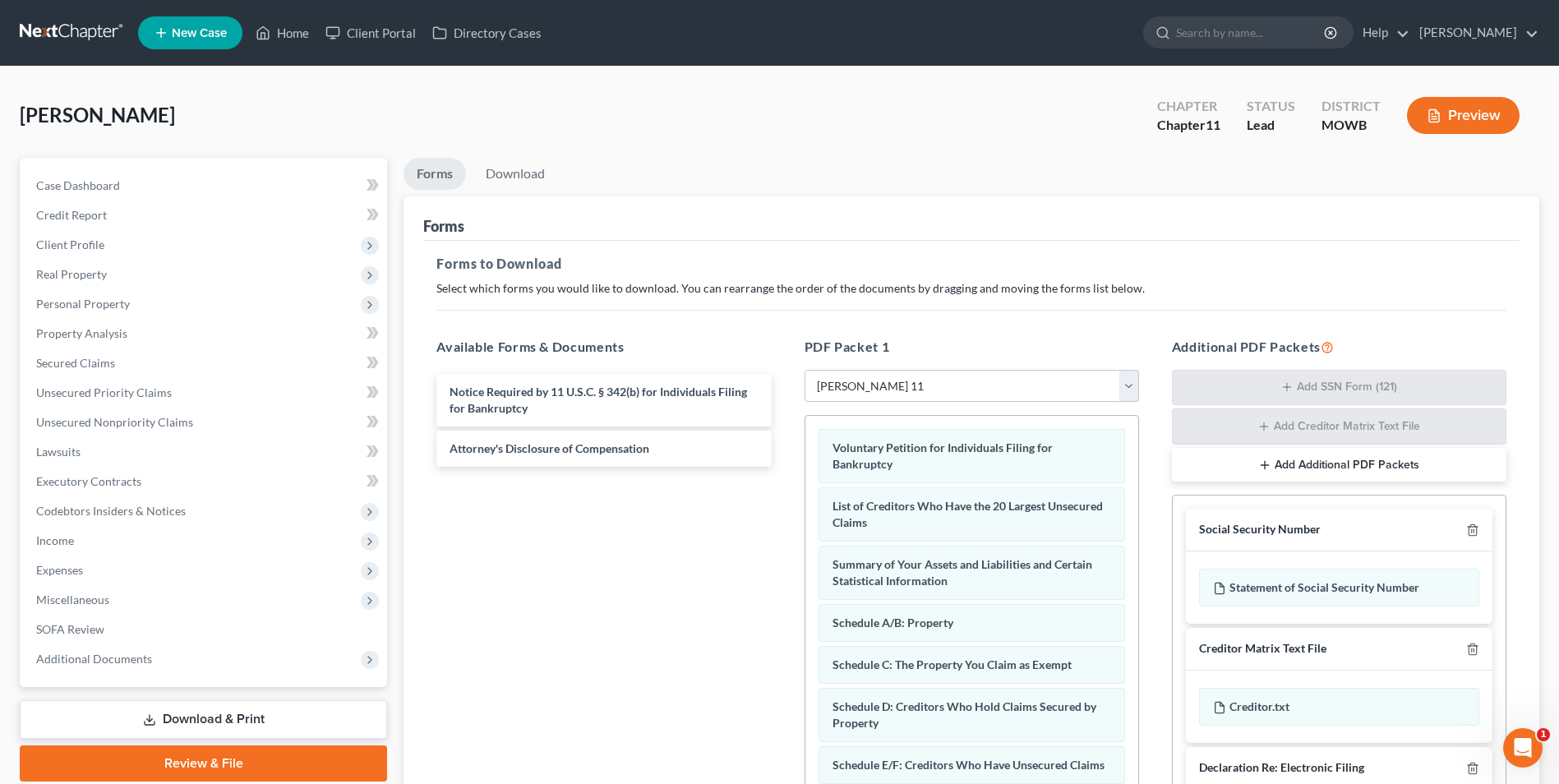
click at [1445, 108] on button "Preview" at bounding box center [1463, 115] width 113 height 37
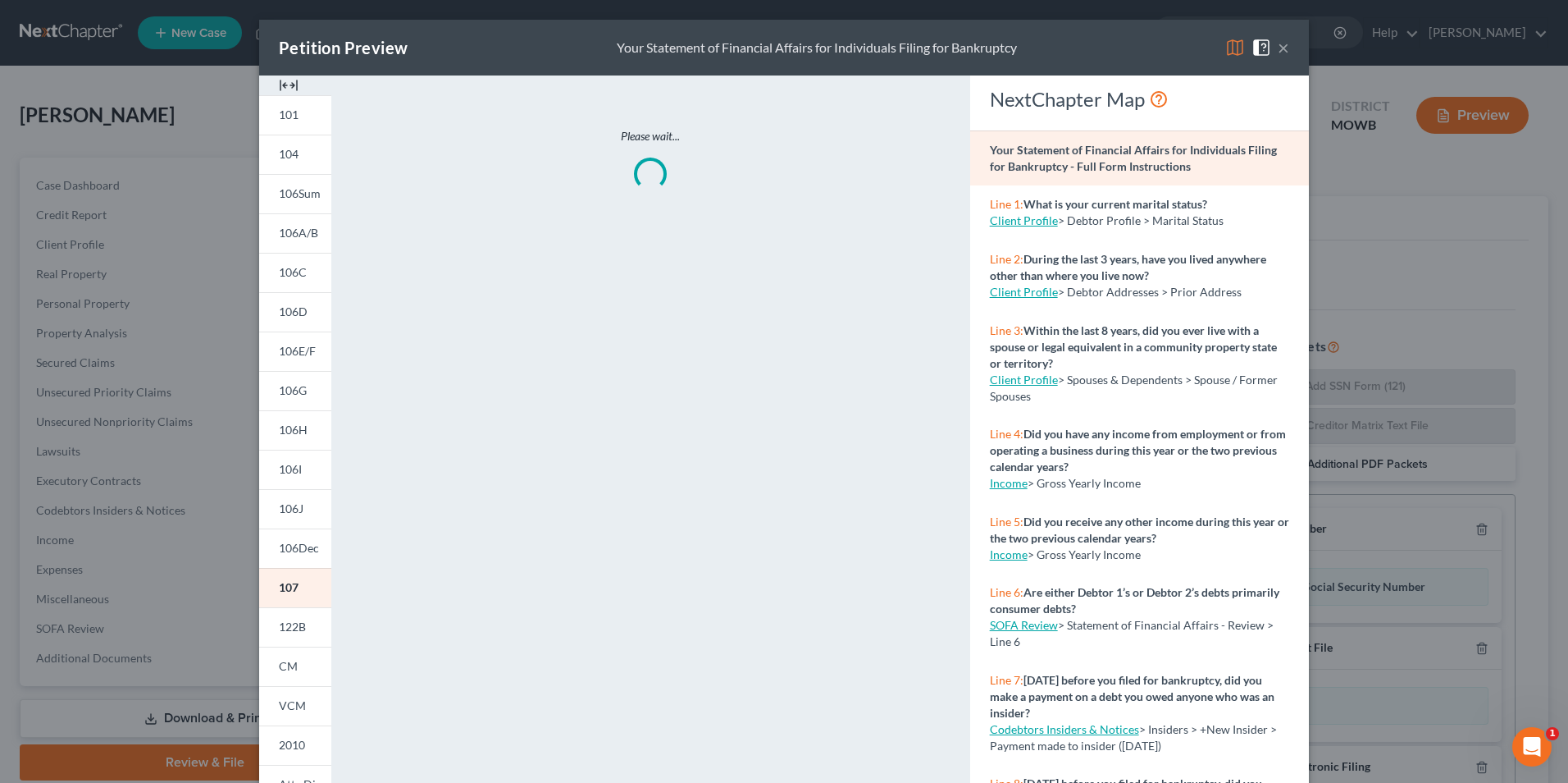
click at [1277, 44] on button "×" at bounding box center [1283, 47] width 11 height 20
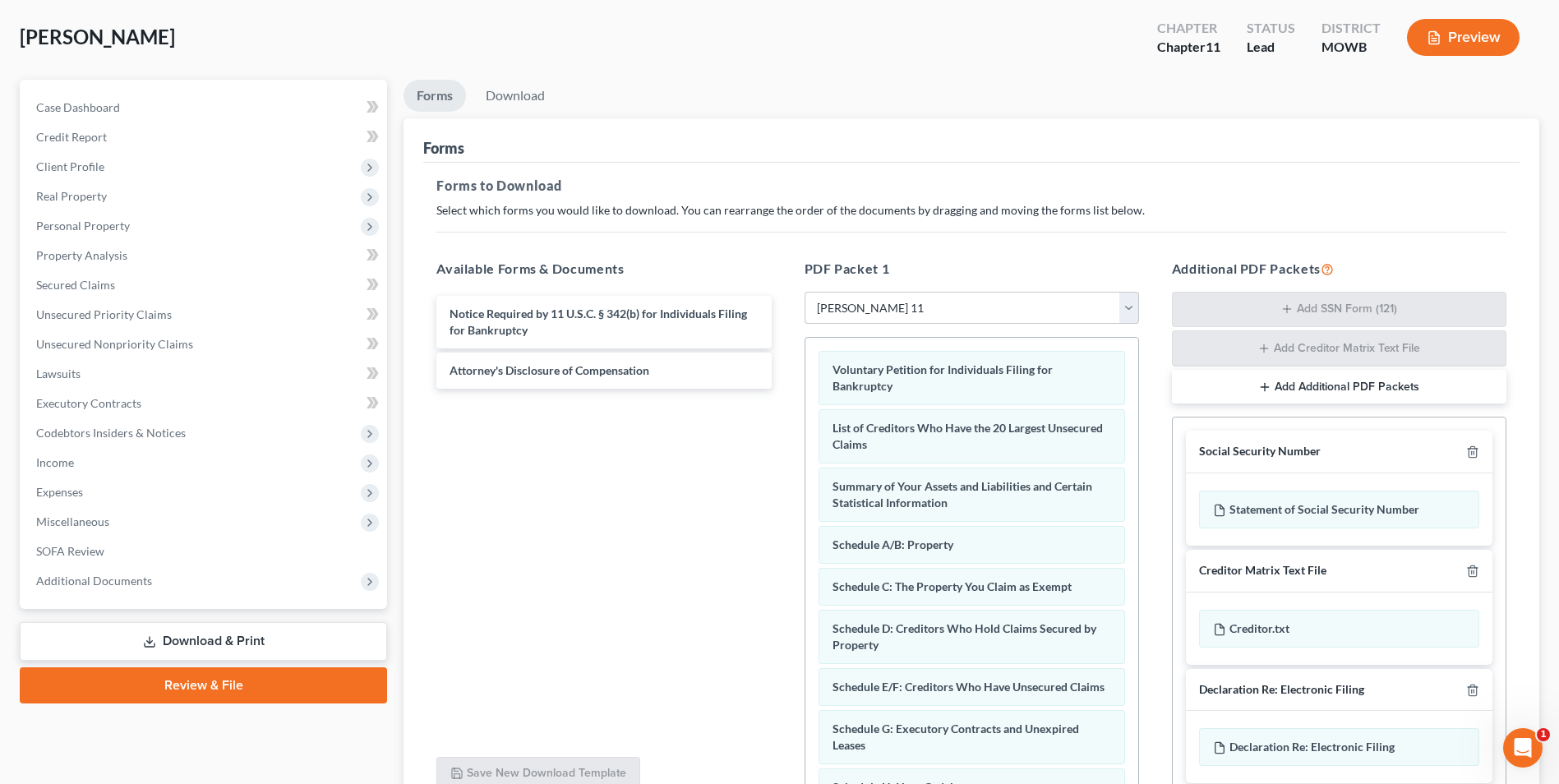
scroll to position [232, 0]
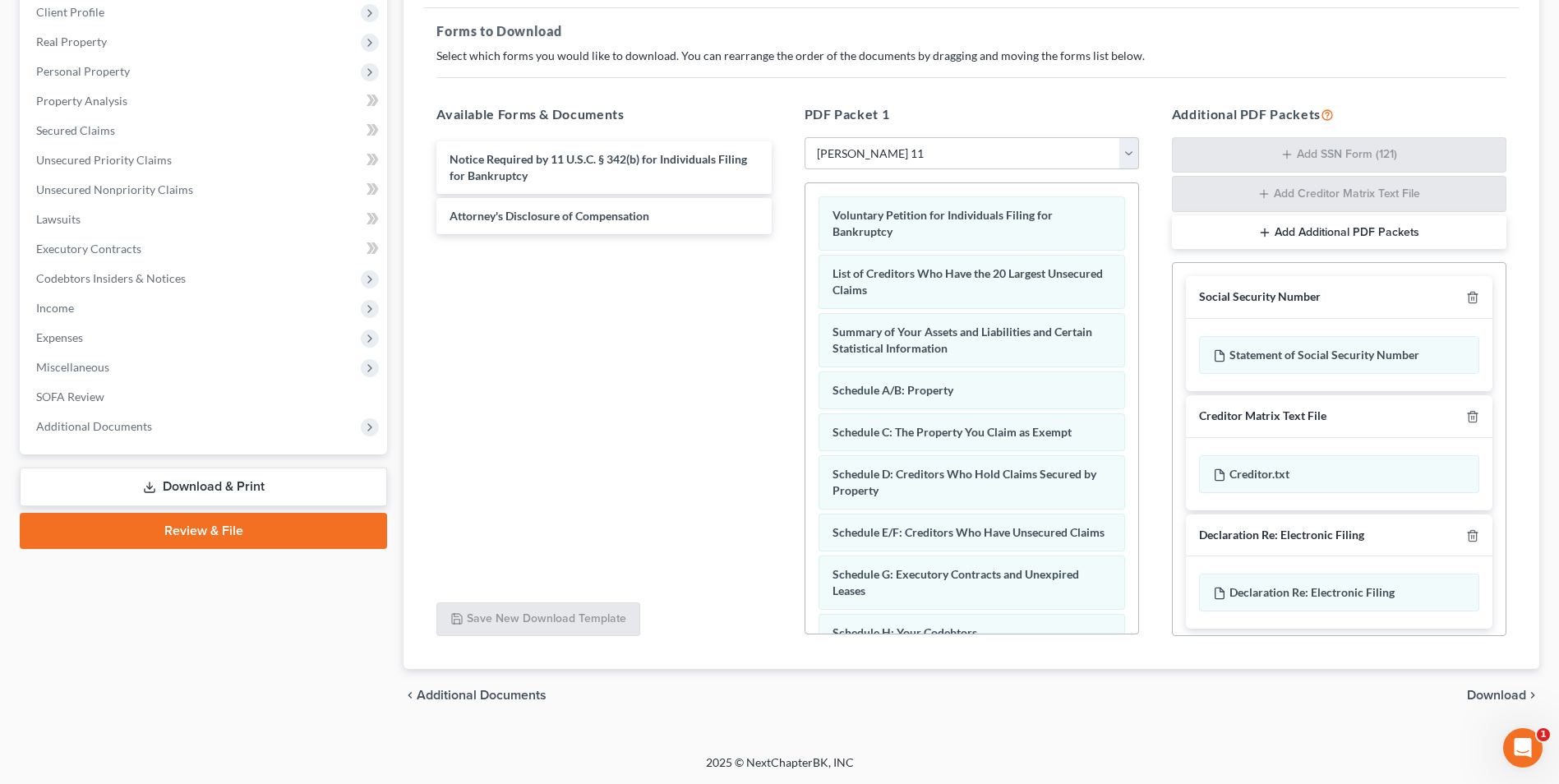
click at [264, 478] on link "Download & Print" at bounding box center [203, 486] width 367 height 39
click at [185, 486] on link "Download & Print" at bounding box center [203, 486] width 367 height 39
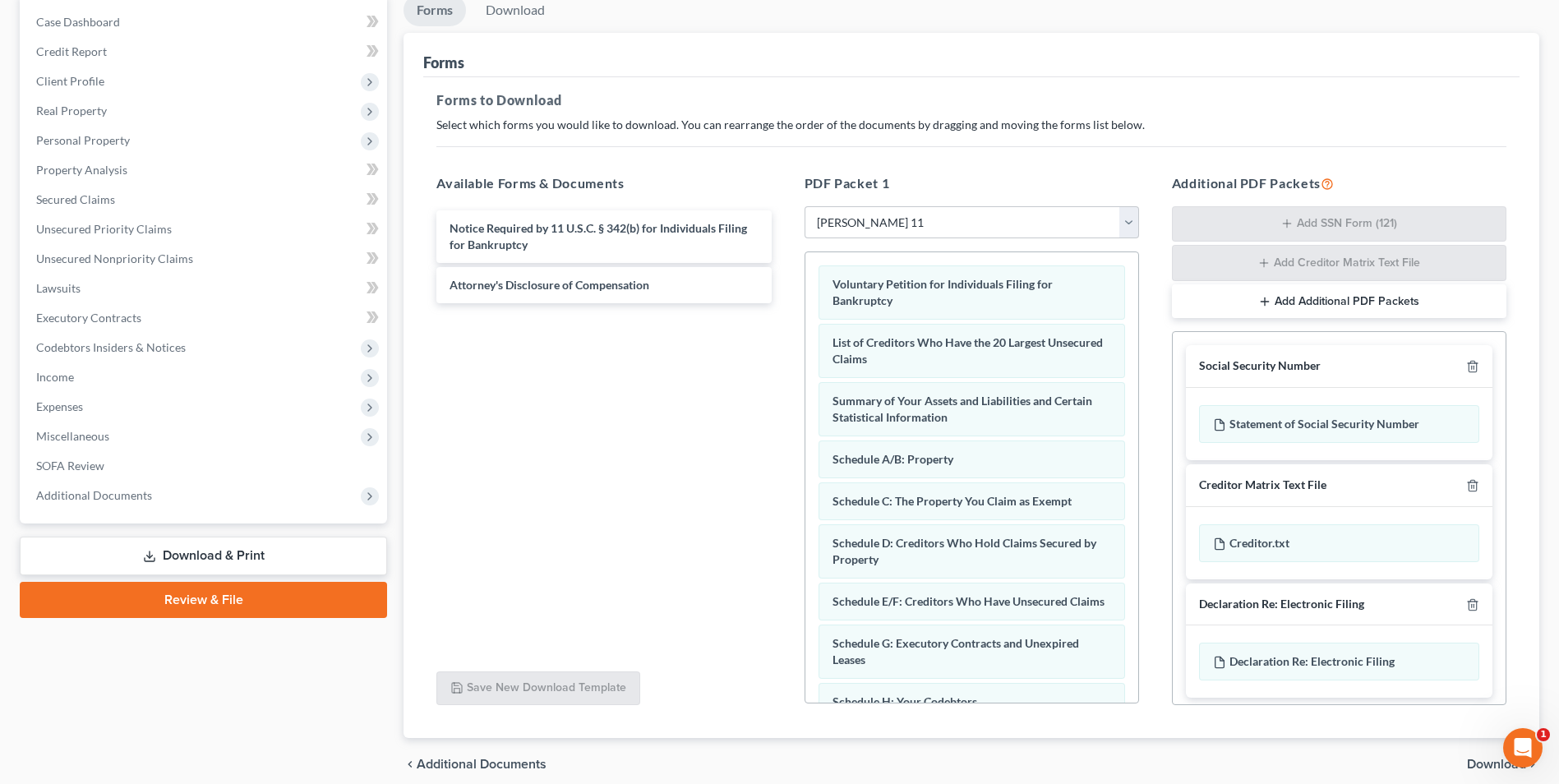
select select "0"
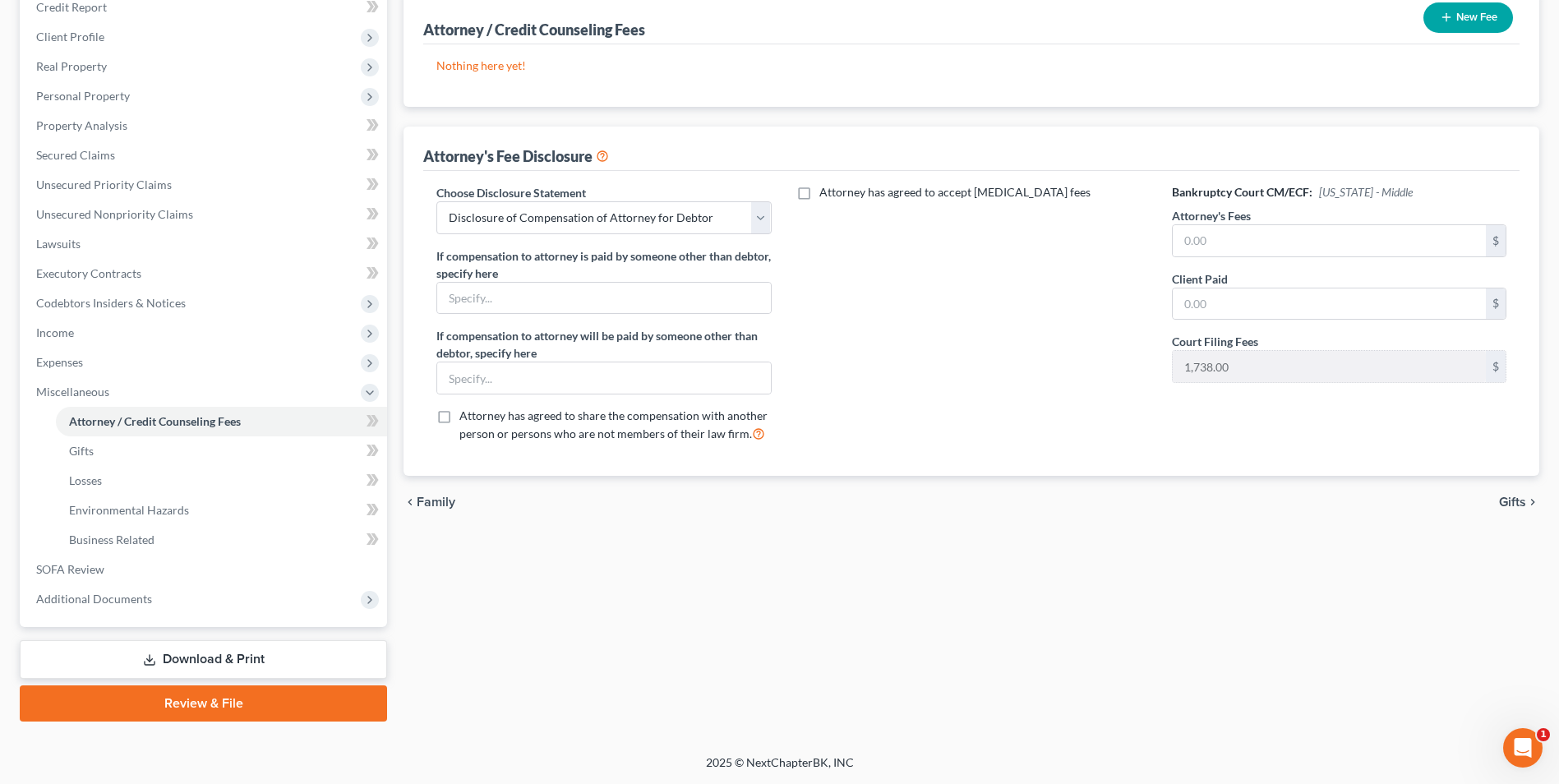
click at [250, 651] on link "Download & Print" at bounding box center [203, 659] width 367 height 39
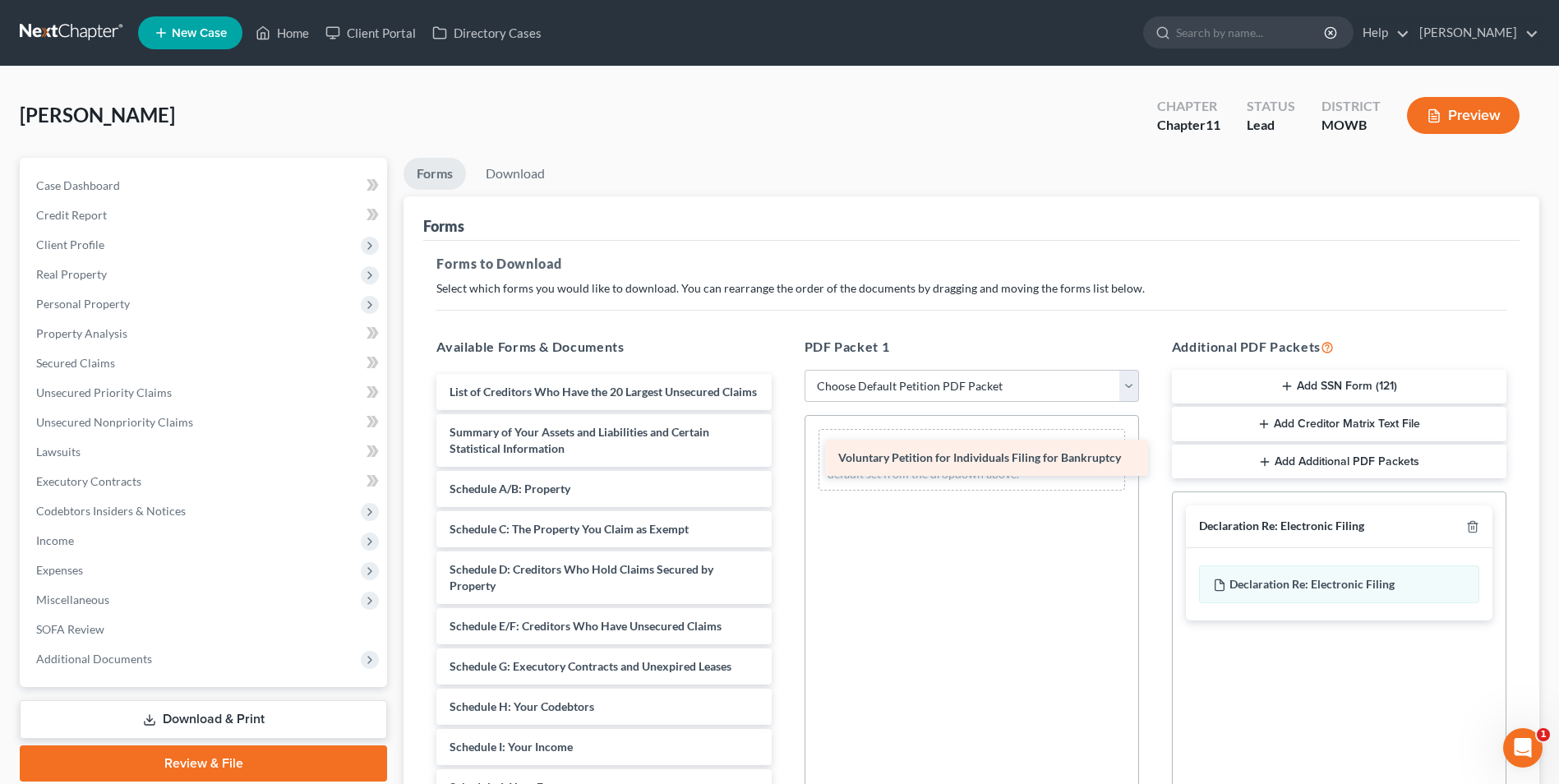
drag, startPoint x: 590, startPoint y: 388, endPoint x: 979, endPoint y: 453, distance: 394.4
click at [784, 453] on div "Voluntary Petition for Individuals Filing for Bankruptcy Voluntary Petition for…" at bounding box center [603, 746] width 361 height 746
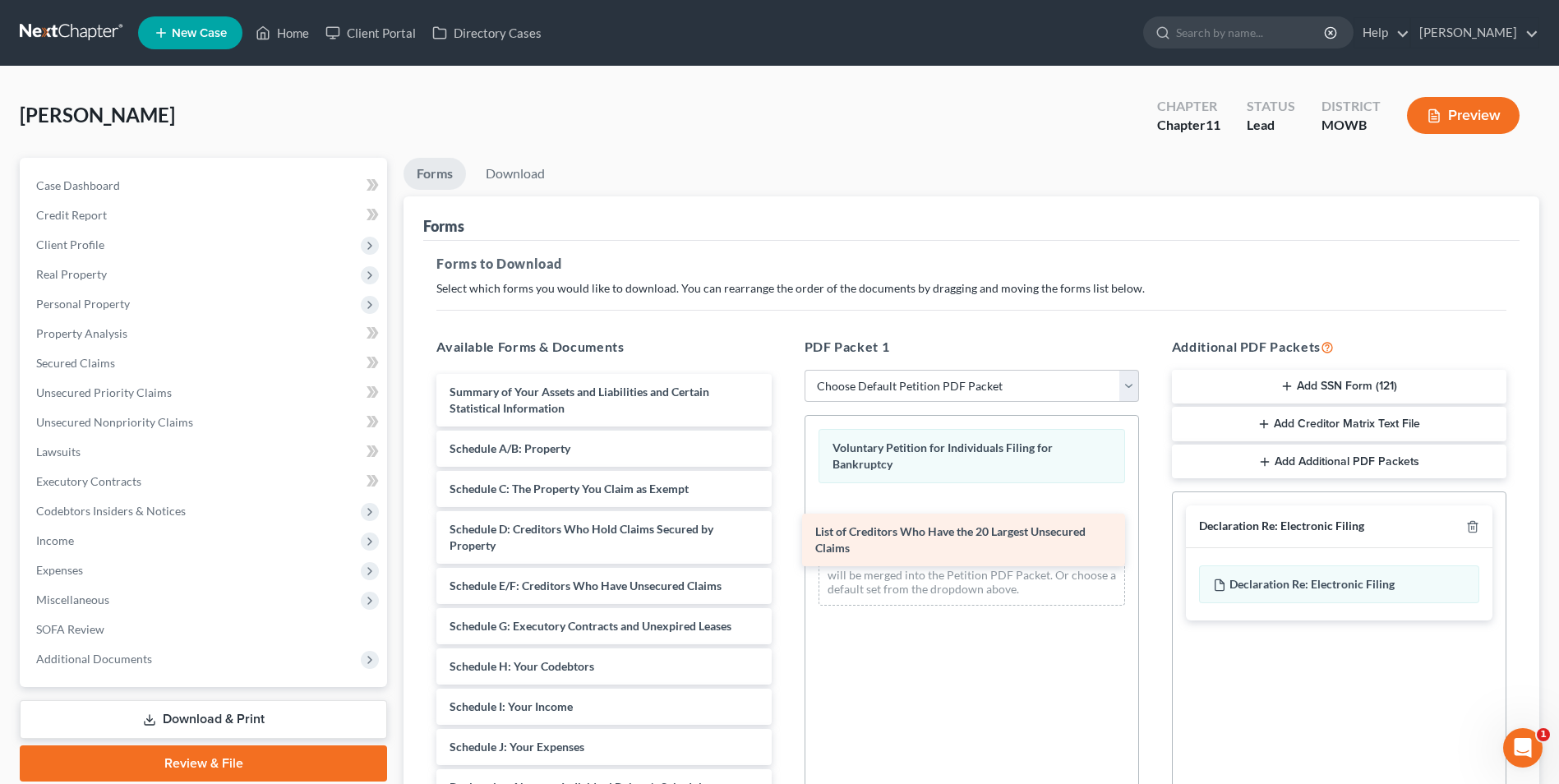
drag, startPoint x: 616, startPoint y: 396, endPoint x: 987, endPoint y: 531, distance: 394.8
click at [784, 531] on div "List of Creditors Who Have the 20 Largest Unsecured Claims List of Creditors Wh…" at bounding box center [603, 726] width 361 height 706
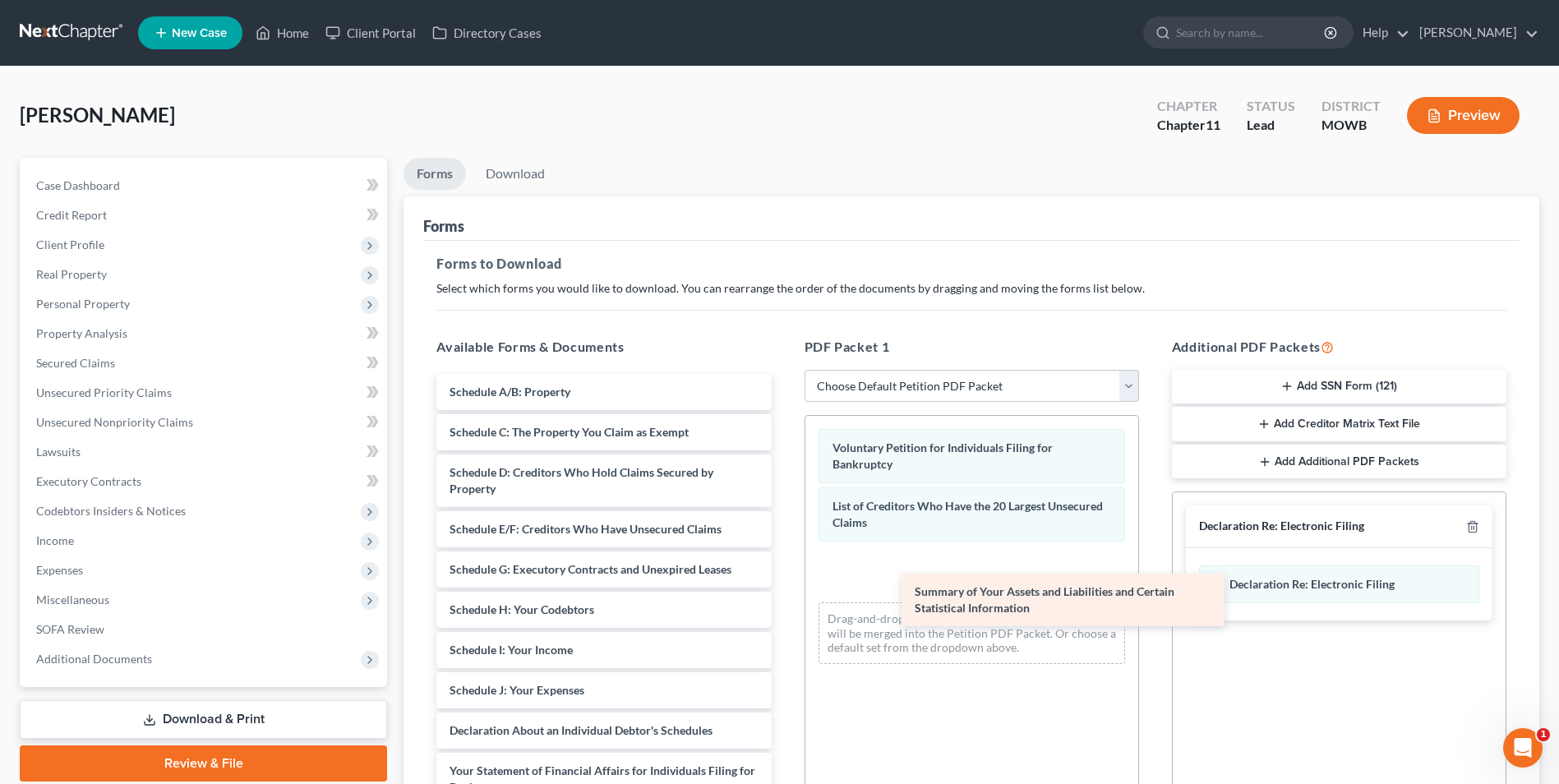
drag, startPoint x: 531, startPoint y: 392, endPoint x: 996, endPoint y: 593, distance: 506.6
click at [784, 593] on div "Summary of Your Assets and Liabilities and Certain Statistical Information Summ…" at bounding box center [603, 698] width 361 height 649
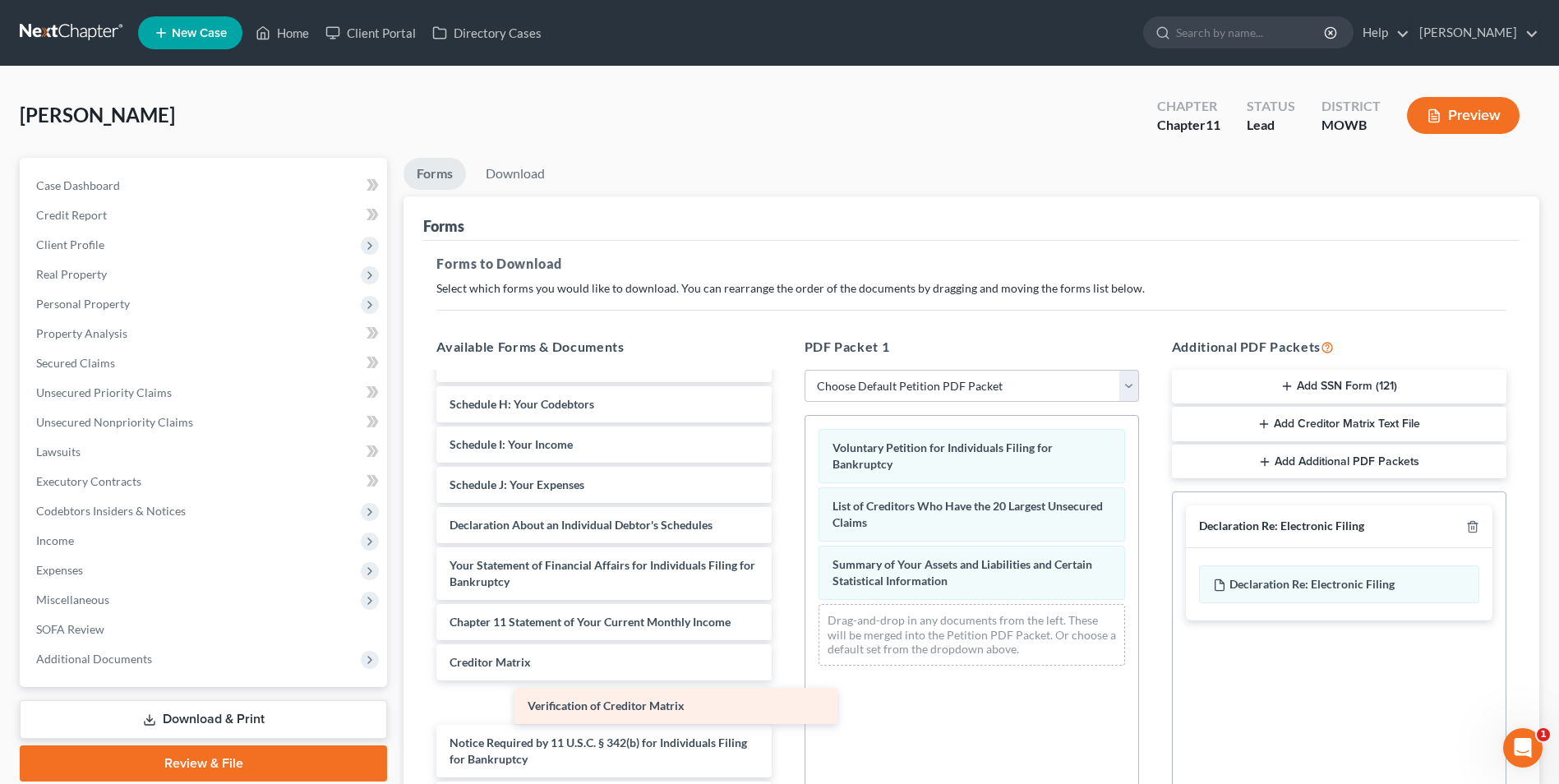
scroll to position [165, 0]
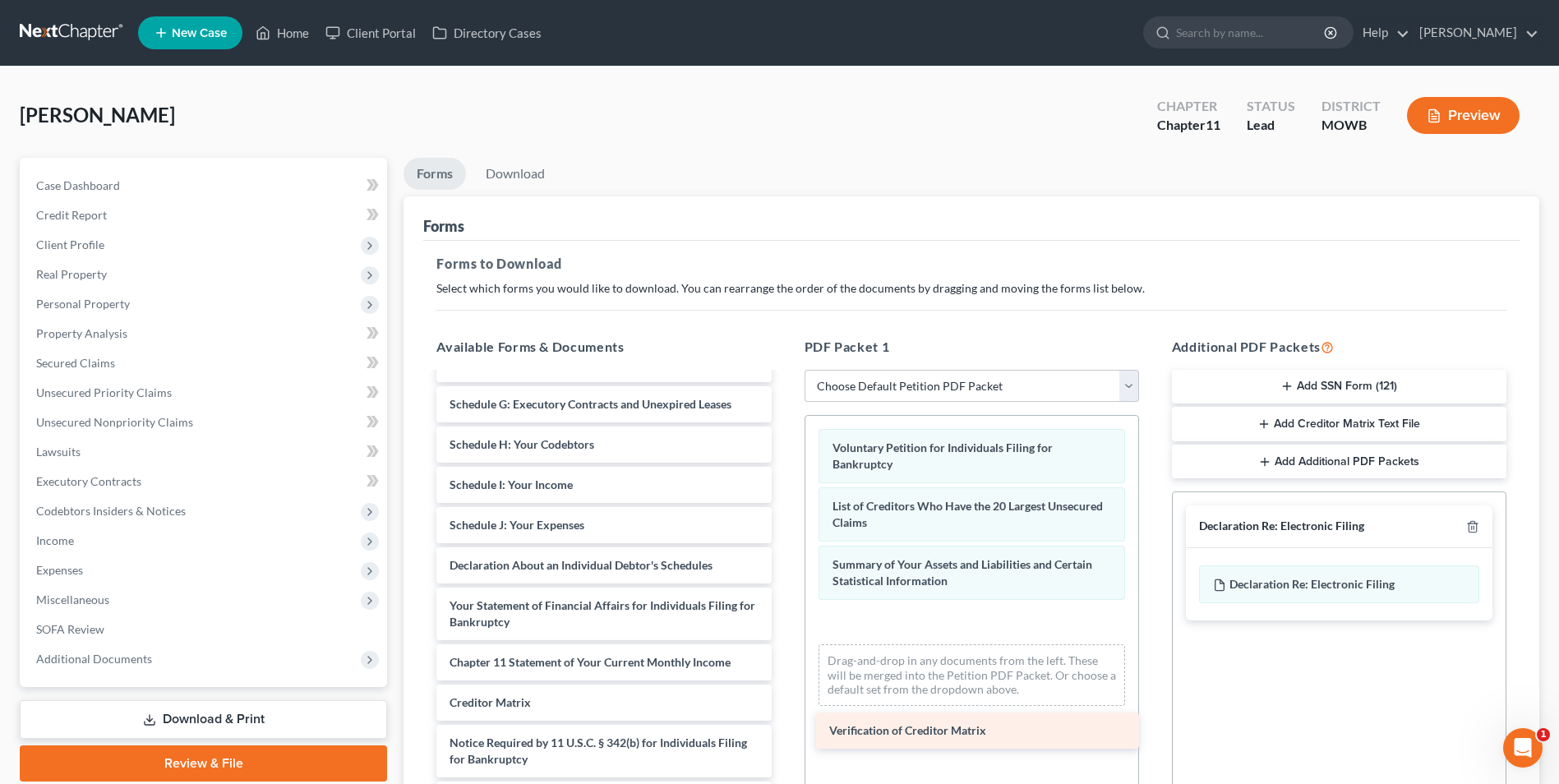
drag, startPoint x: 580, startPoint y: 697, endPoint x: 960, endPoint y: 724, distance: 381.0
click at [784, 724] on div "Verification of Creditor Matrix Schedule A/B: Property Schedule C: The Property…" at bounding box center [603, 513] width 361 height 609
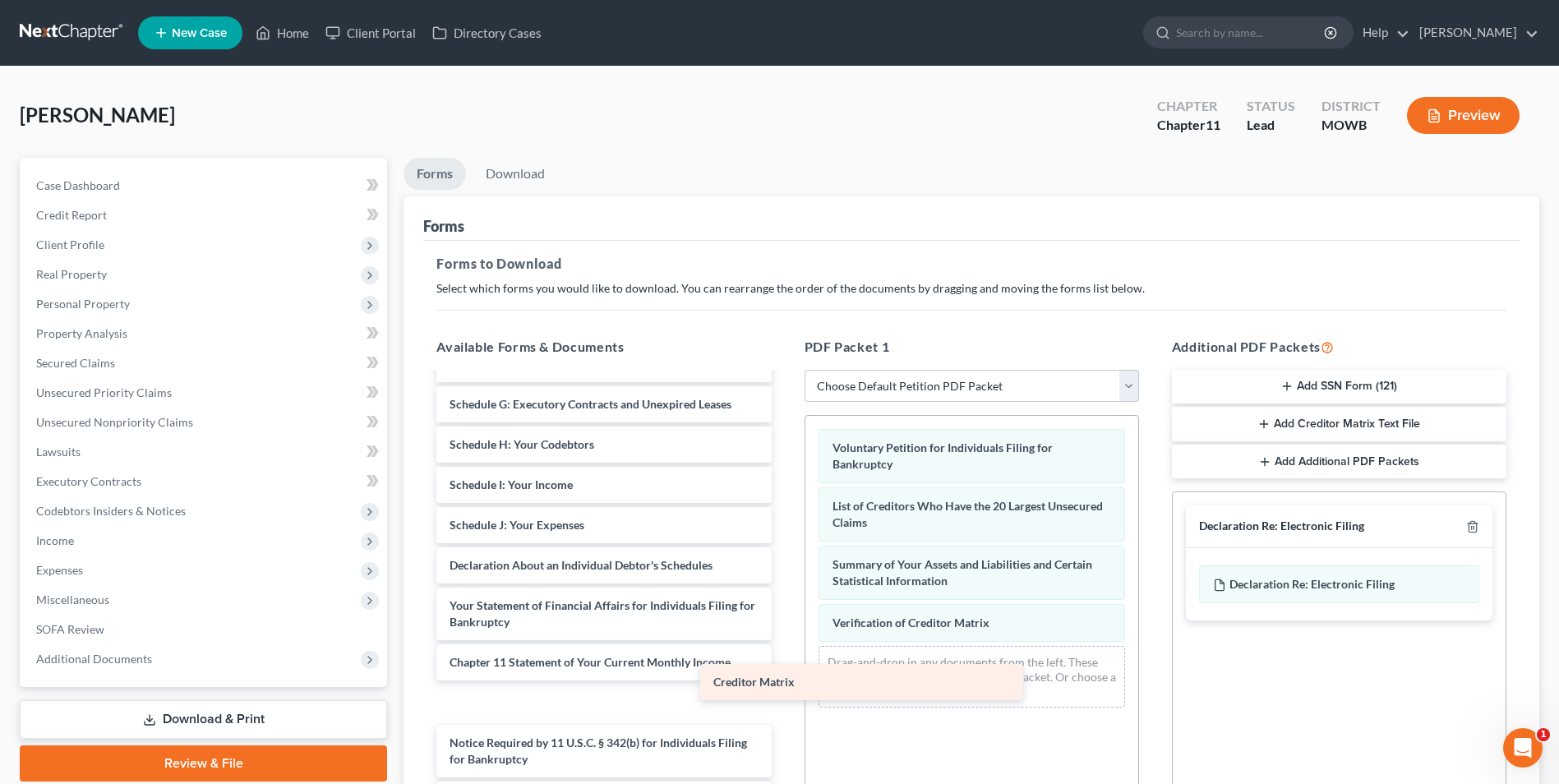
scroll to position [125, 0]
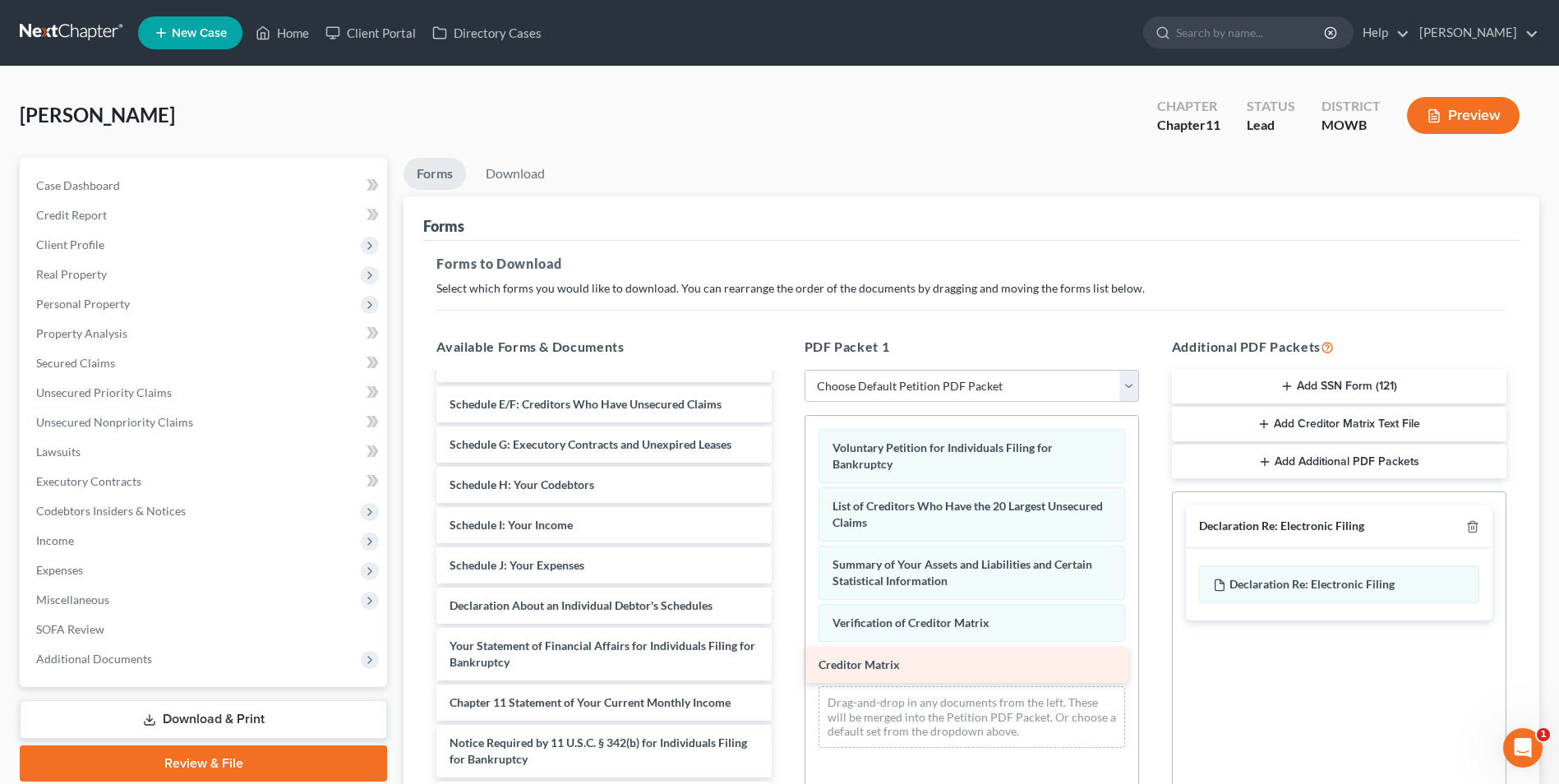
drag, startPoint x: 515, startPoint y: 702, endPoint x: 971, endPoint y: 655, distance: 458.4
click at [784, 655] on div "Creditor Matrix Schedule A/B: Property Schedule C: The Property You Claim as Ex…" at bounding box center [603, 534] width 361 height 569
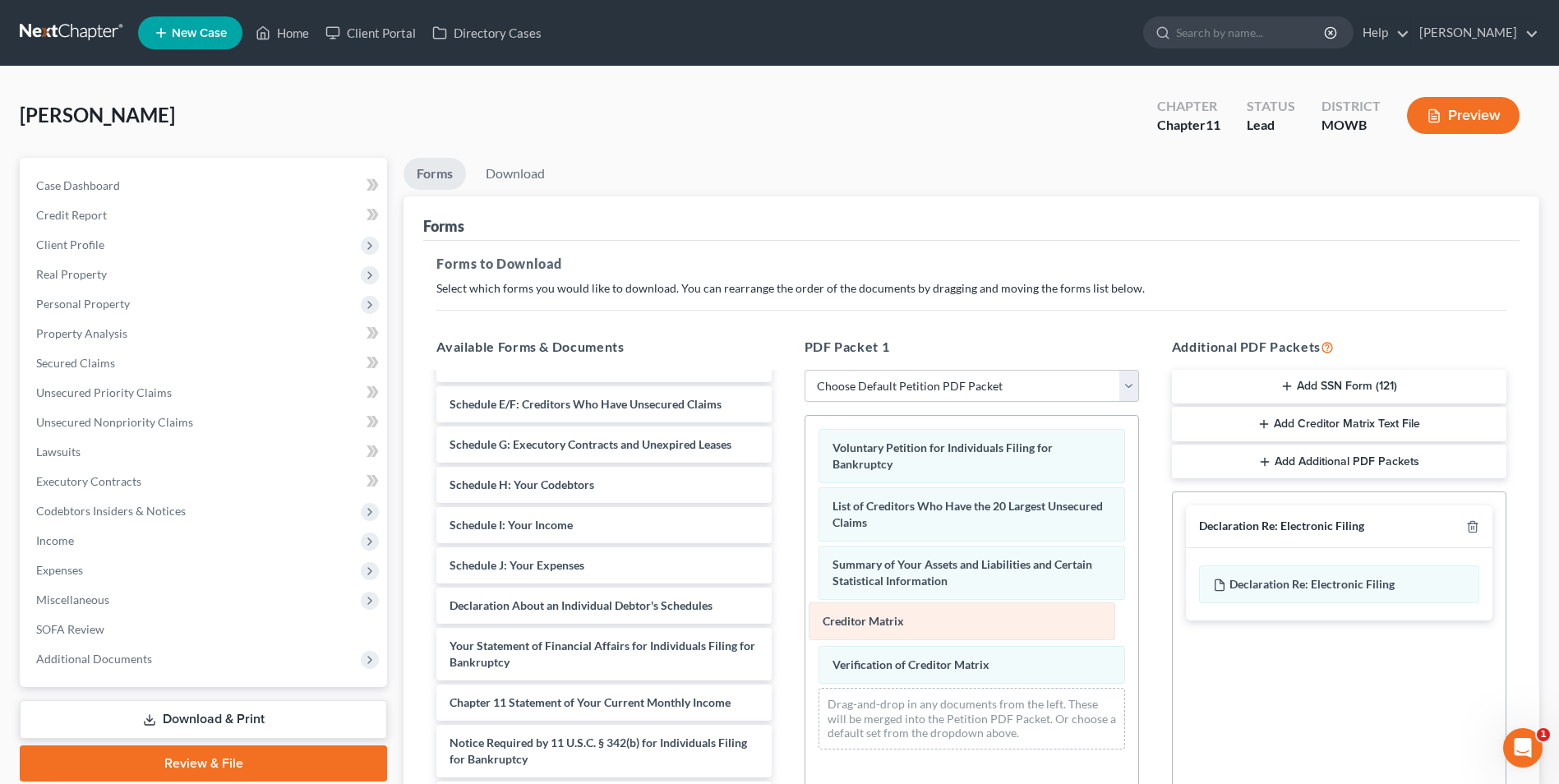
drag, startPoint x: 916, startPoint y: 662, endPoint x: 906, endPoint y: 617, distance: 46.1
click at [906, 617] on div "Creditor Matrix Voluntary Petition for Individuals Filing for Bankruptcy List o…" at bounding box center [971, 590] width 333 height 347
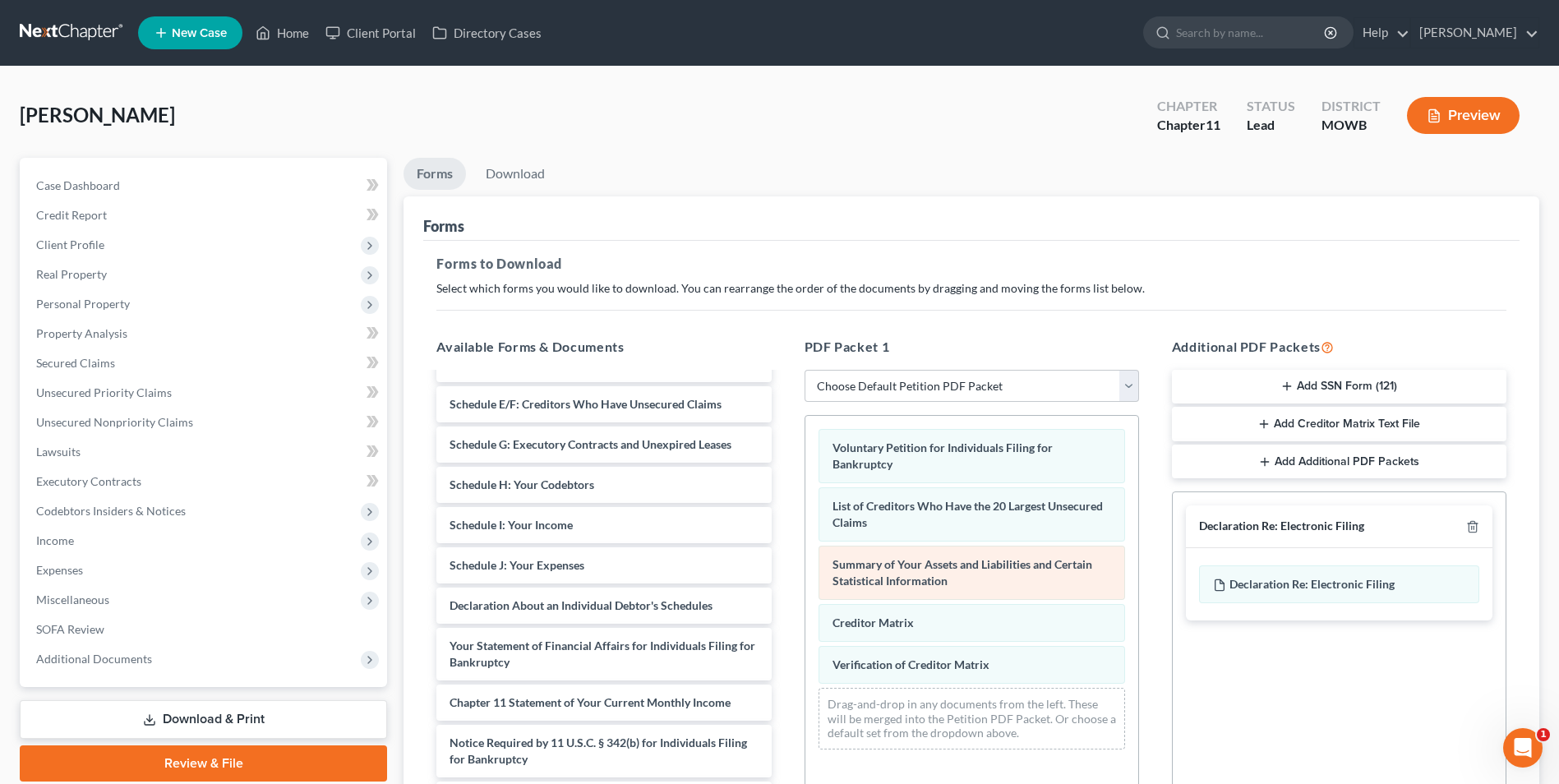
click at [805, 597] on div "Voluntary Petition for Individuals Filing for Bankruptcy List of Creditors Who …" at bounding box center [971, 590] width 333 height 347
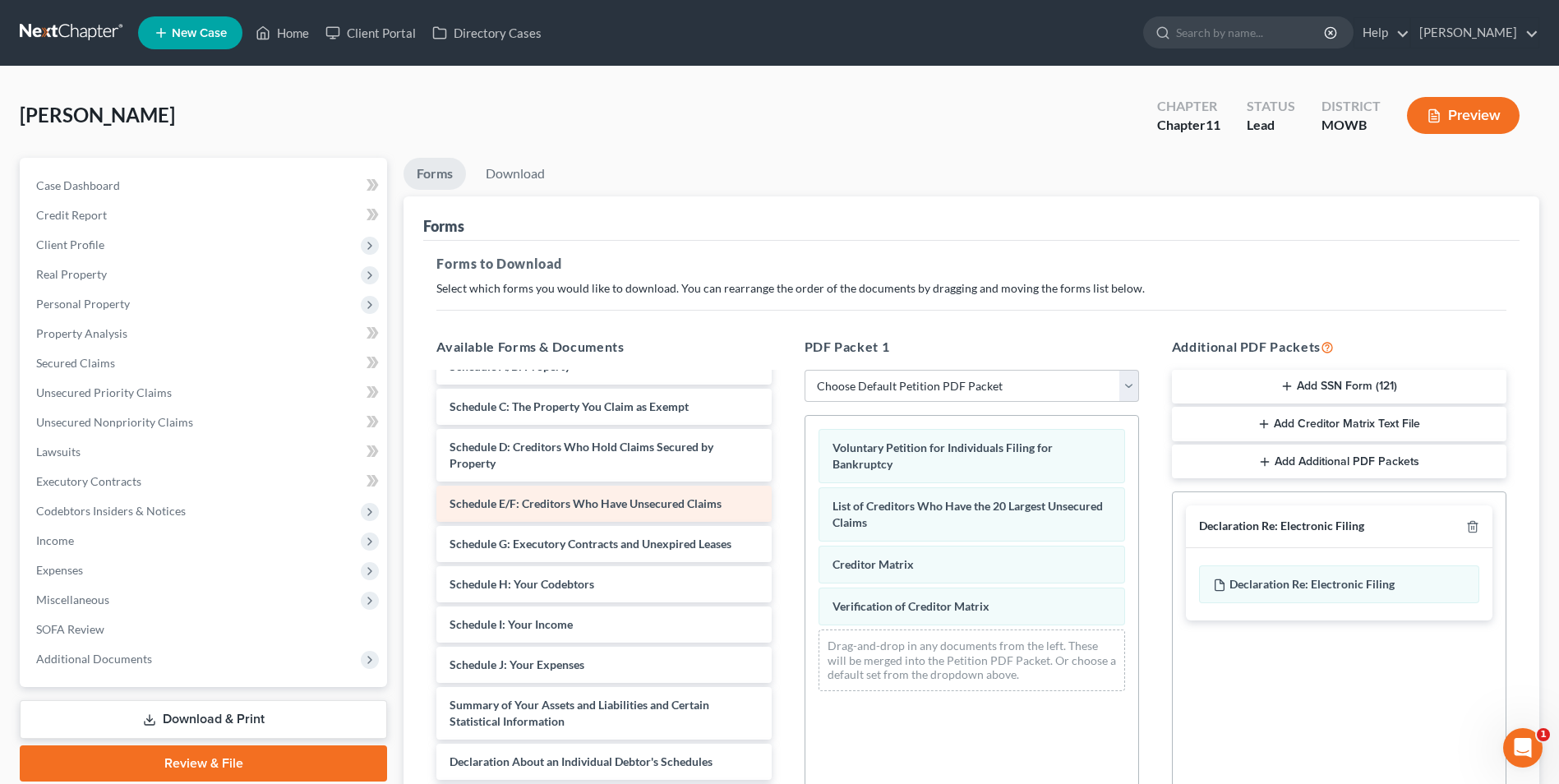
scroll to position [0, 0]
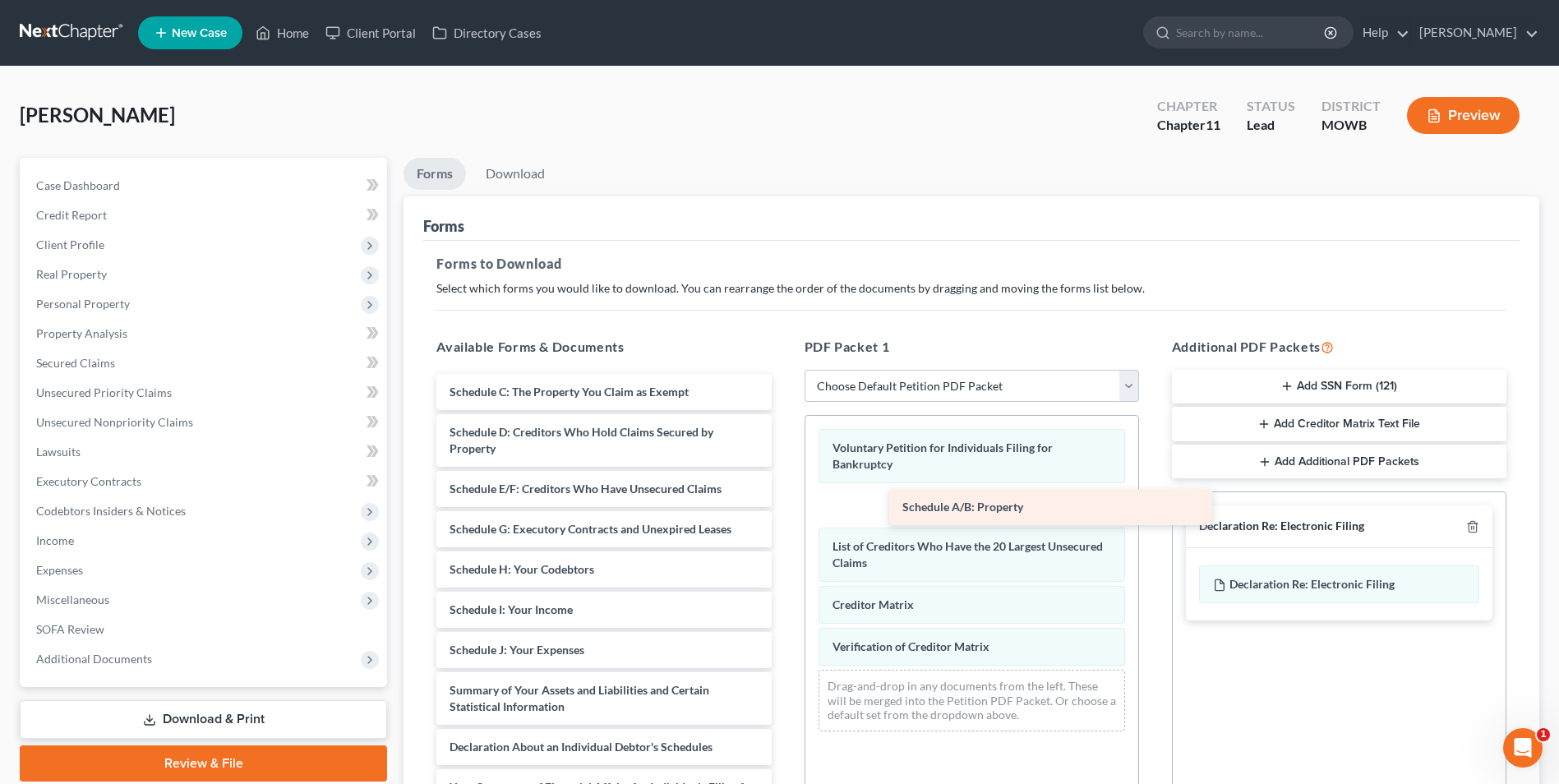
drag, startPoint x: 552, startPoint y: 384, endPoint x: 941, endPoint y: 497, distance: 405.1
click at [784, 497] on div "Schedule A/B: Property Schedule A/B: Property Schedule C: The Property You Clai…" at bounding box center [603, 665] width 361 height 585
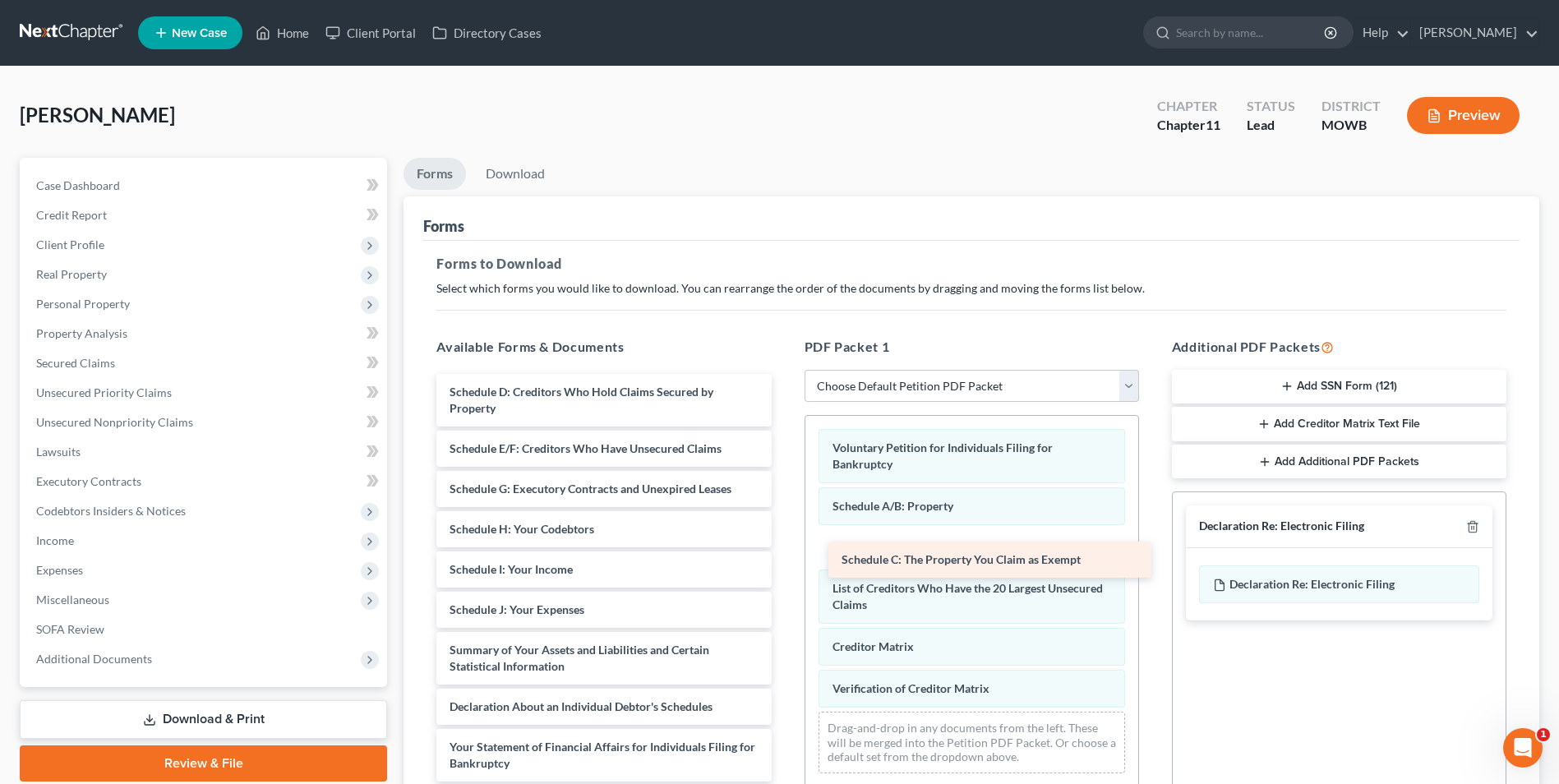
drag, startPoint x: 522, startPoint y: 391, endPoint x: 914, endPoint y: 558, distance: 426.1
click at [784, 558] on div "Schedule C: The Property You Claim as Exempt Schedule C: The Property You Claim…" at bounding box center [603, 646] width 361 height 545
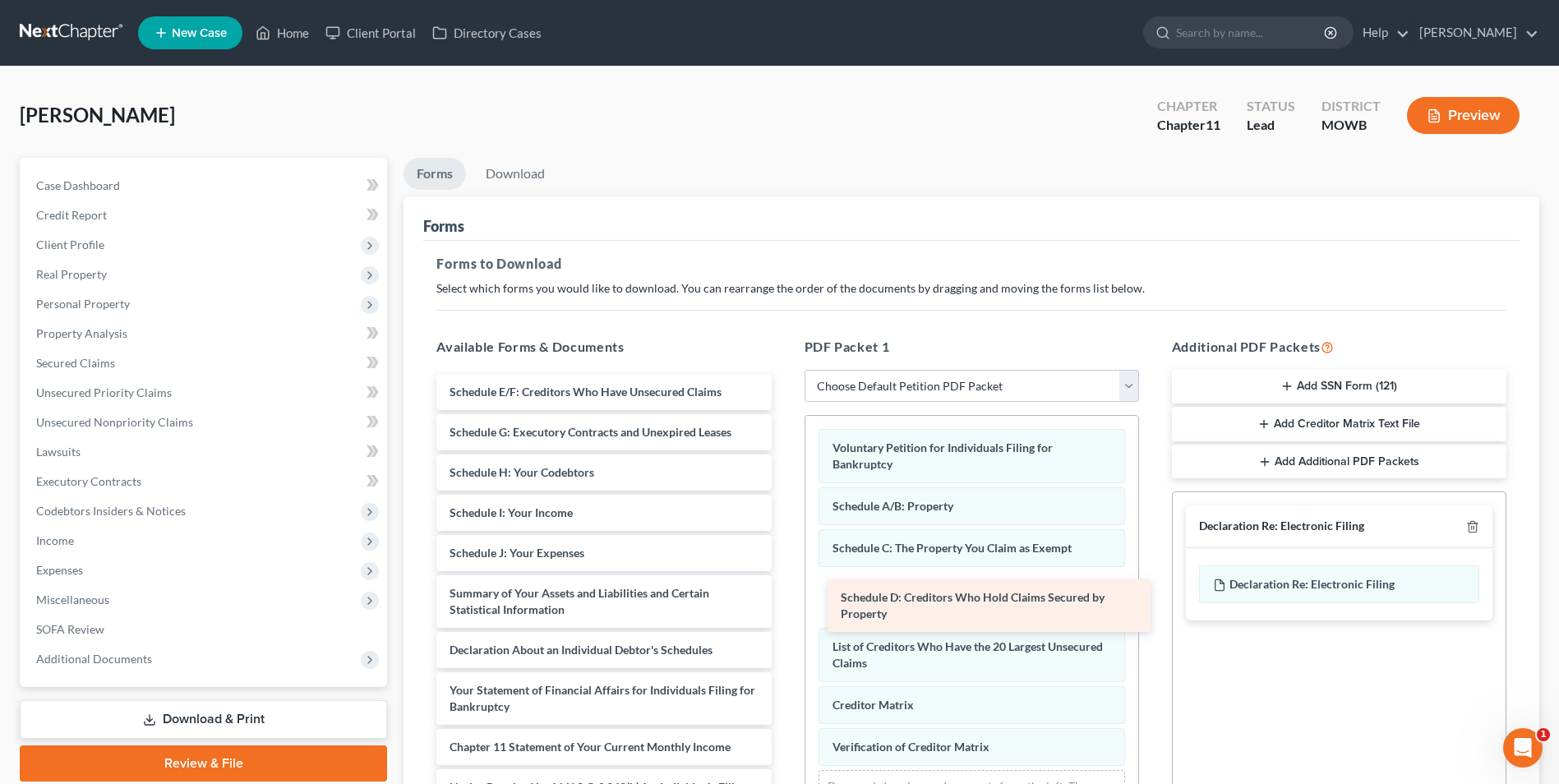
drag, startPoint x: 501, startPoint y: 395, endPoint x: 885, endPoint y: 596, distance: 433.4
click at [784, 597] on div "Schedule D: Creditors Who Hold Claims Secured by Property Schedule D: Creditors…" at bounding box center [603, 617] width 361 height 488
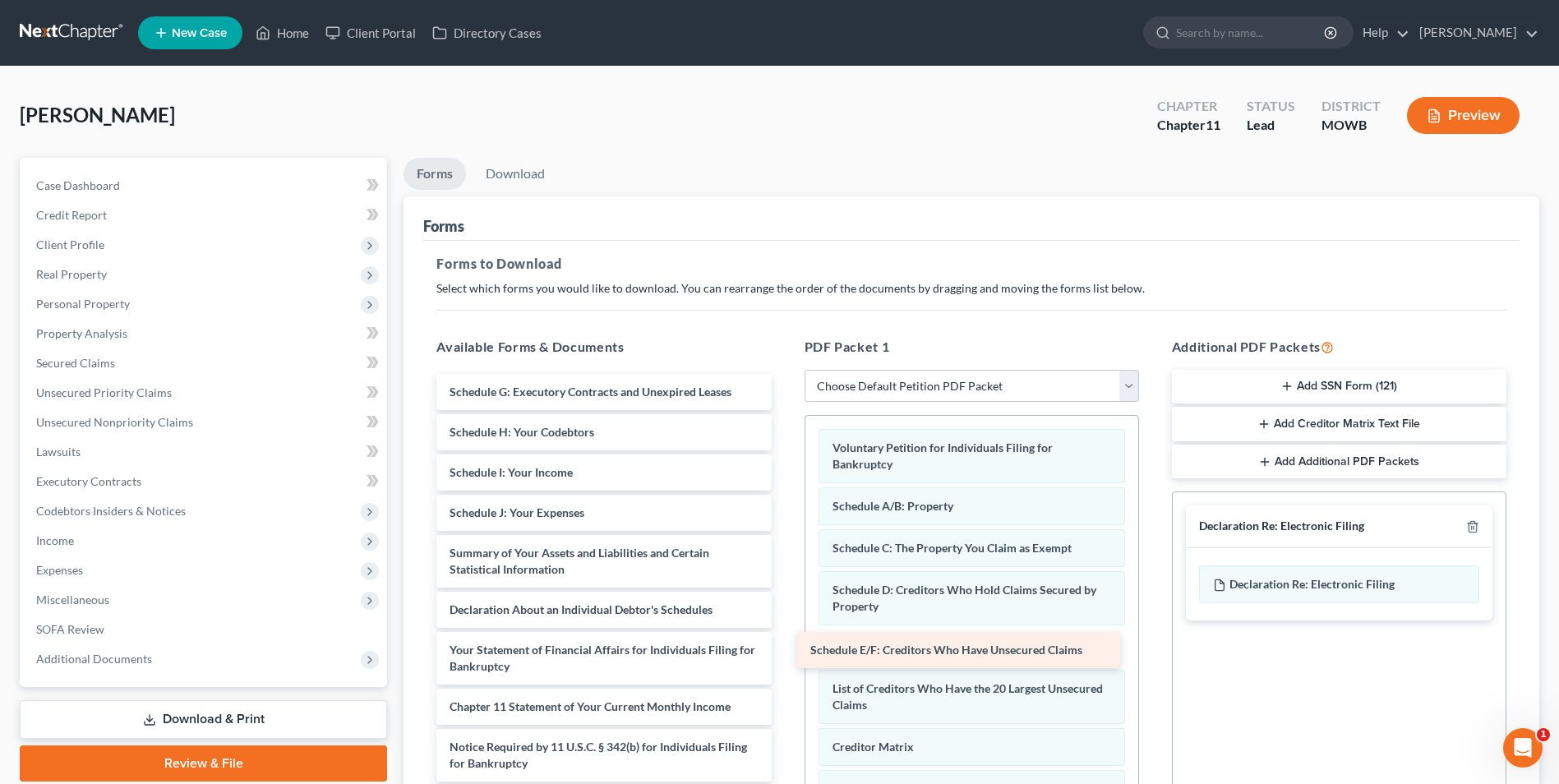
drag, startPoint x: 509, startPoint y: 386, endPoint x: 870, endPoint y: 644, distance: 443.7
click at [784, 644] on div "Schedule E/F: Creditors Who Have Unsecured Claims Schedule E/F: Creditors Who H…" at bounding box center [603, 597] width 361 height 447
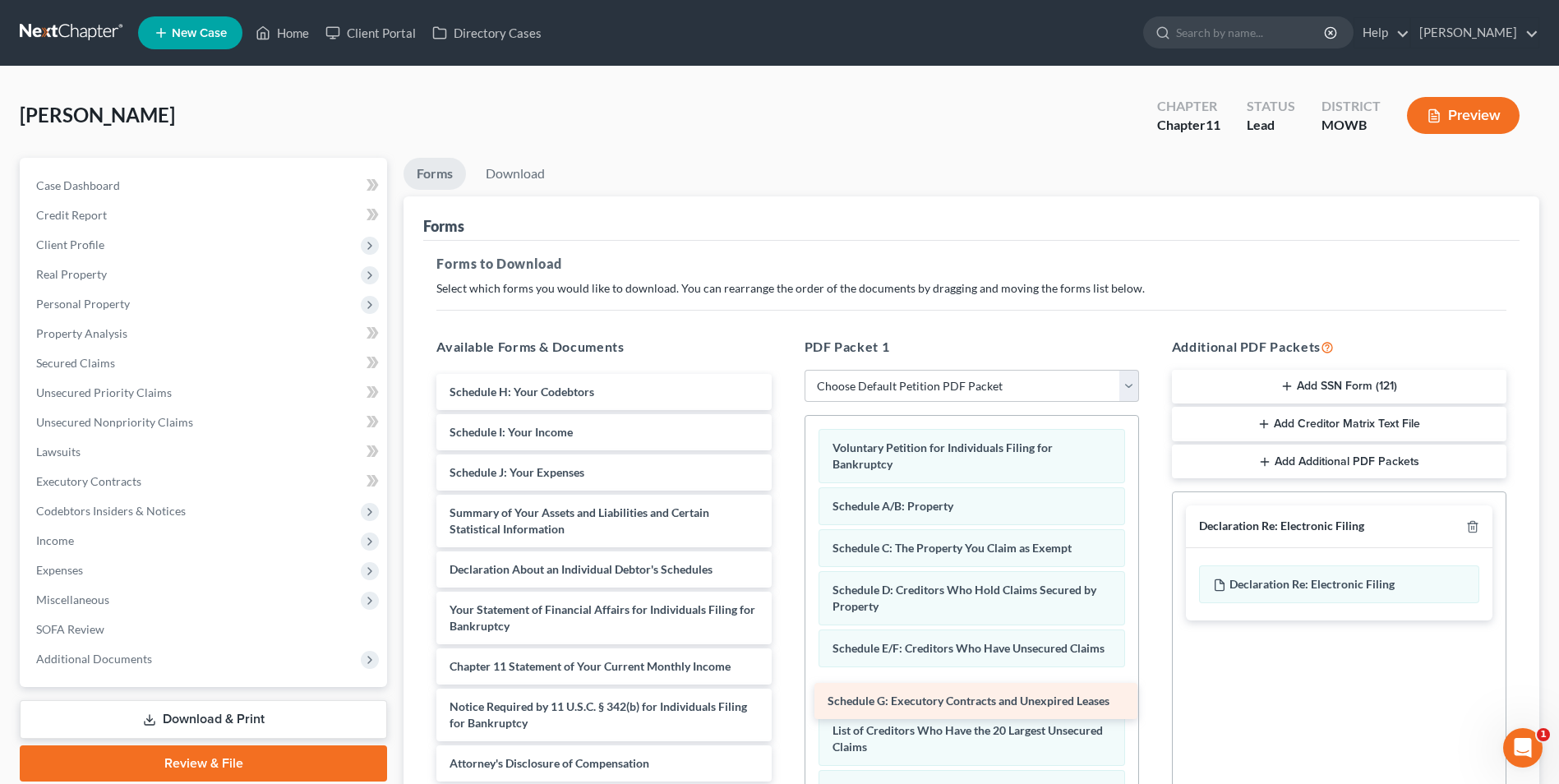
drag, startPoint x: 499, startPoint y: 394, endPoint x: 877, endPoint y: 703, distance: 488.2
click at [784, 703] on div "Schedule G: Executory Contracts and Unexpired Leases Schedule G: Executory Cont…" at bounding box center [603, 577] width 361 height 408
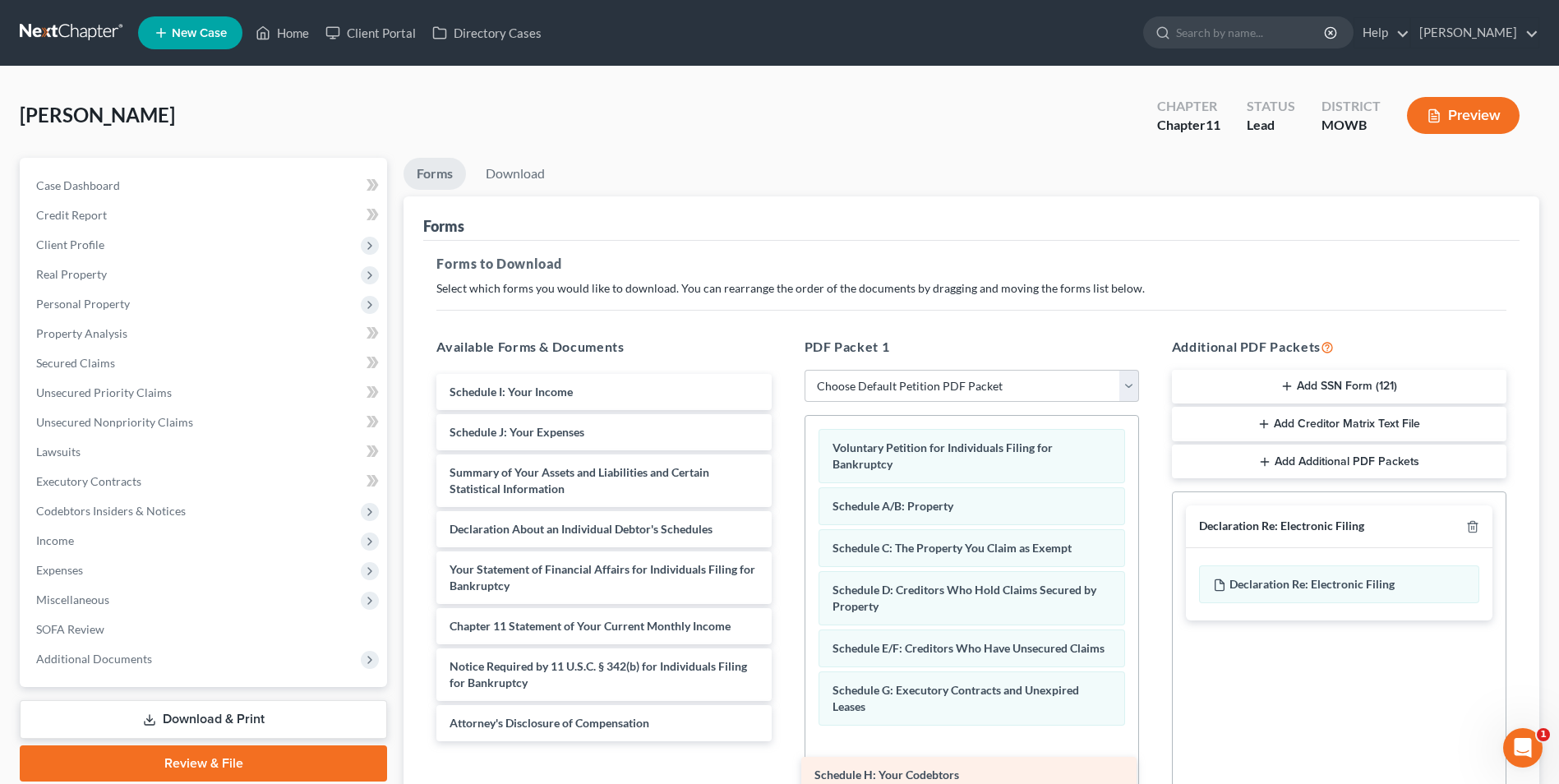
drag, startPoint x: 505, startPoint y: 392, endPoint x: 871, endPoint y: 775, distance: 529.8
click at [784, 741] on div "Schedule H: Your Codebtors Schedule H: Your Codebtors Schedule I: Your Income S…" at bounding box center [603, 556] width 361 height 367
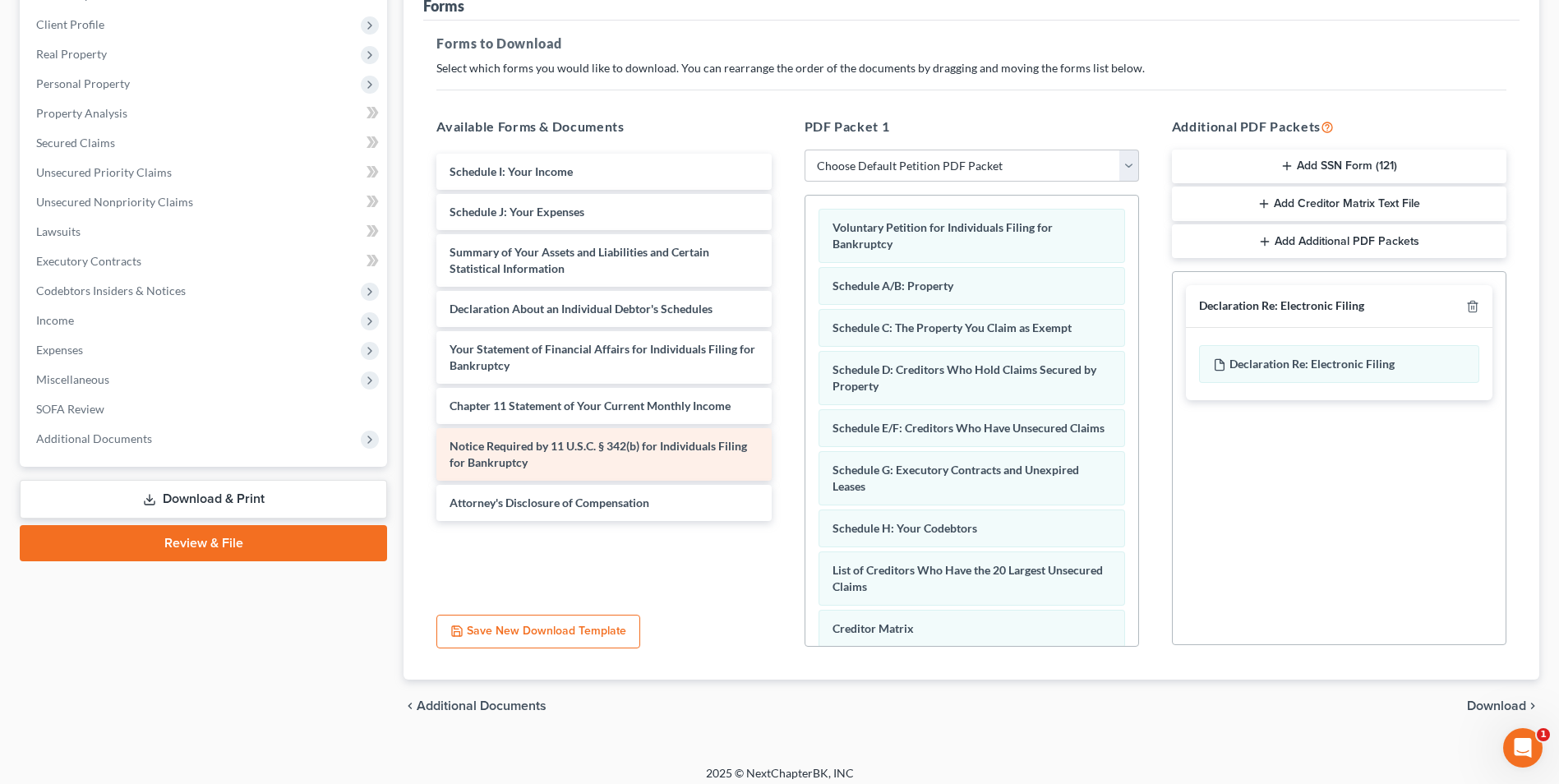
scroll to position [231, 0]
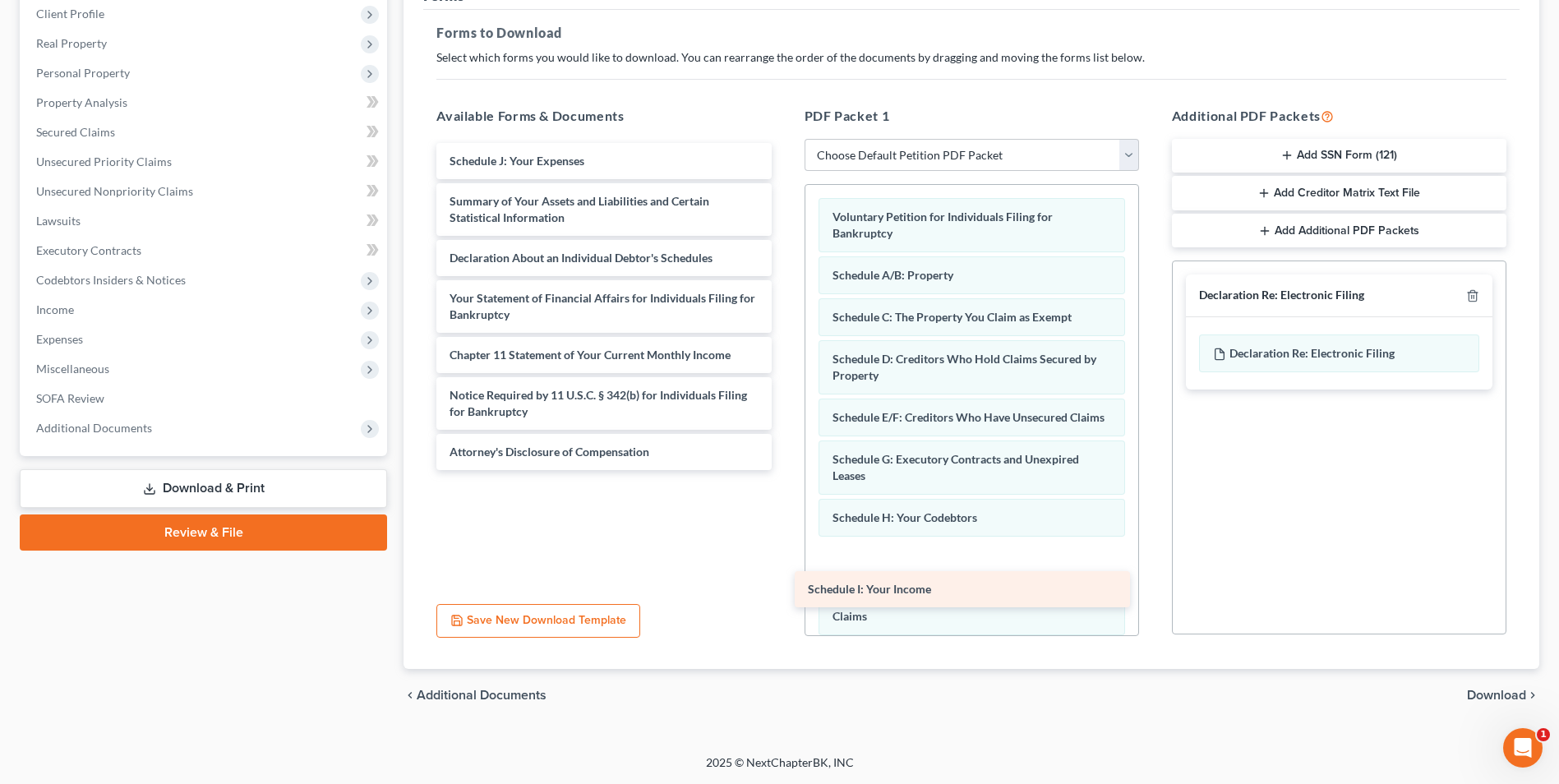
drag, startPoint x: 506, startPoint y: 160, endPoint x: 865, endPoint y: 589, distance: 559.4
click at [784, 470] on div "Schedule I: Your Income Schedule I: Your Income Schedule J: Your Expenses Summa…" at bounding box center [603, 306] width 361 height 327
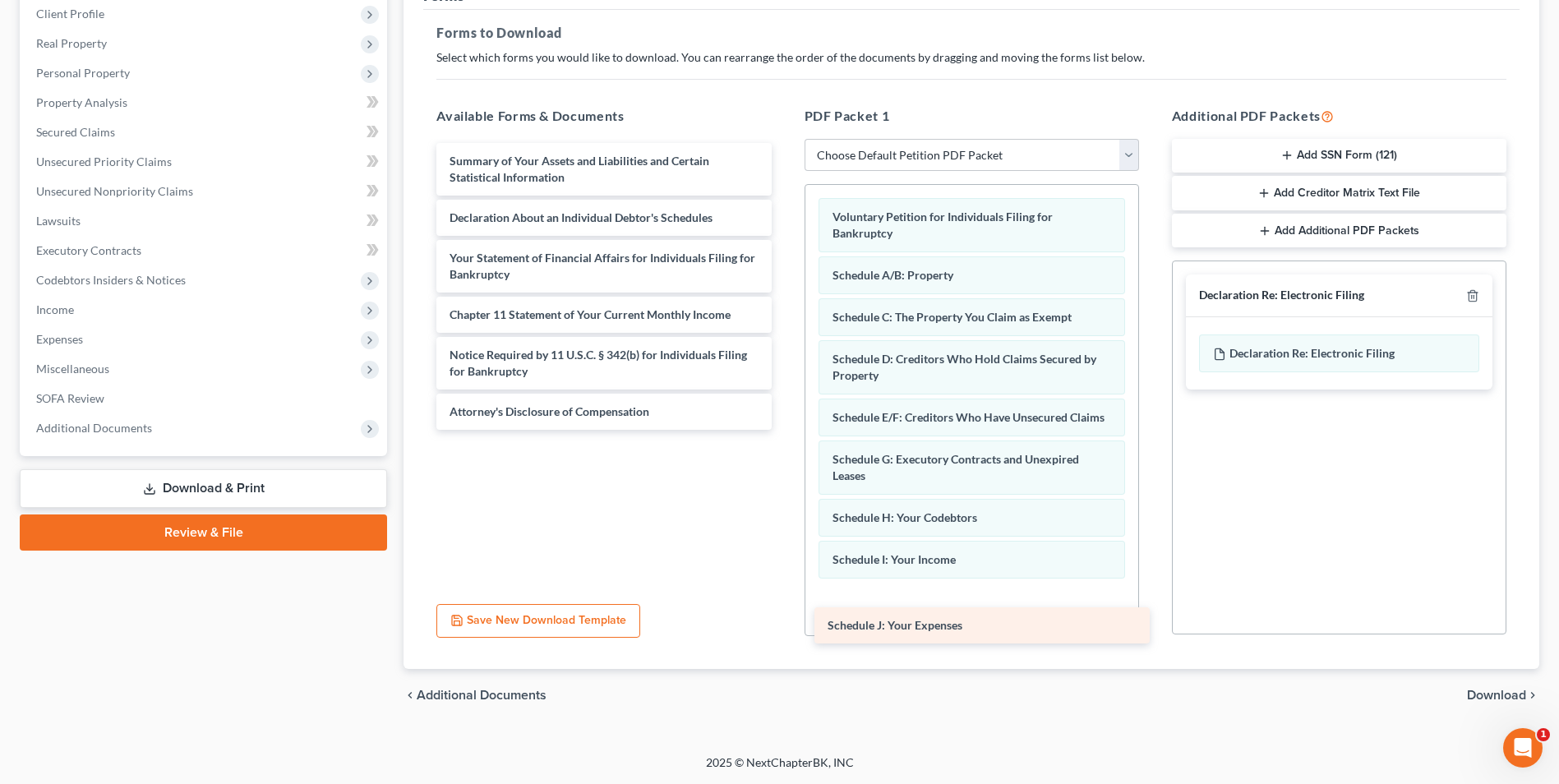
drag, startPoint x: 546, startPoint y: 157, endPoint x: 940, endPoint y: 624, distance: 611.0
click at [784, 429] on div "Schedule J: Your Expenses Schedule J: Your Expenses Summary of Your Assets and …" at bounding box center [603, 286] width 361 height 286
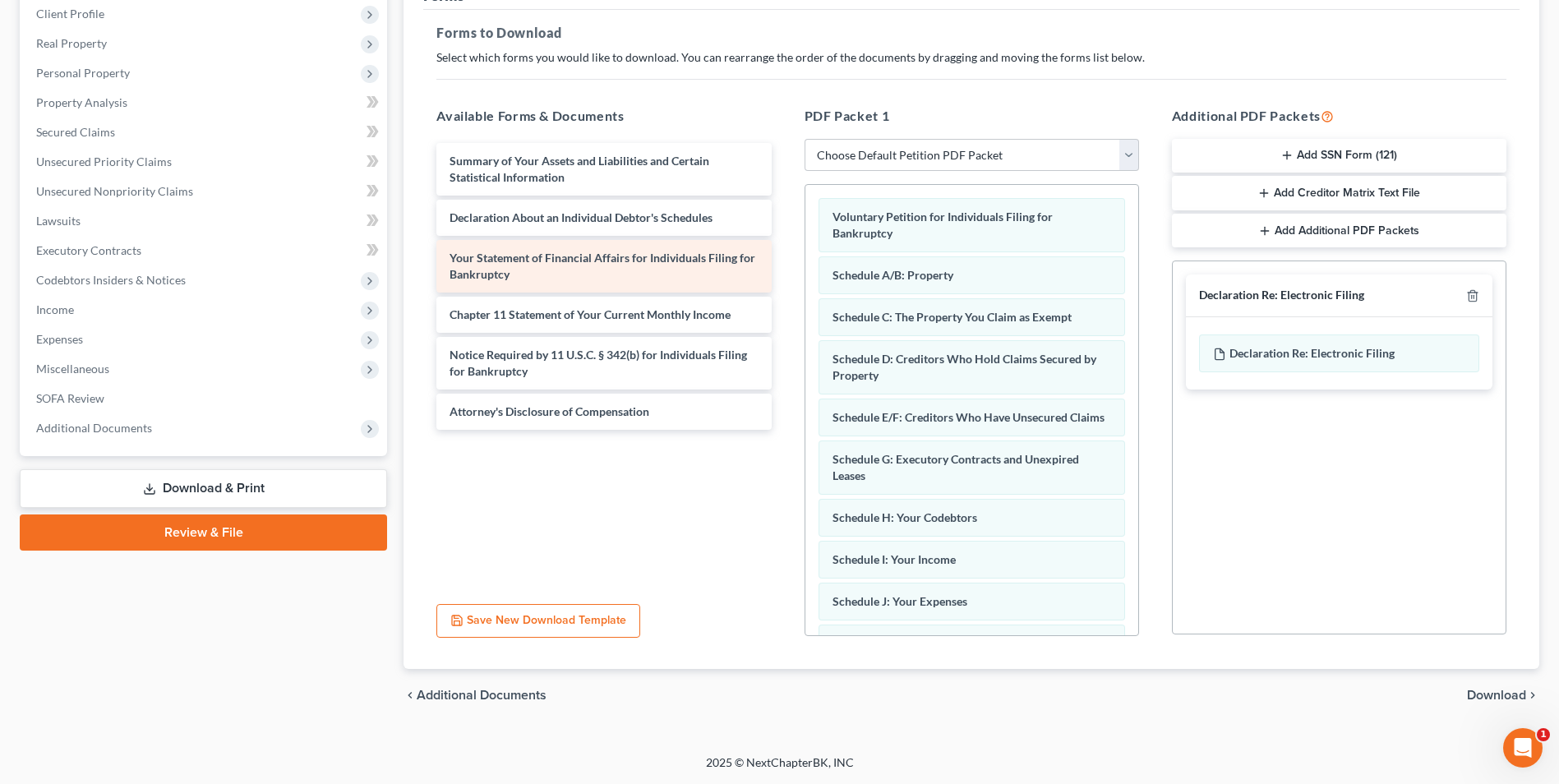
click at [532, 268] on div "Your Statement of Financial Affairs for Individuals Filing for Bankruptcy" at bounding box center [603, 265] width 335 height 52
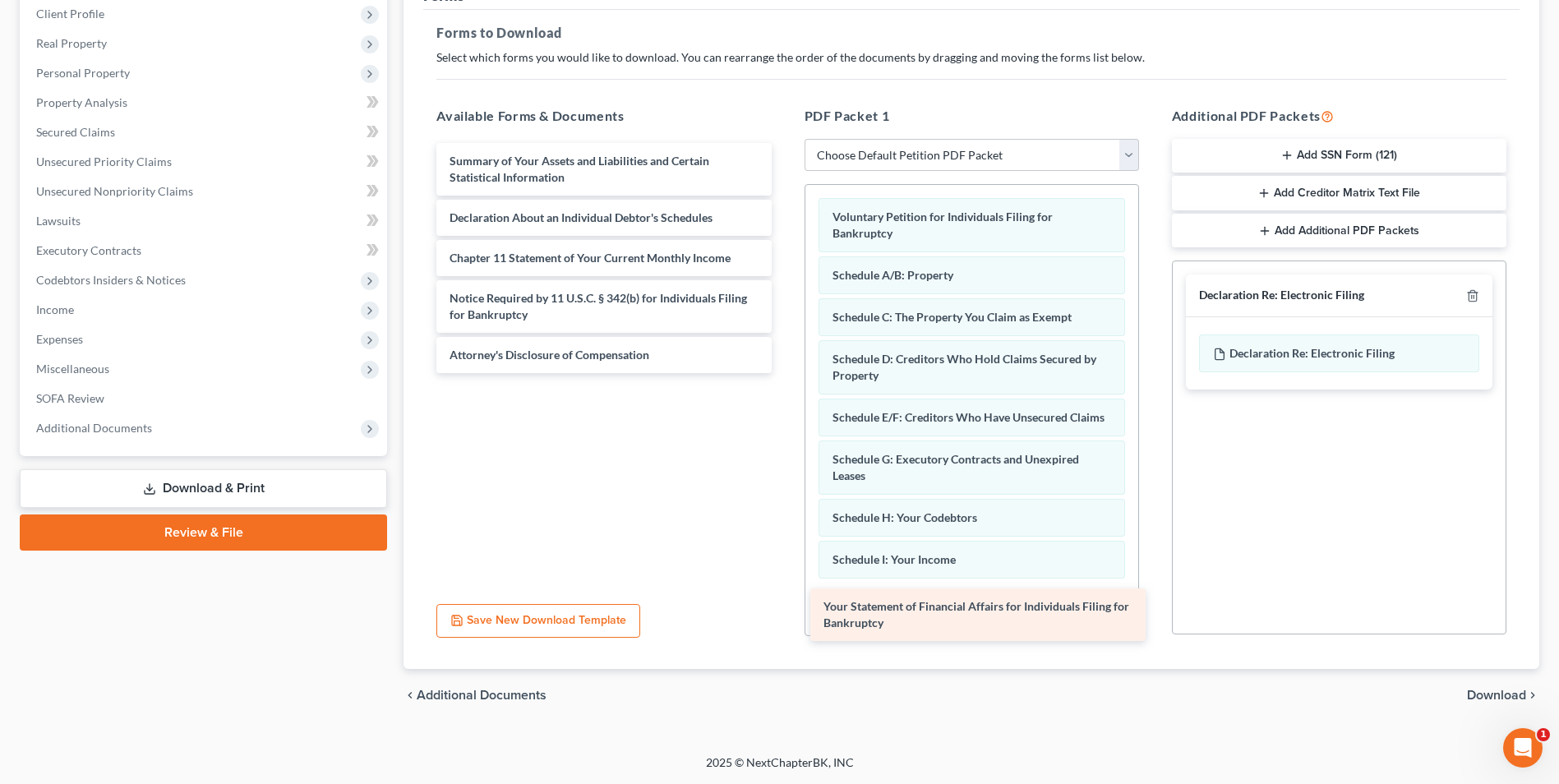
drag, startPoint x: 492, startPoint y: 259, endPoint x: 867, endPoint y: 608, distance: 512.3
click at [784, 374] on div "Your Statement of Financial Affairs for Individuals Filing for Bankruptcy Summa…" at bounding box center [603, 258] width 361 height 230
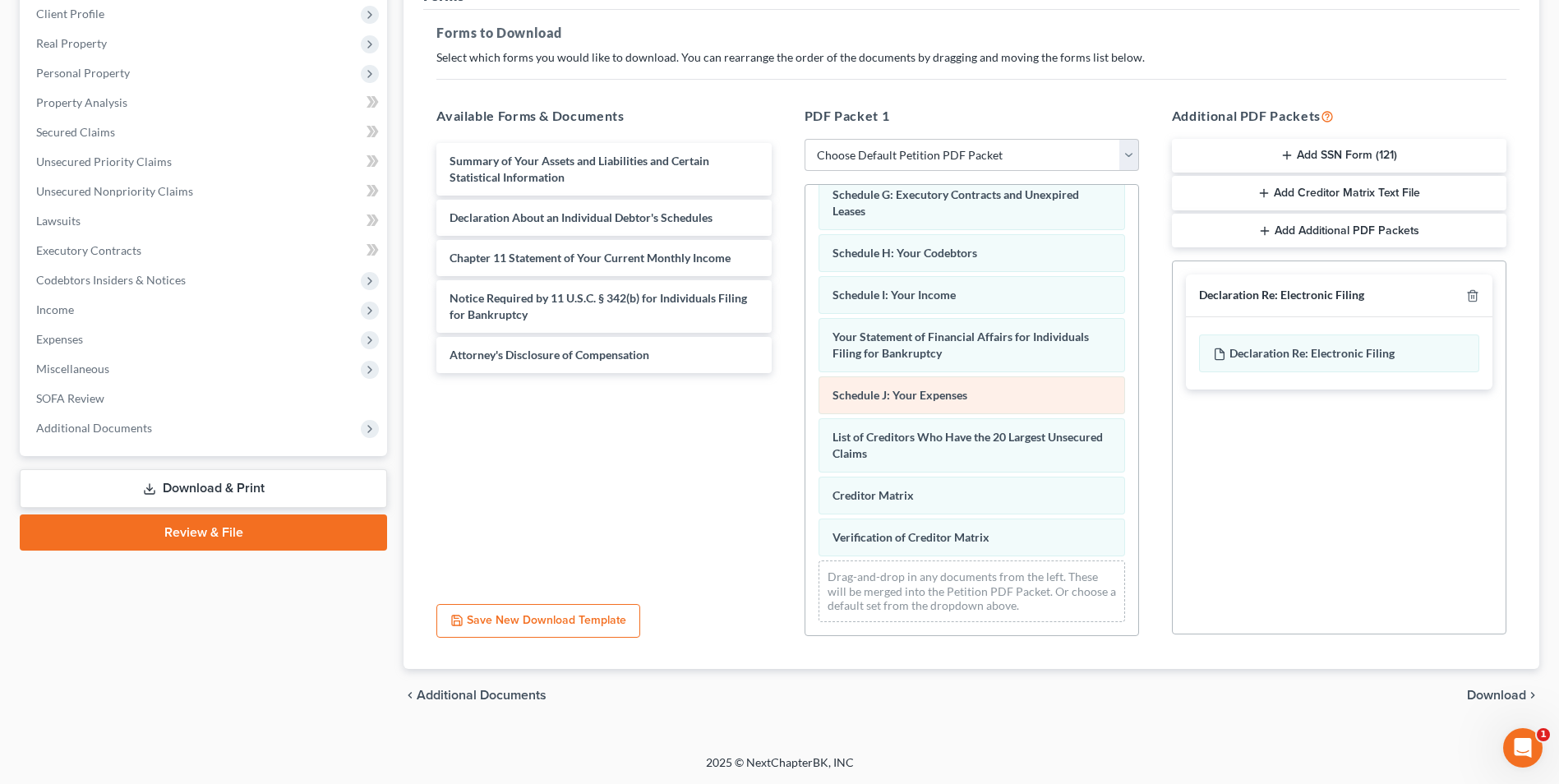
scroll to position [199, 0]
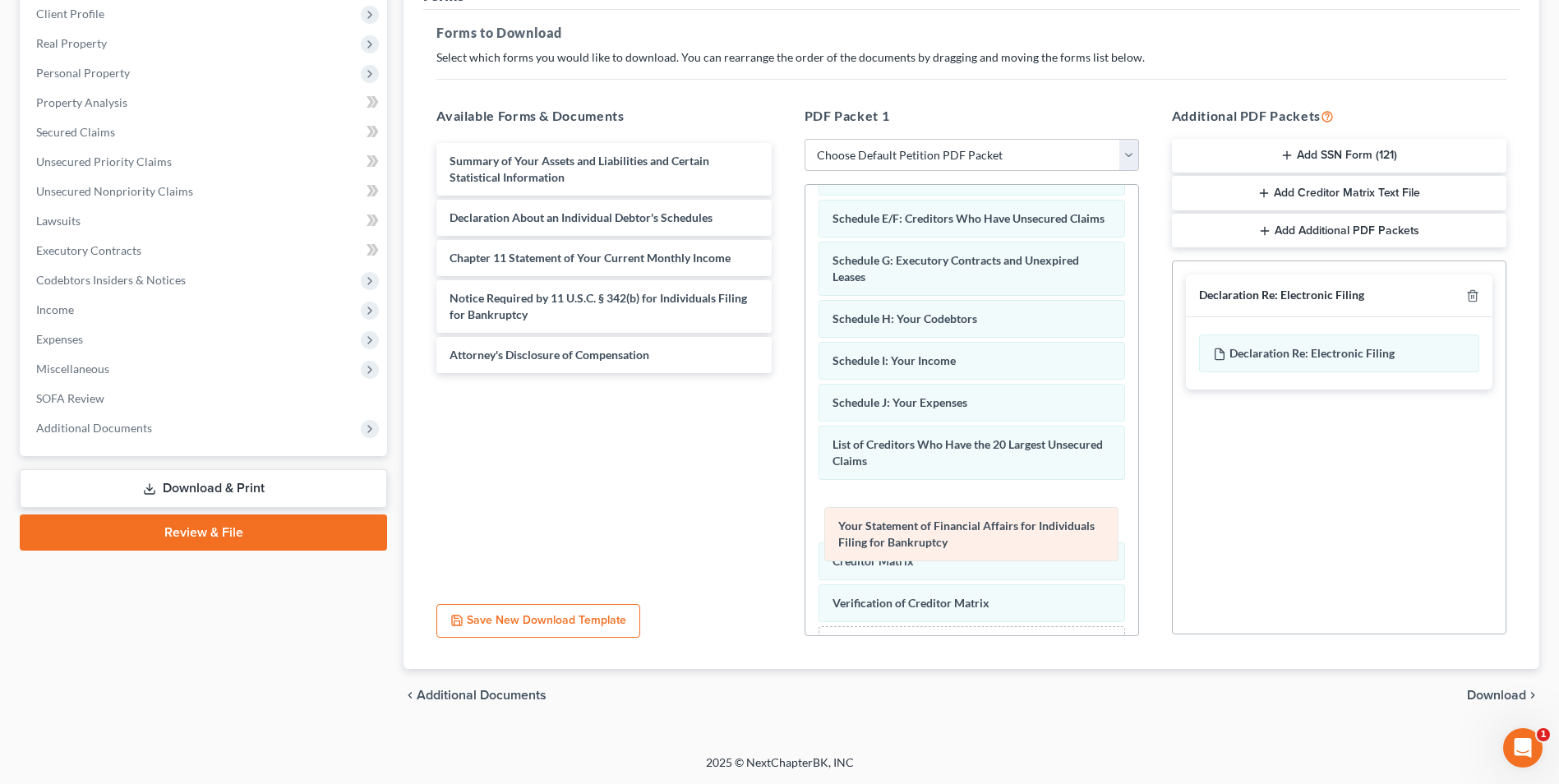
drag, startPoint x: 871, startPoint y: 424, endPoint x: 876, endPoint y: 531, distance: 107.1
click at [876, 531] on div "Your Statement of Financial Affairs for Individuals Filing for Bankruptcy Volun…" at bounding box center [971, 343] width 333 height 715
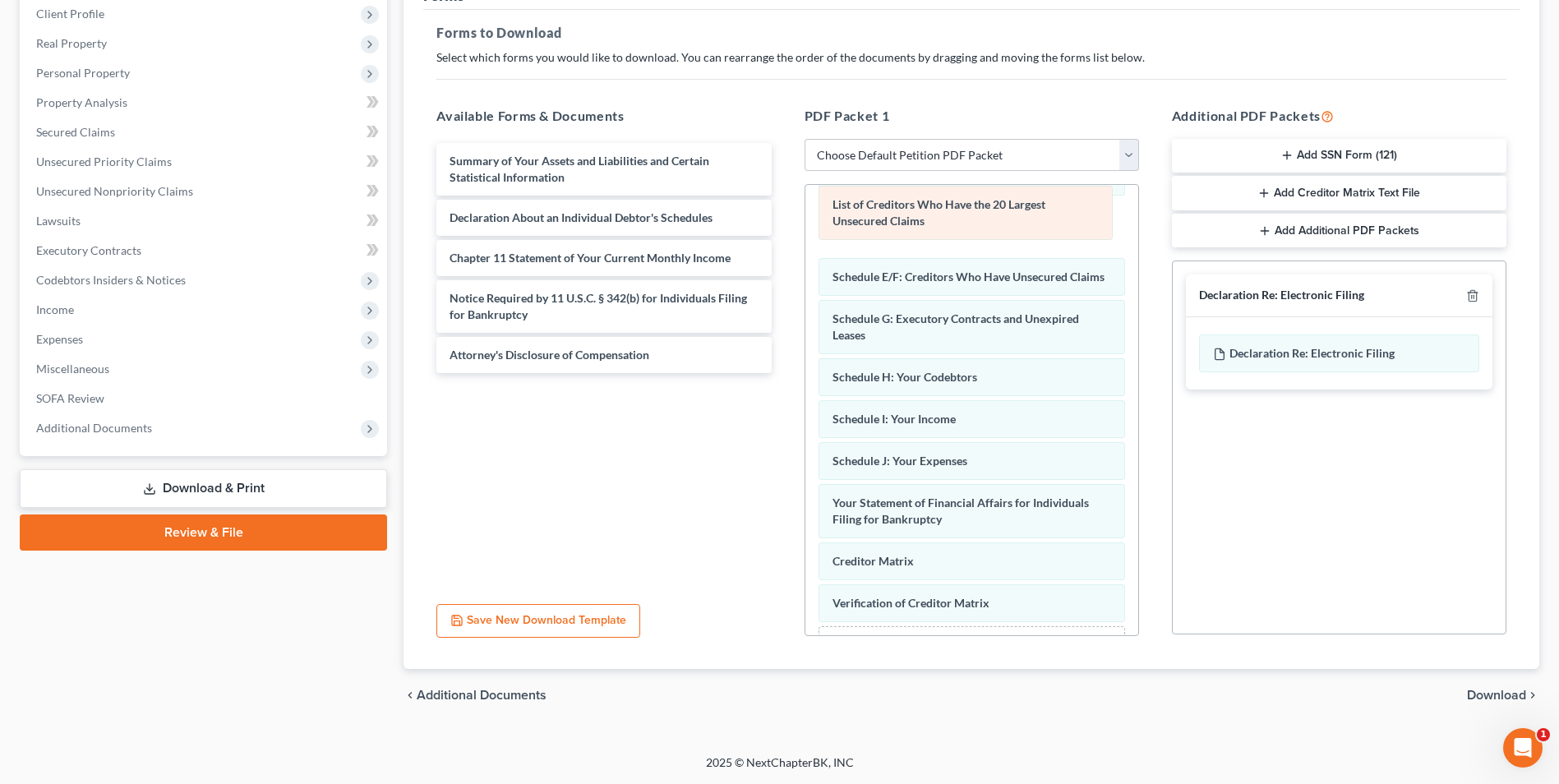
drag, startPoint x: 902, startPoint y: 471, endPoint x: 902, endPoint y: 214, distance: 257.0
click at [902, 214] on div "List of Creditors Who Have the 20 Largest Unsecured Claims Voluntary Petition f…" at bounding box center [971, 343] width 333 height 715
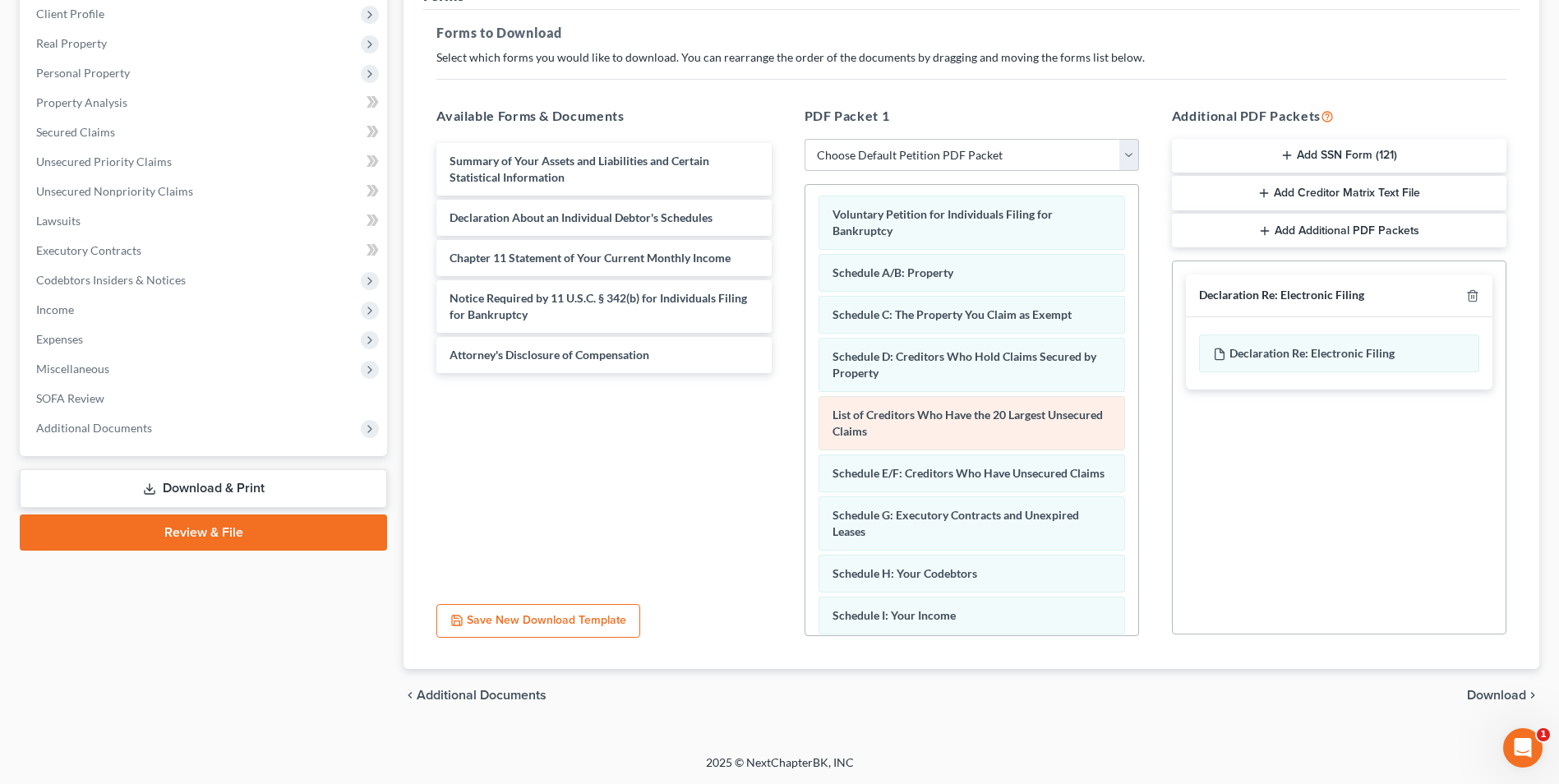
scroll to position [0, 0]
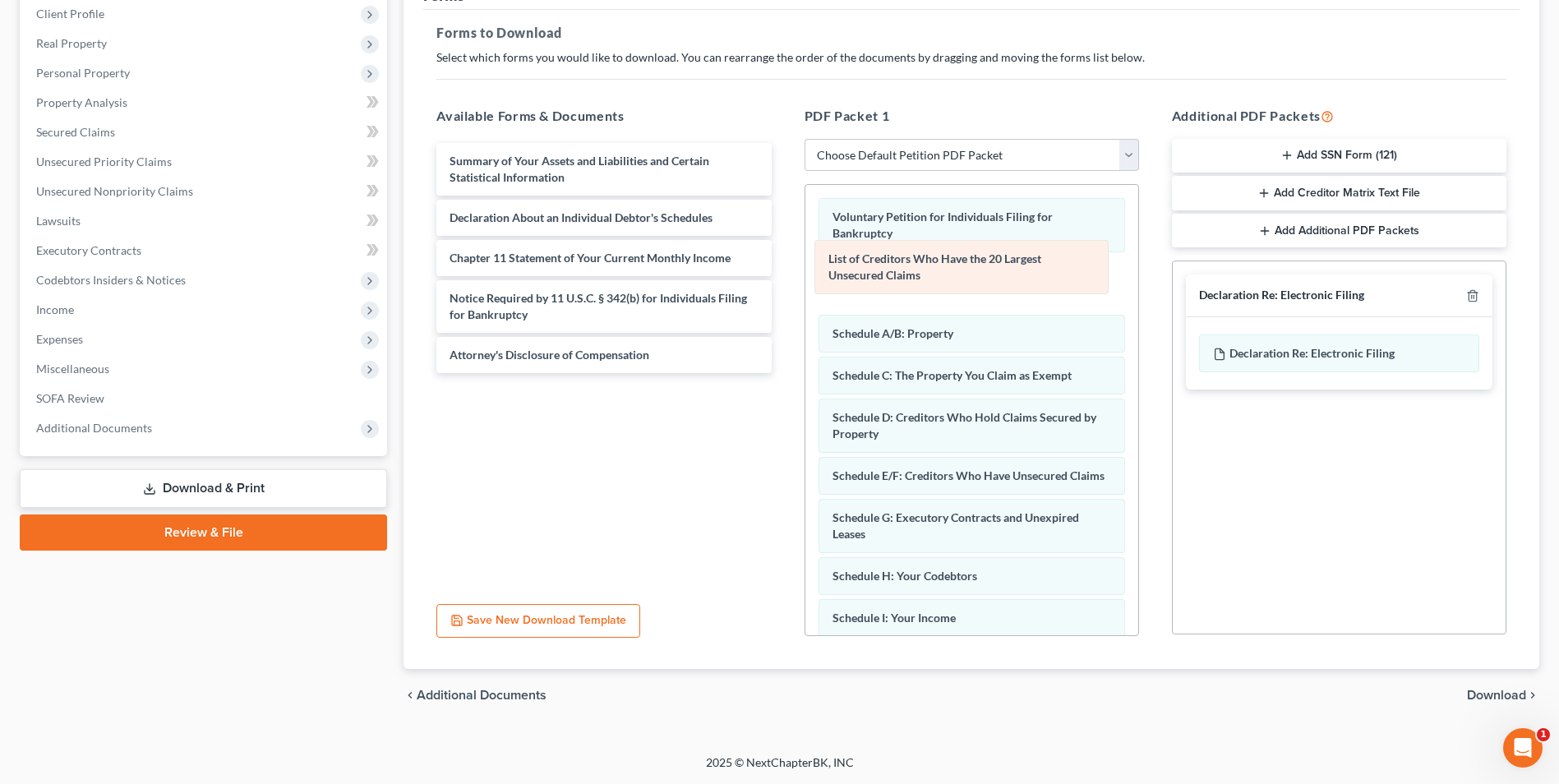
drag, startPoint x: 893, startPoint y: 425, endPoint x: 890, endPoint y: 266, distance: 159.0
click at [890, 266] on div "List of Creditors Who Have the 20 Largest Unsecured Claims Voluntary Petition f…" at bounding box center [971, 542] width 333 height 715
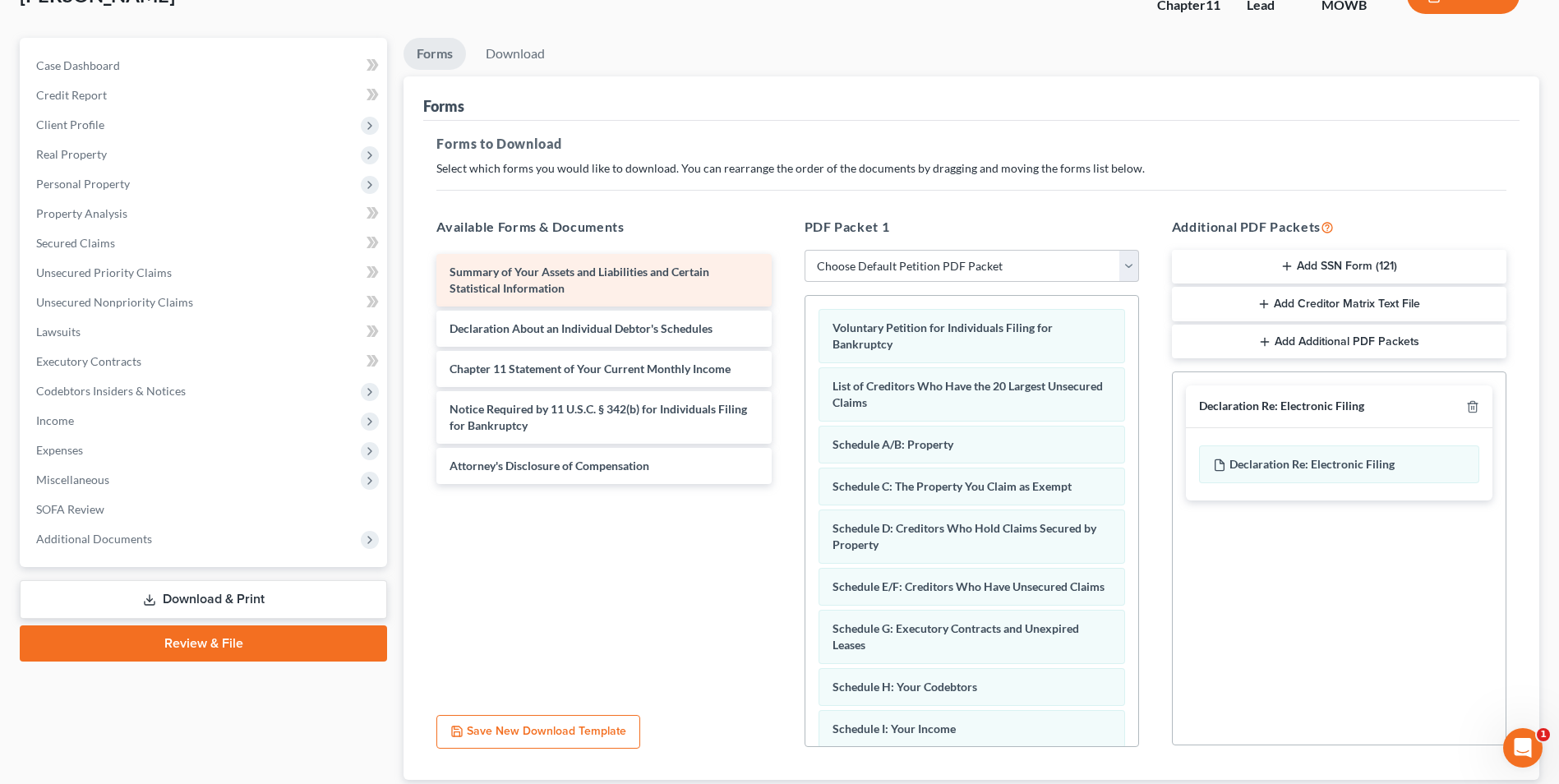
scroll to position [149, 0]
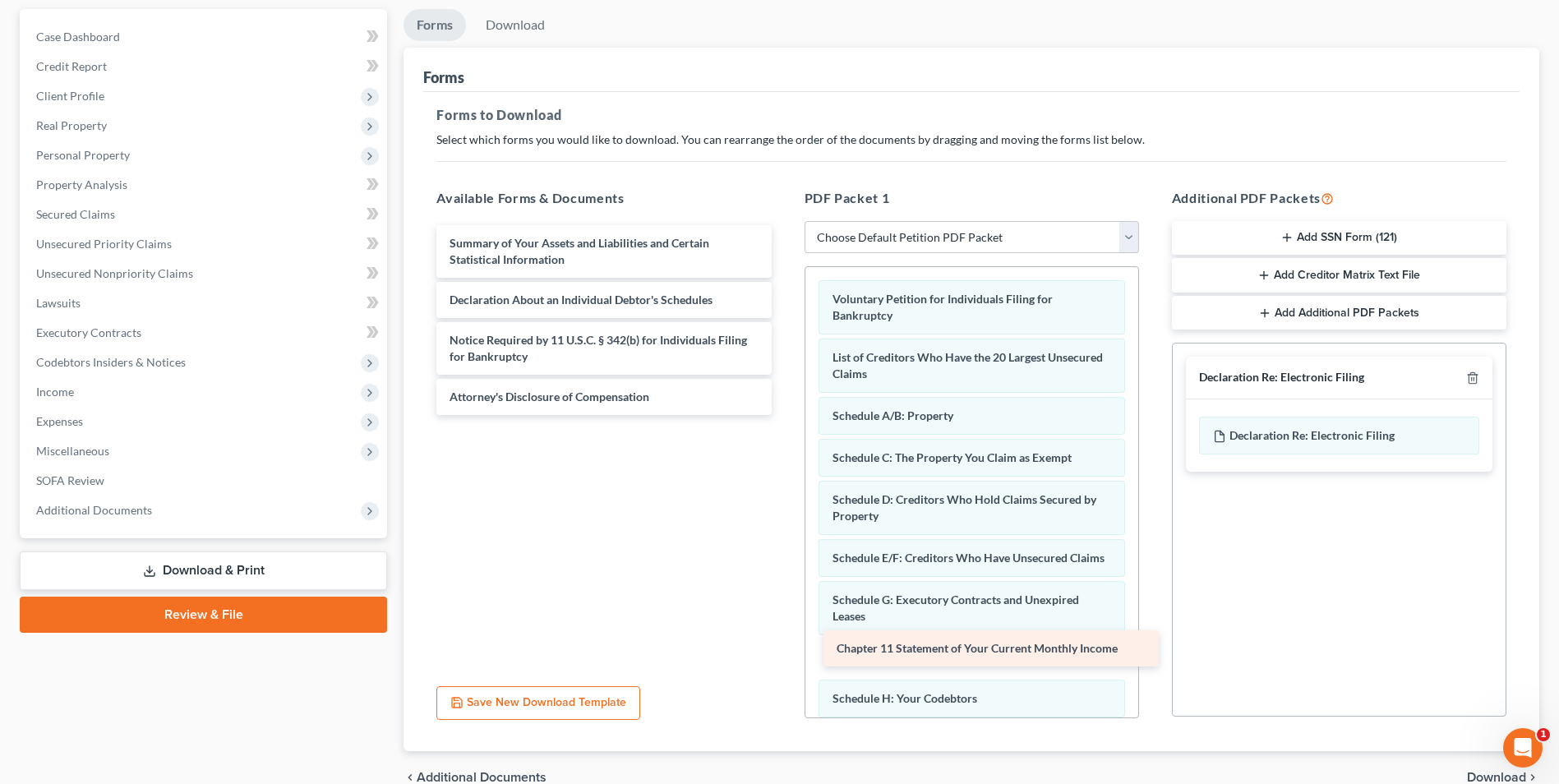
drag, startPoint x: 541, startPoint y: 339, endPoint x: 928, endPoint y: 647, distance: 494.6
click at [784, 415] on div "Chapter 11 Statement of Your Current Monthly Income Summary of Your Assets and …" at bounding box center [603, 319] width 361 height 190
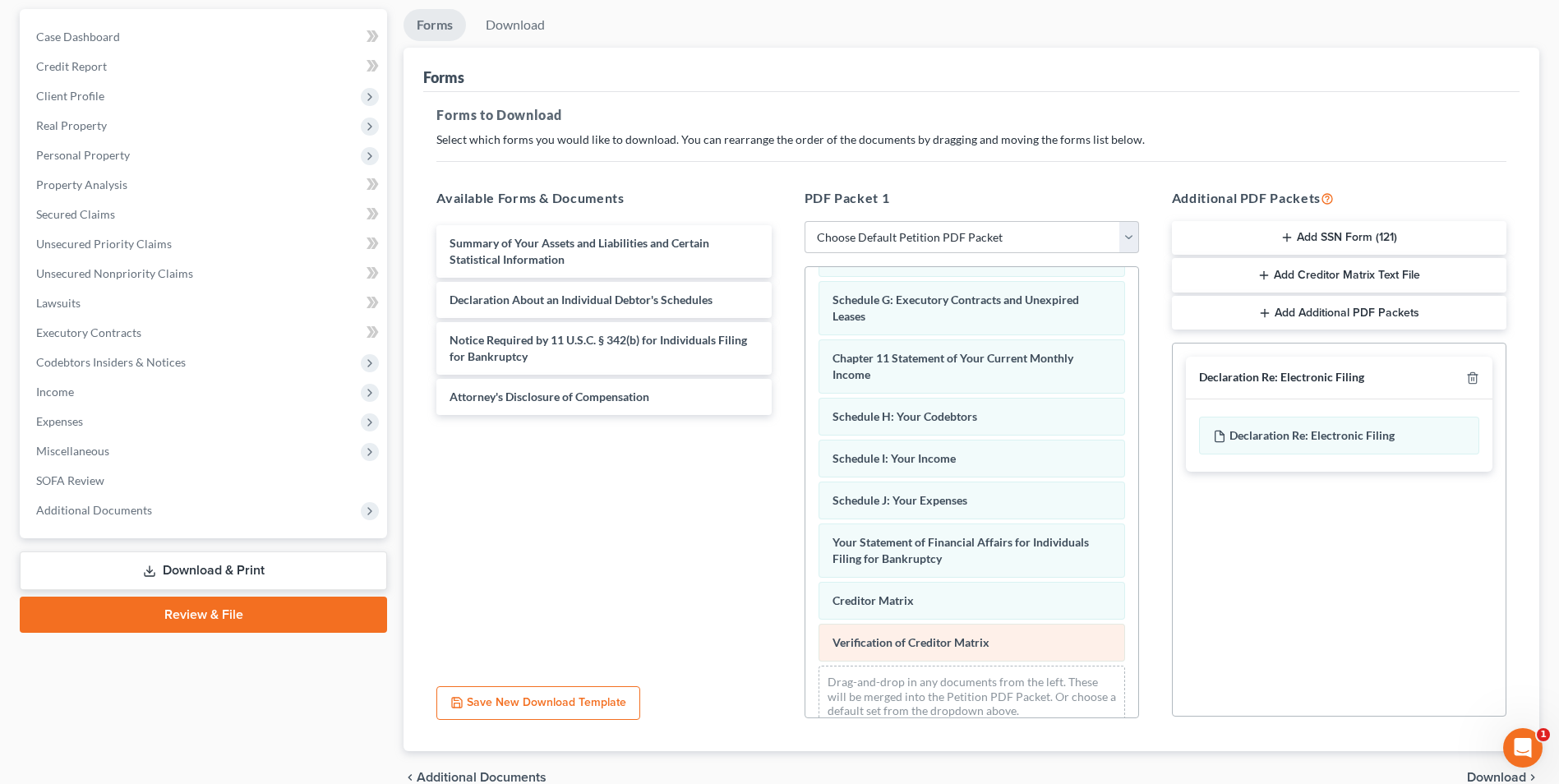
scroll to position [339, 0]
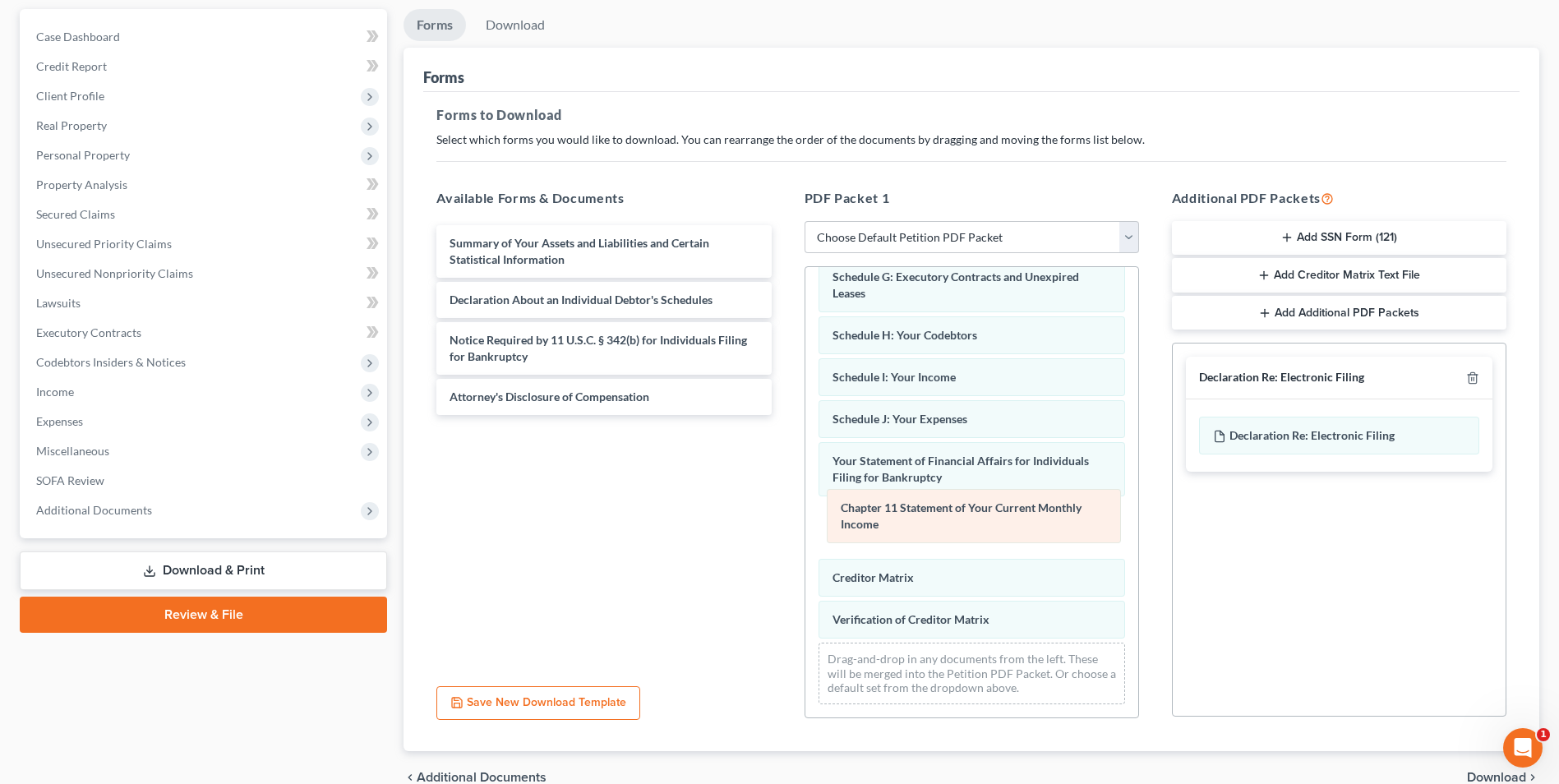
drag, startPoint x: 886, startPoint y: 329, endPoint x: 894, endPoint y: 501, distance: 172.2
click at [894, 501] on div "Chapter 11 Statement of Your Current Monthly Income Voluntary Petition for Indi…" at bounding box center [971, 331] width 333 height 774
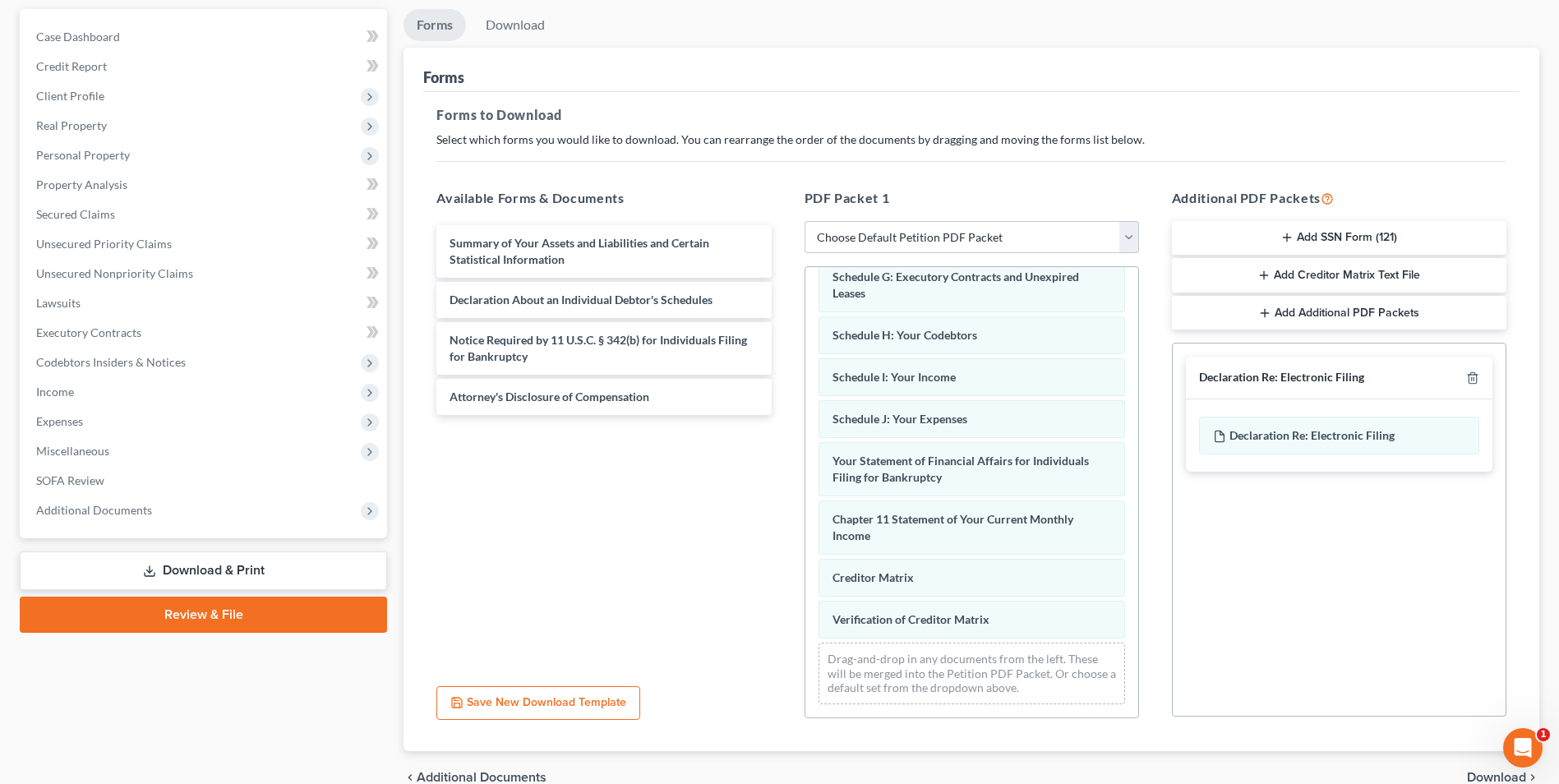
click at [559, 706] on button "Save New Download Template" at bounding box center [538, 703] width 204 height 34
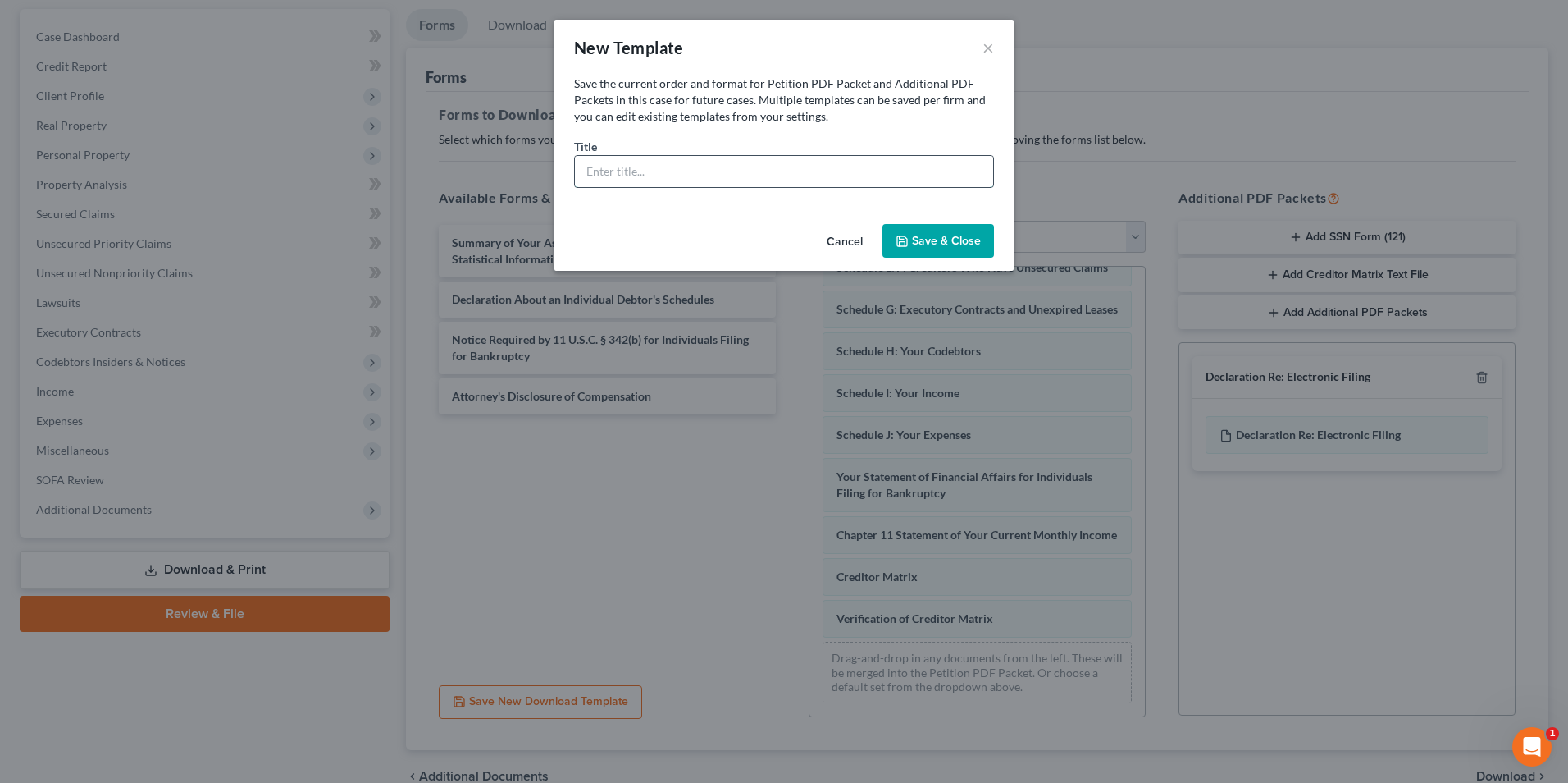
click at [688, 182] on input "text" at bounding box center [784, 171] width 418 height 31
type input "[PERSON_NAME] - Draft Schedules"
click at [945, 244] on button "Save & Close" at bounding box center [939, 241] width 112 height 34
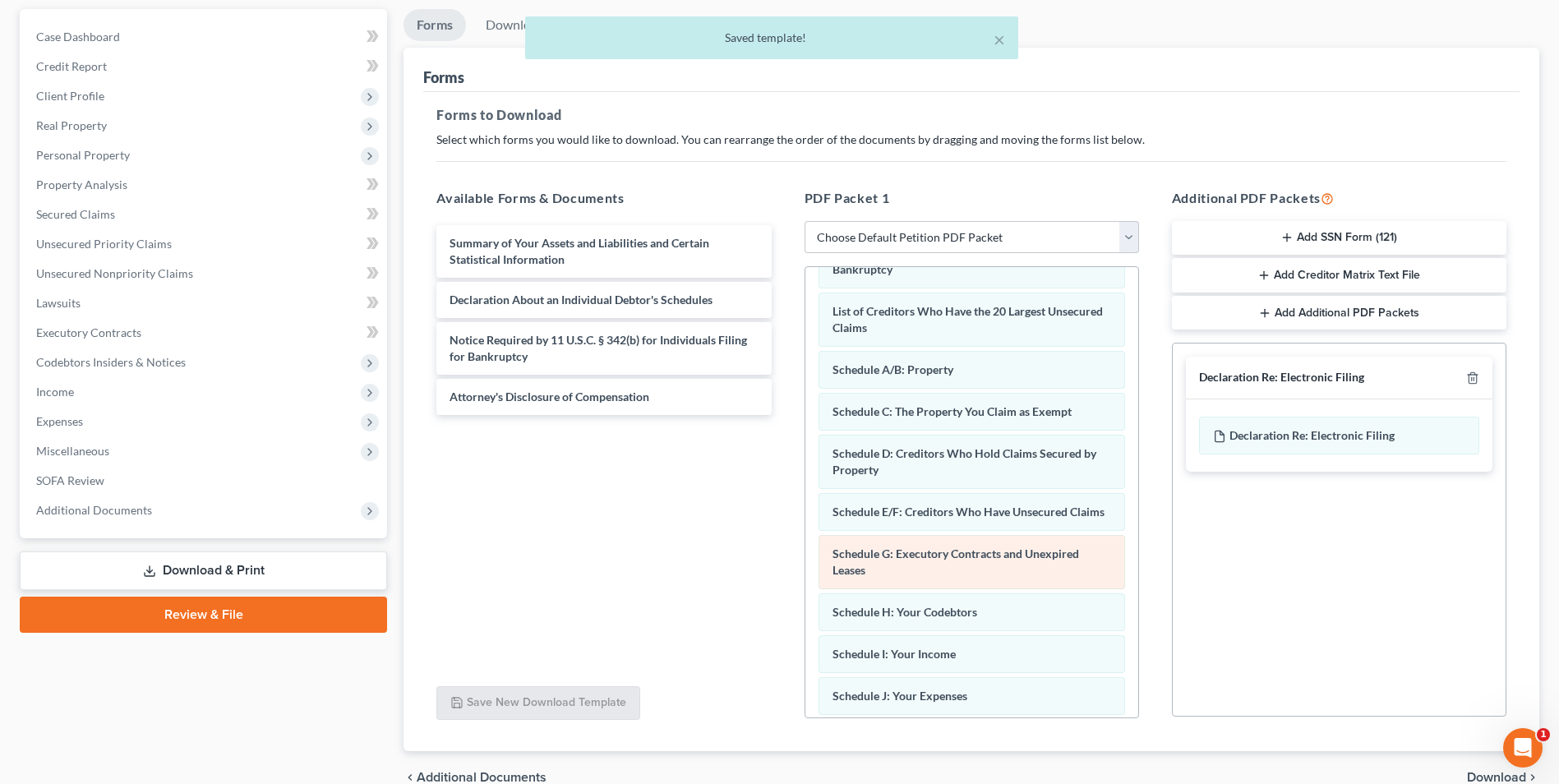
scroll to position [0, 0]
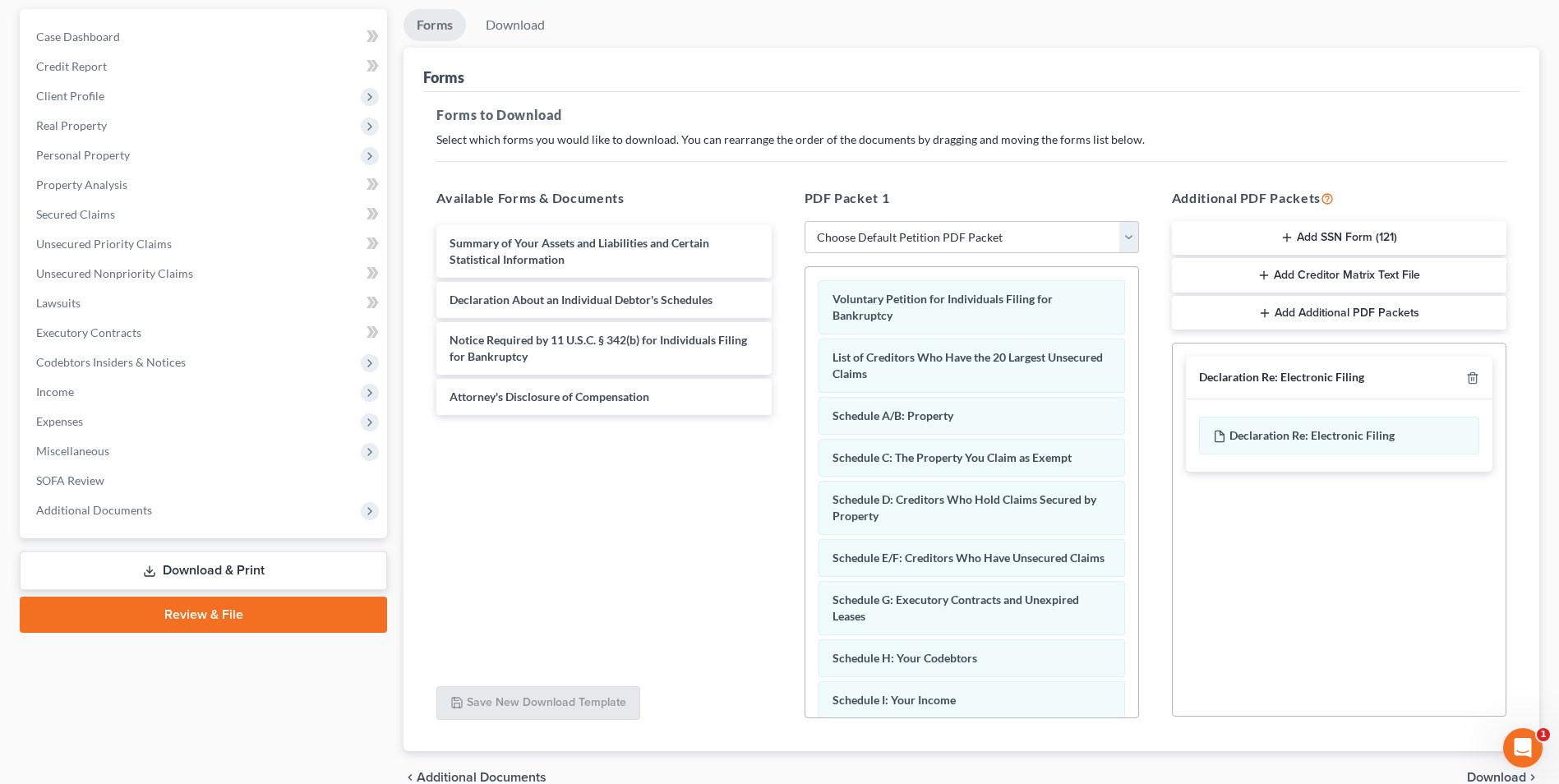
click at [219, 570] on link "Download & Print" at bounding box center [203, 571] width 367 height 39
click at [209, 618] on link "Review & File" at bounding box center [203, 614] width 367 height 36
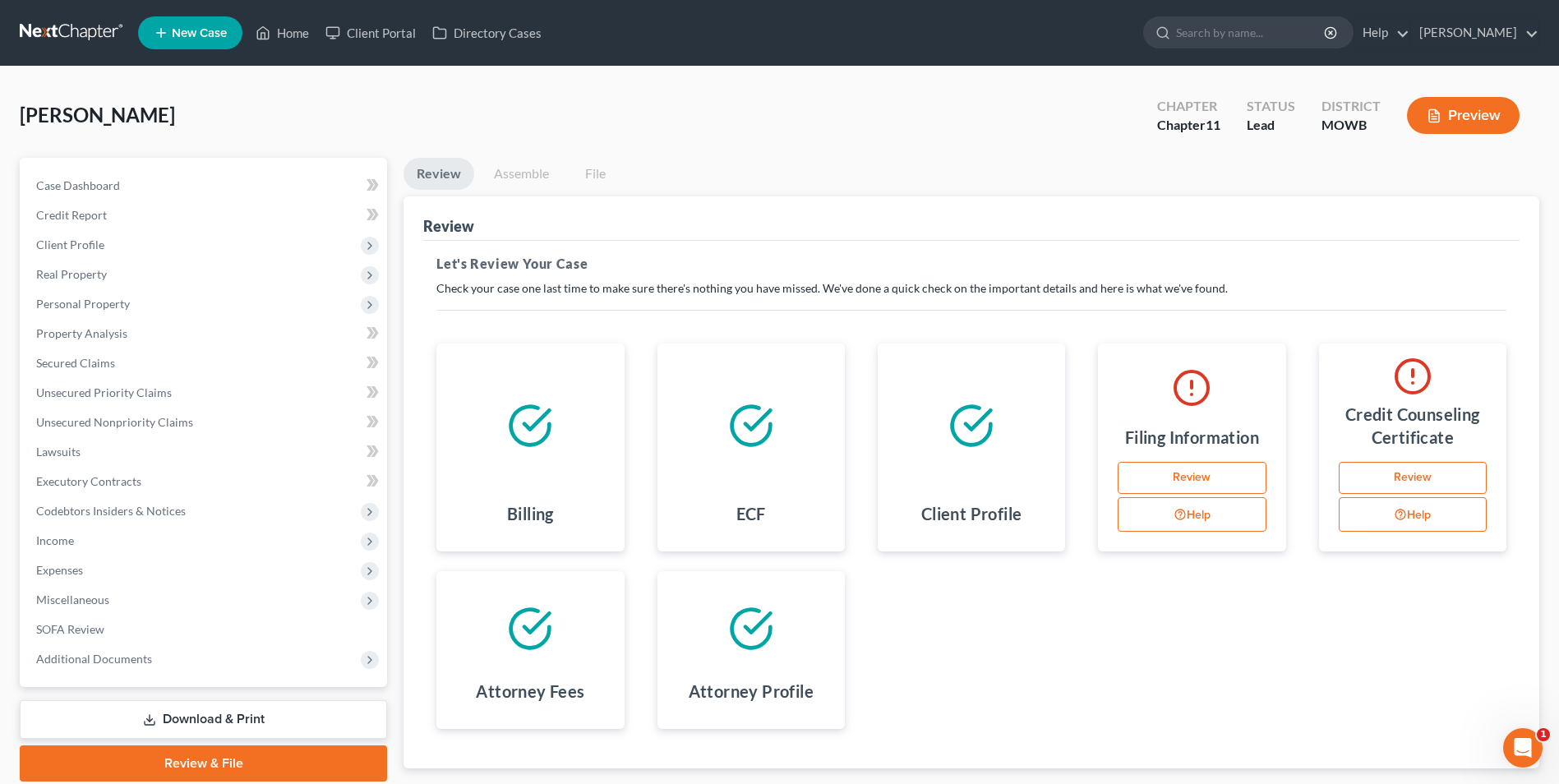
click at [203, 722] on link "Download & Print" at bounding box center [203, 719] width 367 height 39
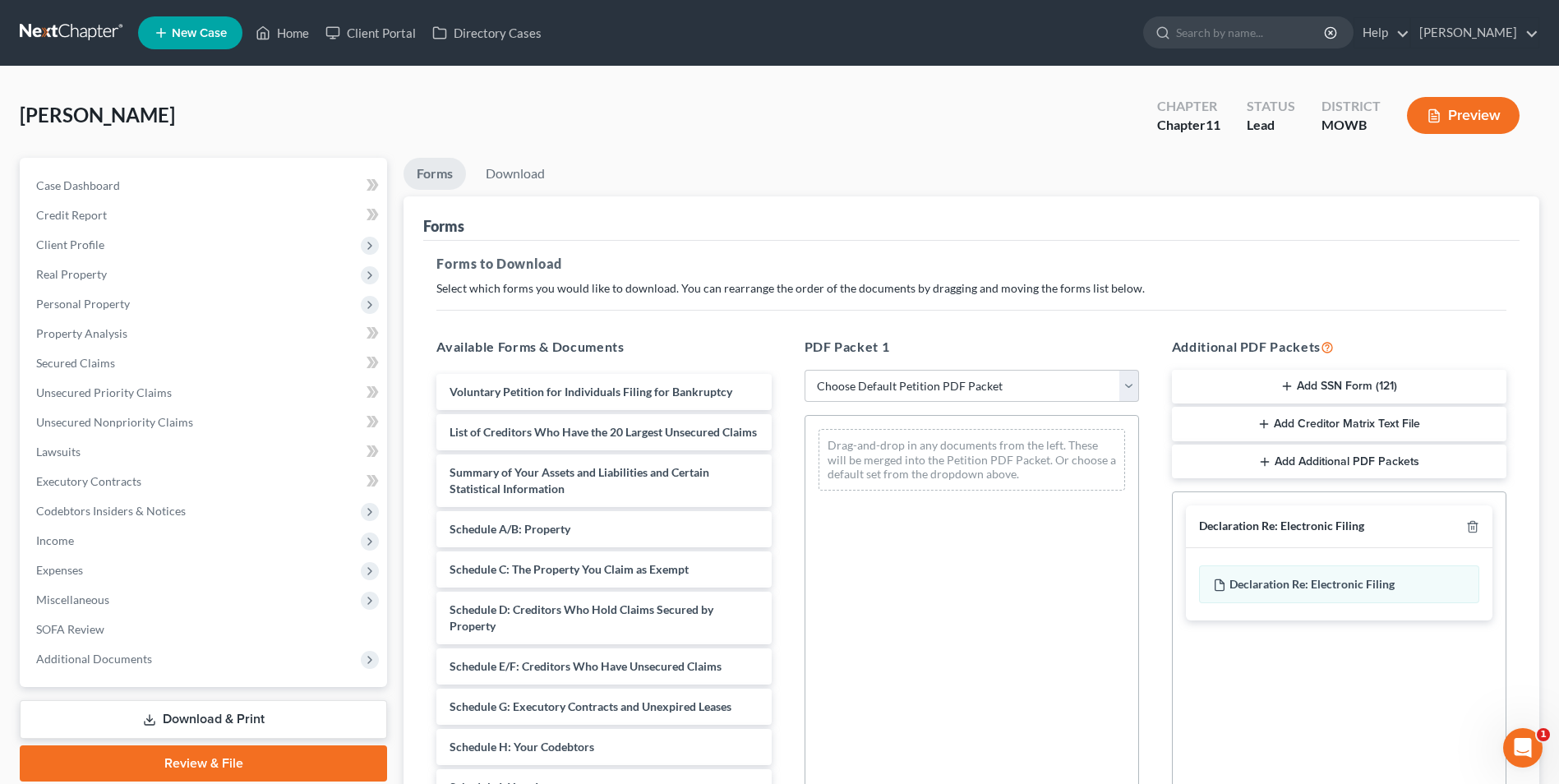
click at [262, 717] on link "Download & Print" at bounding box center [203, 719] width 367 height 39
click at [138, 713] on link "Download & Print" at bounding box center [203, 719] width 367 height 39
click at [160, 713] on link "Download & Print" at bounding box center [203, 719] width 367 height 39
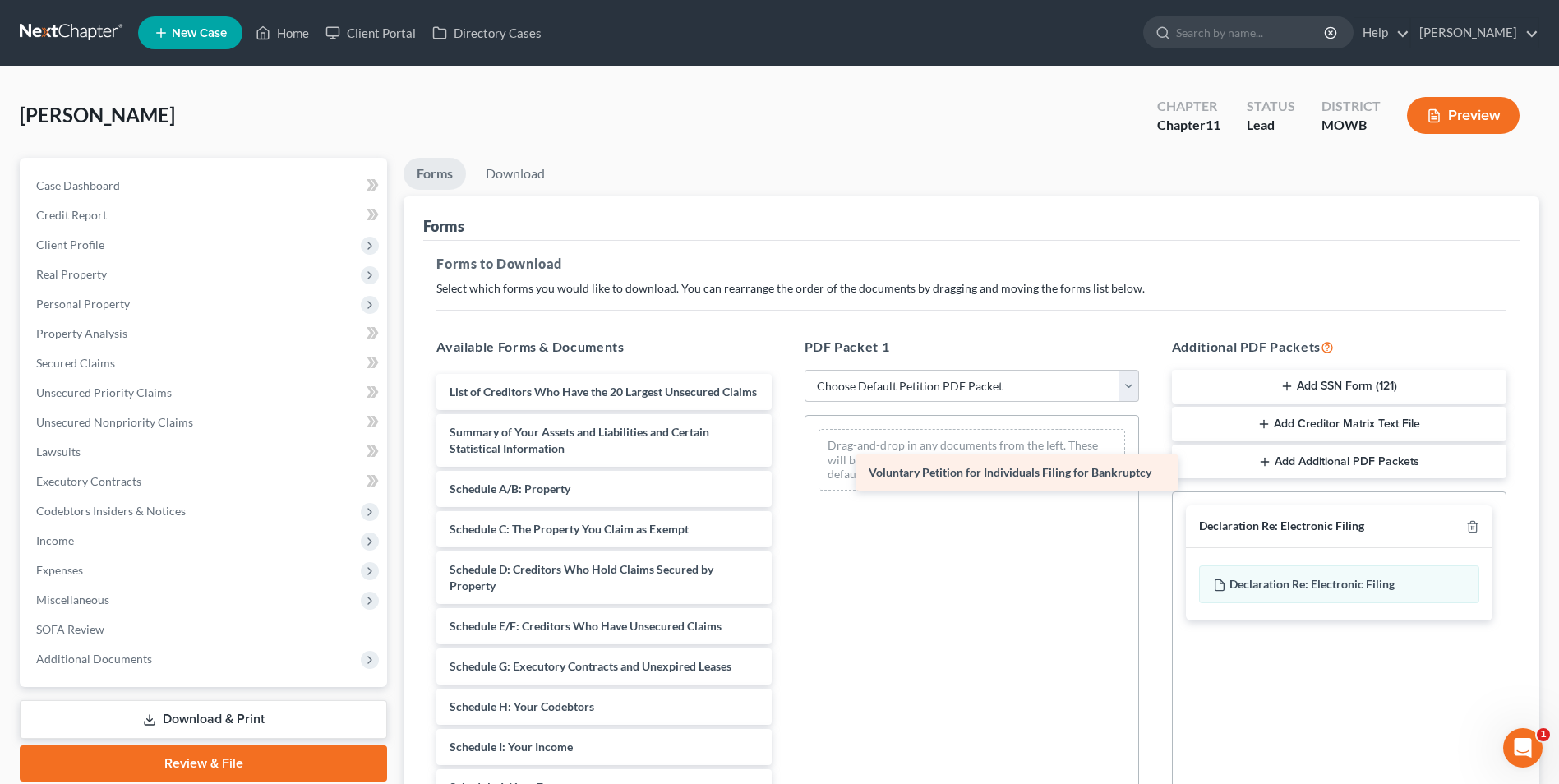
drag, startPoint x: 500, startPoint y: 389, endPoint x: 919, endPoint y: 469, distance: 426.6
click at [784, 469] on div "Voluntary Petition for Individuals Filing for Bankruptcy Voluntary Petition for…" at bounding box center [603, 746] width 361 height 746
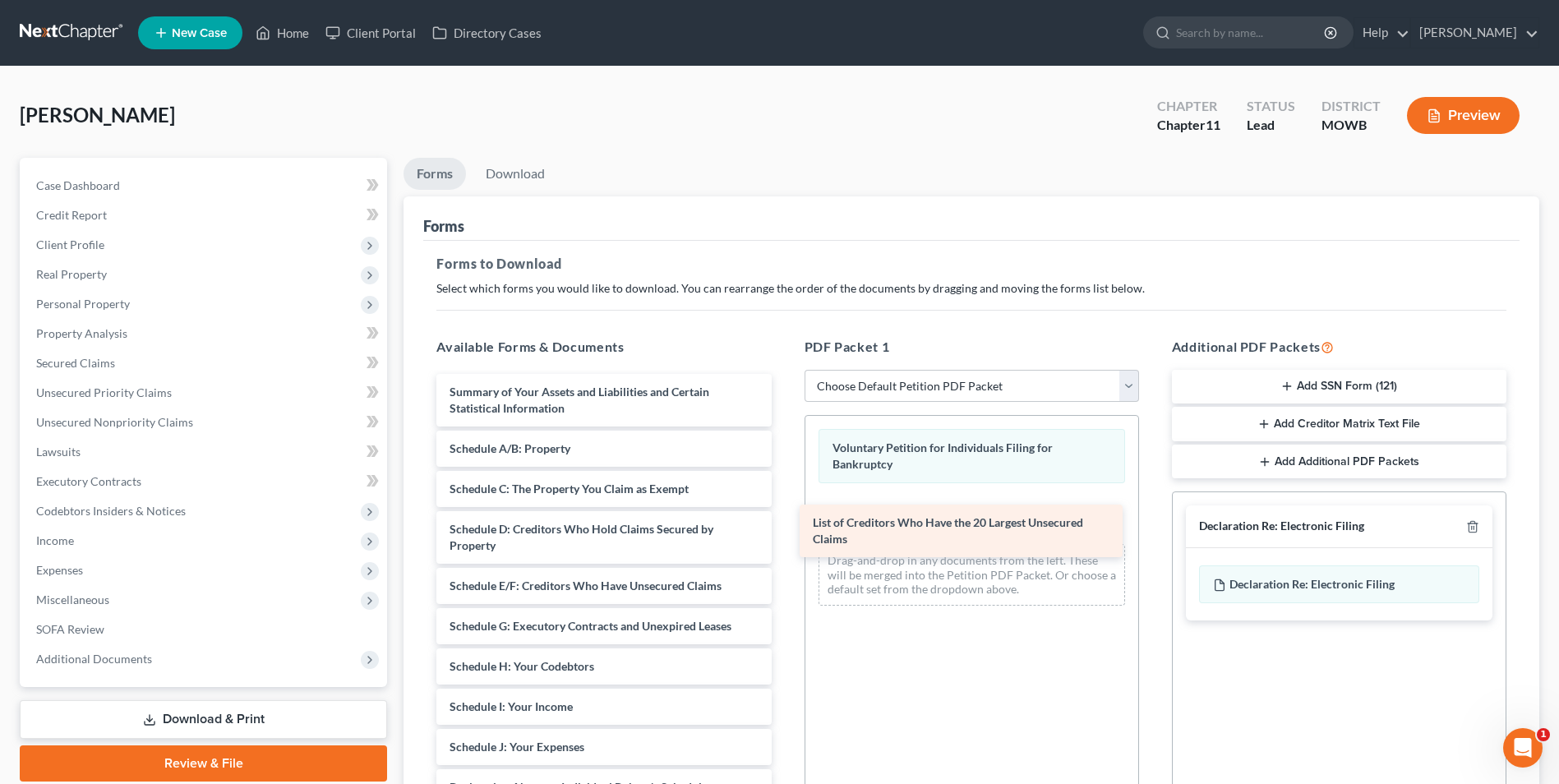
drag, startPoint x: 558, startPoint y: 403, endPoint x: 929, endPoint y: 526, distance: 390.9
click at [784, 526] on div "List of Creditors Who Have the 20 Largest Unsecured Claims List of Creditors Wh…" at bounding box center [603, 726] width 361 height 706
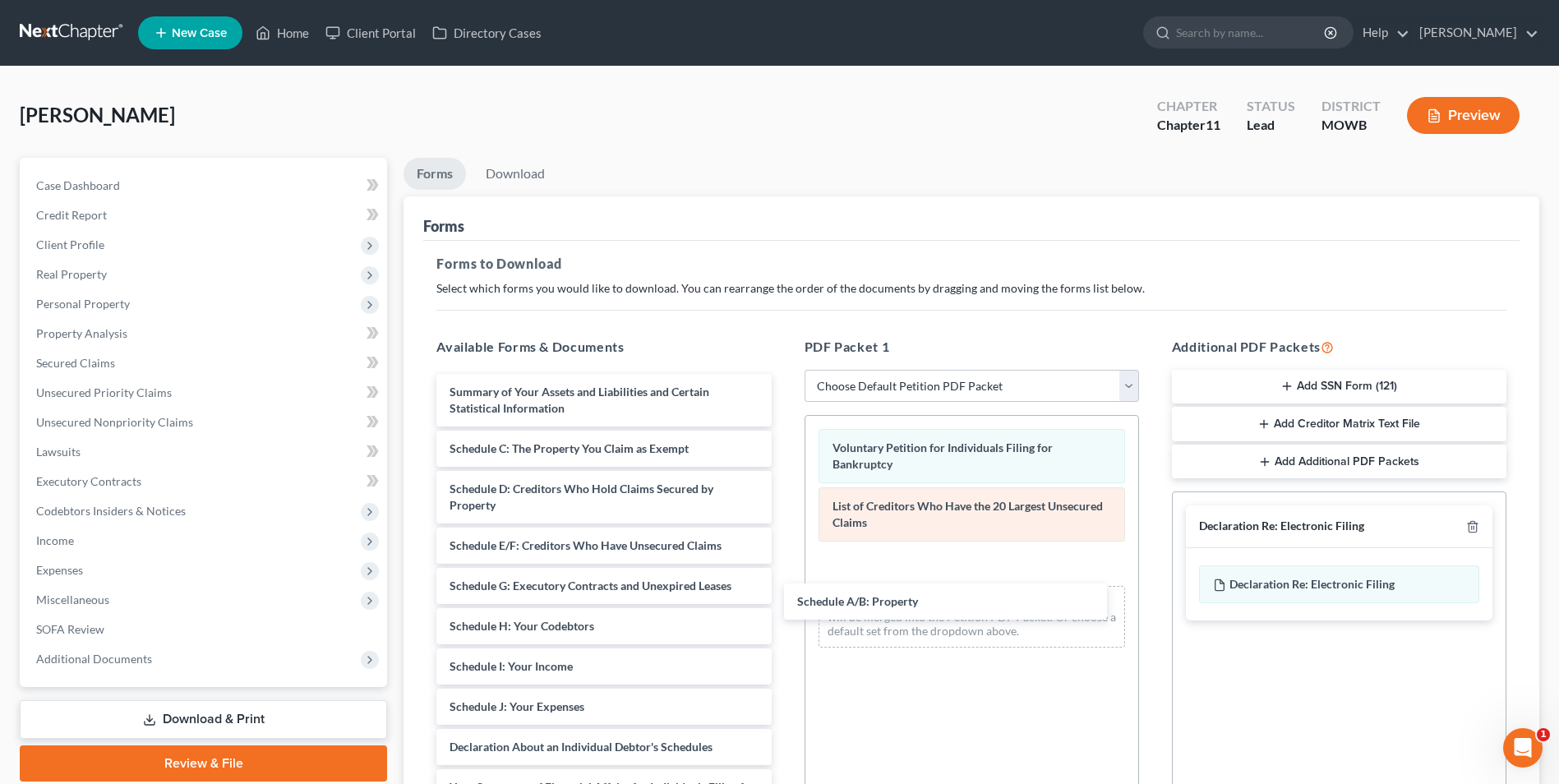
drag, startPoint x: 540, startPoint y: 437, endPoint x: 916, endPoint y: 539, distance: 389.6
click at [784, 544] on div "Schedule A/B: Property Summary of Your Assets and Liabilities and Certain Stati…" at bounding box center [603, 706] width 361 height 665
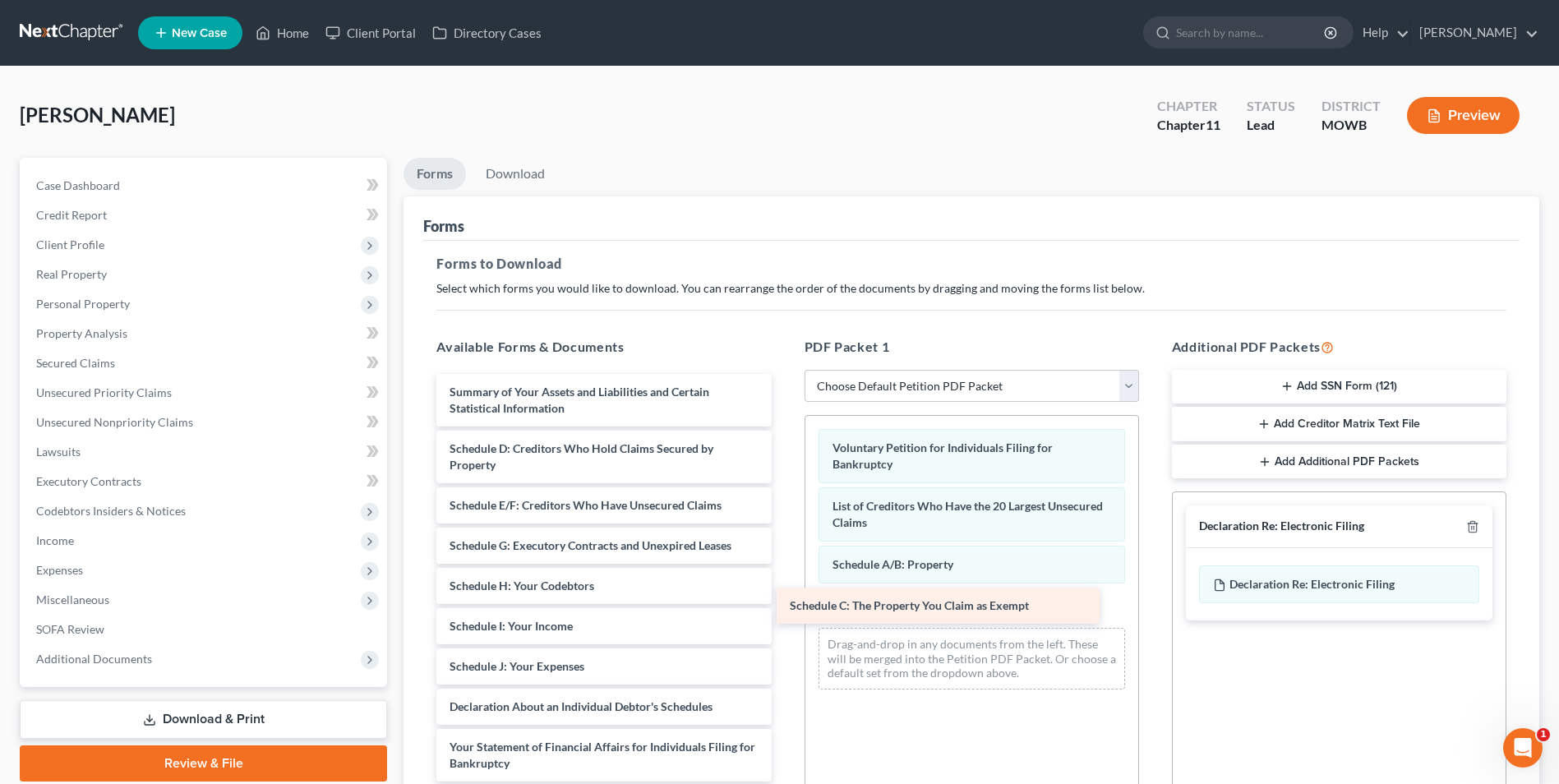
drag, startPoint x: 509, startPoint y: 442, endPoint x: 856, endPoint y: 602, distance: 382.1
click at [784, 602] on div "Schedule C: The Property You Claim as Exempt Summary of Your Assets and Liabili…" at bounding box center [603, 686] width 361 height 626
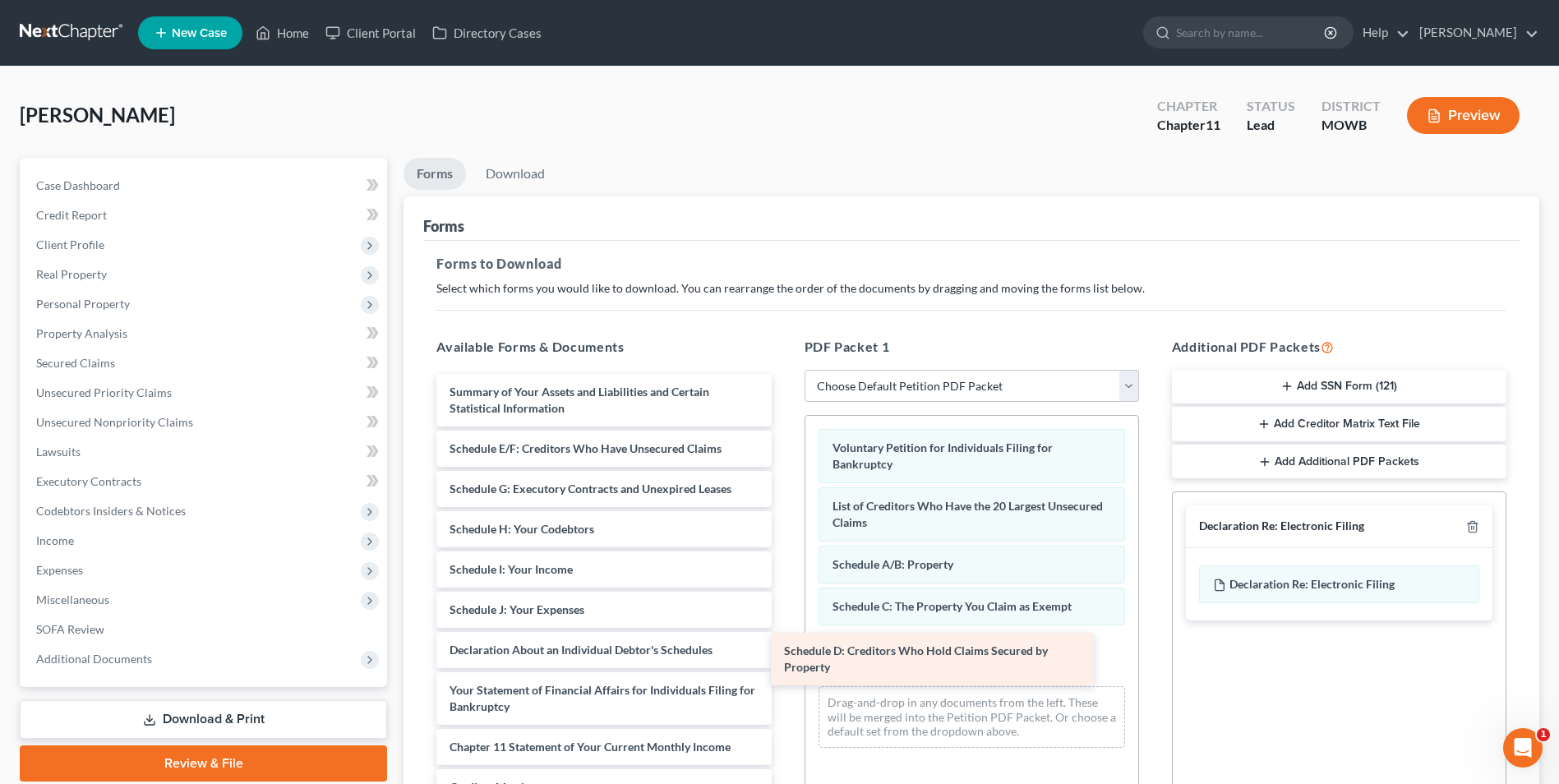
drag, startPoint x: 537, startPoint y: 457, endPoint x: 871, endPoint y: 659, distance: 390.3
click at [784, 659] on div "Schedule D: Creditors Who Hold Claims Secured by Property Summary of Your Asset…" at bounding box center [603, 658] width 361 height 569
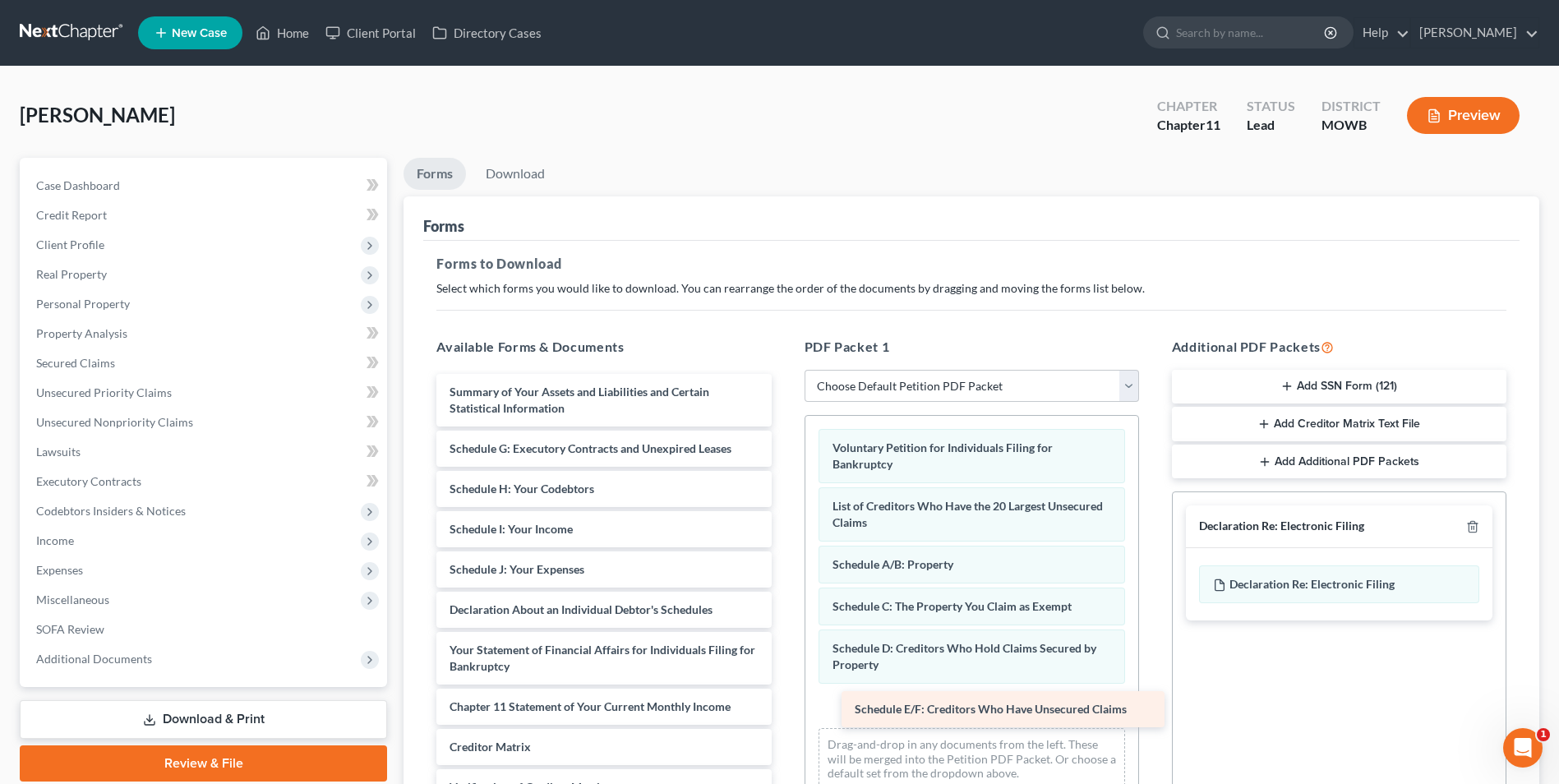
drag, startPoint x: 515, startPoint y: 452, endPoint x: 917, endPoint y: 712, distance: 478.8
click at [784, 712] on div "Schedule E/F: Creditors Who Have Unsecured Claims Summary of Your Assets and Li…" at bounding box center [603, 637] width 361 height 528
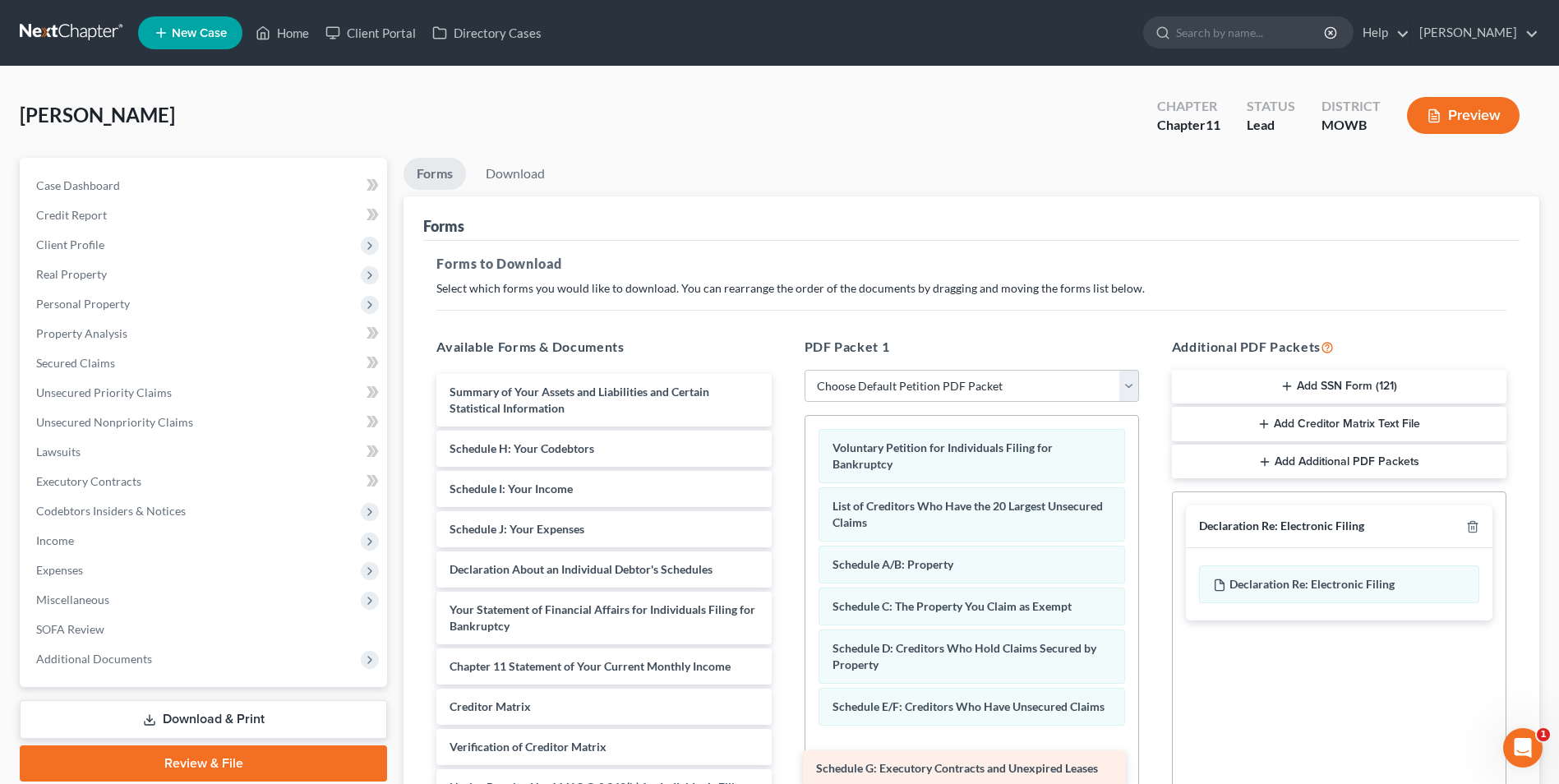
drag, startPoint x: 528, startPoint y: 448, endPoint x: 895, endPoint y: 758, distance: 480.4
click at [784, 759] on div "Schedule G: Executory Contracts and Unexpired Leases Summary of Your Assets and…" at bounding box center [603, 617] width 361 height 488
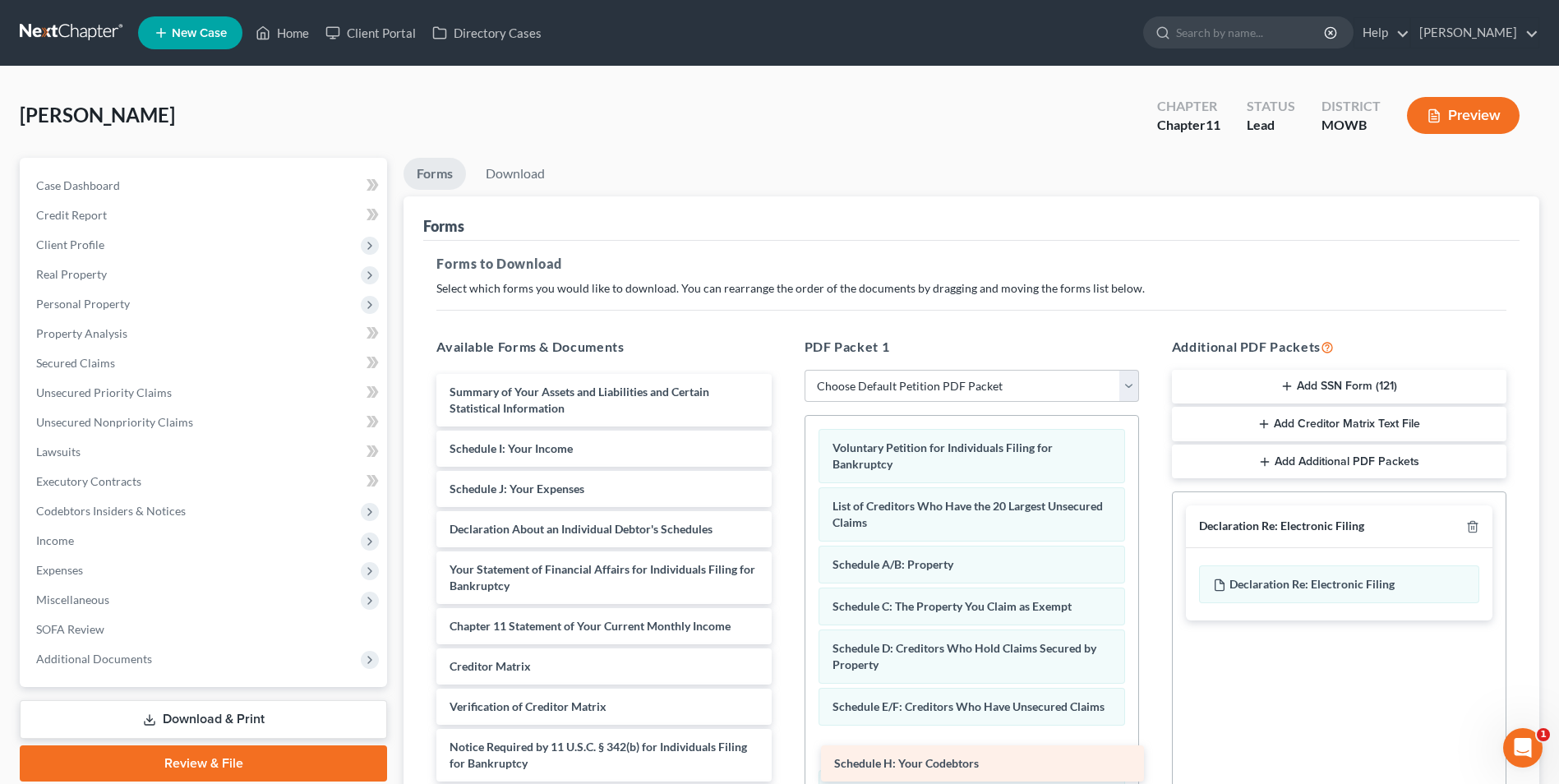
drag, startPoint x: 504, startPoint y: 457, endPoint x: 888, endPoint y: 769, distance: 494.8
click at [784, 771] on div "Schedule H: Your Codebtors Summary of Your Assets and Liabilities and Certain S…" at bounding box center [603, 597] width 361 height 447
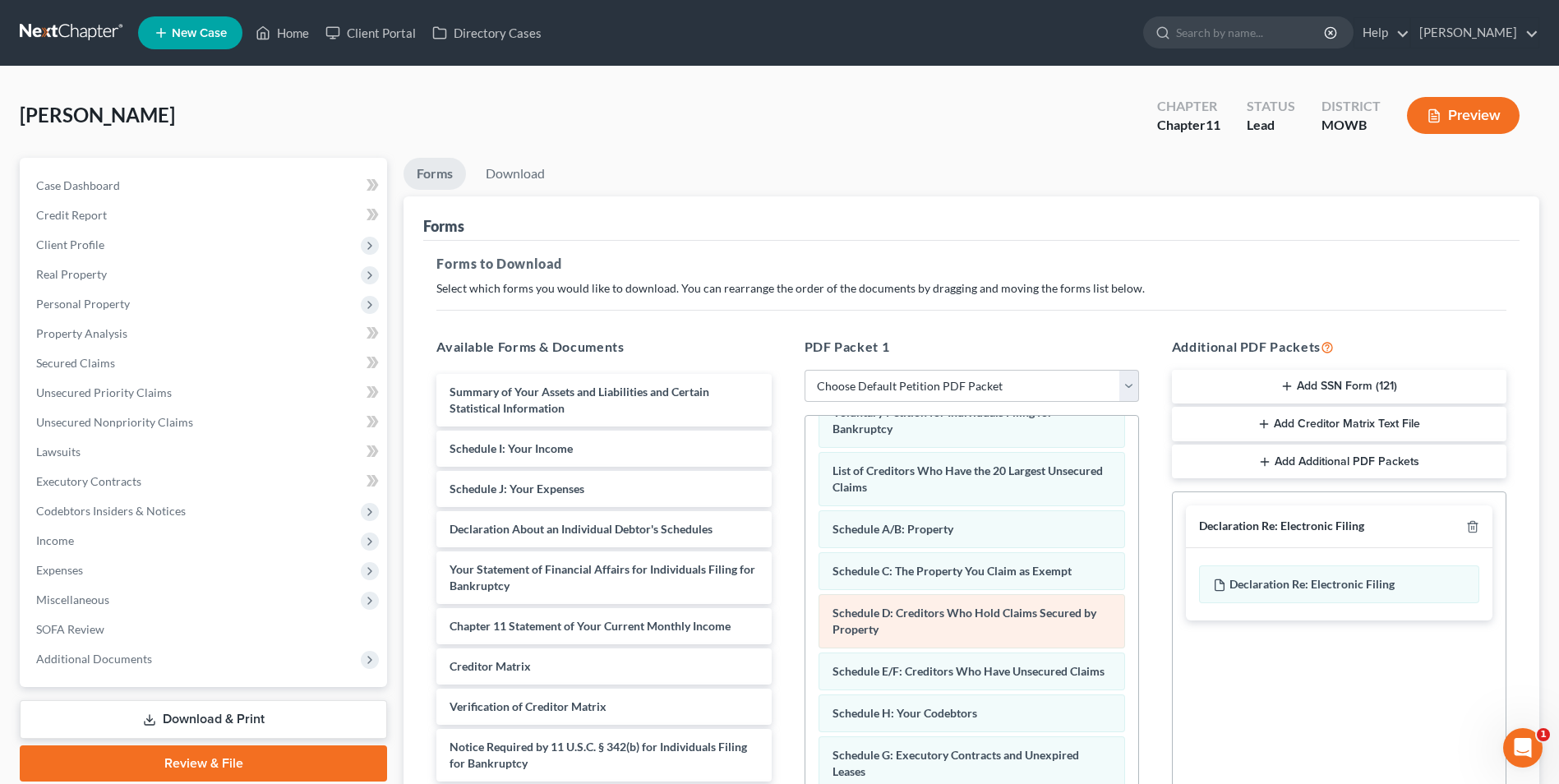
scroll to position [55, 0]
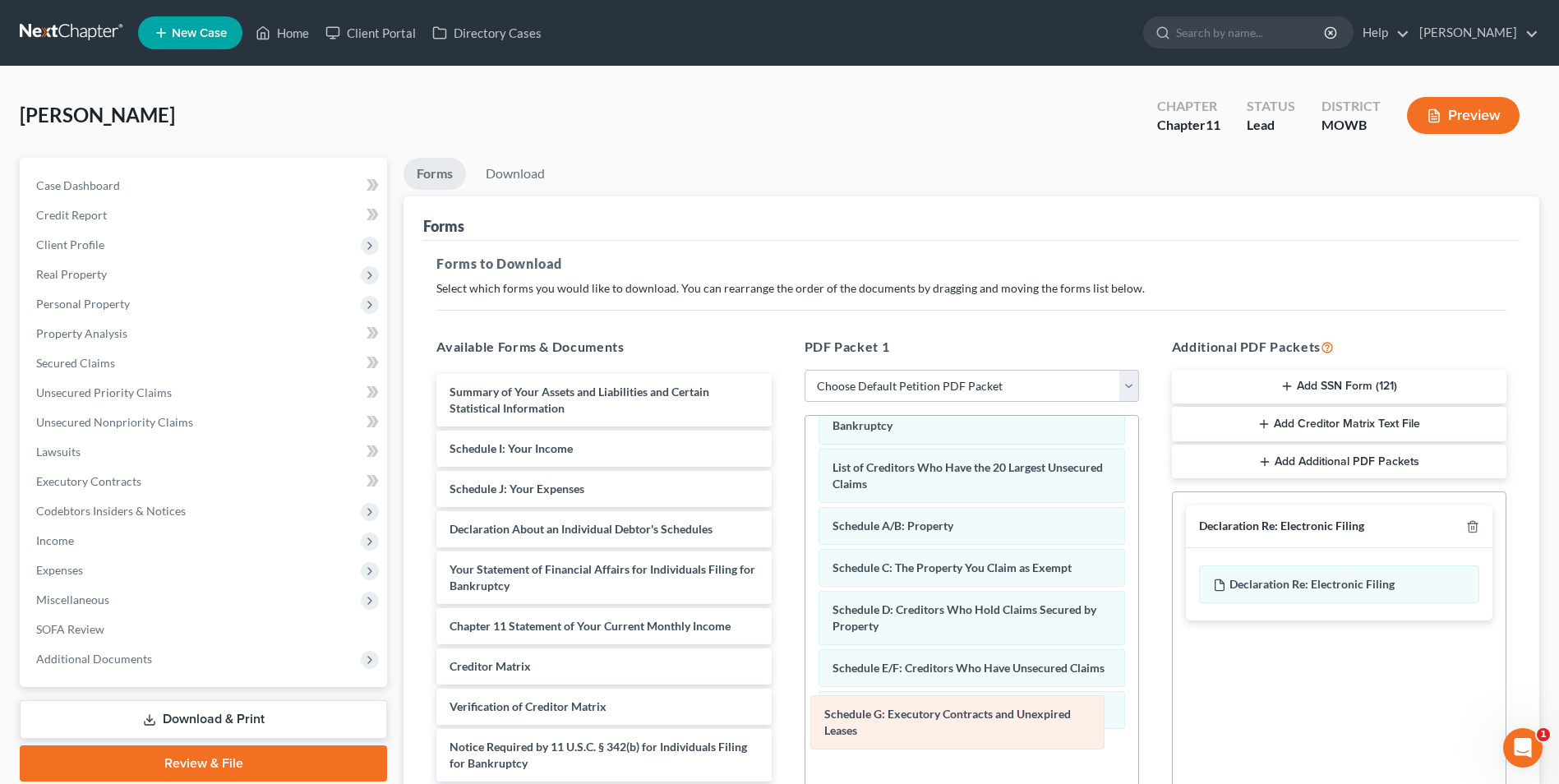
drag, startPoint x: 928, startPoint y: 761, endPoint x: 920, endPoint y: 720, distance: 41.8
click at [920, 720] on div "Schedule G: Executory Contracts and Unexpired Leases Voluntary Petition for Ind…" at bounding box center [971, 622] width 333 height 489
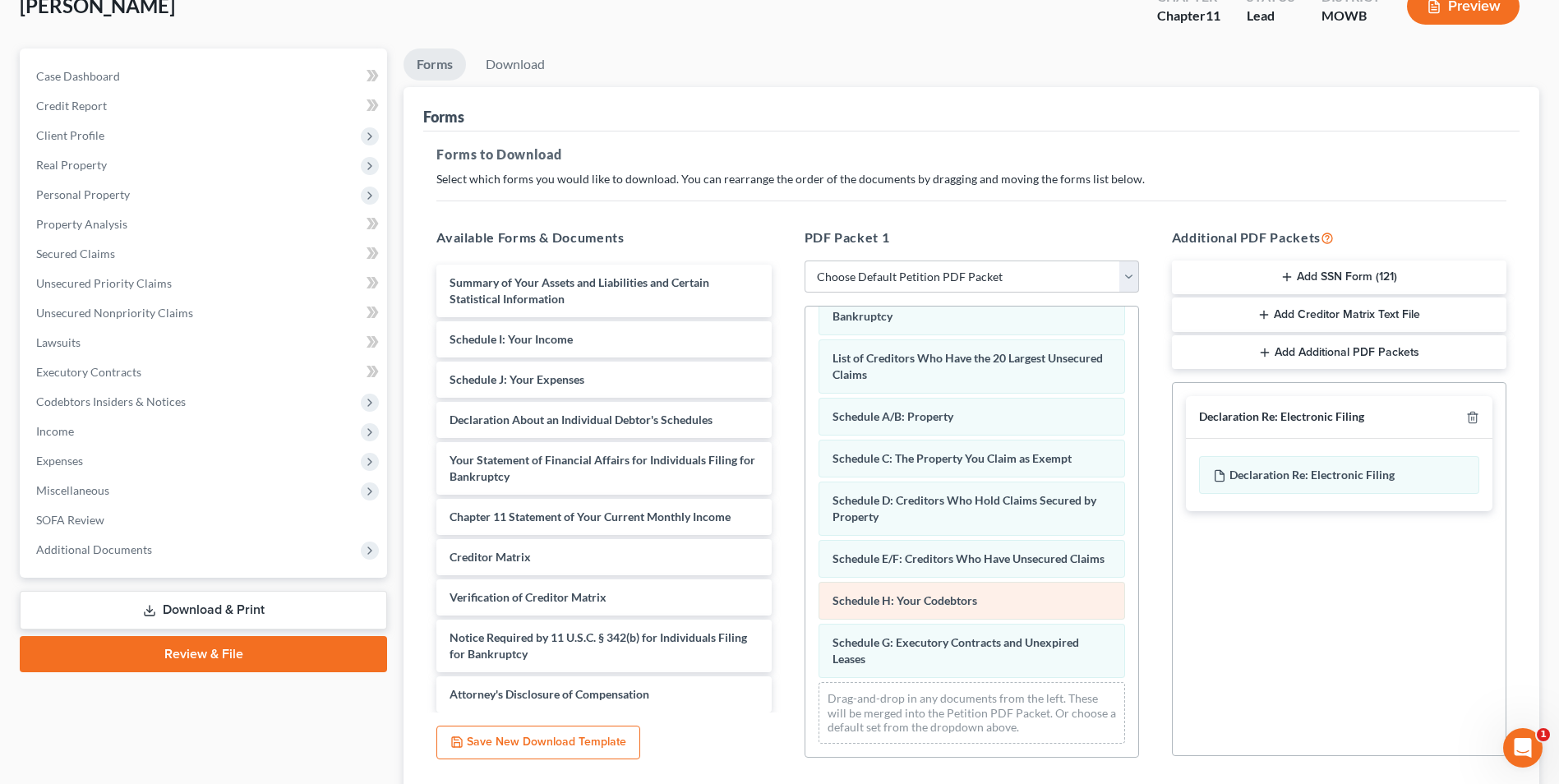
scroll to position [231, 0]
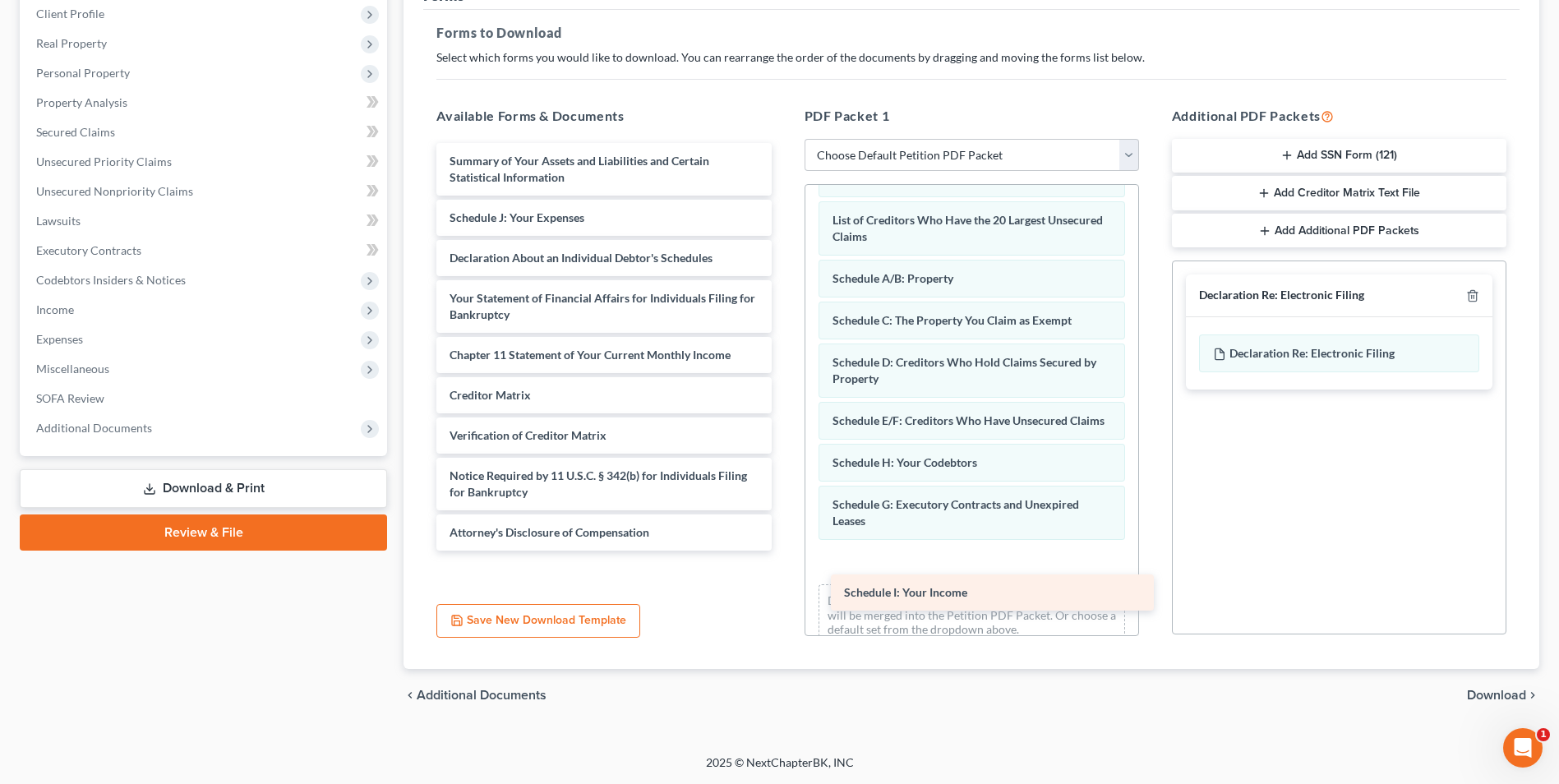
drag, startPoint x: 518, startPoint y: 220, endPoint x: 915, endPoint y: 591, distance: 543.4
click at [784, 551] on div "Schedule I: Your Income Summary of Your Assets and Liabilities and Certain Stat…" at bounding box center [603, 347] width 361 height 408
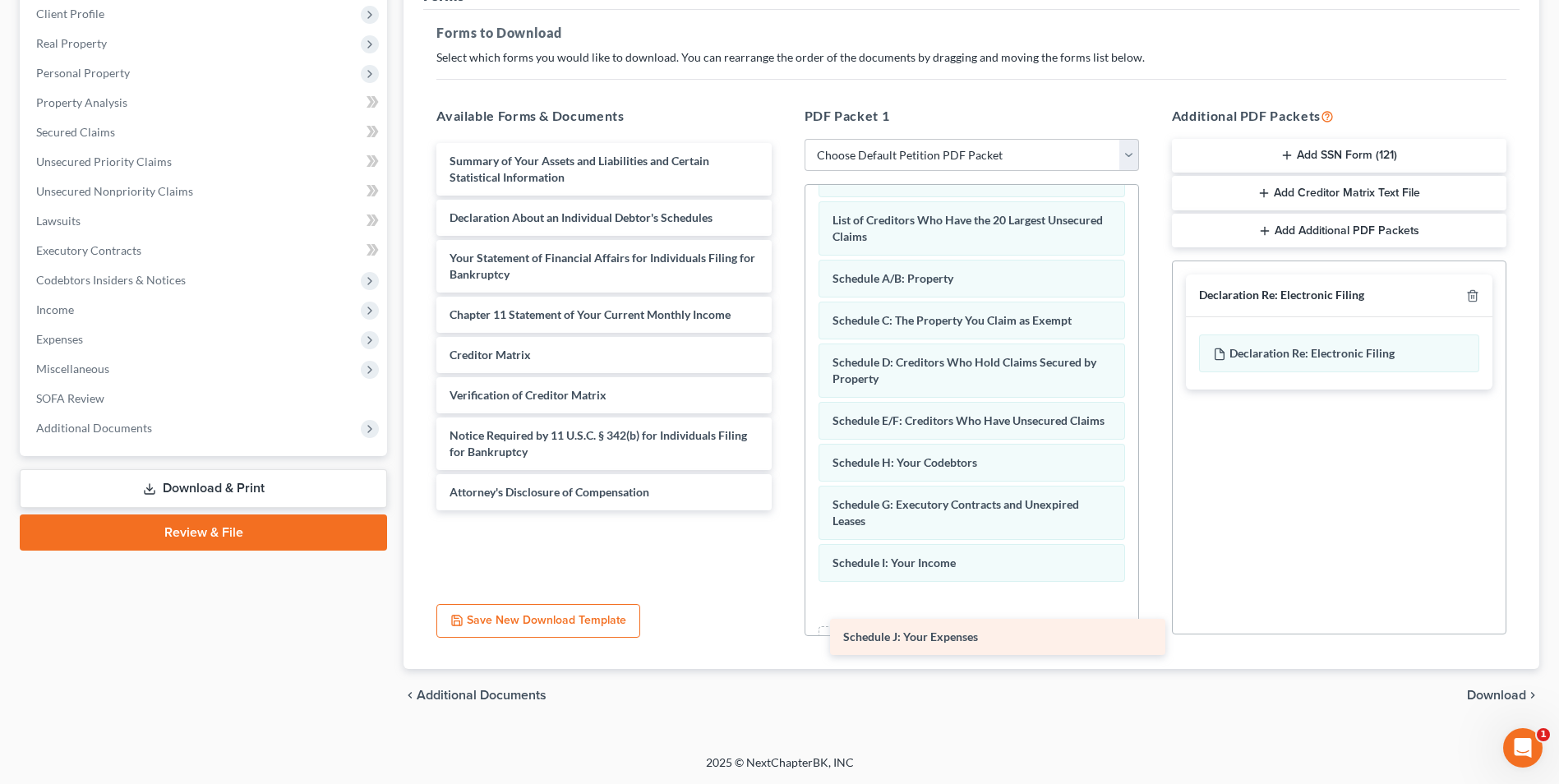
drag, startPoint x: 516, startPoint y: 210, endPoint x: 912, endPoint y: 626, distance: 574.3
click at [784, 510] on div "Schedule J: Your Expenses Summary of Your Assets and Liabilities and Certain St…" at bounding box center [603, 326] width 361 height 367
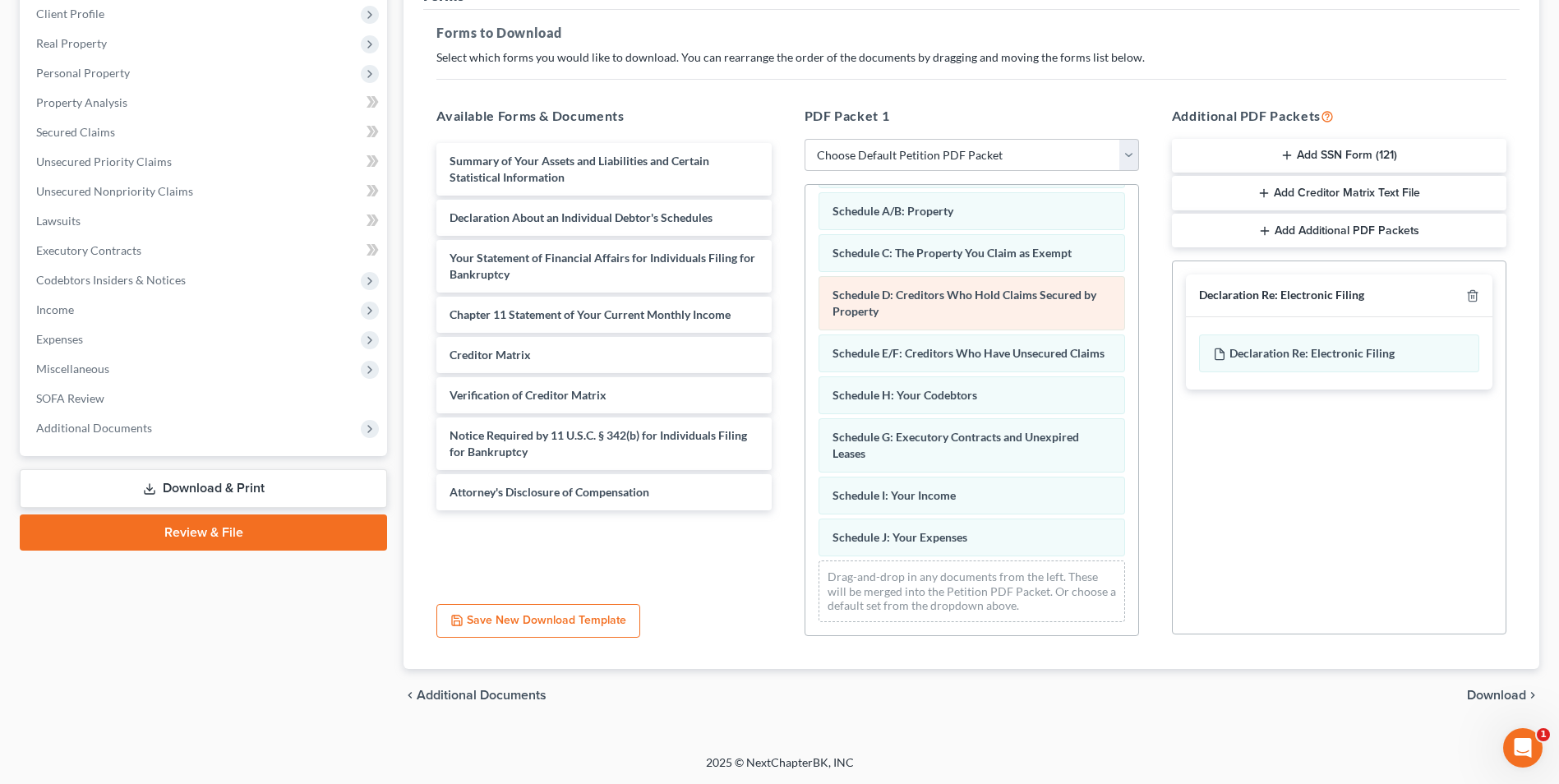
scroll to position [138, 0]
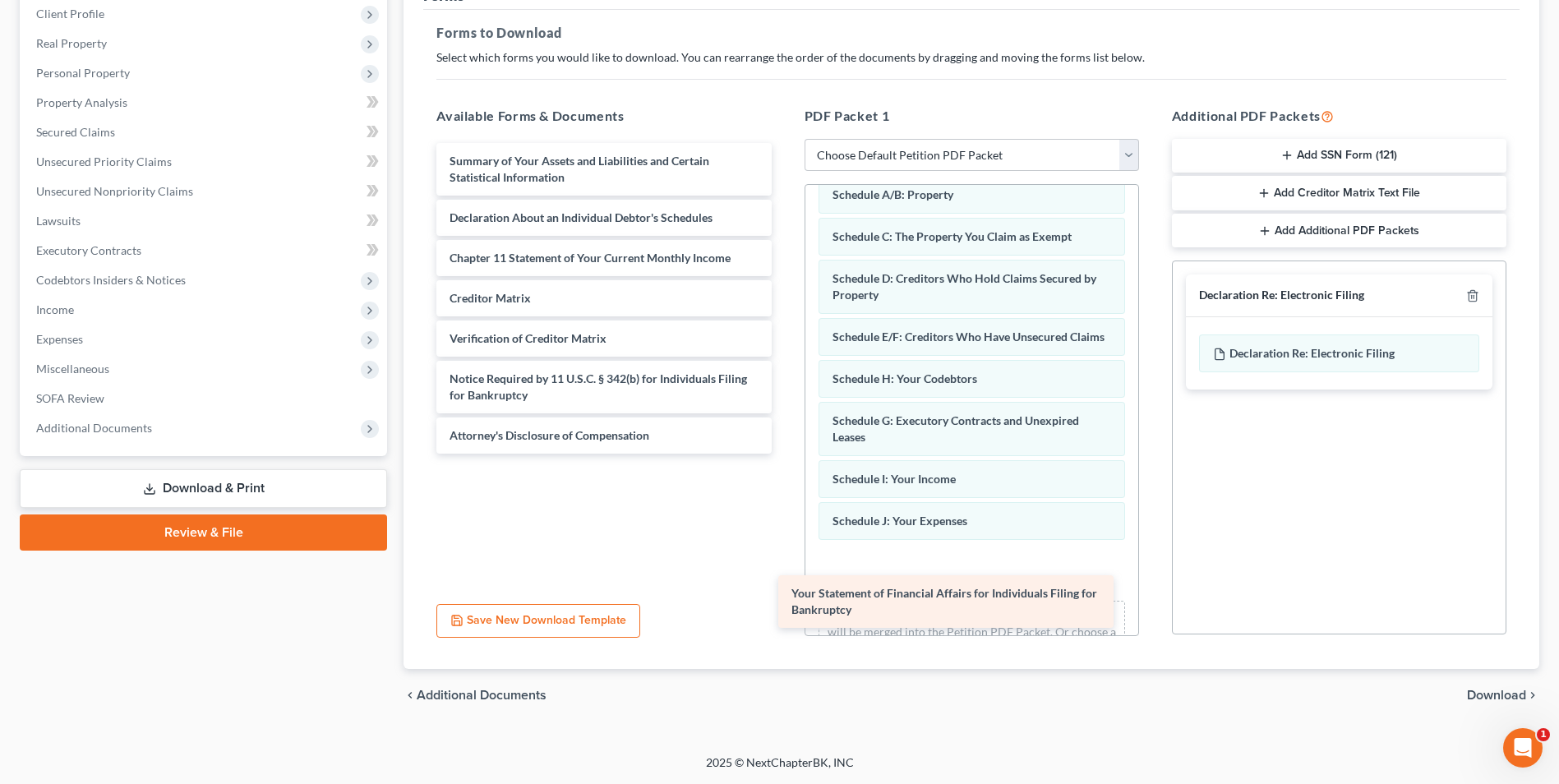
drag, startPoint x: 525, startPoint y: 261, endPoint x: 867, endPoint y: 595, distance: 478.0
click at [784, 453] on div "Your Statement of Financial Affairs for Individuals Filing for Bankruptcy Summa…" at bounding box center [603, 299] width 361 height 311
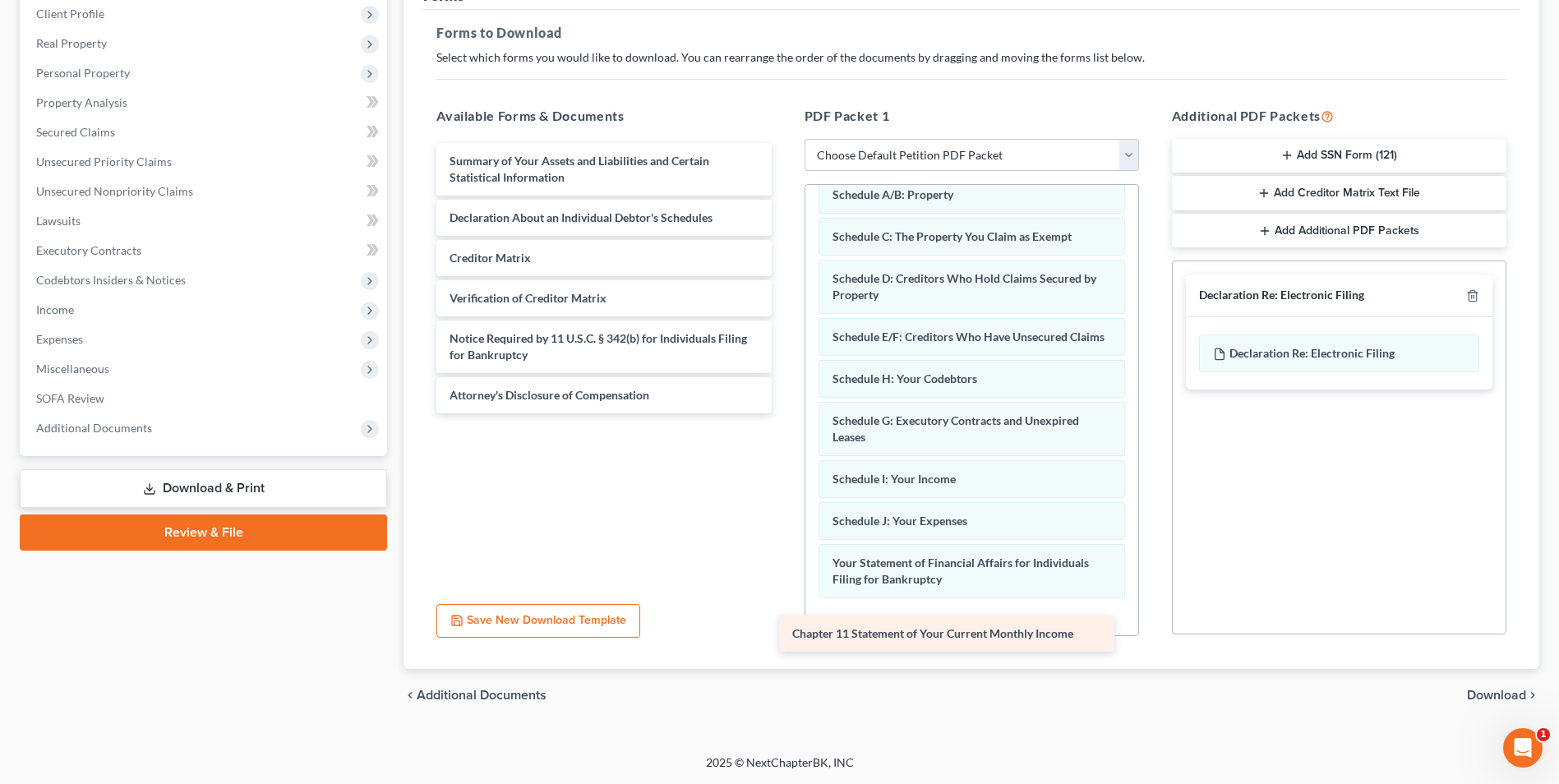
drag, startPoint x: 532, startPoint y: 249, endPoint x: 874, endPoint y: 626, distance: 509.0
click at [784, 413] on div "Chapter 11 Statement of Your Current Monthly Income Summary of Your Assets and …" at bounding box center [603, 278] width 361 height 270
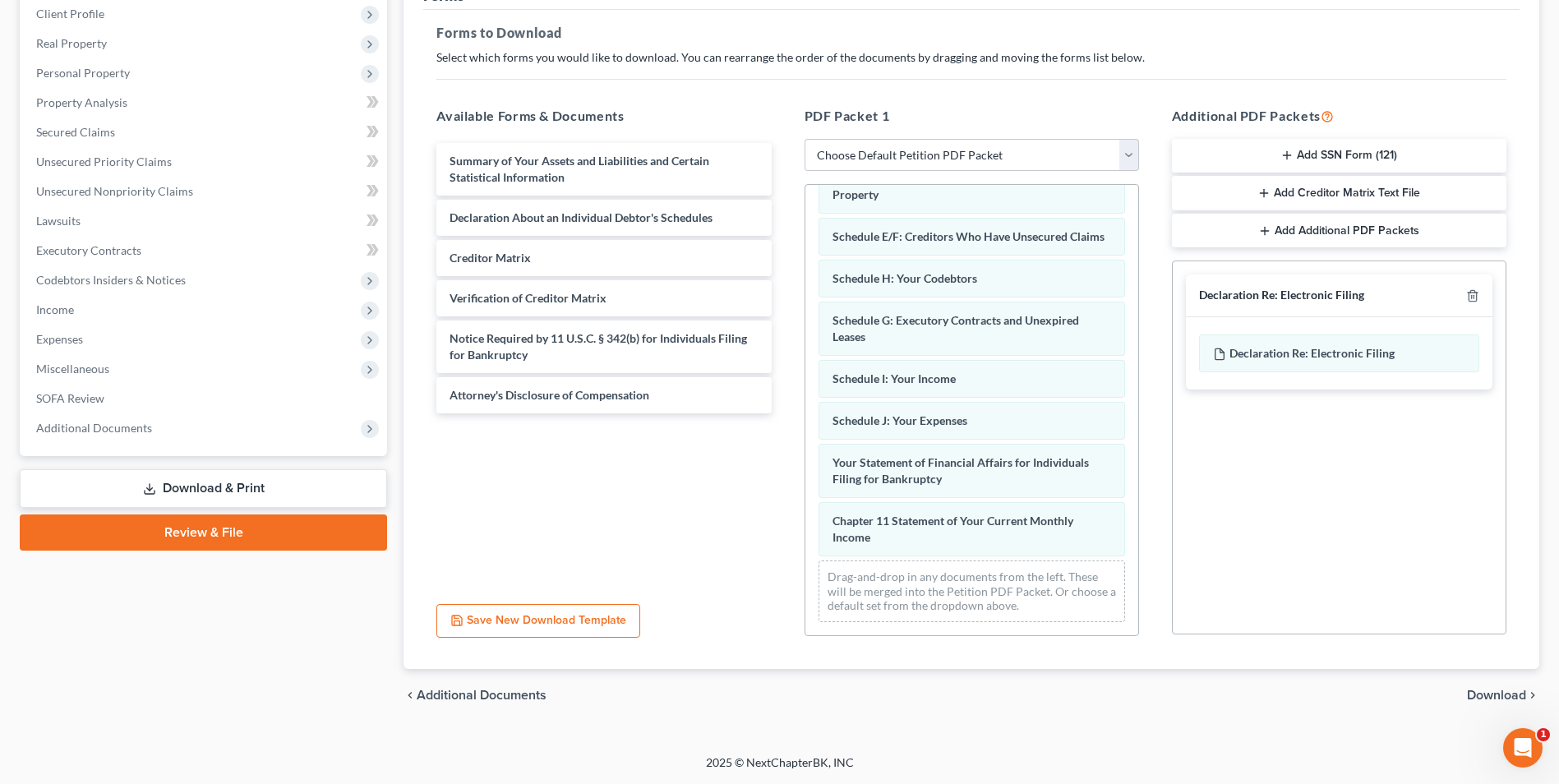
scroll to position [256, 0]
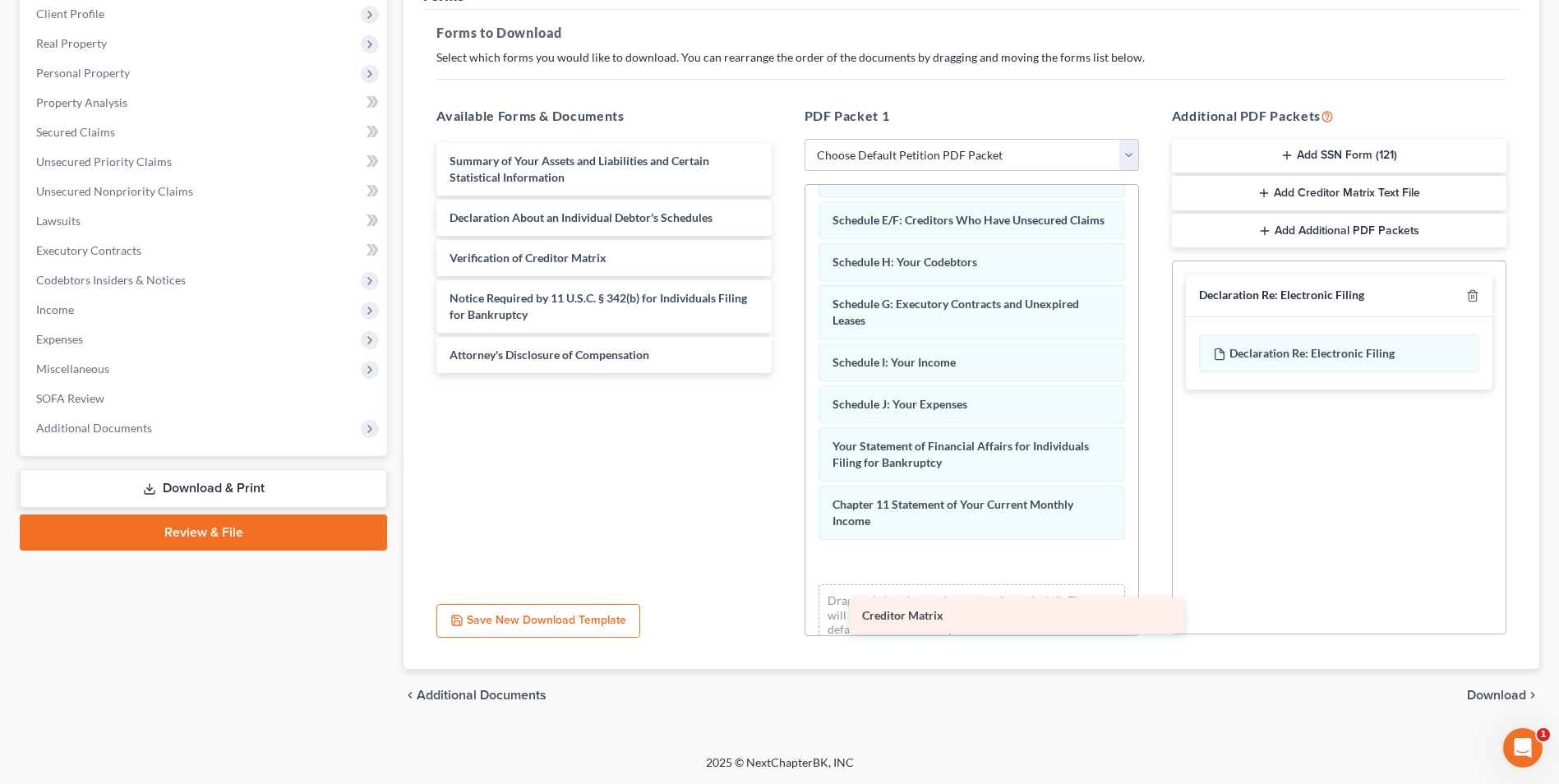
drag, startPoint x: 504, startPoint y: 255, endPoint x: 917, endPoint y: 612, distance: 545.9
click at [784, 374] on div "Creditor Matrix Summary of Your Assets and Liabilities and Certain Statistical …" at bounding box center [603, 258] width 361 height 230
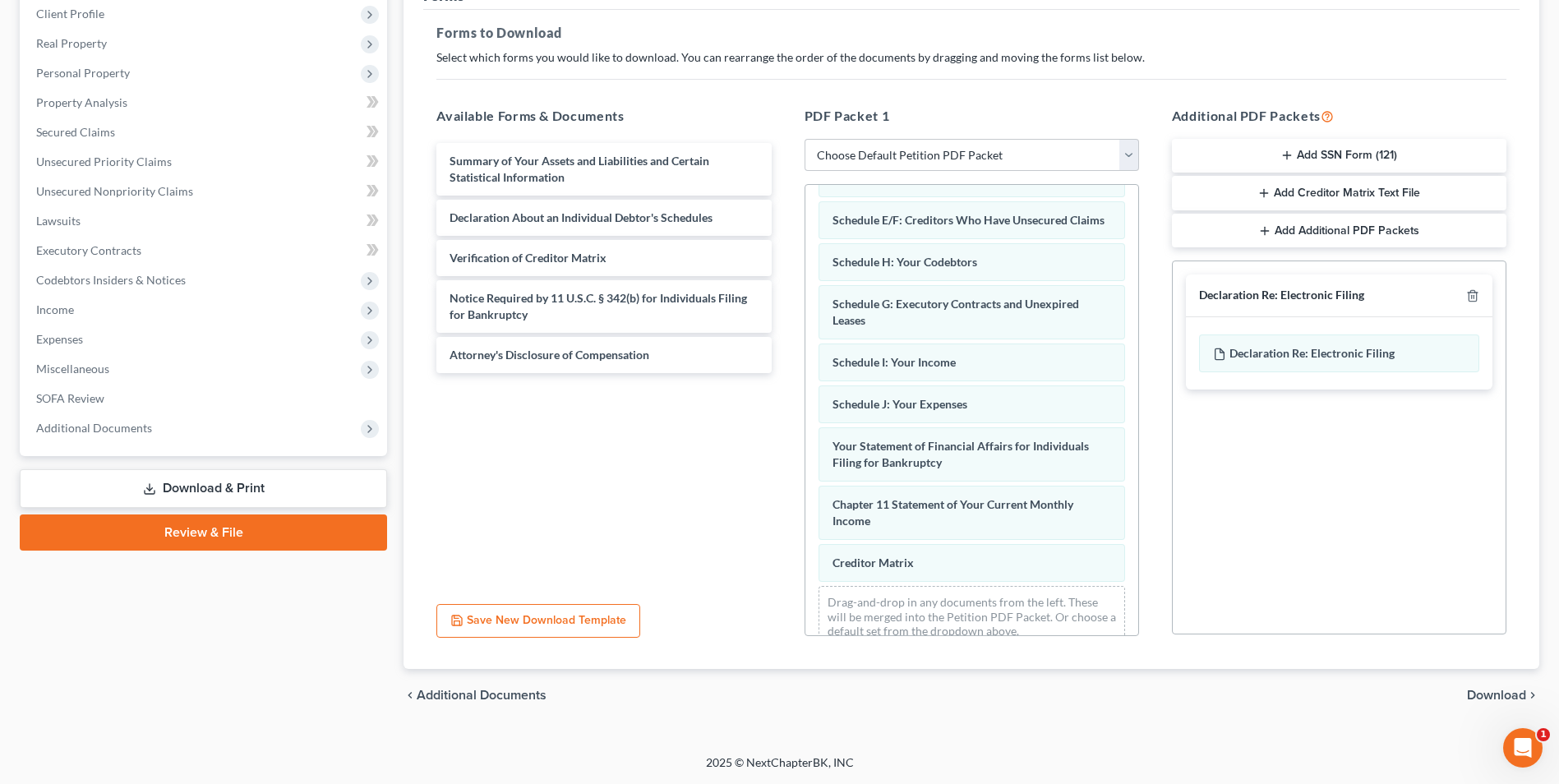
click at [523, 622] on button "Save New Download Template" at bounding box center [538, 621] width 204 height 34
